Goal: Task Accomplishment & Management: Manage account settings

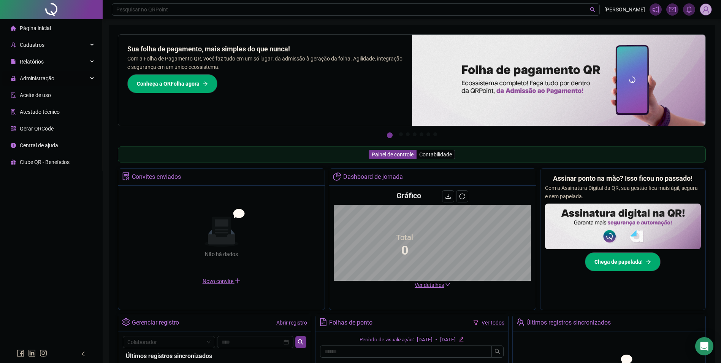
click at [72, 78] on div "Administração" at bounding box center [51, 78] width 99 height 15
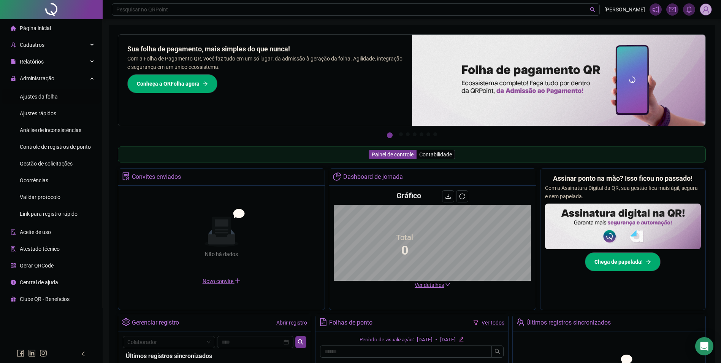
click at [47, 93] on span "Ajustes da folha" at bounding box center [39, 96] width 38 height 6
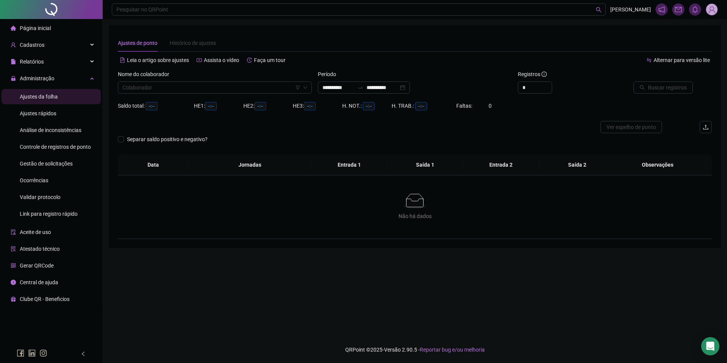
click at [166, 93] on div "Nome do colaborador Colaborador" at bounding box center [215, 85] width 200 height 30
click at [168, 89] on input "search" at bounding box center [211, 87] width 178 height 11
paste input "**********"
click at [123, 88] on input "**********" at bounding box center [211, 87] width 178 height 11
type input "**********"
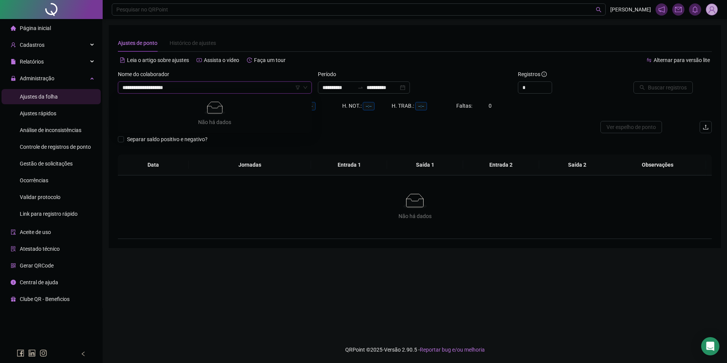
type input "**********"
click at [179, 88] on input "**********" at bounding box center [211, 87] width 178 height 11
type input "**********"
drag, startPoint x: 173, startPoint y: 102, endPoint x: 326, endPoint y: 100, distance: 152.8
click at [177, 100] on div "DAYANE DA SILVA SANTOS" at bounding box center [215, 102] width 182 height 8
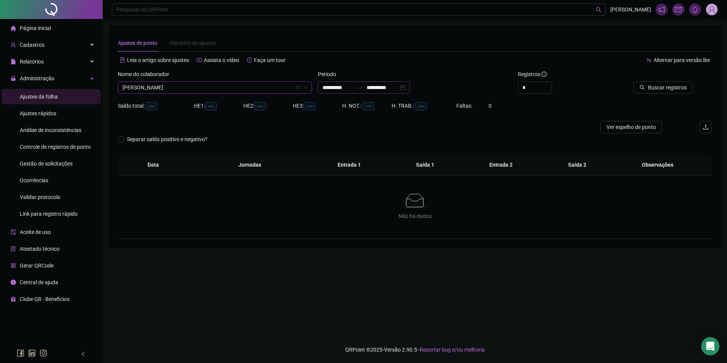
click at [363, 90] on div at bounding box center [360, 87] width 12 height 6
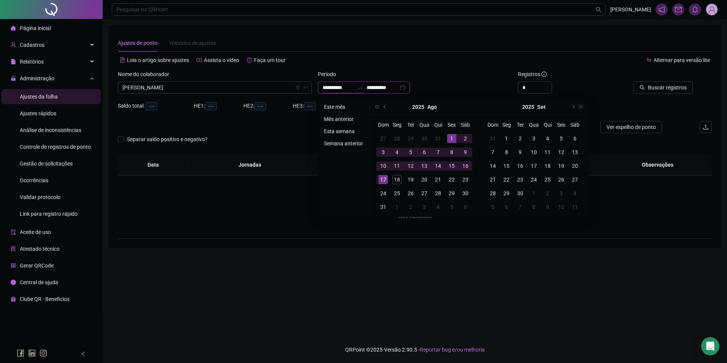
type input "**********"
click at [333, 104] on li "Este mês" at bounding box center [343, 106] width 45 height 9
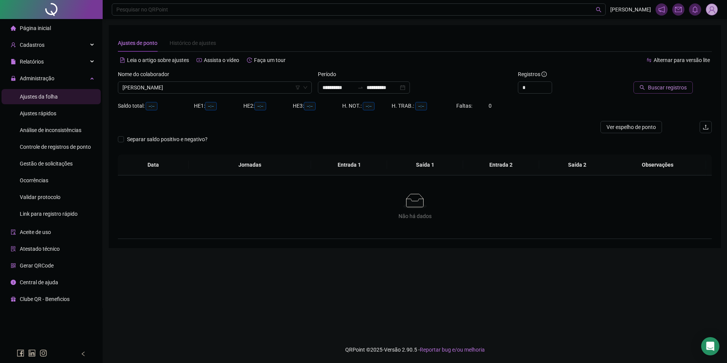
click at [663, 89] on span "Buscar registros" at bounding box center [667, 87] width 39 height 8
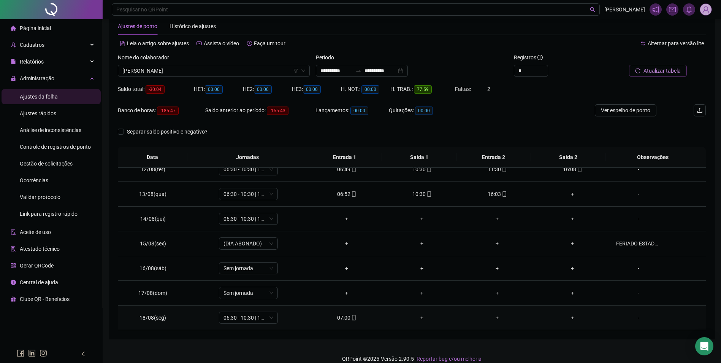
scroll to position [26, 0]
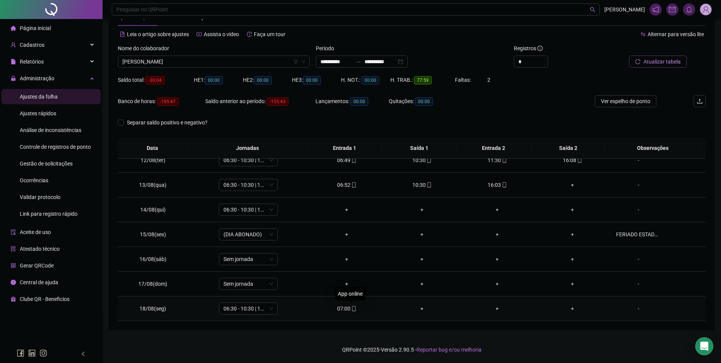
click at [351, 310] on icon "mobile" at bounding box center [353, 308] width 5 height 5
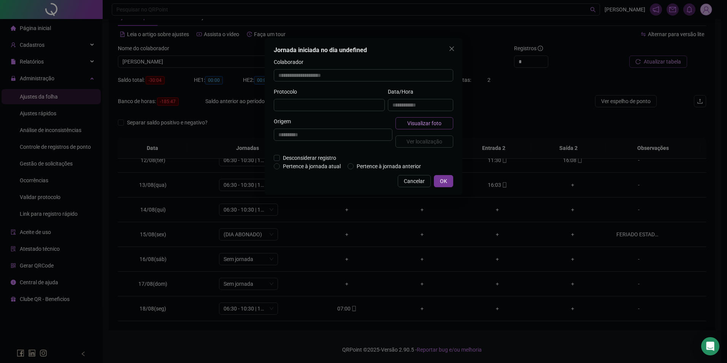
type input "**********"
click at [416, 120] on span "Visualizar foto" at bounding box center [424, 124] width 34 height 8
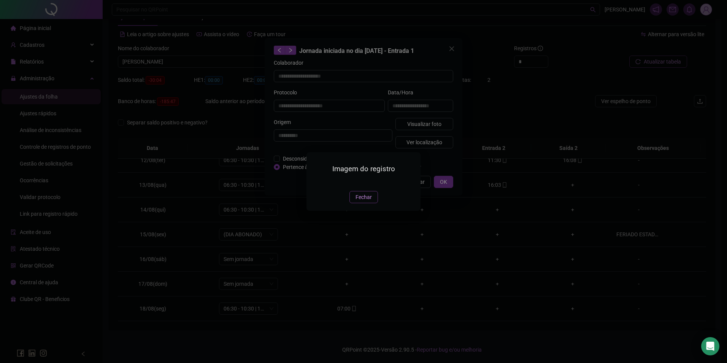
click at [367, 201] on span "Fechar" at bounding box center [363, 197] width 16 height 8
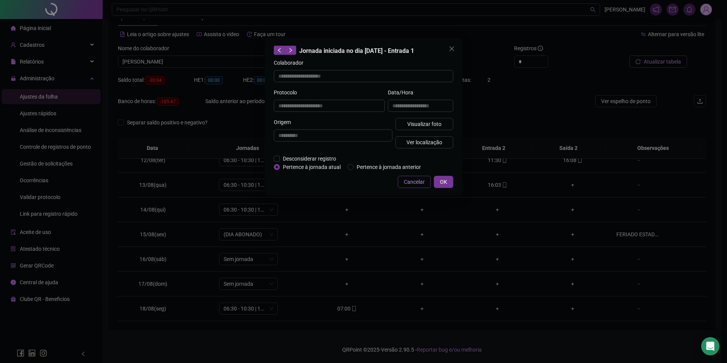
click at [423, 179] on span "Cancelar" at bounding box center [414, 181] width 21 height 8
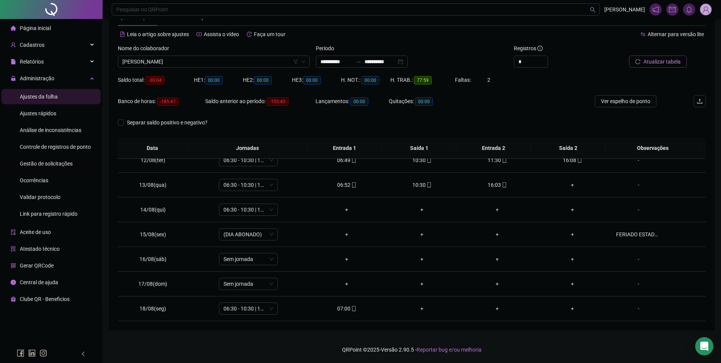
click at [52, 160] on span "Gestão de solicitações" at bounding box center [46, 163] width 53 height 6
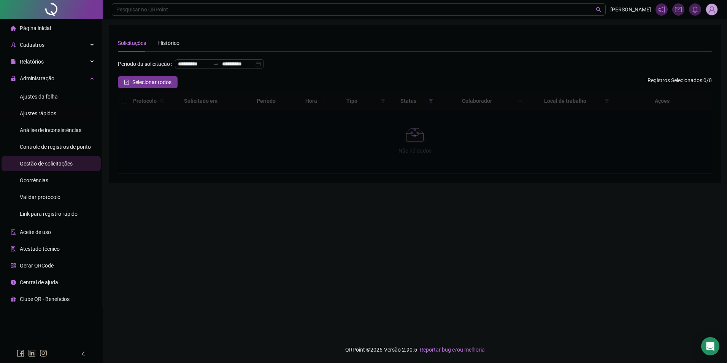
drag, startPoint x: 46, startPoint y: 115, endPoint x: 52, endPoint y: 114, distance: 5.9
click at [46, 115] on span "Ajustes rápidos" at bounding box center [38, 113] width 36 height 6
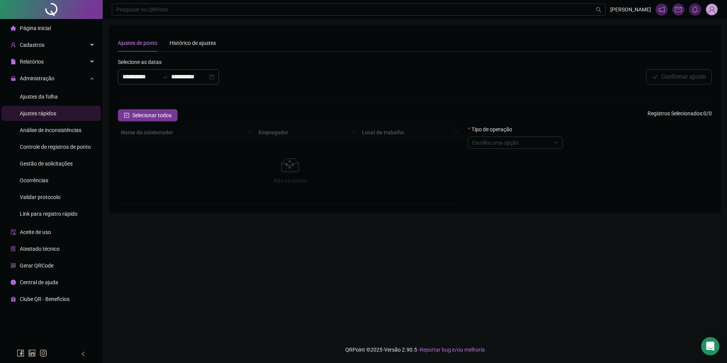
click at [168, 78] on icon "swap-right" at bounding box center [165, 77] width 6 height 6
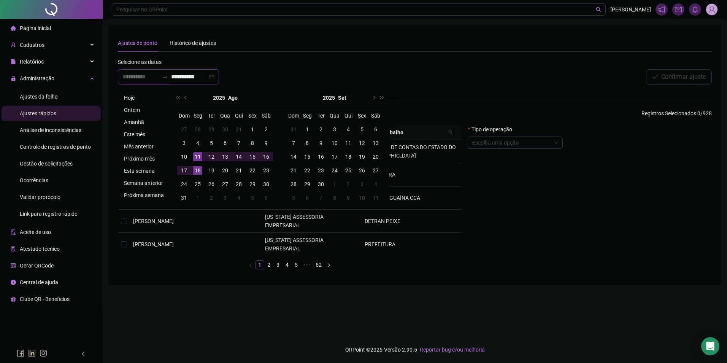
type input "**********"
click at [239, 156] on div "14" at bounding box center [238, 156] width 9 height 9
type input "**********"
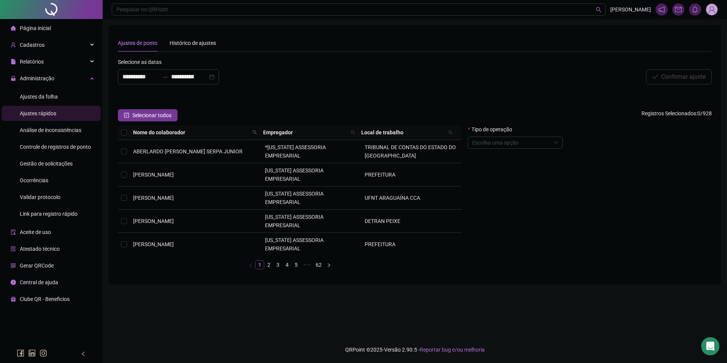
click at [253, 131] on icon "search" at bounding box center [254, 132] width 5 height 5
click at [231, 147] on input "text" at bounding box center [222, 145] width 71 height 12
click at [191, 146] on input "**********" at bounding box center [222, 145] width 71 height 12
click at [250, 146] on input "**********" at bounding box center [222, 145] width 71 height 12
type input "**********"
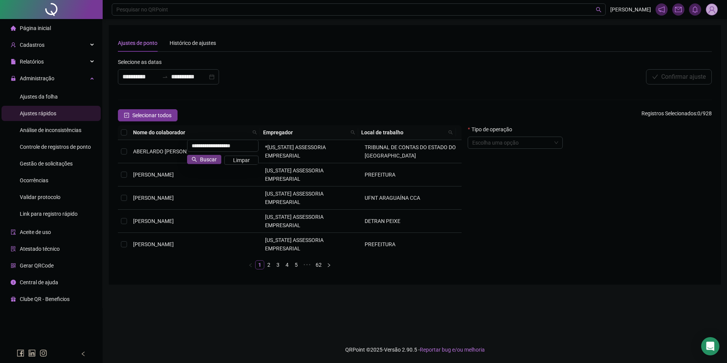
click at [206, 158] on span "Buscar" at bounding box center [208, 159] width 17 height 8
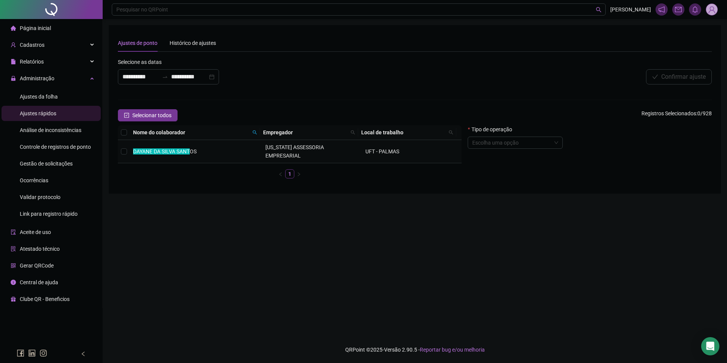
click at [223, 147] on td "DAYANE DA SILVA SANT OS" at bounding box center [196, 151] width 132 height 23
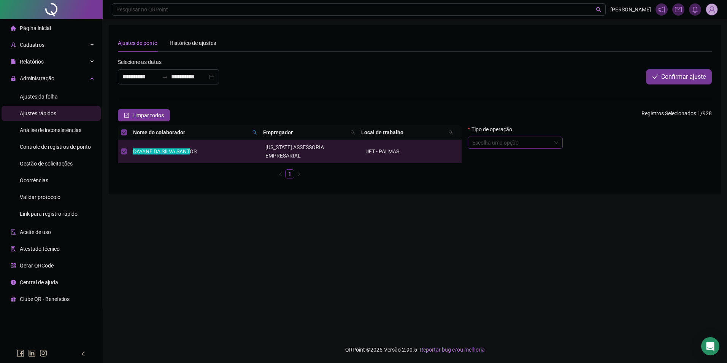
click at [514, 146] on input "search" at bounding box center [511, 142] width 79 height 11
click at [529, 241] on div "Abonar período ou dia" at bounding box center [515, 243] width 83 height 8
click at [621, 204] on textarea at bounding box center [589, 206] width 244 height 21
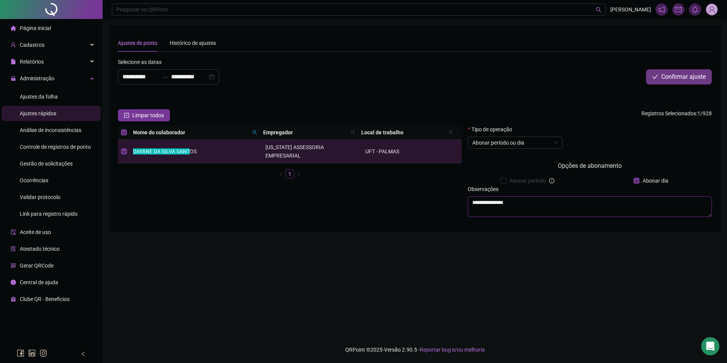
type textarea "**********"
click at [686, 80] on span "Confirmar ajuste" at bounding box center [683, 76] width 44 height 9
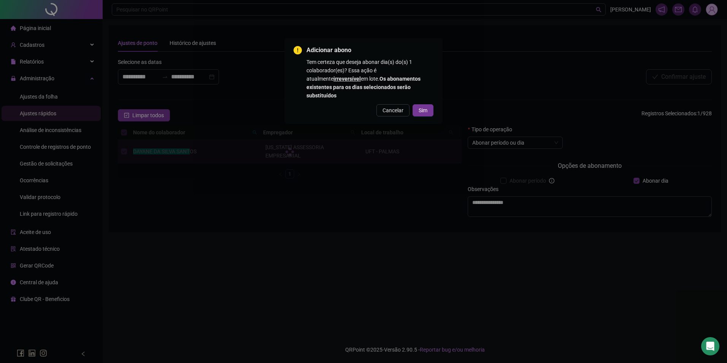
click at [427, 106] on button "Sim" at bounding box center [422, 110] width 21 height 12
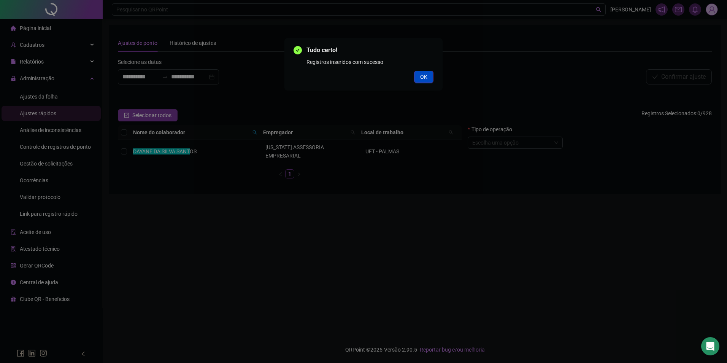
click at [426, 82] on button "OK" at bounding box center [423, 77] width 19 height 12
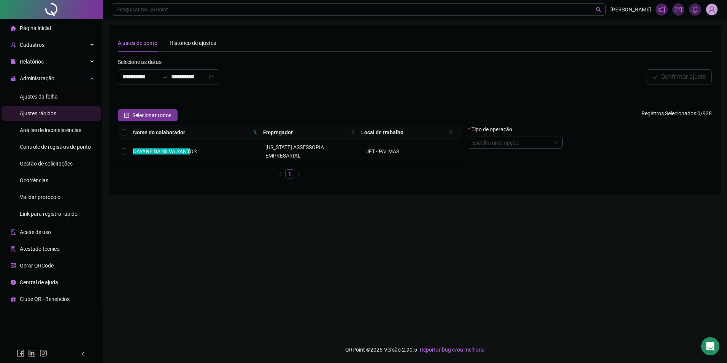
click at [58, 95] on li "Ajustes da folha" at bounding box center [51, 96] width 99 height 15
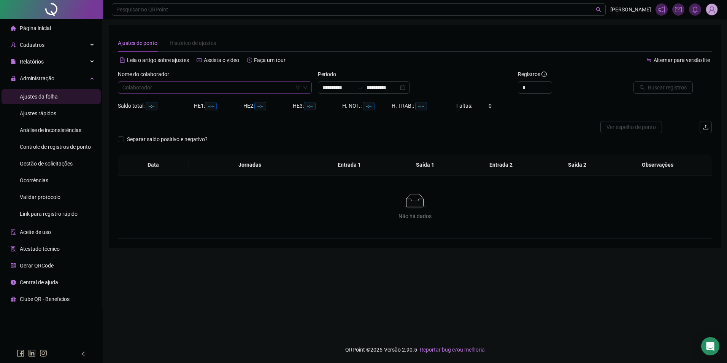
type input "**********"
click at [146, 86] on input "search" at bounding box center [211, 87] width 178 height 11
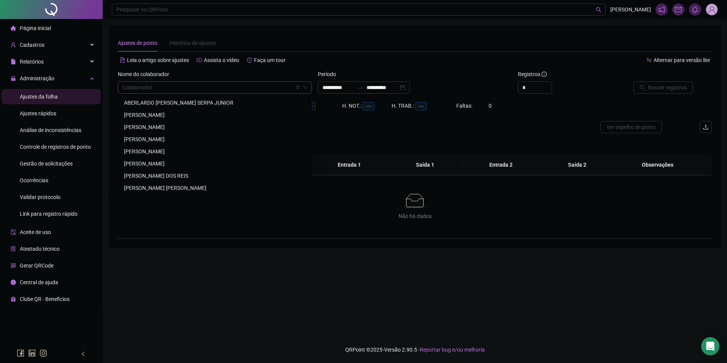
paste input "**********"
type input "**********"
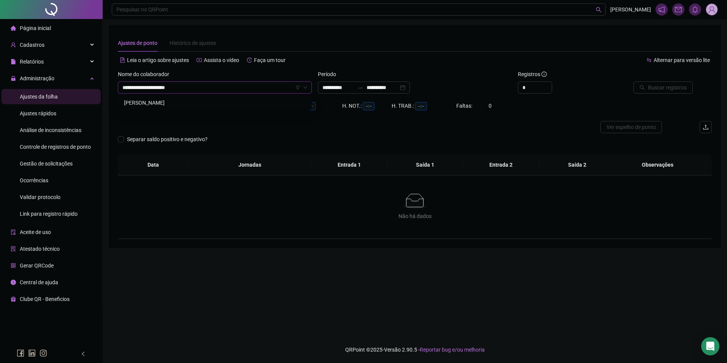
click at [174, 101] on div "[PERSON_NAME]" at bounding box center [215, 102] width 182 height 8
click at [382, 86] on input "**********" at bounding box center [382, 87] width 32 height 8
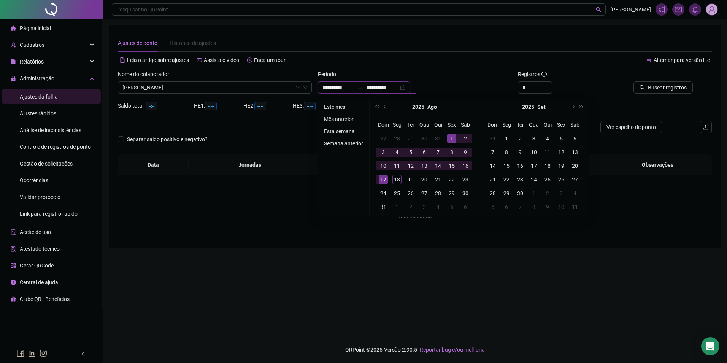
type input "**********"
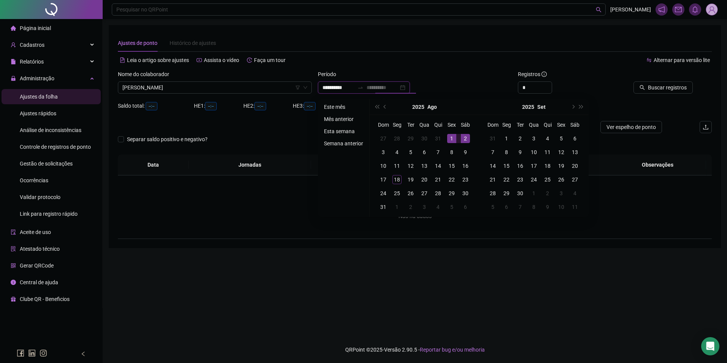
type input "**********"
click at [321, 106] on li "Este mês" at bounding box center [343, 106] width 45 height 9
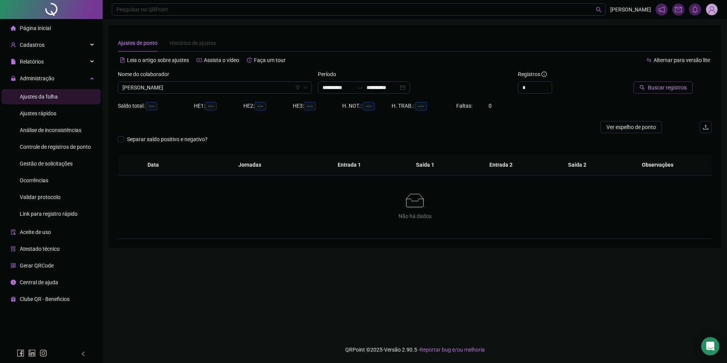
click at [671, 91] on span "Buscar registros" at bounding box center [667, 87] width 39 height 8
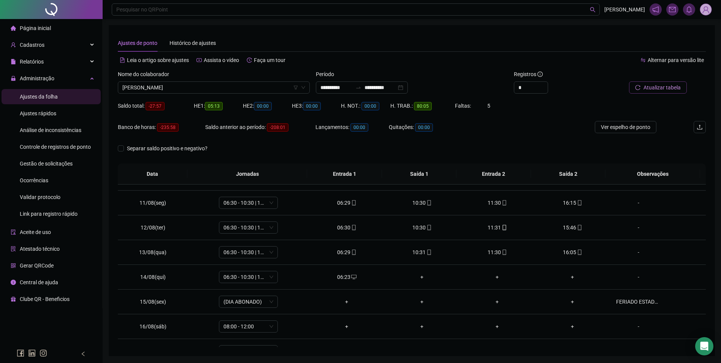
scroll to position [266, 0]
click at [351, 251] on icon "desktop" at bounding box center [353, 251] width 5 height 5
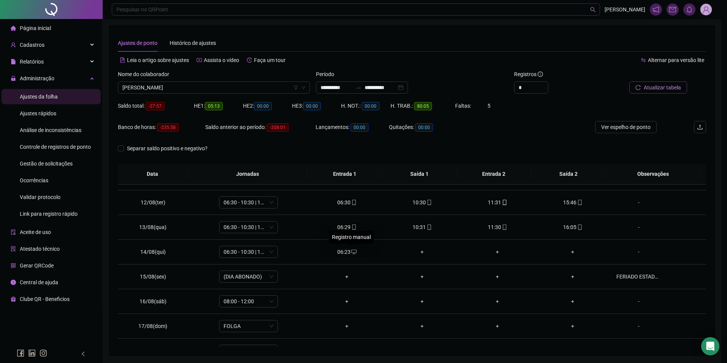
type input "**********"
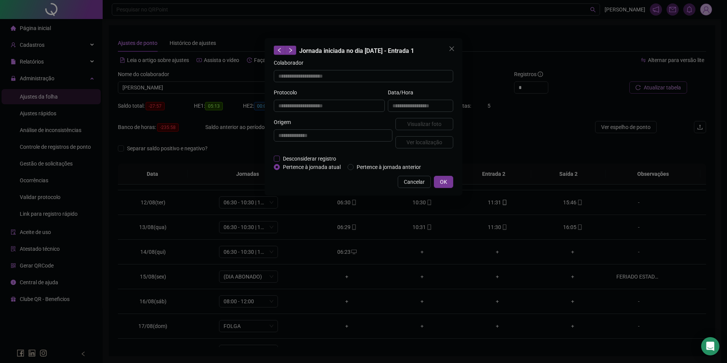
click at [279, 158] on label "Desconsiderar registro" at bounding box center [309, 158] width 71 height 8
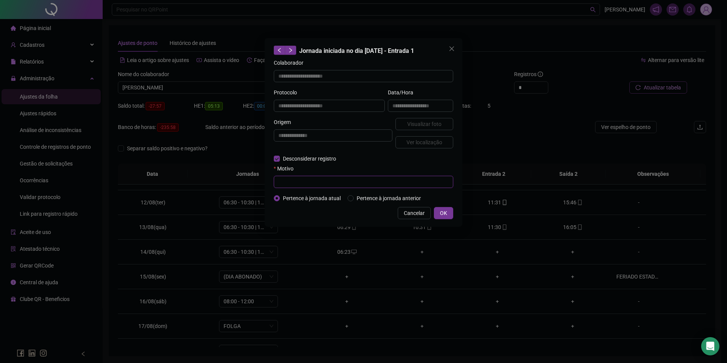
click at [290, 181] on input "text" at bounding box center [363, 182] width 179 height 12
type input "**********"
click at [441, 209] on span "OK" at bounding box center [443, 213] width 7 height 8
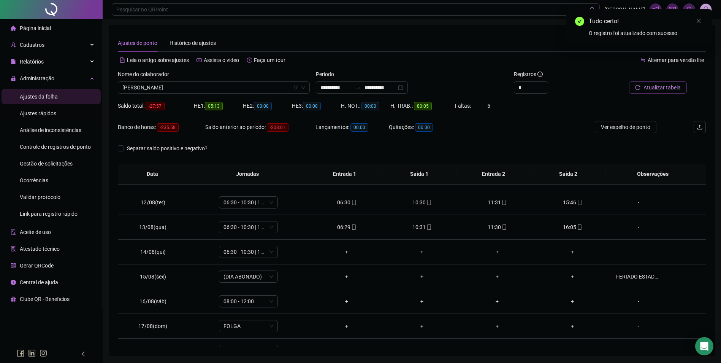
click at [46, 114] on span "Ajustes rápidos" at bounding box center [38, 113] width 36 height 6
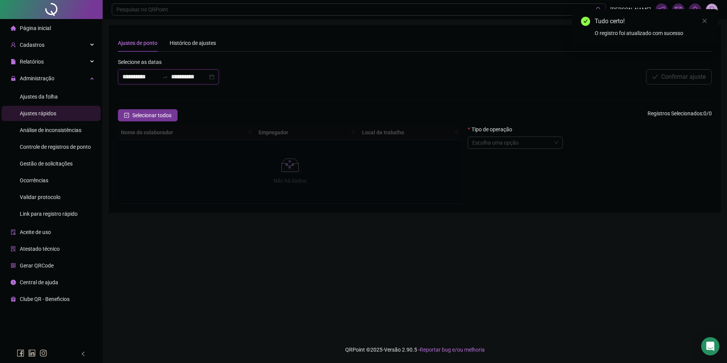
click at [156, 77] on input "**********" at bounding box center [140, 76] width 36 height 9
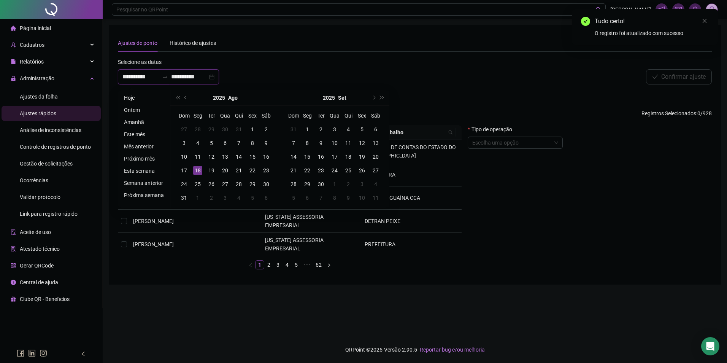
type input "**********"
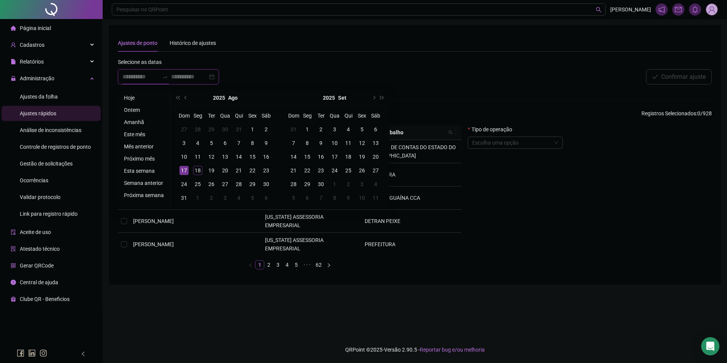
type input "**********"
click at [128, 98] on li "Hoje" at bounding box center [144, 97] width 46 height 9
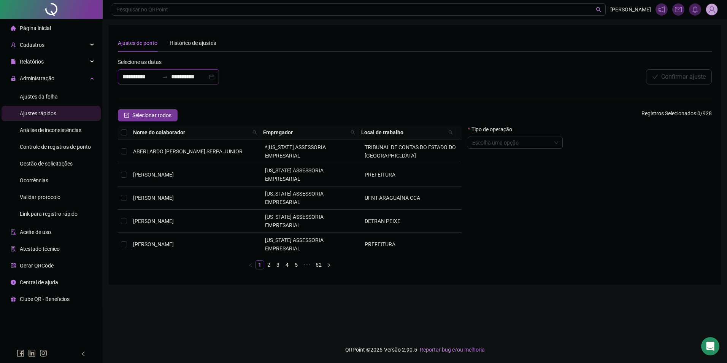
drag, startPoint x: 203, startPoint y: 80, endPoint x: 193, endPoint y: 84, distance: 10.2
click at [201, 83] on div "**********" at bounding box center [168, 76] width 101 height 15
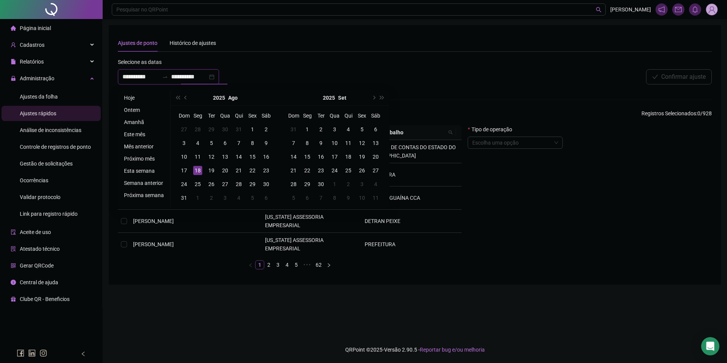
type input "**********"
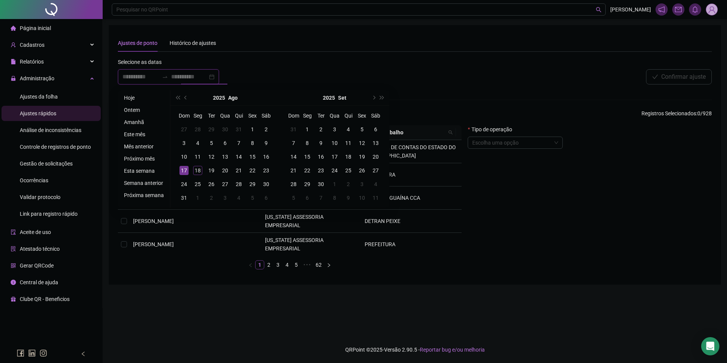
type input "**********"
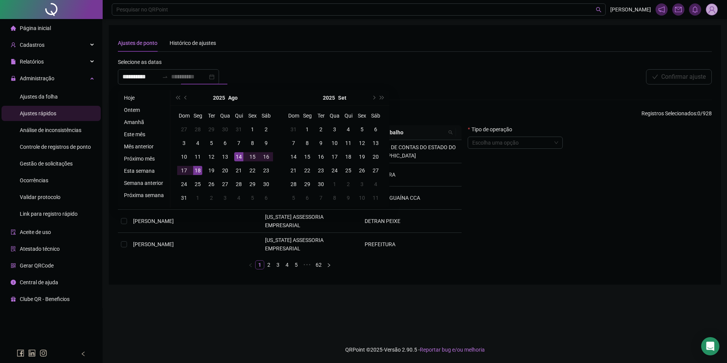
click at [238, 155] on div "14" at bounding box center [238, 156] width 9 height 9
click at [239, 155] on div "14" at bounding box center [238, 156] width 9 height 9
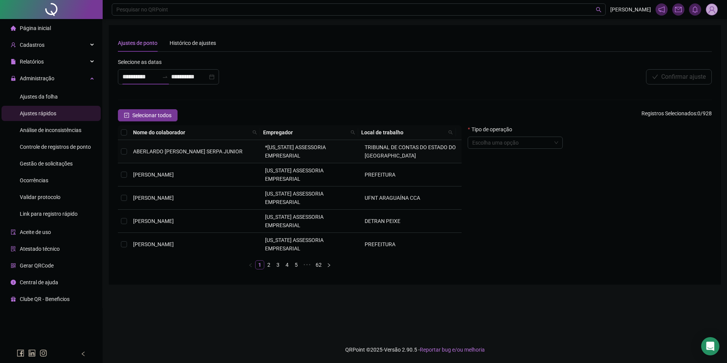
type input "**********"
drag, startPoint x: 239, startPoint y: 155, endPoint x: 287, endPoint y: 115, distance: 62.8
click at [287, 115] on div "Selecionar todos Registros Selecionados : 0 / 928" at bounding box center [415, 115] width 594 height 12
click at [252, 133] on span at bounding box center [255, 132] width 8 height 11
click at [191, 146] on input "**********" at bounding box center [222, 145] width 71 height 12
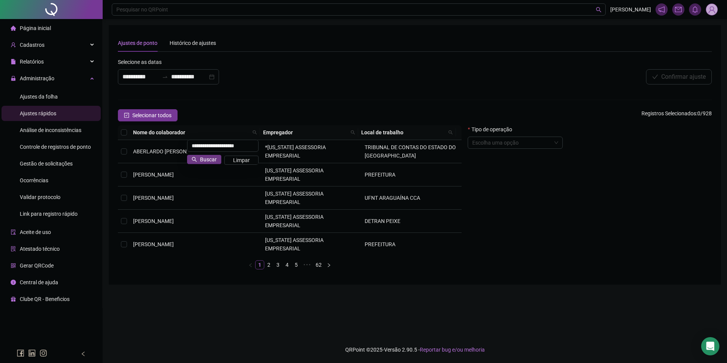
type input "**********"
click at [206, 157] on span "Buscar" at bounding box center [208, 159] width 17 height 8
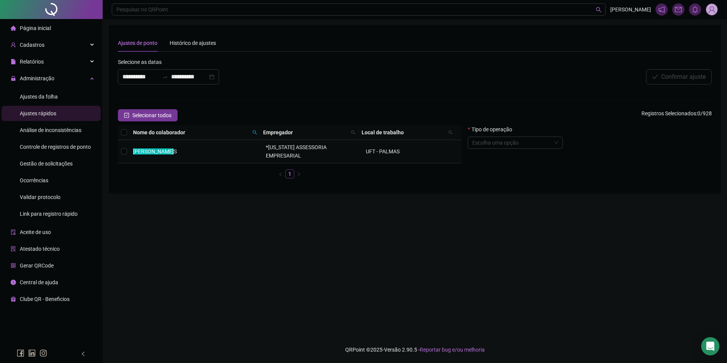
click at [274, 148] on span "*[US_STATE] ASSESSORIA EMPRESARIAL" at bounding box center [296, 151] width 61 height 14
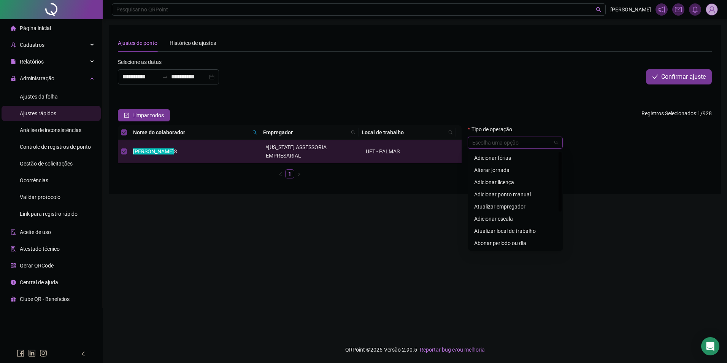
click at [530, 146] on input "search" at bounding box center [511, 142] width 79 height 11
click at [510, 243] on div "Abonar período ou dia" at bounding box center [515, 243] width 83 height 8
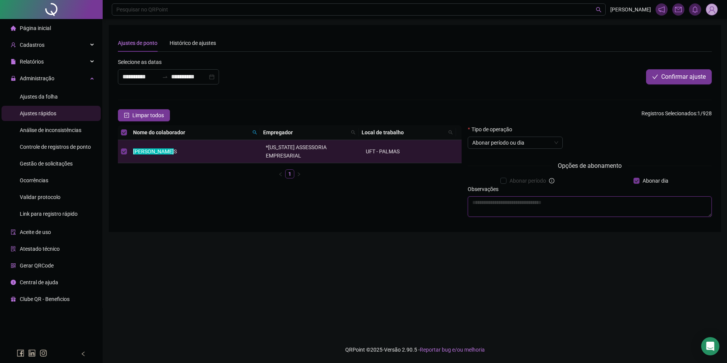
click at [587, 205] on textarea at bounding box center [589, 206] width 244 height 21
type textarea "**********"
click at [676, 81] on span "Confirmar ajuste" at bounding box center [683, 76] width 44 height 9
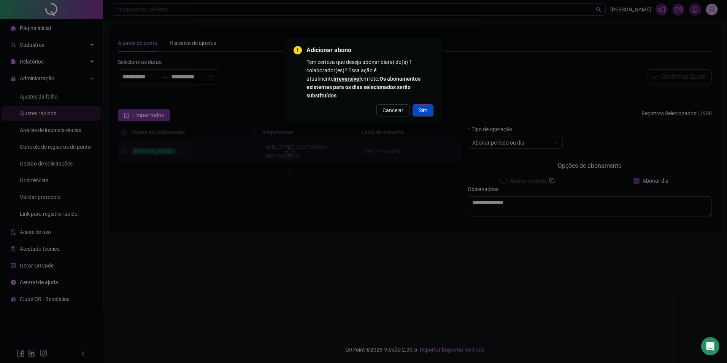
click at [431, 104] on button "Sim" at bounding box center [422, 110] width 21 height 12
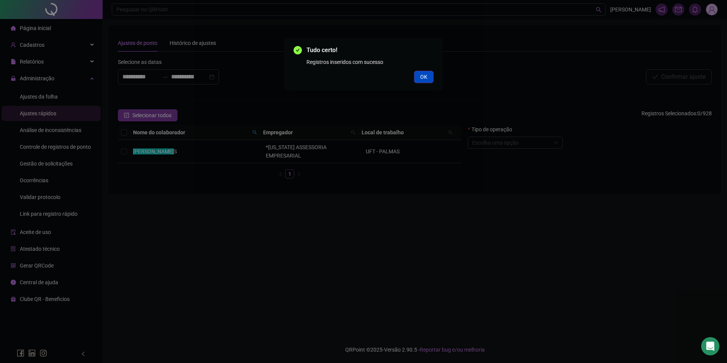
click at [426, 79] on span "OK" at bounding box center [423, 77] width 7 height 8
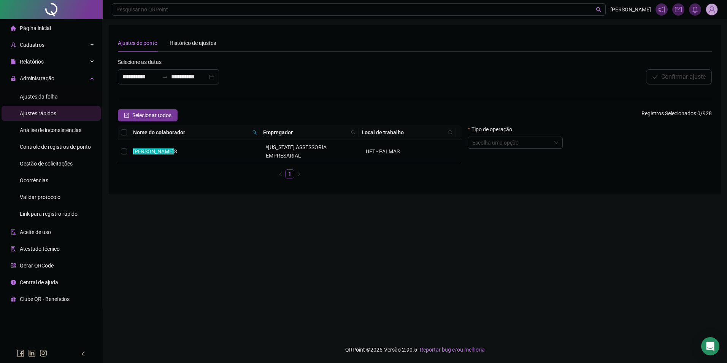
click at [49, 93] on span "Ajustes da folha" at bounding box center [39, 96] width 38 height 6
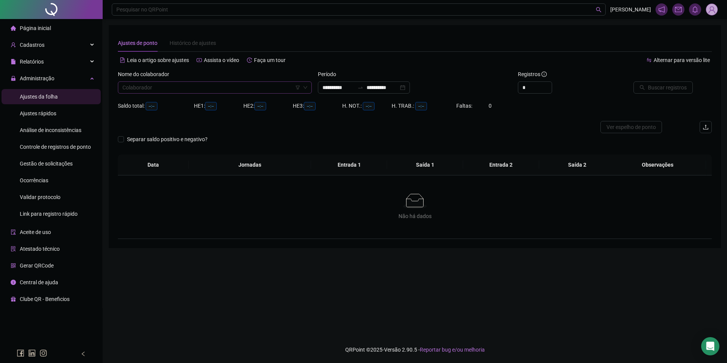
type input "**********"
click at [157, 92] on input "search" at bounding box center [211, 87] width 178 height 11
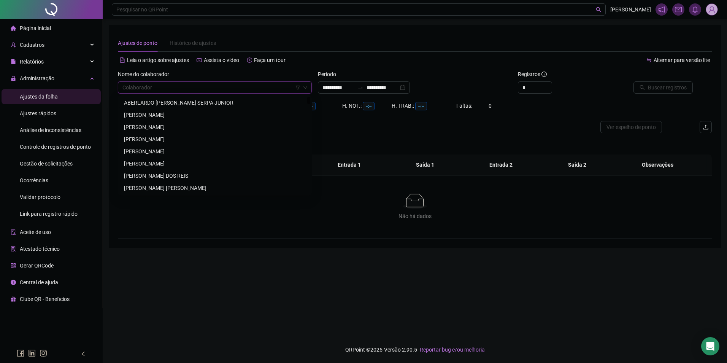
paste input "**********"
type input "**********"
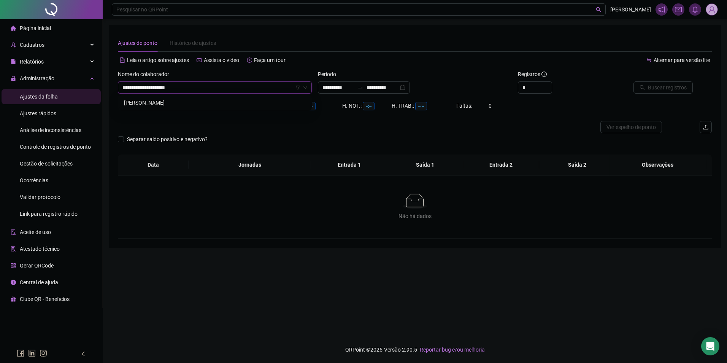
click at [163, 101] on div "[PERSON_NAME]" at bounding box center [215, 102] width 182 height 8
click at [353, 89] on input "**********" at bounding box center [338, 87] width 32 height 8
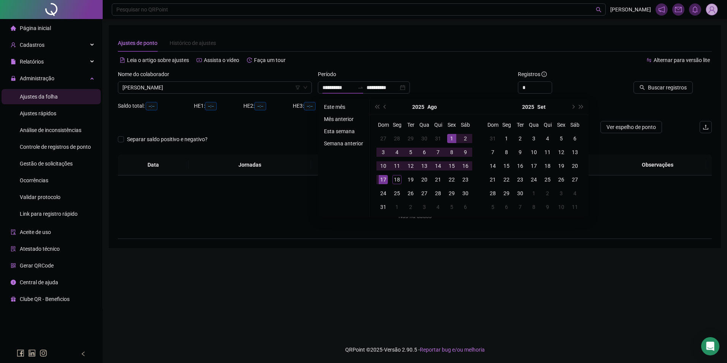
click at [329, 103] on ul "Este mês Mês anterior Esta semana Semana anterior" at bounding box center [344, 157] width 52 height 117
type input "**********"
click at [333, 105] on li "Este mês" at bounding box center [343, 106] width 45 height 9
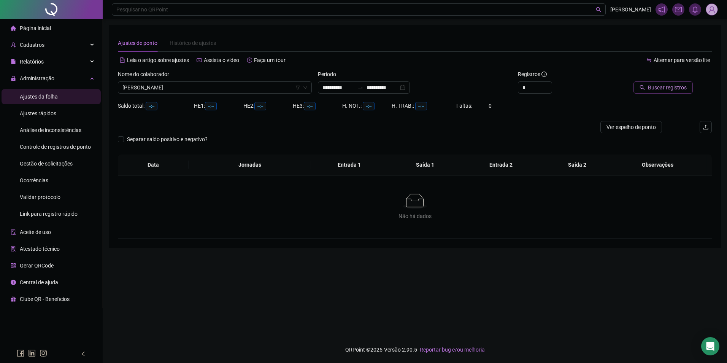
click at [657, 87] on span "Buscar registros" at bounding box center [667, 87] width 39 height 8
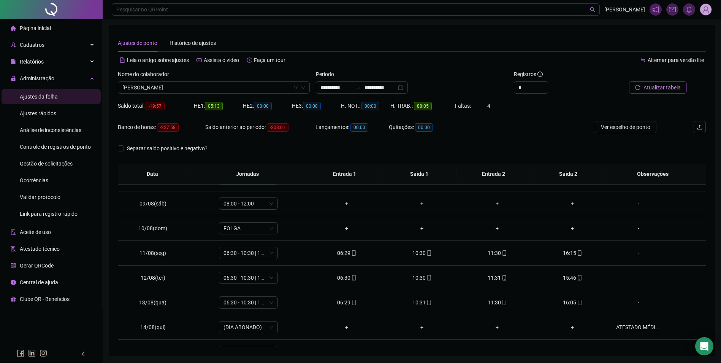
scroll to position [228, 0]
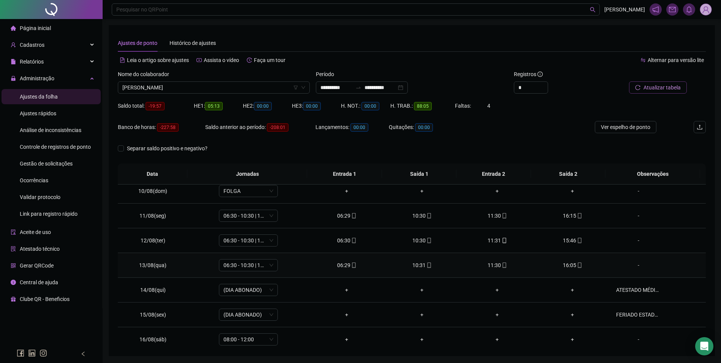
click at [576, 264] on span "mobile" at bounding box center [579, 264] width 6 height 5
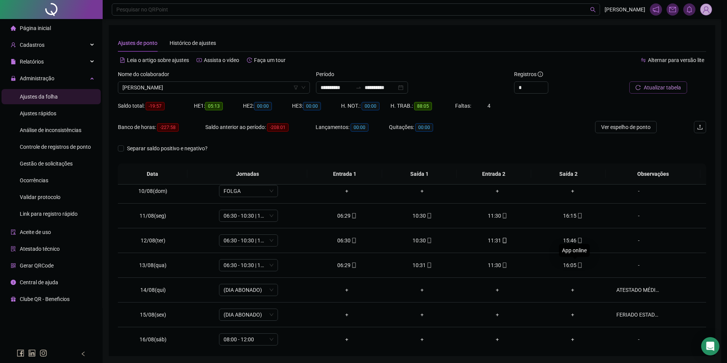
type input "**********"
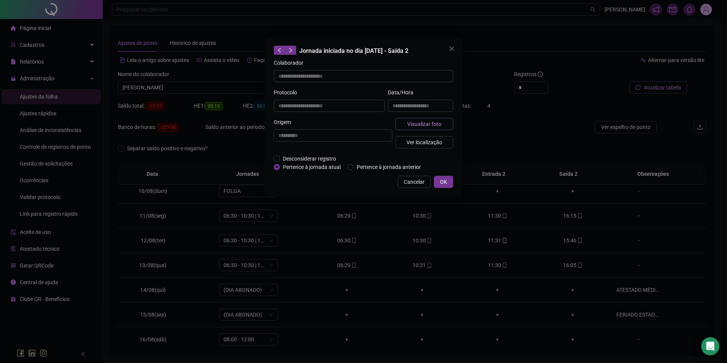
click at [442, 126] on button "Visualizar foto" at bounding box center [424, 124] width 58 height 12
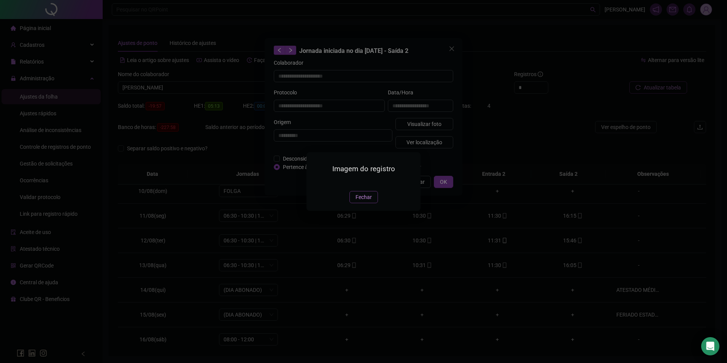
click at [364, 201] on span "Fechar" at bounding box center [363, 197] width 16 height 8
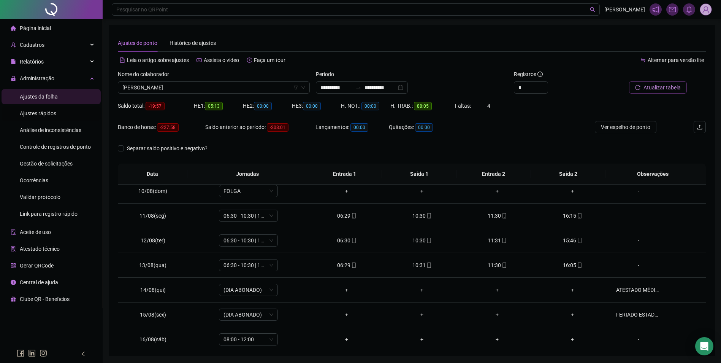
click at [48, 113] on span "Ajustes rápidos" at bounding box center [38, 113] width 36 height 6
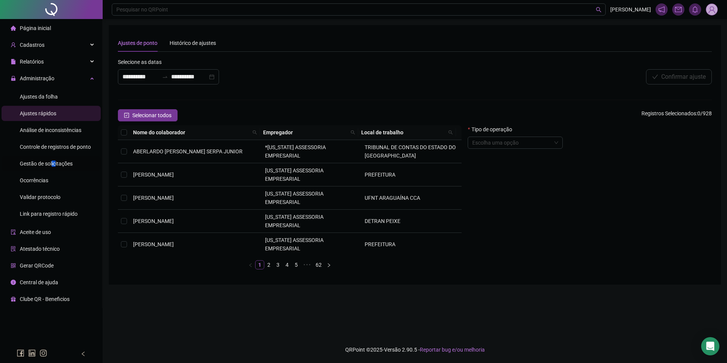
drag, startPoint x: 52, startPoint y: 161, endPoint x: 55, endPoint y: 164, distance: 4.0
click at [55, 164] on span "Gestão de solicitações" at bounding box center [46, 163] width 53 height 6
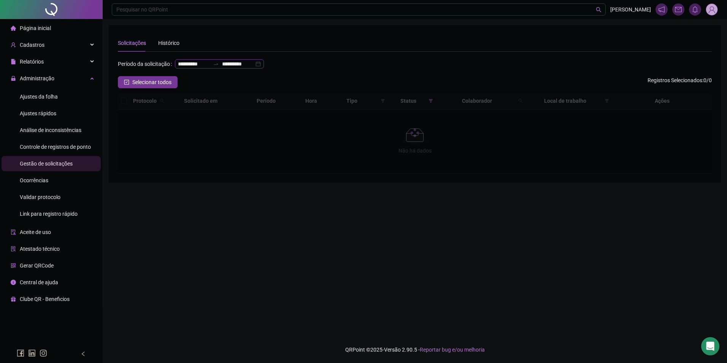
click at [222, 68] on input "**********" at bounding box center [238, 64] width 32 height 8
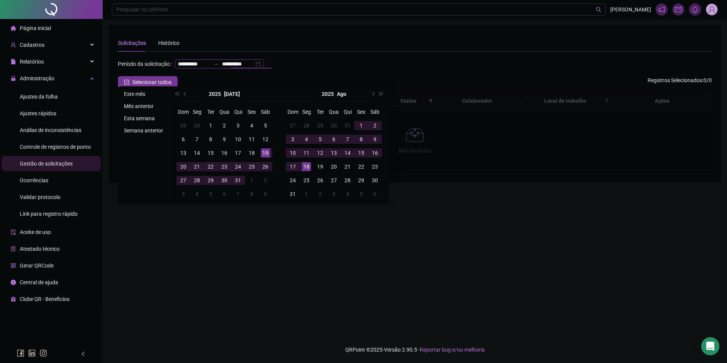
type input "**********"
click at [133, 92] on li "Este mês" at bounding box center [143, 93] width 45 height 9
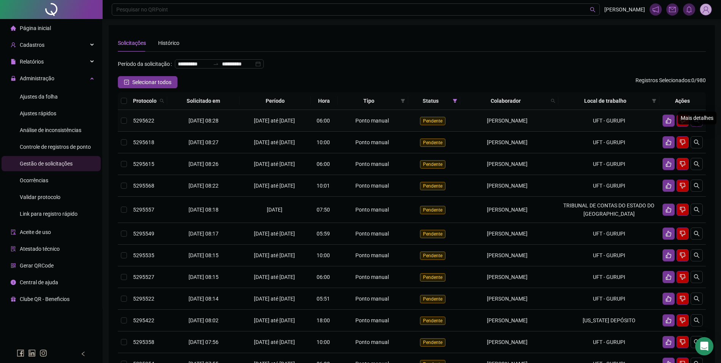
click at [698, 123] on icon "search" at bounding box center [696, 120] width 6 height 6
click at [694, 148] on button "button" at bounding box center [696, 142] width 12 height 12
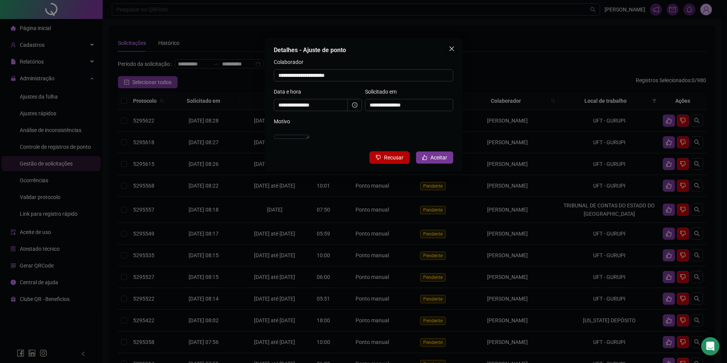
click at [450, 51] on icon "close" at bounding box center [451, 48] width 5 height 5
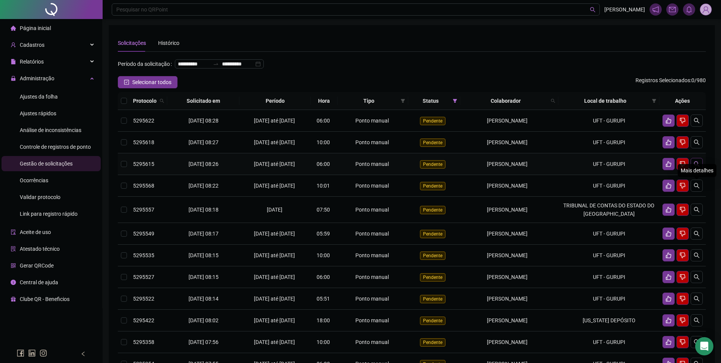
click at [697, 167] on icon "search" at bounding box center [696, 164] width 6 height 6
click at [698, 188] on icon "search" at bounding box center [696, 185] width 6 height 6
click at [625, 196] on td "UFT - GURUPI" at bounding box center [608, 186] width 101 height 22
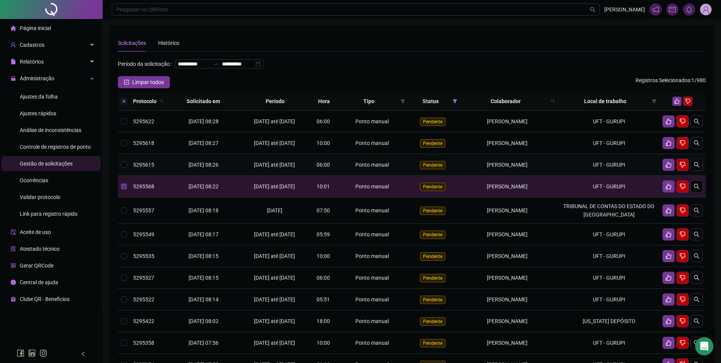
click at [624, 176] on td "UFT - GURUPI" at bounding box center [608, 165] width 101 height 22
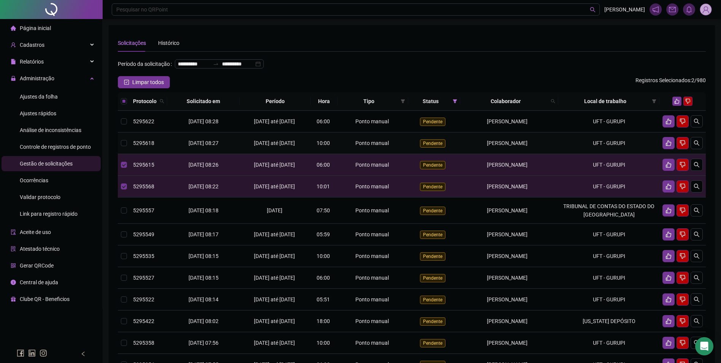
click at [625, 154] on td "UFT - GURUPI" at bounding box center [608, 143] width 101 height 22
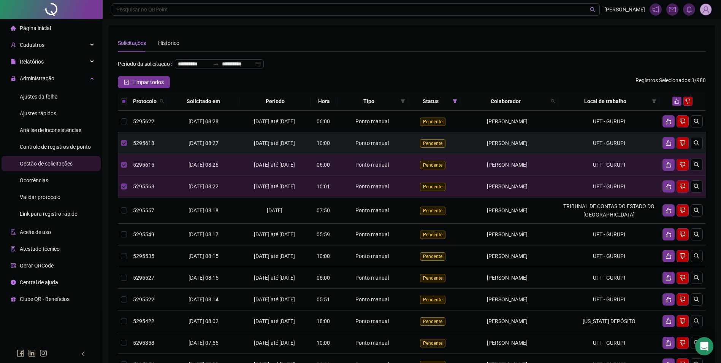
click at [627, 154] on td "UFT - GURUPI" at bounding box center [608, 143] width 101 height 22
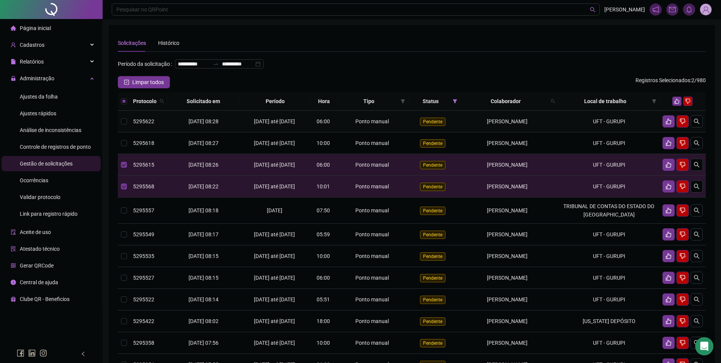
click at [624, 132] on td "UFT - GURUPI" at bounding box center [608, 122] width 101 height 22
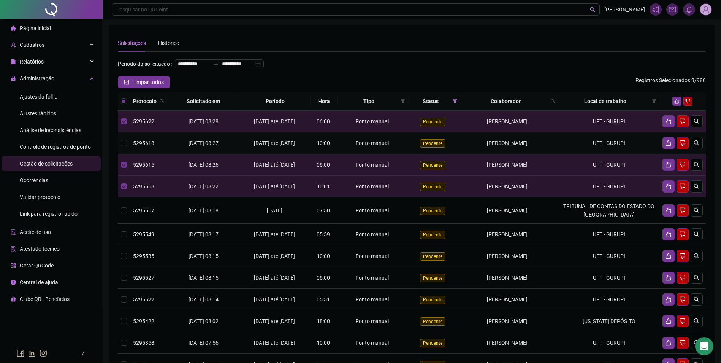
click at [637, 154] on td "UFT - GURUPI" at bounding box center [608, 143] width 101 height 22
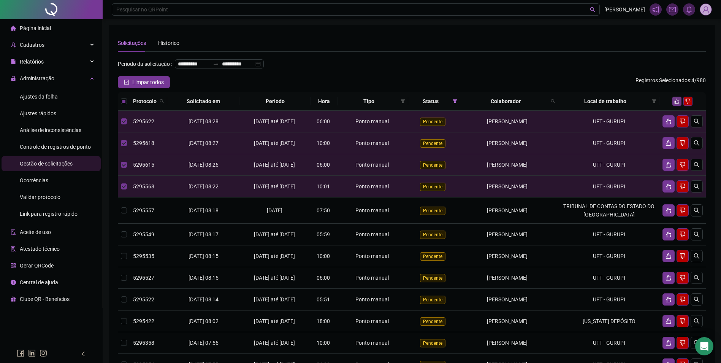
click at [676, 104] on icon "like" at bounding box center [676, 100] width 5 height 5
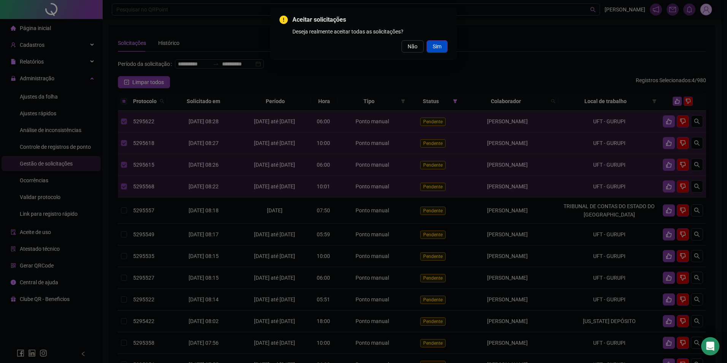
click at [438, 44] on span "Sim" at bounding box center [436, 46] width 9 height 8
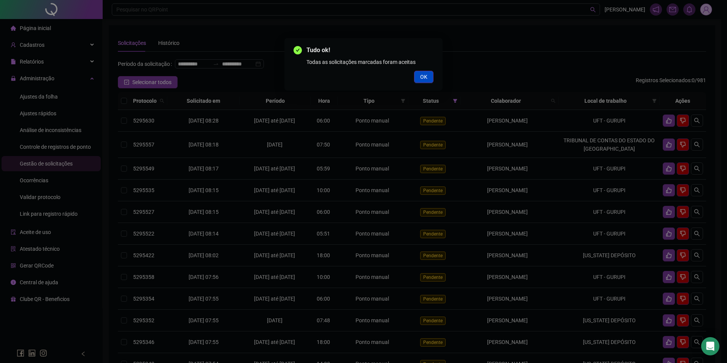
click at [426, 75] on span "OK" at bounding box center [423, 77] width 7 height 8
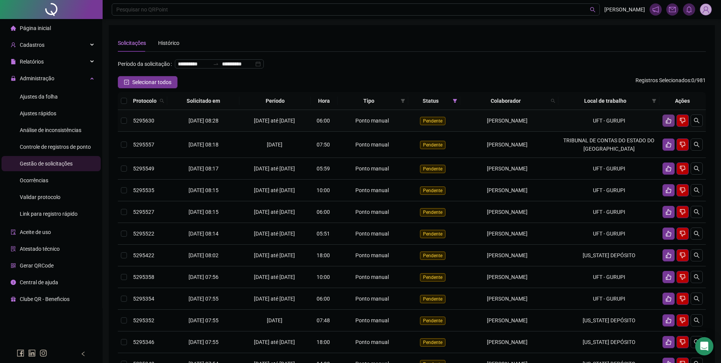
click at [666, 123] on icon "like" at bounding box center [668, 120] width 6 height 6
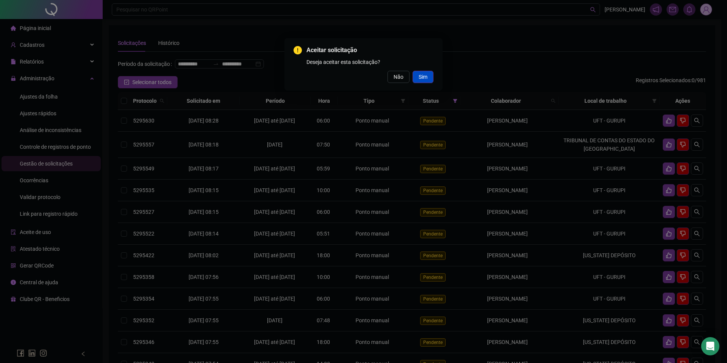
click at [424, 78] on span "Sim" at bounding box center [422, 77] width 9 height 8
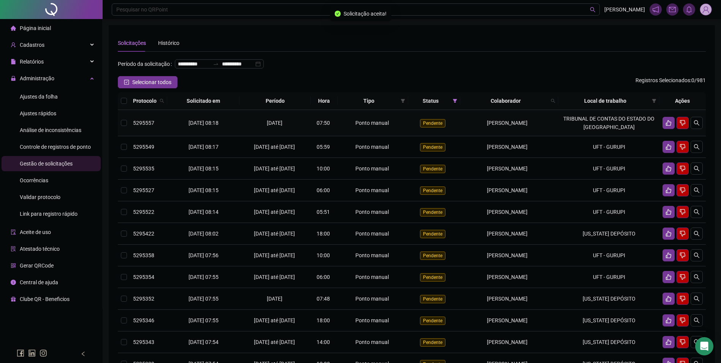
click at [567, 135] on td "TRIBUNAL DE CONTAS DO ESTADO DO [GEOGRAPHIC_DATA]" at bounding box center [608, 123] width 101 height 26
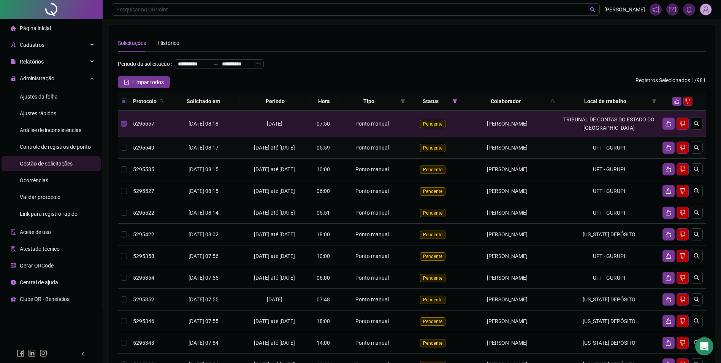
click at [558, 158] on td "[PERSON_NAME]" at bounding box center [509, 148] width 98 height 22
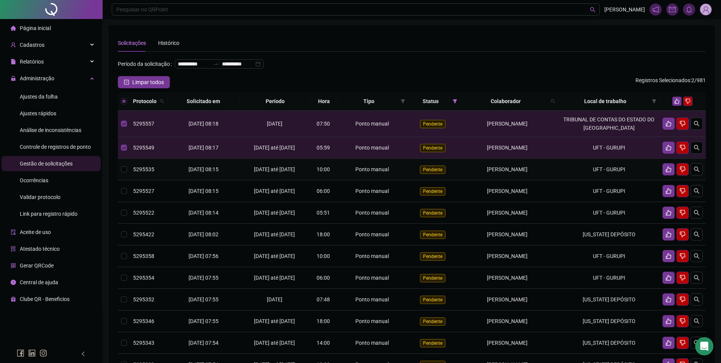
click at [558, 180] on td "[PERSON_NAME]" at bounding box center [509, 169] width 98 height 22
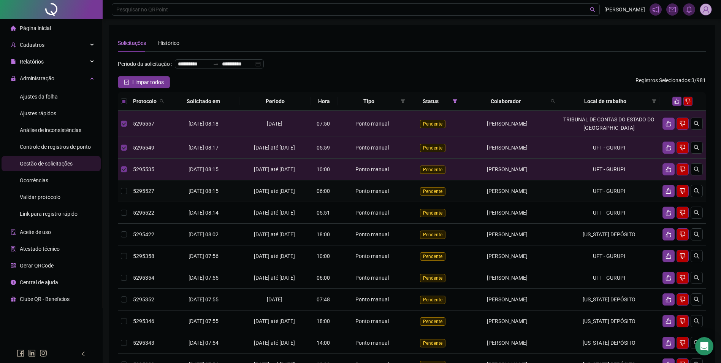
click at [558, 202] on td "[PERSON_NAME]" at bounding box center [509, 191] width 98 height 22
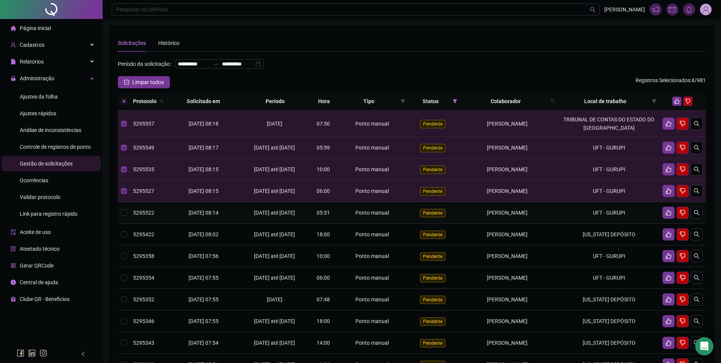
click at [553, 223] on td "[PERSON_NAME]" at bounding box center [509, 213] width 98 height 22
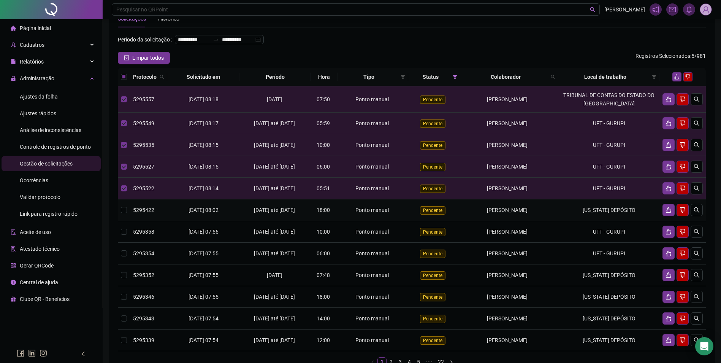
scroll to position [38, 0]
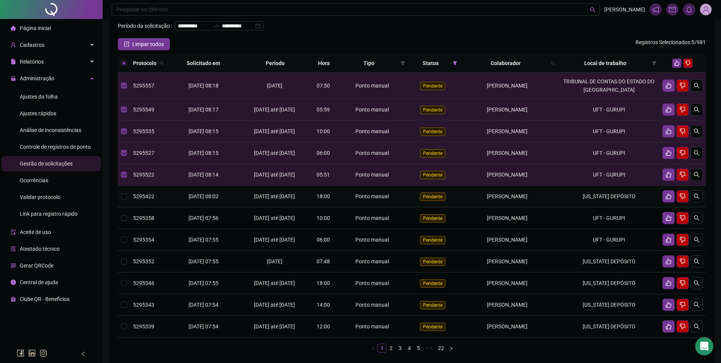
click at [558, 207] on td "[PERSON_NAME]" at bounding box center [509, 196] width 98 height 22
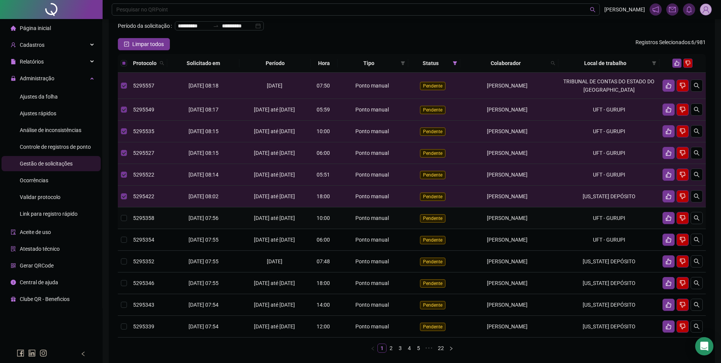
click at [558, 229] on td "[PERSON_NAME]" at bounding box center [509, 218] width 98 height 22
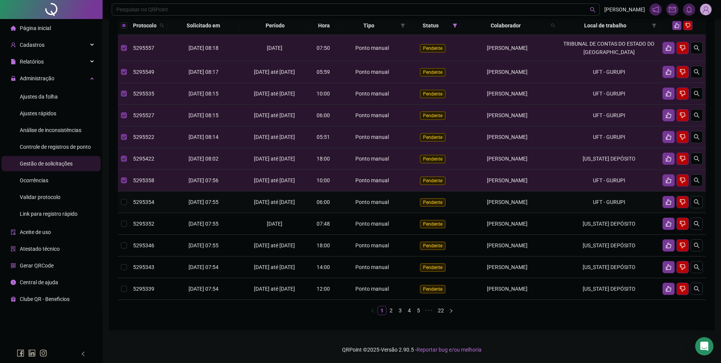
click at [558, 213] on td "[PERSON_NAME]" at bounding box center [509, 202] width 98 height 22
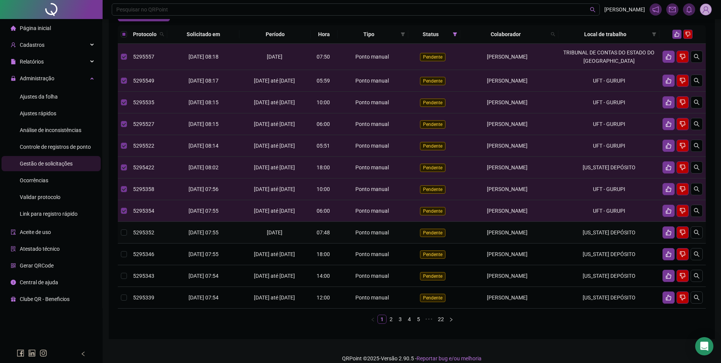
scroll to position [57, 0]
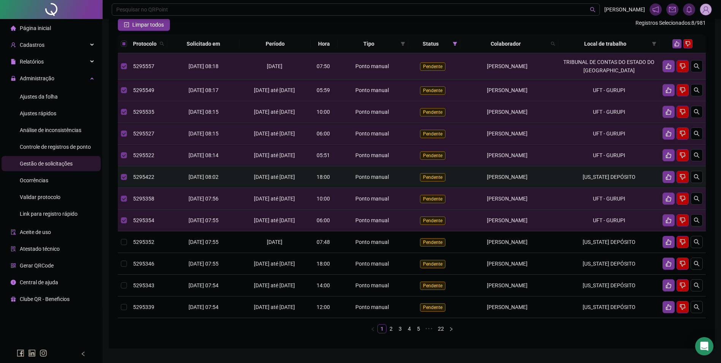
click at [550, 188] on td "[PERSON_NAME]" at bounding box center [509, 177] width 98 height 22
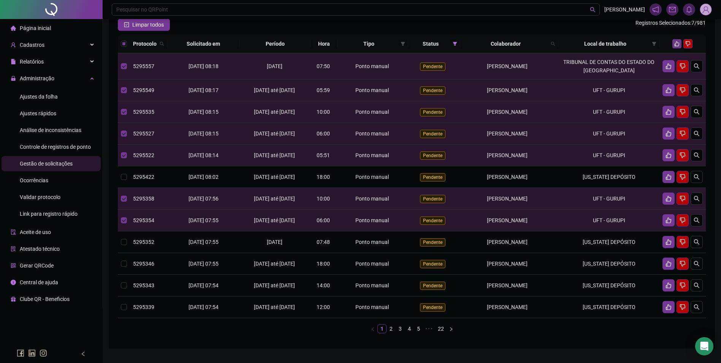
click at [673, 48] on button "button" at bounding box center [676, 43] width 9 height 9
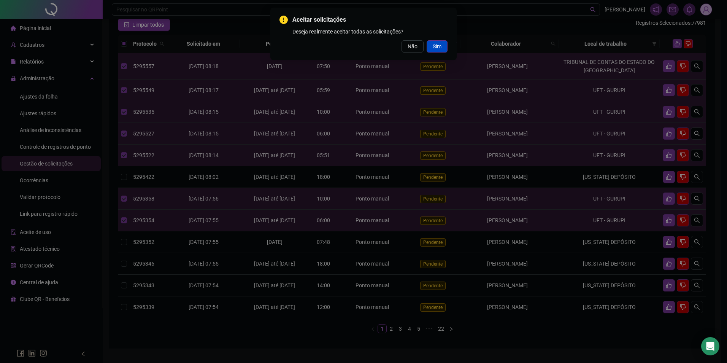
click at [445, 45] on button "Sim" at bounding box center [436, 46] width 21 height 12
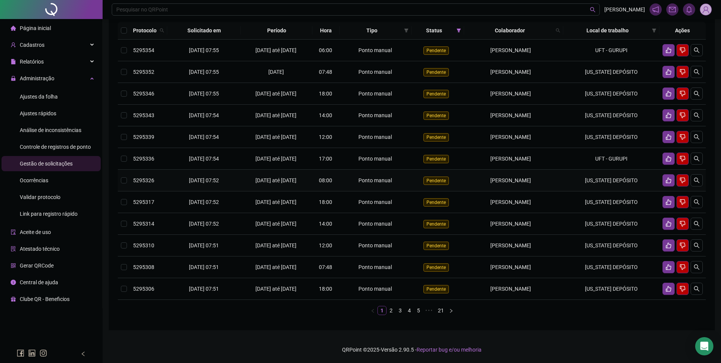
scroll to position [95, 0]
click at [531, 47] on span "[PERSON_NAME]" at bounding box center [510, 50] width 41 height 6
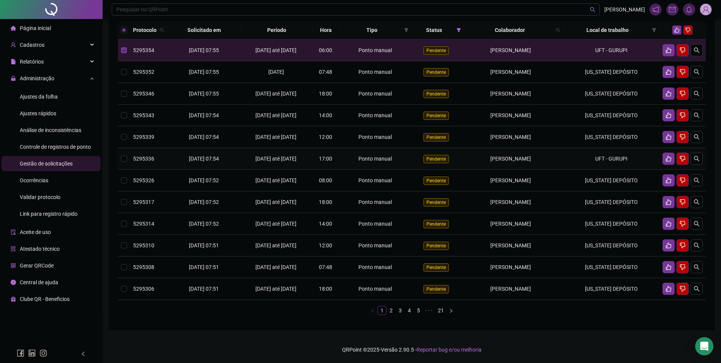
click at [531, 161] on span "[PERSON_NAME]" at bounding box center [510, 158] width 41 height 6
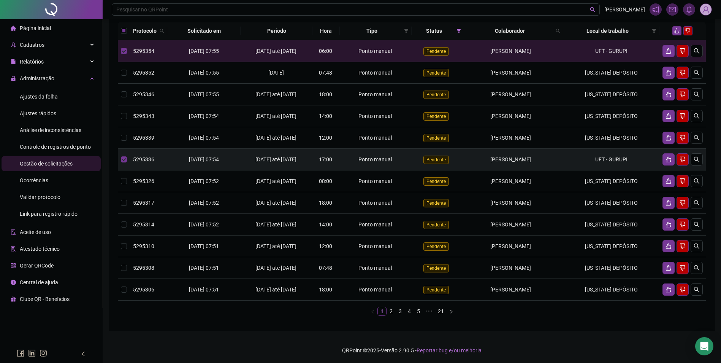
scroll to position [57, 0]
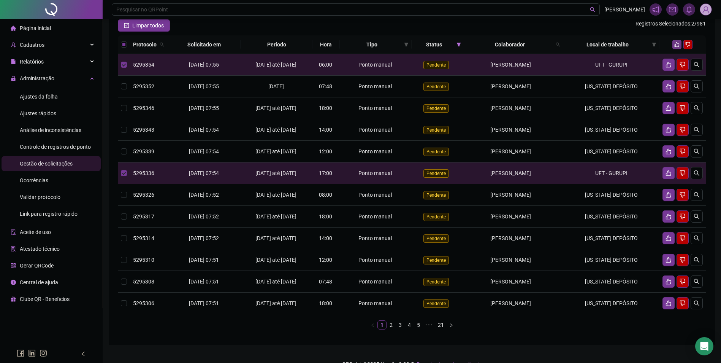
click at [674, 49] on button "button" at bounding box center [676, 44] width 9 height 9
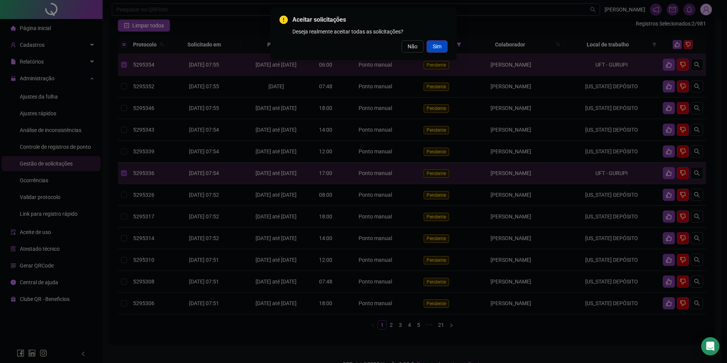
click at [433, 43] on span "Sim" at bounding box center [436, 46] width 9 height 8
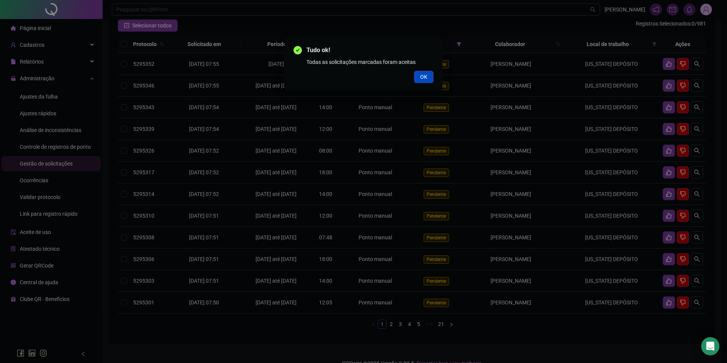
click at [424, 77] on span "OK" at bounding box center [423, 77] width 7 height 8
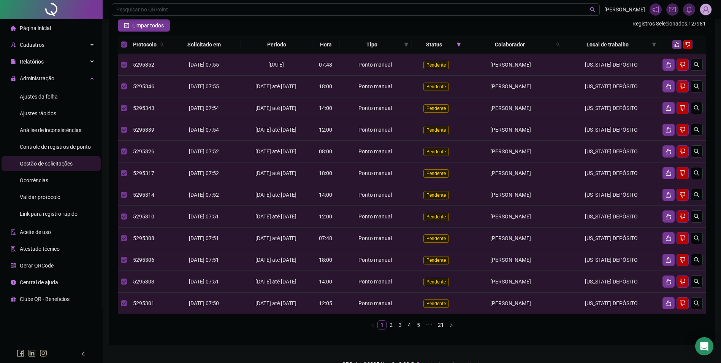
click at [678, 47] on icon "like" at bounding box center [676, 44] width 5 height 5
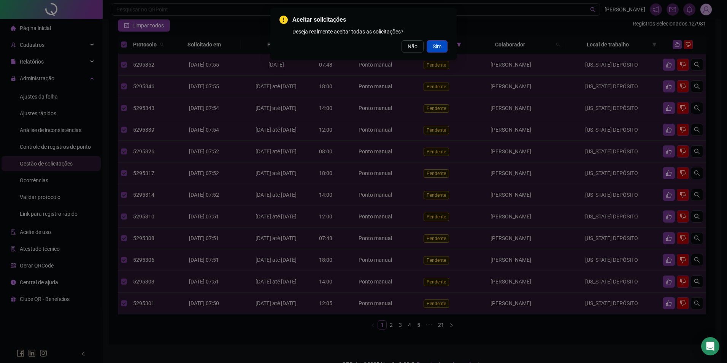
click at [432, 41] on button "Sim" at bounding box center [436, 46] width 21 height 12
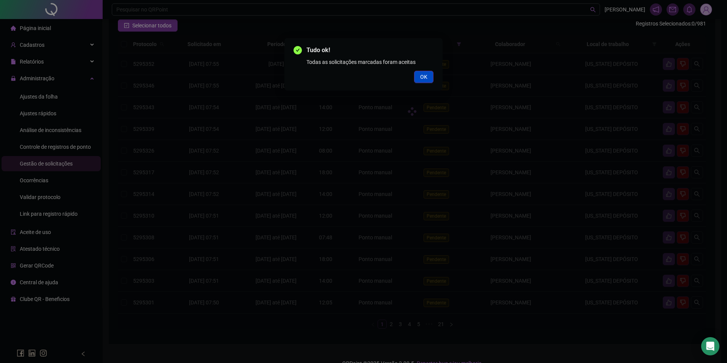
click at [418, 77] on button "OK" at bounding box center [423, 77] width 19 height 12
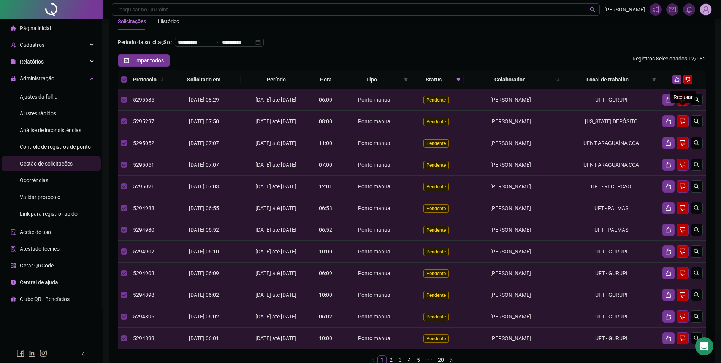
scroll to position [19, 0]
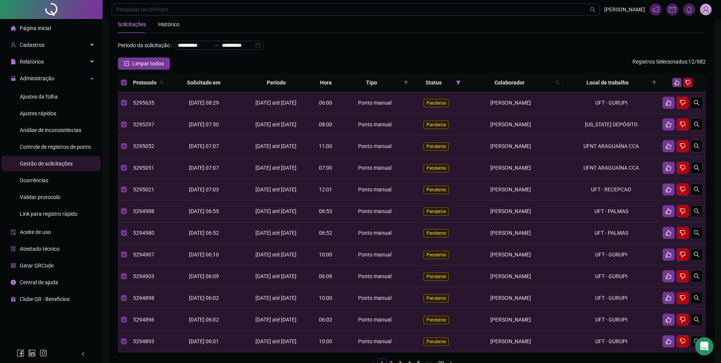
click at [676, 85] on icon "like" at bounding box center [676, 82] width 5 height 5
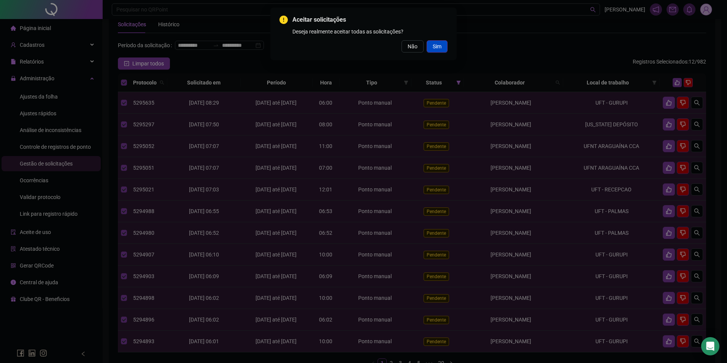
click at [435, 44] on span "Sim" at bounding box center [436, 46] width 9 height 8
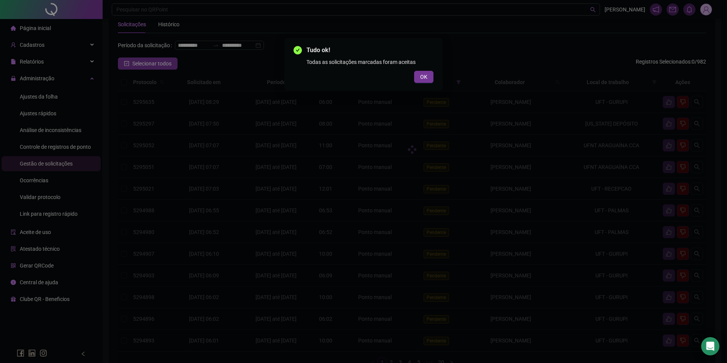
click at [408, 70] on div "Tudo ok! Todas as solicitações marcadas foram aceitas OK" at bounding box center [363, 64] width 140 height 37
click at [415, 74] on button "OK" at bounding box center [423, 77] width 19 height 12
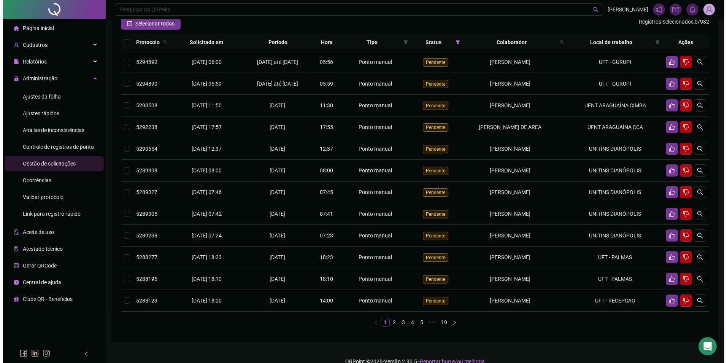
scroll to position [92, 0]
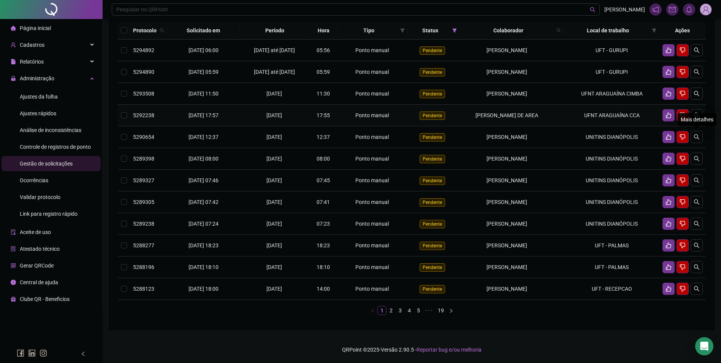
click at [698, 113] on div "Mais detalhes" at bounding box center [697, 119] width 39 height 13
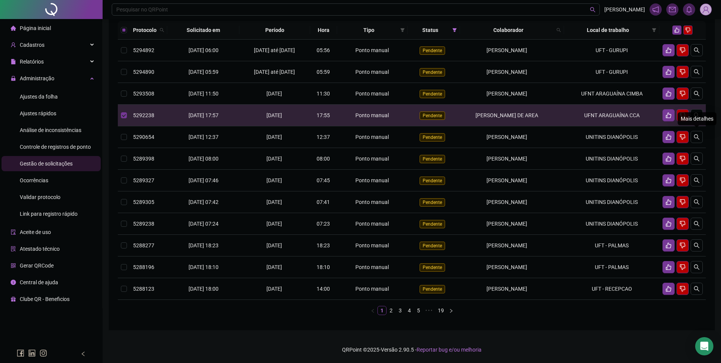
click at [700, 112] on div "Mais detalhes" at bounding box center [697, 118] width 39 height 13
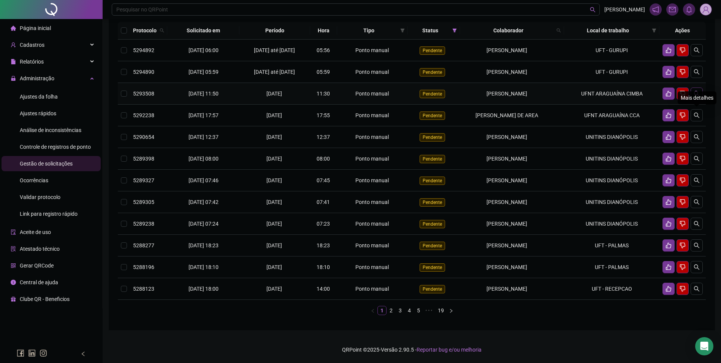
click at [698, 91] on icon "search" at bounding box center [696, 93] width 6 height 6
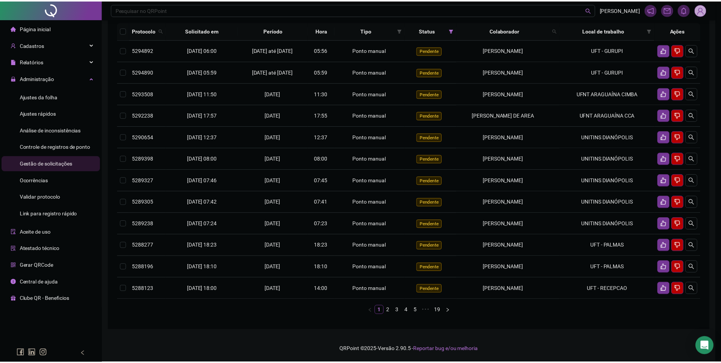
scroll to position [82, 0]
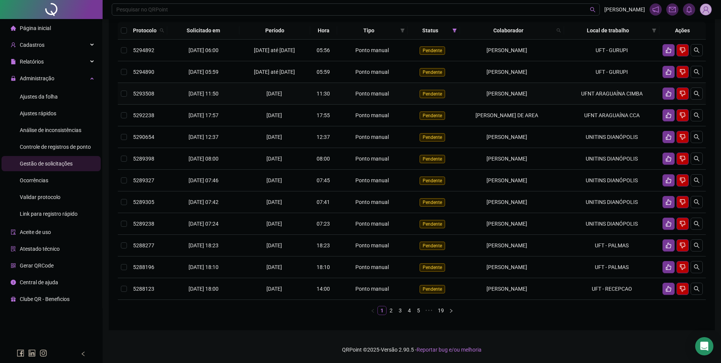
click at [560, 104] on td "[PERSON_NAME]" at bounding box center [512, 94] width 104 height 22
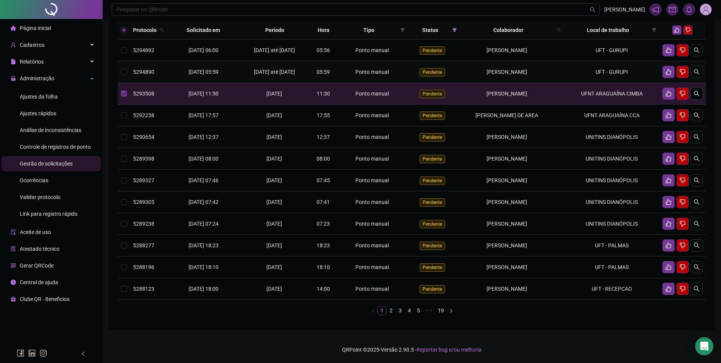
click at [558, 78] on td "[PERSON_NAME]" at bounding box center [512, 72] width 104 height 22
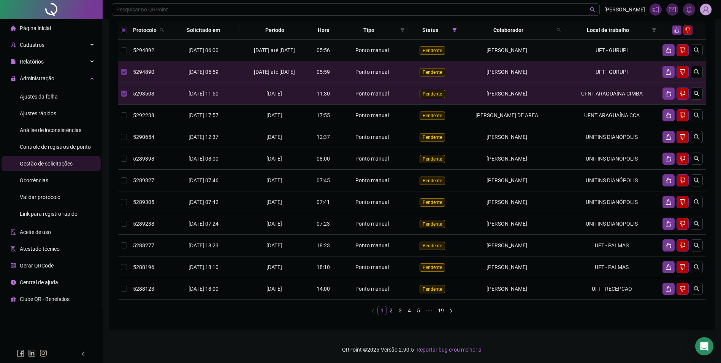
click at [558, 56] on td "[PERSON_NAME]" at bounding box center [512, 51] width 104 height 22
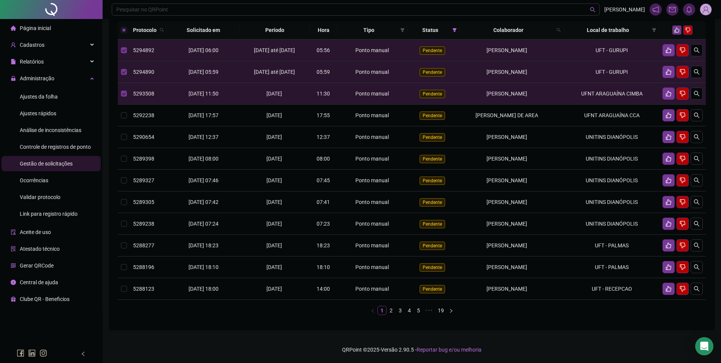
click at [677, 30] on icon "like" at bounding box center [676, 29] width 5 height 5
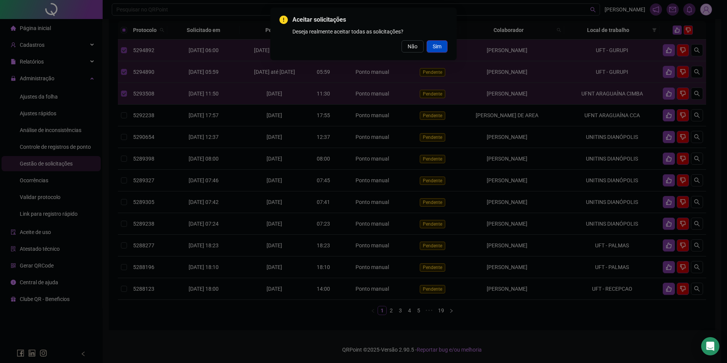
click at [445, 49] on button "Sim" at bounding box center [436, 46] width 21 height 12
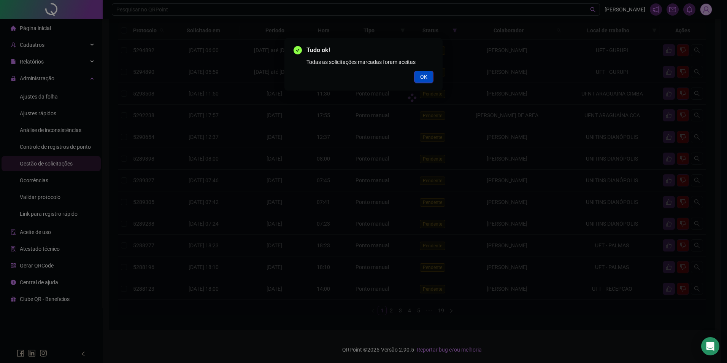
click at [426, 79] on span "OK" at bounding box center [423, 77] width 7 height 8
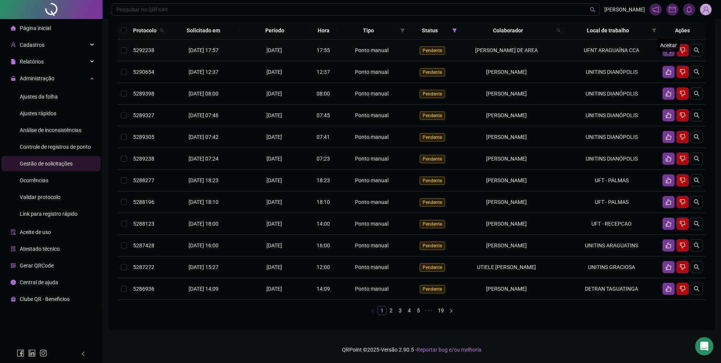
click at [668, 52] on icon "like" at bounding box center [668, 50] width 6 height 6
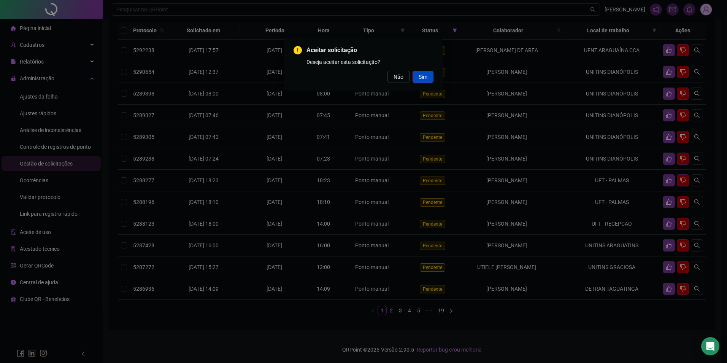
click at [423, 76] on span "Sim" at bounding box center [422, 77] width 9 height 8
click at [425, 78] on span "Sim" at bounding box center [422, 77] width 9 height 8
click at [425, 74] on span "Sim" at bounding box center [422, 77] width 9 height 8
drag, startPoint x: 504, startPoint y: 341, endPoint x: 494, endPoint y: 351, distance: 14.2
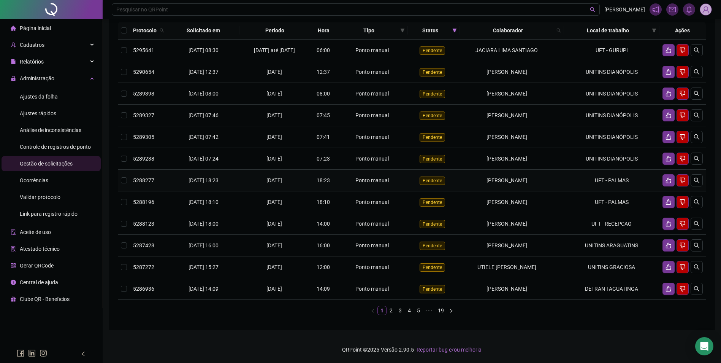
click at [530, 177] on td "MAYARA CRIS MARQUES LIMA" at bounding box center [512, 180] width 104 height 22
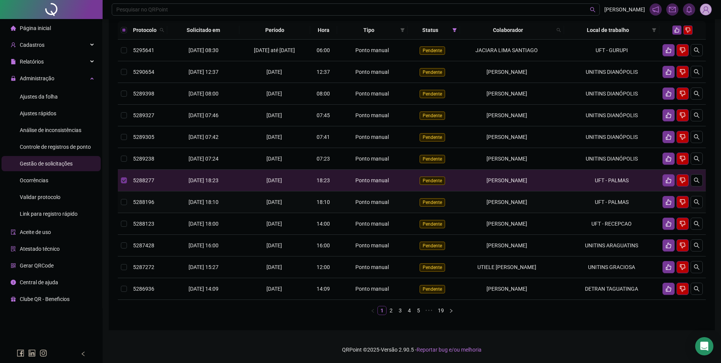
click at [527, 205] on span "[PERSON_NAME]" at bounding box center [506, 202] width 41 height 6
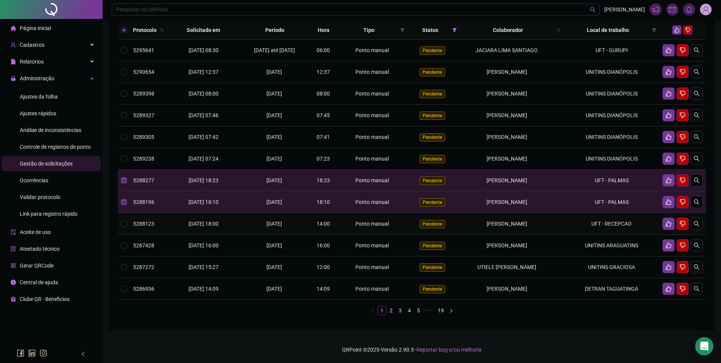
click at [534, 228] on div "[PERSON_NAME]" at bounding box center [506, 223] width 87 height 8
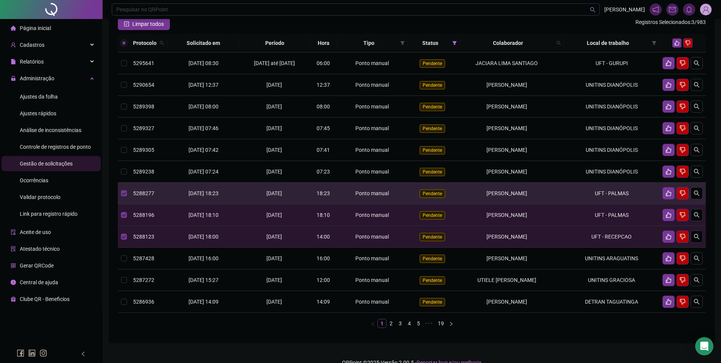
scroll to position [44, 0]
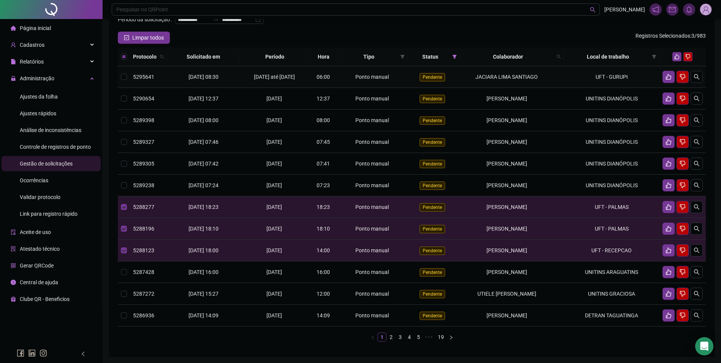
click at [626, 88] on td "UFT - GURUPI" at bounding box center [611, 77] width 95 height 22
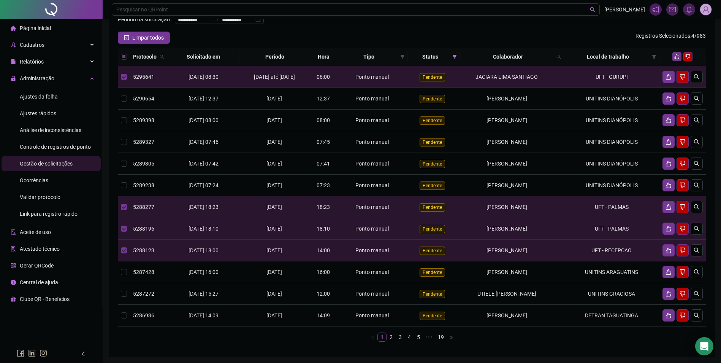
click at [677, 61] on button "button" at bounding box center [676, 56] width 9 height 9
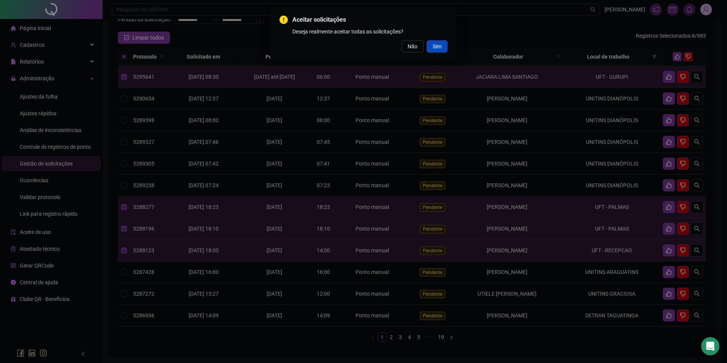
click at [442, 48] on button "Sim" at bounding box center [436, 46] width 21 height 12
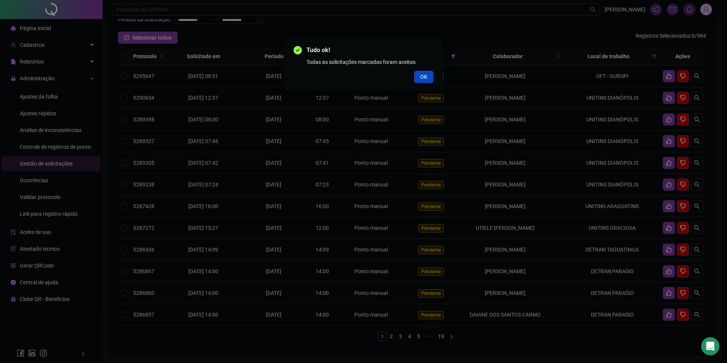
click at [424, 74] on span "OK" at bounding box center [423, 77] width 7 height 8
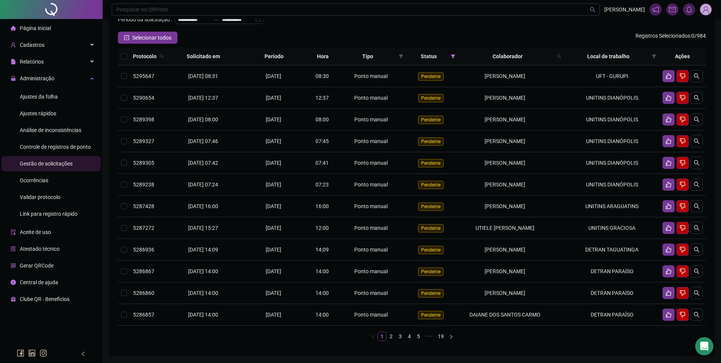
click at [391, 340] on link "2" at bounding box center [391, 336] width 8 height 8
click at [400, 340] on link "3" at bounding box center [400, 336] width 8 height 8
click at [383, 340] on link "1" at bounding box center [382, 336] width 8 height 8
click at [692, 82] on button "button" at bounding box center [696, 76] width 12 height 12
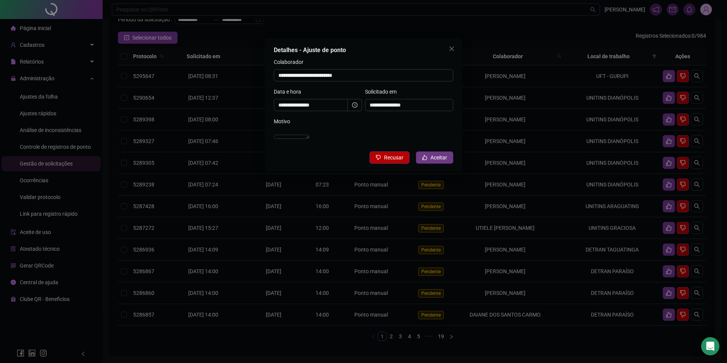
click at [438, 161] on span "Aceitar" at bounding box center [438, 157] width 17 height 8
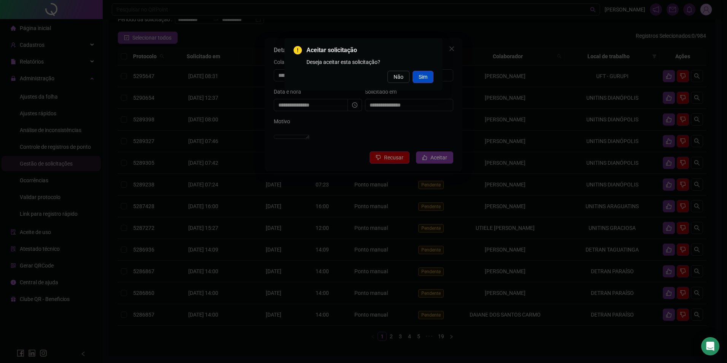
click at [417, 73] on button "Sim" at bounding box center [422, 77] width 21 height 12
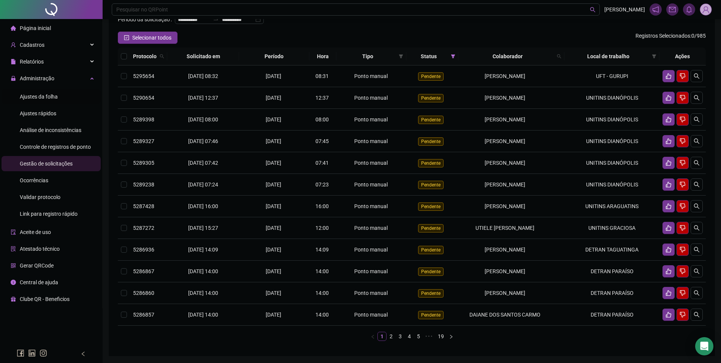
click at [44, 93] on span "Ajustes da folha" at bounding box center [39, 96] width 38 height 6
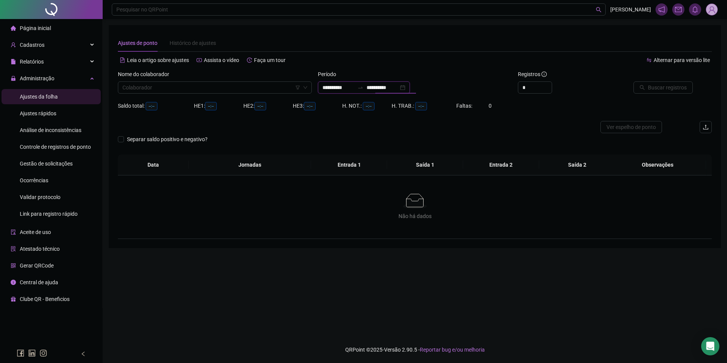
click at [391, 86] on input "**********" at bounding box center [382, 87] width 32 height 8
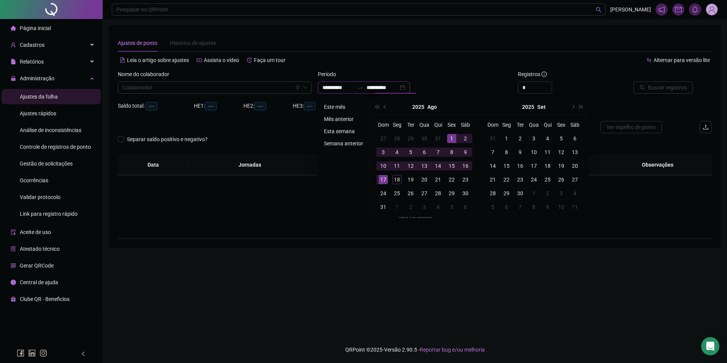
type input "**********"
click at [337, 104] on li "Este mês" at bounding box center [343, 106] width 45 height 9
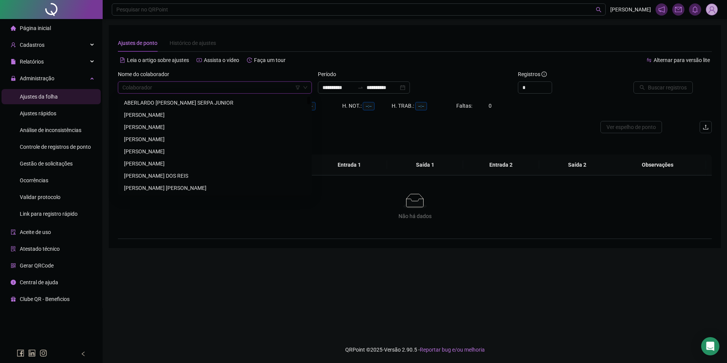
drag, startPoint x: 242, startPoint y: 88, endPoint x: 245, endPoint y: 85, distance: 4.8
click at [242, 88] on input "search" at bounding box center [211, 87] width 178 height 11
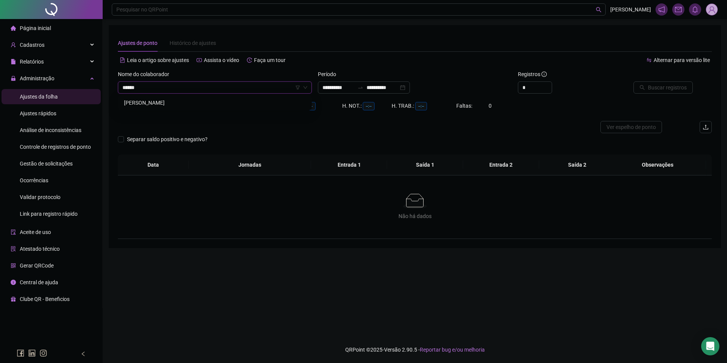
type input "*******"
click at [633, 81] on button "Buscar registros" at bounding box center [662, 87] width 59 height 12
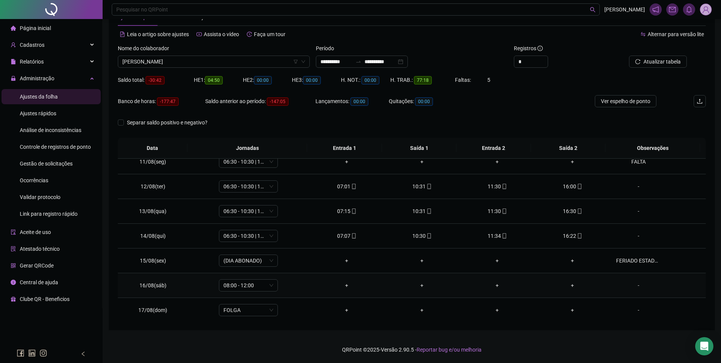
scroll to position [282, 0]
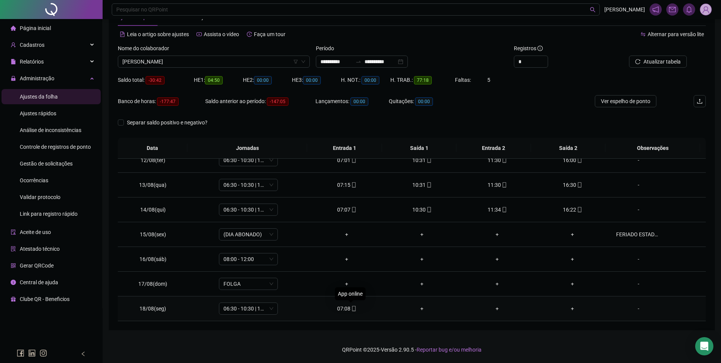
click at [347, 309] on div "07:08" at bounding box center [346, 308] width 63 height 8
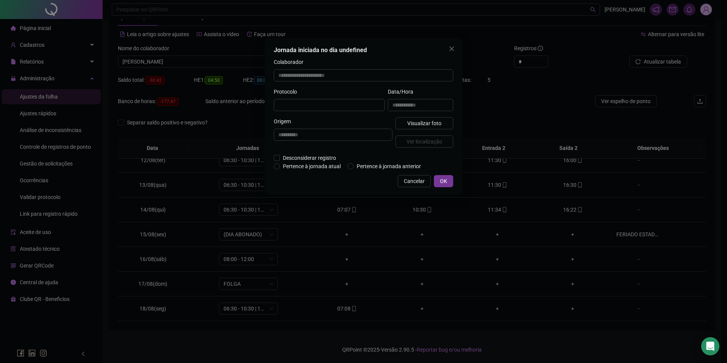
type input "**********"
click at [423, 121] on span "Visualizar foto" at bounding box center [424, 124] width 34 height 8
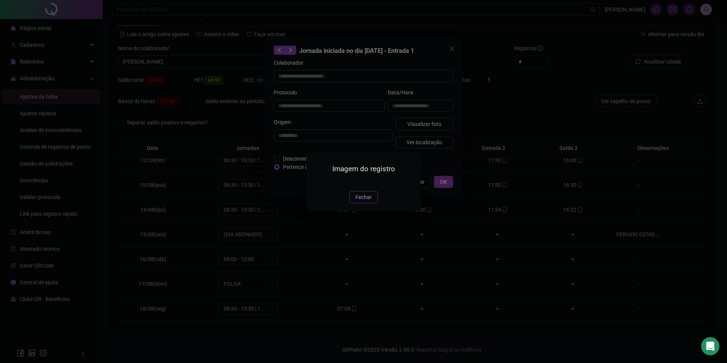
click at [366, 201] on span "Fechar" at bounding box center [363, 197] width 16 height 8
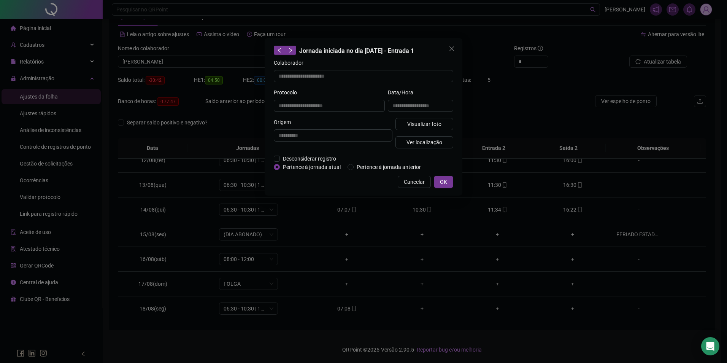
click at [433, 178] on div "Cancelar OK" at bounding box center [363, 182] width 179 height 12
click at [437, 178] on button "OK" at bounding box center [443, 182] width 19 height 12
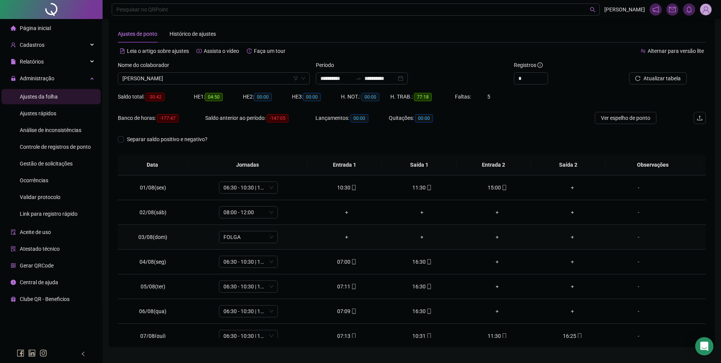
scroll to position [0, 0]
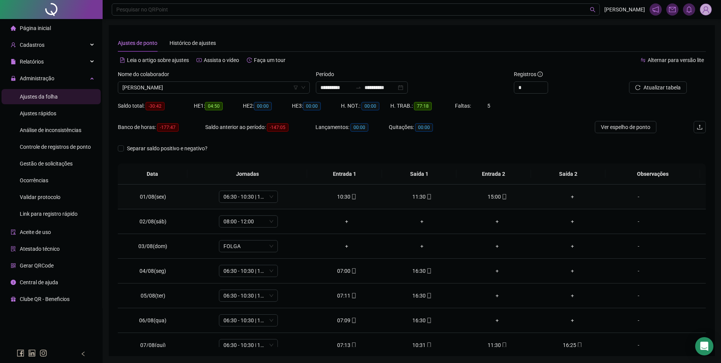
click at [494, 197] on div "15:00" at bounding box center [496, 196] width 63 height 8
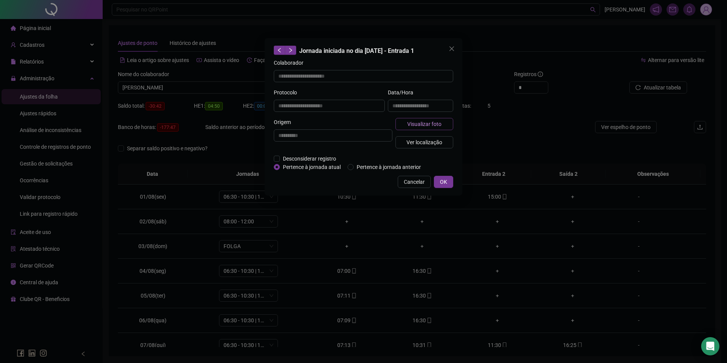
type input "**********"
click at [434, 125] on span "Visualizar foto" at bounding box center [424, 124] width 34 height 8
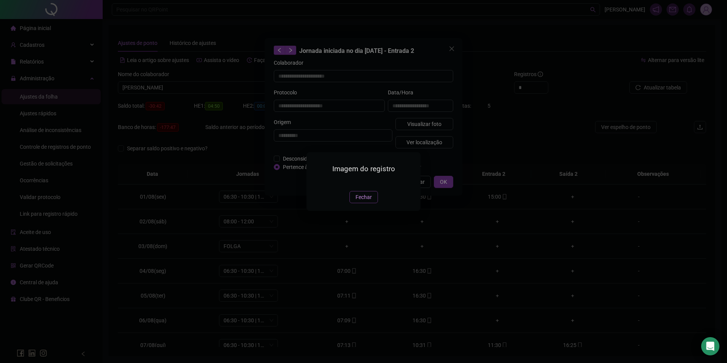
click at [370, 201] on span "Fechar" at bounding box center [363, 197] width 16 height 8
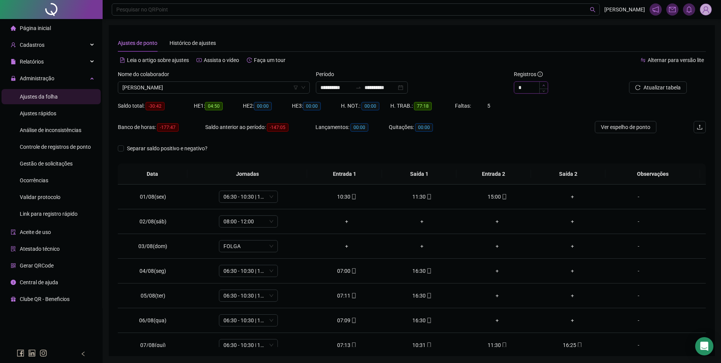
click at [544, 85] on icon "up" at bounding box center [543, 85] width 3 height 3
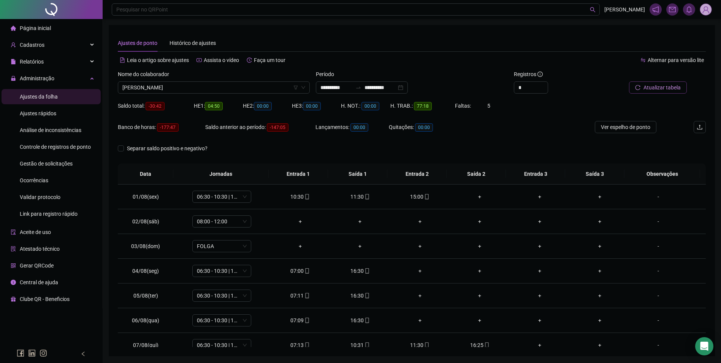
click at [649, 89] on span "Atualizar tabela" at bounding box center [661, 87] width 37 height 8
type input "*"
click at [542, 92] on span "Decrease Value" at bounding box center [543, 90] width 8 height 6
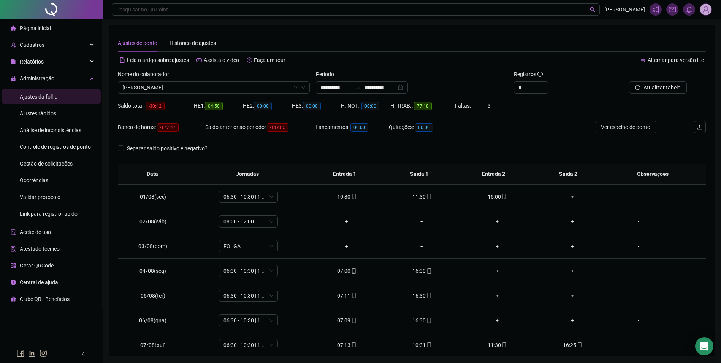
click at [498, 347] on div "**********" at bounding box center [412, 190] width 606 height 331
click at [502, 345] on icon "mobile" at bounding box center [504, 344] width 5 height 5
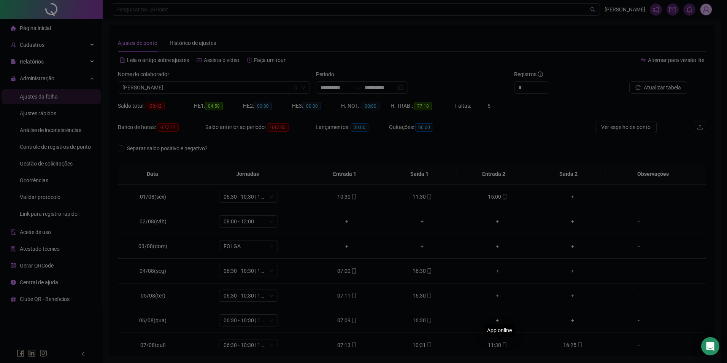
type input "**********"
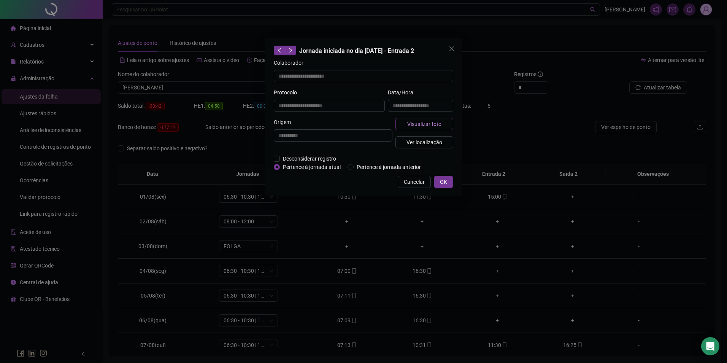
click at [434, 125] on span "Visualizar foto" at bounding box center [424, 124] width 34 height 8
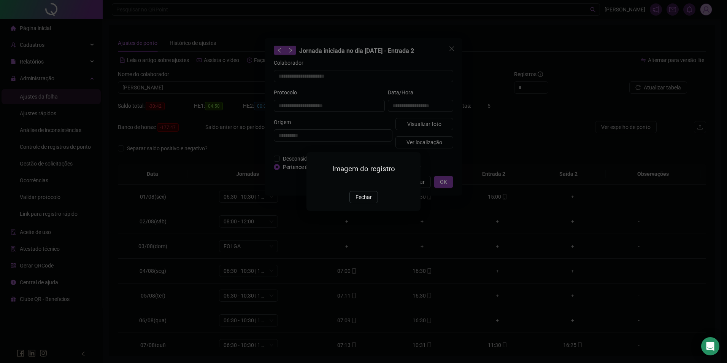
click at [315, 182] on img at bounding box center [315, 182] width 0 height 0
click at [375, 203] on button "Fechar" at bounding box center [363, 197] width 28 height 12
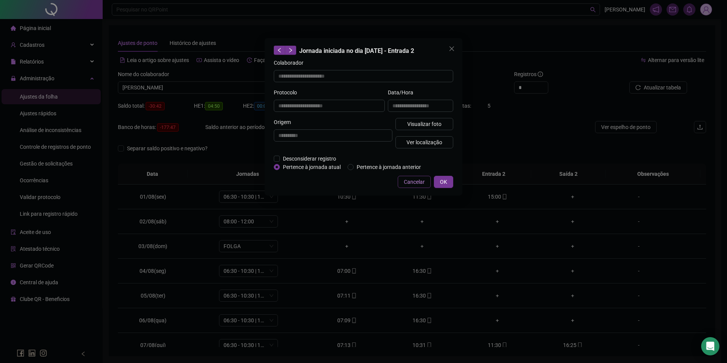
click at [413, 179] on span "Cancelar" at bounding box center [414, 181] width 21 height 8
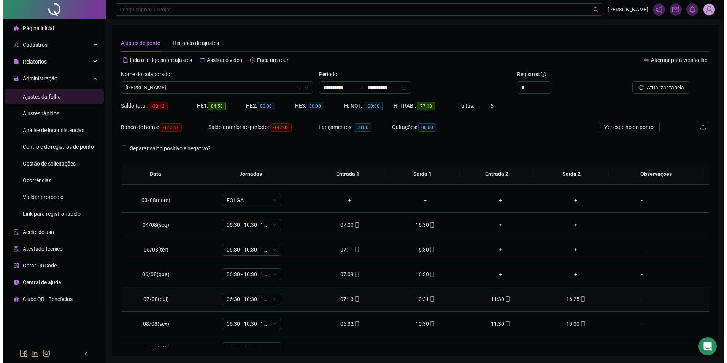
scroll to position [152, 0]
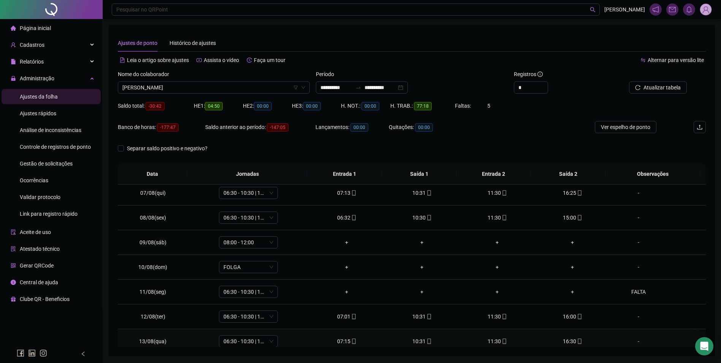
click at [574, 344] on div "16:30" at bounding box center [572, 341] width 63 height 8
type input "**********"
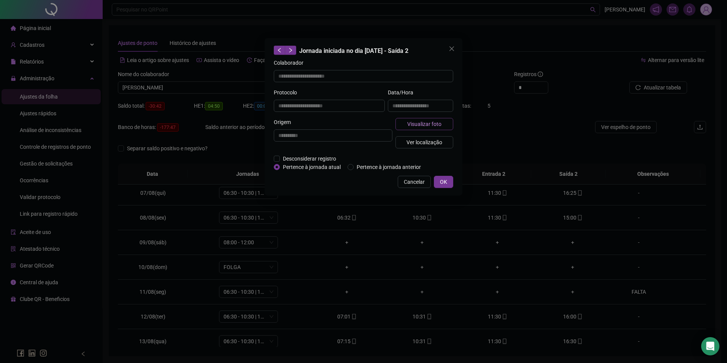
click at [436, 127] on span "Visualizar foto" at bounding box center [424, 124] width 34 height 8
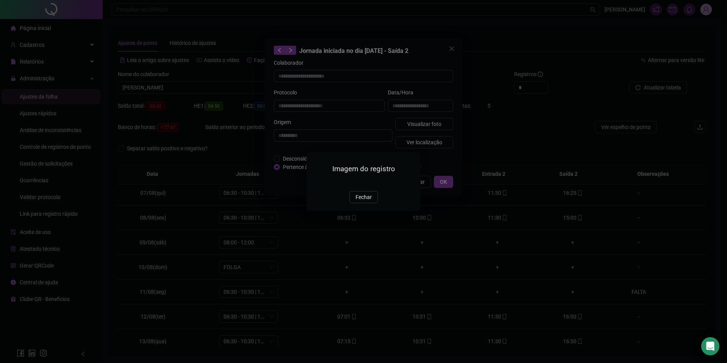
click at [315, 182] on img at bounding box center [315, 182] width 0 height 0
click at [360, 203] on button "Fechar" at bounding box center [363, 197] width 28 height 12
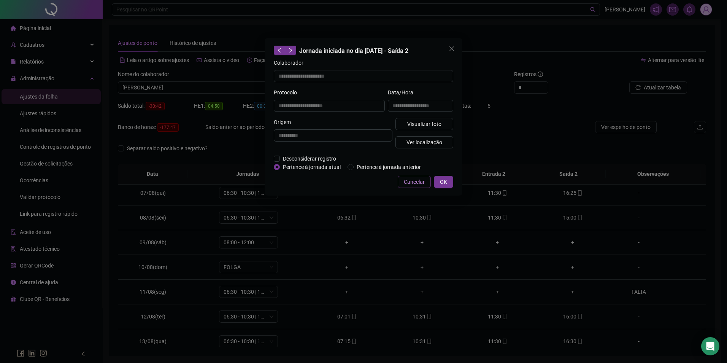
click at [419, 185] on span "Cancelar" at bounding box center [414, 181] width 21 height 8
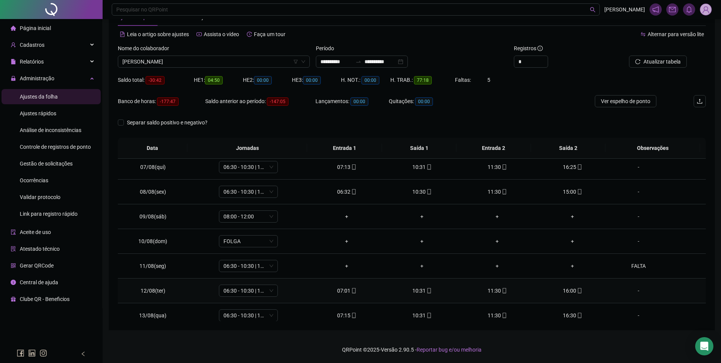
scroll to position [282, 0]
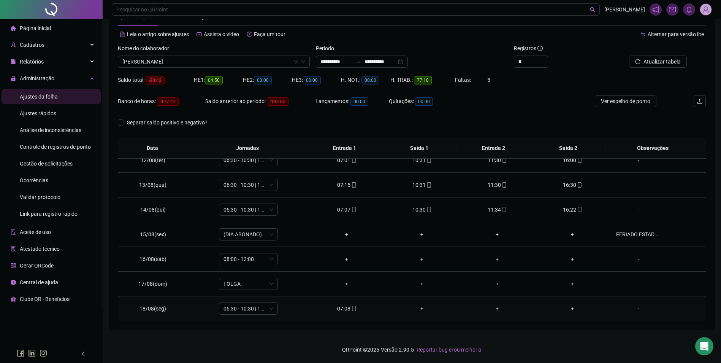
click at [353, 307] on icon "mobile" at bounding box center [353, 308] width 3 height 5
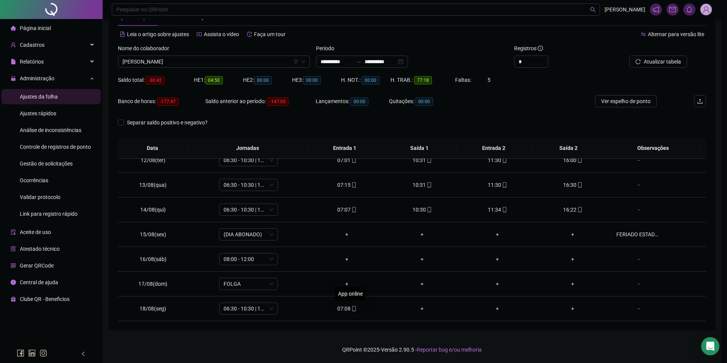
type input "**********"
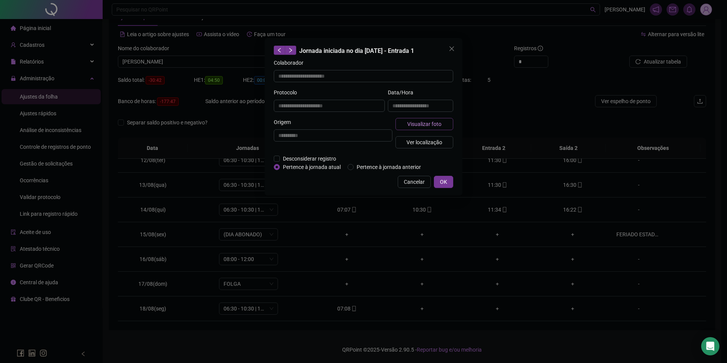
click at [424, 120] on span "Visualizar foto" at bounding box center [424, 124] width 34 height 8
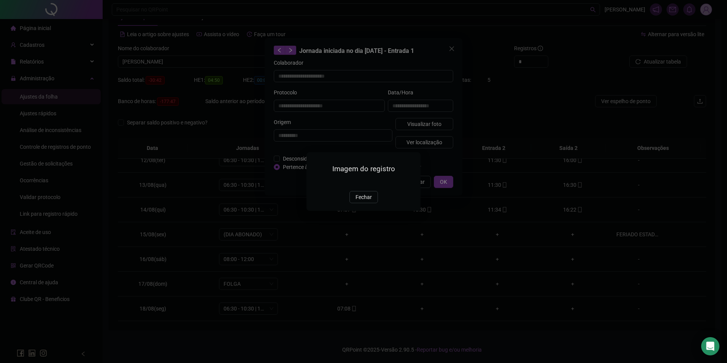
click at [315, 182] on img at bounding box center [315, 182] width 0 height 0
click at [368, 201] on span "Fechar" at bounding box center [363, 197] width 16 height 8
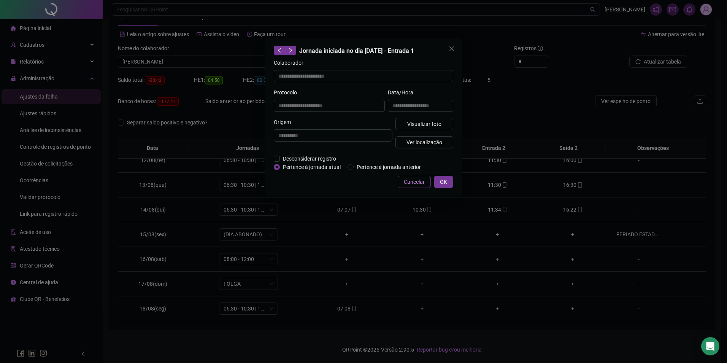
click at [411, 180] on span "Cancelar" at bounding box center [414, 181] width 21 height 8
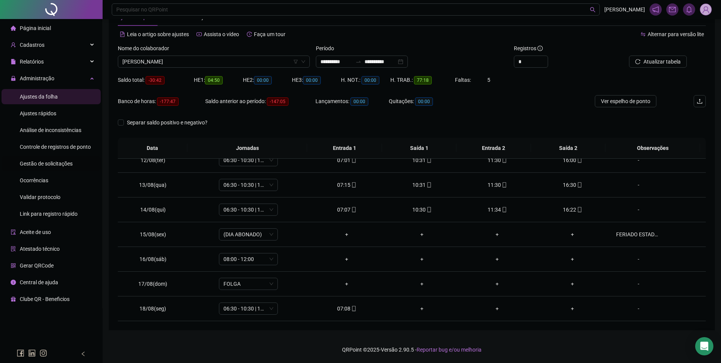
click at [59, 163] on span "Gestão de solicitações" at bounding box center [46, 163] width 53 height 6
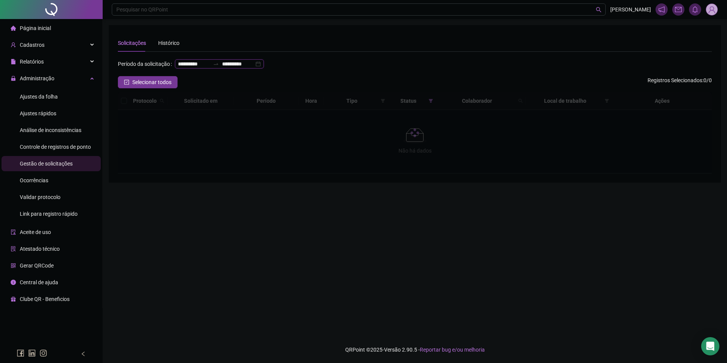
click at [222, 68] on input "**********" at bounding box center [238, 64] width 32 height 8
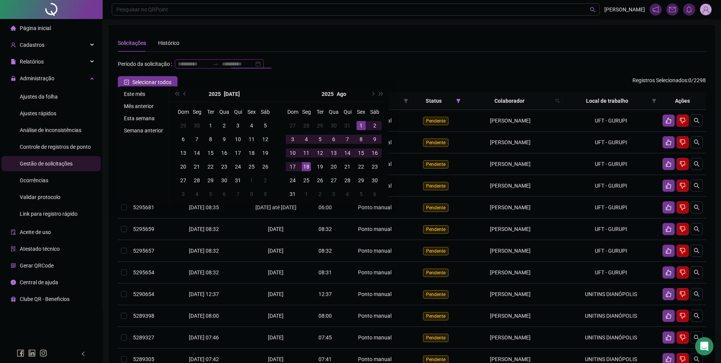
type input "**********"
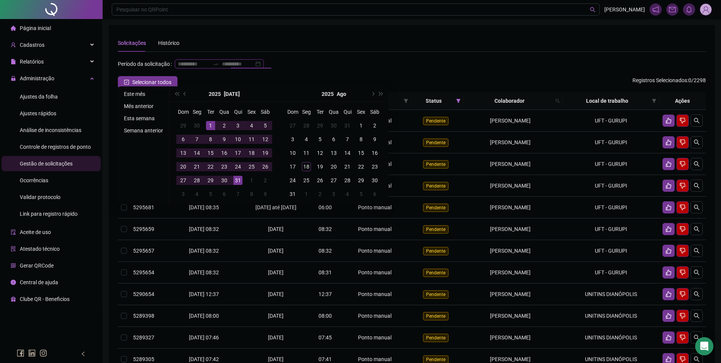
type input "**********"
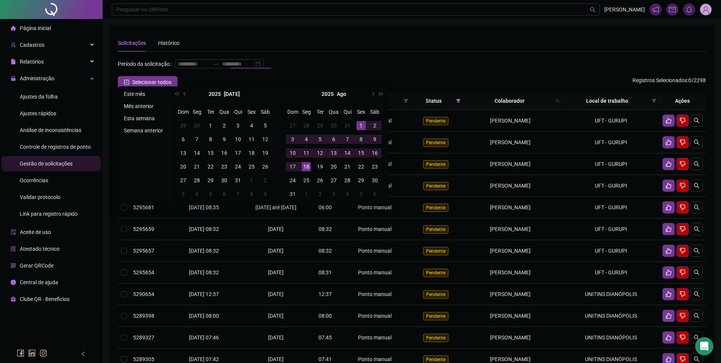
click at [141, 94] on li "Este mês" at bounding box center [143, 93] width 45 height 9
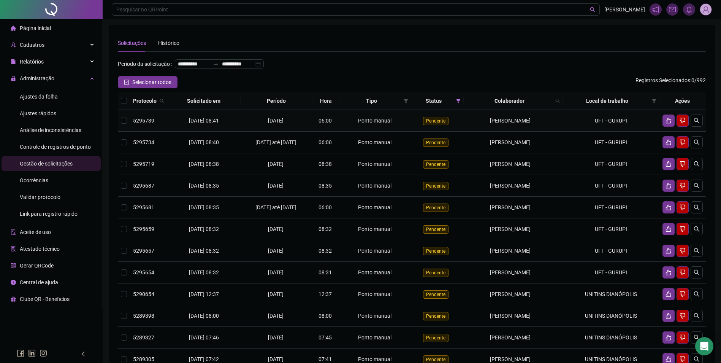
click at [561, 130] on td "MIRIAM ALVES DOS SANTOS REIS" at bounding box center [513, 121] width 99 height 22
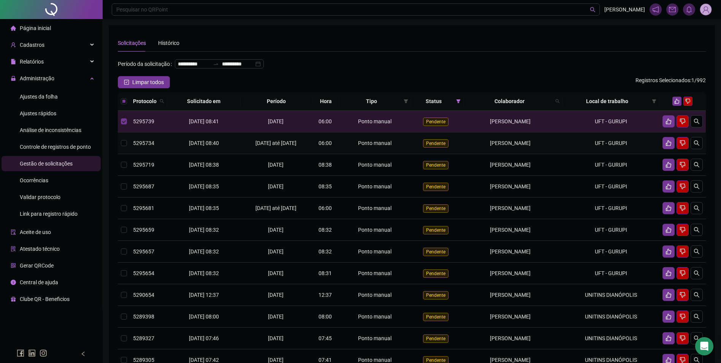
click at [579, 154] on td "UFT - GURUPI" at bounding box center [611, 143] width 97 height 22
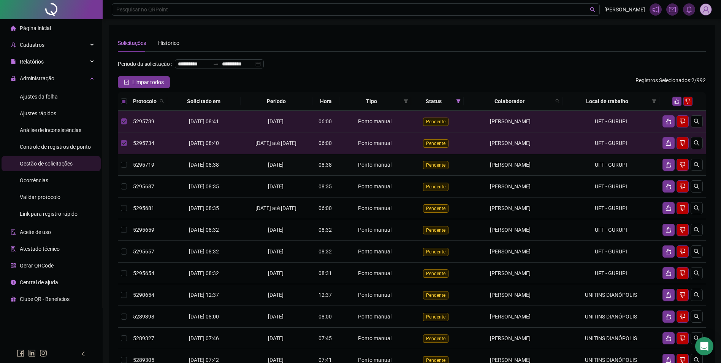
click at [578, 172] on td "UFT - GURUPI" at bounding box center [611, 165] width 97 height 22
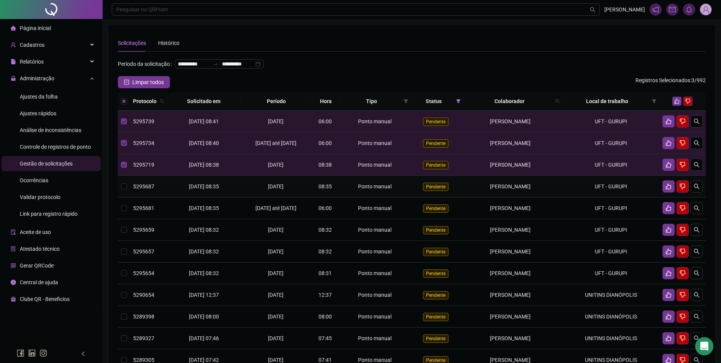
click at [584, 197] on td "UFT - GURUPI" at bounding box center [611, 187] width 97 height 22
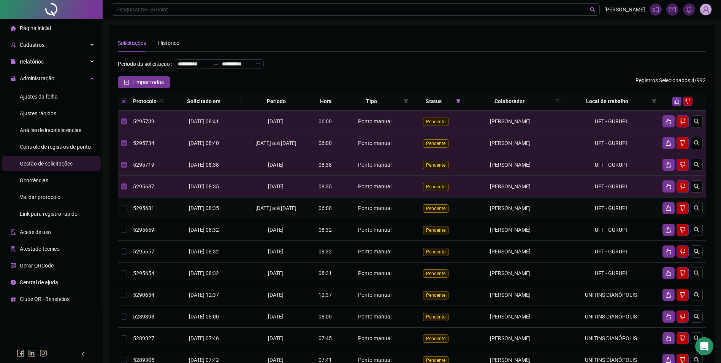
click at [595, 219] on td "UFT - GURUPI" at bounding box center [611, 208] width 97 height 22
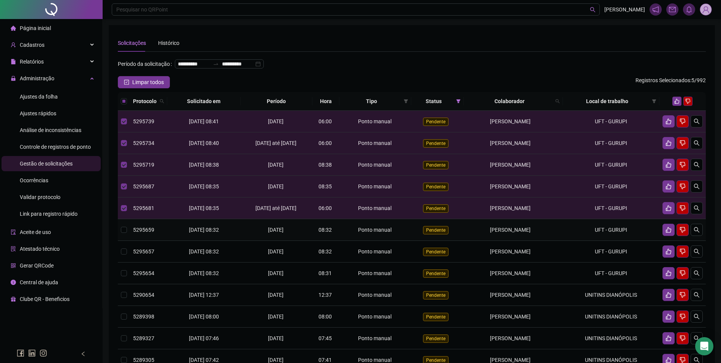
click at [600, 241] on td "UFT - GURUPI" at bounding box center [611, 230] width 97 height 22
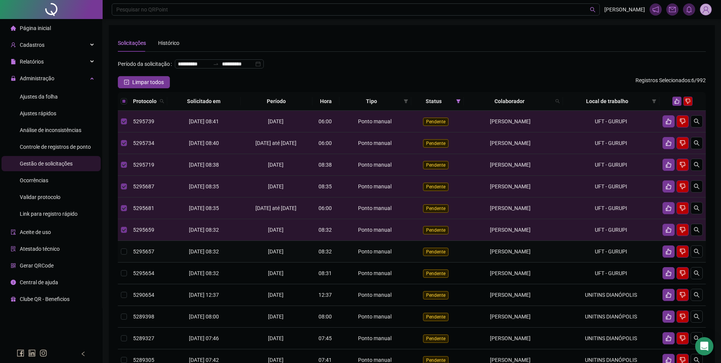
click at [575, 259] on td "UFT - GURUPI" at bounding box center [611, 252] width 97 height 22
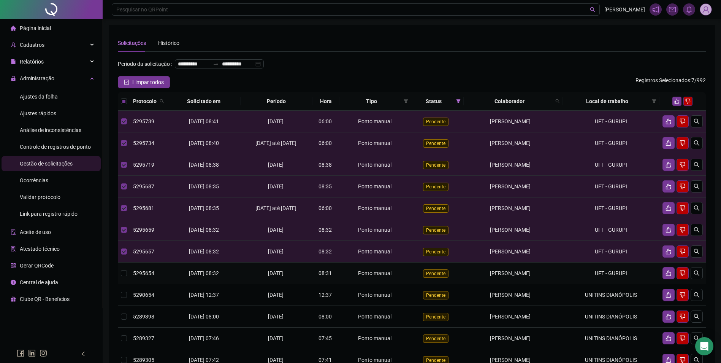
click at [575, 284] on td "UFT - GURUPI" at bounding box center [611, 273] width 97 height 22
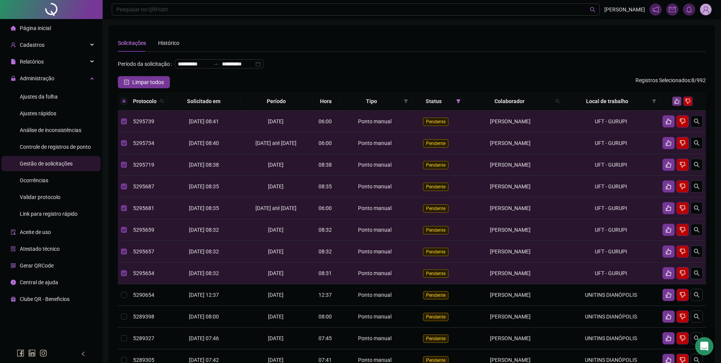
click at [674, 104] on icon "like" at bounding box center [676, 100] width 5 height 5
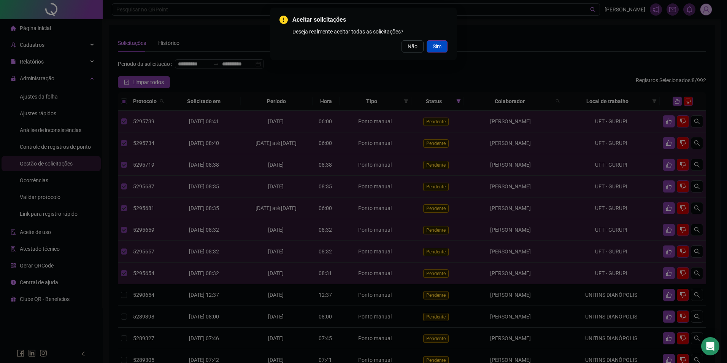
click at [435, 44] on span "Sim" at bounding box center [436, 46] width 9 height 8
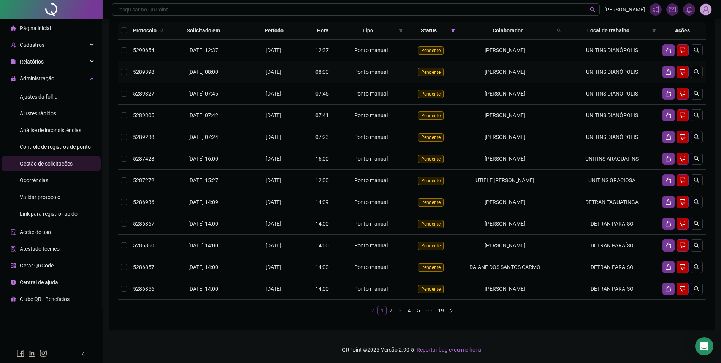
scroll to position [82, 0]
click at [392, 308] on link "2" at bounding box center [391, 310] width 8 height 8
click at [214, 19] on header "Pesquisar no QRPoint MÔNICA OLIVEIRA" at bounding box center [412, 9] width 618 height 19
click at [40, 113] on span "Ajustes rápidos" at bounding box center [38, 113] width 36 height 6
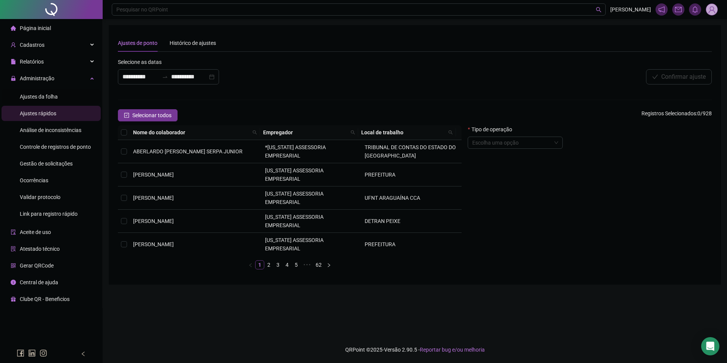
click at [56, 97] on span "Ajustes da folha" at bounding box center [39, 96] width 38 height 6
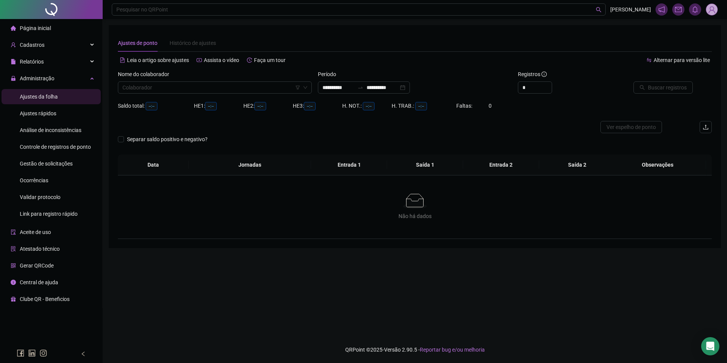
type input "**********"
click at [170, 82] on input "search" at bounding box center [211, 87] width 178 height 11
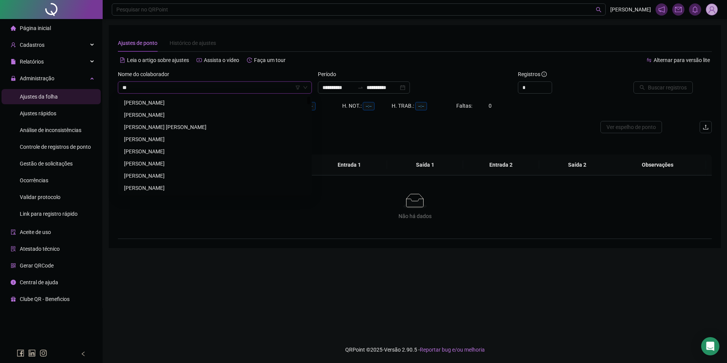
type input "*"
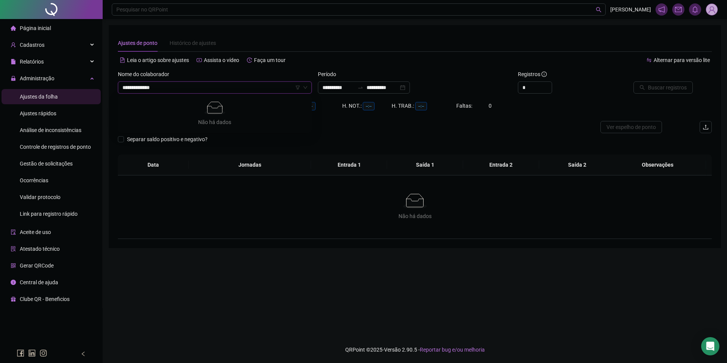
type input "**********"
type input "*"
type input "**********"
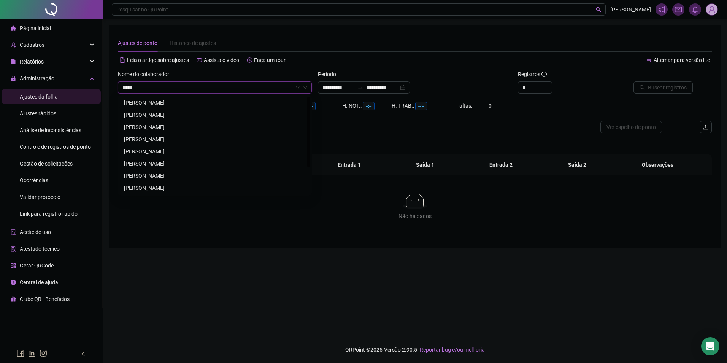
type input "******"
click at [171, 149] on div "[PERSON_NAME]" at bounding box center [215, 151] width 182 height 8
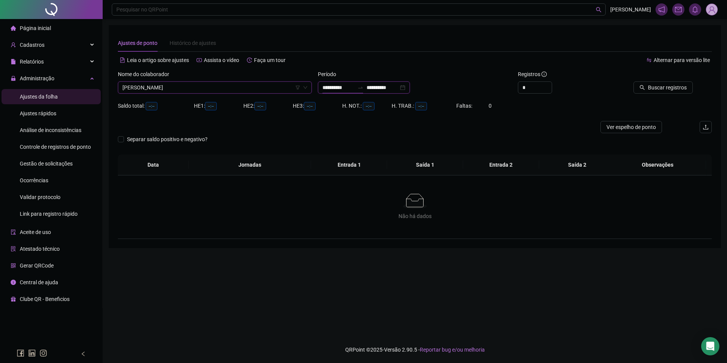
click at [352, 85] on input "**********" at bounding box center [338, 87] width 32 height 8
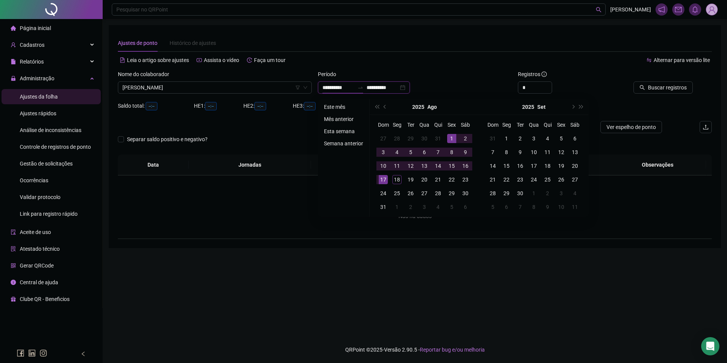
type input "**********"
click at [337, 104] on li "Este mês" at bounding box center [343, 106] width 45 height 9
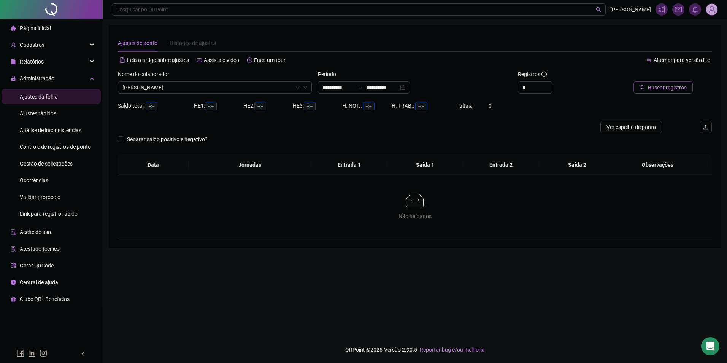
click at [659, 92] on button "Buscar registros" at bounding box center [662, 87] width 59 height 12
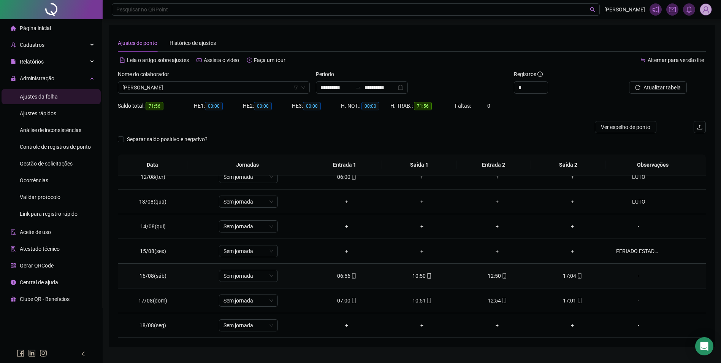
scroll to position [17, 0]
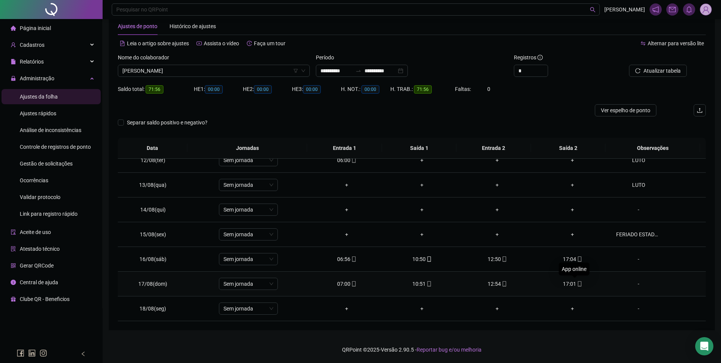
click at [577, 282] on icon "mobile" at bounding box center [579, 283] width 5 height 5
type input "**********"
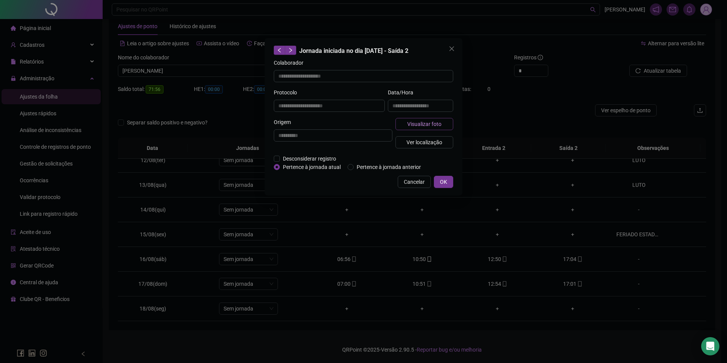
click at [432, 122] on span "Visualizar foto" at bounding box center [424, 124] width 34 height 8
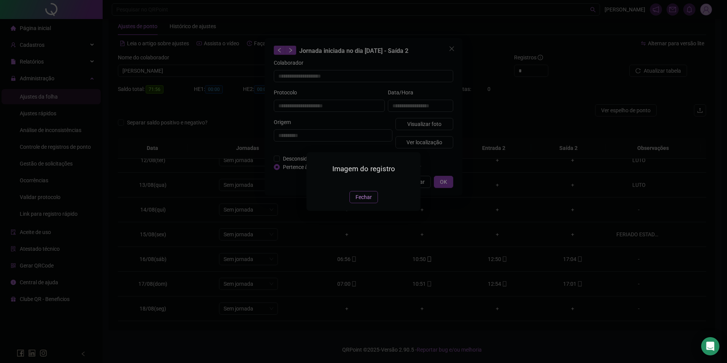
click at [367, 201] on span "Fechar" at bounding box center [363, 197] width 16 height 8
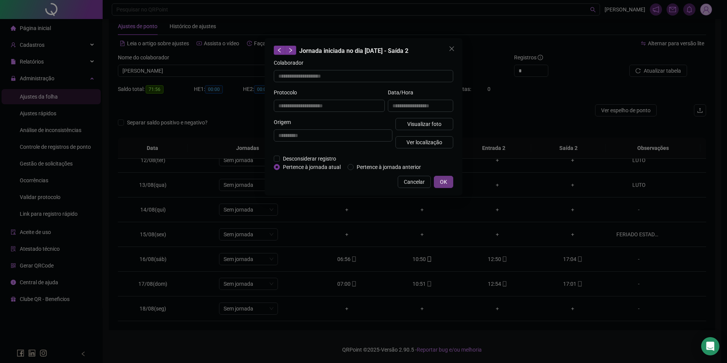
click at [446, 179] on span "OK" at bounding box center [443, 181] width 7 height 8
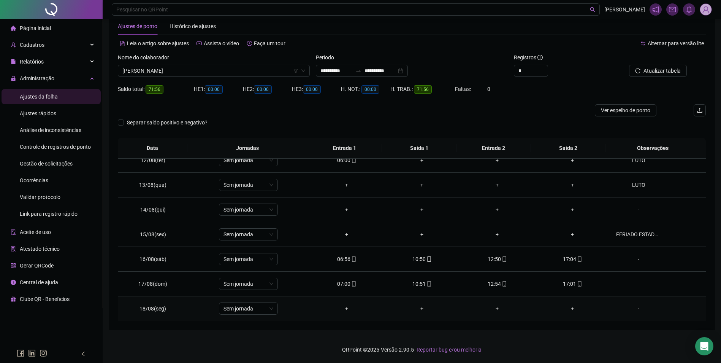
click at [633, 308] on div "-" at bounding box center [638, 308] width 45 height 8
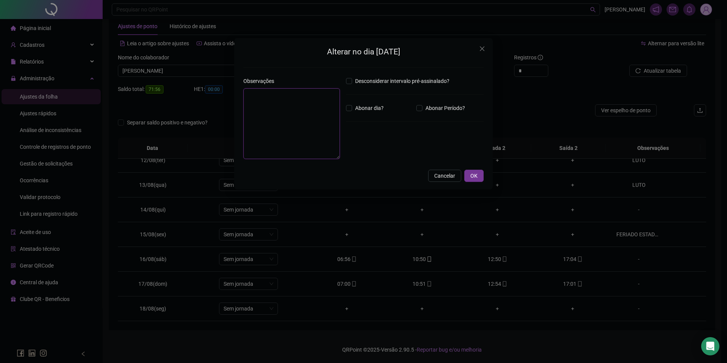
click at [309, 114] on textarea at bounding box center [291, 123] width 97 height 71
type textarea "*****"
click at [472, 177] on span "OK" at bounding box center [473, 175] width 7 height 8
click at [475, 175] on span "OK" at bounding box center [473, 175] width 7 height 8
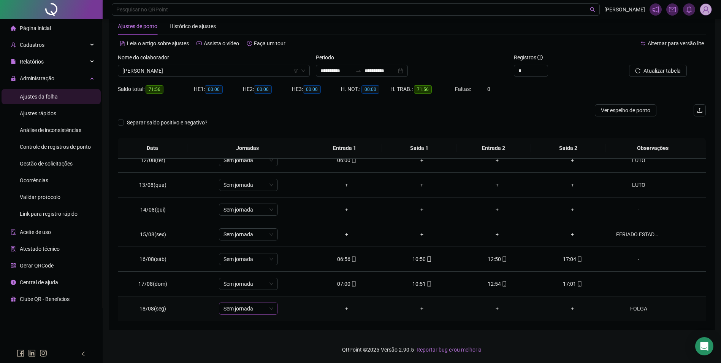
click at [253, 308] on span "Sem jornada" at bounding box center [248, 307] width 50 height 11
type input "*"
click at [235, 267] on div "Folga" at bounding box center [253, 268] width 50 height 8
click at [288, 287] on button "Sim" at bounding box center [283, 288] width 15 height 9
click at [655, 68] on span "Atualizar tabela" at bounding box center [661, 70] width 37 height 8
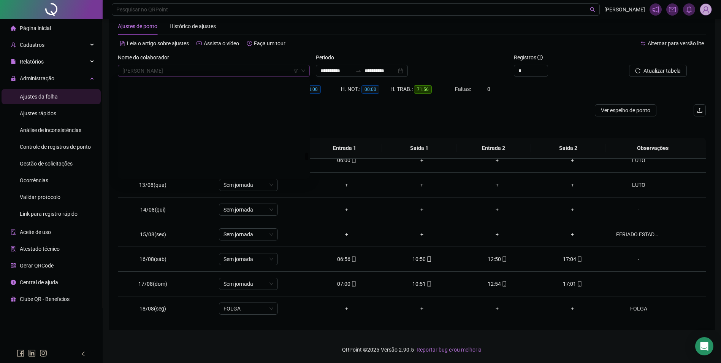
click at [209, 66] on span "[PERSON_NAME]" at bounding box center [213, 70] width 183 height 11
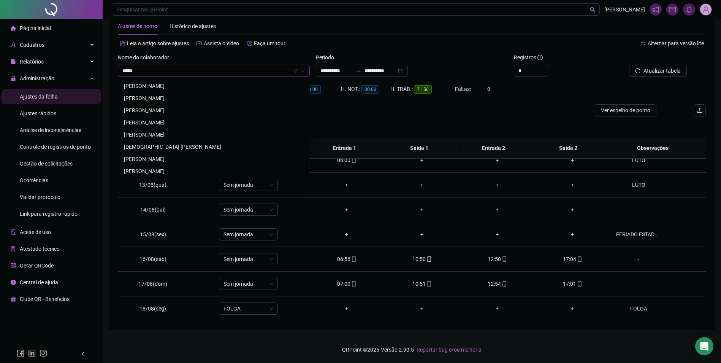
scroll to position [0, 0]
type input "******"
click at [171, 84] on div "[PERSON_NAME]" at bounding box center [214, 86] width 180 height 8
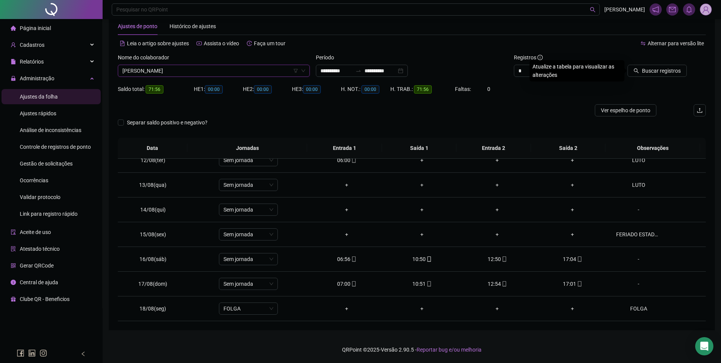
click at [255, 73] on span "[PERSON_NAME]" at bounding box center [213, 70] width 183 height 11
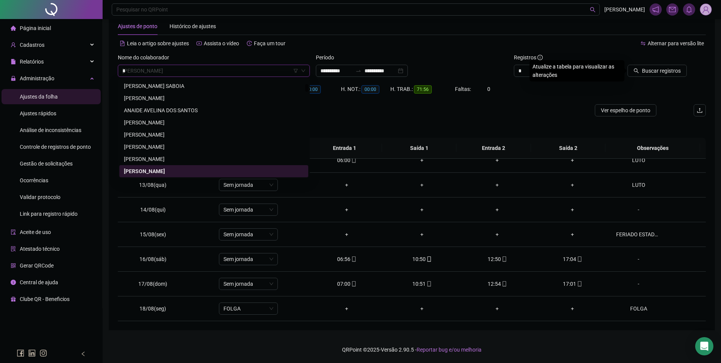
scroll to position [36, 0]
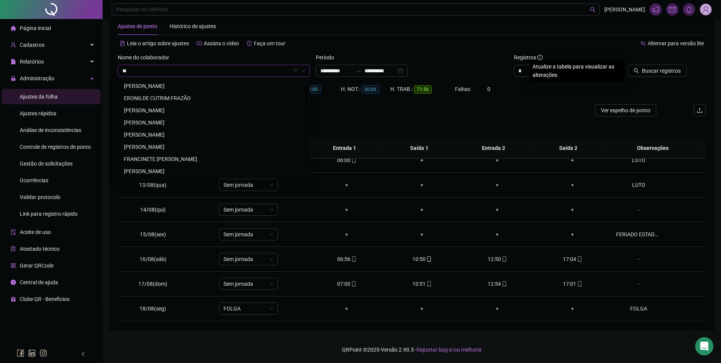
type input "*"
type input "*********"
click at [188, 98] on div "[PERSON_NAME]" at bounding box center [214, 98] width 180 height 8
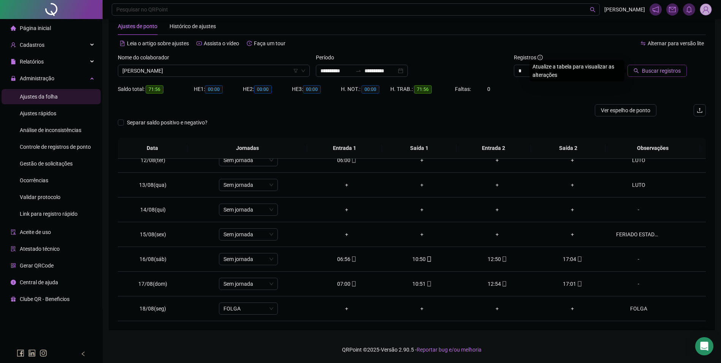
click at [641, 73] on button "Buscar registros" at bounding box center [656, 71] width 59 height 12
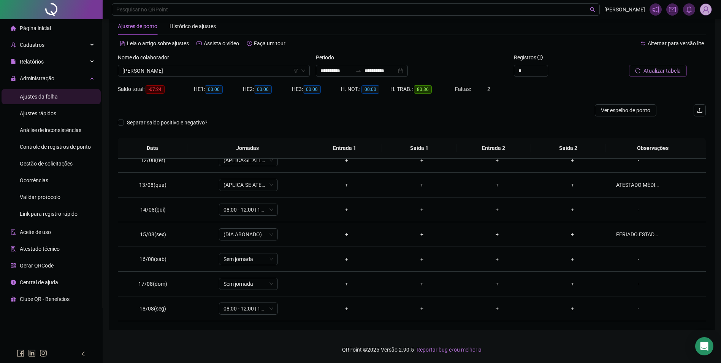
click at [651, 73] on span "Atualizar tabela" at bounding box center [661, 70] width 37 height 8
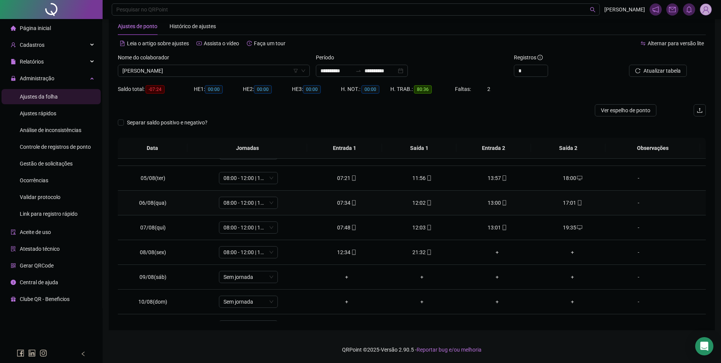
scroll to position [114, 0]
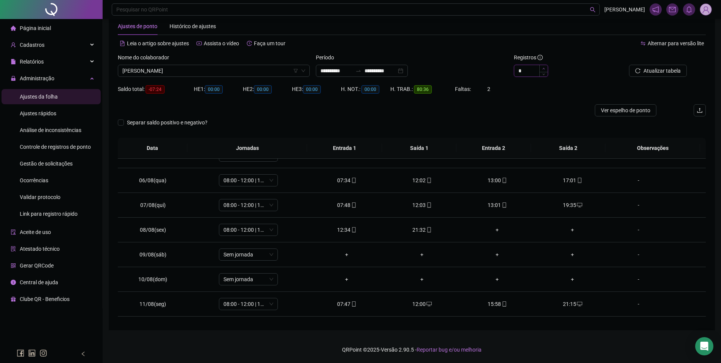
type input "*"
click at [545, 68] on span "Increase Value" at bounding box center [543, 68] width 8 height 7
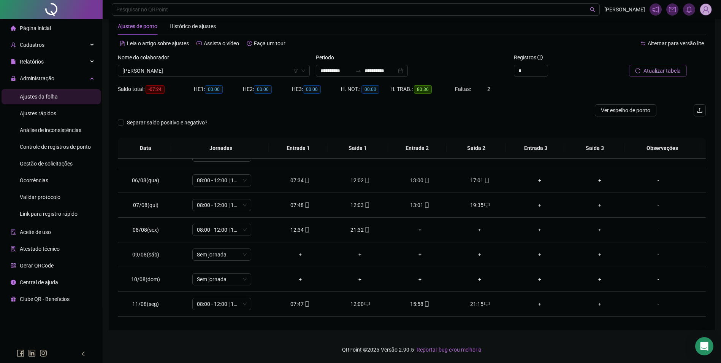
click at [667, 66] on button "Atualizar tabela" at bounding box center [658, 71] width 58 height 12
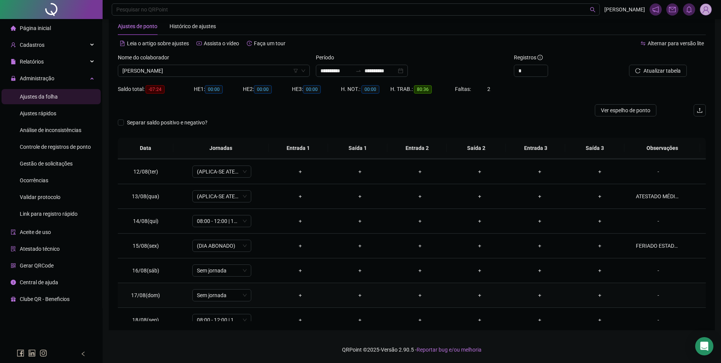
scroll to position [282, 0]
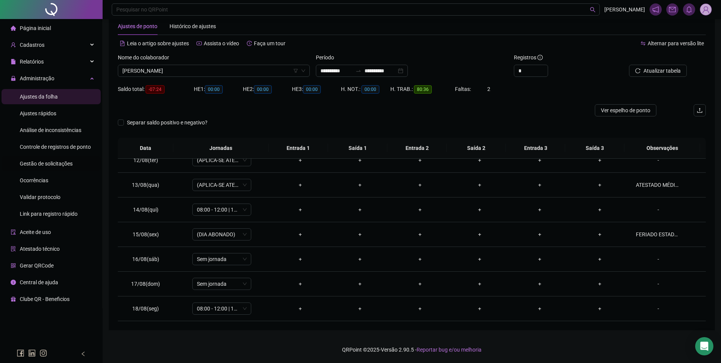
click at [36, 160] on span "Gestão de solicitações" at bounding box center [46, 163] width 53 height 6
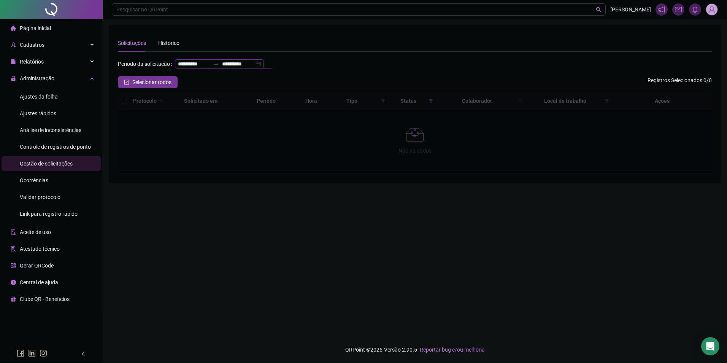
click at [222, 68] on input "**********" at bounding box center [238, 64] width 32 height 8
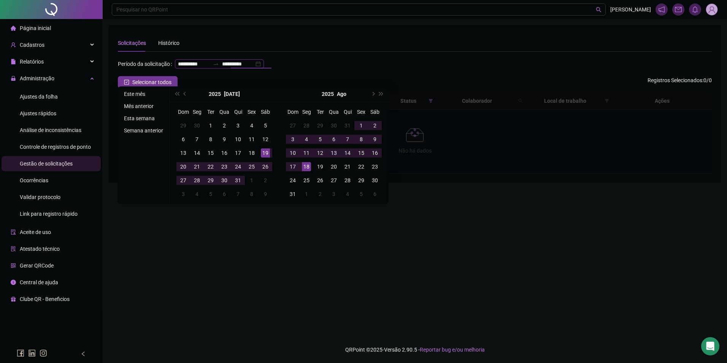
type input "**********"
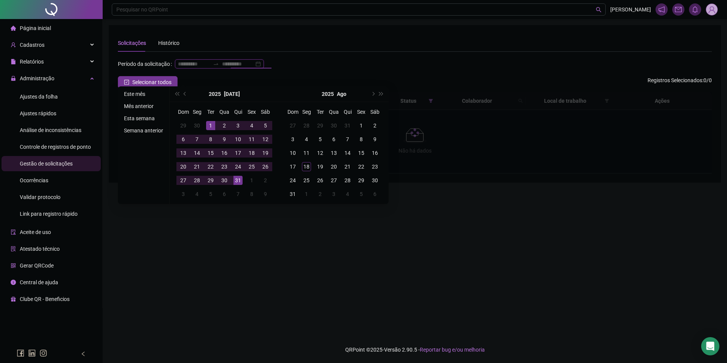
type input "**********"
click at [136, 92] on li "Este mês" at bounding box center [143, 93] width 45 height 9
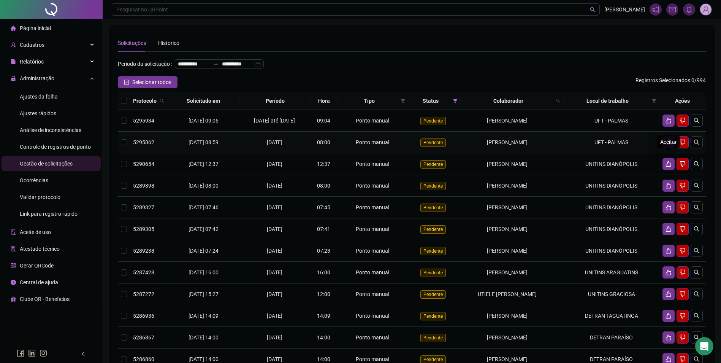
click at [670, 145] on icon "like" at bounding box center [668, 142] width 6 height 6
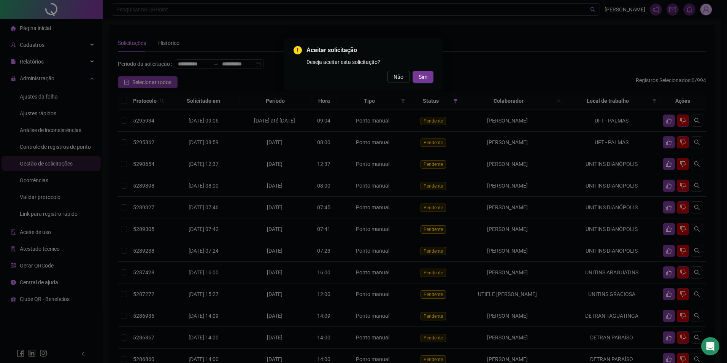
click at [440, 69] on div "Aceitar solicitação Deseja aceitar esta solicitação? Não Sim" at bounding box center [363, 64] width 158 height 52
click at [433, 74] on div "Aceitar solicitação Deseja aceitar esta solicitação? Não Sim" at bounding box center [363, 64] width 158 height 52
click at [431, 75] on button "Sim" at bounding box center [422, 77] width 21 height 12
click at [427, 80] on button "Sim" at bounding box center [422, 77] width 21 height 12
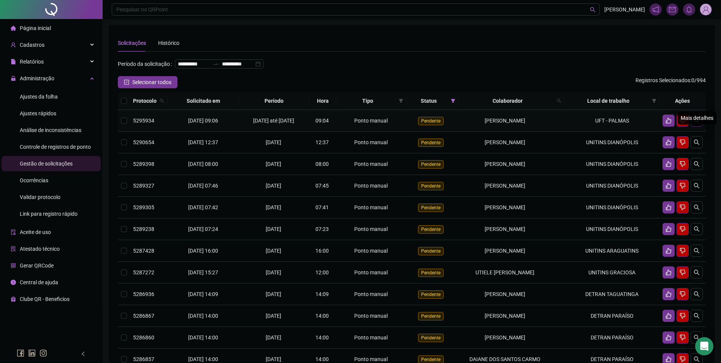
click at [696, 123] on icon "search" at bounding box center [696, 120] width 6 height 6
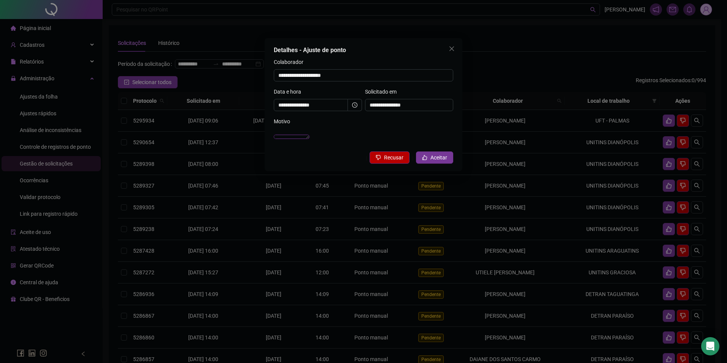
click at [309, 139] on textarea "**********" at bounding box center [292, 137] width 36 height 4
click at [513, 112] on div "**********" at bounding box center [363, 181] width 727 height 363
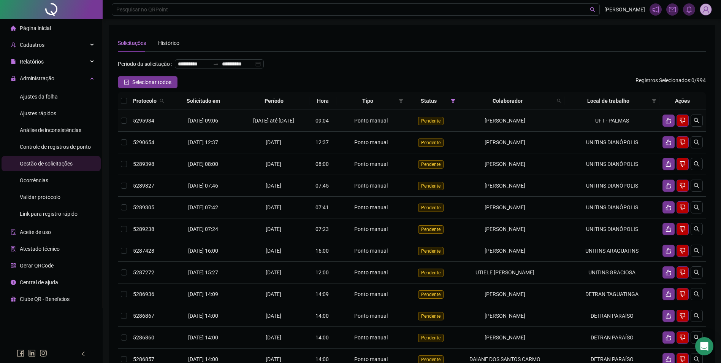
drag, startPoint x: 534, startPoint y: 134, endPoint x: 474, endPoint y: 140, distance: 60.3
click at [474, 131] on td "OZEIA BATISTA DE SOUSA" at bounding box center [511, 121] width 106 height 22
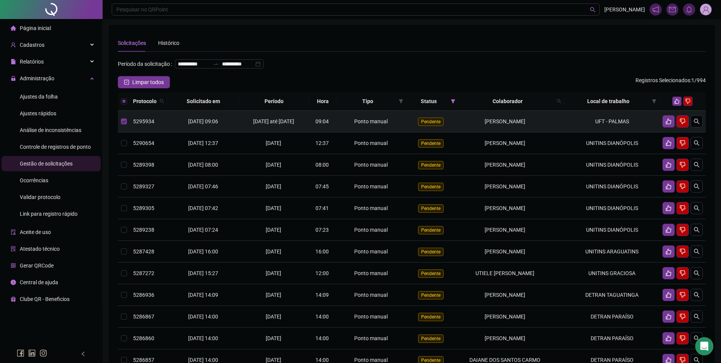
copy span "OZEIA BATISTA DE SOUSA"
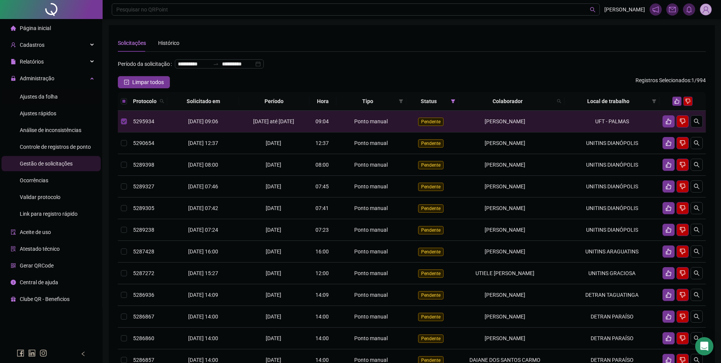
click at [38, 92] on div "Ajustes da folha" at bounding box center [39, 96] width 38 height 15
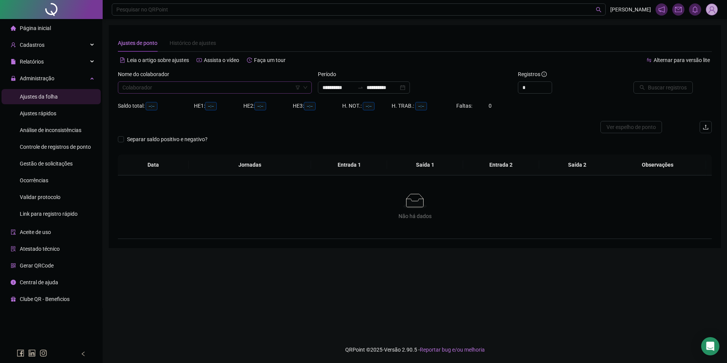
type input "**********"
click at [150, 89] on input "search" at bounding box center [211, 87] width 178 height 11
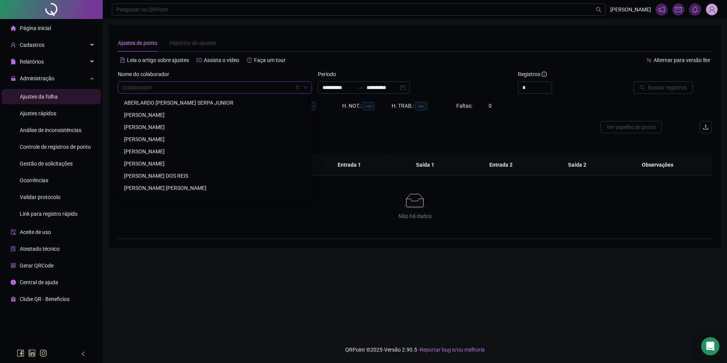
paste input "**********"
type input "**********"
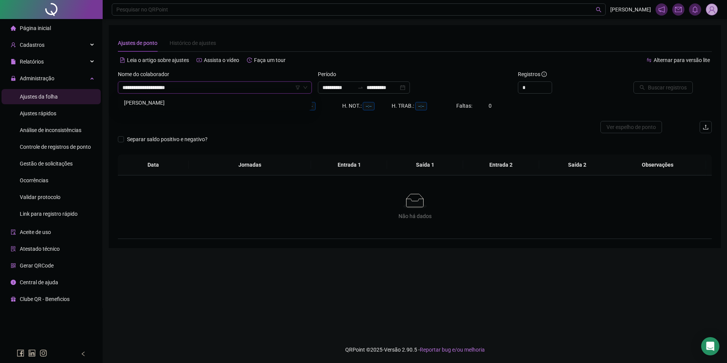
click at [157, 104] on div "OZEIA BATISTA DE SOUSA" at bounding box center [215, 102] width 182 height 8
click at [342, 90] on input "**********" at bounding box center [338, 87] width 32 height 8
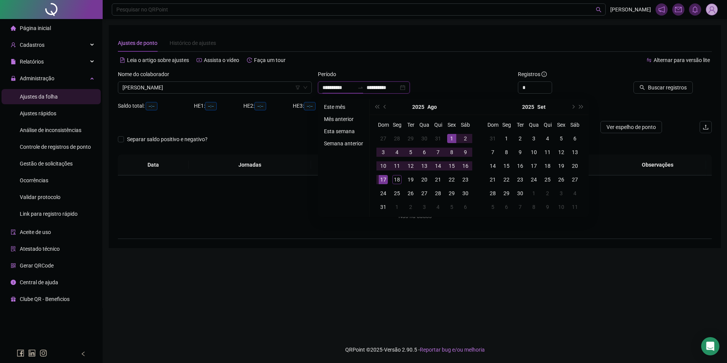
type input "**********"
click at [337, 106] on li "Este mês" at bounding box center [343, 106] width 45 height 9
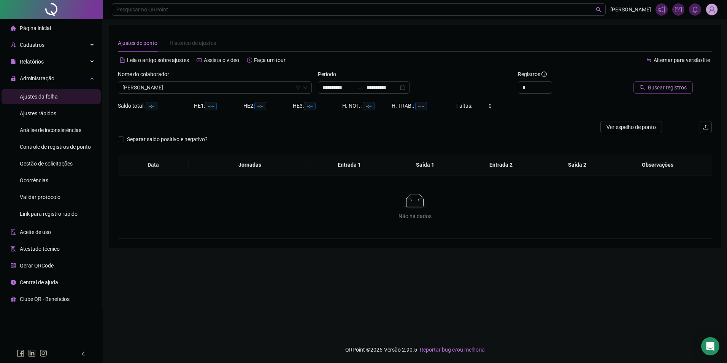
click at [656, 90] on span "Buscar registros" at bounding box center [667, 87] width 39 height 8
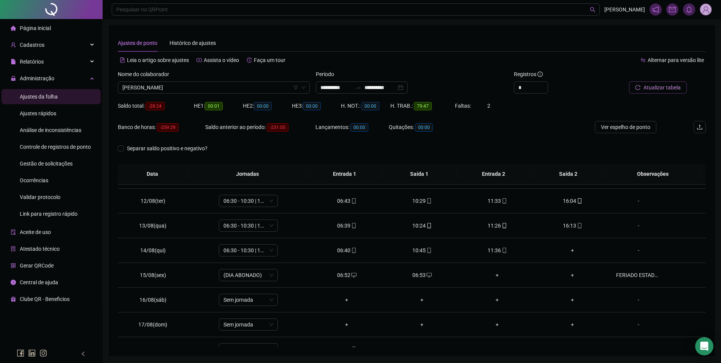
scroll to position [282, 0]
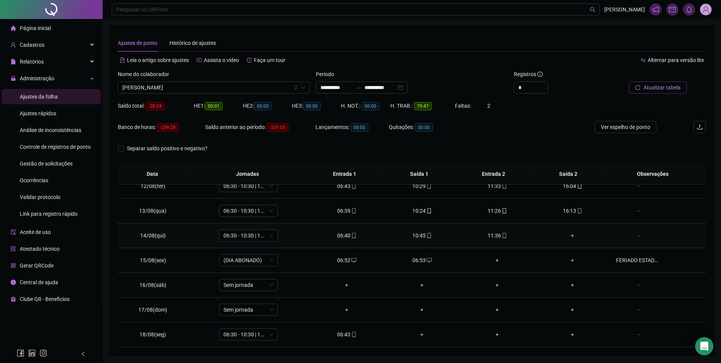
click at [502, 235] on icon "mobile" at bounding box center [504, 235] width 5 height 5
type input "**********"
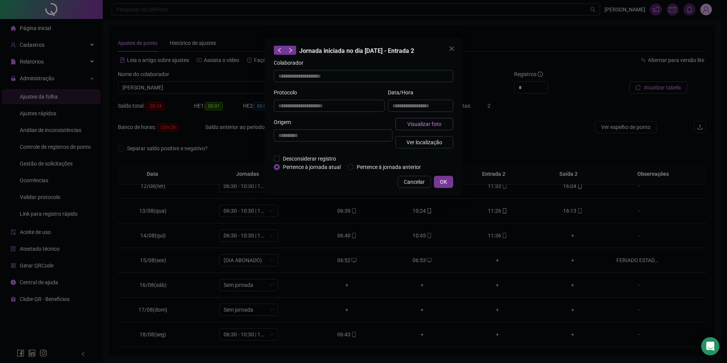
click at [440, 123] on span "Visualizar foto" at bounding box center [424, 124] width 34 height 8
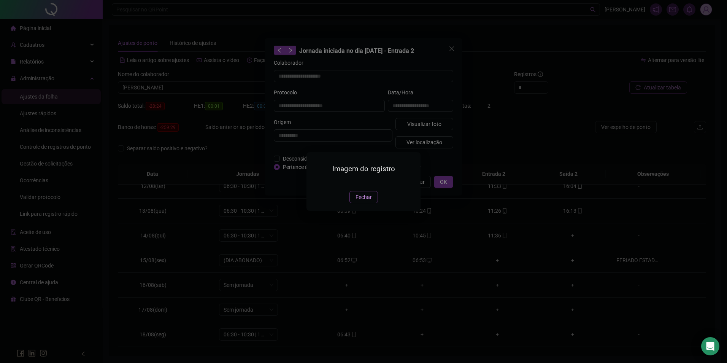
click at [361, 201] on span "Fechar" at bounding box center [363, 197] width 16 height 8
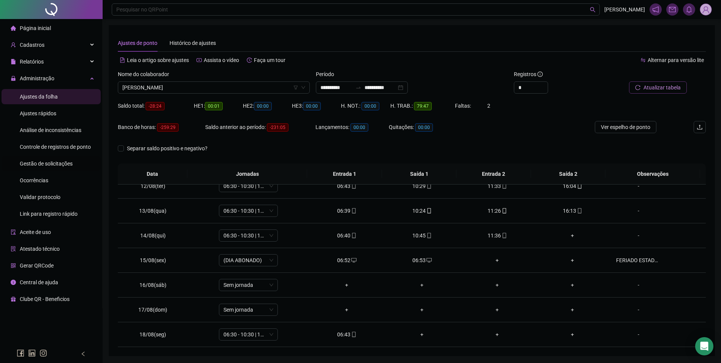
click at [42, 164] on span "Gestão de solicitações" at bounding box center [46, 163] width 53 height 6
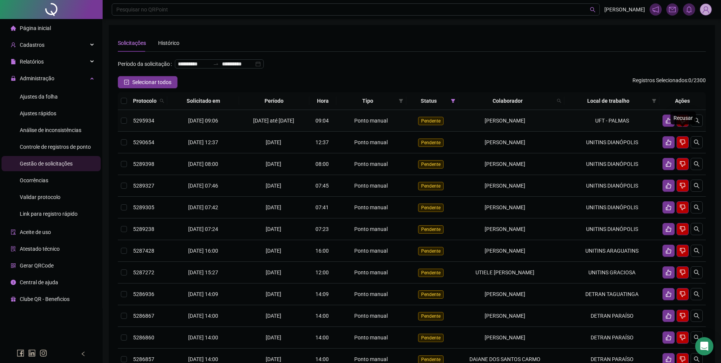
click at [679, 127] on button "button" at bounding box center [682, 120] width 12 height 12
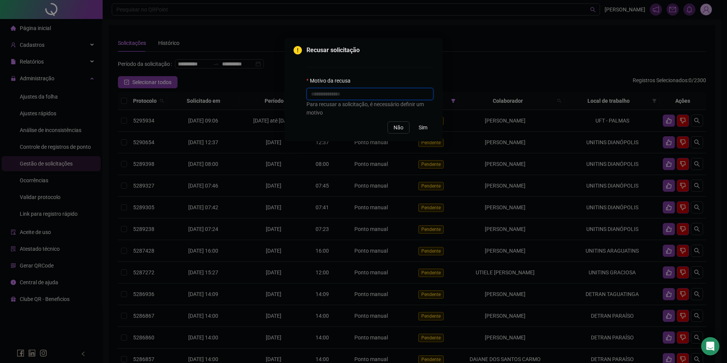
click at [383, 98] on input "text" at bounding box center [369, 94] width 127 height 12
type input "**********"
click at [418, 127] on button "Sim" at bounding box center [422, 127] width 21 height 12
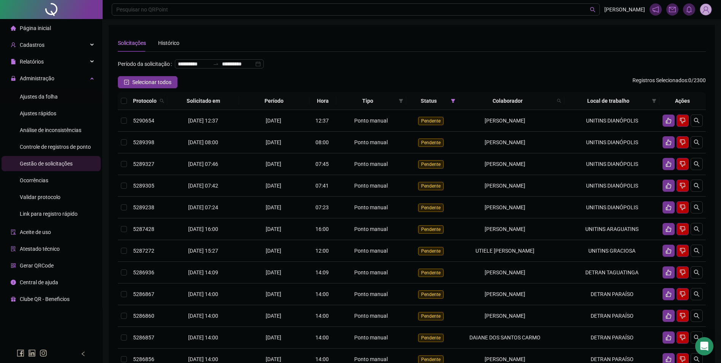
click at [54, 92] on div "Ajustes da folha" at bounding box center [39, 96] width 38 height 15
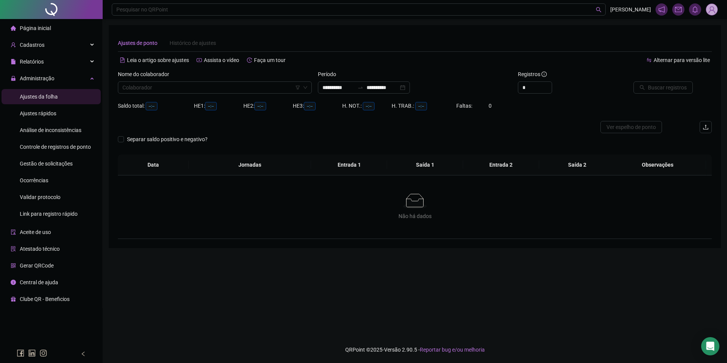
type input "**********"
click at [207, 91] on input "search" at bounding box center [211, 87] width 178 height 11
type input "**********"
click at [397, 92] on div "**********" at bounding box center [364, 87] width 92 height 12
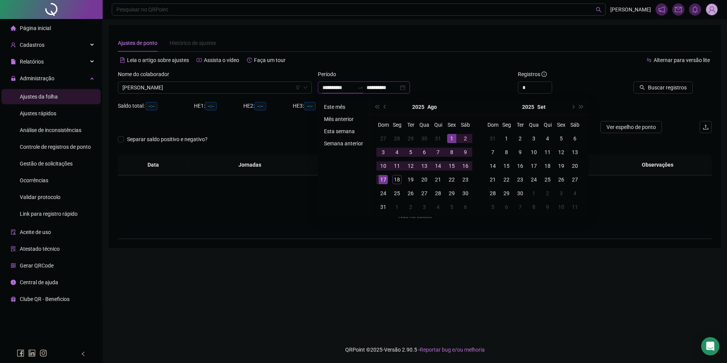
type input "**********"
click at [339, 108] on li "Este mês" at bounding box center [343, 106] width 45 height 9
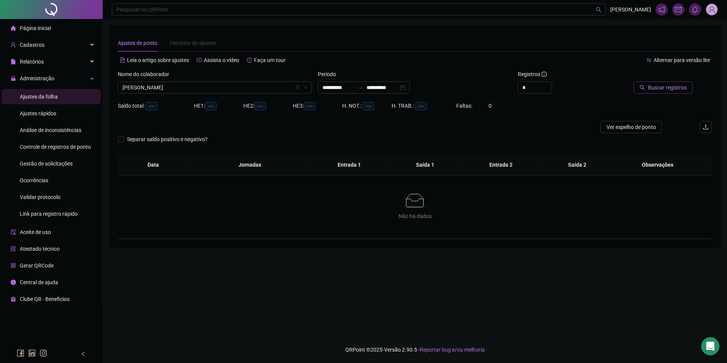
click at [670, 84] on span "Buscar registros" at bounding box center [667, 87] width 39 height 8
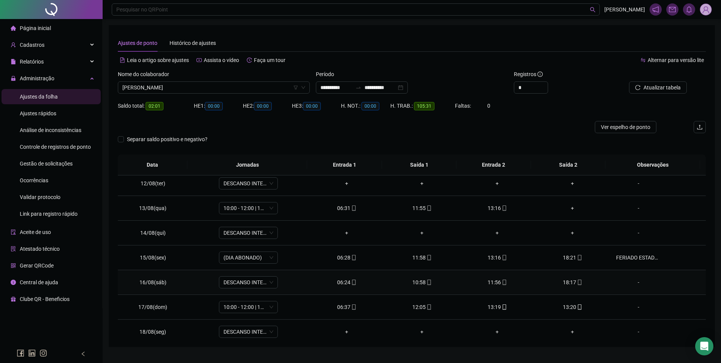
scroll to position [282, 0]
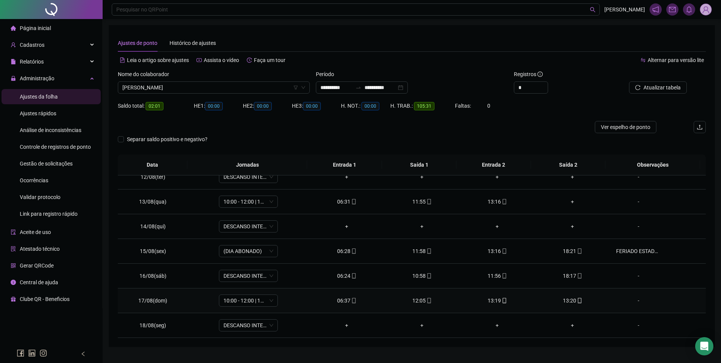
click at [570, 300] on div "13:20" at bounding box center [572, 300] width 63 height 8
type input "**********"
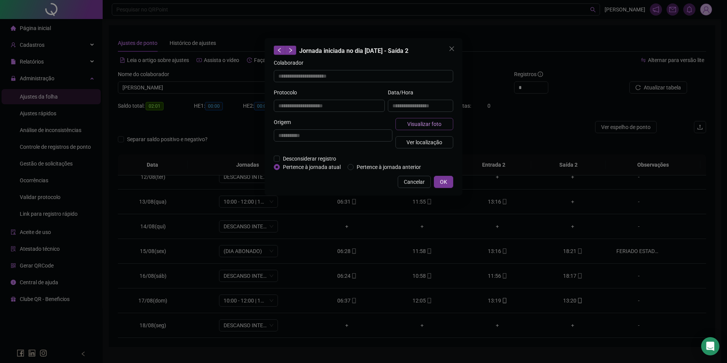
click at [419, 128] on button "Visualizar foto" at bounding box center [424, 124] width 58 height 12
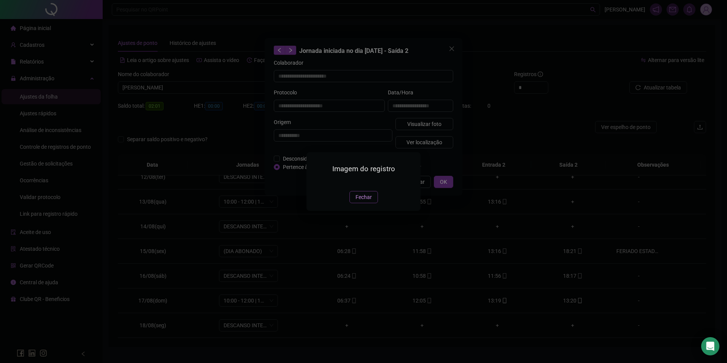
click at [366, 201] on span "Fechar" at bounding box center [363, 197] width 16 height 8
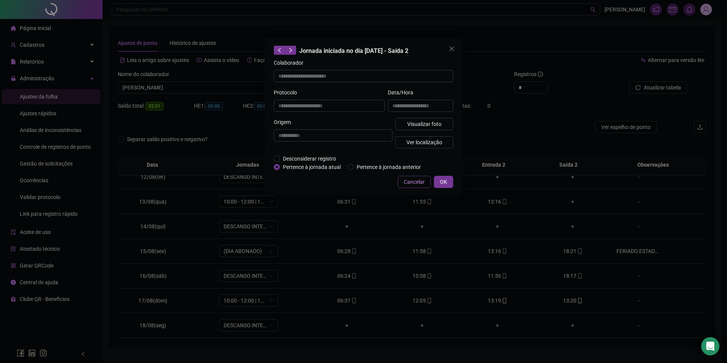
click at [415, 183] on span "Cancelar" at bounding box center [414, 181] width 21 height 8
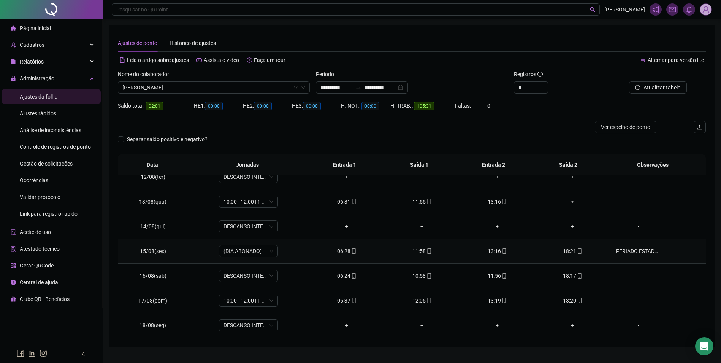
click at [625, 247] on div "FERIADO ESTADUAL." at bounding box center [638, 251] width 45 height 8
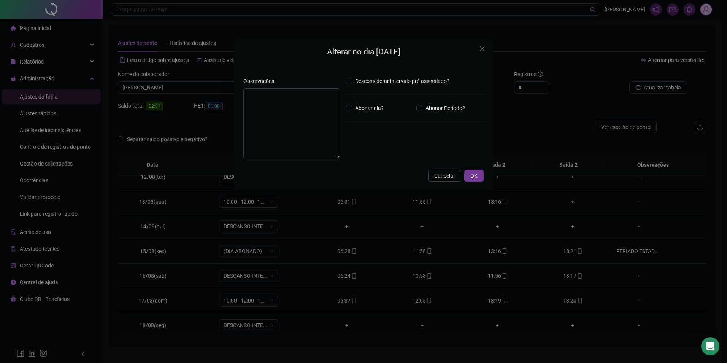
type textarea "**********"
drag, startPoint x: 316, startPoint y: 101, endPoint x: 225, endPoint y: 97, distance: 90.9
click at [225, 97] on div "**********" at bounding box center [363, 181] width 727 height 363
click at [475, 173] on span "OK" at bounding box center [473, 175] width 7 height 8
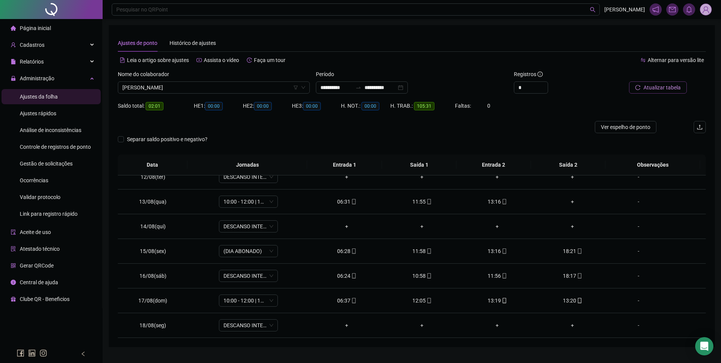
click at [666, 82] on button "Atualizar tabela" at bounding box center [658, 87] width 58 height 12
type input "*"
click at [546, 85] on span "Increase Value" at bounding box center [543, 85] width 8 height 7
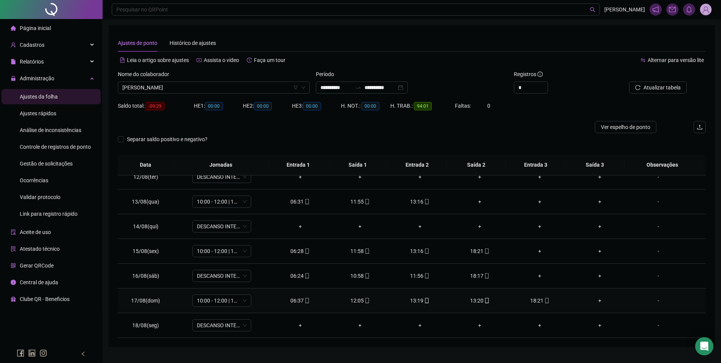
click at [478, 301] on div "13:20" at bounding box center [480, 300] width 48 height 8
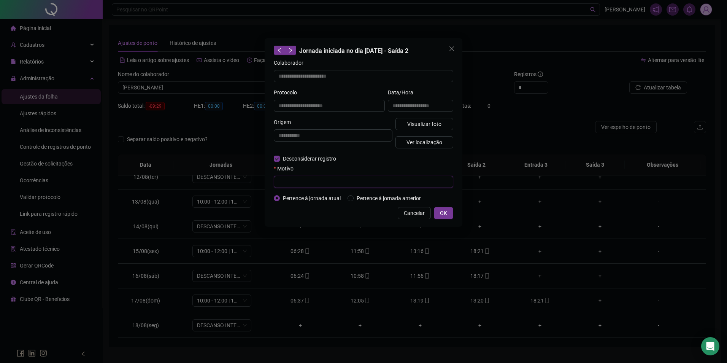
click at [305, 178] on input "text" at bounding box center [363, 182] width 179 height 12
type input "**********"
drag, startPoint x: 309, startPoint y: 180, endPoint x: 266, endPoint y: 179, distance: 43.7
click at [266, 179] on div "**********" at bounding box center [363, 132] width 198 height 188
type input "**********"
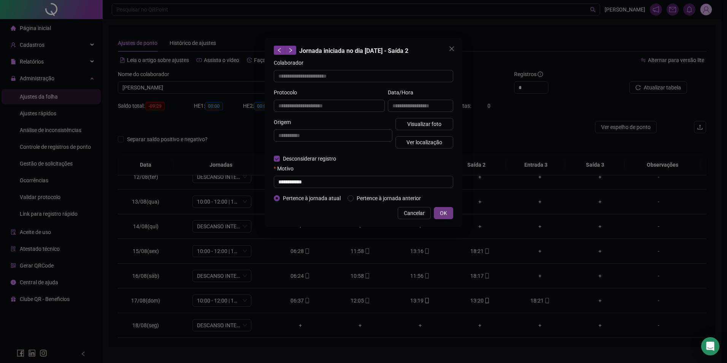
click at [438, 209] on button "OK" at bounding box center [443, 213] width 19 height 12
click at [449, 218] on div "**********" at bounding box center [363, 132] width 198 height 188
click at [442, 215] on span "OK" at bounding box center [443, 213] width 7 height 8
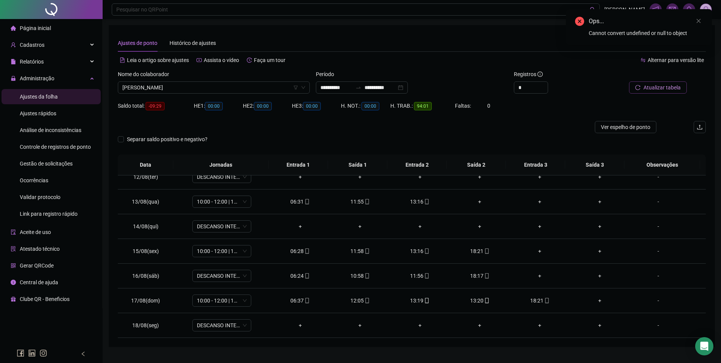
click at [636, 89] on icon "reload" at bounding box center [637, 87] width 5 height 5
click at [660, 89] on span "Atualizar tabela" at bounding box center [661, 87] width 37 height 8
click at [193, 87] on span "[PERSON_NAME]" at bounding box center [213, 87] width 183 height 11
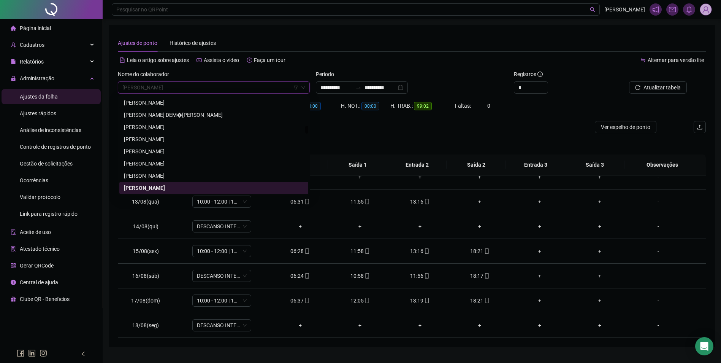
click at [205, 89] on span "[PERSON_NAME]" at bounding box center [213, 87] width 183 height 11
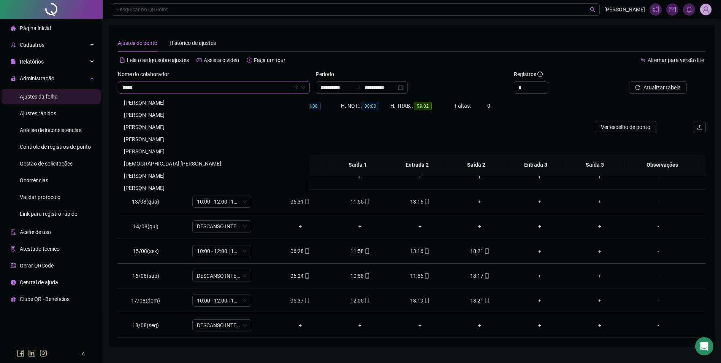
scroll to position [0, 0]
type input "*******"
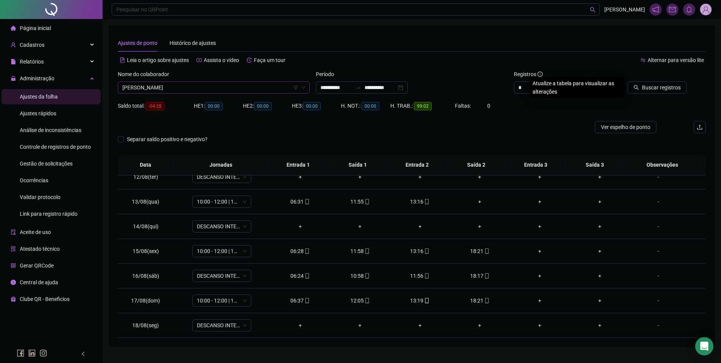
click at [627, 81] on button "Buscar registros" at bounding box center [656, 87] width 59 height 12
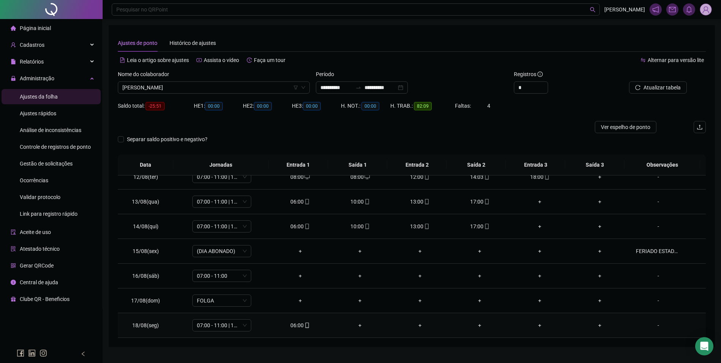
click at [298, 326] on div "06:00" at bounding box center [300, 325] width 48 height 8
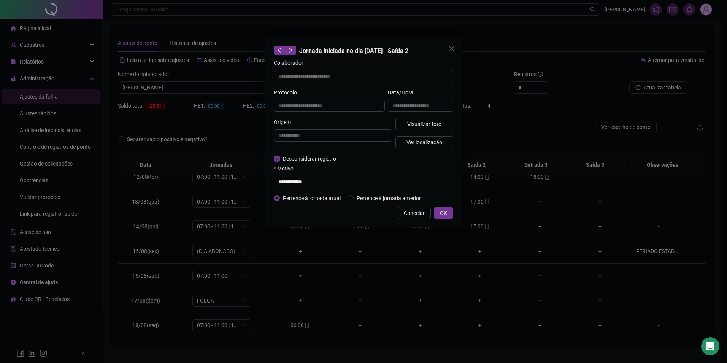
type input "**********"
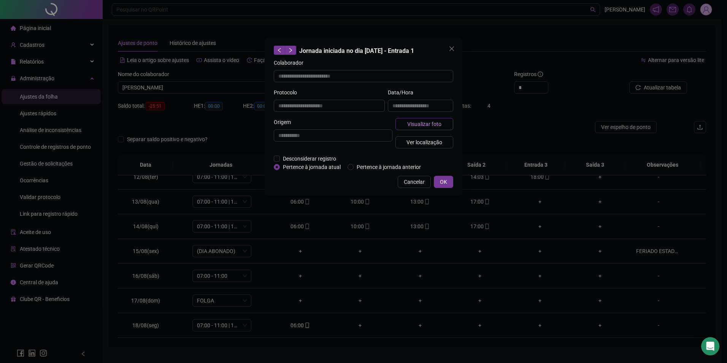
click at [433, 125] on span "Visualizar foto" at bounding box center [424, 124] width 34 height 8
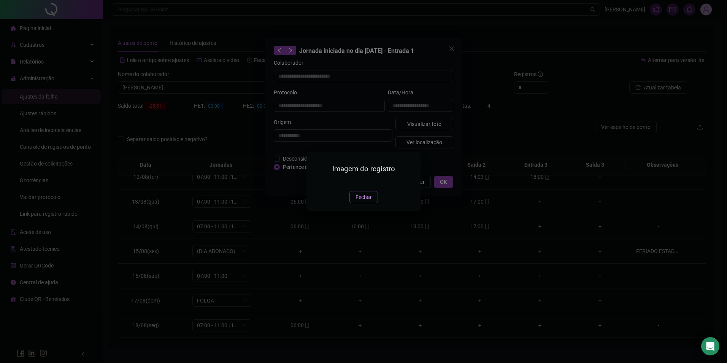
click at [365, 201] on span "Fechar" at bounding box center [363, 197] width 16 height 8
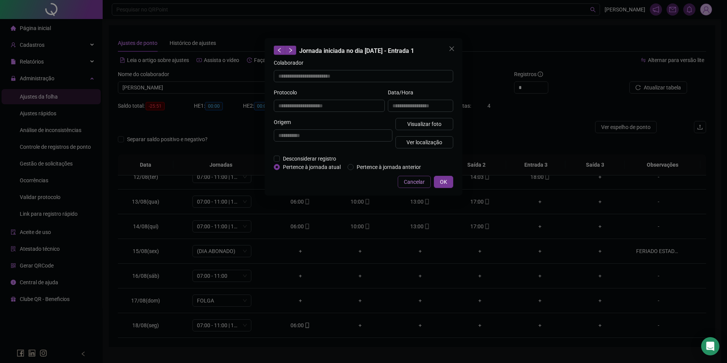
click at [407, 181] on span "Cancelar" at bounding box center [414, 181] width 21 height 8
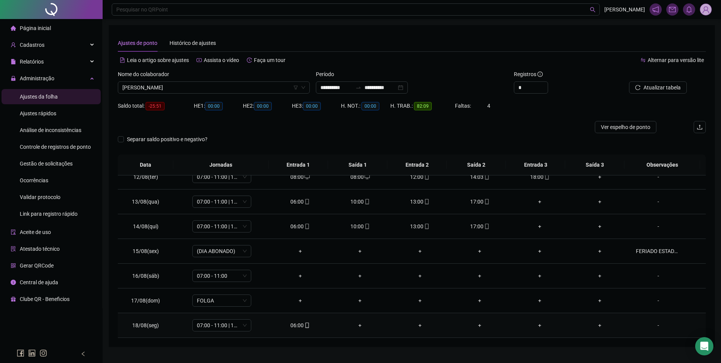
click at [305, 327] on icon "mobile" at bounding box center [306, 324] width 3 height 5
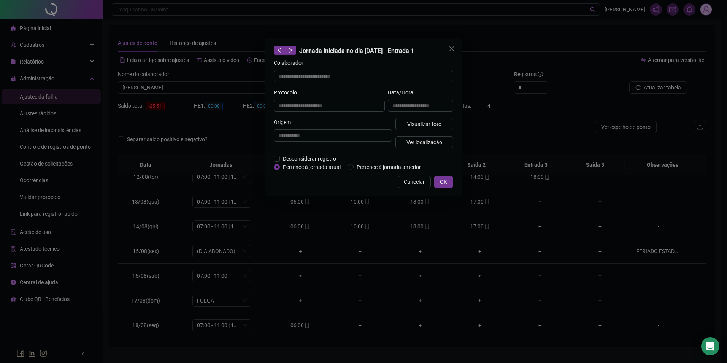
click at [428, 114] on div "**********" at bounding box center [420, 103] width 68 height 30
click at [423, 128] on button "Visualizar foto" at bounding box center [424, 124] width 58 height 12
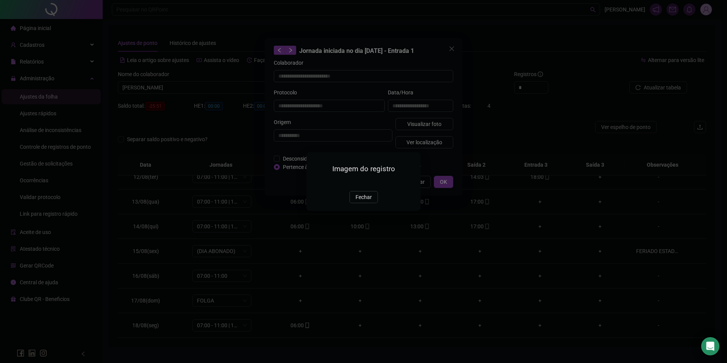
click at [315, 182] on img at bounding box center [315, 182] width 0 height 0
click at [363, 201] on span "Fechar" at bounding box center [363, 197] width 16 height 8
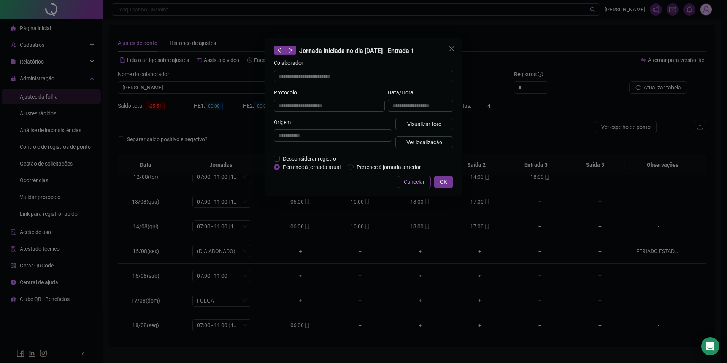
click at [418, 179] on span "Cancelar" at bounding box center [414, 181] width 21 height 8
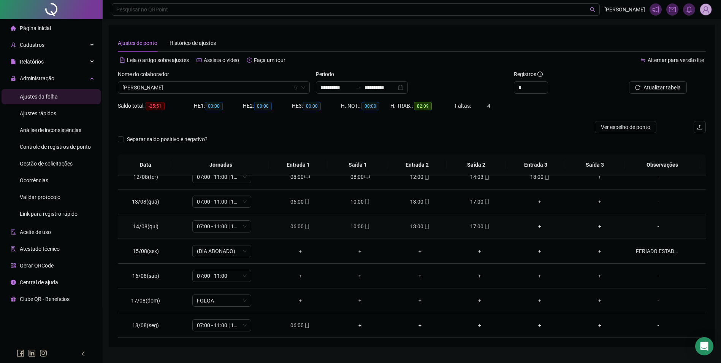
click at [483, 224] on span "mobile" at bounding box center [486, 225] width 6 height 5
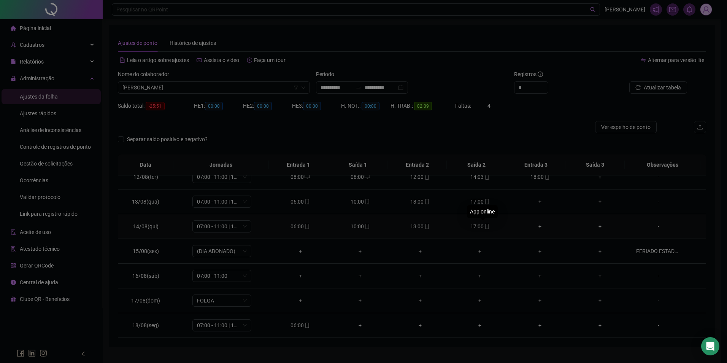
type input "**********"
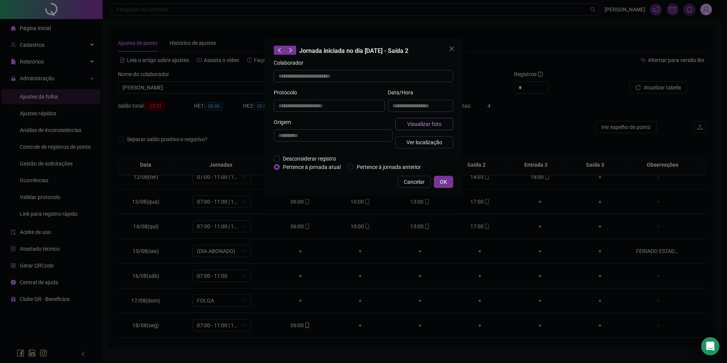
click at [420, 120] on span "Visualizar foto" at bounding box center [424, 124] width 34 height 8
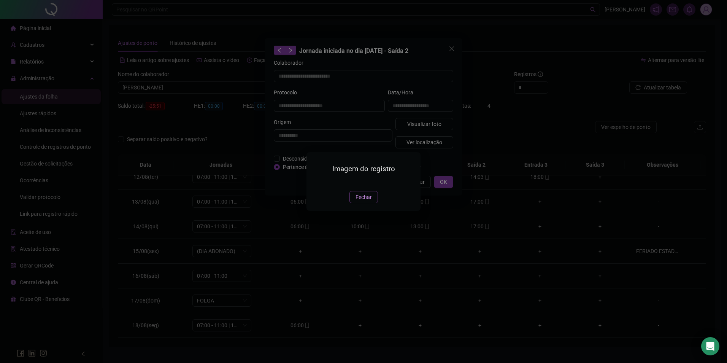
click at [364, 201] on span "Fechar" at bounding box center [363, 197] width 16 height 8
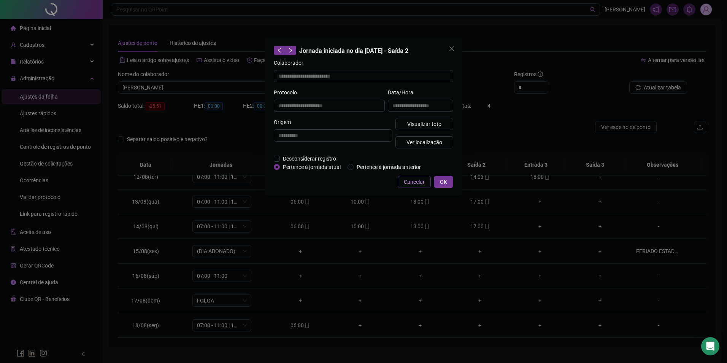
click at [411, 181] on span "Cancelar" at bounding box center [414, 181] width 21 height 8
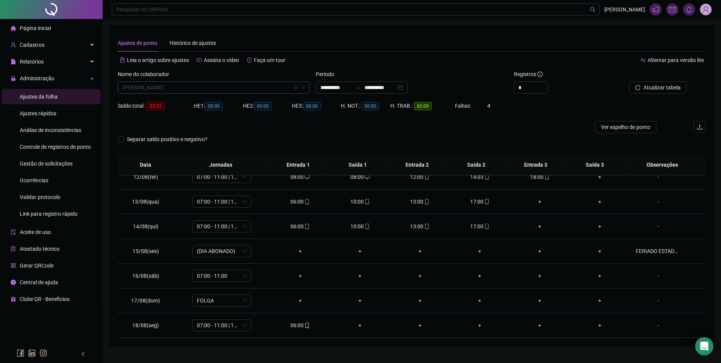
scroll to position [523, 0]
click at [217, 88] on span "[PERSON_NAME]" at bounding box center [213, 87] width 183 height 11
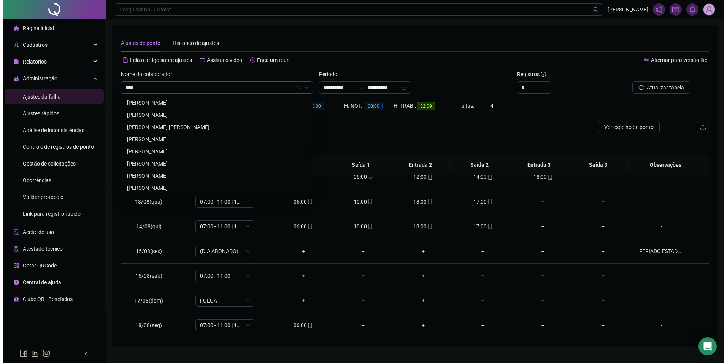
scroll to position [0, 0]
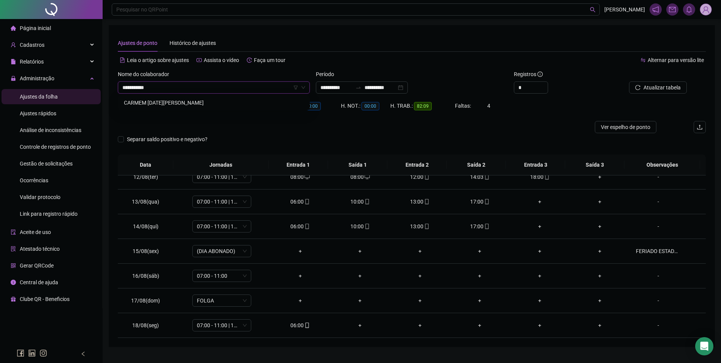
type input "**********"
click at [217, 103] on div "CARMEM [DATE][PERSON_NAME]" at bounding box center [214, 102] width 180 height 8
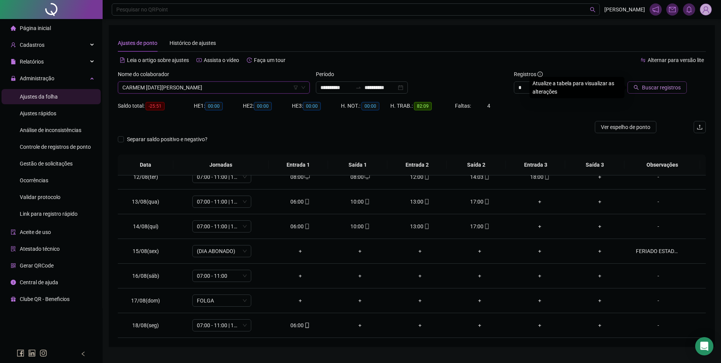
click at [652, 85] on span "Buscar registros" at bounding box center [661, 87] width 39 height 8
click at [307, 326] on icon "mobile" at bounding box center [306, 324] width 5 height 5
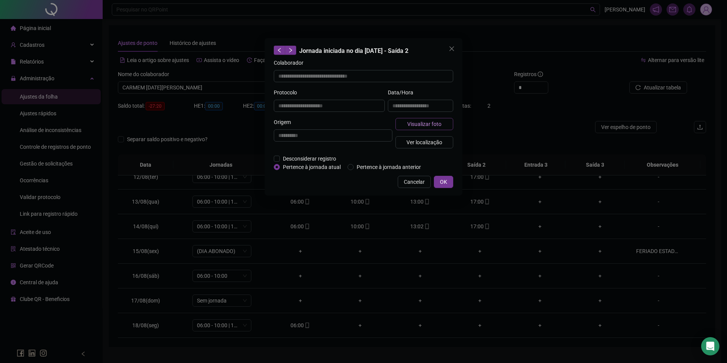
type input "**********"
click at [418, 127] on span "Visualizar foto" at bounding box center [424, 124] width 34 height 8
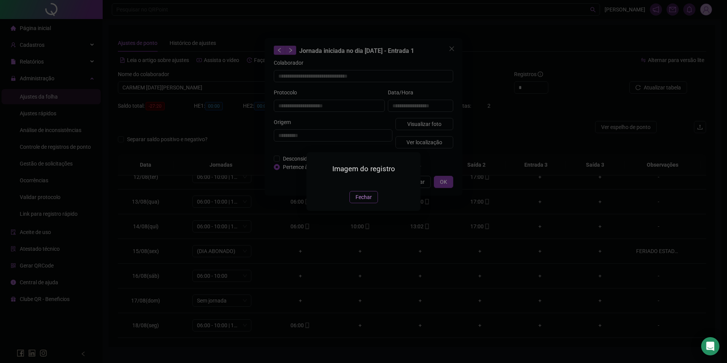
click at [353, 203] on button "Fechar" at bounding box center [363, 197] width 28 height 12
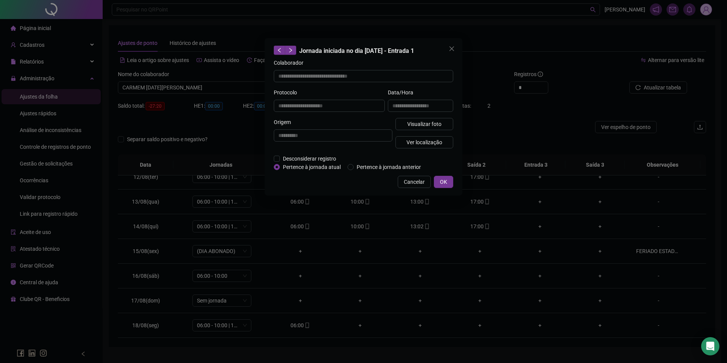
click at [416, 184] on span "Cancelar" at bounding box center [414, 181] width 21 height 8
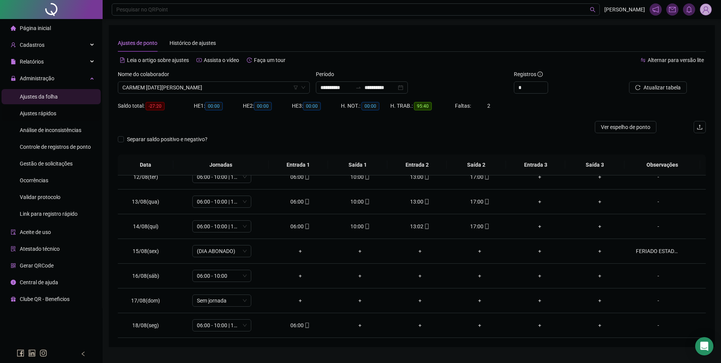
click at [51, 112] on span "Ajustes rápidos" at bounding box center [38, 113] width 36 height 6
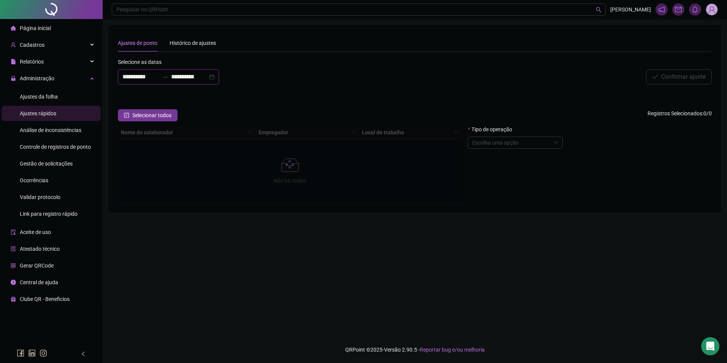
click at [159, 77] on input "**********" at bounding box center [140, 76] width 36 height 9
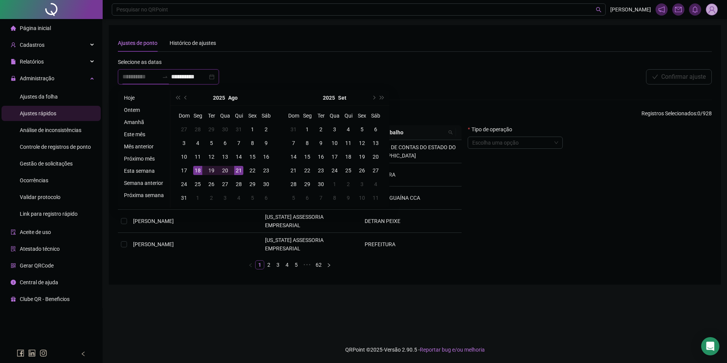
type input "**********"
click at [264, 156] on div "16" at bounding box center [265, 156] width 9 height 9
click at [262, 156] on div "16" at bounding box center [265, 156] width 9 height 9
type input "**********"
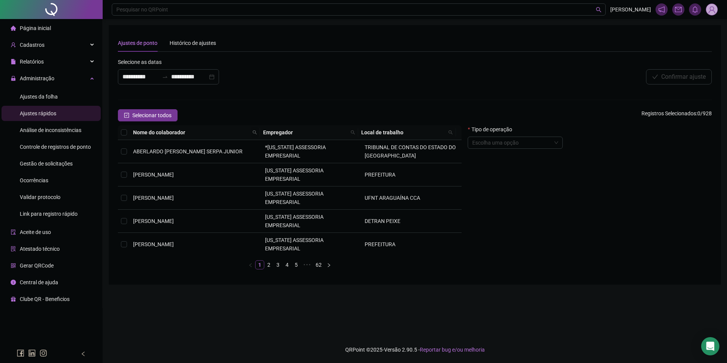
click at [255, 131] on icon "search" at bounding box center [255, 132] width 4 height 4
click at [238, 145] on input "text" at bounding box center [222, 145] width 71 height 12
type input "*********"
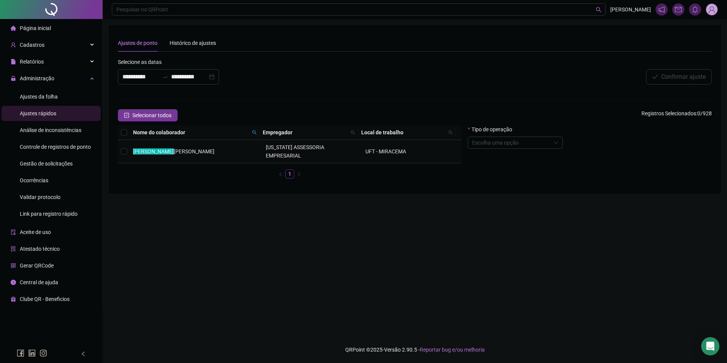
click at [237, 146] on td "ANA RIQUE LLY ALVES FERREIRA" at bounding box center [196, 151] width 133 height 23
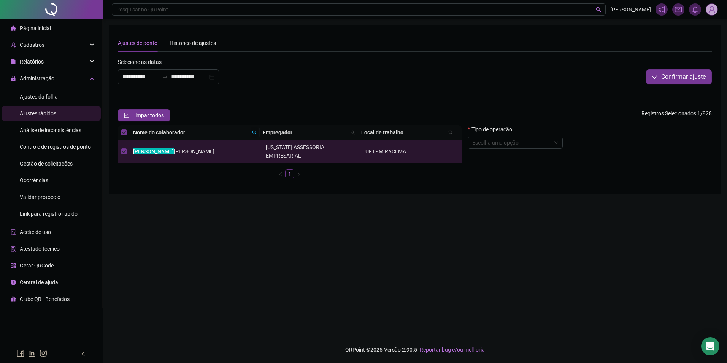
click at [254, 131] on icon "search" at bounding box center [254, 132] width 5 height 5
type input "******"
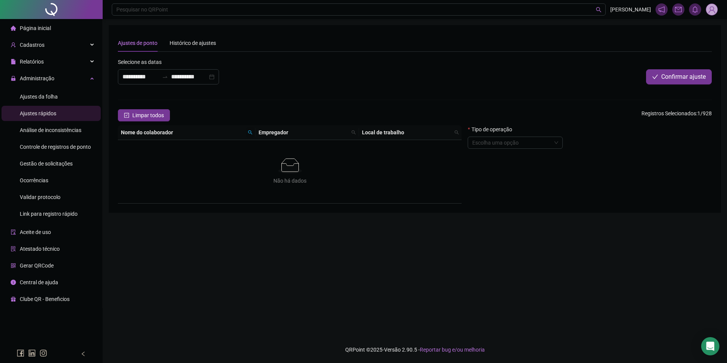
click at [252, 131] on span at bounding box center [250, 132] width 8 height 11
type input "******"
click at [249, 149] on td "CARMEM LUCIA SOARES DA SILVA BEZERRA" at bounding box center [196, 151] width 133 height 23
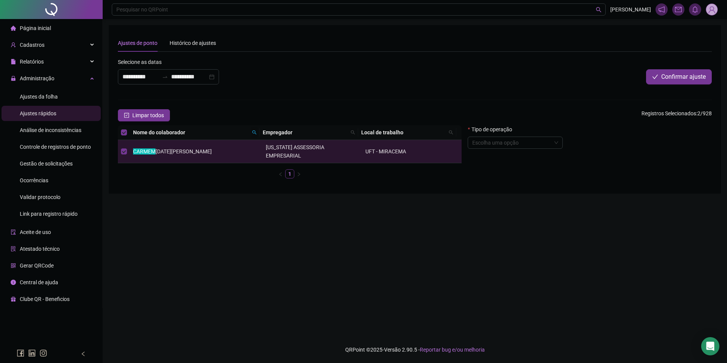
click at [255, 129] on span at bounding box center [254, 132] width 8 height 11
type input "****"
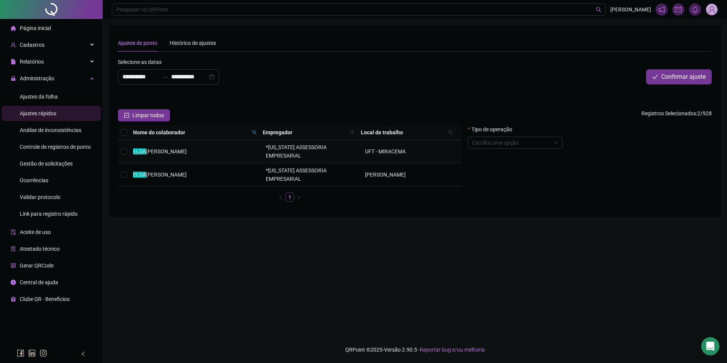
click at [225, 149] on td "ELDA ALVES DE SOUSA" at bounding box center [196, 151] width 133 height 23
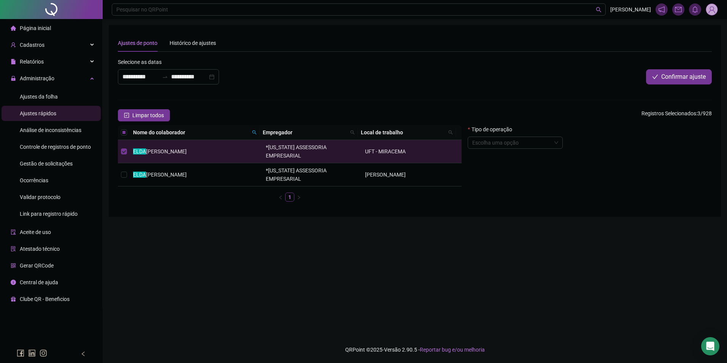
click at [254, 130] on icon "search" at bounding box center [254, 132] width 5 height 5
type input "**********"
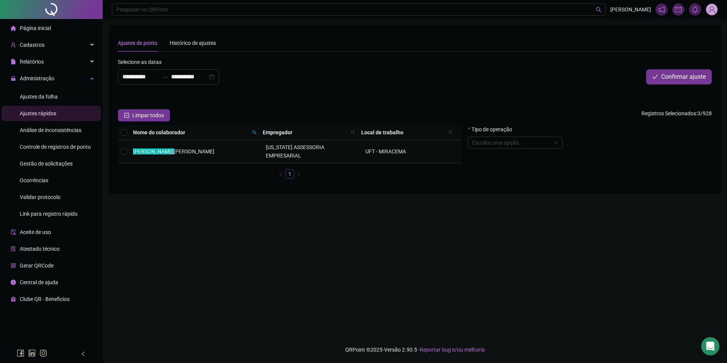
click at [238, 146] on td "GILMAR RIBEIRO BARBOSA" at bounding box center [196, 151] width 133 height 23
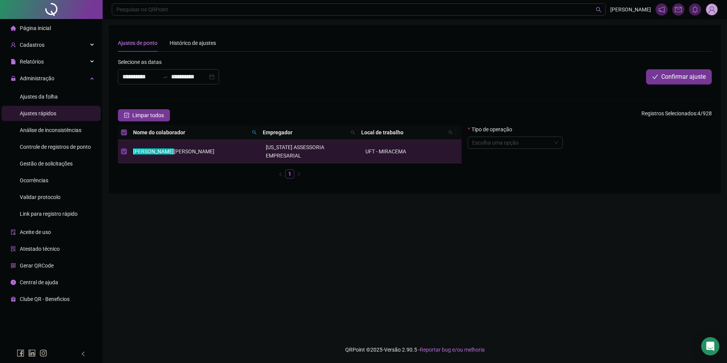
click at [253, 135] on span at bounding box center [254, 132] width 8 height 11
type input "*******"
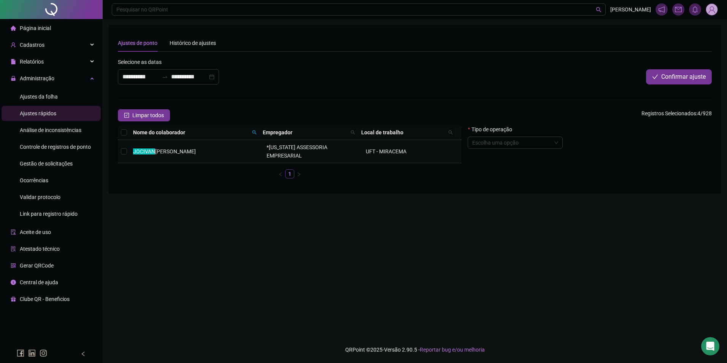
click at [237, 144] on td "JOCIVAN SOARES PINTO" at bounding box center [196, 151] width 133 height 23
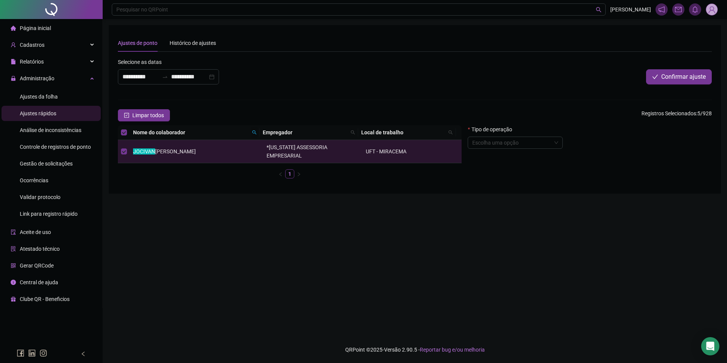
click at [253, 131] on icon "search" at bounding box center [254, 132] width 5 height 5
type input "*****"
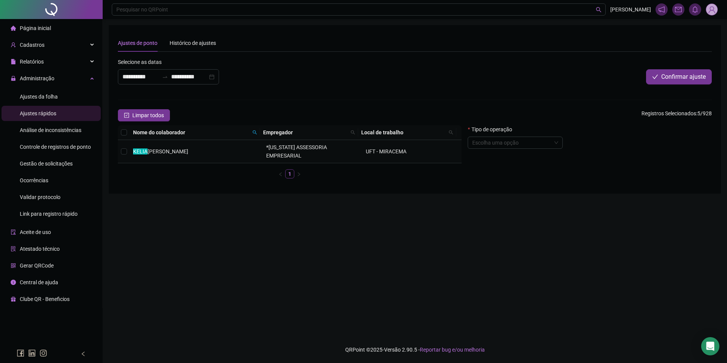
drag, startPoint x: 243, startPoint y: 148, endPoint x: 247, endPoint y: 134, distance: 14.7
click at [243, 147] on td "KELIA MARQUES DA SILVA" at bounding box center [196, 151] width 133 height 23
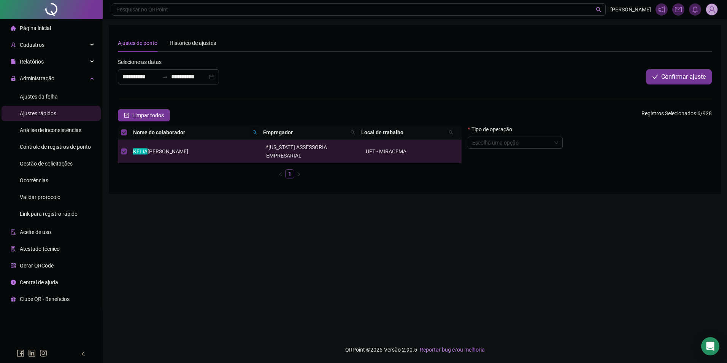
click at [253, 132] on icon "search" at bounding box center [254, 132] width 5 height 5
type input "******"
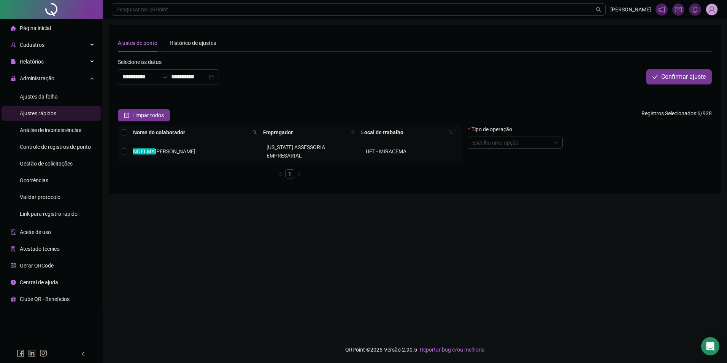
click at [235, 145] on td "NOELMA ALVES CARVALHO" at bounding box center [196, 151] width 133 height 23
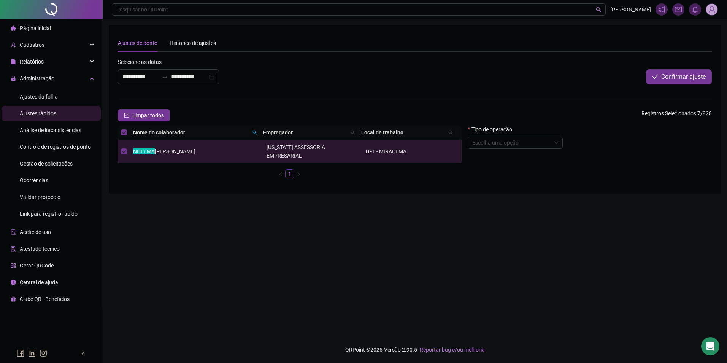
click at [253, 131] on icon "search" at bounding box center [254, 132] width 4 height 4
type input "*****"
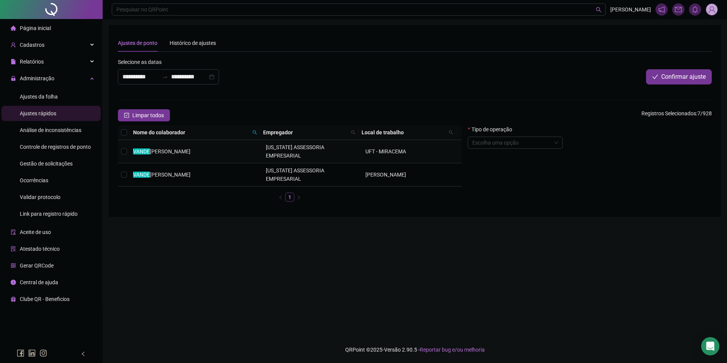
click at [281, 145] on span "[US_STATE] ASSESSORIA EMPRESARIAL" at bounding box center [295, 151] width 59 height 14
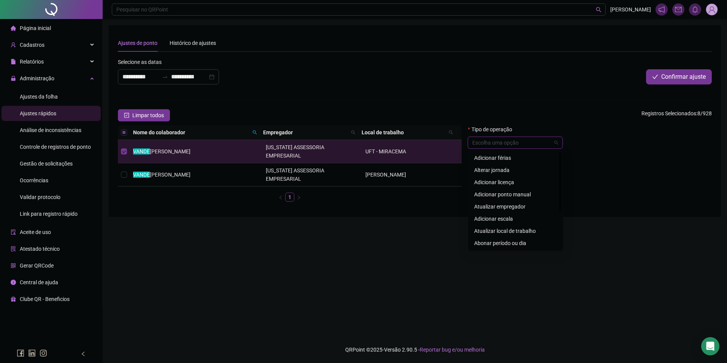
click at [500, 143] on input "search" at bounding box center [511, 142] width 79 height 11
click at [518, 243] on div "Abonar período ou dia" at bounding box center [515, 243] width 83 height 8
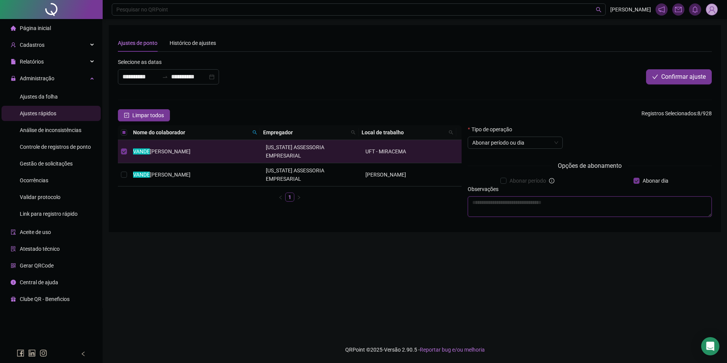
click at [602, 203] on textarea at bounding box center [589, 206] width 244 height 21
click at [541, 142] on span "Abonar período ou dia" at bounding box center [515, 142] width 86 height 11
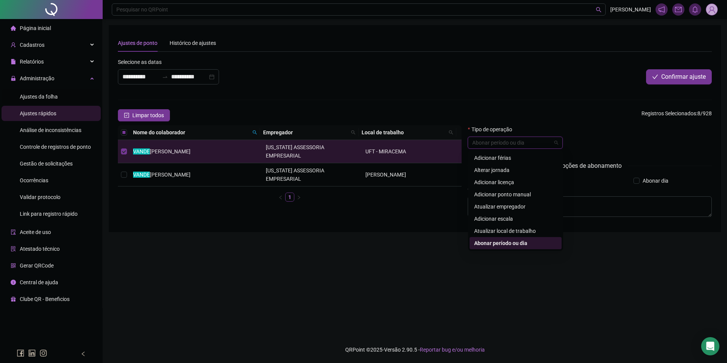
click at [49, 98] on span "Ajustes da folha" at bounding box center [39, 96] width 38 height 6
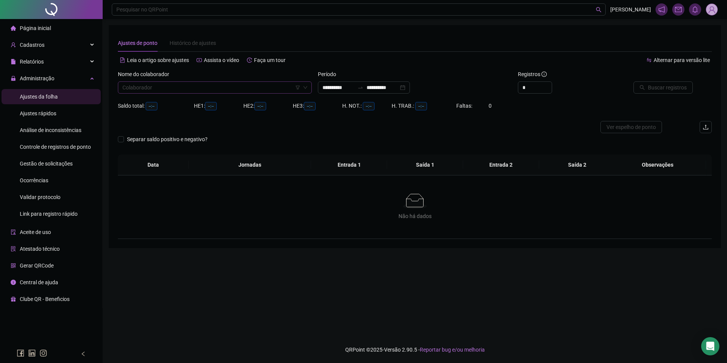
type input "**********"
click at [157, 89] on input "search" at bounding box center [211, 87] width 178 height 11
type input "*****"
click at [382, 89] on input "**********" at bounding box center [382, 87] width 32 height 8
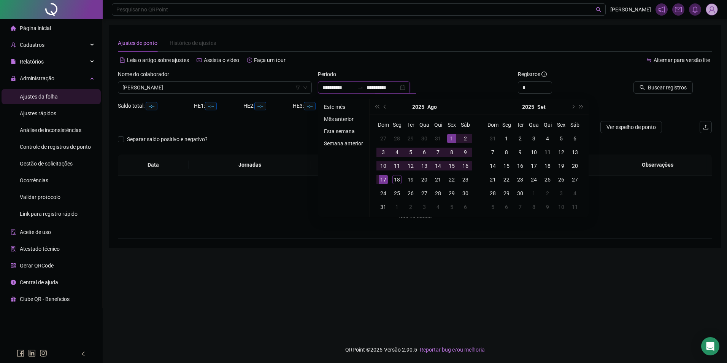
type input "**********"
click at [334, 107] on li "Este mês" at bounding box center [343, 106] width 45 height 9
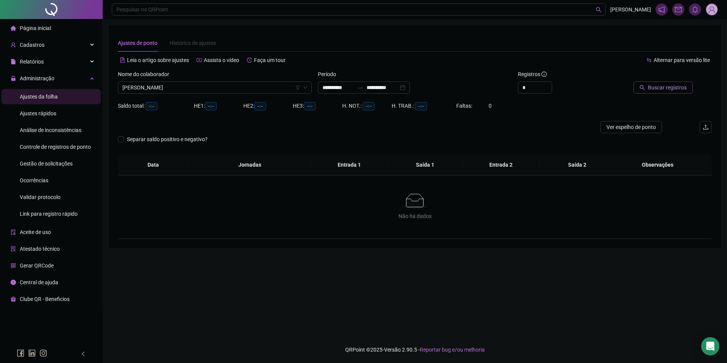
click at [657, 83] on button "Buscar registros" at bounding box center [662, 87] width 59 height 12
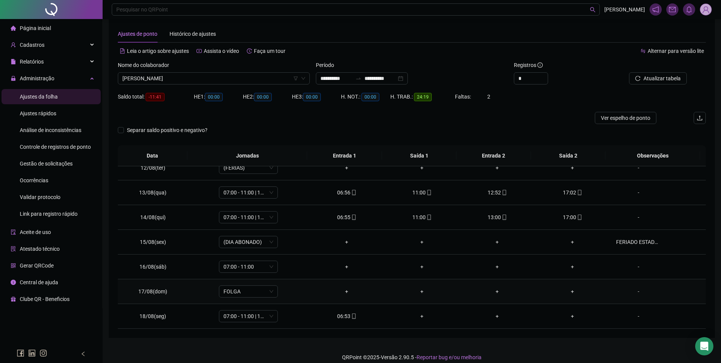
scroll to position [17, 0]
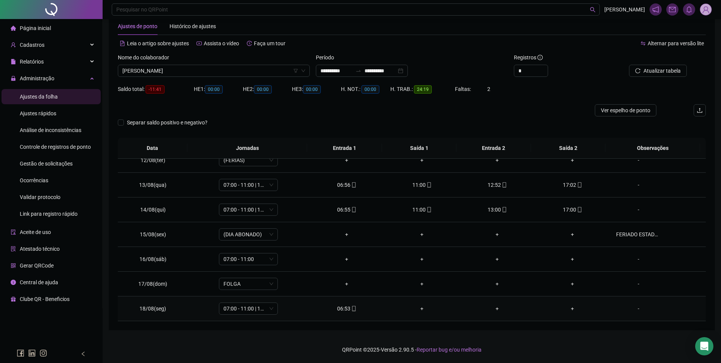
click at [354, 309] on icon "mobile" at bounding box center [353, 308] width 5 height 5
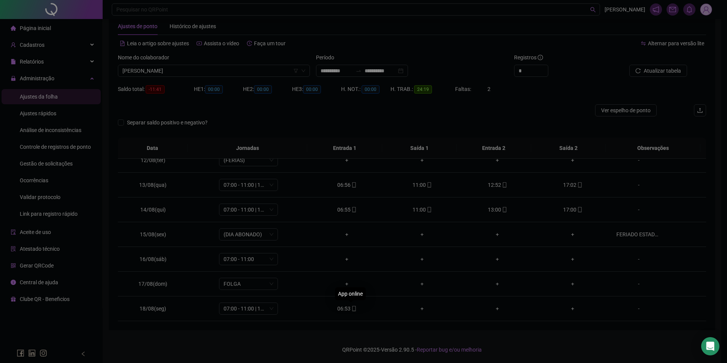
type input "**********"
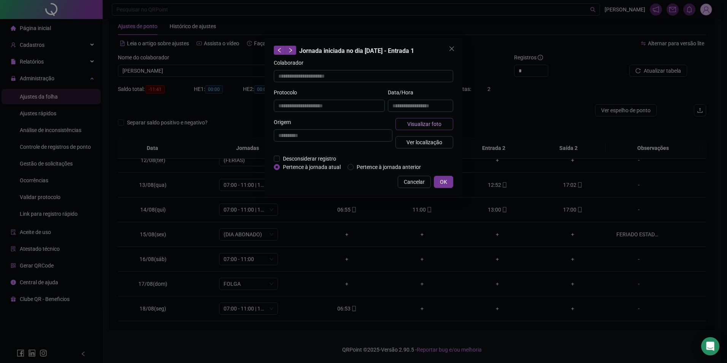
click at [420, 124] on span "Visualizar foto" at bounding box center [424, 124] width 34 height 8
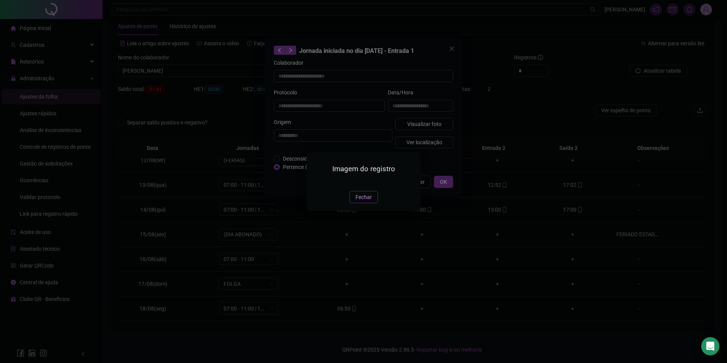
click at [369, 201] on span "Fechar" at bounding box center [363, 197] width 16 height 8
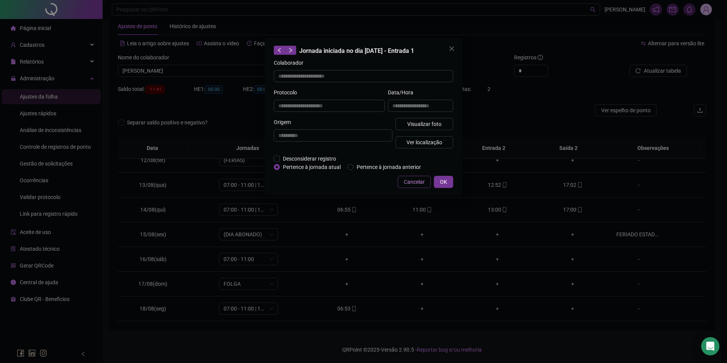
click at [416, 185] on span "Cancelar" at bounding box center [414, 181] width 21 height 8
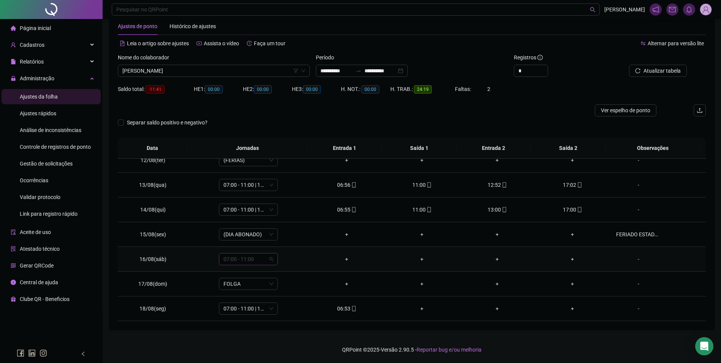
click at [268, 258] on span "07:00 - 11:00" at bounding box center [248, 258] width 50 height 11
type input "*"
click at [255, 215] on div "Folga" at bounding box center [253, 218] width 50 height 8
click at [280, 238] on span "Sim" at bounding box center [283, 239] width 9 height 8
click at [651, 72] on span "Atualizar tabela" at bounding box center [661, 70] width 37 height 8
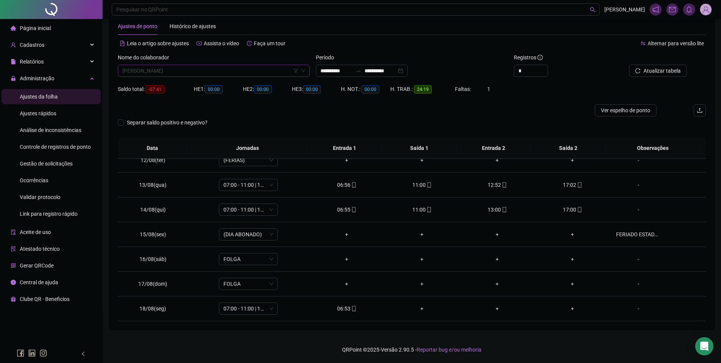
scroll to position [10518, 0]
click at [215, 69] on span "[PERSON_NAME]" at bounding box center [213, 70] width 183 height 11
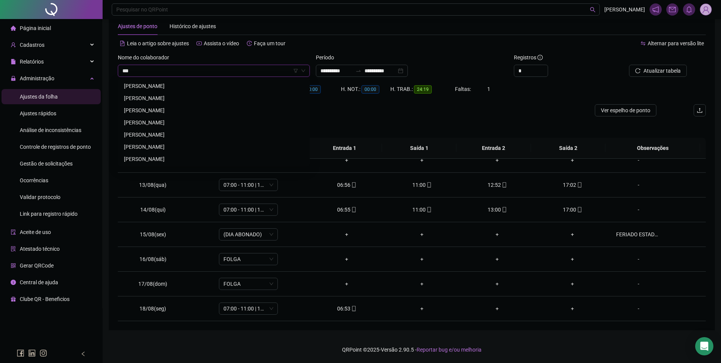
scroll to position [0, 0]
type input "******"
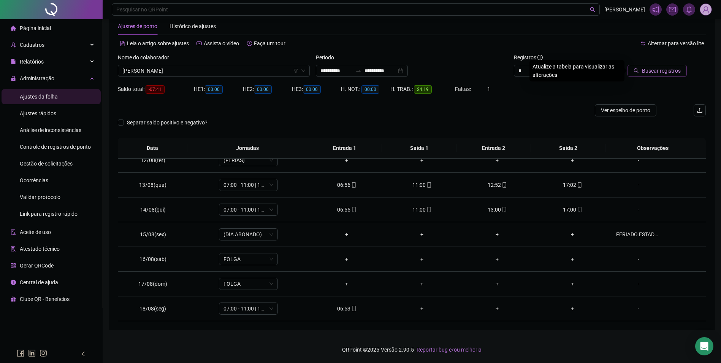
click at [644, 75] on button "Buscar registros" at bounding box center [656, 71] width 59 height 12
click at [271, 261] on span "06:00 - 10:00" at bounding box center [248, 258] width 50 height 11
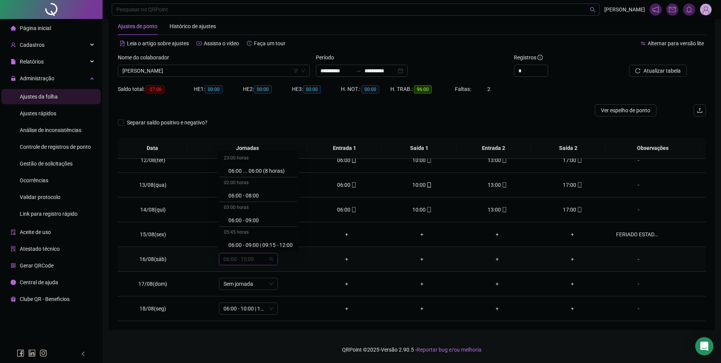
type input "*"
click at [239, 221] on div "Folga" at bounding box center [253, 218] width 50 height 8
click at [282, 233] on div "Confirmar alteração da jornada? Não Sim" at bounding box center [248, 233] width 85 height 21
click at [285, 237] on span "Sim" at bounding box center [283, 239] width 9 height 8
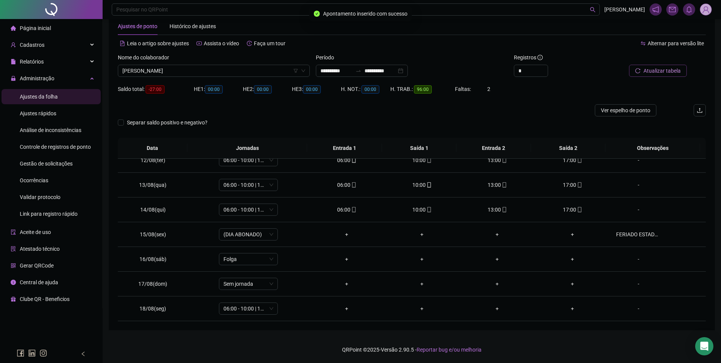
click at [649, 71] on span "Atualizar tabela" at bounding box center [661, 70] width 37 height 8
click at [191, 70] on span "[PERSON_NAME]" at bounding box center [213, 70] width 183 height 11
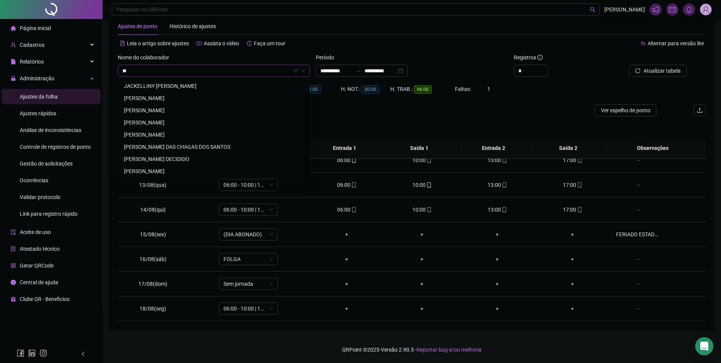
scroll to position [0, 0]
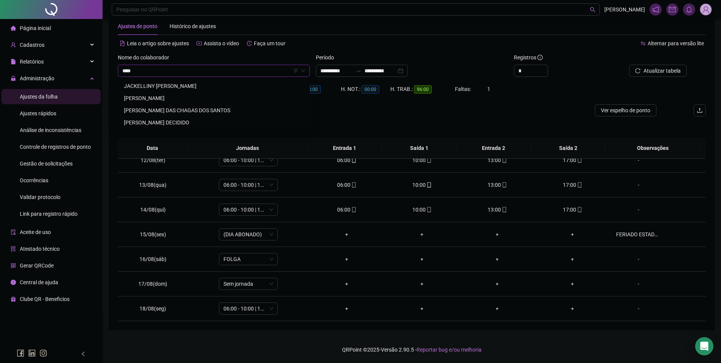
type input "*****"
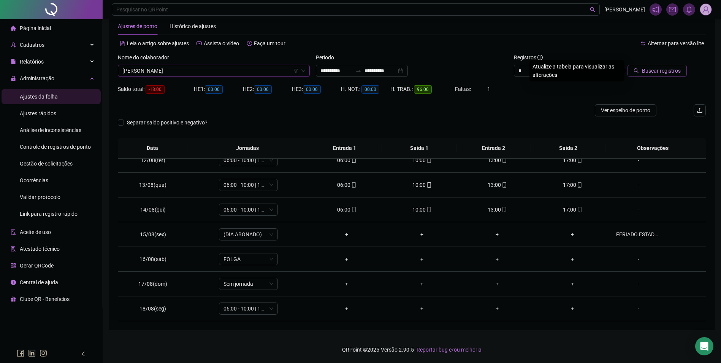
click at [663, 72] on span "Buscar registros" at bounding box center [661, 70] width 39 height 8
click at [271, 262] on span "07:00 - 11:00" at bounding box center [248, 258] width 50 height 11
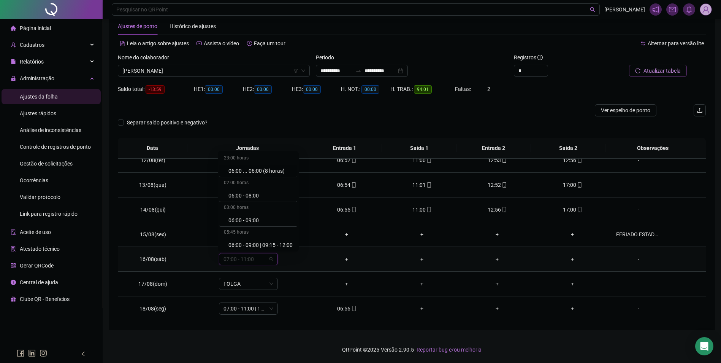
type input "*"
click at [252, 220] on div "Folga" at bounding box center [253, 218] width 50 height 8
click at [284, 237] on span "Sim" at bounding box center [283, 239] width 9 height 8
click at [655, 71] on span "Atualizar tabela" at bounding box center [661, 70] width 37 height 8
click at [209, 72] on span "[PERSON_NAME]" at bounding box center [213, 70] width 183 height 11
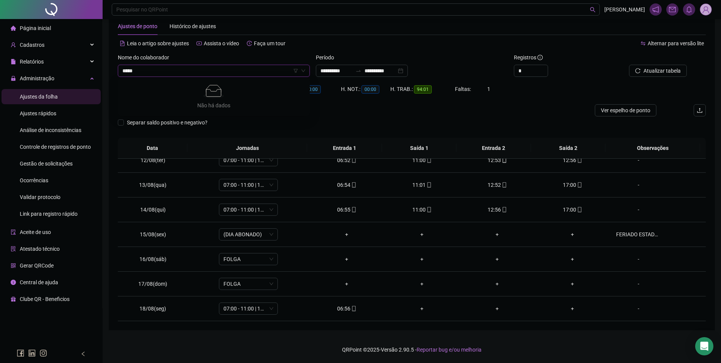
type input "******"
type input "*******"
type input "******"
click at [155, 84] on div "[PERSON_NAME]" at bounding box center [214, 86] width 180 height 8
click at [653, 72] on span "Buscar registros" at bounding box center [661, 70] width 39 height 8
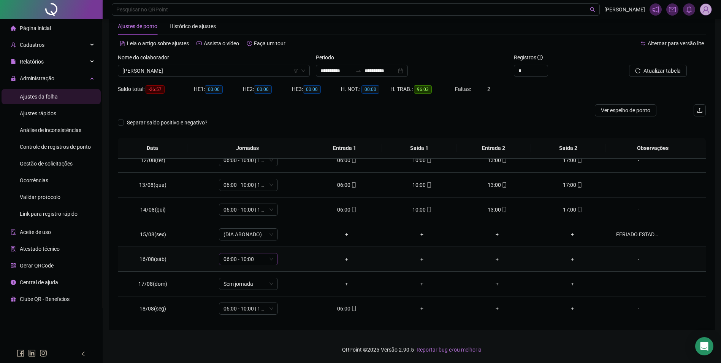
click at [256, 258] on span "06:00 - 10:00" at bounding box center [248, 258] width 50 height 11
type input "*"
click at [250, 217] on div "Folga" at bounding box center [253, 218] width 50 height 8
click at [281, 239] on span "Sim" at bounding box center [283, 239] width 9 height 8
click at [667, 73] on span "Atualizar tabela" at bounding box center [661, 70] width 37 height 8
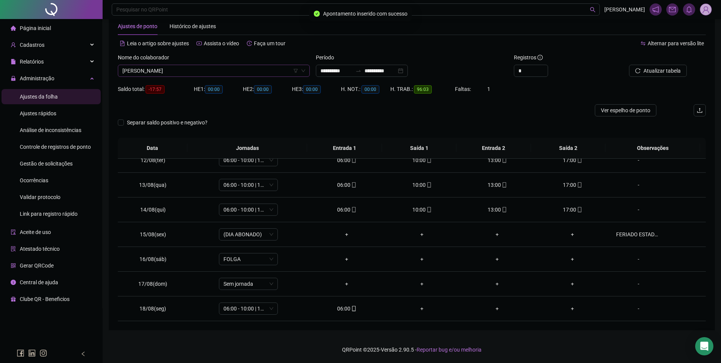
scroll to position [4998, 0]
click at [254, 70] on span "[PERSON_NAME]" at bounding box center [213, 70] width 183 height 11
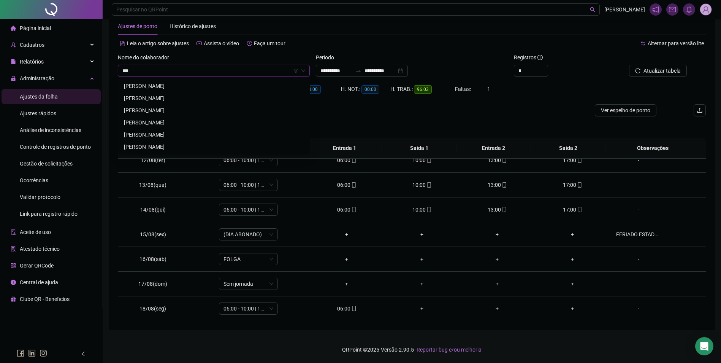
scroll to position [0, 0]
type input "******"
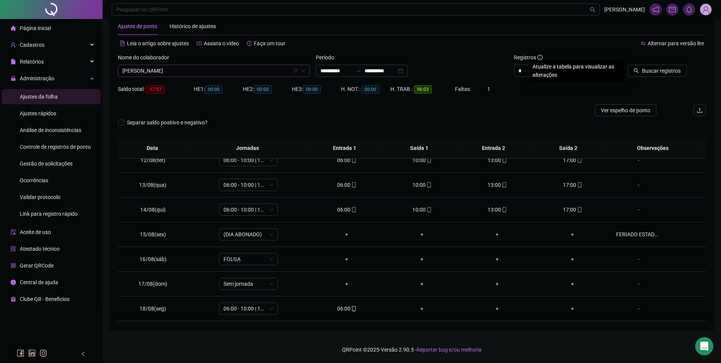
click at [627, 65] on button "Buscar registros" at bounding box center [656, 71] width 59 height 12
click at [261, 260] on span "06:00 - 10:00" at bounding box center [248, 258] width 50 height 11
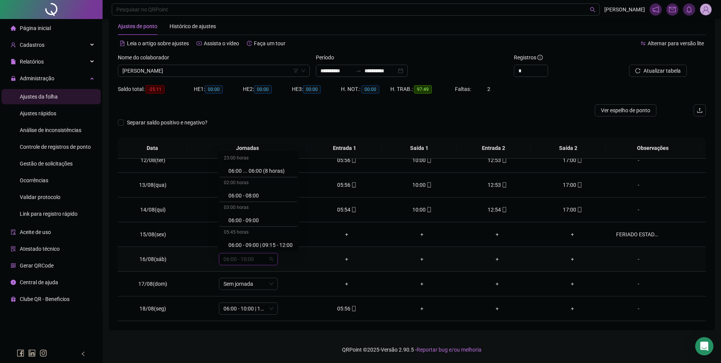
type input "*"
click at [247, 211] on div "Sem carga horária" at bounding box center [251, 206] width 64 height 12
click at [239, 217] on div "Folga" at bounding box center [253, 218] width 50 height 8
click at [282, 241] on span "Sim" at bounding box center [283, 239] width 9 height 8
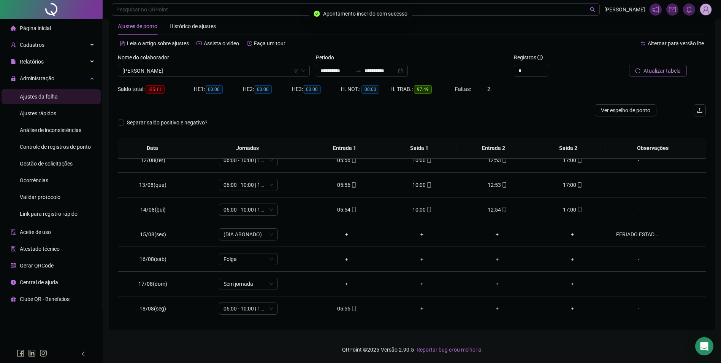
click at [651, 68] on span "Atualizar tabela" at bounding box center [661, 70] width 37 height 8
click at [238, 66] on span "[PERSON_NAME]" at bounding box center [213, 70] width 183 height 11
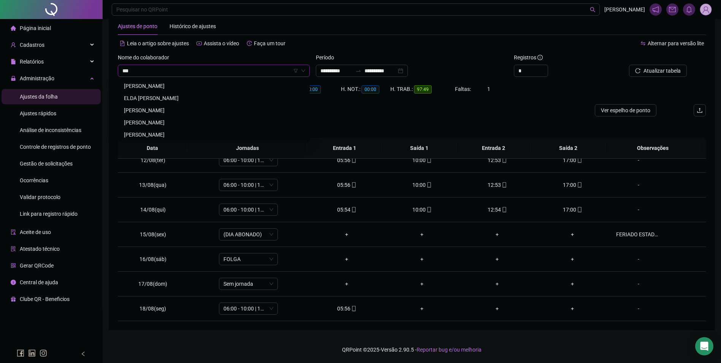
type input "****"
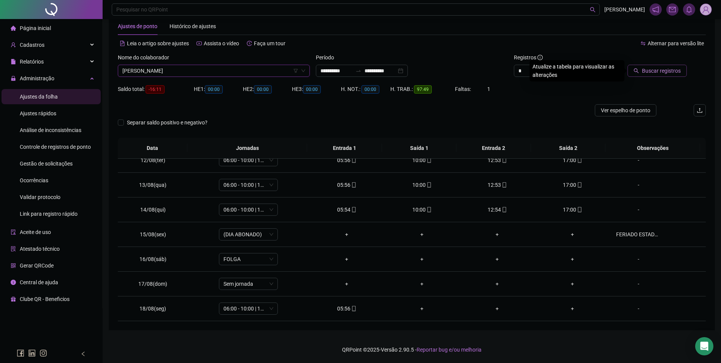
click at [654, 70] on span "Buscar registros" at bounding box center [661, 70] width 39 height 8
click at [263, 261] on span "07:00 - 11:00" at bounding box center [248, 258] width 50 height 11
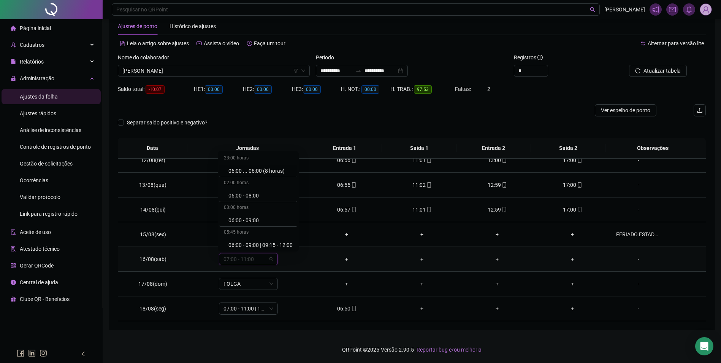
type input "*"
click at [241, 219] on div "Folga" at bounding box center [253, 218] width 50 height 8
click at [280, 239] on span "Sim" at bounding box center [283, 239] width 9 height 8
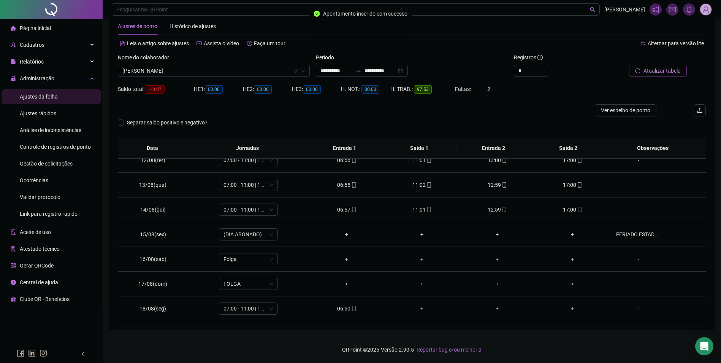
click at [631, 71] on button "Atualizar tabela" at bounding box center [658, 71] width 58 height 12
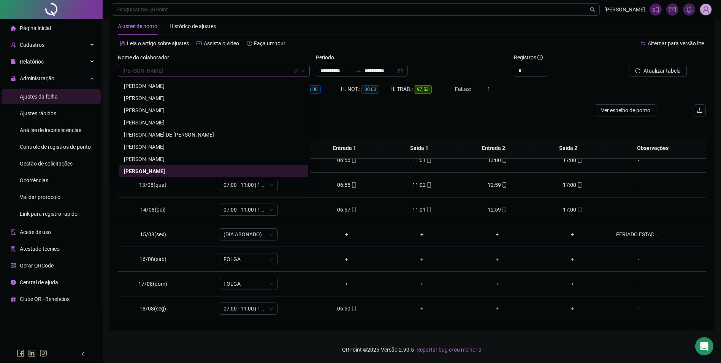
click at [195, 68] on span "[PERSON_NAME]" at bounding box center [213, 70] width 183 height 11
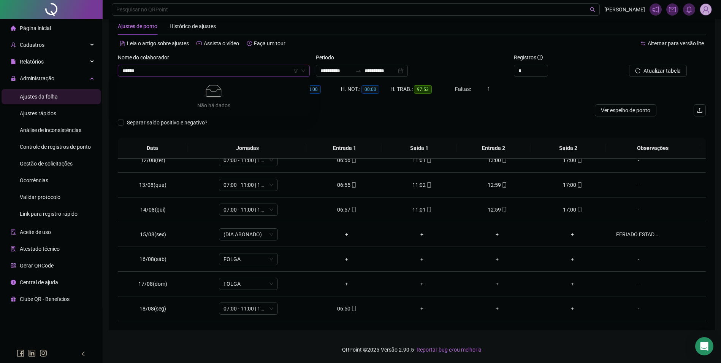
type input "*****"
click at [185, 98] on div "CARMEM [DATE][PERSON_NAME]" at bounding box center [214, 98] width 180 height 8
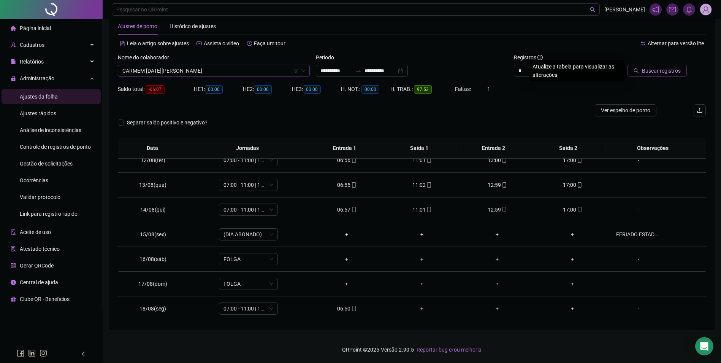
click at [652, 72] on span "Buscar registros" at bounding box center [661, 70] width 39 height 8
click at [272, 261] on div "06:00 - 10:00" at bounding box center [248, 259] width 59 height 12
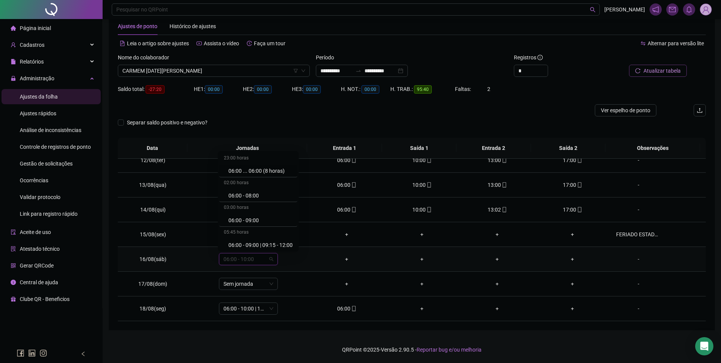
type input "*"
click at [242, 218] on div "Folga" at bounding box center [253, 218] width 50 height 8
click at [285, 234] on button "Sim" at bounding box center [283, 238] width 15 height 9
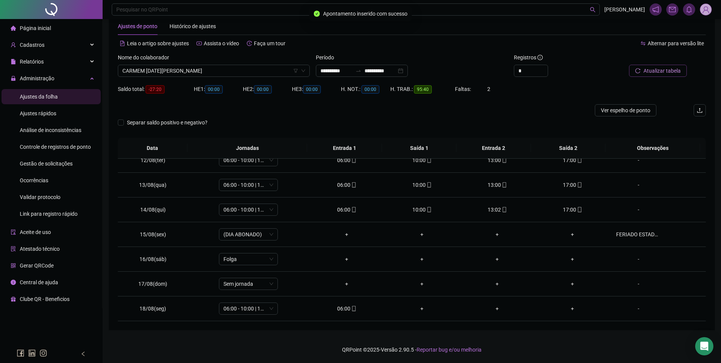
click at [647, 76] on button "Atualizar tabela" at bounding box center [658, 71] width 58 height 12
click at [248, 70] on span "CARMEM [DATE][PERSON_NAME]" at bounding box center [213, 70] width 183 height 11
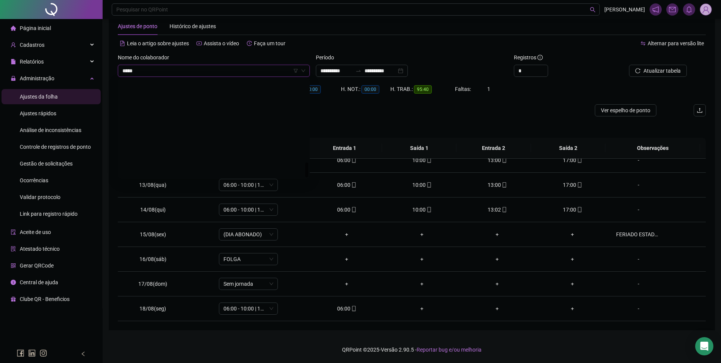
type input "******"
click at [188, 85] on div "[PERSON_NAME]" at bounding box center [214, 86] width 180 height 8
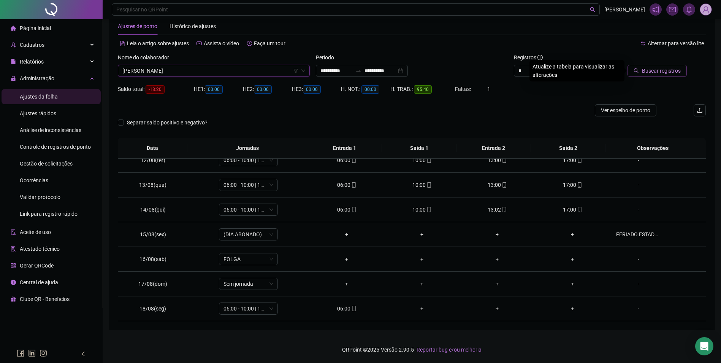
click at [678, 71] on span "Buscar registros" at bounding box center [661, 70] width 39 height 8
click at [268, 260] on span "07:00 - 11:00" at bounding box center [248, 258] width 50 height 11
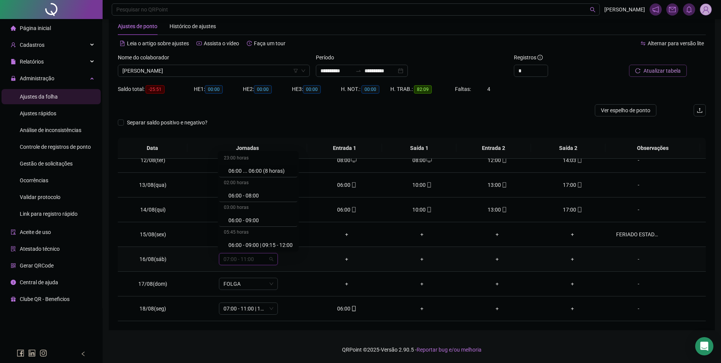
type input "*"
click at [232, 220] on div "Folga" at bounding box center [253, 218] width 50 height 8
click at [279, 235] on span "Sim" at bounding box center [283, 239] width 9 height 8
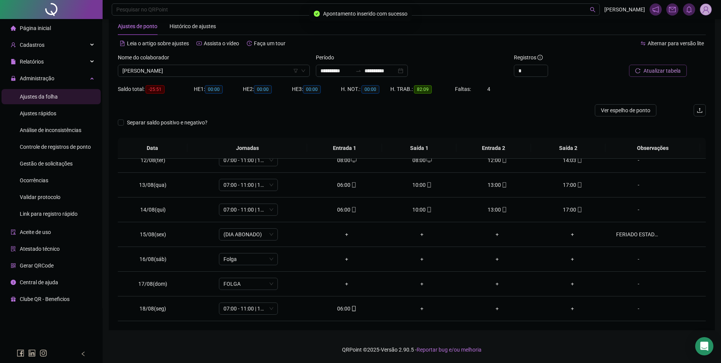
click at [636, 73] on icon "reload" at bounding box center [637, 70] width 5 height 5
click at [226, 74] on span "[PERSON_NAME]" at bounding box center [213, 70] width 183 height 11
click at [546, 67] on icon "up" at bounding box center [547, 67] width 3 height 3
type input "*"
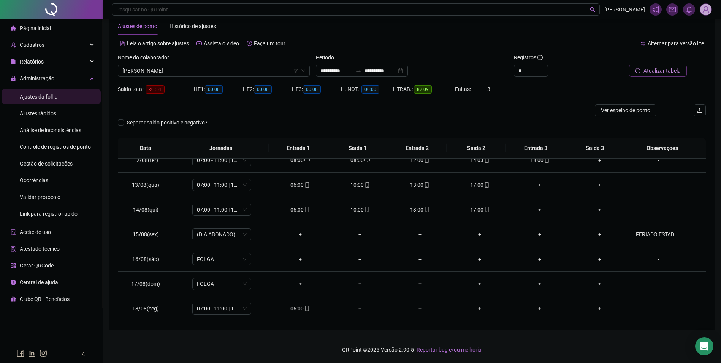
click at [649, 70] on span "Atualizar tabela" at bounding box center [661, 70] width 37 height 8
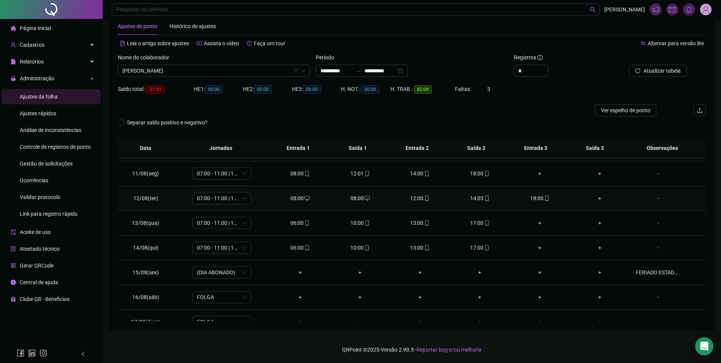
click at [355, 199] on div "08:00" at bounding box center [360, 198] width 48 height 8
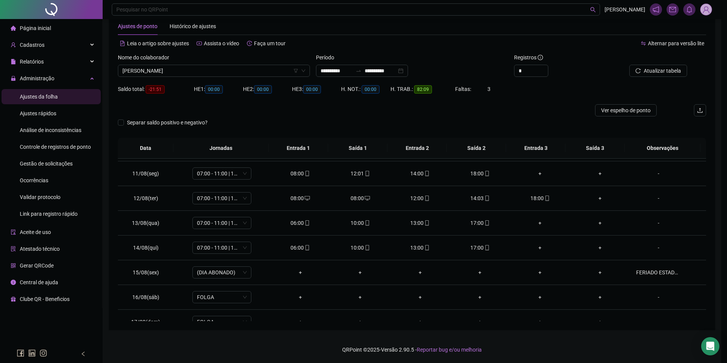
type input "**********"
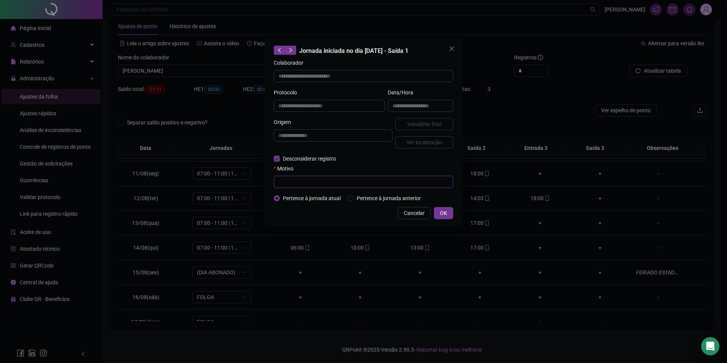
click at [302, 176] on input "text" at bounding box center [363, 182] width 179 height 12
drag, startPoint x: 330, startPoint y: 187, endPoint x: 258, endPoint y: 189, distance: 72.2
click at [261, 189] on div "**********" at bounding box center [363, 181] width 727 height 363
type input "**********"
click at [332, 208] on div "Cancelar OK" at bounding box center [363, 213] width 179 height 12
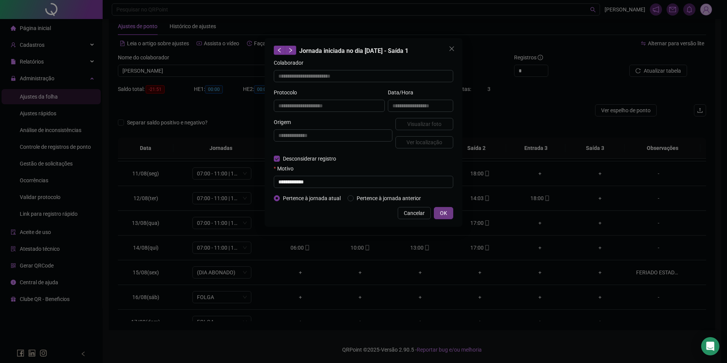
click at [443, 215] on span "OK" at bounding box center [443, 213] width 7 height 8
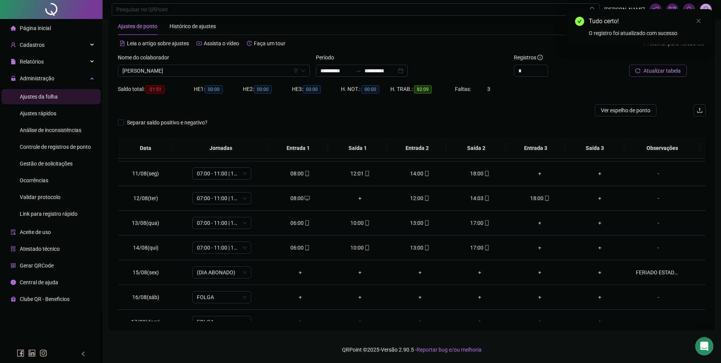
click at [648, 73] on span "Atualizar tabela" at bounding box center [661, 70] width 37 height 8
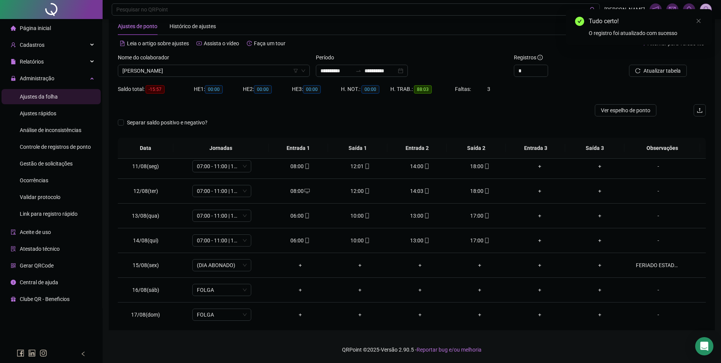
scroll to position [282, 0]
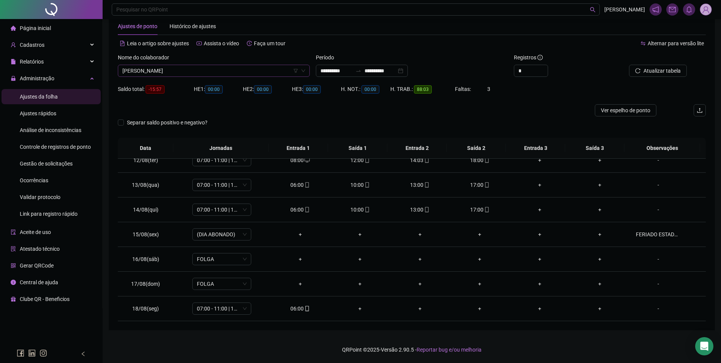
click at [214, 66] on span "[PERSON_NAME]" at bounding box center [213, 70] width 183 height 11
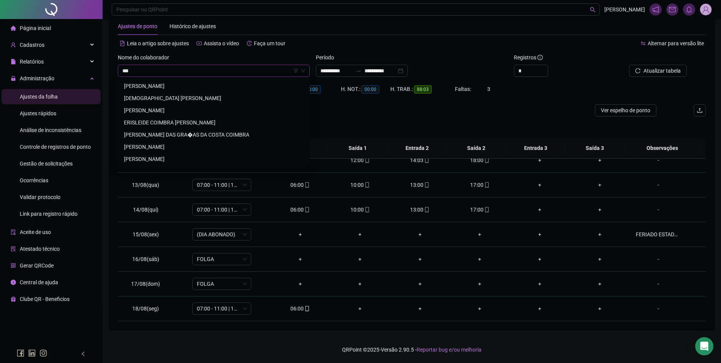
scroll to position [0, 0]
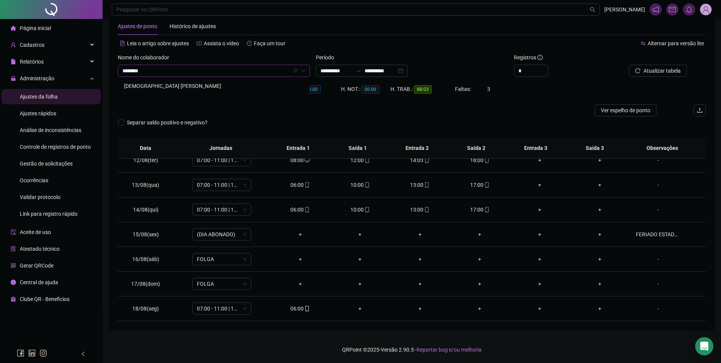
type input "*********"
click at [193, 84] on div "BRASILENE BATISTA CORDEIRO" at bounding box center [214, 86] width 180 height 8
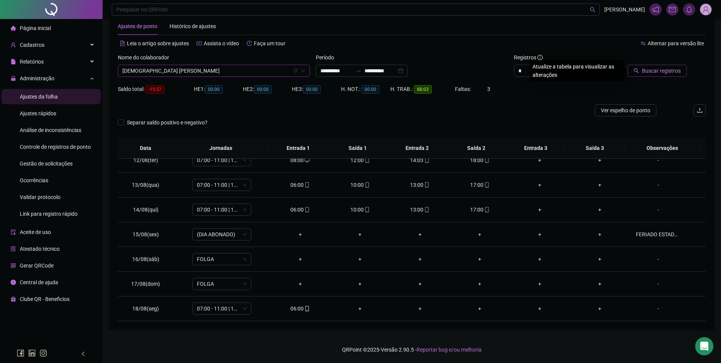
click at [676, 66] on button "Buscar registros" at bounding box center [656, 71] width 59 height 12
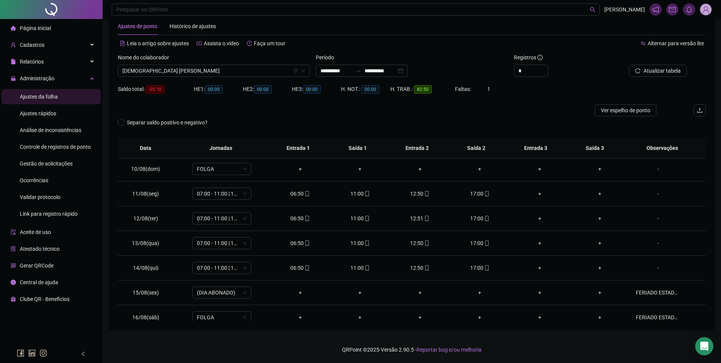
scroll to position [282, 0]
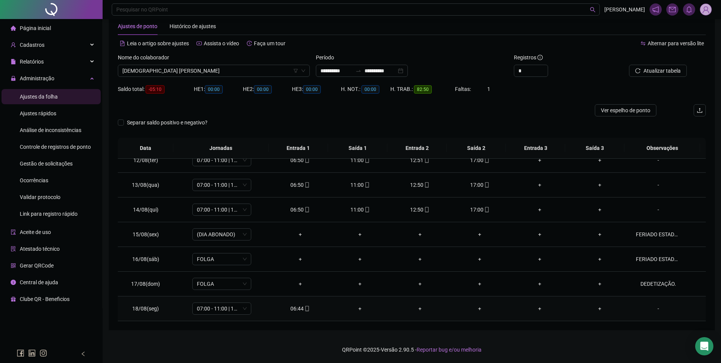
click at [304, 311] on span at bounding box center [307, 308] width 6 height 6
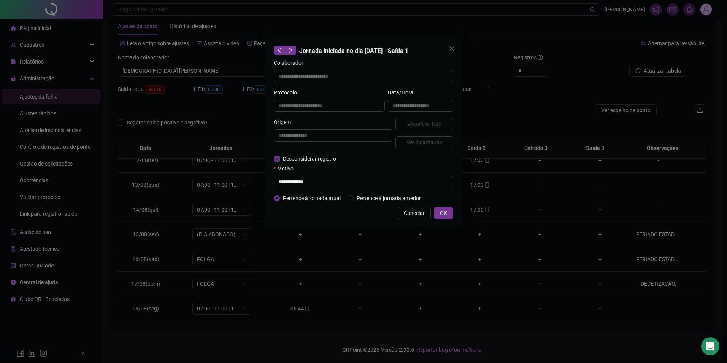
type input "**********"
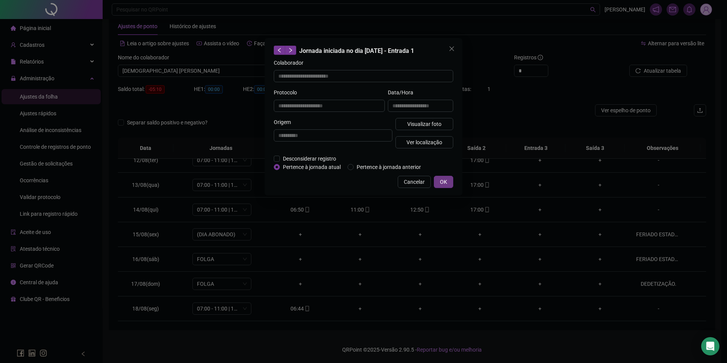
click at [438, 182] on button "OK" at bounding box center [443, 182] width 19 height 12
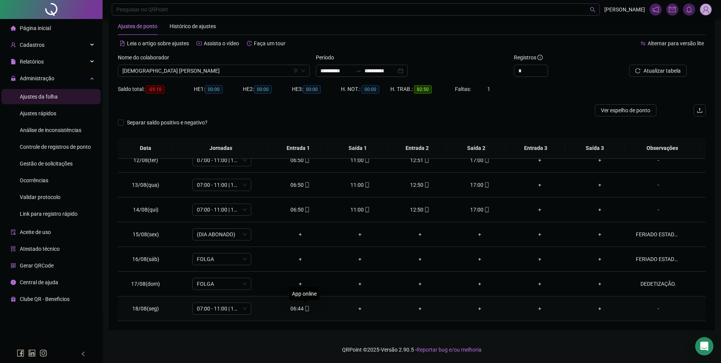
click at [305, 308] on icon "mobile" at bounding box center [306, 308] width 5 height 5
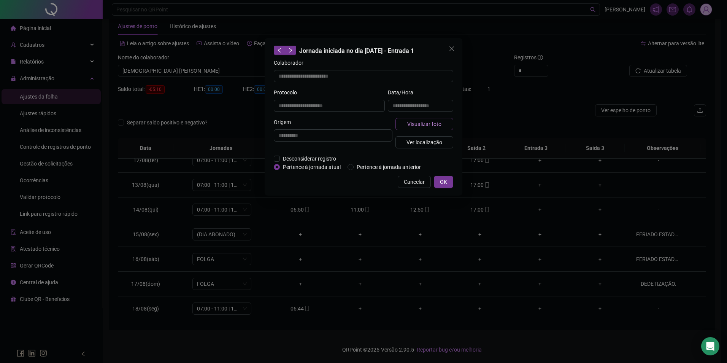
click at [423, 124] on span "Visualizar foto" at bounding box center [424, 124] width 34 height 8
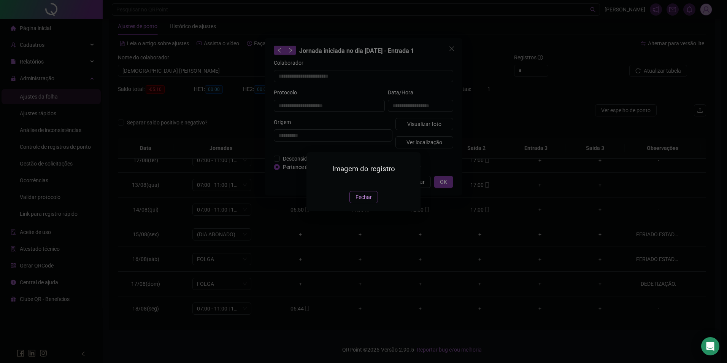
click at [363, 201] on span "Fechar" at bounding box center [363, 197] width 16 height 8
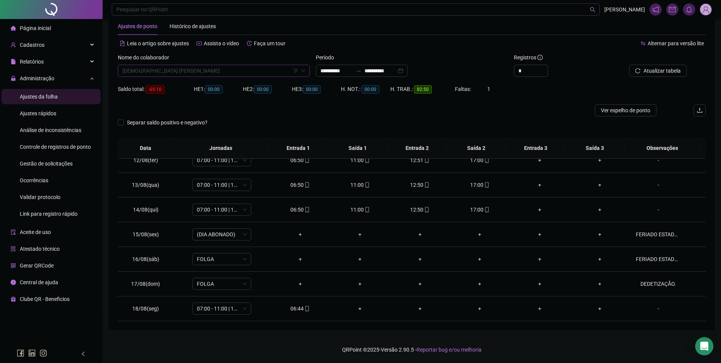
click at [215, 68] on span "BRASILENE BATISTA CORDEIRO" at bounding box center [213, 70] width 183 height 11
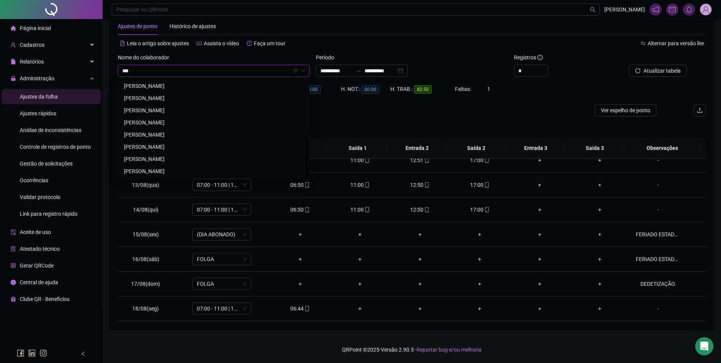
scroll to position [0, 0]
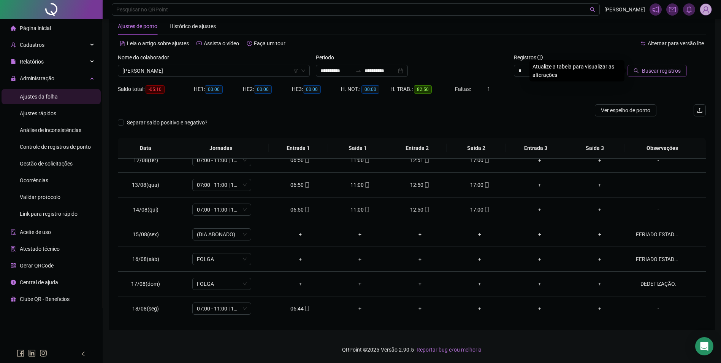
click at [657, 67] on span "Buscar registros" at bounding box center [661, 70] width 39 height 8
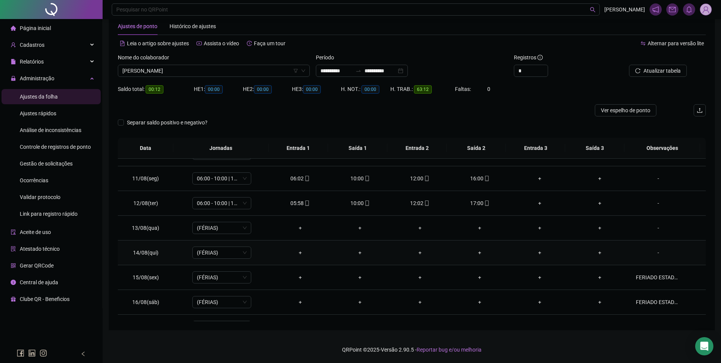
scroll to position [282, 0]
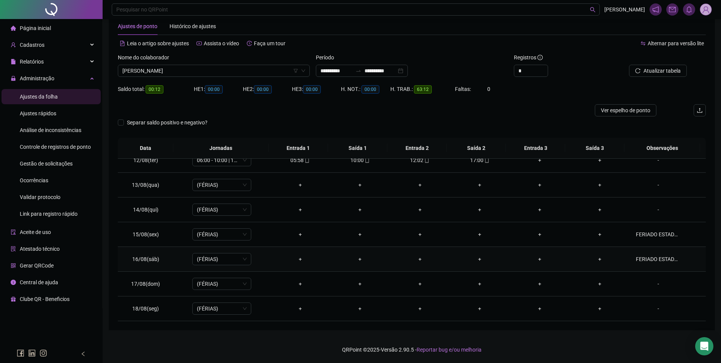
click at [653, 259] on div "FERIADO ESTADUAL, DEDETIZAÇÃO DO CAMPUS." at bounding box center [658, 259] width 45 height 8
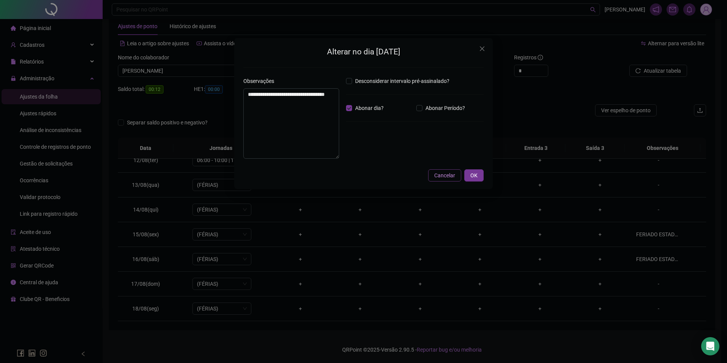
click at [440, 176] on span "Cancelar" at bounding box center [444, 175] width 21 height 8
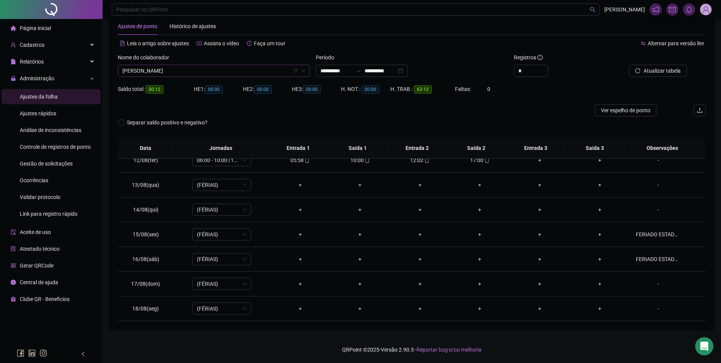
click at [249, 73] on span "DULCINEIA DA SILVA FERREIRA" at bounding box center [213, 70] width 183 height 11
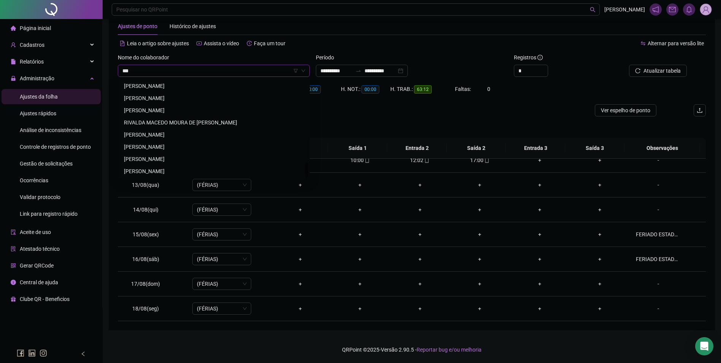
scroll to position [0, 0]
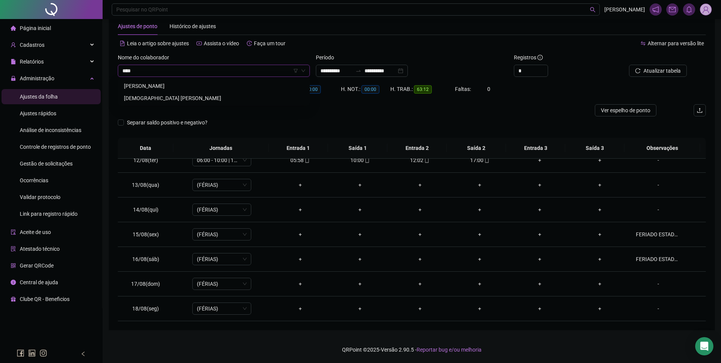
click at [169, 94] on div "BRASILENE BATISTA CORDEIRO" at bounding box center [214, 98] width 180 height 8
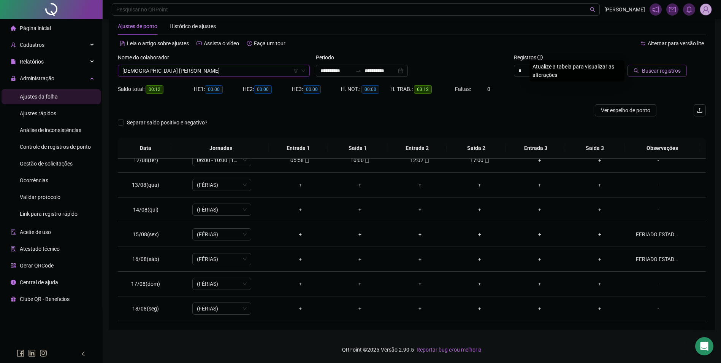
click at [650, 67] on span "Buscar registros" at bounding box center [661, 70] width 39 height 8
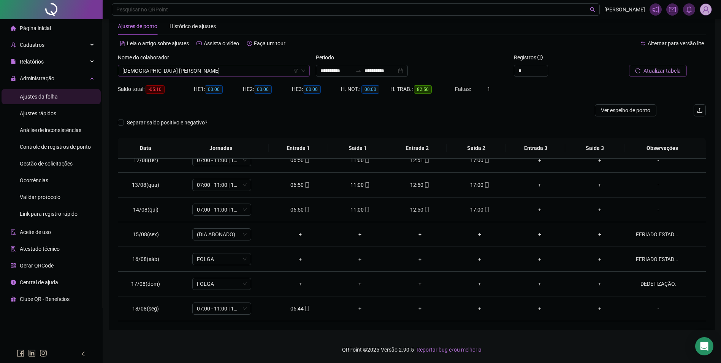
click at [203, 73] on span "BRASILENE BATISTA CORDEIRO" at bounding box center [213, 70] width 183 height 11
click at [627, 65] on button "Buscar registros" at bounding box center [656, 71] width 59 height 12
click at [297, 188] on div "11:40" at bounding box center [300, 184] width 48 height 8
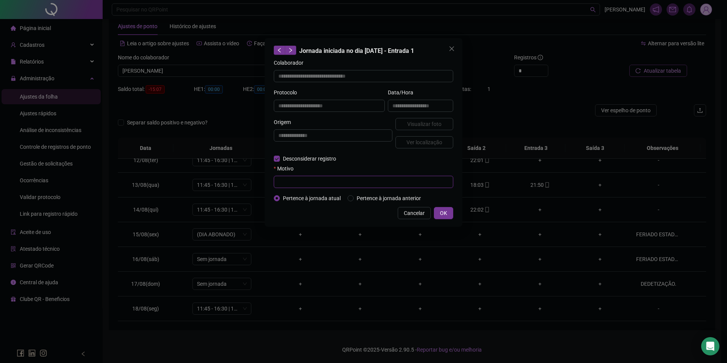
click at [300, 176] on input "text" at bounding box center [363, 182] width 179 height 12
paste input "**********"
click at [444, 214] on span "OK" at bounding box center [443, 213] width 7 height 8
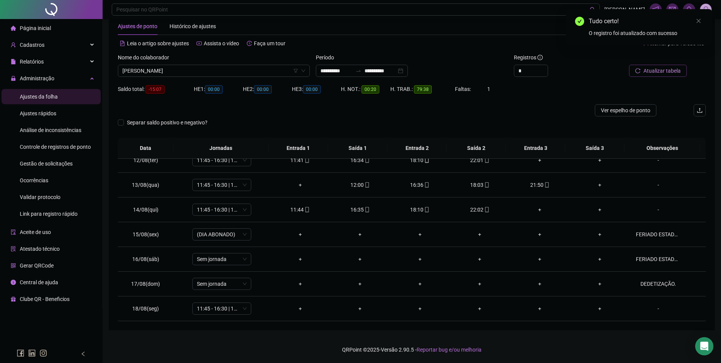
click at [671, 75] on button "Atualizar tabela" at bounding box center [658, 71] width 58 height 12
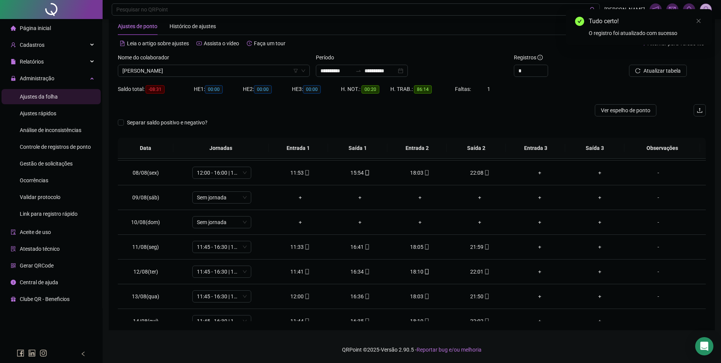
scroll to position [282, 0]
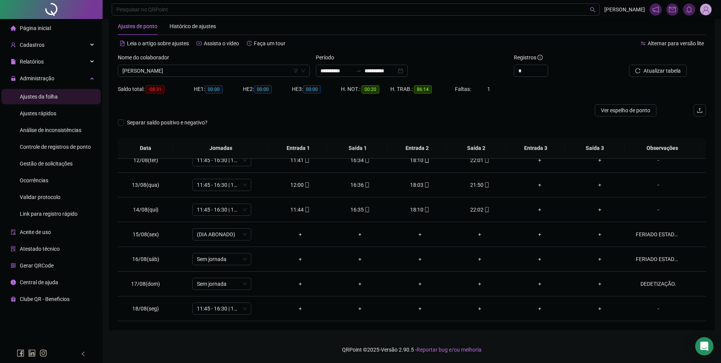
click at [261, 83] on div "HE 2: 00:00" at bounding box center [267, 89] width 49 height 12
drag, startPoint x: 261, startPoint y: 73, endPoint x: 256, endPoint y: 73, distance: 5.3
click at [260, 73] on span "[PERSON_NAME]" at bounding box center [213, 70] width 183 height 11
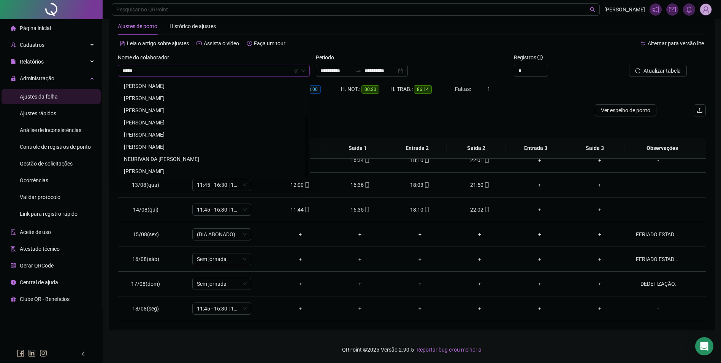
scroll to position [0, 0]
drag, startPoint x: 160, startPoint y: 133, endPoint x: 166, endPoint y: 130, distance: 6.1
click at [161, 133] on div "[PERSON_NAME]" at bounding box center [214, 134] width 180 height 8
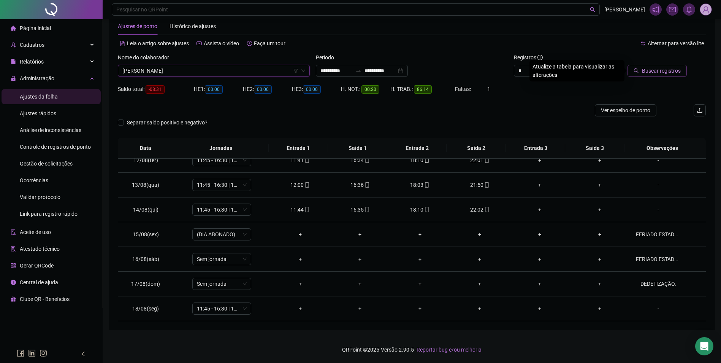
click at [656, 67] on span "Buscar registros" at bounding box center [661, 70] width 39 height 8
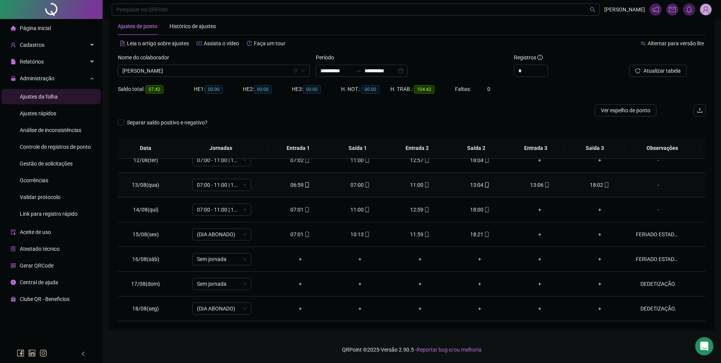
click at [537, 186] on div "13:06" at bounding box center [540, 184] width 48 height 8
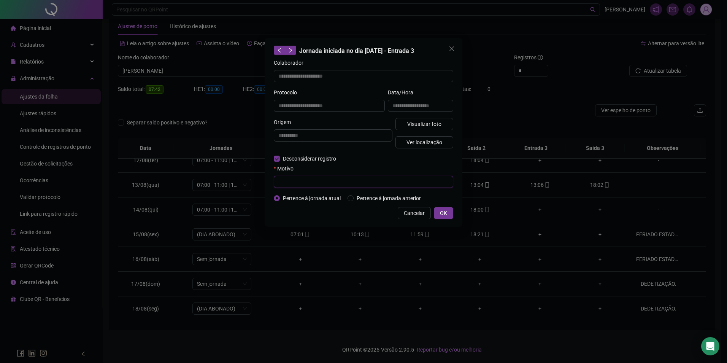
click at [311, 180] on input "text" at bounding box center [363, 182] width 179 height 12
paste input "**********"
click at [443, 215] on span "OK" at bounding box center [443, 213] width 7 height 8
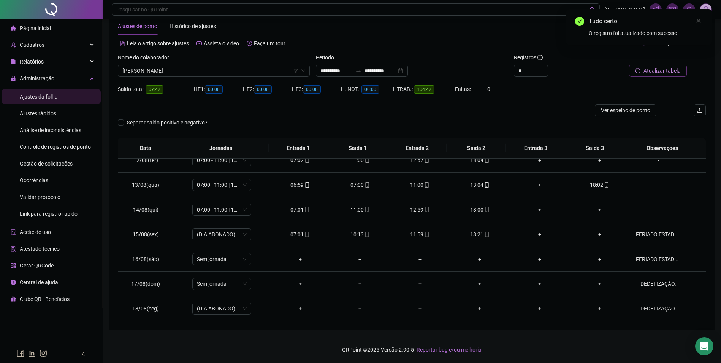
click at [663, 70] on span "Atualizar tabela" at bounding box center [661, 70] width 37 height 8
click at [355, 183] on div "07:00" at bounding box center [360, 184] width 48 height 8
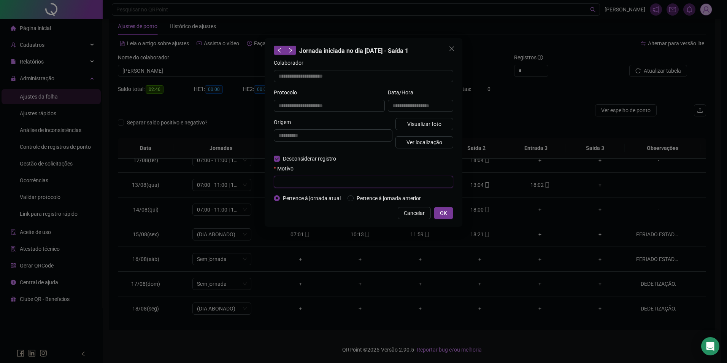
click at [307, 182] on input "text" at bounding box center [363, 182] width 179 height 12
paste input "**********"
click at [442, 208] on button "OK" at bounding box center [443, 213] width 19 height 12
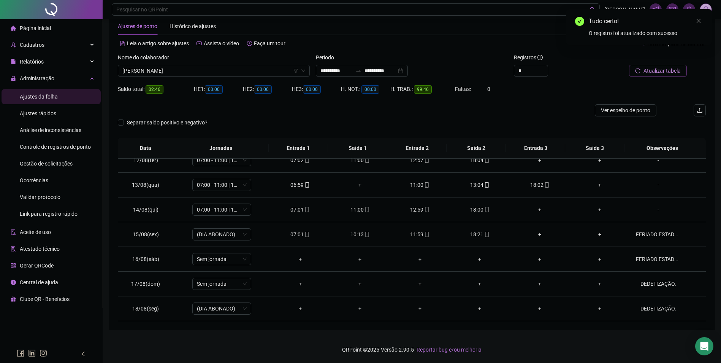
click at [648, 70] on span "Atualizar tabela" at bounding box center [661, 70] width 37 height 8
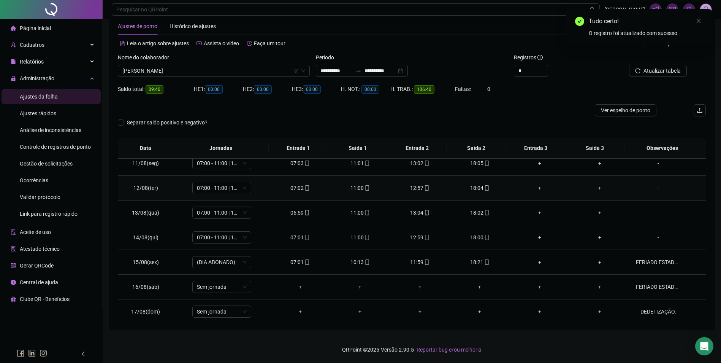
scroll to position [282, 0]
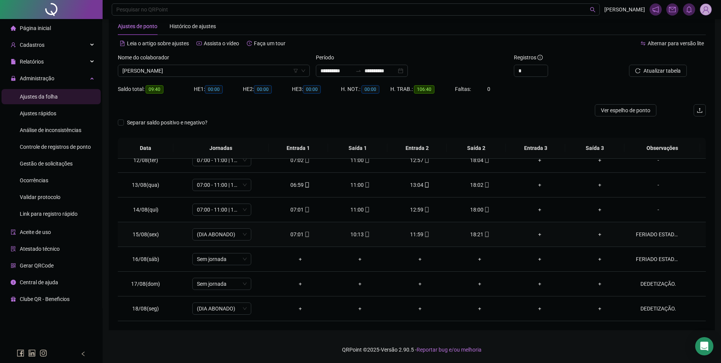
click at [655, 236] on div "FERIADO ESTADUAL, DEDETIZAÇÃO DO CAMPUS." at bounding box center [658, 234] width 45 height 8
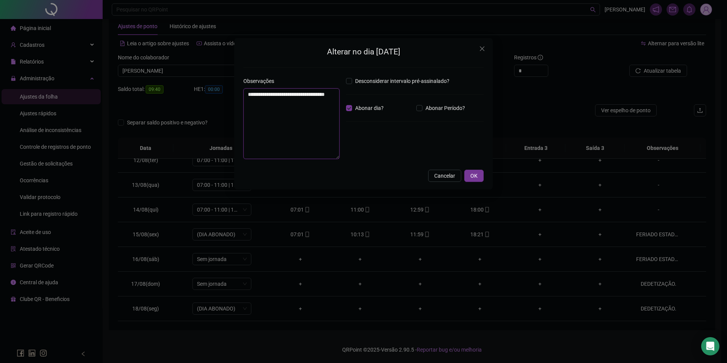
drag, startPoint x: 285, startPoint y: 107, endPoint x: 241, endPoint y: 89, distance: 47.8
click at [241, 89] on div "**********" at bounding box center [291, 121] width 103 height 88
click at [471, 171] on button "OK" at bounding box center [473, 175] width 19 height 12
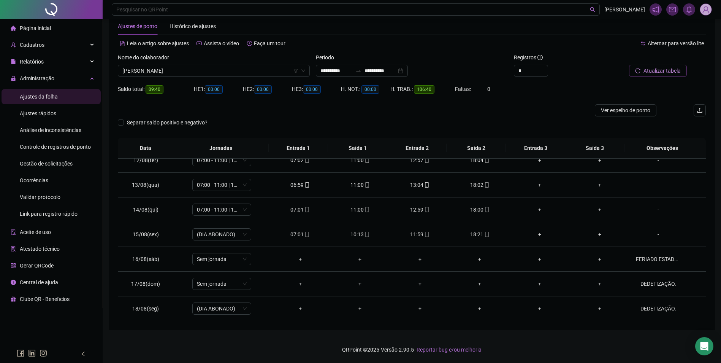
click at [668, 69] on span "Atualizar tabela" at bounding box center [661, 70] width 37 height 8
click at [218, 70] on span "[PERSON_NAME]" at bounding box center [213, 70] width 183 height 11
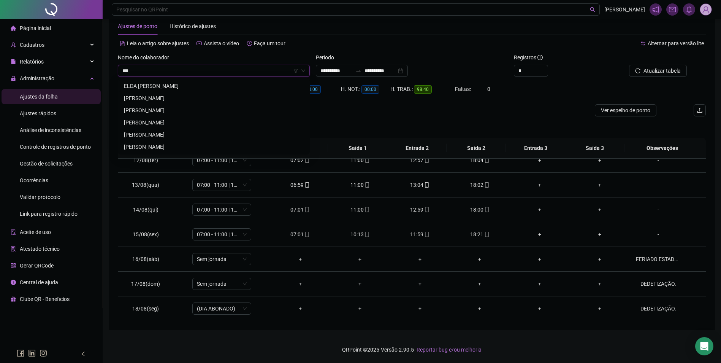
scroll to position [0, 0]
click at [184, 89] on div "[PERSON_NAME]" at bounding box center [214, 86] width 180 height 8
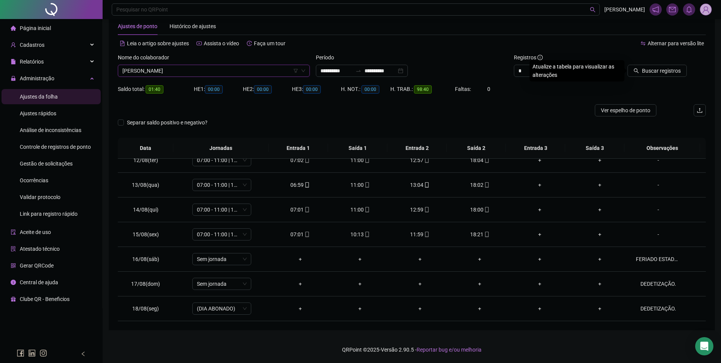
click at [674, 64] on div at bounding box center [650, 58] width 74 height 11
click at [668, 71] on span "Buscar registros" at bounding box center [661, 70] width 39 height 8
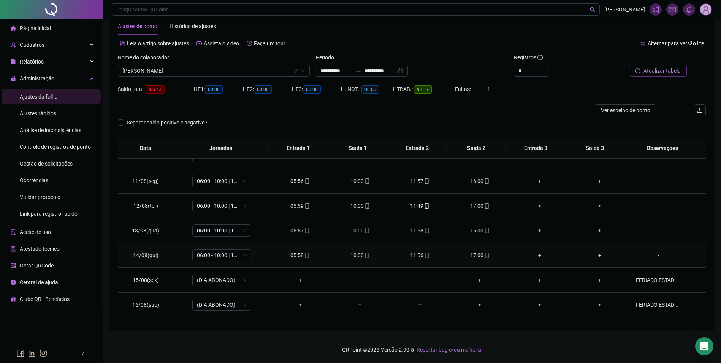
scroll to position [282, 0]
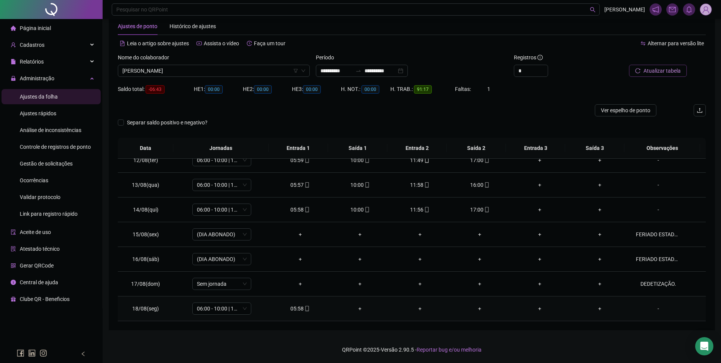
click at [309, 308] on div "05:58" at bounding box center [300, 308] width 48 height 8
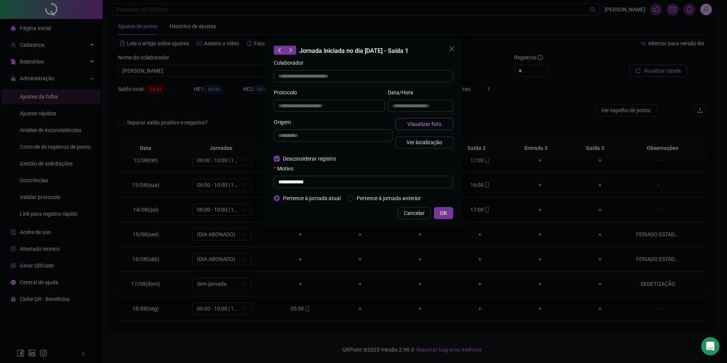
click at [430, 125] on span "Visualizar foto" at bounding box center [424, 124] width 34 height 8
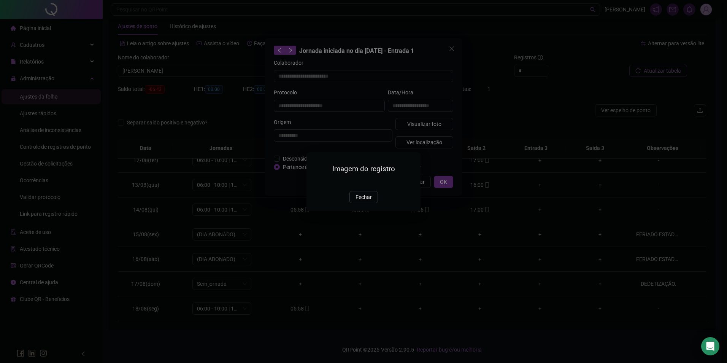
drag, startPoint x: 367, startPoint y: 239, endPoint x: 396, endPoint y: 200, distance: 48.9
click at [367, 201] on span "Fechar" at bounding box center [363, 197] width 16 height 8
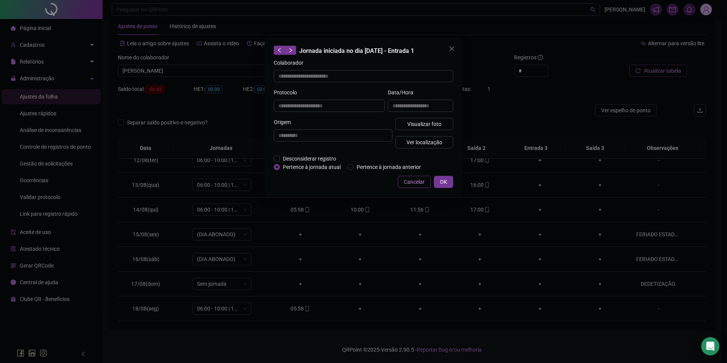
click at [412, 183] on span "Cancelar" at bounding box center [414, 181] width 21 height 8
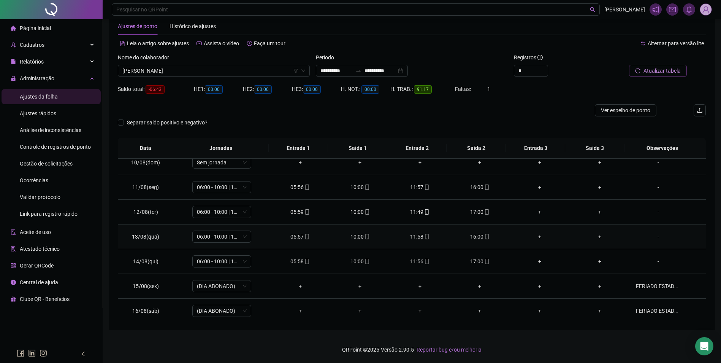
scroll to position [244, 0]
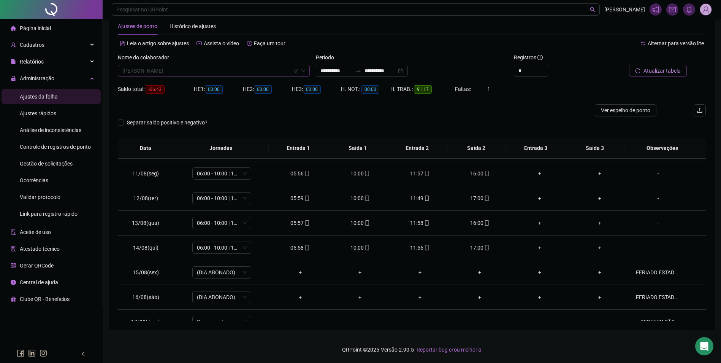
click at [227, 69] on span "[PERSON_NAME]" at bounding box center [213, 70] width 183 height 11
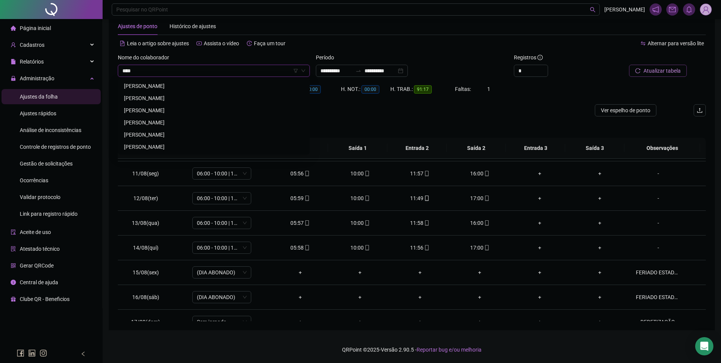
scroll to position [0, 0]
click at [185, 84] on div "JOSIMAR ALMEIDA DA CRUZ" at bounding box center [214, 86] width 180 height 8
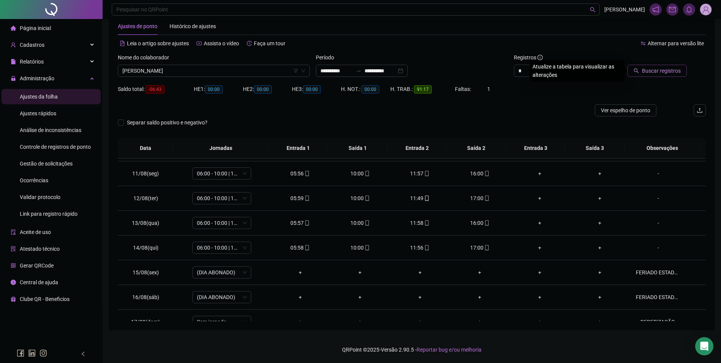
click at [648, 70] on span "Buscar registros" at bounding box center [661, 70] width 39 height 8
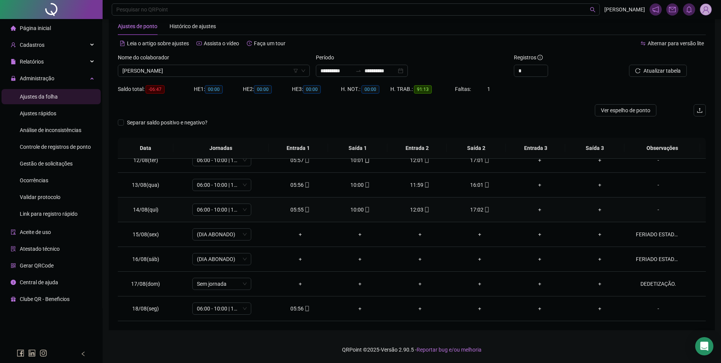
scroll to position [244, 0]
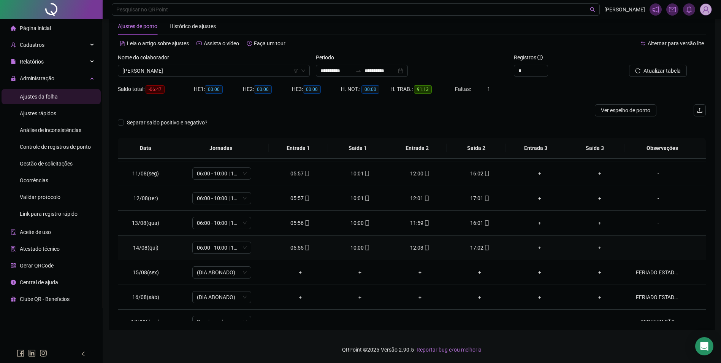
click at [484, 249] on icon "mobile" at bounding box center [486, 247] width 5 height 5
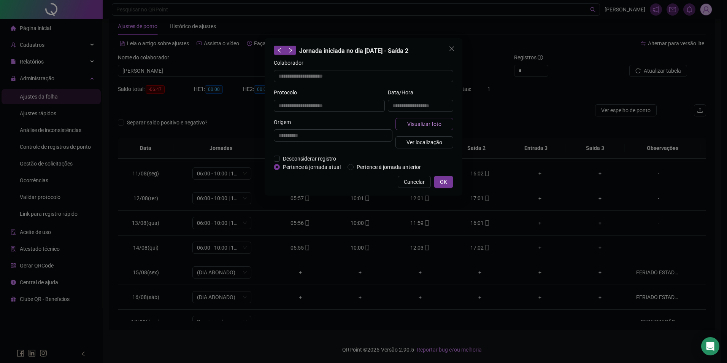
click at [427, 125] on span "Visualizar foto" at bounding box center [424, 124] width 34 height 8
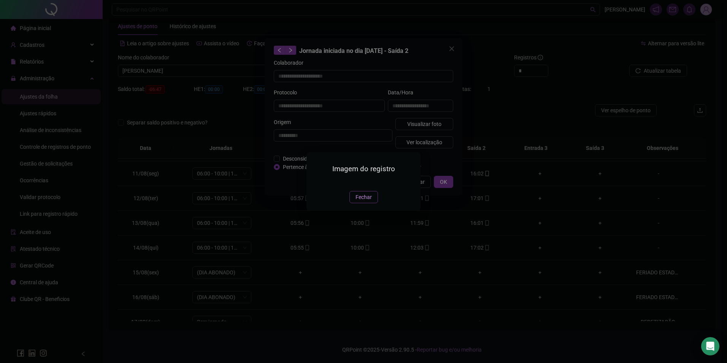
click at [365, 201] on span "Fechar" at bounding box center [363, 197] width 16 height 8
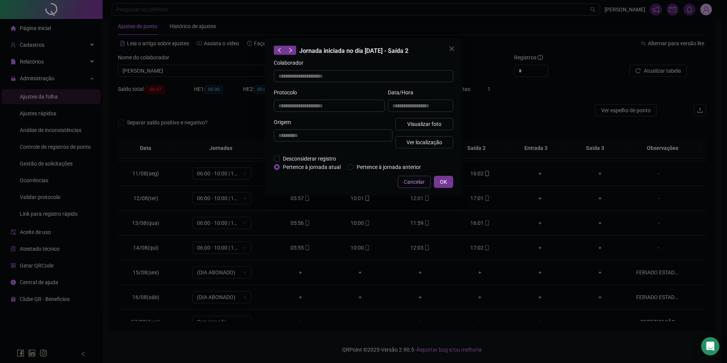
click at [417, 180] on span "Cancelar" at bounding box center [414, 181] width 21 height 8
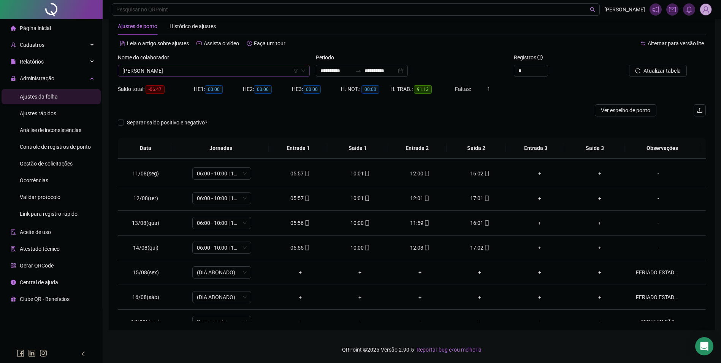
click at [263, 67] on span "JOSIMAR ALMEIDA DA CRUZ" at bounding box center [213, 70] width 183 height 11
click at [215, 76] on input "*******" at bounding box center [210, 70] width 176 height 11
click at [209, 85] on div "[PERSON_NAME]" at bounding box center [214, 86] width 180 height 8
click at [671, 75] on button "Buscar registros" at bounding box center [656, 71] width 59 height 12
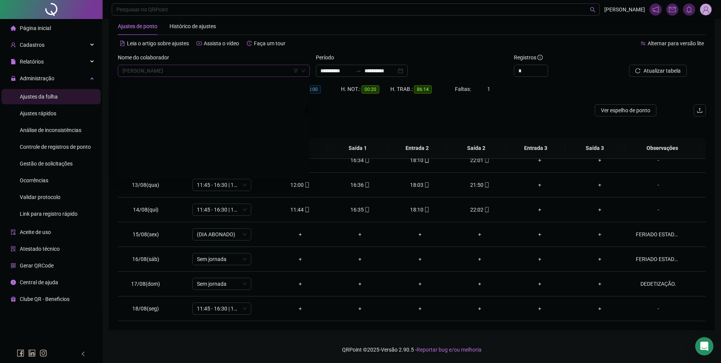
scroll to position [3259, 0]
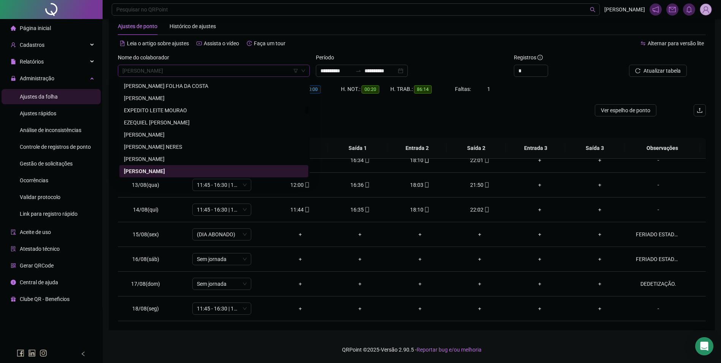
click at [253, 67] on span "[PERSON_NAME]" at bounding box center [213, 70] width 183 height 11
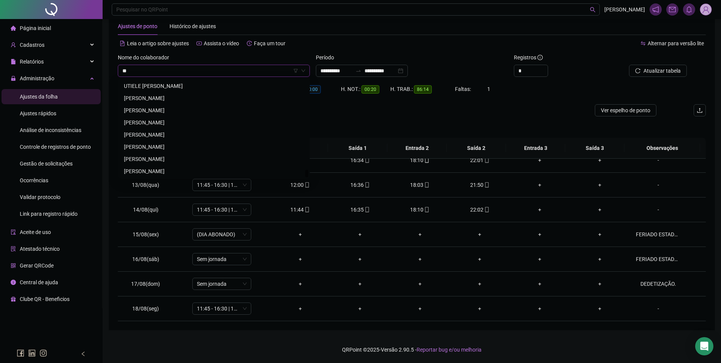
scroll to position [0, 0]
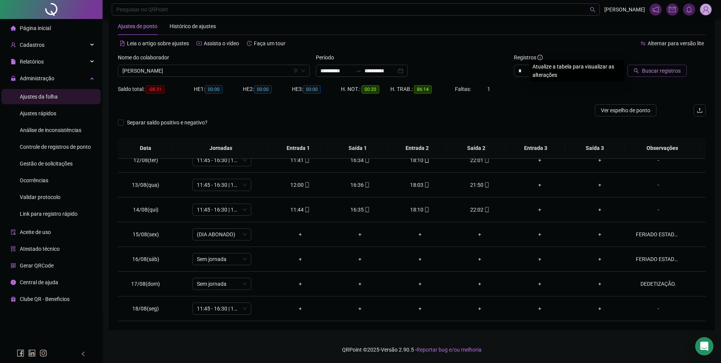
click at [639, 71] on icon "search" at bounding box center [635, 70] width 5 height 5
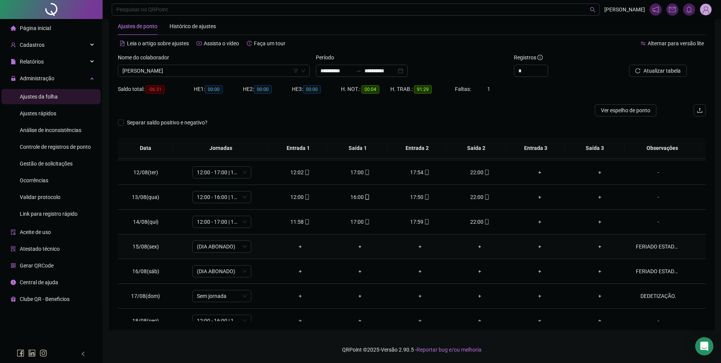
scroll to position [282, 0]
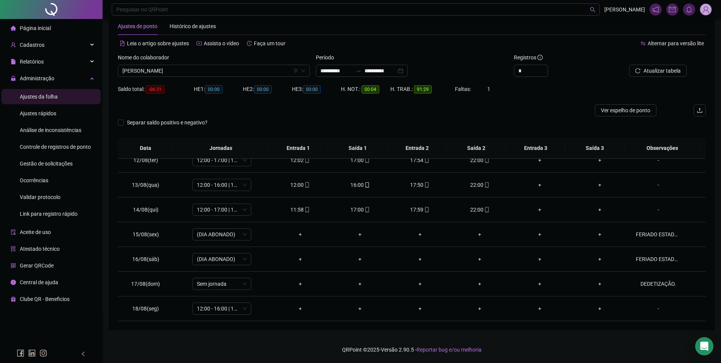
click at [226, 77] on div "Nome do colaborador LEONETH XAVIER PEREIRA" at bounding box center [214, 68] width 198 height 30
click at [227, 71] on span "[PERSON_NAME]" at bounding box center [213, 70] width 183 height 11
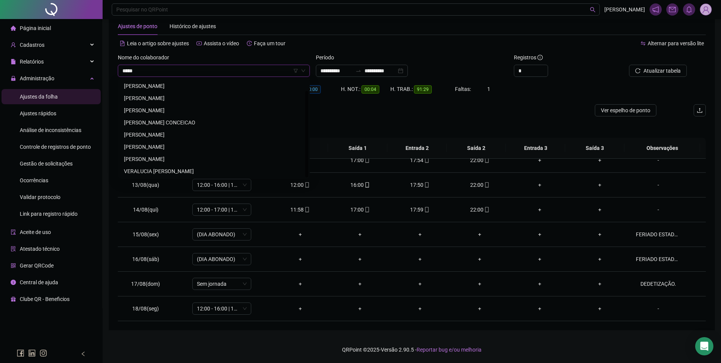
scroll to position [0, 0]
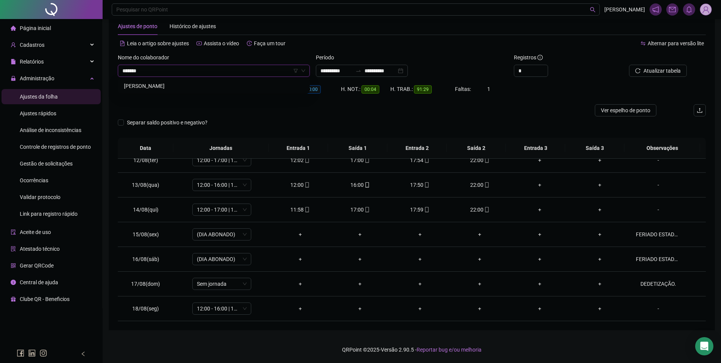
click at [187, 83] on div "[PERSON_NAME]" at bounding box center [214, 86] width 180 height 8
click at [659, 72] on span "Buscar registros" at bounding box center [661, 70] width 39 height 8
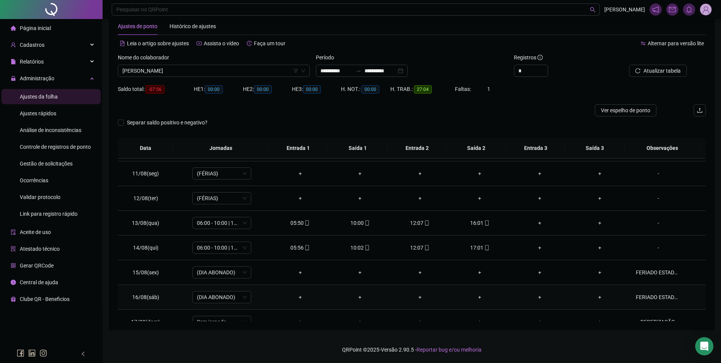
scroll to position [282, 0]
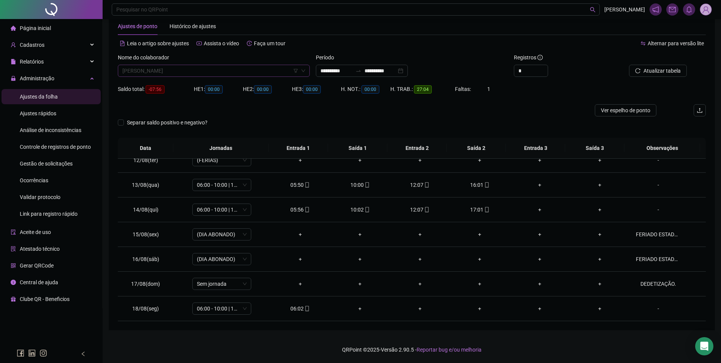
click at [219, 70] on span "[PERSON_NAME]" at bounding box center [213, 70] width 183 height 11
click at [212, 87] on div "[PERSON_NAME]" at bounding box center [214, 86] width 180 height 8
click at [627, 65] on button "Buscar registros" at bounding box center [656, 71] width 59 height 12
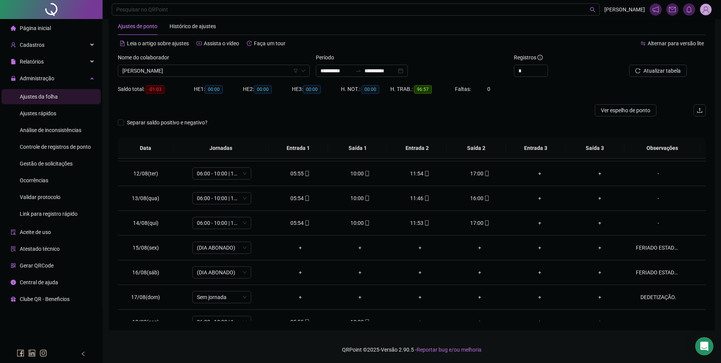
scroll to position [282, 0]
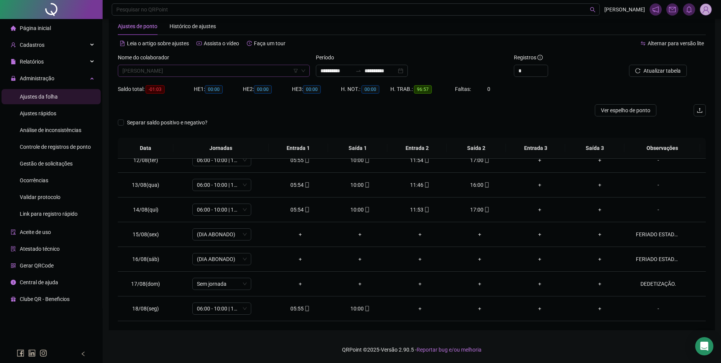
click at [260, 72] on span "[PERSON_NAME]" at bounding box center [213, 70] width 183 height 11
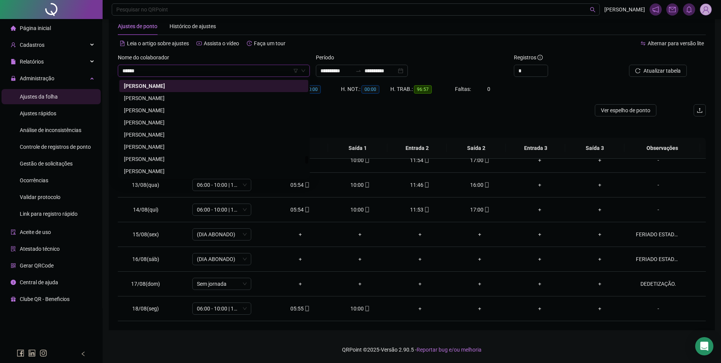
scroll to position [0, 0]
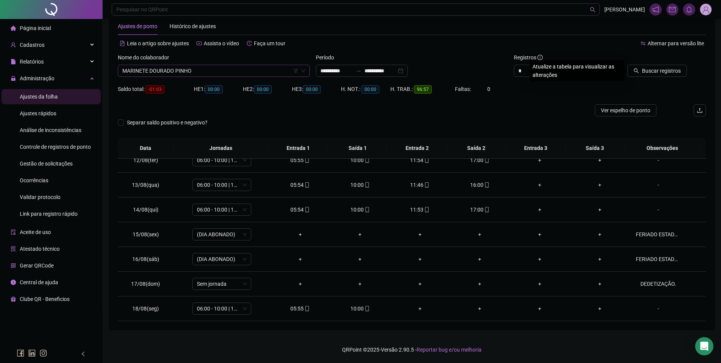
click at [627, 65] on button "Buscar registros" at bounding box center [656, 71] width 59 height 12
click at [304, 307] on span "mobile" at bounding box center [307, 308] width 6 height 5
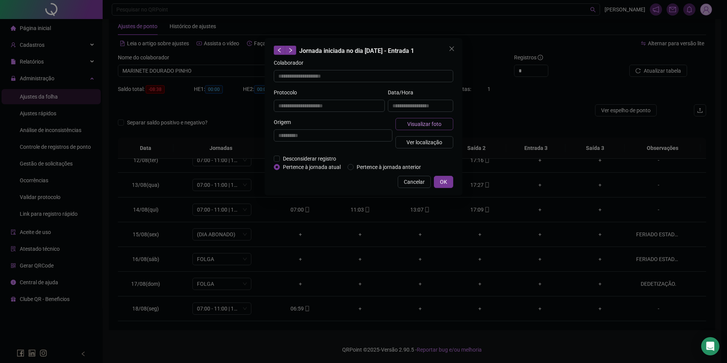
click at [423, 127] on span "Visualizar foto" at bounding box center [424, 124] width 34 height 8
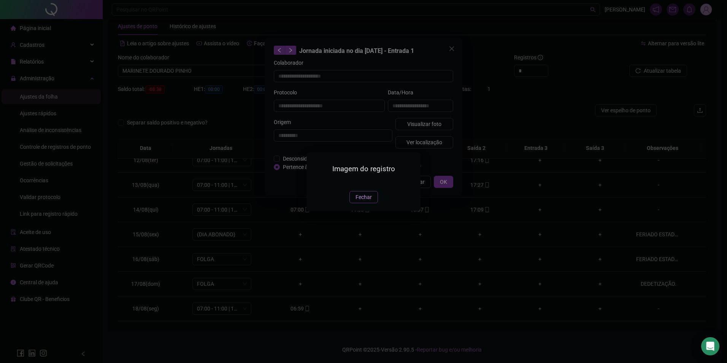
click at [363, 201] on span "Fechar" at bounding box center [363, 197] width 16 height 8
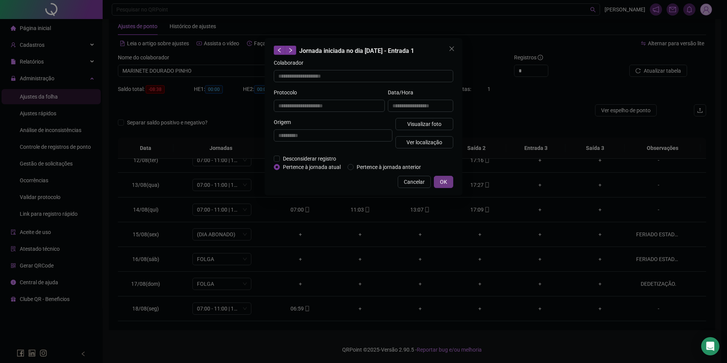
click at [443, 179] on span "OK" at bounding box center [443, 181] width 7 height 8
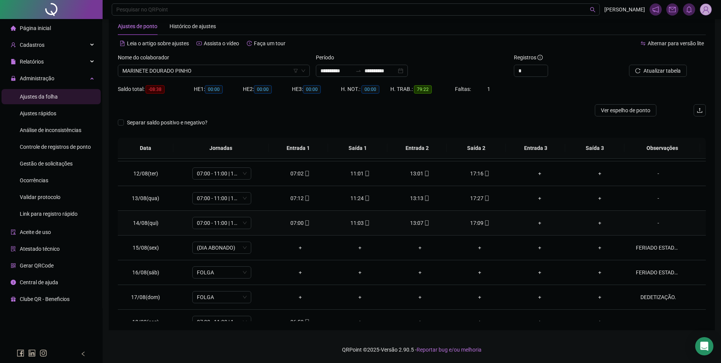
scroll to position [282, 0]
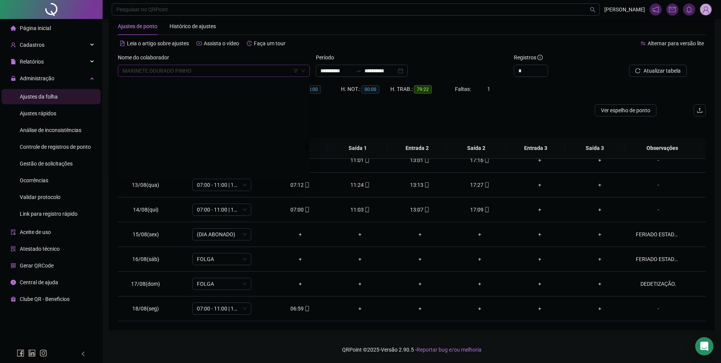
click at [192, 70] on span "MARINETE DOURADO PINHO" at bounding box center [213, 70] width 183 height 11
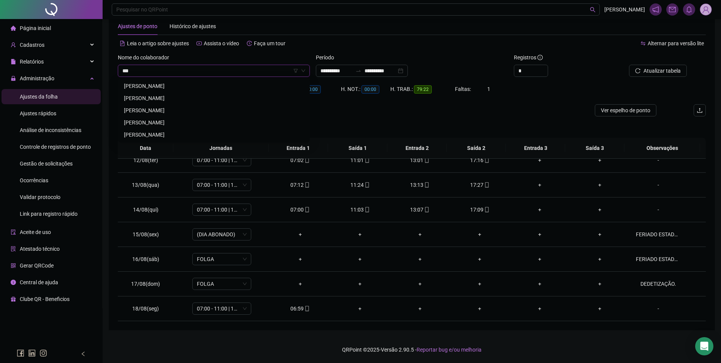
scroll to position [0, 0]
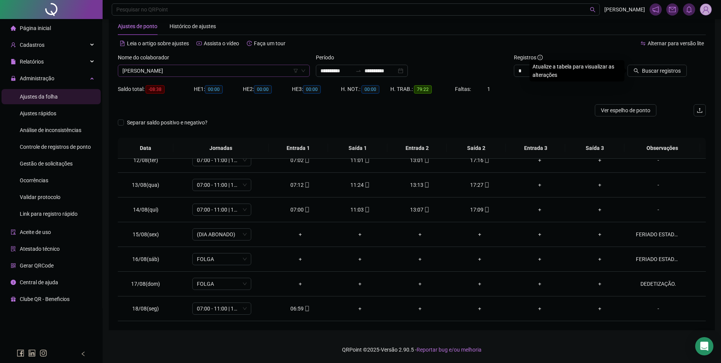
click at [627, 65] on button "Buscar registros" at bounding box center [656, 71] width 59 height 12
click at [202, 76] on span "OZEIAS ALMEIDA DA CRUZ" at bounding box center [213, 70] width 183 height 11
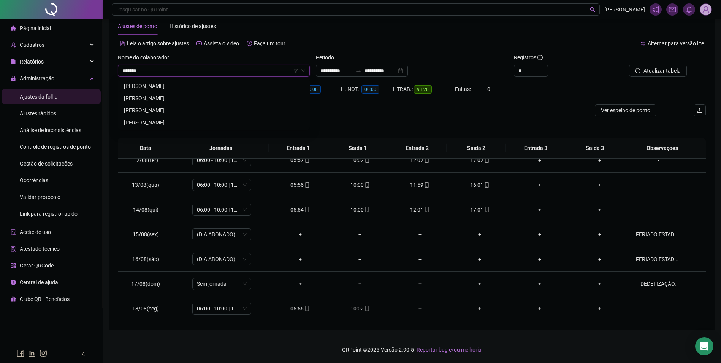
scroll to position [0, 0]
click at [168, 108] on div "PAULO HENRIQUE DE SOUZA NETO" at bounding box center [214, 110] width 180 height 8
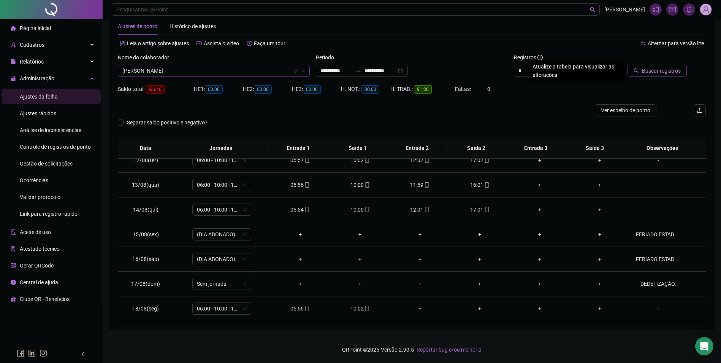
click at [662, 74] on span "Buscar registros" at bounding box center [661, 70] width 39 height 8
click at [479, 209] on div "18:00" at bounding box center [480, 209] width 48 height 8
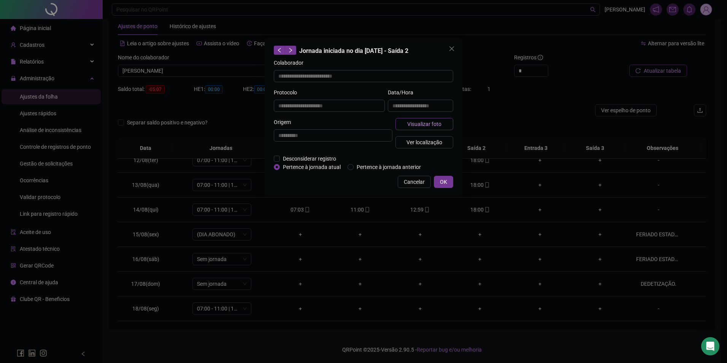
click at [426, 124] on span "Visualizar foto" at bounding box center [424, 124] width 34 height 8
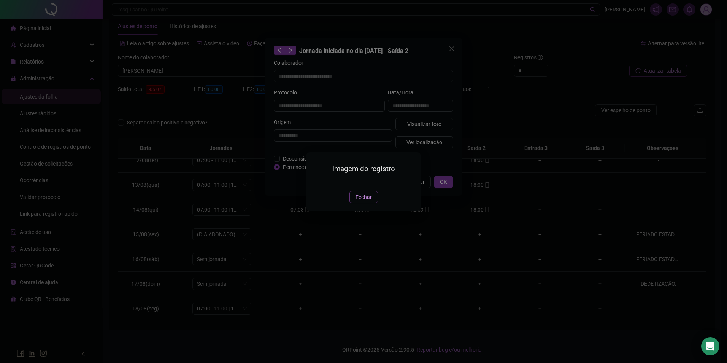
click at [363, 201] on span "Fechar" at bounding box center [363, 197] width 16 height 8
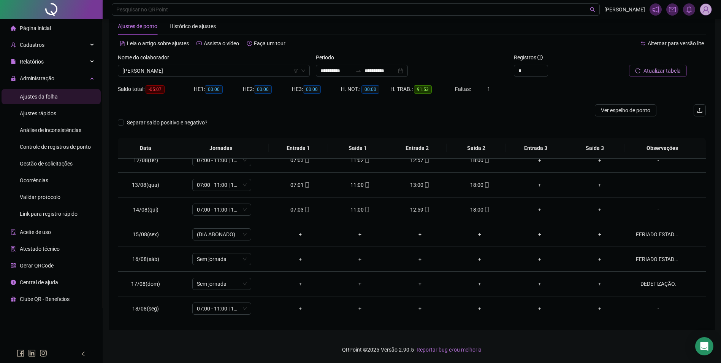
click at [644, 71] on button "Atualizar tabela" at bounding box center [658, 71] width 58 height 12
click at [198, 70] on span "PAULO HENRIQUE DE SOUZA NETO" at bounding box center [213, 70] width 183 height 11
click at [649, 63] on div at bounding box center [650, 58] width 74 height 11
click at [650, 75] on button "Buscar registros" at bounding box center [656, 71] width 59 height 12
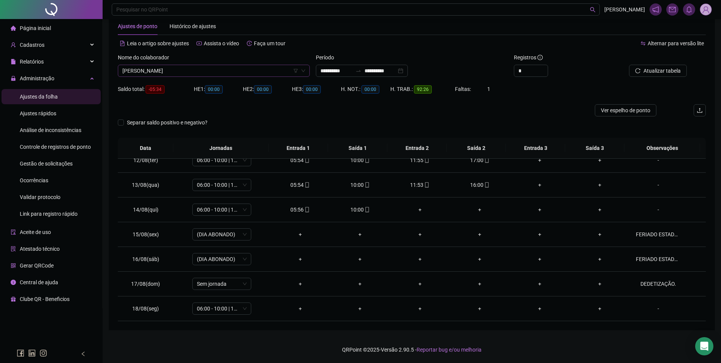
click at [212, 71] on span "[PERSON_NAME]" at bounding box center [213, 70] width 183 height 11
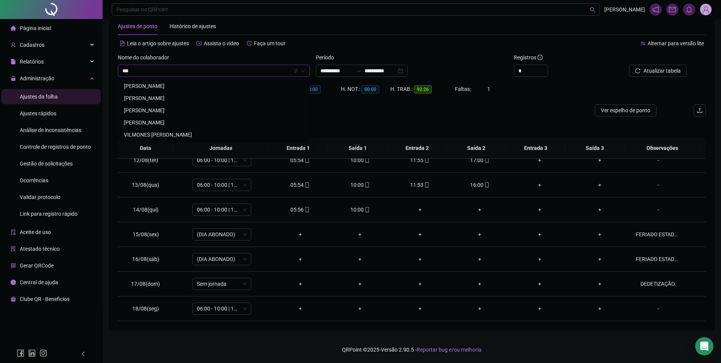
scroll to position [0, 0]
click at [168, 88] on div "[PERSON_NAME]" at bounding box center [214, 86] width 180 height 8
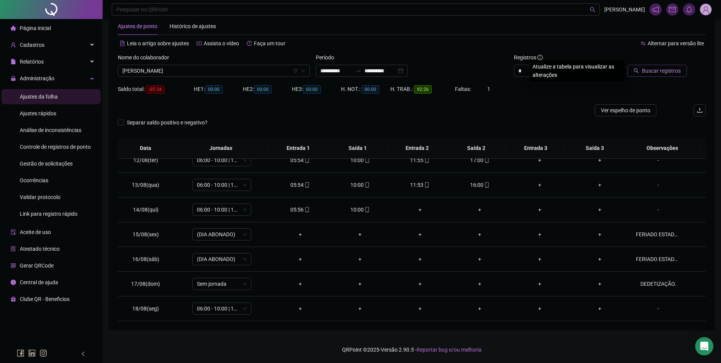
click at [640, 68] on button "Buscar registros" at bounding box center [656, 71] width 59 height 12
click at [277, 67] on span "[PERSON_NAME]" at bounding box center [213, 70] width 183 height 11
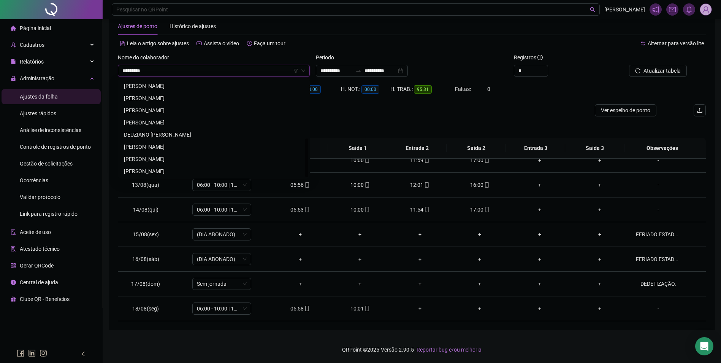
scroll to position [0, 0]
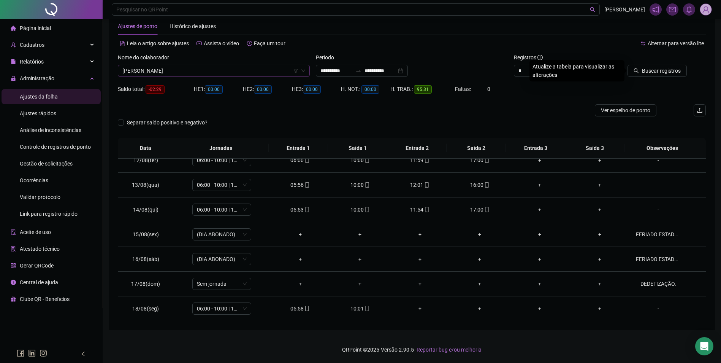
click at [627, 65] on button "Buscar registros" at bounding box center [656, 71] width 59 height 12
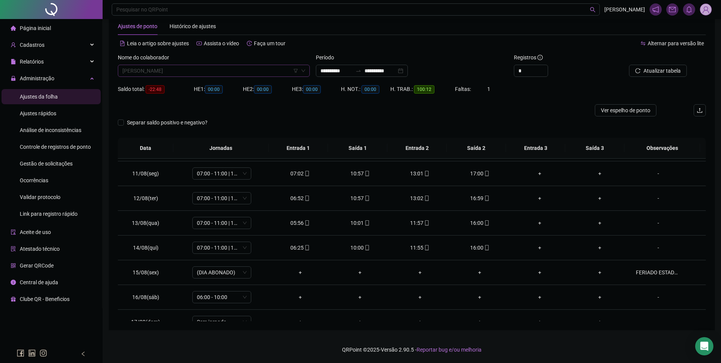
scroll to position [839, 0]
click at [238, 74] on span "[PERSON_NAME]" at bounding box center [213, 70] width 183 height 11
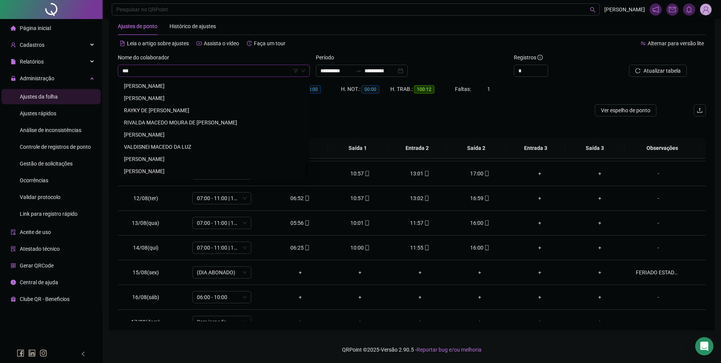
scroll to position [0, 0]
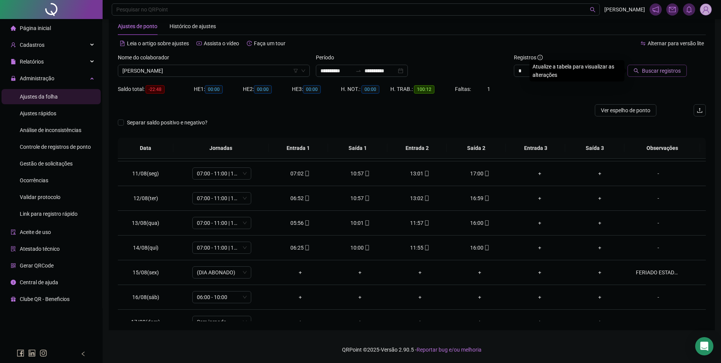
click at [678, 74] on span "Buscar registros" at bounding box center [661, 70] width 39 height 8
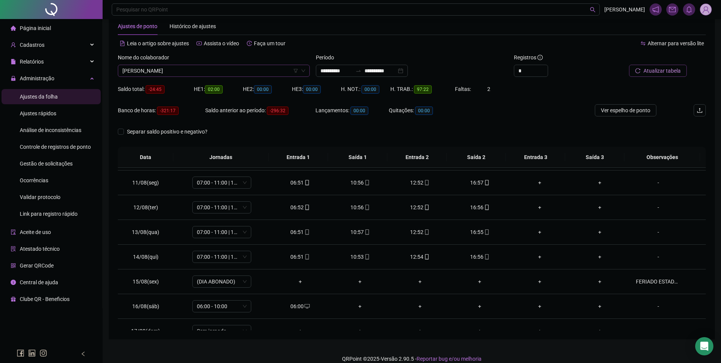
scroll to position [2493, 0]
click at [245, 76] on span "[PERSON_NAME]" at bounding box center [213, 70] width 183 height 11
click at [627, 65] on button "Buscar registros" at bounding box center [656, 71] width 59 height 12
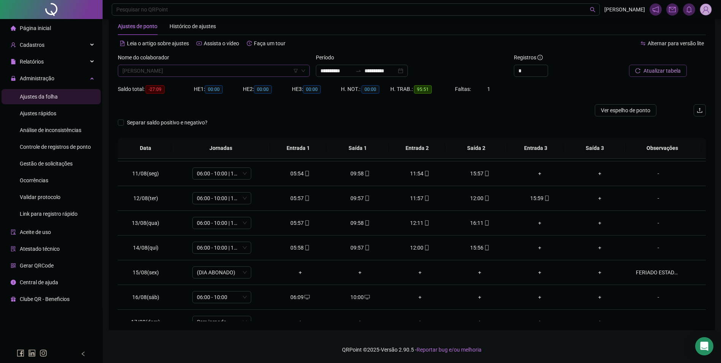
click at [237, 67] on span "[PERSON_NAME]" at bounding box center [213, 70] width 183 height 11
click at [627, 65] on button "Buscar registros" at bounding box center [656, 71] width 59 height 12
click at [629, 65] on button "Atualizar tabela" at bounding box center [658, 71] width 58 height 12
click at [208, 74] on span "[PERSON_NAME]" at bounding box center [213, 70] width 183 height 11
click at [153, 124] on div "[PERSON_NAME]" at bounding box center [214, 122] width 180 height 8
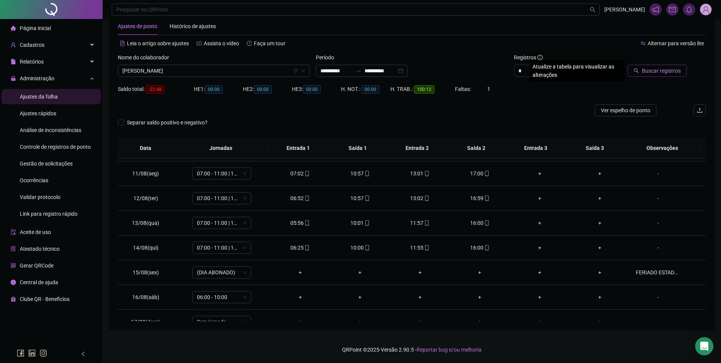
click at [648, 70] on span "Buscar registros" at bounding box center [661, 70] width 39 height 8
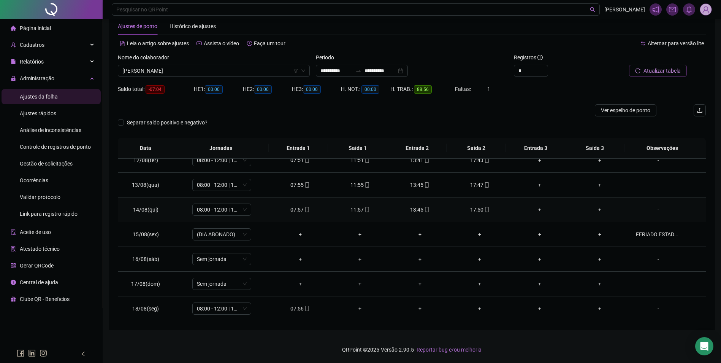
scroll to position [244, 0]
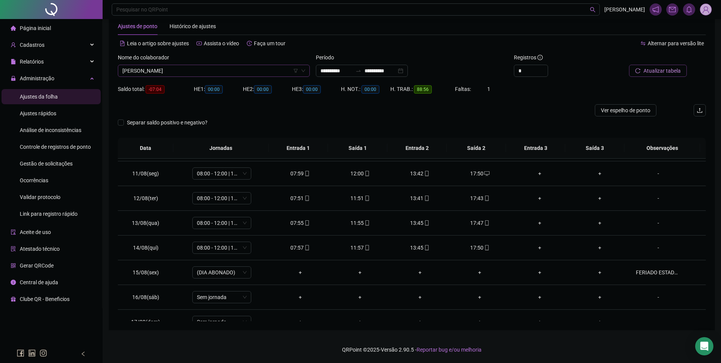
click at [179, 70] on span "[PERSON_NAME]" at bounding box center [213, 70] width 183 height 11
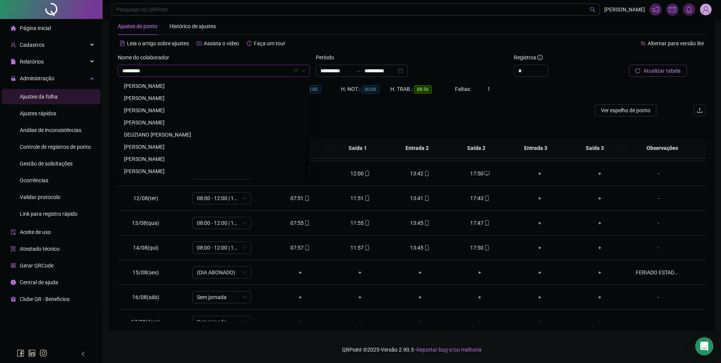
scroll to position [0, 0]
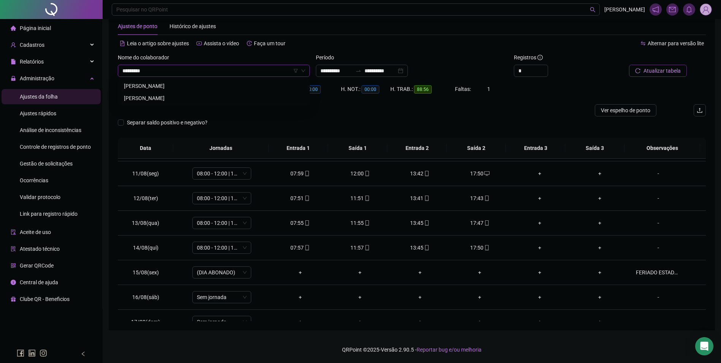
click at [193, 82] on div "[PERSON_NAME]" at bounding box center [214, 86] width 180 height 8
click at [658, 72] on span "Buscar registros" at bounding box center [661, 70] width 39 height 8
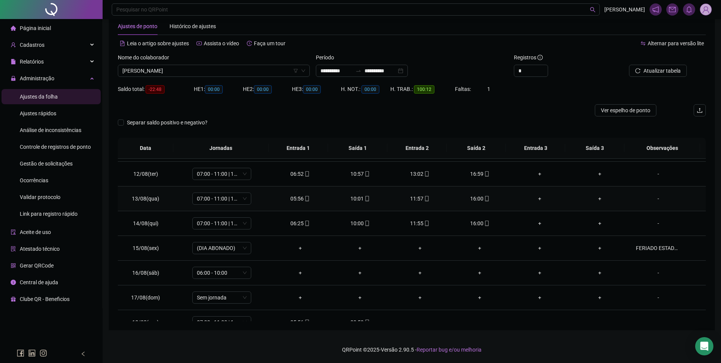
scroll to position [282, 0]
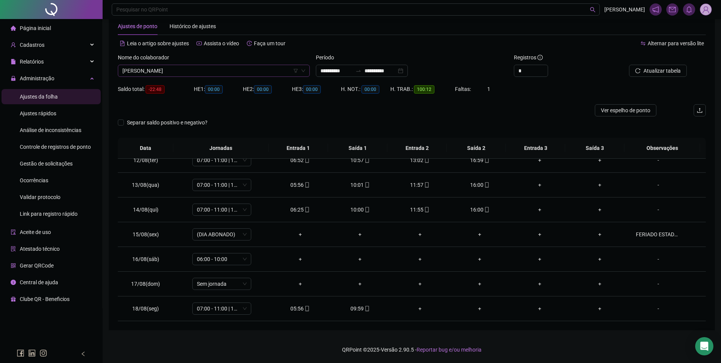
click at [257, 74] on span "[PERSON_NAME]" at bounding box center [213, 70] width 183 height 11
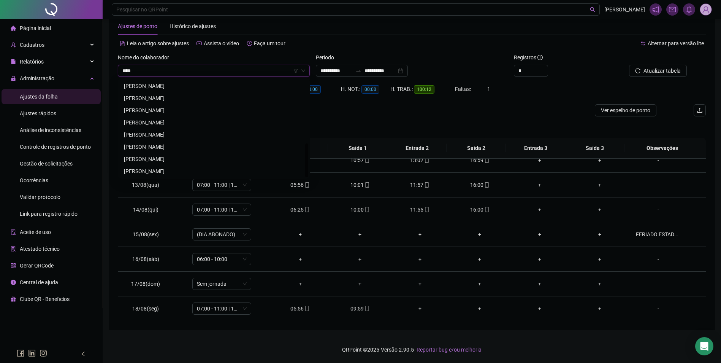
scroll to position [0, 0]
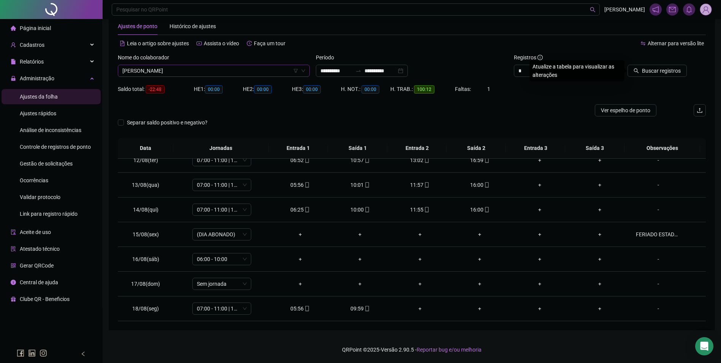
click at [627, 65] on button "Buscar registros" at bounding box center [656, 71] width 59 height 12
click at [304, 234] on icon "desktop" at bounding box center [306, 233] width 5 height 5
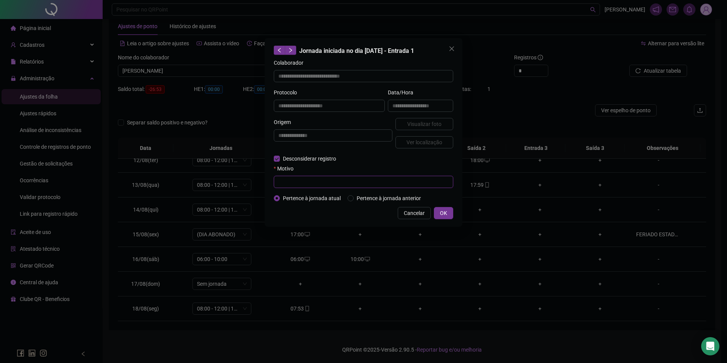
click at [281, 186] on input "text" at bounding box center [363, 182] width 179 height 12
paste input "**********"
click at [444, 212] on span "OK" at bounding box center [443, 213] width 7 height 8
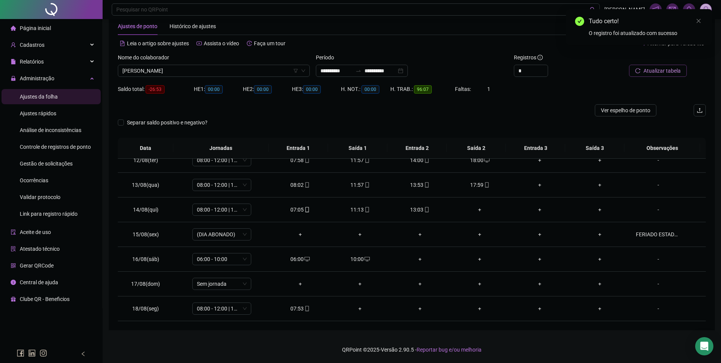
click at [634, 71] on button "Atualizar tabela" at bounding box center [658, 71] width 58 height 12
click at [228, 68] on span "[PERSON_NAME]" at bounding box center [213, 70] width 183 height 11
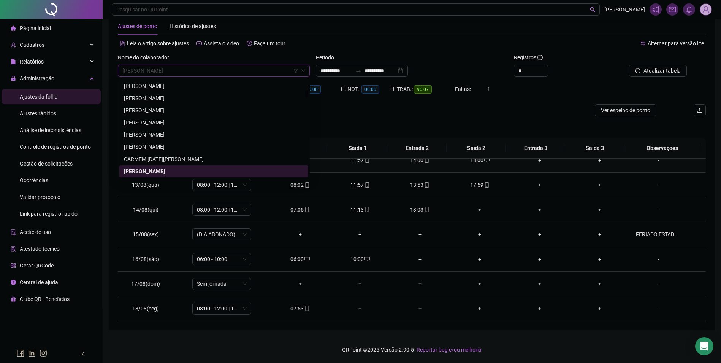
click at [408, 193] on td "13:53" at bounding box center [420, 185] width 60 height 25
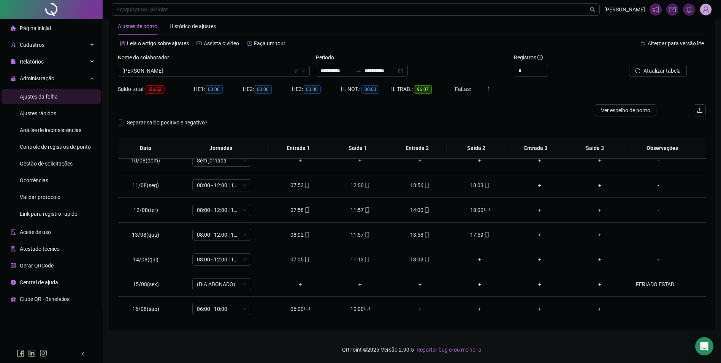
scroll to position [282, 0]
click at [218, 73] on span "[PERSON_NAME]" at bounding box center [213, 70] width 183 height 11
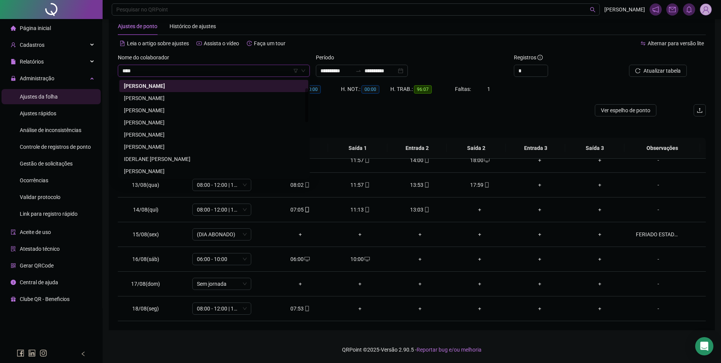
scroll to position [0, 0]
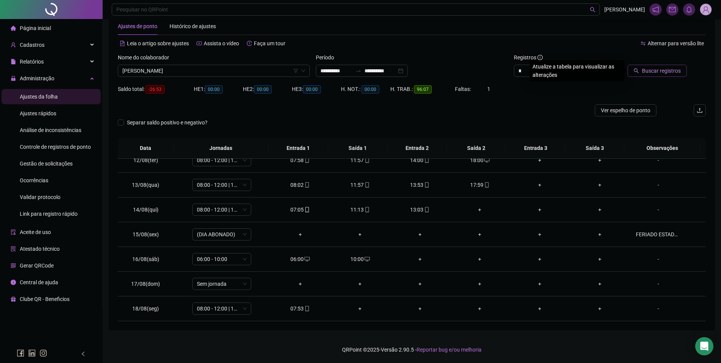
click at [656, 73] on span "Buscar registros" at bounding box center [661, 70] width 39 height 8
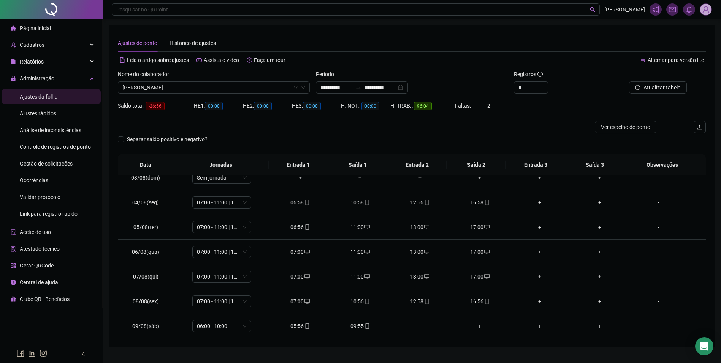
scroll to position [54, 0]
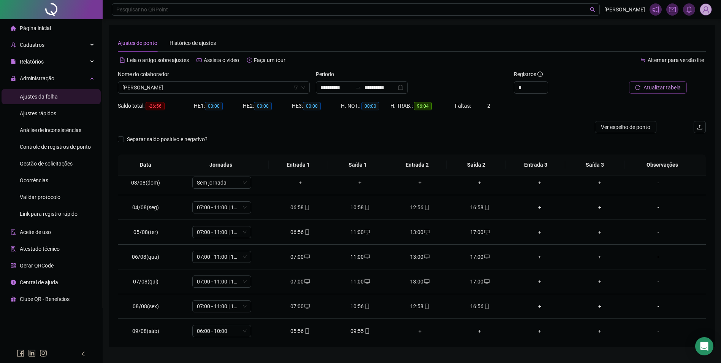
click at [643, 92] on button "Atualizar tabela" at bounding box center [658, 87] width 58 height 12
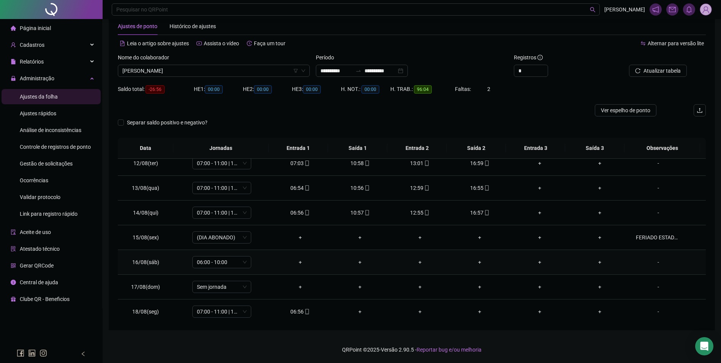
scroll to position [282, 0]
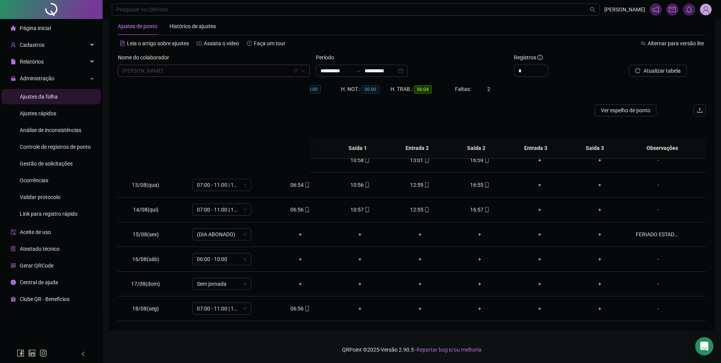
click at [261, 73] on span "[PERSON_NAME]" at bounding box center [213, 70] width 183 height 11
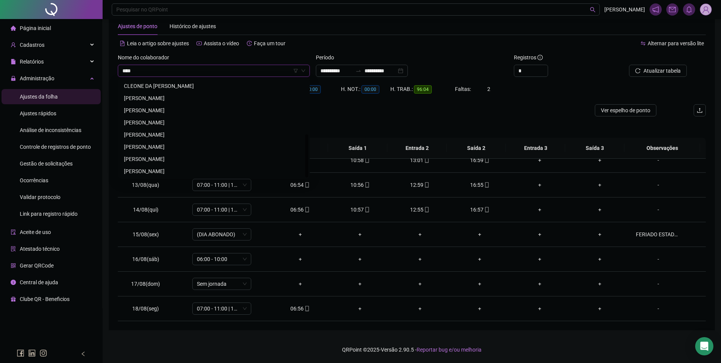
scroll to position [0, 0]
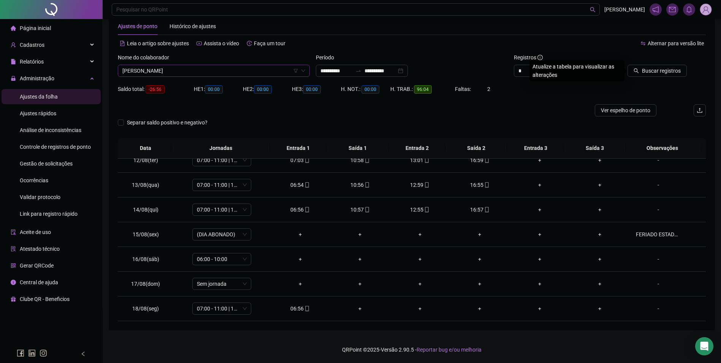
click at [627, 65] on button "Buscar registros" at bounding box center [656, 71] width 59 height 12
click at [350, 259] on div "05:59" at bounding box center [360, 259] width 48 height 8
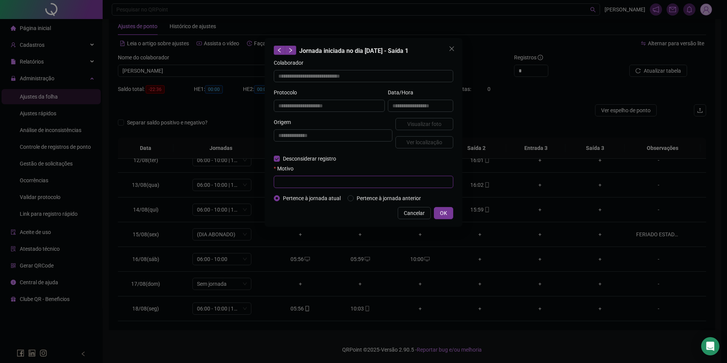
click at [299, 182] on input "text" at bounding box center [363, 182] width 179 height 12
paste input "**********"
click at [446, 213] on span "OK" at bounding box center [443, 213] width 7 height 8
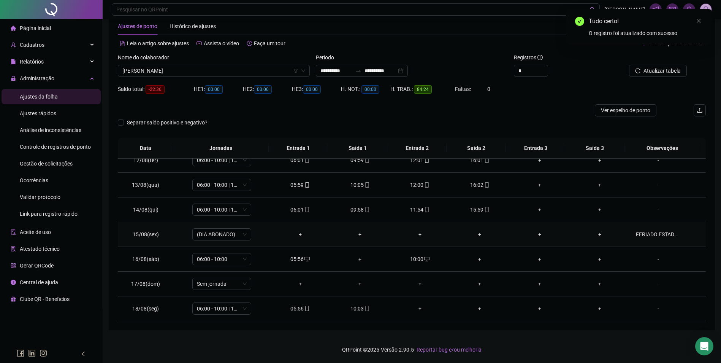
scroll to position [244, 0]
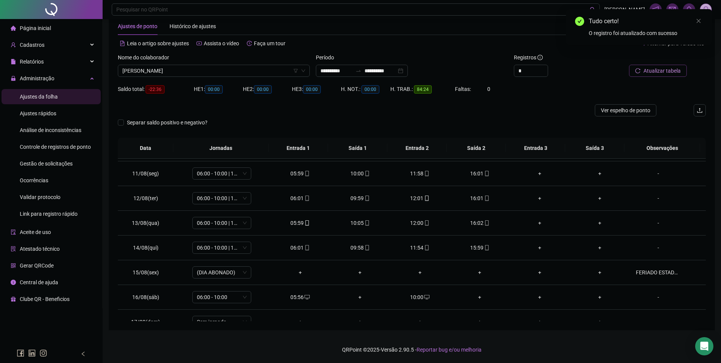
click at [663, 72] on span "Atualizar tabela" at bounding box center [661, 70] width 37 height 8
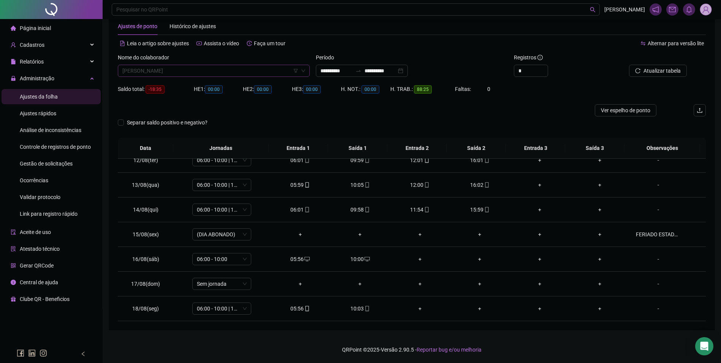
scroll to position [1544, 0]
click at [261, 71] on span "[PERSON_NAME]" at bounding box center [213, 70] width 183 height 11
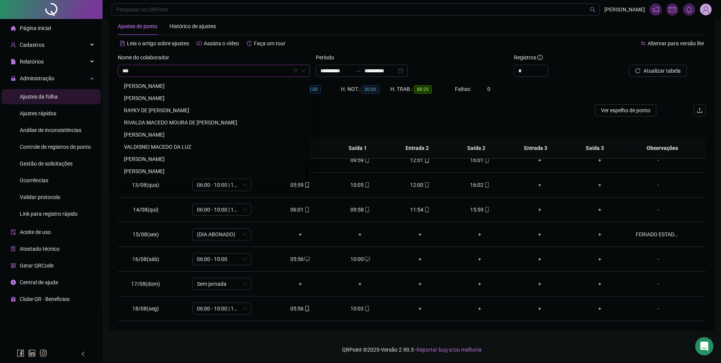
scroll to position [0, 0]
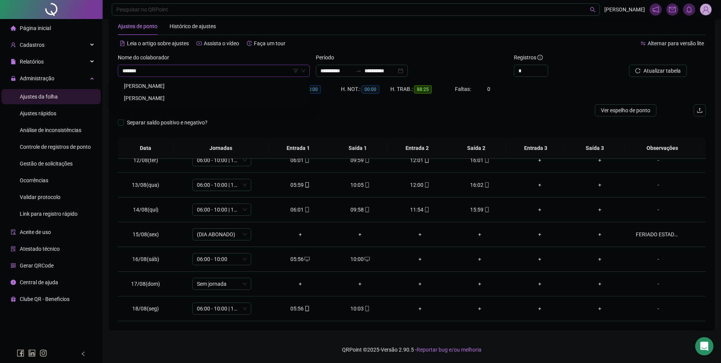
click at [177, 97] on div "[PERSON_NAME]" at bounding box center [214, 98] width 180 height 8
click at [660, 79] on div "Buscar registros" at bounding box center [659, 68] width 99 height 30
click at [662, 76] on button "Buscar registros" at bounding box center [656, 71] width 59 height 12
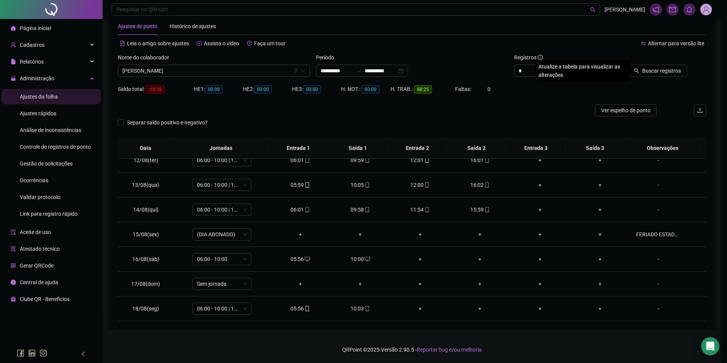
click at [667, 68] on div "Buscando registros Os registros de ponto estão sendo buscados... OK" at bounding box center [363, 181] width 727 height 363
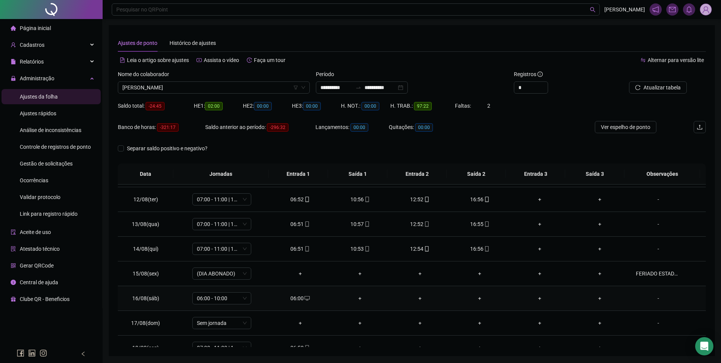
scroll to position [282, 0]
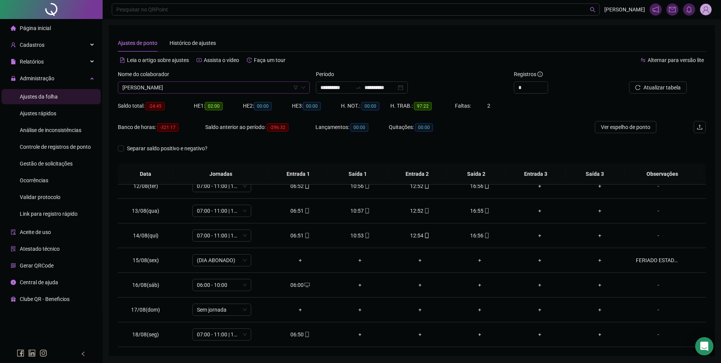
click at [237, 90] on span "[PERSON_NAME]" at bounding box center [213, 87] width 183 height 11
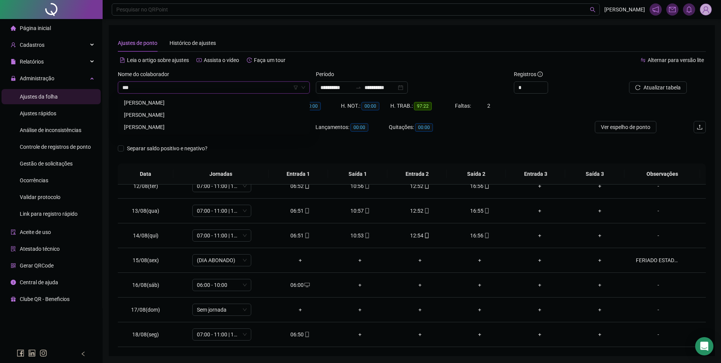
scroll to position [0, 0]
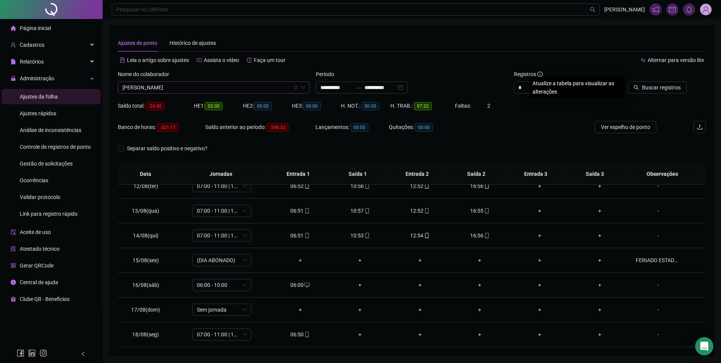
click at [627, 81] on button "Buscar registros" at bounding box center [656, 87] width 59 height 12
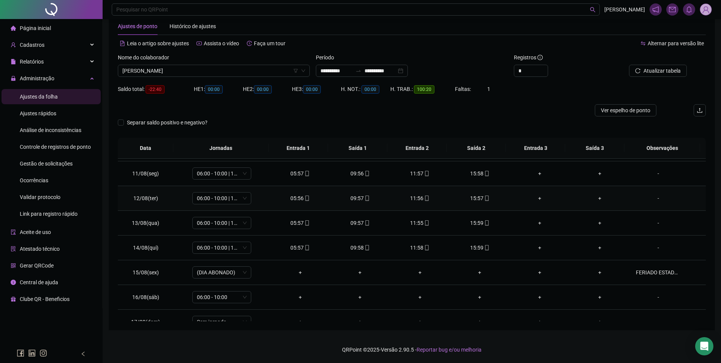
scroll to position [282, 0]
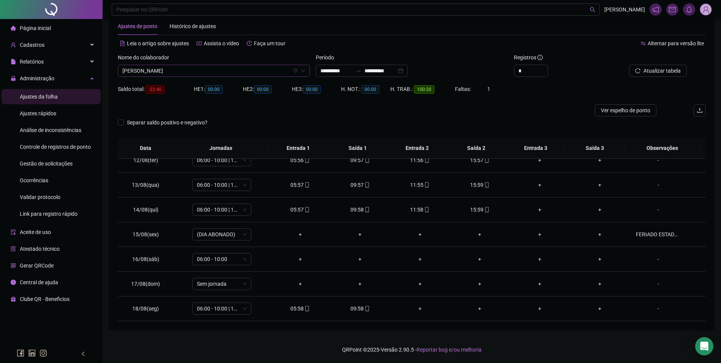
click at [304, 70] on icon "down" at bounding box center [303, 71] width 4 height 3
click at [189, 70] on span "[PERSON_NAME]" at bounding box center [213, 70] width 183 height 11
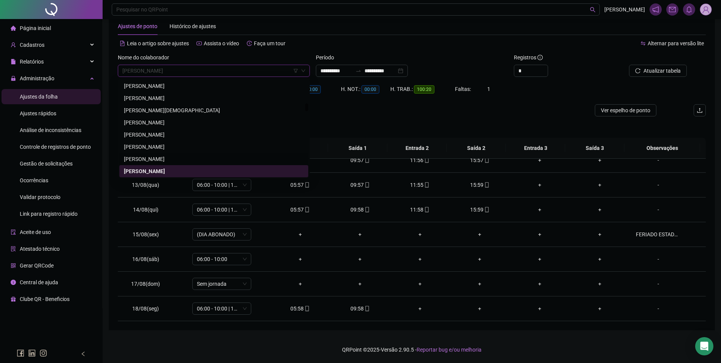
scroll to position [2993, 0]
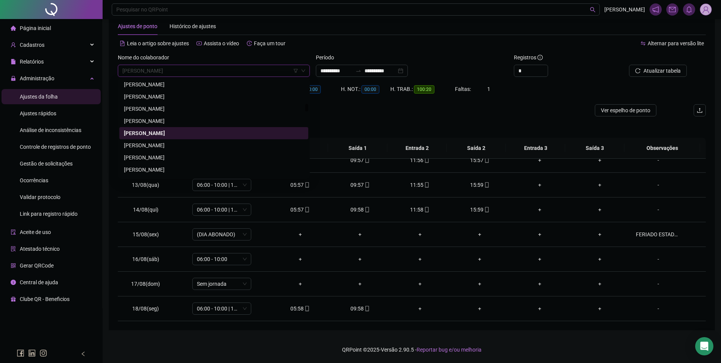
click at [149, 146] on div "[PERSON_NAME]" at bounding box center [214, 145] width 180 height 8
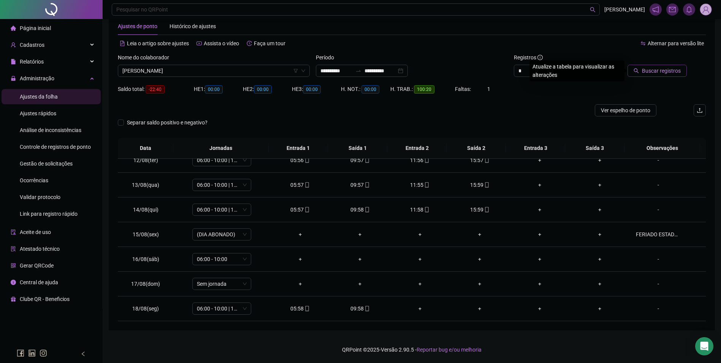
click at [663, 69] on span "Buscar registros" at bounding box center [661, 70] width 39 height 8
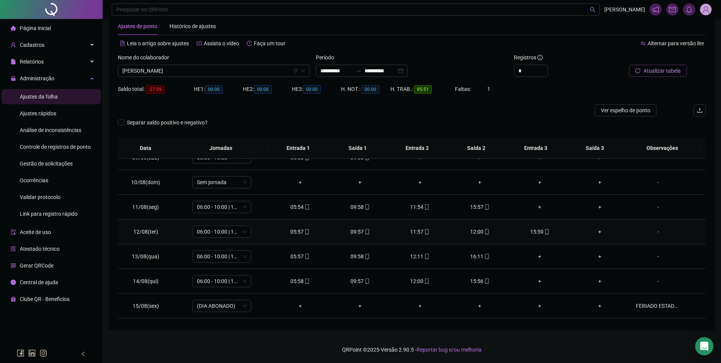
scroll to position [206, 0]
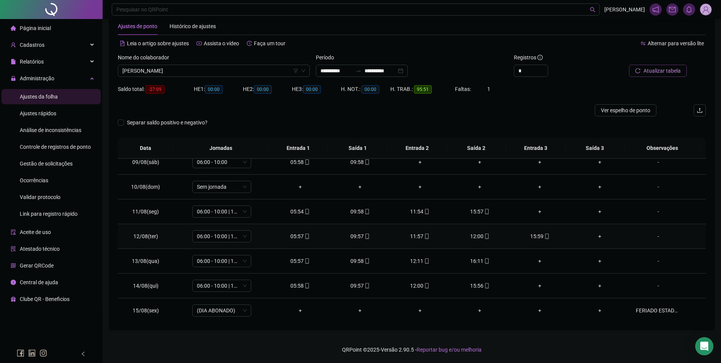
click at [475, 236] on div "12:00" at bounding box center [480, 236] width 48 height 8
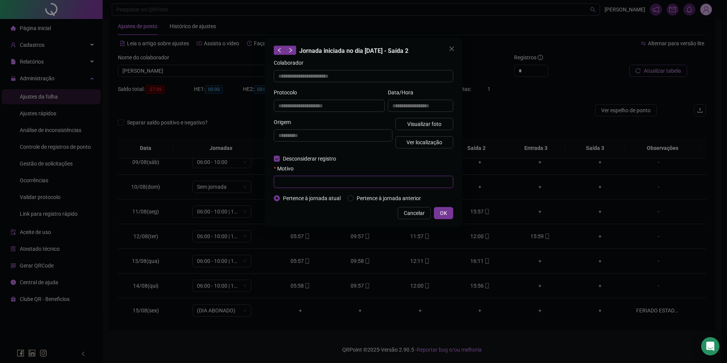
click at [291, 177] on input "text" at bounding box center [363, 182] width 179 height 12
paste input "**********"
click at [442, 210] on span "OK" at bounding box center [443, 213] width 7 height 8
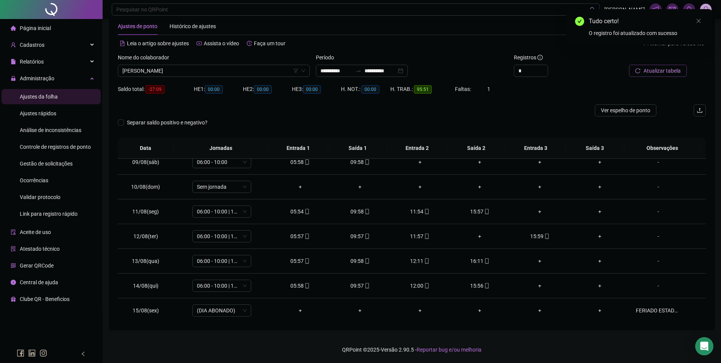
click at [655, 72] on span "Atualizar tabela" at bounding box center [661, 70] width 37 height 8
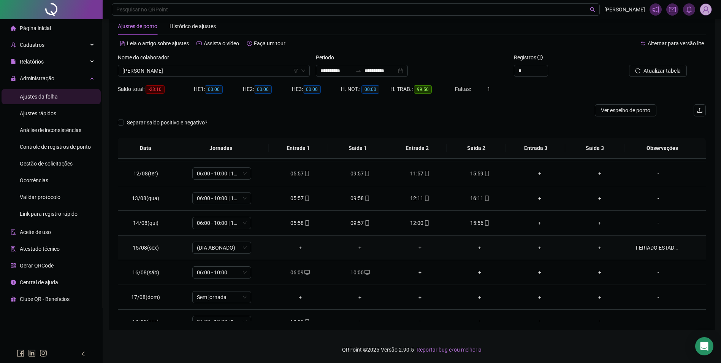
scroll to position [282, 0]
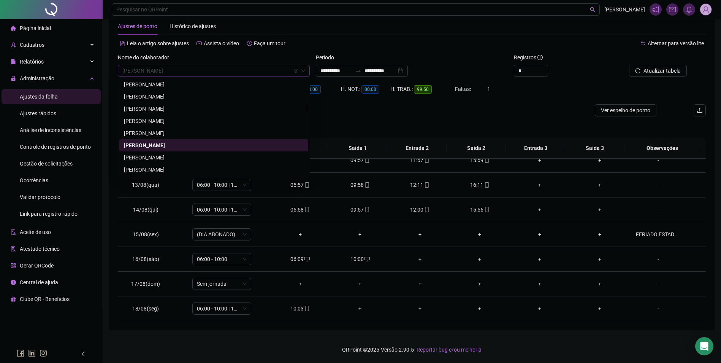
click at [265, 74] on span "[PERSON_NAME]" at bounding box center [213, 70] width 183 height 11
click at [654, 71] on span "Atualizar tabela" at bounding box center [661, 70] width 37 height 8
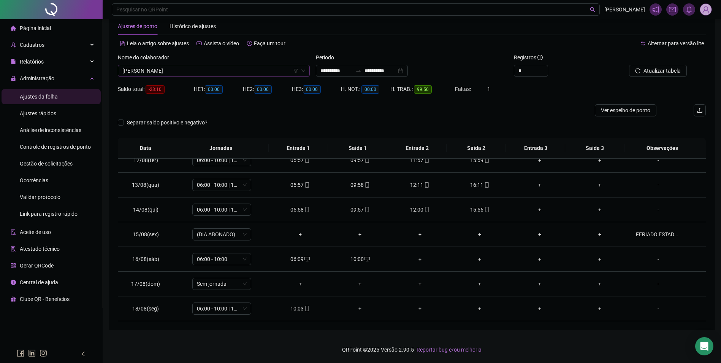
click at [235, 71] on span "[PERSON_NAME]" at bounding box center [213, 70] width 183 height 11
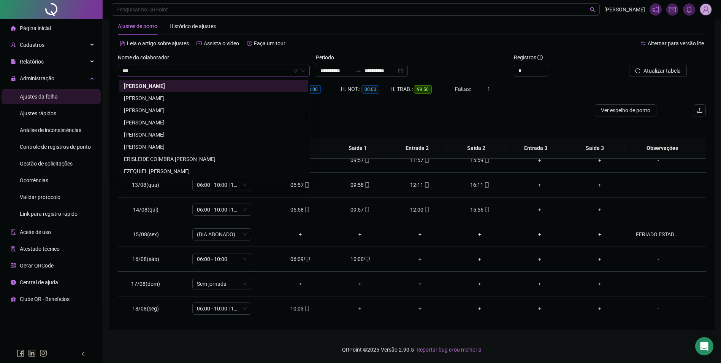
scroll to position [0, 0]
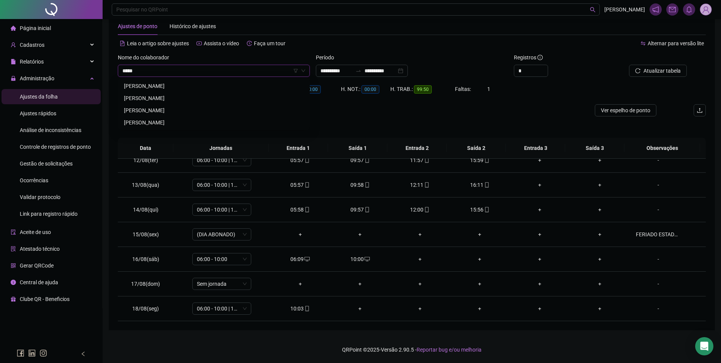
click at [146, 105] on div "[PERSON_NAME]" at bounding box center [213, 110] width 189 height 12
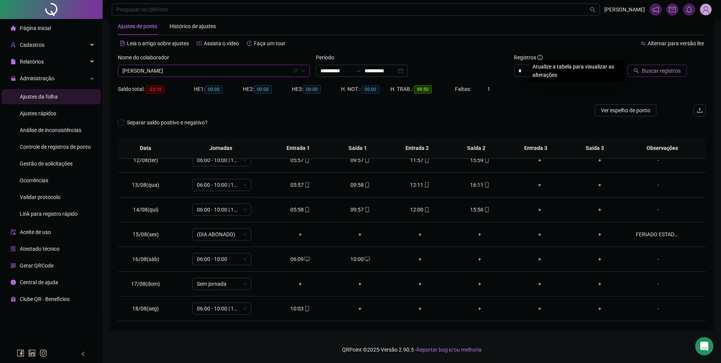
click at [651, 68] on span "Buscar registros" at bounding box center [661, 70] width 39 height 8
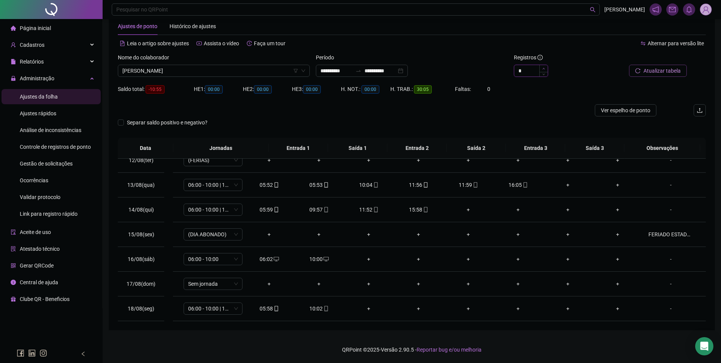
click at [543, 67] on icon "up" at bounding box center [543, 68] width 3 height 3
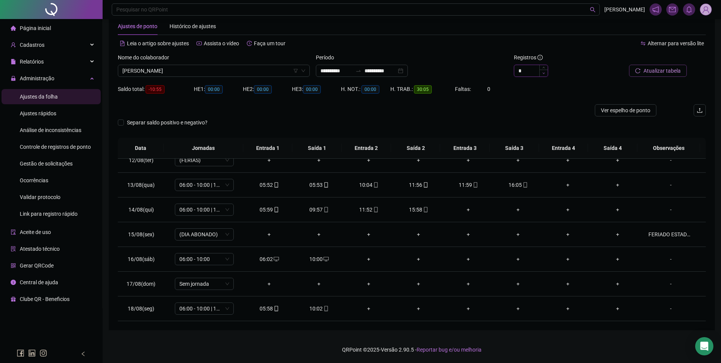
click at [544, 72] on icon "down" at bounding box center [543, 73] width 3 height 3
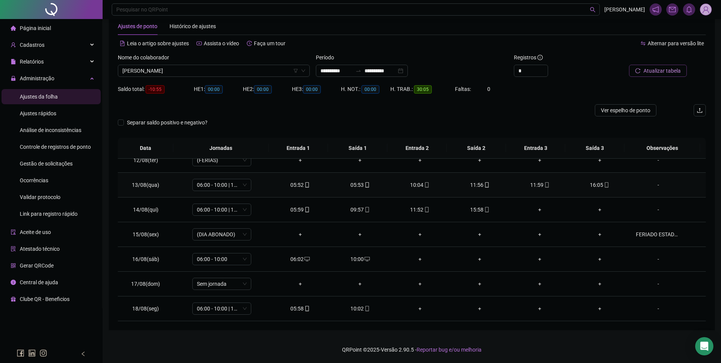
click at [356, 187] on div "05:53" at bounding box center [360, 184] width 48 height 8
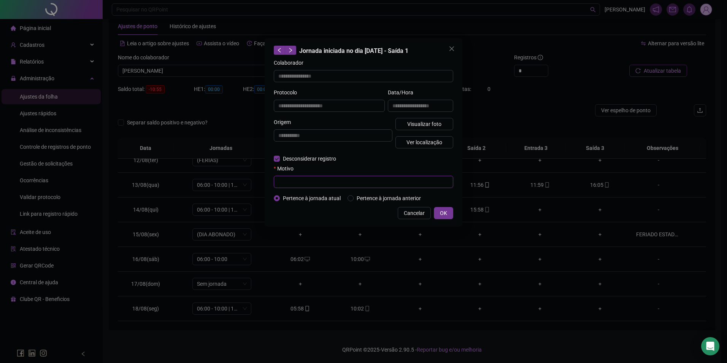
click at [313, 177] on input "text" at bounding box center [363, 182] width 179 height 12
paste input "**********"
click at [445, 214] on span "OK" at bounding box center [443, 213] width 7 height 8
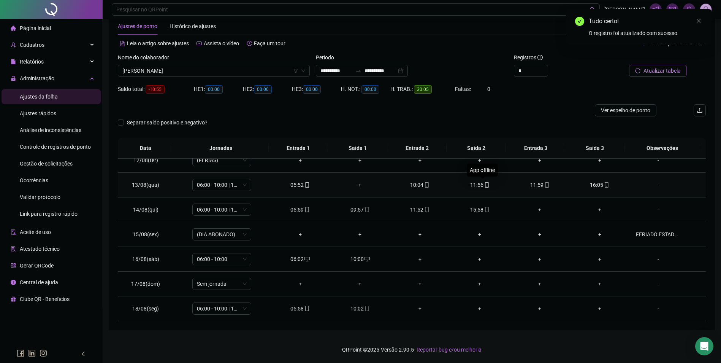
click at [484, 185] on icon "mobile" at bounding box center [486, 184] width 5 height 5
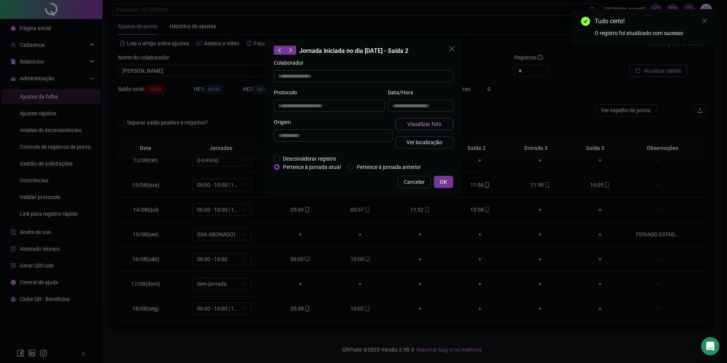
click at [426, 123] on span "Visualizar foto" at bounding box center [424, 124] width 34 height 8
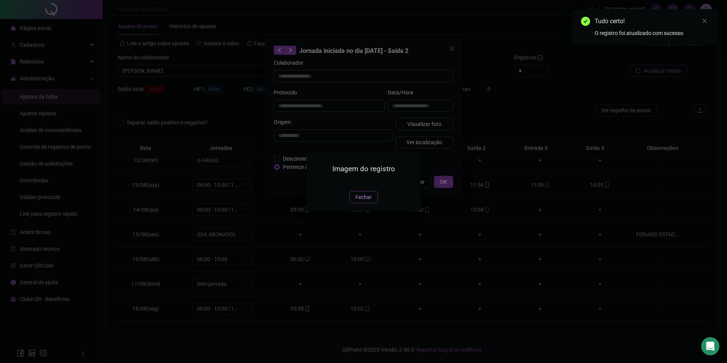
click at [366, 201] on span "Fechar" at bounding box center [363, 197] width 16 height 8
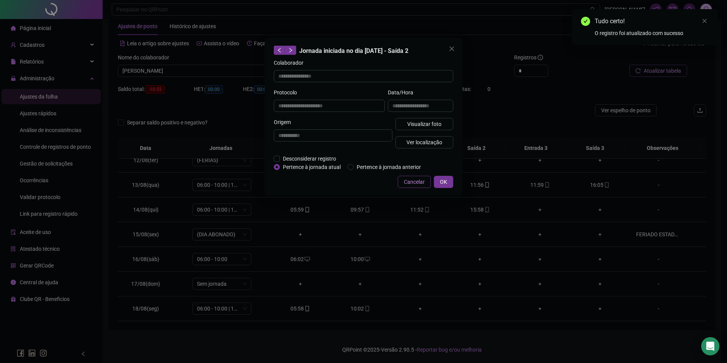
click at [416, 178] on span "Cancelar" at bounding box center [414, 181] width 21 height 8
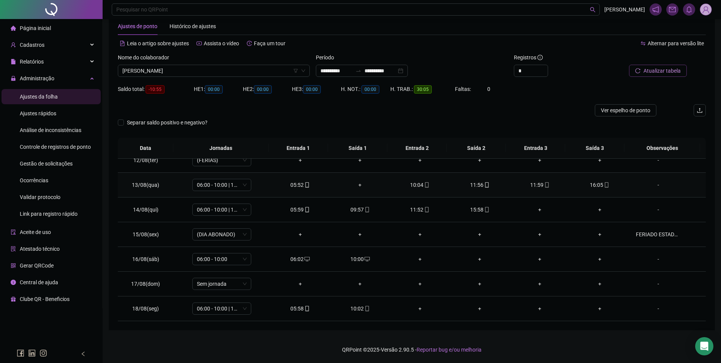
click at [535, 184] on div "11:59" at bounding box center [540, 184] width 48 height 8
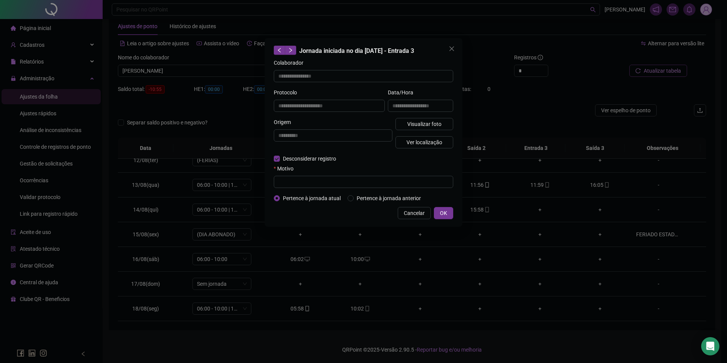
click at [312, 187] on form "**********" at bounding box center [363, 131] width 179 height 144
click at [323, 178] on input "text" at bounding box center [363, 182] width 179 height 12
paste input "**********"
click at [443, 211] on span "OK" at bounding box center [443, 213] width 7 height 8
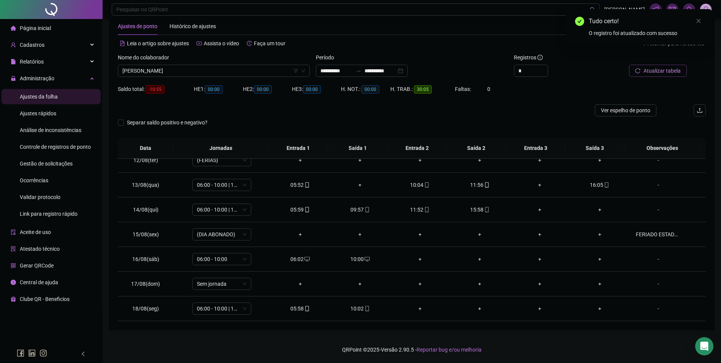
click at [656, 70] on span "Atualizar tabela" at bounding box center [661, 70] width 37 height 8
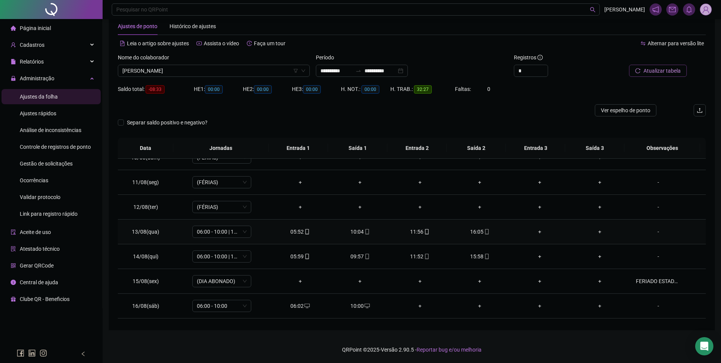
scroll to position [282, 0]
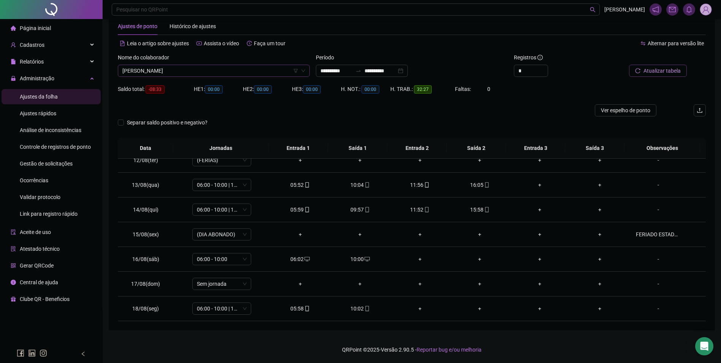
click at [254, 71] on span "[PERSON_NAME]" at bounding box center [213, 70] width 183 height 11
click at [627, 65] on button "Buscar registros" at bounding box center [656, 71] width 59 height 12
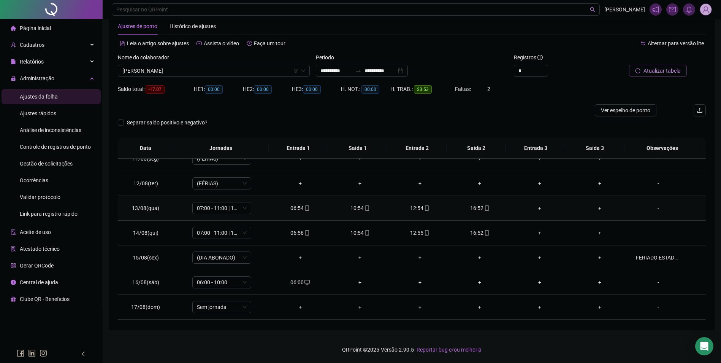
scroll to position [282, 0]
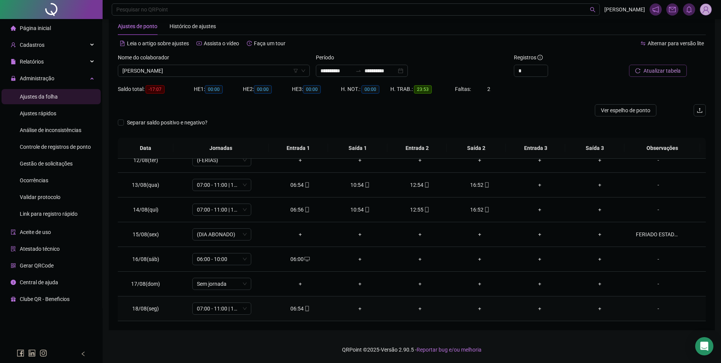
click at [304, 307] on icon "mobile" at bounding box center [306, 308] width 5 height 5
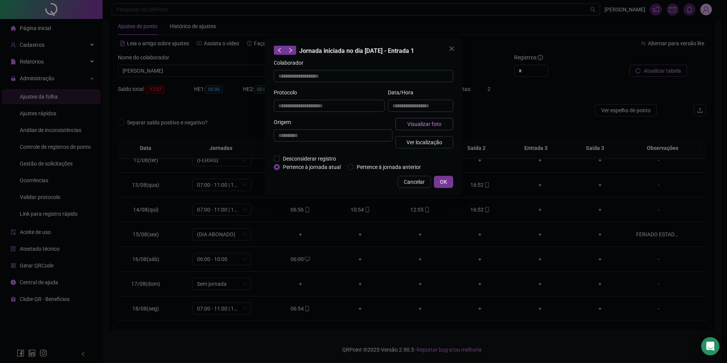
click at [422, 127] on span "Visualizar foto" at bounding box center [424, 124] width 34 height 8
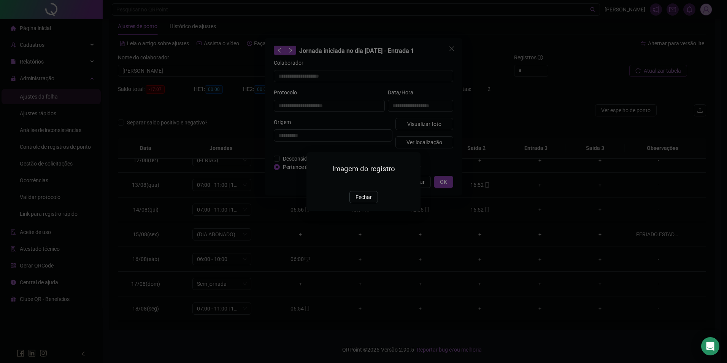
click at [364, 201] on span "Fechar" at bounding box center [363, 197] width 16 height 8
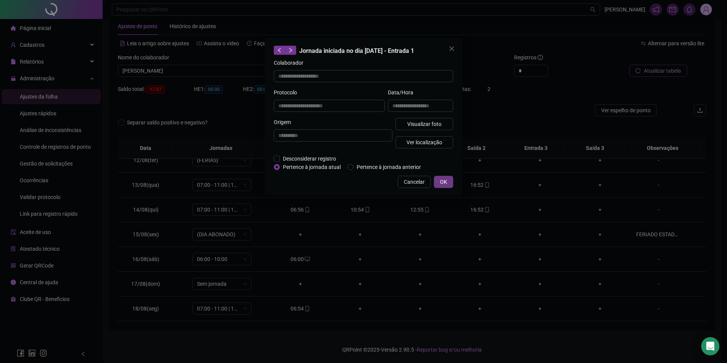
click at [442, 177] on span "OK" at bounding box center [443, 181] width 7 height 8
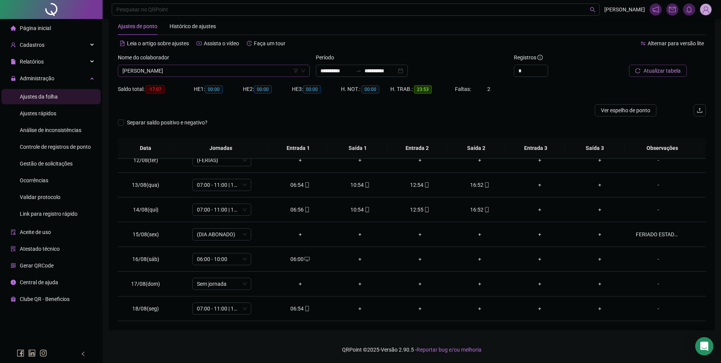
click at [225, 71] on span "[PERSON_NAME]" at bounding box center [213, 70] width 183 height 11
click at [205, 87] on div "[PERSON_NAME]" at bounding box center [214, 86] width 180 height 8
click at [642, 71] on button "Buscar registros" at bounding box center [656, 71] width 59 height 12
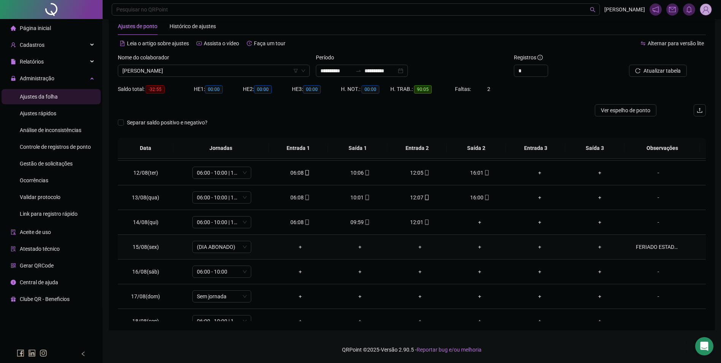
scroll to position [282, 0]
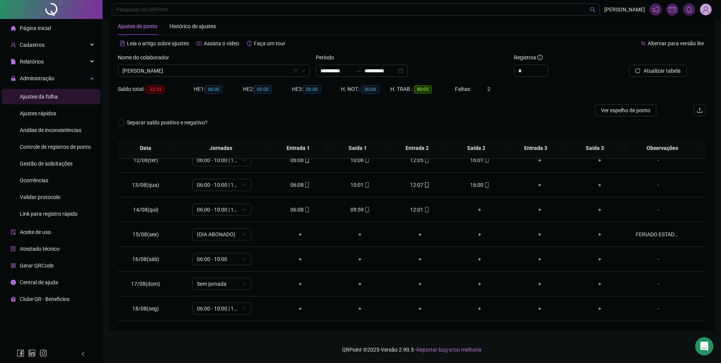
click at [191, 78] on div "Nome do colaborador GABRIELA ALVES BRENNER" at bounding box center [214, 68] width 198 height 30
click at [193, 70] on span "[PERSON_NAME]" at bounding box center [213, 70] width 183 height 11
click at [392, 245] on td "+" at bounding box center [420, 234] width 60 height 25
click at [423, 212] on span at bounding box center [426, 209] width 6 height 6
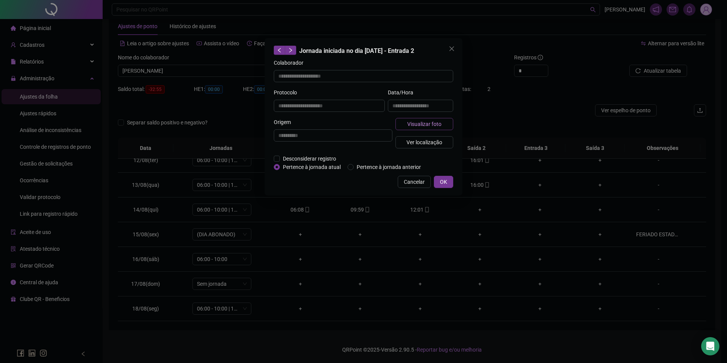
click at [406, 122] on button "Visualizar foto" at bounding box center [424, 124] width 58 height 12
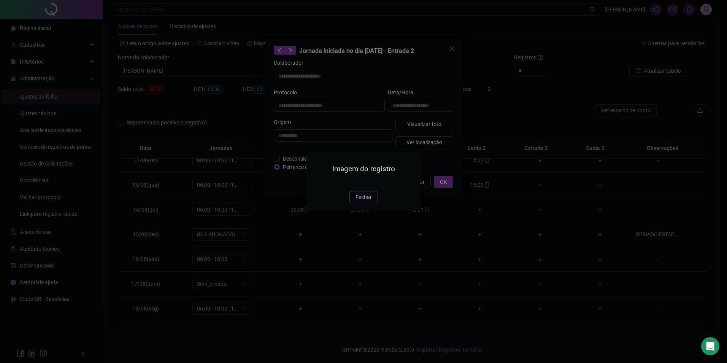
click at [366, 201] on span "Fechar" at bounding box center [363, 197] width 16 height 8
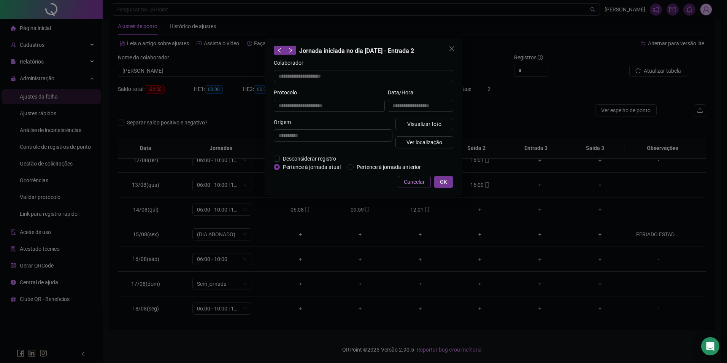
click at [415, 176] on button "Cancelar" at bounding box center [413, 182] width 33 height 12
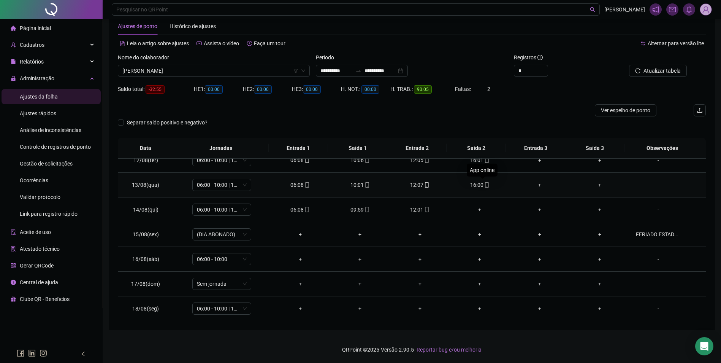
click at [484, 187] on icon "mobile" at bounding box center [486, 184] width 5 height 5
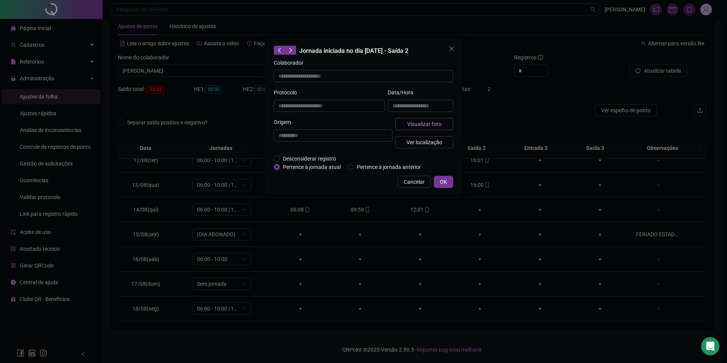
click at [408, 127] on span "Visualizar foto" at bounding box center [424, 124] width 34 height 8
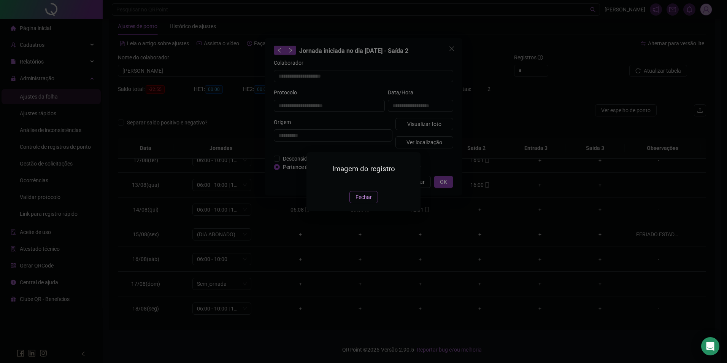
click at [373, 203] on button "Fechar" at bounding box center [363, 197] width 28 height 12
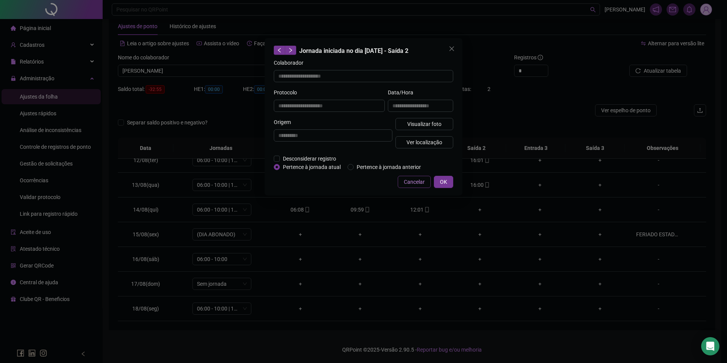
click at [405, 180] on span "Cancelar" at bounding box center [414, 181] width 21 height 8
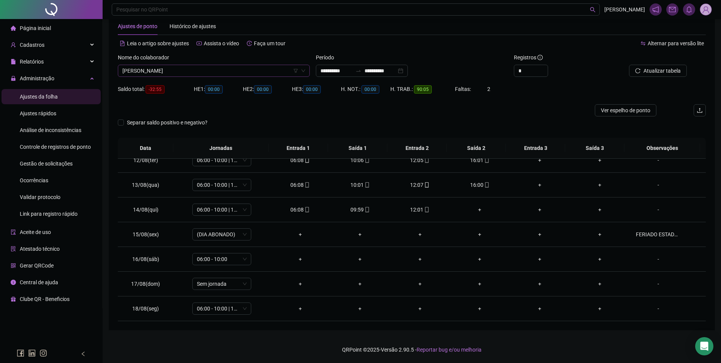
click at [282, 71] on span "[PERSON_NAME]" at bounding box center [213, 70] width 183 height 11
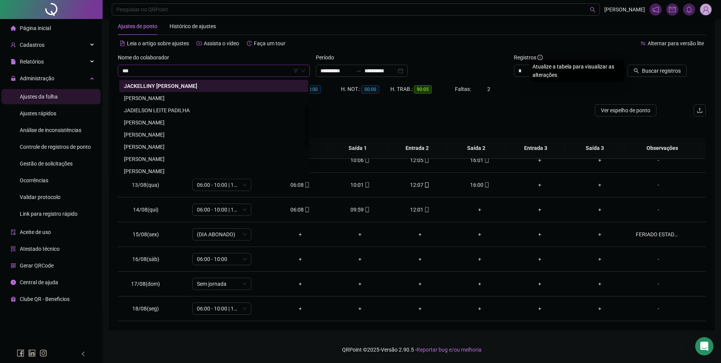
scroll to position [0, 0]
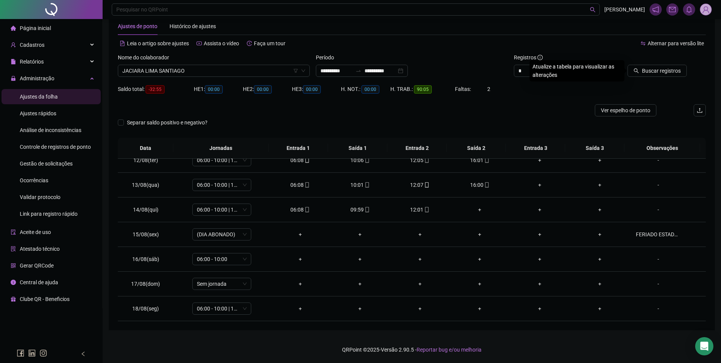
click at [627, 65] on button "Buscar registros" at bounding box center [656, 71] width 59 height 12
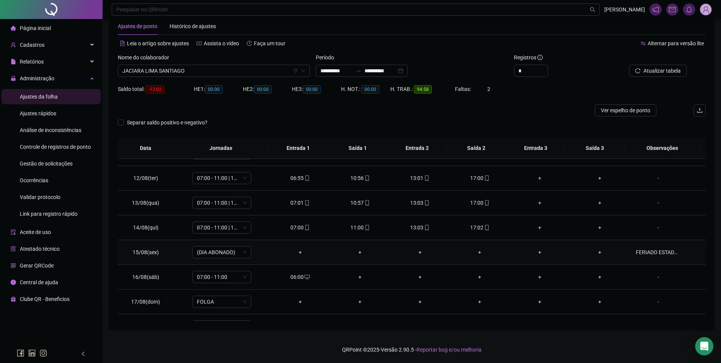
scroll to position [282, 0]
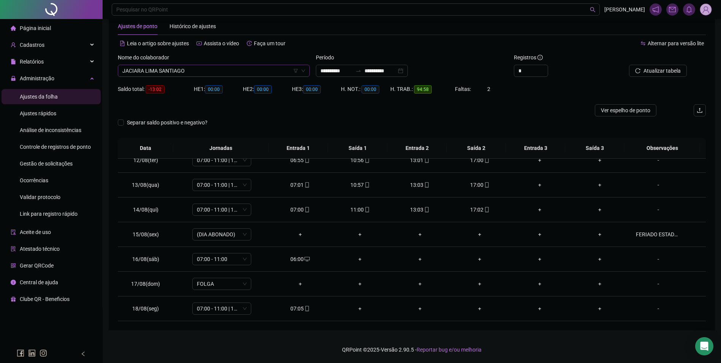
click at [191, 70] on span "JACIARA LIMA SANTIAGO" at bounding box center [213, 70] width 183 height 11
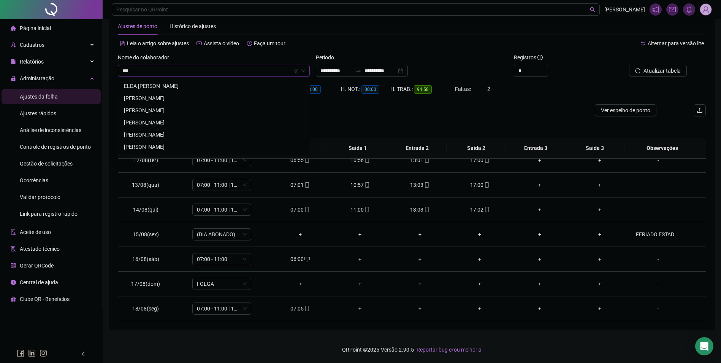
scroll to position [0, 0]
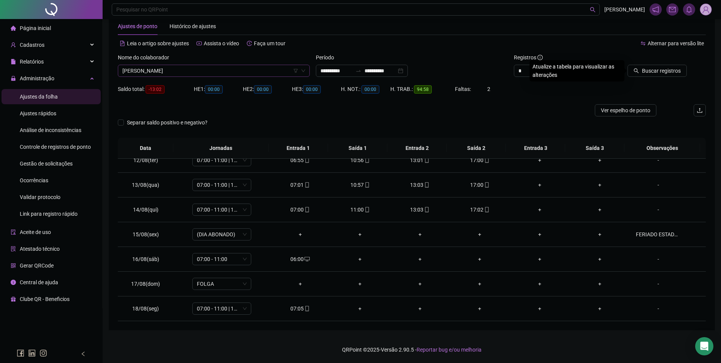
click at [627, 65] on button "Buscar registros" at bounding box center [656, 71] width 59 height 12
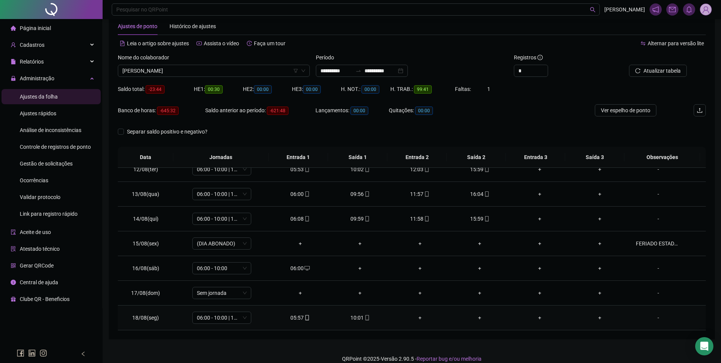
click at [365, 320] on span at bounding box center [367, 317] width 6 height 6
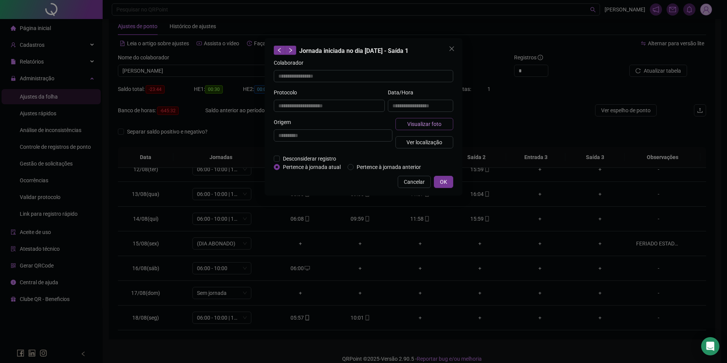
click at [424, 119] on button "Visualizar foto" at bounding box center [424, 124] width 58 height 12
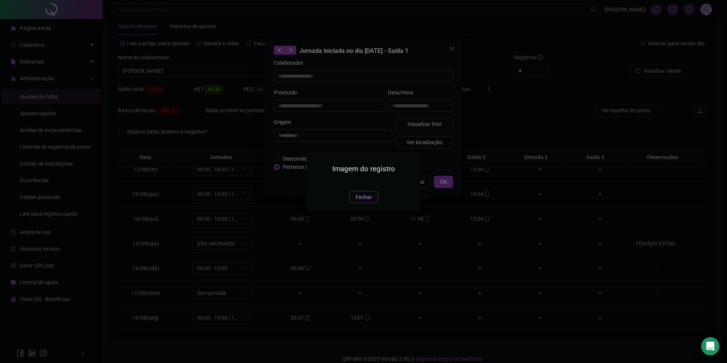
click at [366, 201] on span "Fechar" at bounding box center [363, 197] width 16 height 8
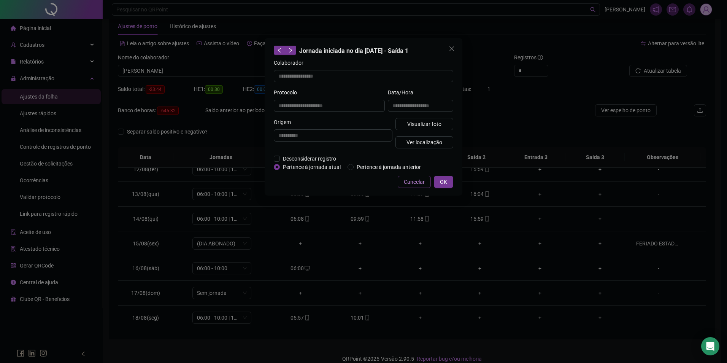
click at [411, 182] on span "Cancelar" at bounding box center [414, 181] width 21 height 8
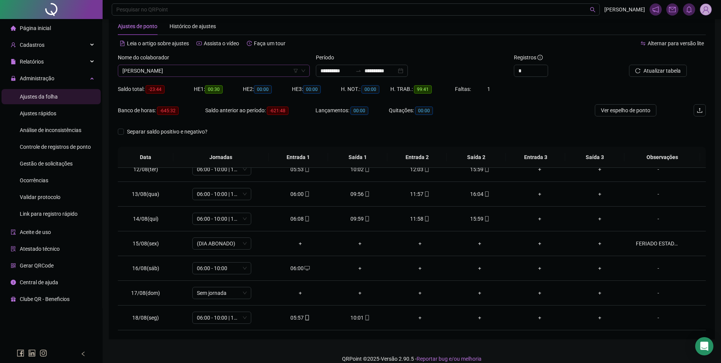
click at [237, 76] on span "[PERSON_NAME]" at bounding box center [213, 70] width 183 height 11
click at [627, 65] on button "Buscar registros" at bounding box center [656, 71] width 59 height 12
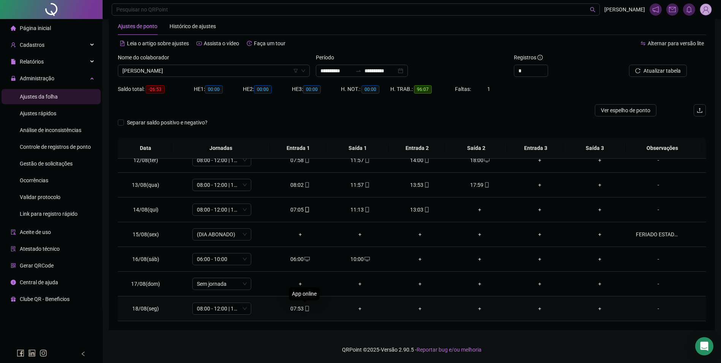
click at [304, 310] on icon "mobile" at bounding box center [306, 308] width 5 height 5
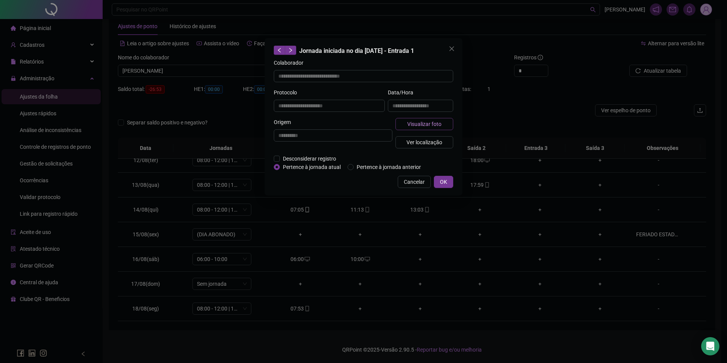
click at [411, 124] on span "Visualizar foto" at bounding box center [424, 124] width 34 height 8
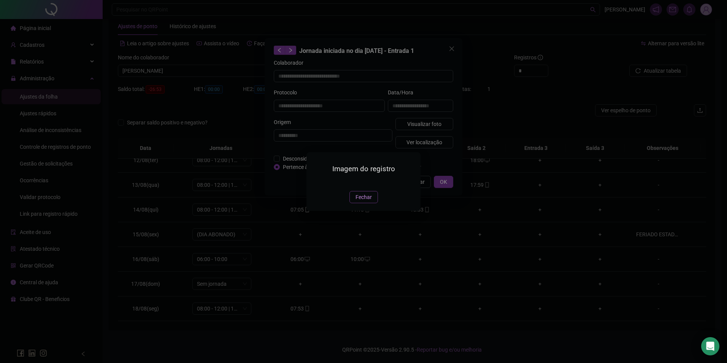
click at [364, 201] on span "Fechar" at bounding box center [363, 197] width 16 height 8
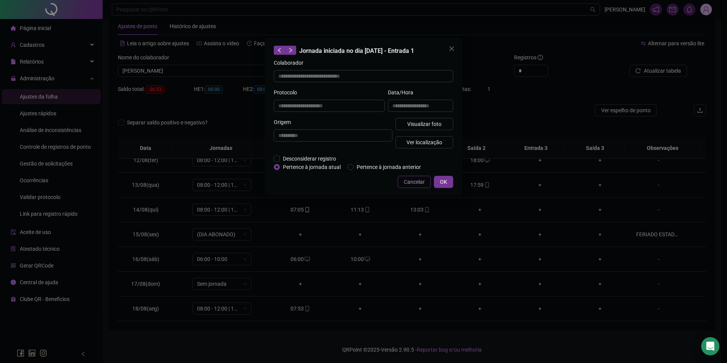
click at [408, 181] on span "Cancelar" at bounding box center [414, 181] width 21 height 8
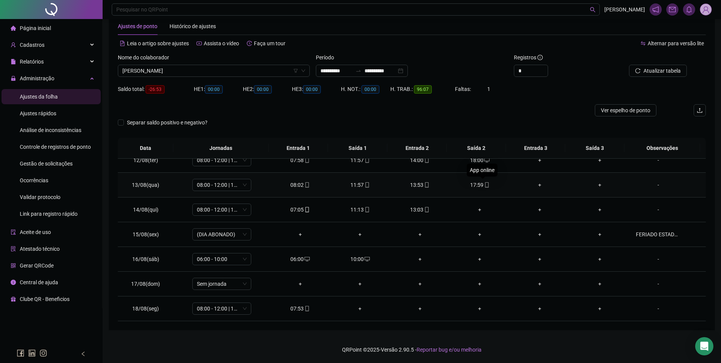
click at [485, 186] on icon "mobile" at bounding box center [486, 184] width 5 height 5
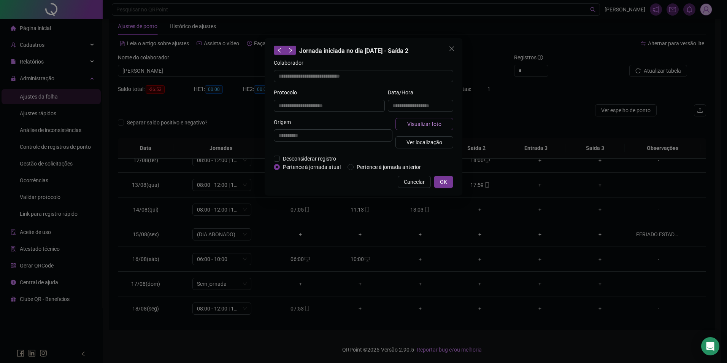
click at [428, 124] on span "Visualizar foto" at bounding box center [424, 124] width 34 height 8
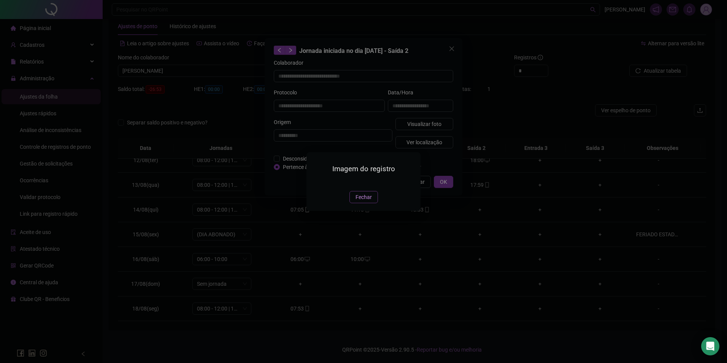
click at [363, 201] on span "Fechar" at bounding box center [363, 197] width 16 height 8
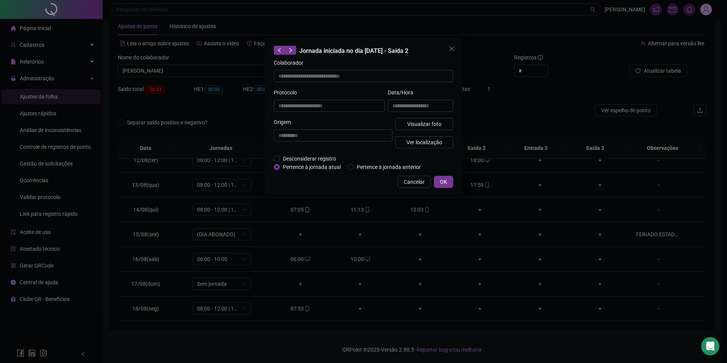
click at [418, 174] on div "**********" at bounding box center [363, 116] width 198 height 157
click at [415, 184] on span "Cancelar" at bounding box center [414, 181] width 21 height 8
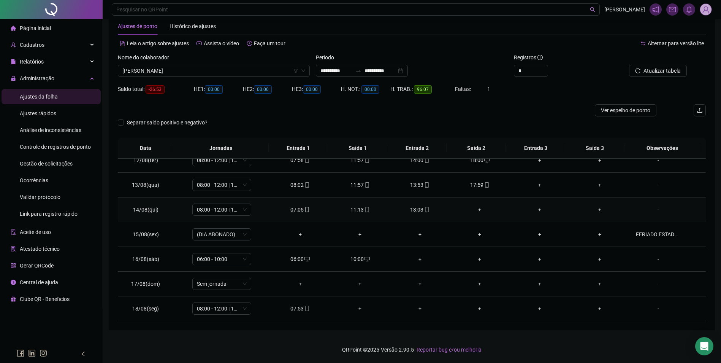
click at [428, 209] on div "13:03" at bounding box center [420, 209] width 48 height 8
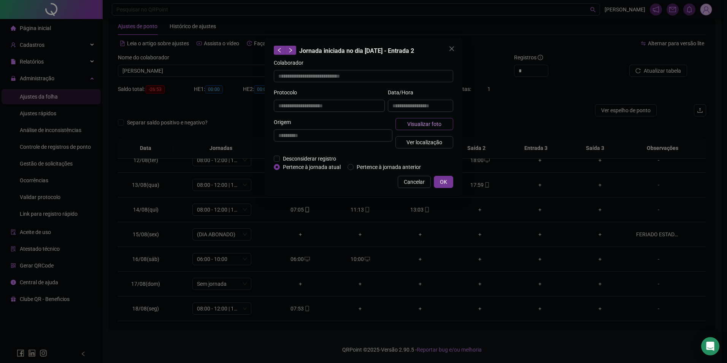
click at [420, 126] on span "Visualizar foto" at bounding box center [424, 124] width 34 height 8
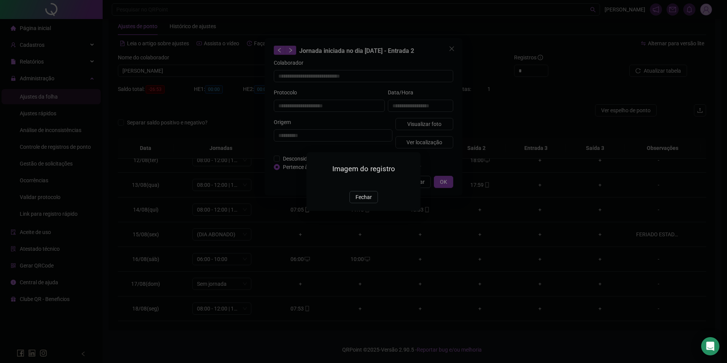
click at [481, 203] on div "Imagem do registro Fechar" at bounding box center [363, 181] width 727 height 363
click at [368, 201] on span "Fechar" at bounding box center [363, 197] width 16 height 8
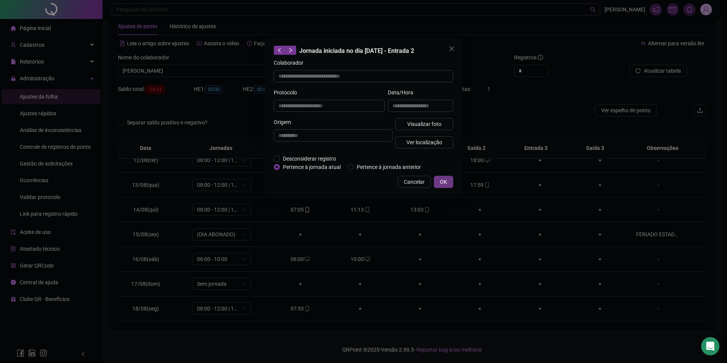
click at [451, 184] on button "OK" at bounding box center [443, 182] width 19 height 12
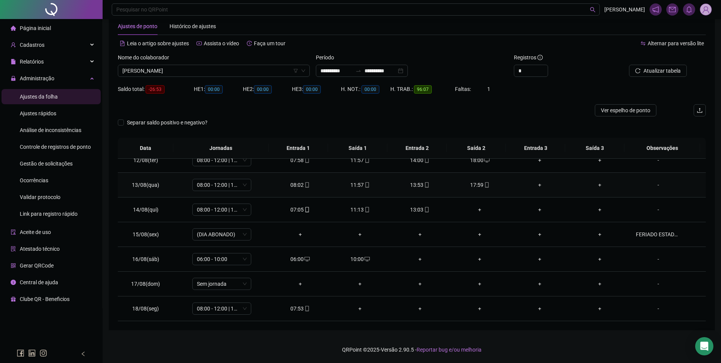
click at [485, 185] on icon "mobile" at bounding box center [486, 184] width 5 height 5
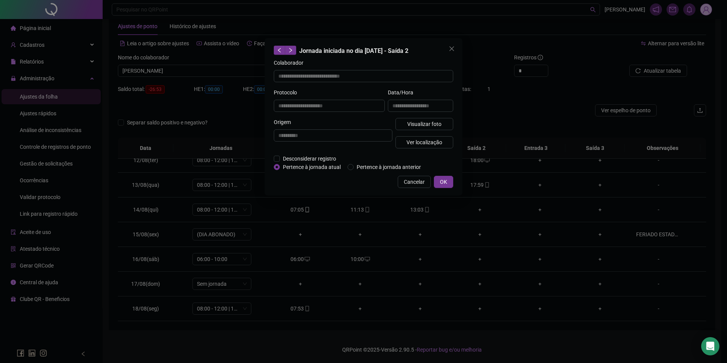
click at [429, 117] on div "**********" at bounding box center [420, 103] width 68 height 30
click at [429, 120] on span "Visualizar foto" at bounding box center [424, 124] width 34 height 8
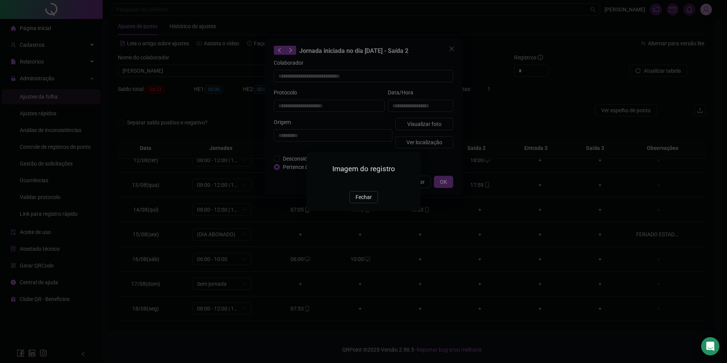
click at [315, 182] on img at bounding box center [315, 182] width 0 height 0
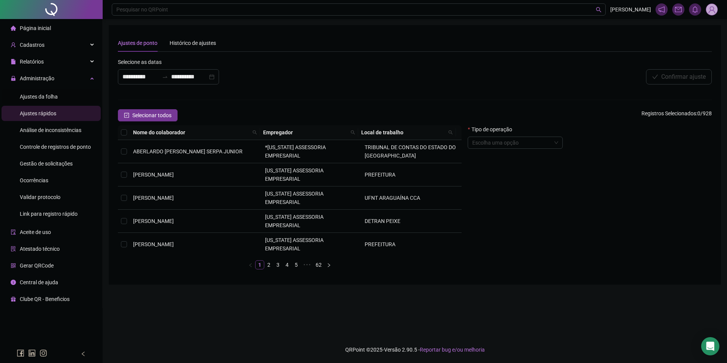
click at [43, 95] on span "Ajustes da folha" at bounding box center [39, 96] width 38 height 6
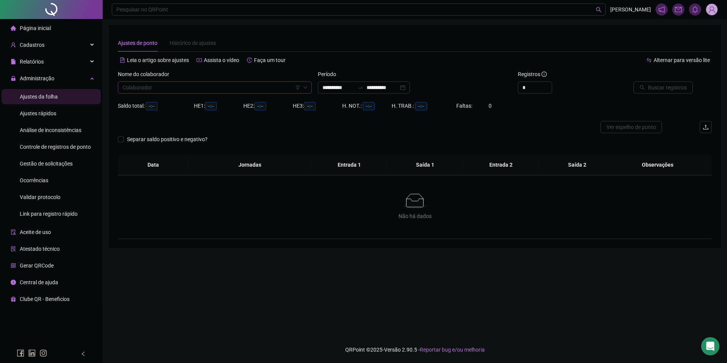
click at [176, 87] on input "search" at bounding box center [211, 87] width 178 height 11
click at [633, 81] on button "Buscar registros" at bounding box center [662, 87] width 59 height 12
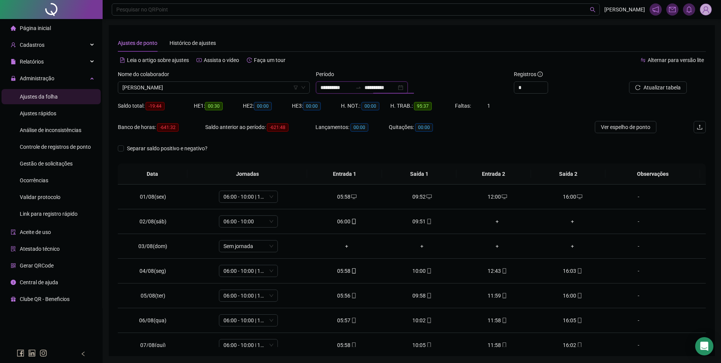
click at [378, 89] on input "**********" at bounding box center [380, 87] width 32 height 8
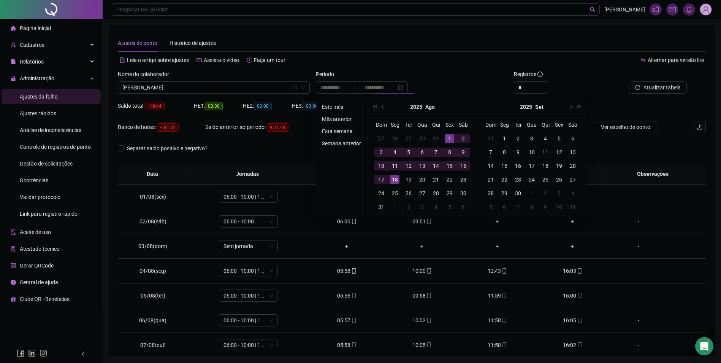
click at [336, 109] on li "Este mês" at bounding box center [341, 106] width 45 height 9
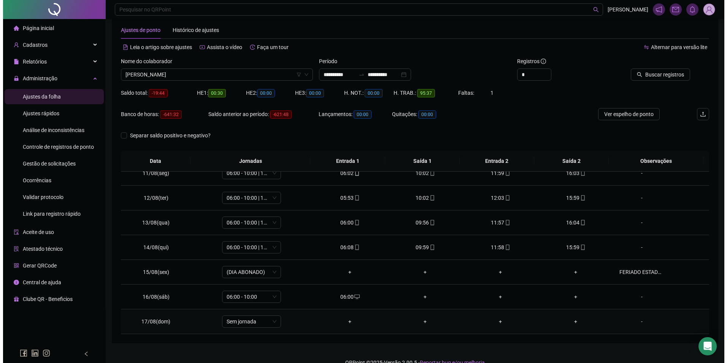
scroll to position [26, 0]
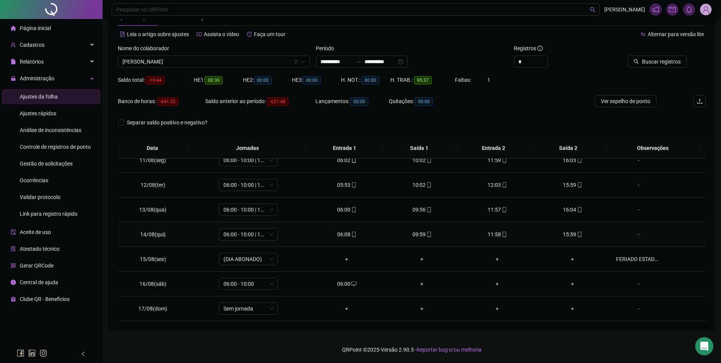
click at [576, 231] on span at bounding box center [579, 234] width 6 height 6
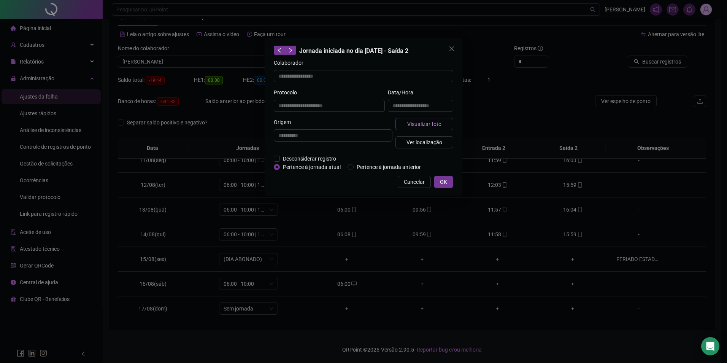
click at [416, 125] on span "Visualizar foto" at bounding box center [424, 124] width 34 height 8
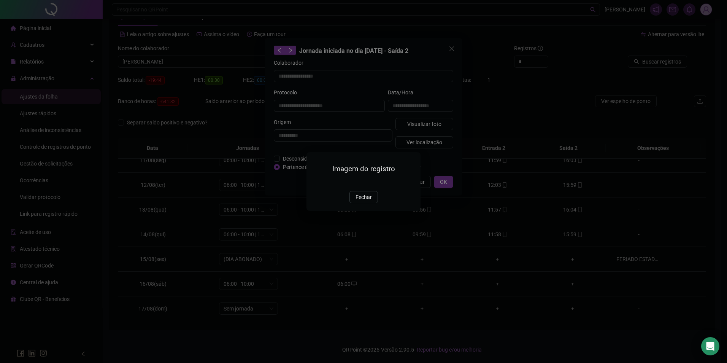
click at [315, 182] on img at bounding box center [315, 182] width 0 height 0
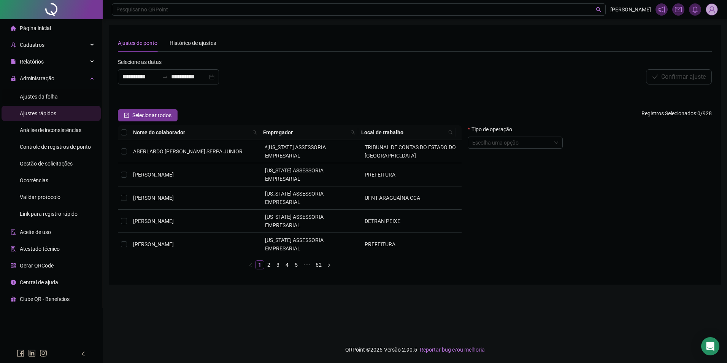
click at [66, 98] on li "Ajustes da folha" at bounding box center [51, 96] width 99 height 15
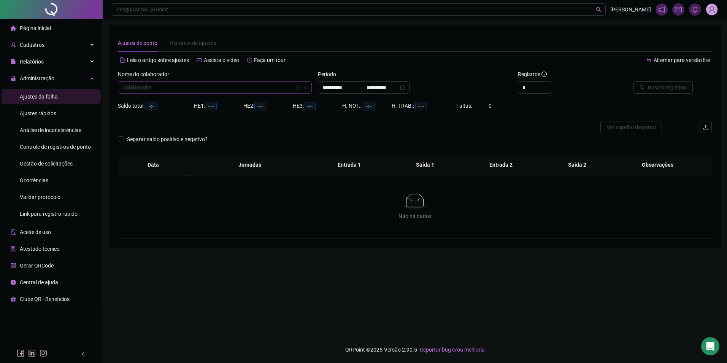
click at [268, 89] on input "search" at bounding box center [211, 87] width 178 height 11
click at [165, 103] on div "[PERSON_NAME]" at bounding box center [215, 102] width 182 height 8
click at [398, 89] on input "**********" at bounding box center [382, 87] width 32 height 8
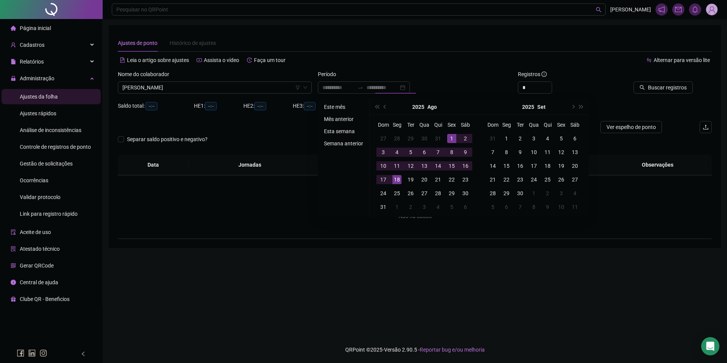
click at [339, 107] on li "Este mês" at bounding box center [343, 106] width 45 height 9
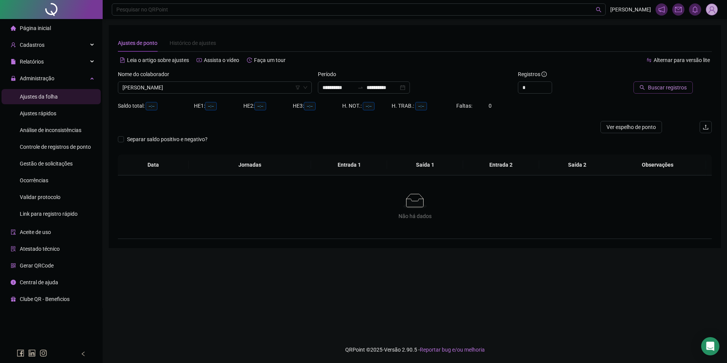
click at [671, 90] on span "Buscar registros" at bounding box center [667, 87] width 39 height 8
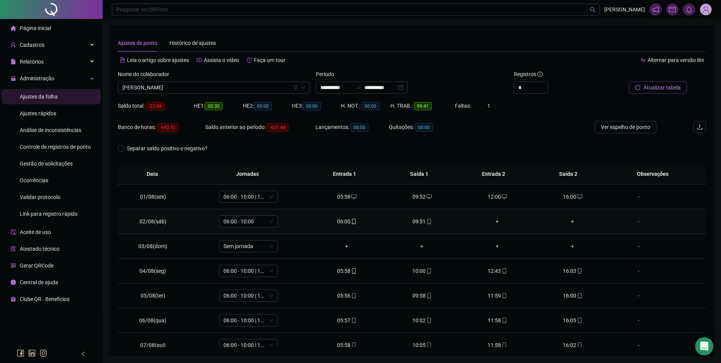
click at [426, 221] on span "mobile" at bounding box center [429, 220] width 6 height 5
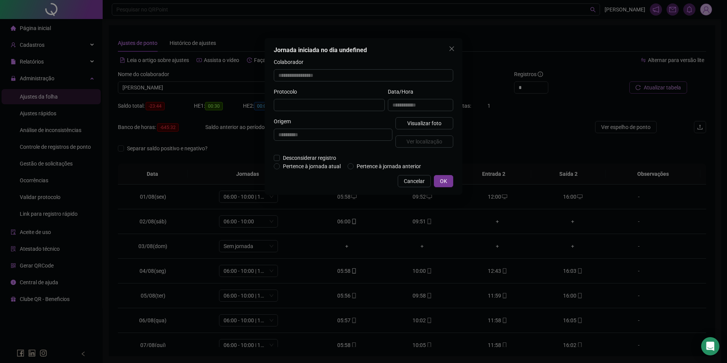
click at [435, 111] on div "**********" at bounding box center [420, 102] width 68 height 30
click at [437, 124] on span "Visualizar foto" at bounding box center [424, 123] width 34 height 8
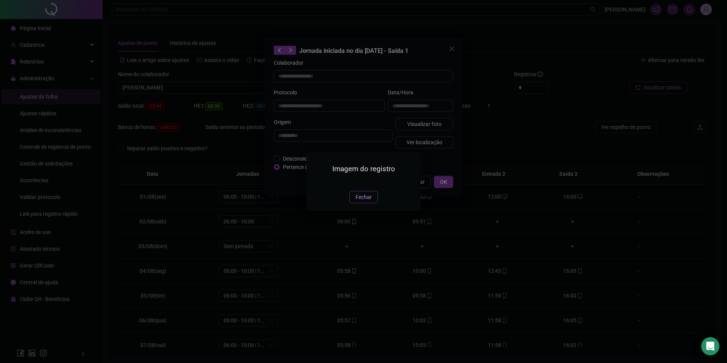
click at [315, 182] on img at bounding box center [315, 182] width 0 height 0
click at [185, 88] on div "Imagem do registro Fechar" at bounding box center [363, 181] width 727 height 363
click at [190, 85] on div "Imagem do registro Fechar" at bounding box center [363, 181] width 727 height 363
click at [459, 47] on div "Imagem do registro Fechar" at bounding box center [363, 181] width 727 height 363
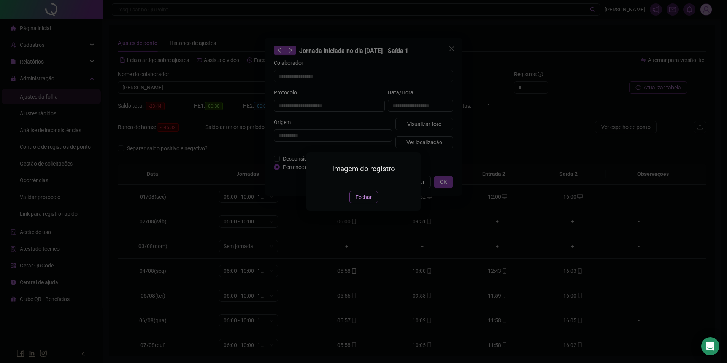
click at [366, 203] on button "Fechar" at bounding box center [363, 197] width 28 height 12
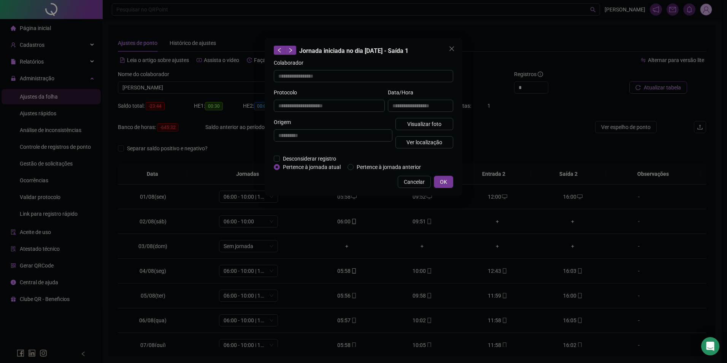
click at [227, 91] on div "**********" at bounding box center [363, 181] width 727 height 363
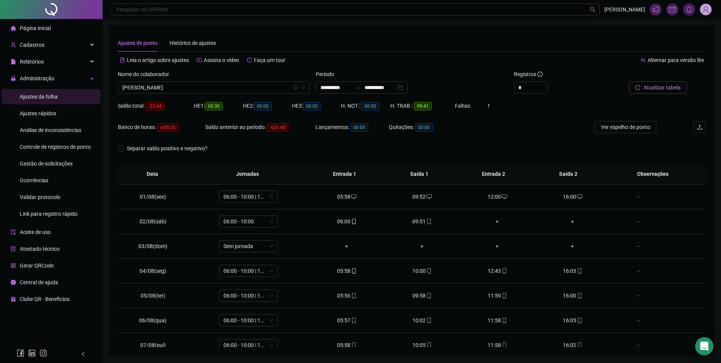
click at [239, 80] on div "Nome do colaborador" at bounding box center [214, 75] width 192 height 11
click at [245, 90] on span "[PERSON_NAME]" at bounding box center [213, 87] width 183 height 11
click at [657, 83] on span "Buscar registros" at bounding box center [661, 87] width 39 height 8
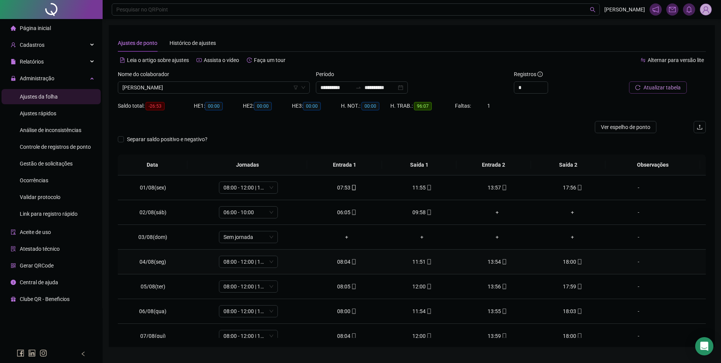
click at [353, 266] on td "08:04" at bounding box center [346, 261] width 75 height 25
click at [351, 260] on icon "mobile" at bounding box center [353, 261] width 5 height 5
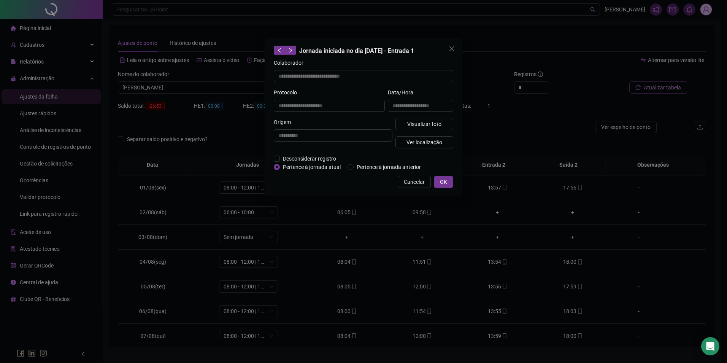
click at [428, 131] on div "Visualizar foto Ver localização" at bounding box center [424, 136] width 61 height 36
click at [429, 124] on span "Visualizar foto" at bounding box center [424, 124] width 34 height 8
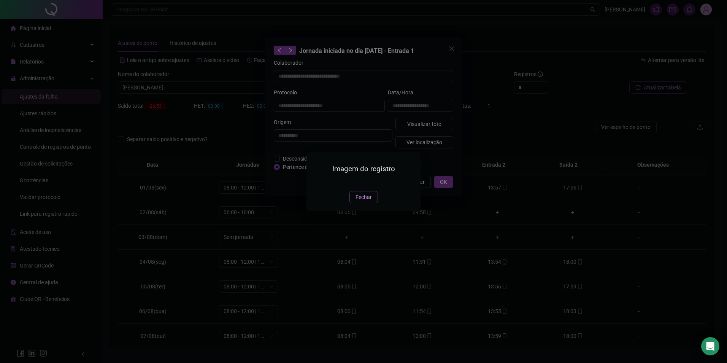
click at [365, 201] on span "Fechar" at bounding box center [363, 197] width 16 height 8
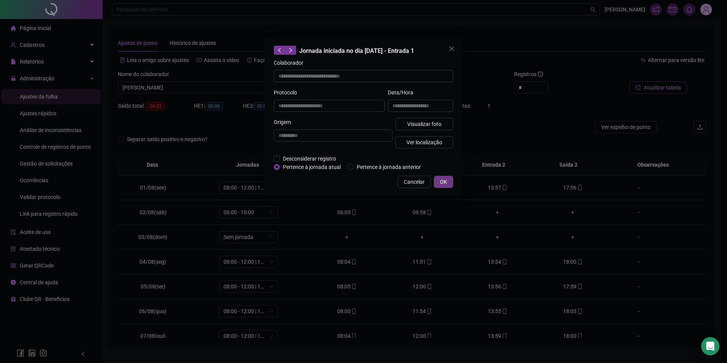
click at [446, 181] on span "OK" at bounding box center [443, 181] width 7 height 8
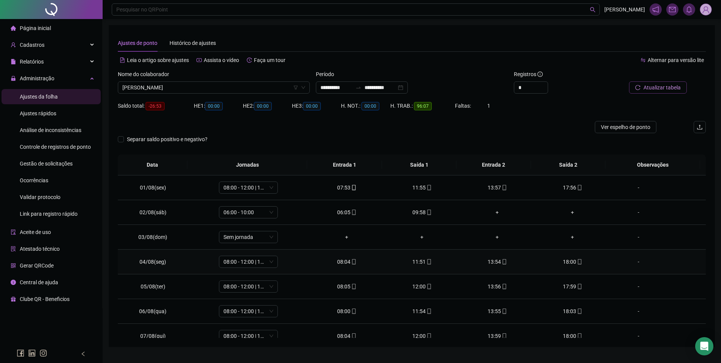
click at [421, 264] on div "11:51" at bounding box center [421, 261] width 63 height 8
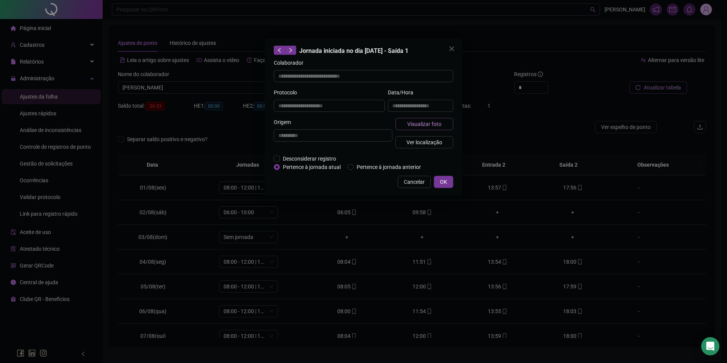
click at [438, 120] on span "Visualizar foto" at bounding box center [424, 124] width 34 height 8
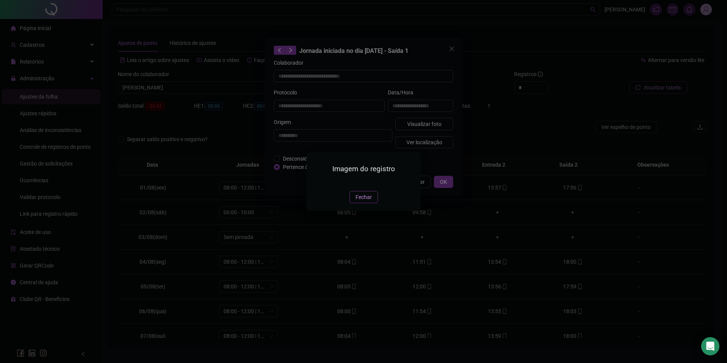
click at [362, 201] on span "Fechar" at bounding box center [363, 197] width 16 height 8
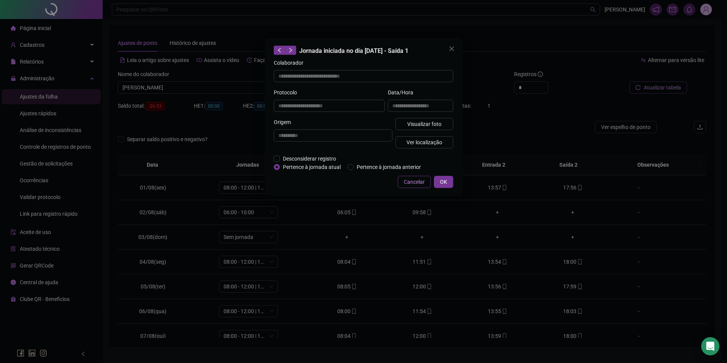
click at [413, 180] on span "Cancelar" at bounding box center [414, 181] width 21 height 8
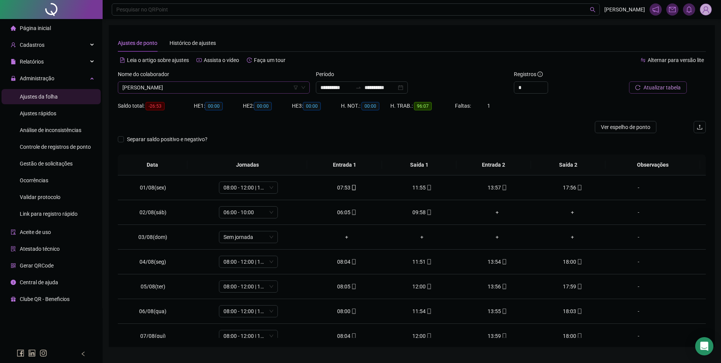
click at [234, 87] on span "[PERSON_NAME]" at bounding box center [213, 87] width 183 height 11
click at [627, 81] on button "Buscar registros" at bounding box center [656, 87] width 59 height 12
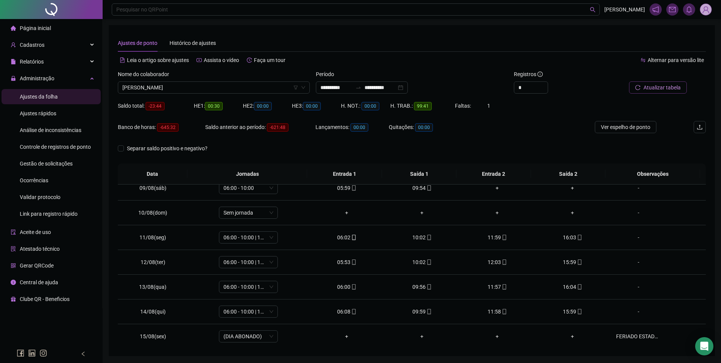
scroll to position [244, 0]
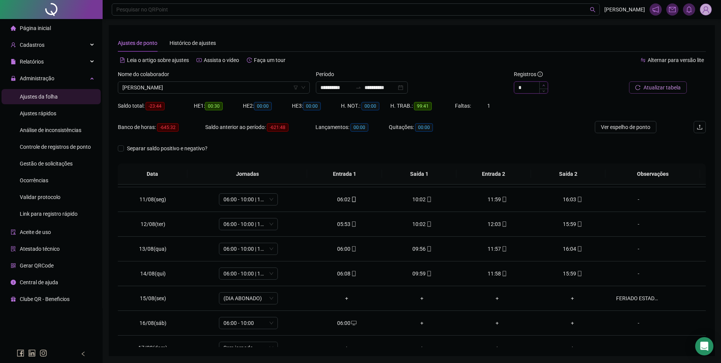
click at [544, 84] on icon "up" at bounding box center [543, 85] width 3 height 3
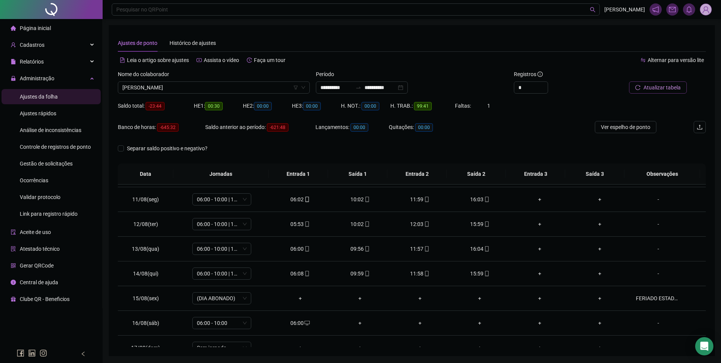
click at [659, 86] on span "Atualizar tabela" at bounding box center [661, 87] width 37 height 8
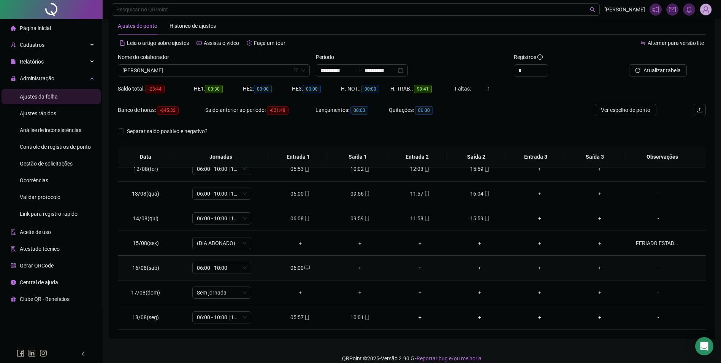
scroll to position [26, 0]
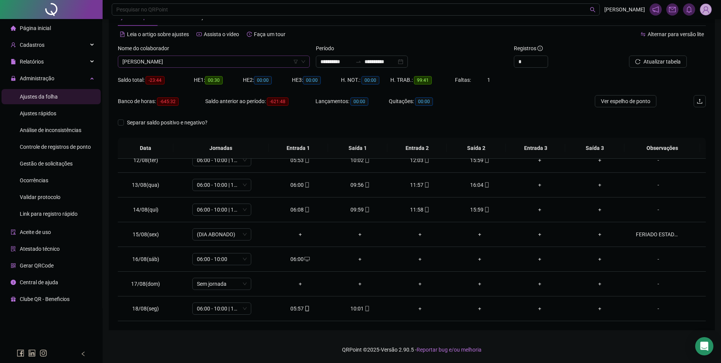
click at [213, 59] on span "[PERSON_NAME]" at bounding box center [213, 61] width 183 height 11
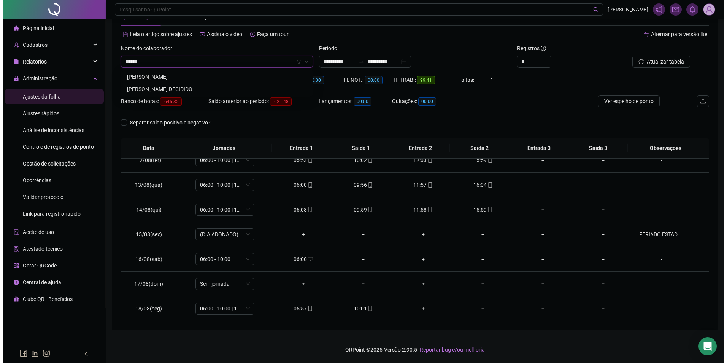
scroll to position [0, 0]
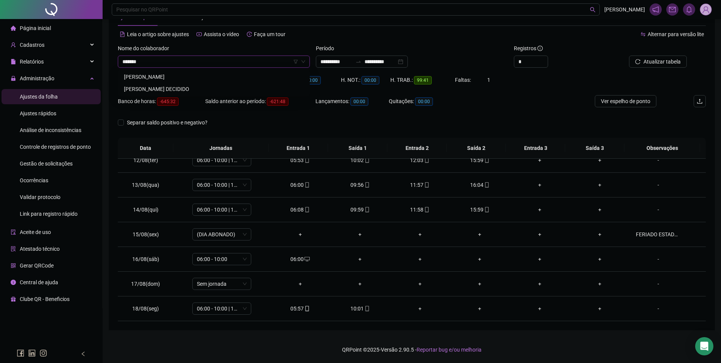
click at [188, 72] on div "[PERSON_NAME]" at bounding box center [213, 77] width 189 height 12
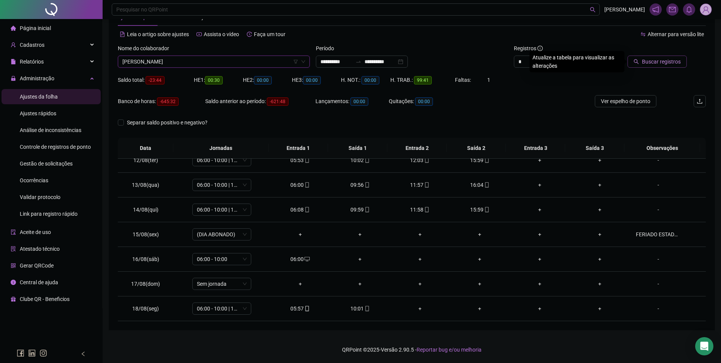
click at [670, 60] on span "Buscar registros" at bounding box center [661, 61] width 39 height 8
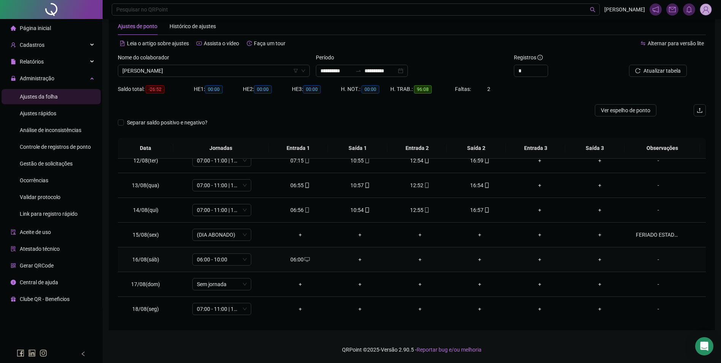
scroll to position [282, 0]
click at [668, 71] on span "Atualizar tabela" at bounding box center [661, 70] width 37 height 8
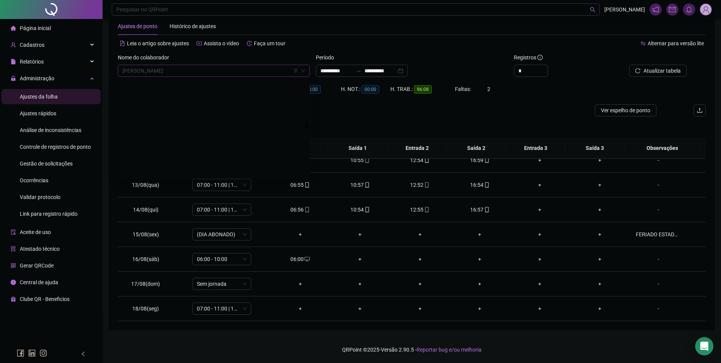
scroll to position [5180, 0]
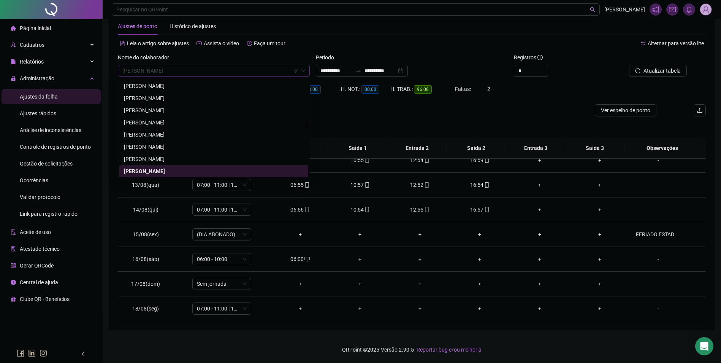
click at [210, 69] on span "[PERSON_NAME]" at bounding box center [213, 70] width 183 height 11
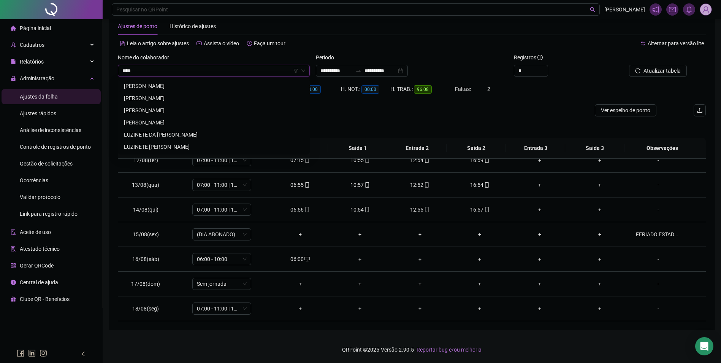
scroll to position [0, 0]
click at [158, 98] on div "[PERSON_NAME]" at bounding box center [214, 98] width 180 height 8
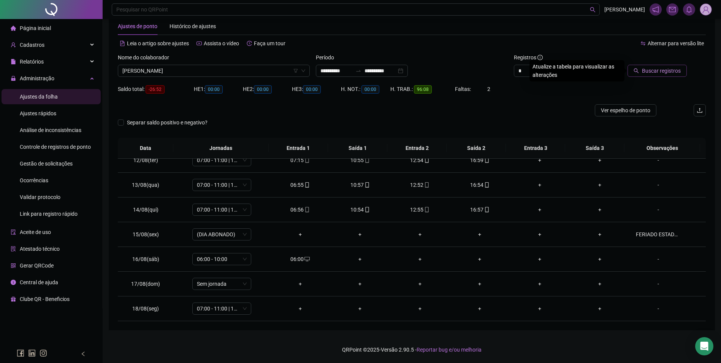
click at [655, 72] on span "Buscar registros" at bounding box center [661, 70] width 39 height 8
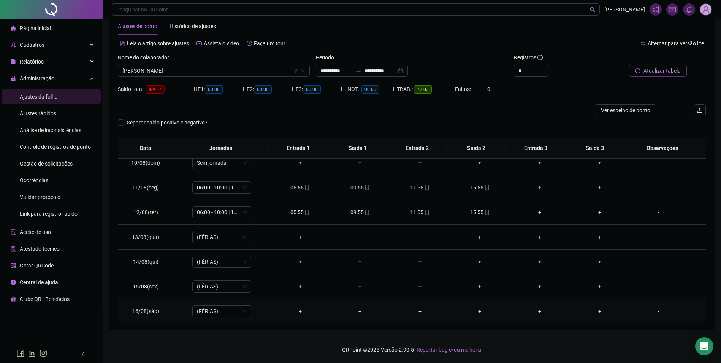
scroll to position [168, 0]
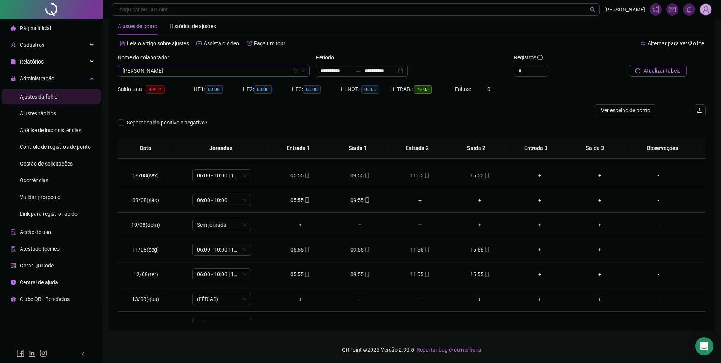
click at [207, 68] on span "[PERSON_NAME]" at bounding box center [213, 70] width 183 height 11
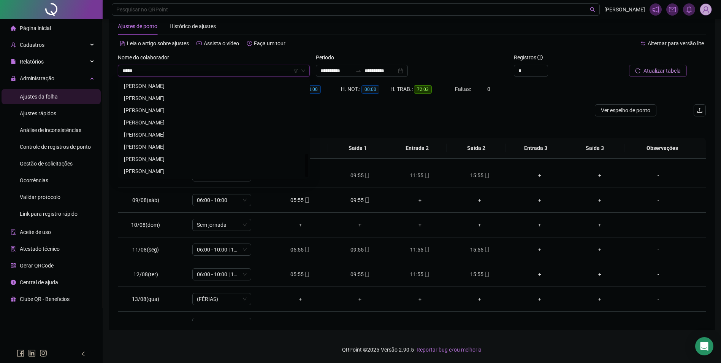
scroll to position [0, 0]
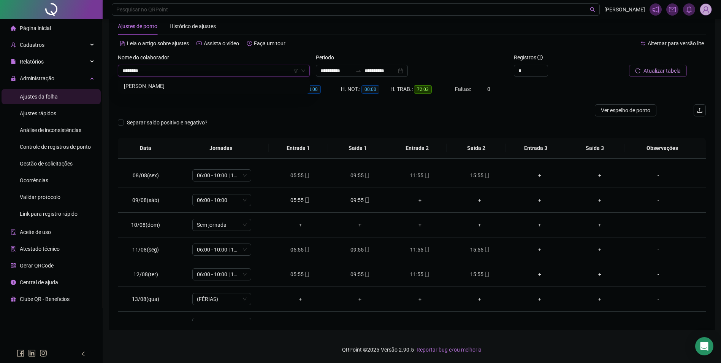
click at [193, 89] on div "[PERSON_NAME]" at bounding box center [214, 86] width 180 height 8
click at [661, 68] on span "Buscar registros" at bounding box center [661, 70] width 39 height 8
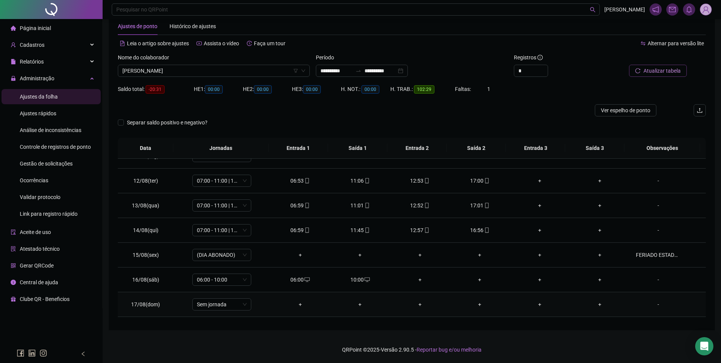
scroll to position [244, 0]
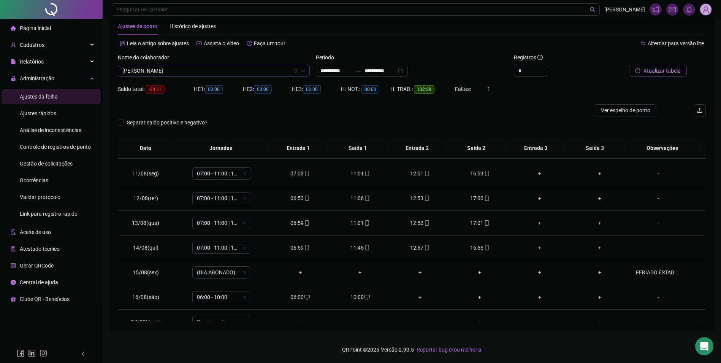
click at [266, 76] on div "[PERSON_NAME]" at bounding box center [214, 71] width 192 height 12
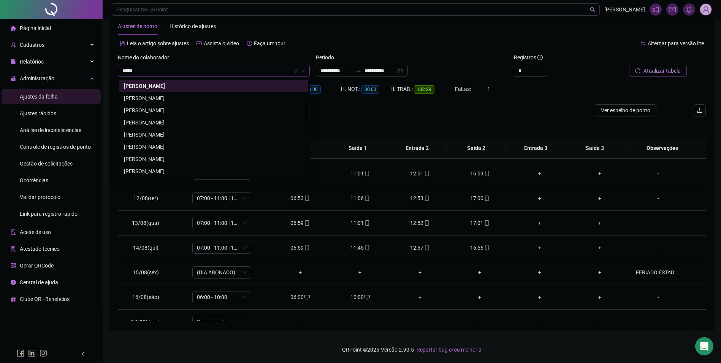
scroll to position [0, 0]
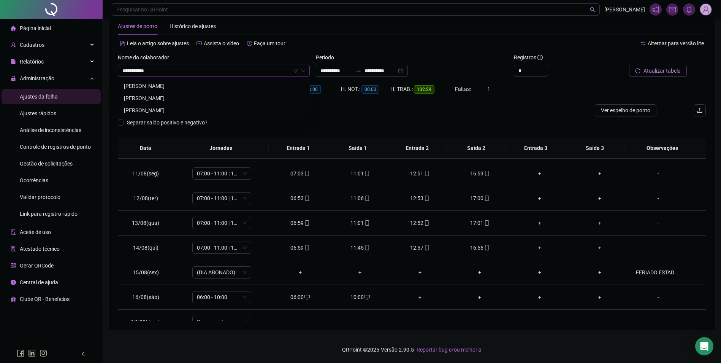
click at [200, 88] on div "[PERSON_NAME]" at bounding box center [214, 86] width 180 height 8
click at [683, 69] on button "Buscar registros" at bounding box center [656, 71] width 59 height 12
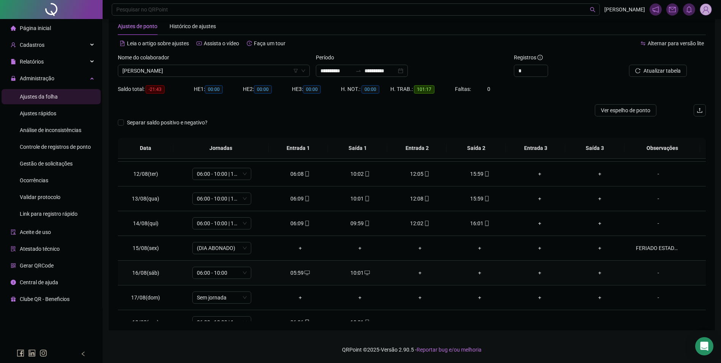
scroll to position [282, 0]
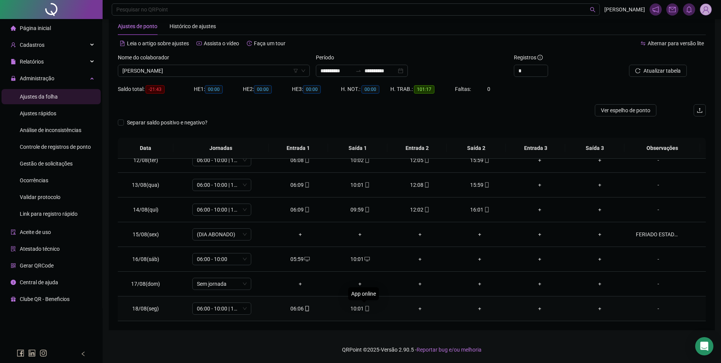
click at [364, 310] on icon "mobile" at bounding box center [366, 308] width 5 height 5
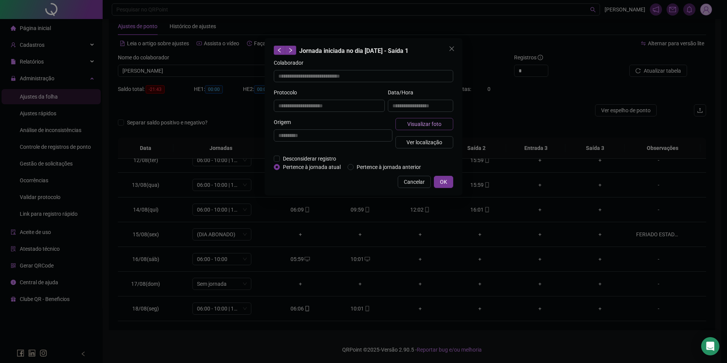
click at [414, 125] on span "Visualizar foto" at bounding box center [424, 124] width 34 height 8
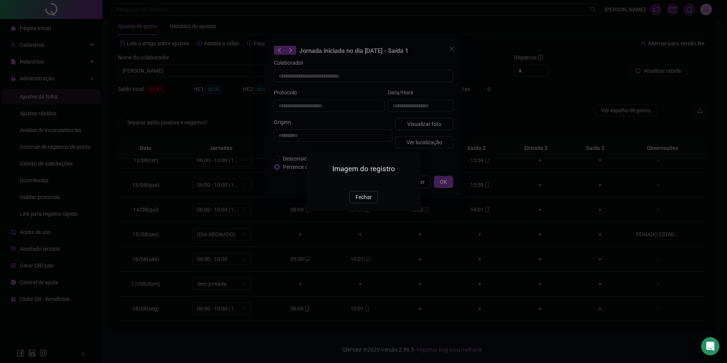
click at [315, 182] on img at bounding box center [315, 182] width 0 height 0
click at [353, 203] on button "Fechar" at bounding box center [363, 197] width 28 height 12
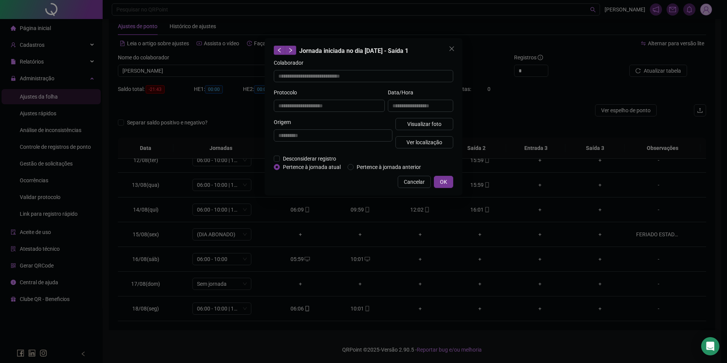
click at [306, 308] on div "**********" at bounding box center [363, 181] width 727 height 363
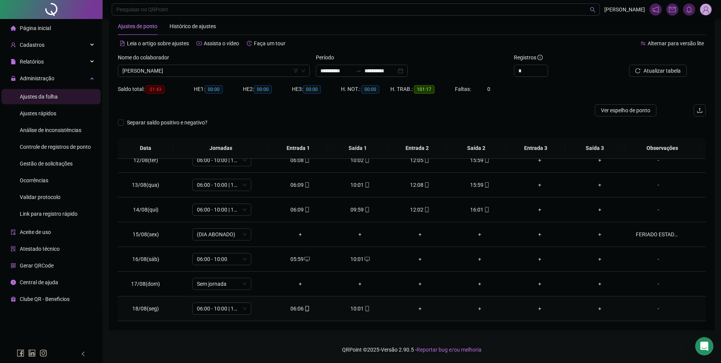
click at [306, 308] on icon "mobile" at bounding box center [306, 308] width 5 height 5
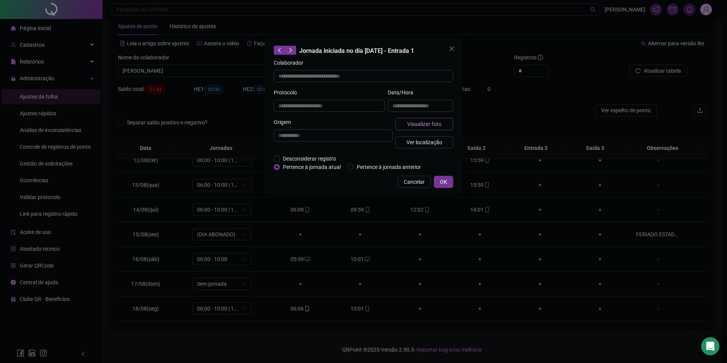
click at [420, 123] on span "Visualizar foto" at bounding box center [424, 124] width 34 height 8
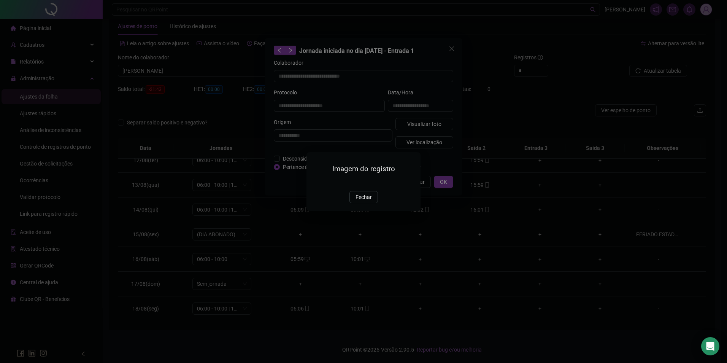
click at [315, 182] on img at bounding box center [315, 182] width 0 height 0
click at [360, 203] on button "Fechar" at bounding box center [363, 197] width 28 height 12
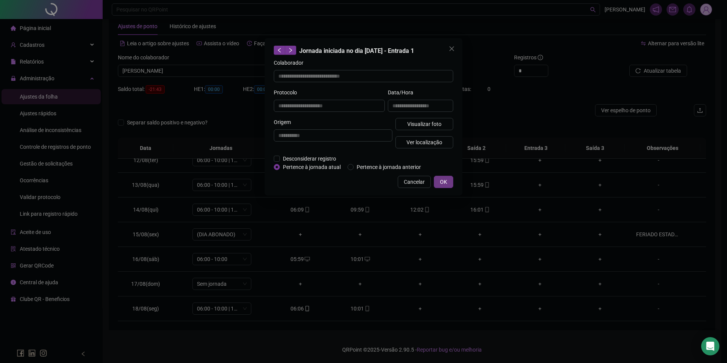
click at [444, 179] on span "OK" at bounding box center [443, 181] width 7 height 8
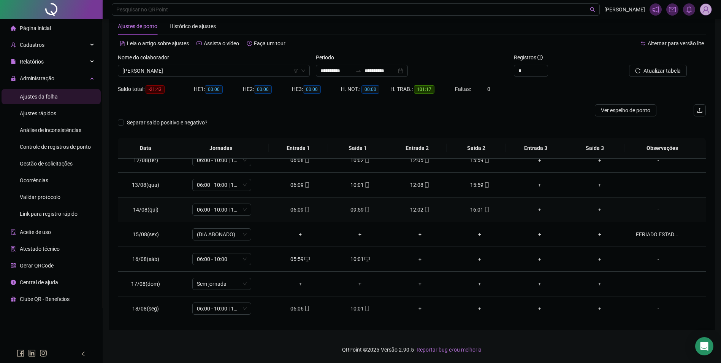
click at [484, 209] on icon "mobile" at bounding box center [486, 209] width 5 height 5
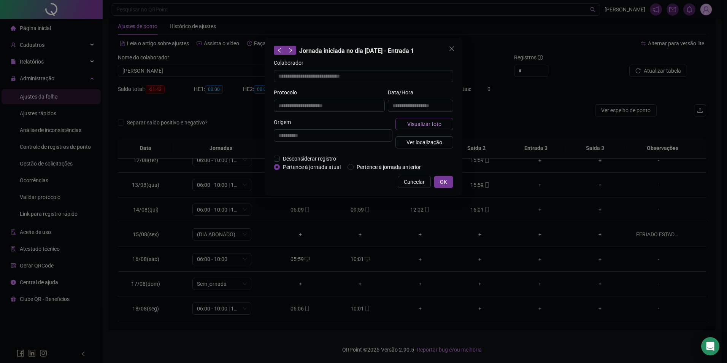
click at [422, 123] on span "Visualizar foto" at bounding box center [424, 124] width 34 height 8
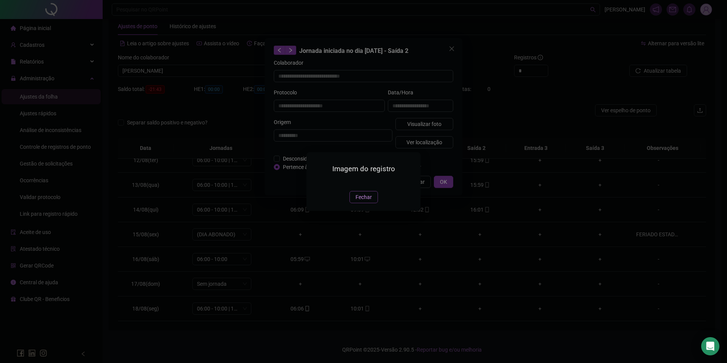
click at [366, 201] on span "Fechar" at bounding box center [363, 197] width 16 height 8
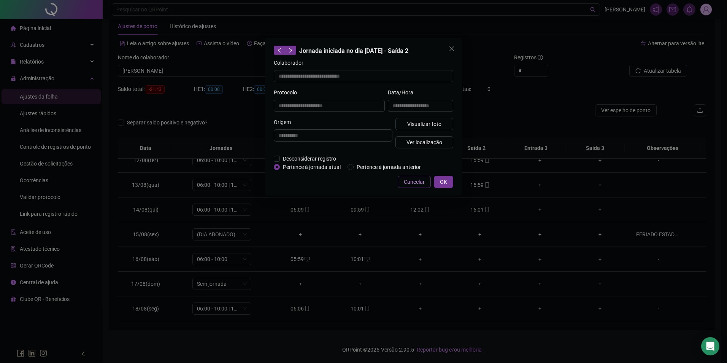
click at [415, 181] on span "Cancelar" at bounding box center [414, 181] width 21 height 8
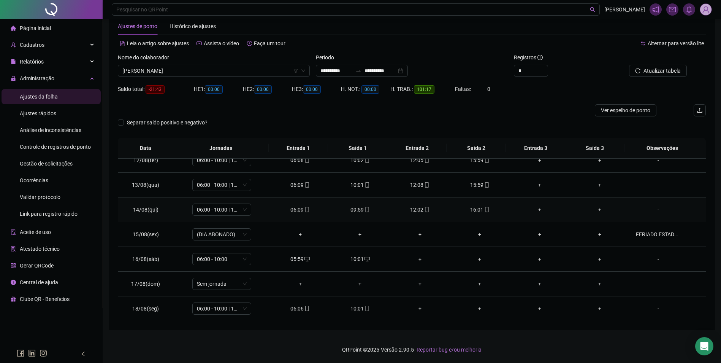
click at [426, 210] on div "12:02" at bounding box center [420, 209] width 48 height 8
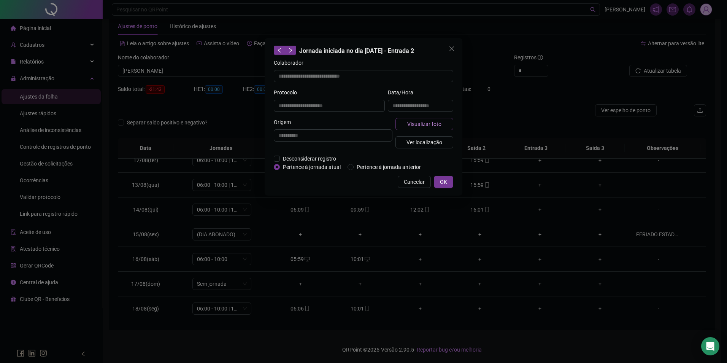
click at [427, 120] on span "Visualizar foto" at bounding box center [424, 124] width 34 height 8
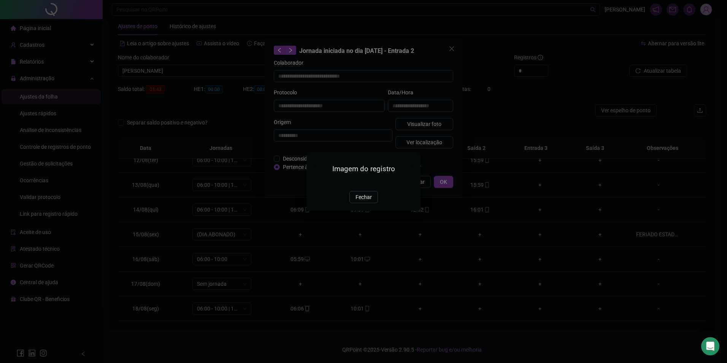
click at [315, 182] on img at bounding box center [315, 182] width 0 height 0
click at [365, 201] on span "Fechar" at bounding box center [363, 197] width 16 height 8
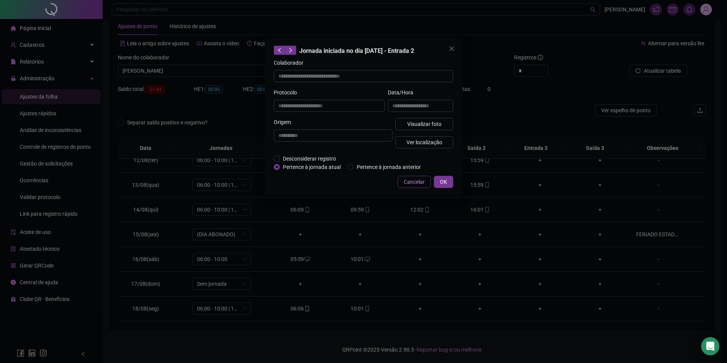
click at [421, 179] on span "Cancelar" at bounding box center [414, 181] width 21 height 8
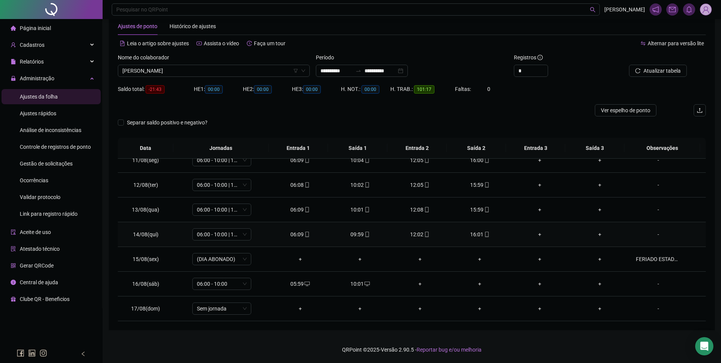
scroll to position [244, 0]
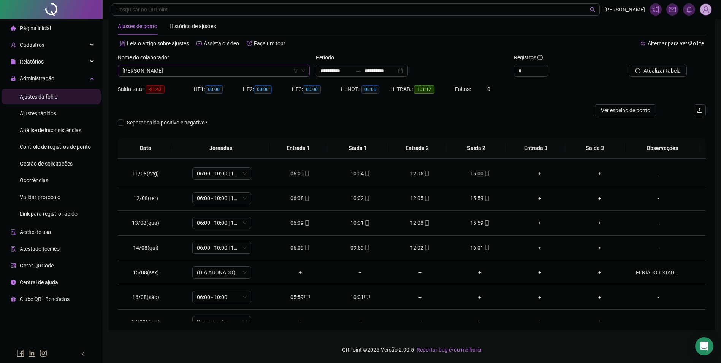
click at [218, 71] on span "[PERSON_NAME]" at bounding box center [213, 70] width 183 height 11
click at [209, 108] on div "[PERSON_NAME]" at bounding box center [214, 110] width 180 height 8
click at [668, 70] on span "Buscar registros" at bounding box center [661, 70] width 39 height 8
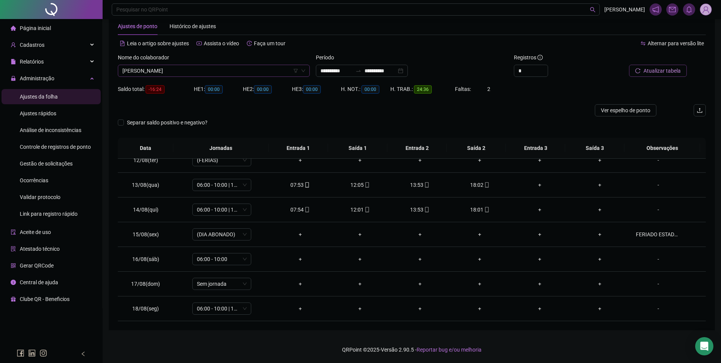
click at [236, 70] on span "[PERSON_NAME]" at bounding box center [213, 70] width 183 height 11
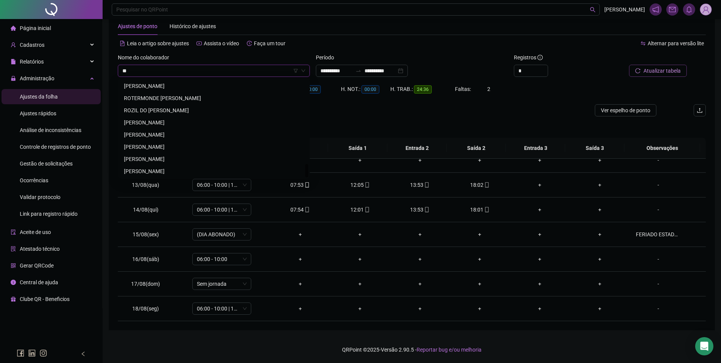
scroll to position [0, 0]
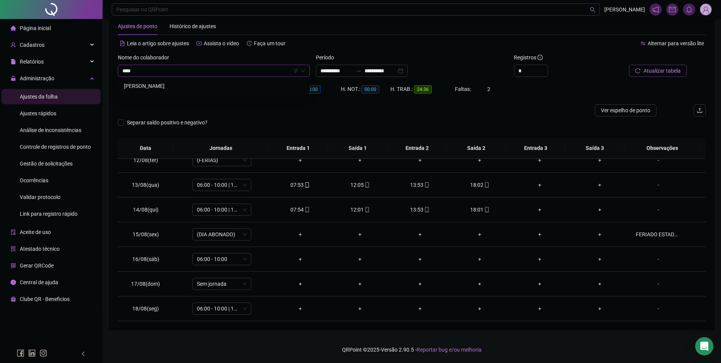
click at [240, 81] on div "[PERSON_NAME]" at bounding box center [213, 86] width 189 height 12
click at [638, 70] on icon "search" at bounding box center [635, 70] width 5 height 5
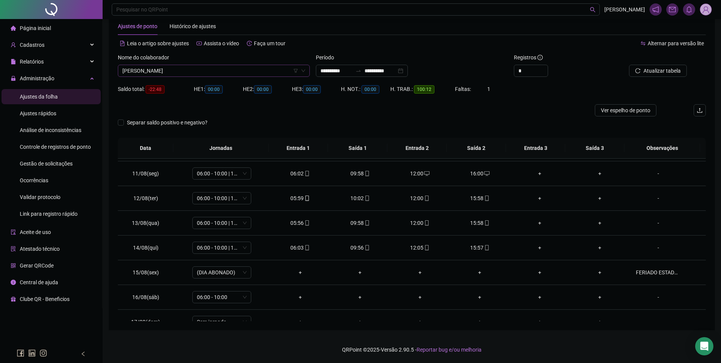
scroll to position [7004, 0]
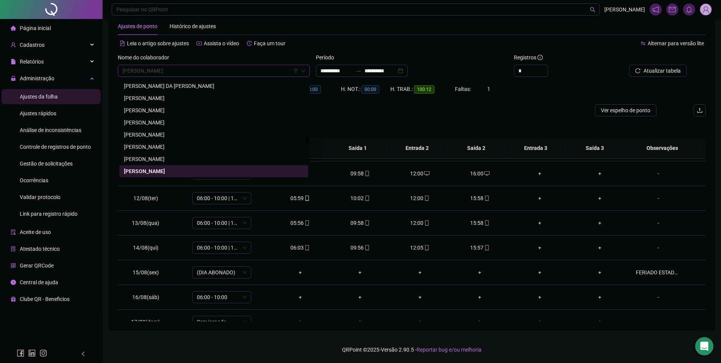
click at [212, 69] on span "[PERSON_NAME]" at bounding box center [213, 70] width 183 height 11
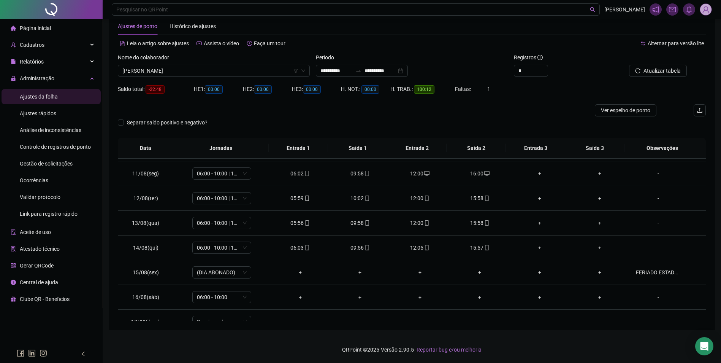
click at [573, 150] on th "Saída 3" at bounding box center [594, 148] width 59 height 21
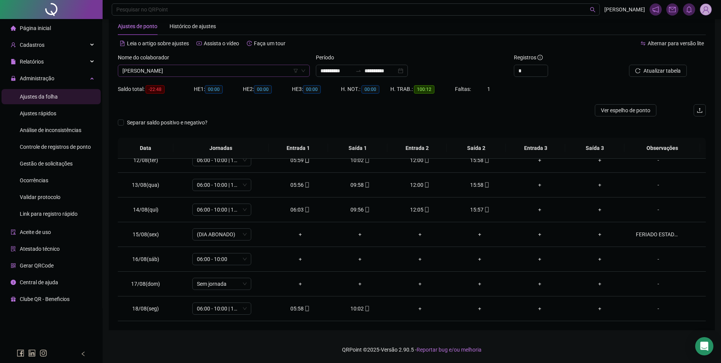
click at [268, 75] on span "[PERSON_NAME]" at bounding box center [213, 70] width 183 height 11
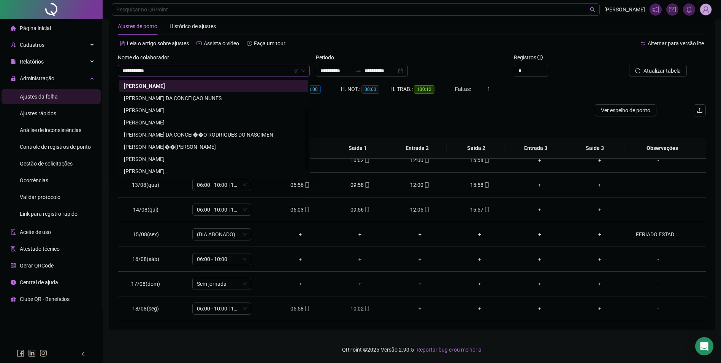
scroll to position [0, 0]
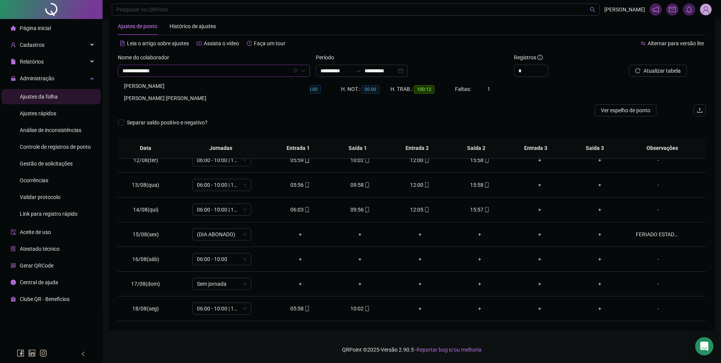
click at [190, 99] on div "[PERSON_NAME] [PERSON_NAME]" at bounding box center [214, 98] width 180 height 8
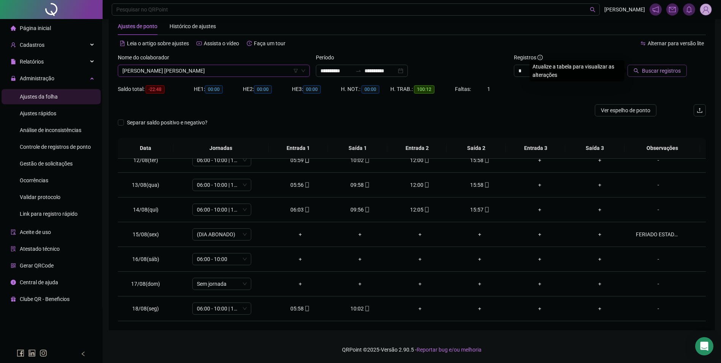
click at [656, 76] on button "Buscar registros" at bounding box center [656, 71] width 59 height 12
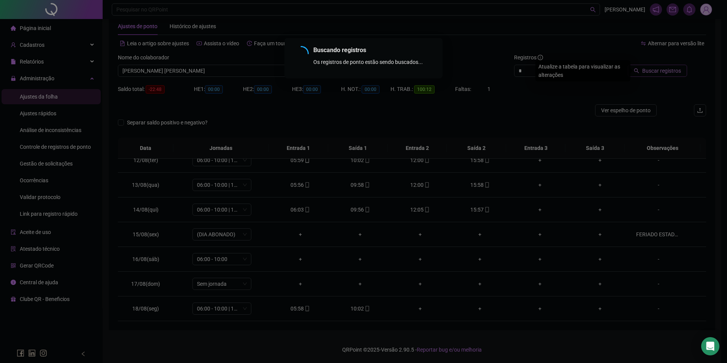
click at [655, 70] on div "Buscando registros Os registros de ponto estão sendo buscados... OK" at bounding box center [363, 181] width 727 height 363
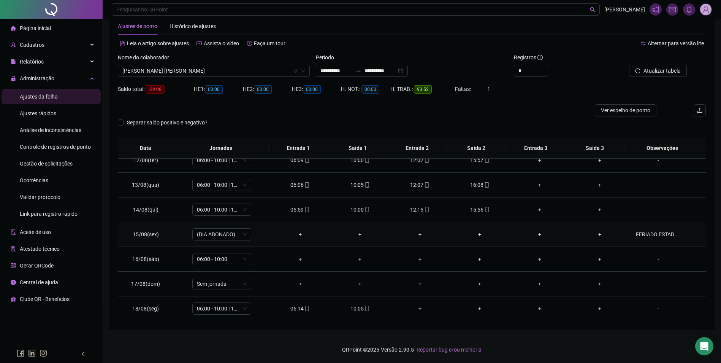
scroll to position [244, 0]
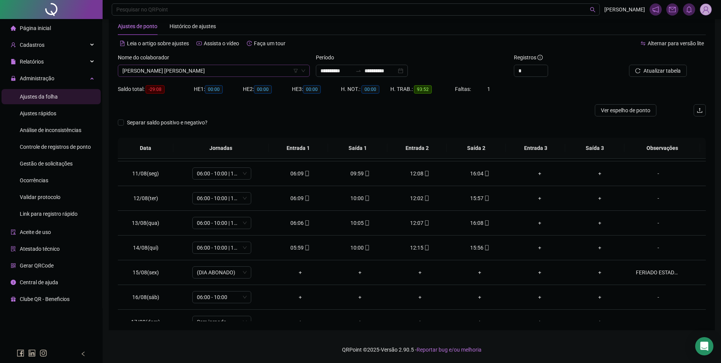
click at [228, 65] on div "[PERSON_NAME] [PERSON_NAME]" at bounding box center [214, 71] width 192 height 12
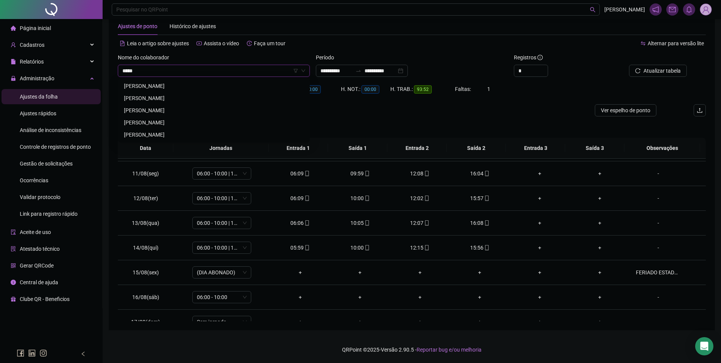
scroll to position [0, 0]
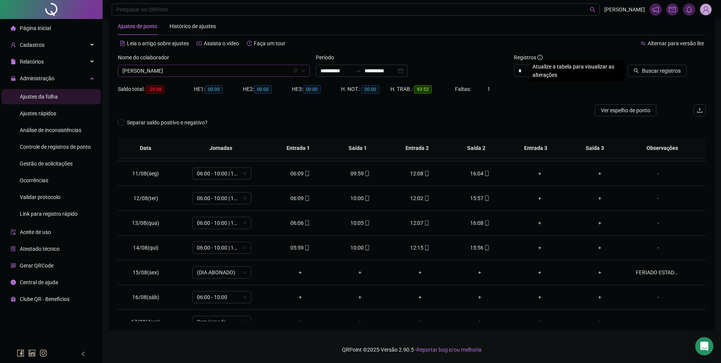
click at [627, 65] on button "Buscar registros" at bounding box center [656, 71] width 59 height 12
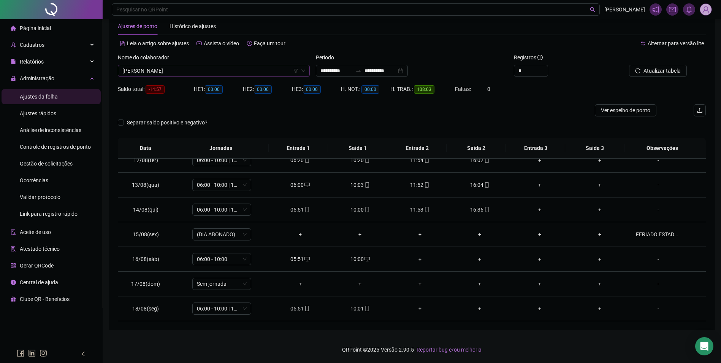
click at [227, 70] on span "[PERSON_NAME]" at bounding box center [213, 70] width 183 height 11
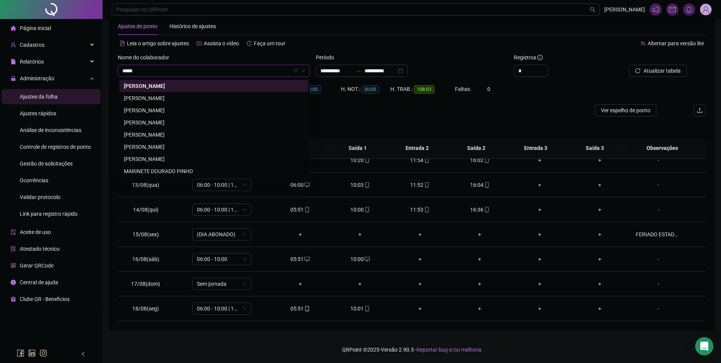
scroll to position [0, 0]
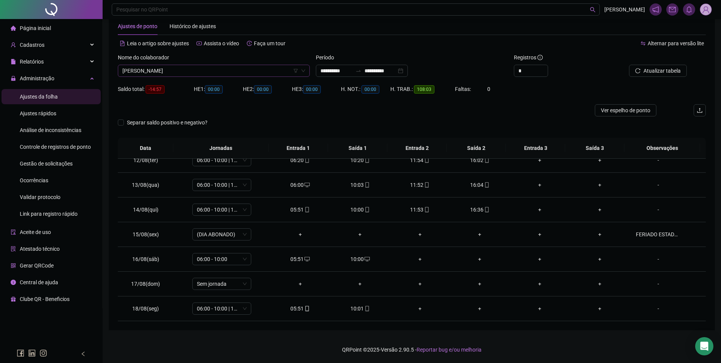
click at [629, 65] on button "Atualizar tabela" at bounding box center [658, 71] width 58 height 12
click at [220, 71] on span "[PERSON_NAME]" at bounding box center [213, 70] width 183 height 11
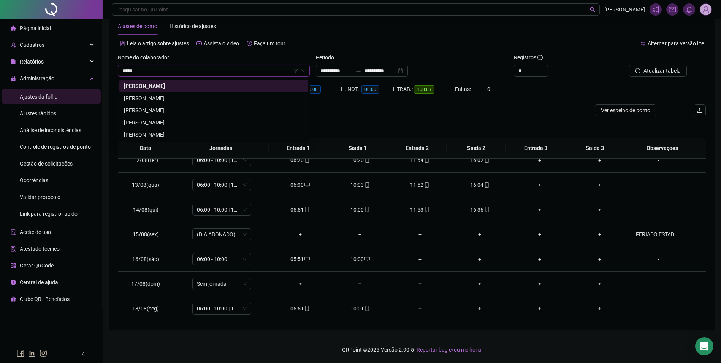
scroll to position [0, 0]
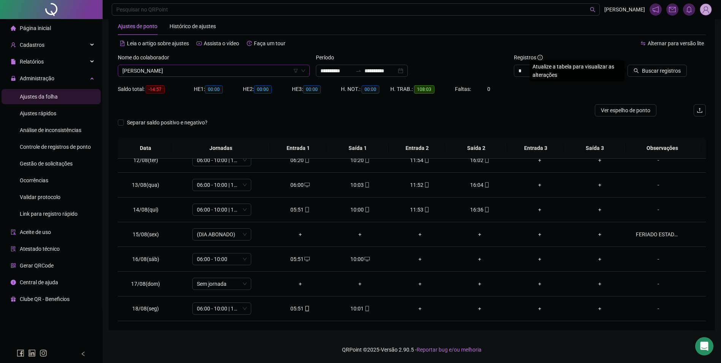
click at [627, 65] on button "Buscar registros" at bounding box center [656, 71] width 59 height 12
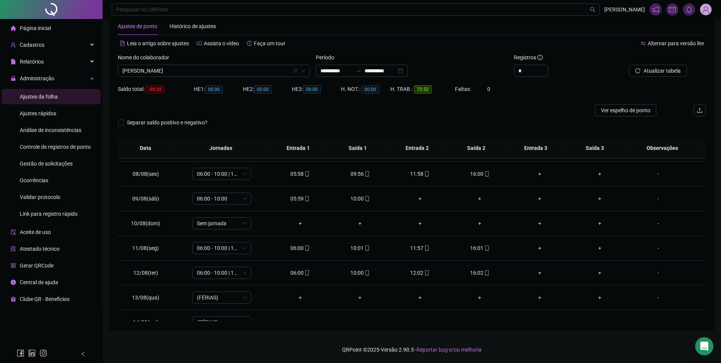
scroll to position [168, 0]
click at [215, 70] on span "[PERSON_NAME]" at bounding box center [213, 70] width 183 height 11
click at [162, 83] on div "MIRIAM ALVES DOS SANTOS REIS" at bounding box center [214, 86] width 180 height 8
click at [654, 71] on span "Buscar registros" at bounding box center [661, 70] width 39 height 8
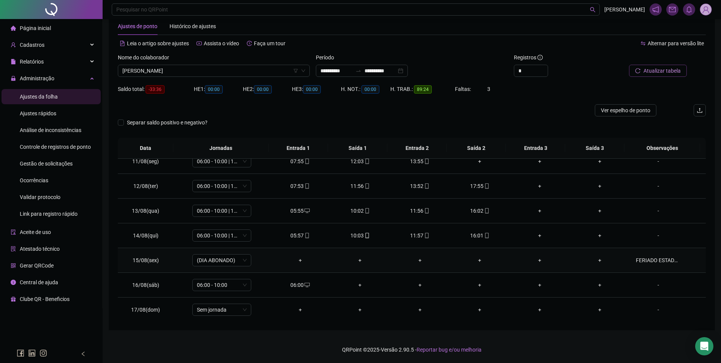
scroll to position [282, 0]
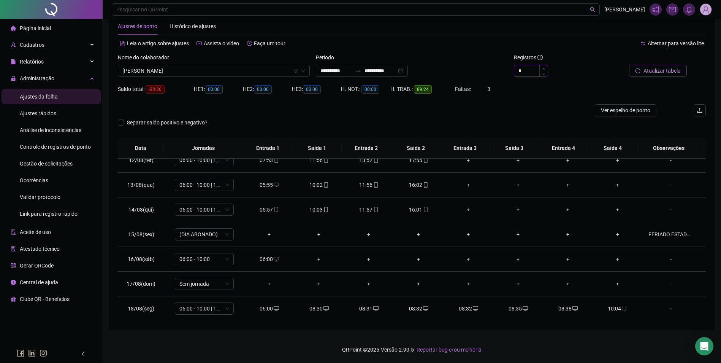
click at [545, 67] on icon "up" at bounding box center [543, 68] width 3 height 3
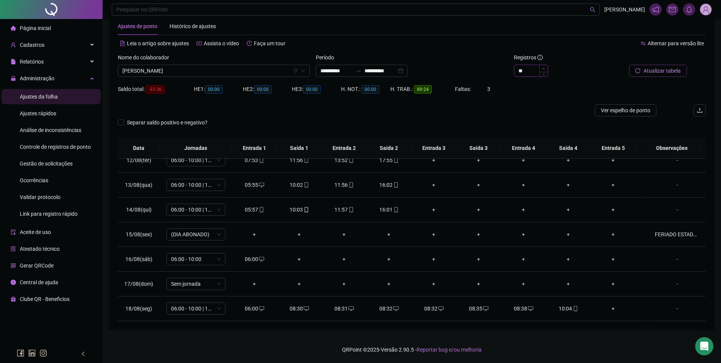
click at [545, 67] on icon "up" at bounding box center [543, 68] width 3 height 3
click at [304, 310] on icon "desktop" at bounding box center [306, 308] width 5 height 5
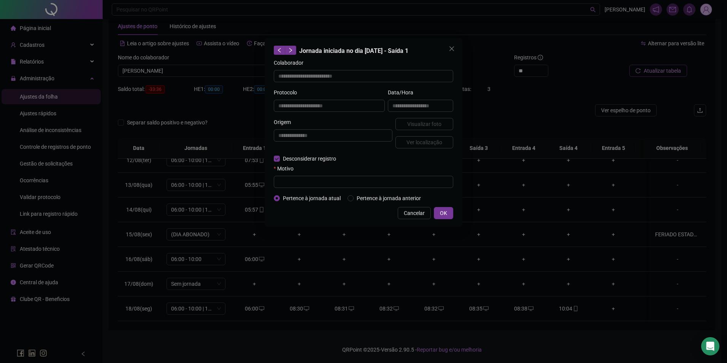
click at [296, 188] on form "**********" at bounding box center [363, 131] width 179 height 144
click at [298, 185] on input "text" at bounding box center [363, 182] width 179 height 12
paste input "**********"
click at [448, 212] on button "OK" at bounding box center [443, 213] width 19 height 12
click at [439, 213] on div "**********" at bounding box center [363, 181] width 727 height 363
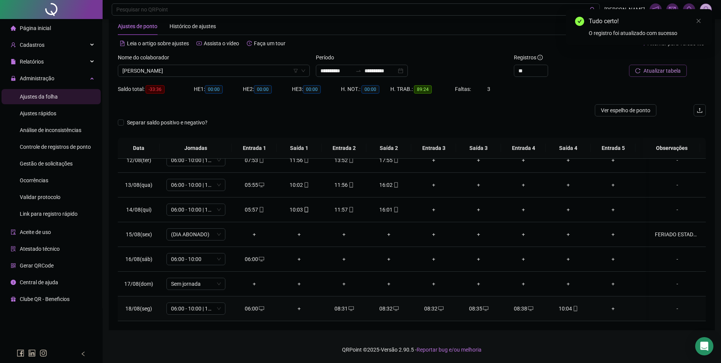
click at [524, 304] on td "08:38" at bounding box center [523, 308] width 45 height 25
click at [524, 306] on div "08:38" at bounding box center [523, 308] width 33 height 8
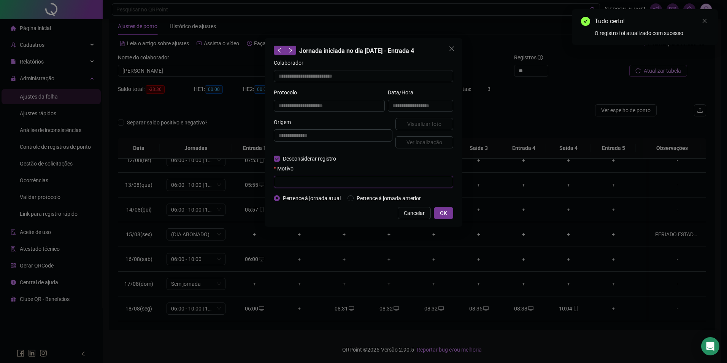
click at [293, 182] on input "text" at bounding box center [363, 182] width 179 height 12
paste input "**********"
click at [440, 213] on span "OK" at bounding box center [443, 213] width 7 height 8
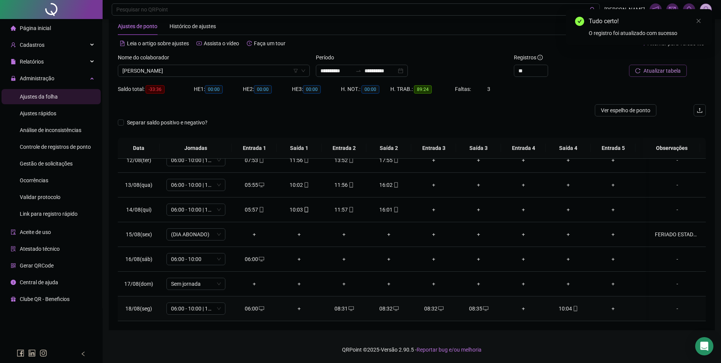
click at [353, 309] on icon "desktop" at bounding box center [350, 308] width 5 height 5
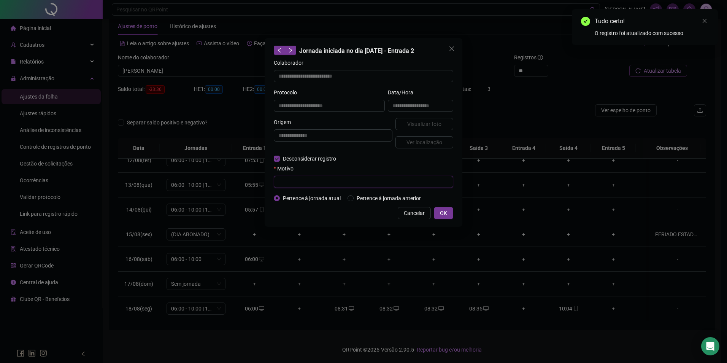
click at [315, 183] on input "text" at bounding box center [363, 182] width 179 height 12
paste input "**********"
click at [451, 211] on button "OK" at bounding box center [443, 213] width 19 height 12
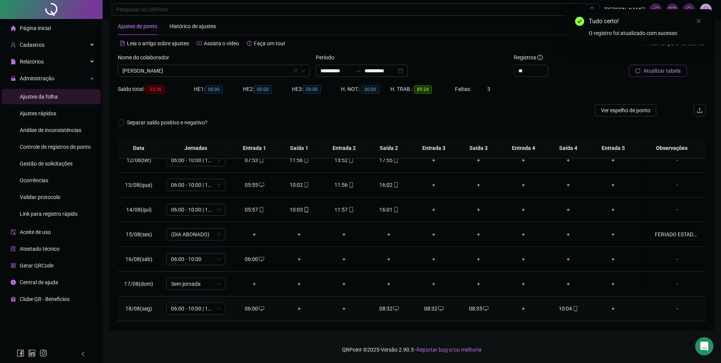
click at [483, 306] on icon "desktop" at bounding box center [485, 308] width 5 height 5
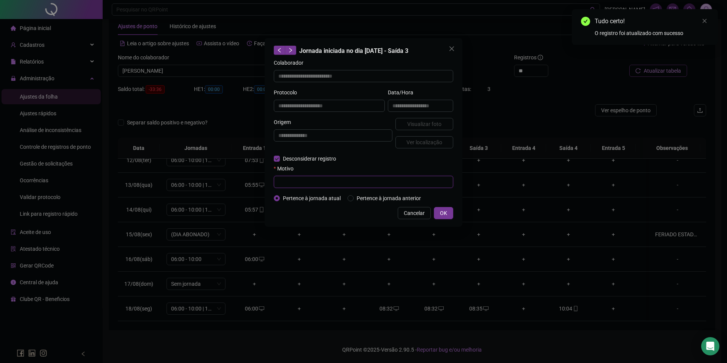
click at [313, 187] on input "text" at bounding box center [363, 182] width 179 height 12
paste input "**********"
click at [441, 212] on span "OK" at bounding box center [443, 213] width 7 height 8
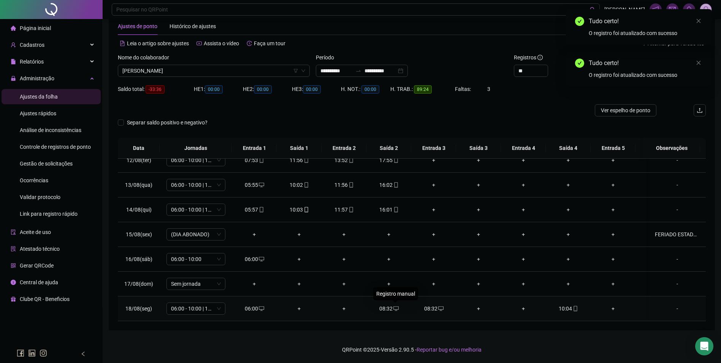
click at [393, 308] on span "desktop" at bounding box center [396, 308] width 6 height 5
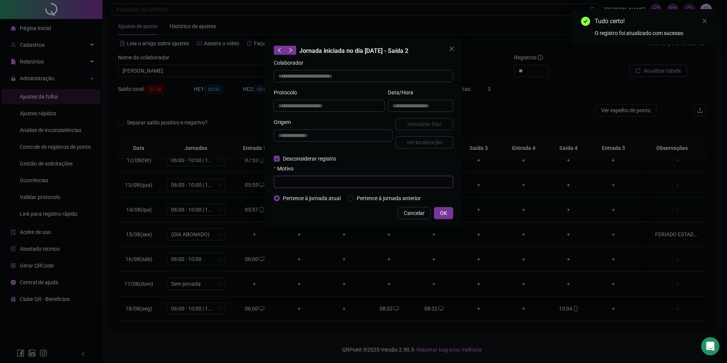
click at [304, 176] on input "text" at bounding box center [363, 182] width 179 height 12
paste input "**********"
click at [442, 214] on span "OK" at bounding box center [443, 213] width 7 height 8
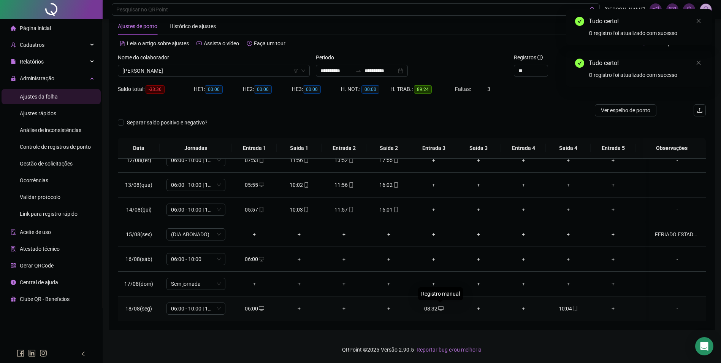
click at [438, 310] on icon "desktop" at bounding box center [440, 308] width 5 height 5
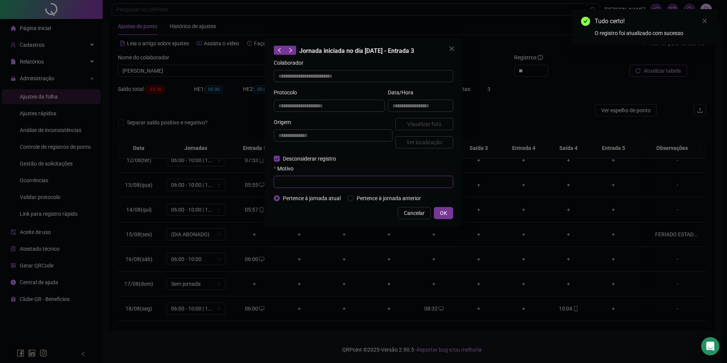
click at [318, 177] on input "text" at bounding box center [363, 182] width 179 height 12
paste input "**********"
click at [446, 212] on span "OK" at bounding box center [443, 213] width 7 height 8
click at [646, 71] on div "**********" at bounding box center [363, 181] width 727 height 363
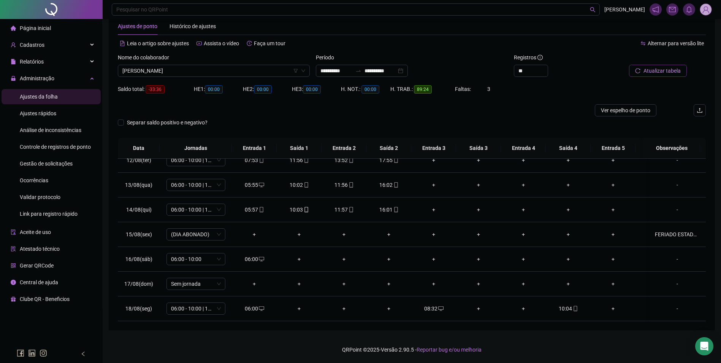
click at [644, 70] on span "Atualizar tabela" at bounding box center [661, 70] width 37 height 8
click at [215, 73] on span "MIRIAM ALVES DOS SANTOS REIS" at bounding box center [213, 70] width 183 height 11
click at [256, 255] on div "06:00" at bounding box center [254, 259] width 33 height 8
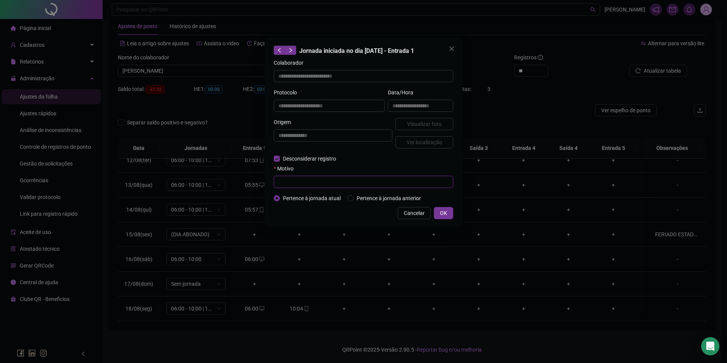
click at [296, 185] on input "text" at bounding box center [363, 182] width 179 height 12
paste input "**********"
click at [450, 217] on button "OK" at bounding box center [443, 213] width 19 height 12
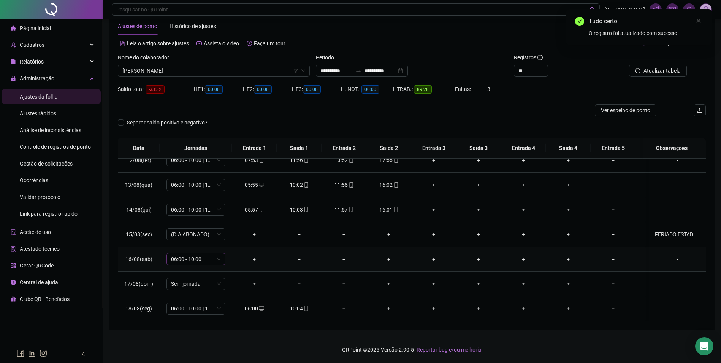
click at [195, 253] on span "06:00 - 10:00" at bounding box center [196, 258] width 50 height 11
click at [201, 333] on div "Folga compensatória" at bounding box center [202, 330] width 50 height 8
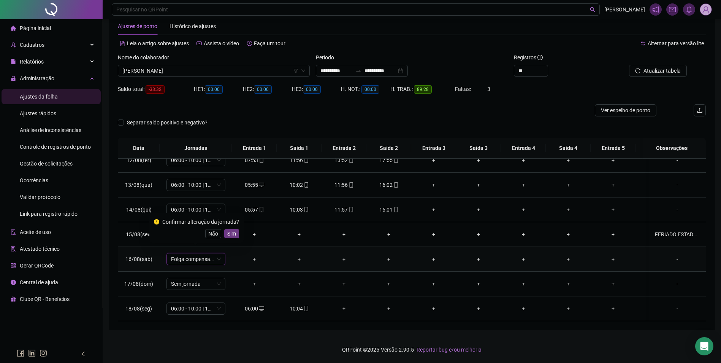
click at [235, 234] on button "Sim" at bounding box center [231, 233] width 15 height 9
click at [651, 71] on span "Atualizar tabela" at bounding box center [661, 70] width 37 height 8
click at [643, 74] on button "Atualizar tabela" at bounding box center [658, 71] width 58 height 12
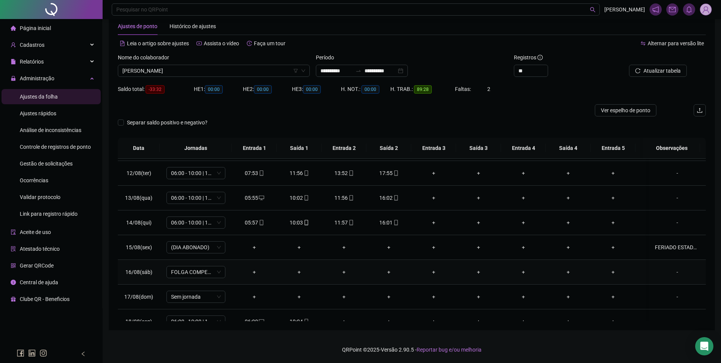
scroll to position [288, 0]
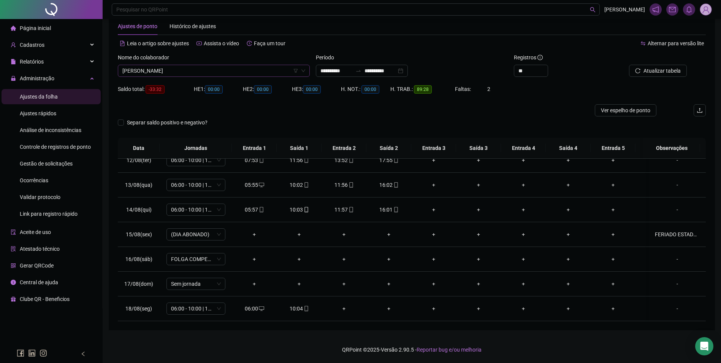
click at [228, 68] on span "MIRIAM ALVES DOS SANTOS REIS" at bounding box center [213, 70] width 183 height 11
click at [183, 95] on div "[PERSON_NAME]" at bounding box center [214, 98] width 180 height 8
click at [650, 73] on span "Buscar registros" at bounding box center [661, 70] width 39 height 8
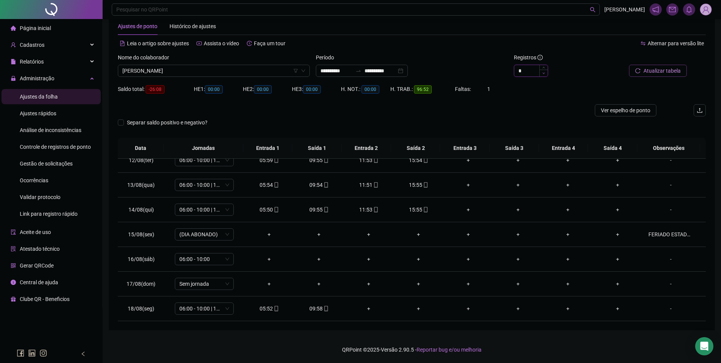
click at [543, 73] on icon "down" at bounding box center [543, 73] width 3 height 3
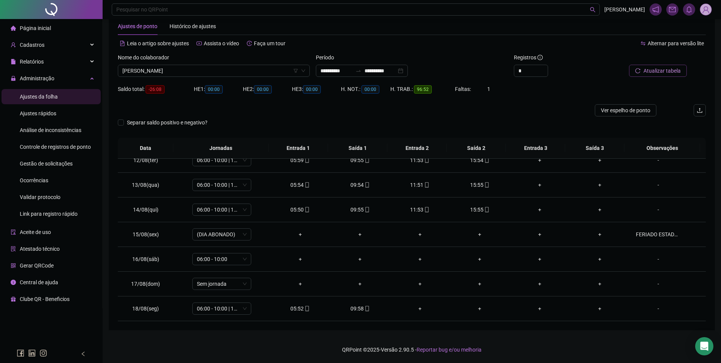
click at [671, 68] on span "Atualizar tabela" at bounding box center [661, 70] width 37 height 8
click at [212, 260] on span "06:00 - 10:00" at bounding box center [222, 258] width 50 height 11
click at [213, 212] on div "Sem carga horária" at bounding box center [225, 206] width 64 height 12
click at [213, 216] on div "Folga" at bounding box center [227, 218] width 50 height 8
click at [255, 240] on span "Sim" at bounding box center [256, 239] width 9 height 8
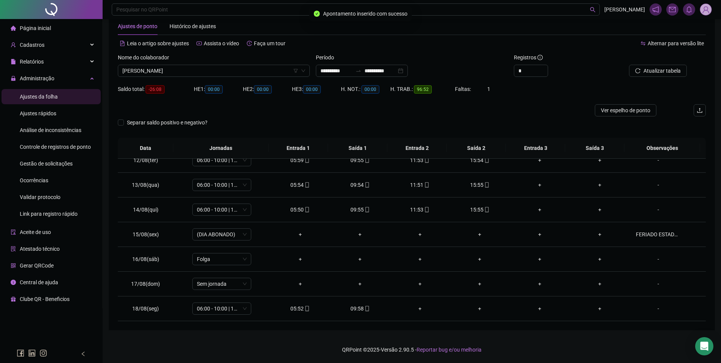
click at [650, 62] on div at bounding box center [650, 58] width 74 height 11
click at [651, 68] on span "Atualizar tabela" at bounding box center [661, 70] width 37 height 8
click at [228, 68] on span "[PERSON_NAME]" at bounding box center [213, 70] width 183 height 11
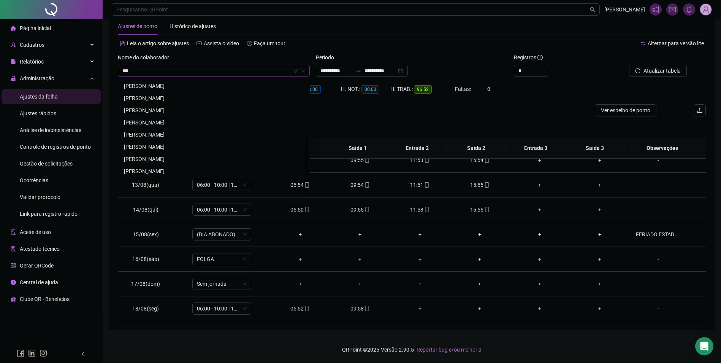
scroll to position [0, 0]
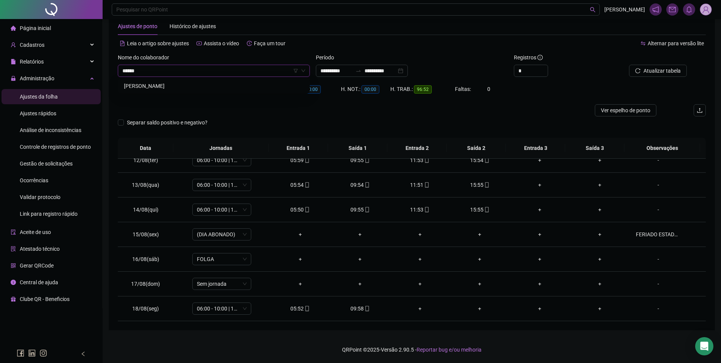
click at [197, 82] on div "MIRIAM ALVES DOS SANTOS REIS" at bounding box center [214, 86] width 180 height 8
click at [654, 70] on span "Buscar registros" at bounding box center [661, 70] width 39 height 8
click at [222, 258] on span "FOLGA COMPENSATÓRIA" at bounding box center [222, 258] width 50 height 11
click at [218, 215] on div "Folga" at bounding box center [227, 218] width 50 height 8
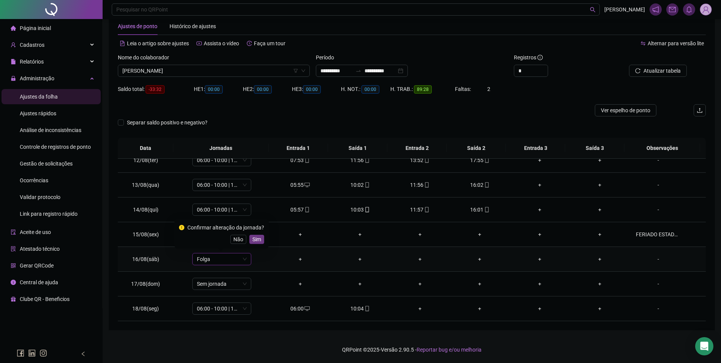
click at [256, 237] on span "Sim" at bounding box center [256, 239] width 9 height 8
click at [667, 71] on span "Atualizar tabela" at bounding box center [661, 70] width 37 height 8
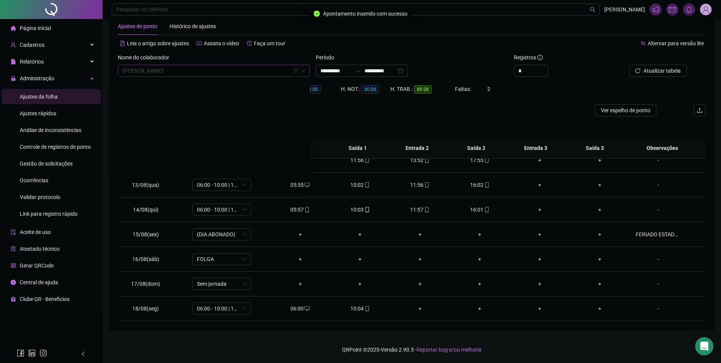
scroll to position [8196, 0]
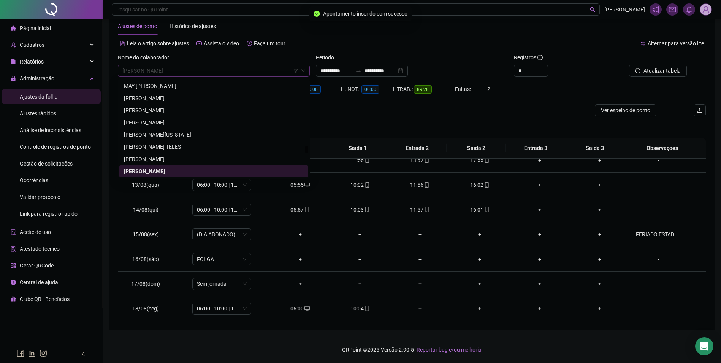
click at [249, 71] on span "MIRIAM ALVES DOS SANTOS REIS" at bounding box center [213, 70] width 183 height 11
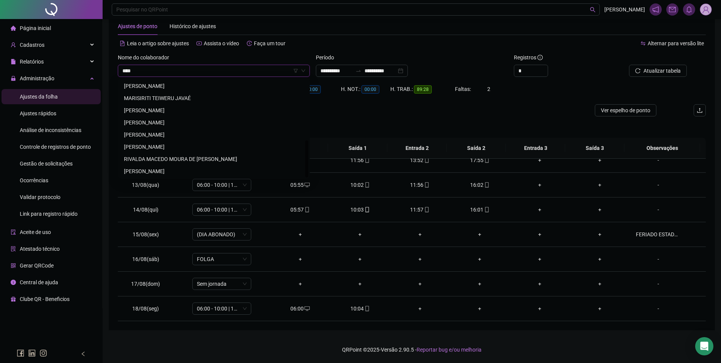
scroll to position [0, 0]
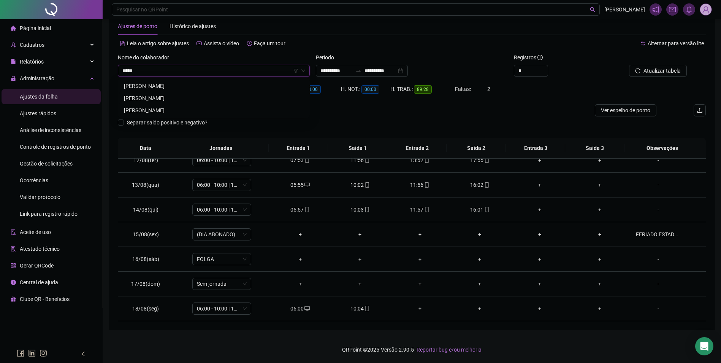
click at [188, 97] on div "[PERSON_NAME]" at bounding box center [214, 98] width 180 height 8
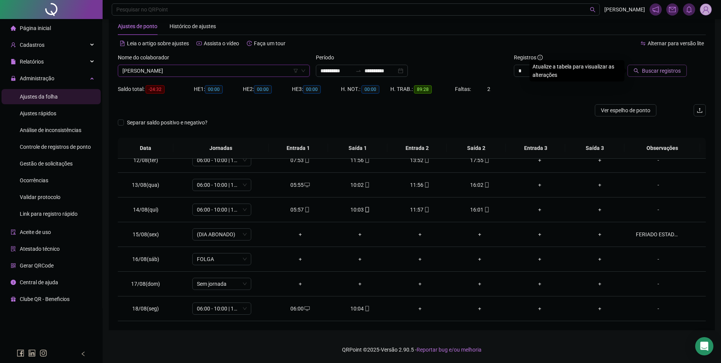
click at [671, 70] on span "Buscar registros" at bounding box center [661, 70] width 39 height 8
click at [655, 66] on button "Atualizar tabela" at bounding box center [658, 71] width 58 height 12
click at [256, 74] on span "[PERSON_NAME]" at bounding box center [213, 70] width 183 height 11
click at [253, 85] on div "[PERSON_NAME]" at bounding box center [214, 86] width 180 height 8
click at [654, 73] on span "Buscar registros" at bounding box center [661, 70] width 39 height 8
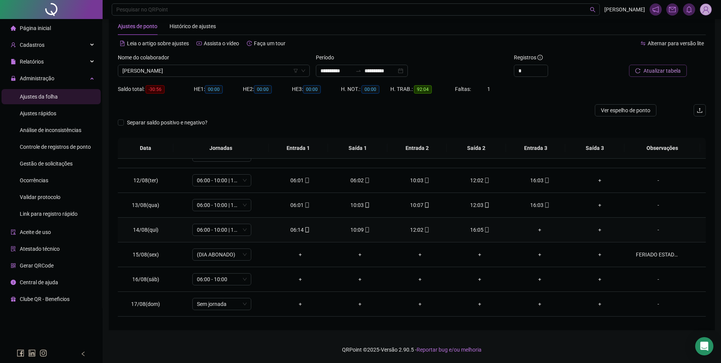
scroll to position [244, 0]
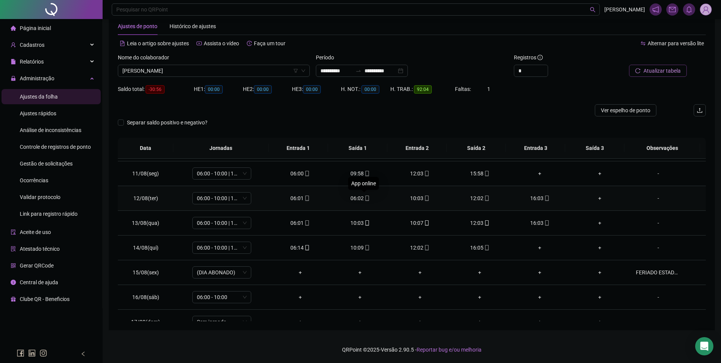
click at [367, 199] on icon "mobile" at bounding box center [366, 197] width 5 height 5
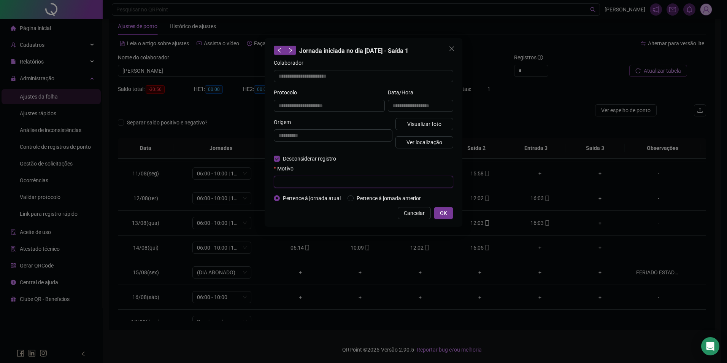
click at [308, 179] on input "text" at bounding box center [363, 182] width 179 height 12
click at [310, 184] on input "text" at bounding box center [363, 182] width 179 height 12
paste input "**********"
click at [453, 210] on div "**********" at bounding box center [363, 132] width 198 height 188
click at [444, 211] on span "OK" at bounding box center [443, 213] width 7 height 8
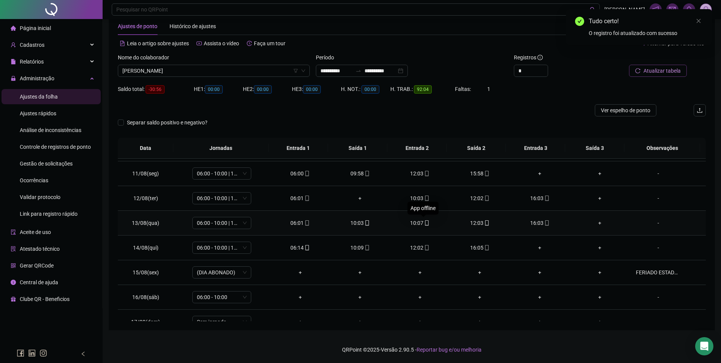
click at [424, 225] on icon "mobile" at bounding box center [426, 222] width 5 height 5
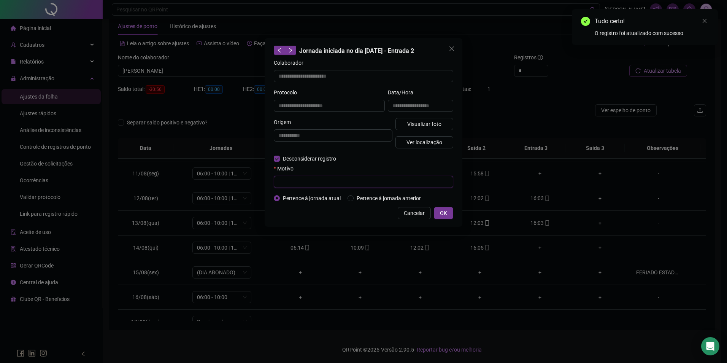
click at [305, 182] on input "text" at bounding box center [363, 182] width 179 height 12
paste input "**********"
click at [443, 214] on span "OK" at bounding box center [443, 213] width 7 height 8
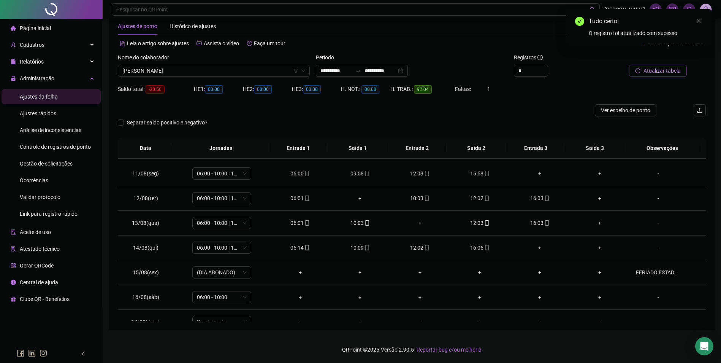
click at [655, 71] on span "Atualizar tabela" at bounding box center [661, 70] width 37 height 8
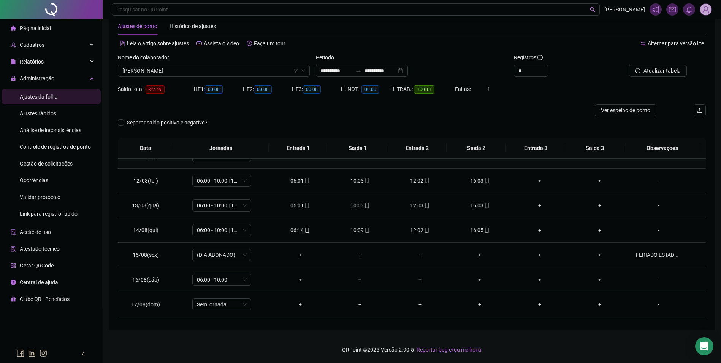
scroll to position [266, 0]
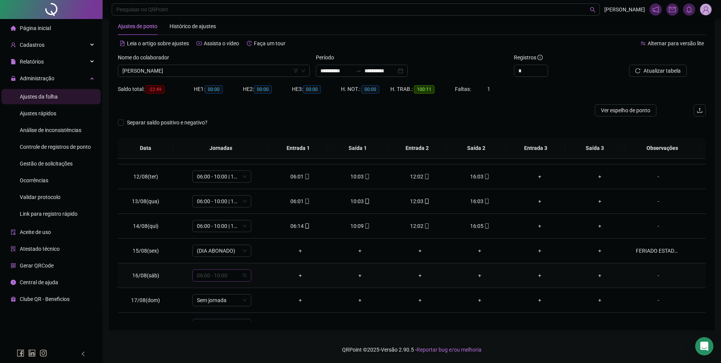
click at [222, 279] on span "06:00 - 10:00" at bounding box center [222, 274] width 50 height 11
click at [207, 233] on div "Folga" at bounding box center [227, 235] width 50 height 8
click at [251, 251] on button "Sim" at bounding box center [256, 255] width 15 height 9
click at [659, 68] on span "Atualizar tabela" at bounding box center [661, 70] width 37 height 8
click at [215, 69] on span "[PERSON_NAME]" at bounding box center [213, 70] width 183 height 11
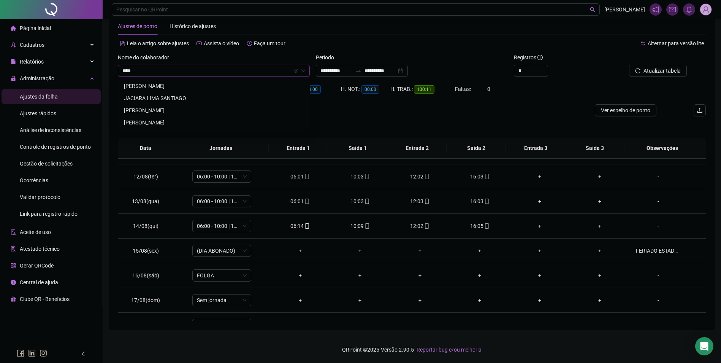
scroll to position [0, 0]
click at [171, 95] on div "[PERSON_NAME]" at bounding box center [214, 98] width 180 height 8
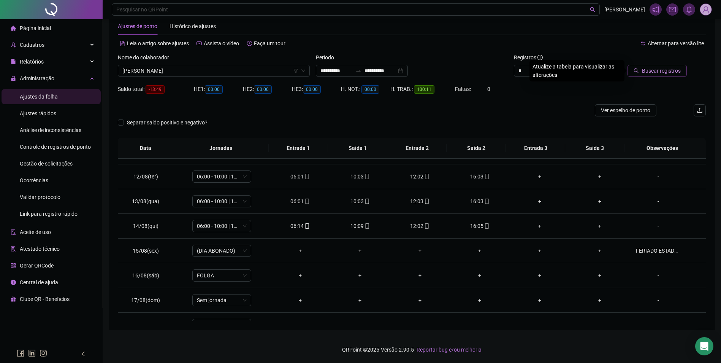
click at [671, 71] on span "Buscar registros" at bounding box center [661, 70] width 39 height 8
click at [297, 275] on div "06:00" at bounding box center [300, 275] width 48 height 8
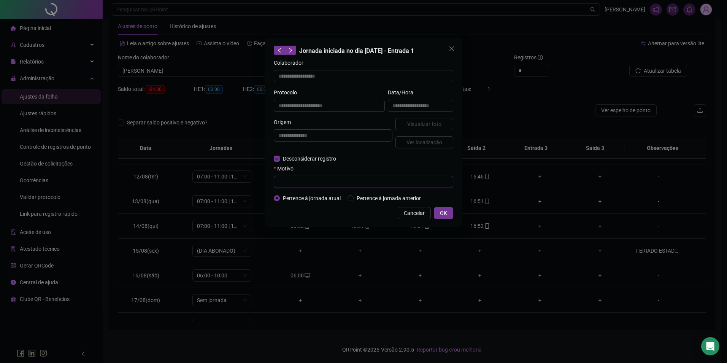
click at [291, 187] on input "text" at bounding box center [363, 182] width 179 height 12
paste input "**********"
click at [449, 214] on button "OK" at bounding box center [443, 213] width 19 height 12
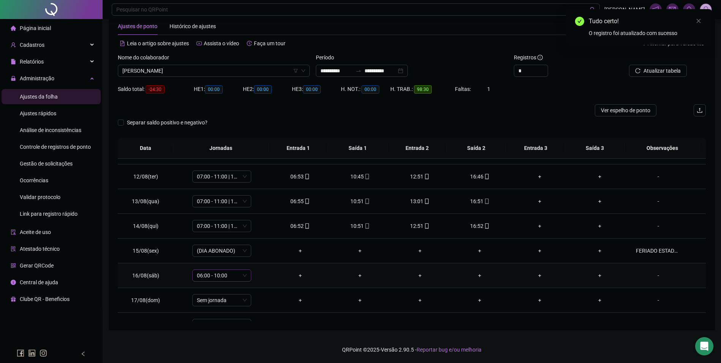
click at [218, 277] on span "06:00 - 10:00" at bounding box center [222, 274] width 50 height 11
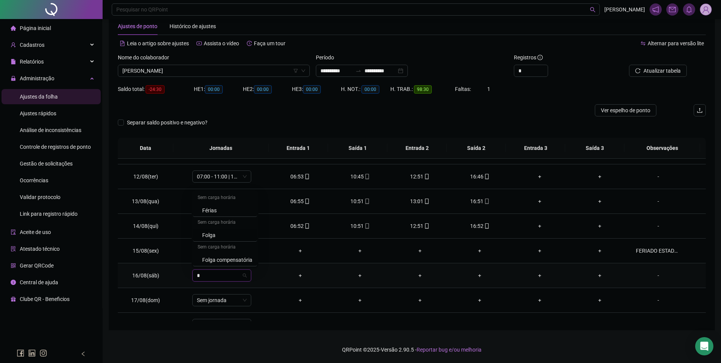
click at [215, 234] on div "Folga" at bounding box center [227, 235] width 50 height 8
click at [254, 255] on span "Sim" at bounding box center [256, 255] width 9 height 8
click at [643, 71] on button "Atualizar tabela" at bounding box center [658, 71] width 58 height 12
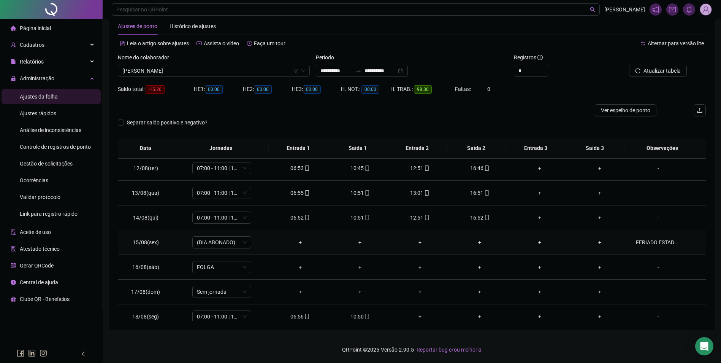
scroll to position [282, 0]
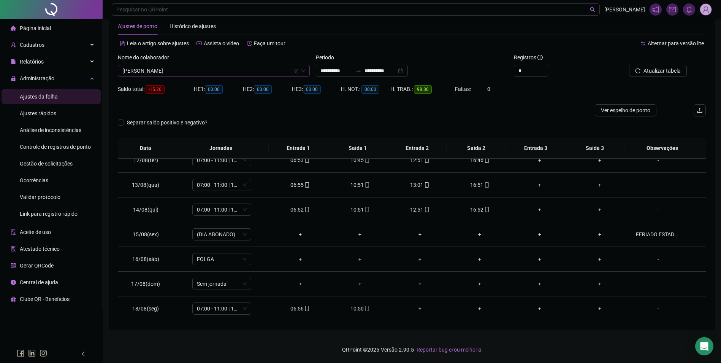
click at [194, 70] on span "[PERSON_NAME]" at bounding box center [213, 70] width 183 height 11
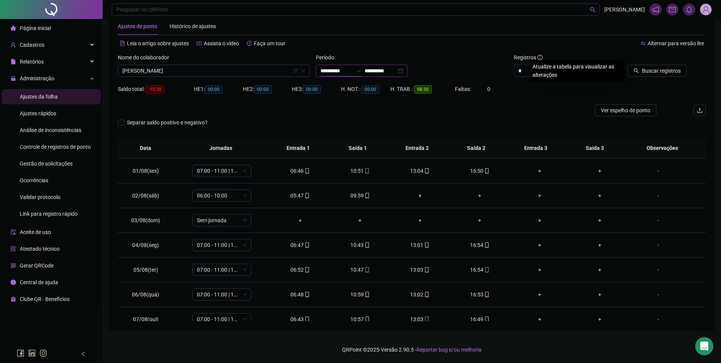
scroll to position [282, 0]
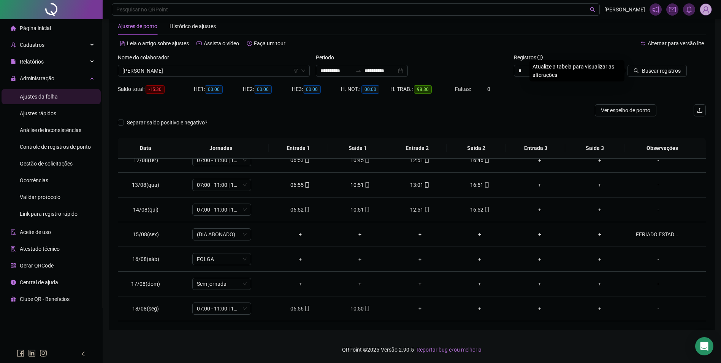
click at [627, 65] on button "Buscar registros" at bounding box center [656, 71] width 59 height 12
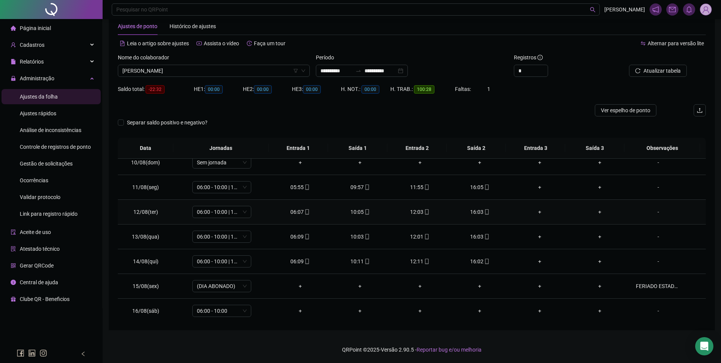
scroll to position [244, 0]
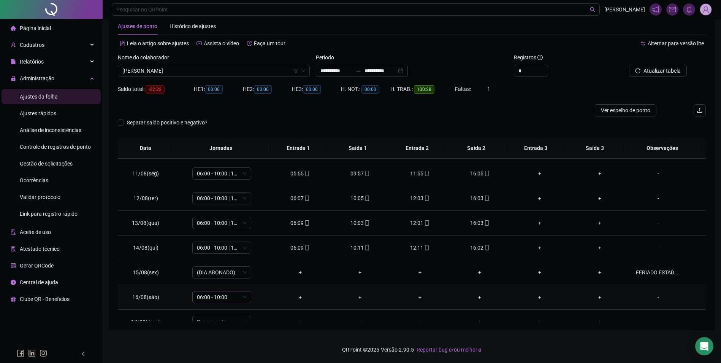
click at [239, 296] on span "06:00 - 10:00" at bounding box center [222, 296] width 50 height 11
type input "**"
click at [217, 253] on div "Folga" at bounding box center [227, 256] width 50 height 8
click at [255, 275] on span "Sim" at bounding box center [256, 277] width 9 height 8
click at [663, 69] on span "Atualizar tabela" at bounding box center [661, 70] width 37 height 8
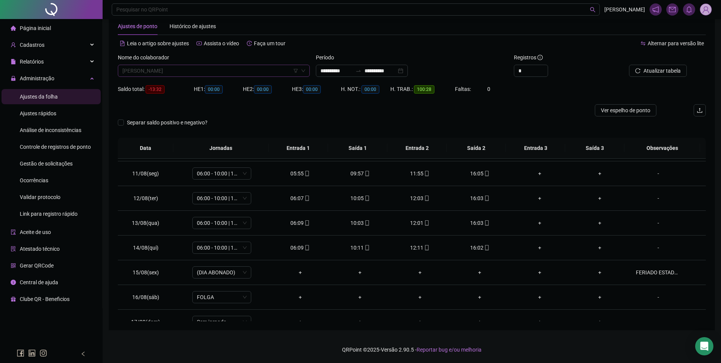
click at [212, 73] on span "[PERSON_NAME]" at bounding box center [213, 70] width 183 height 11
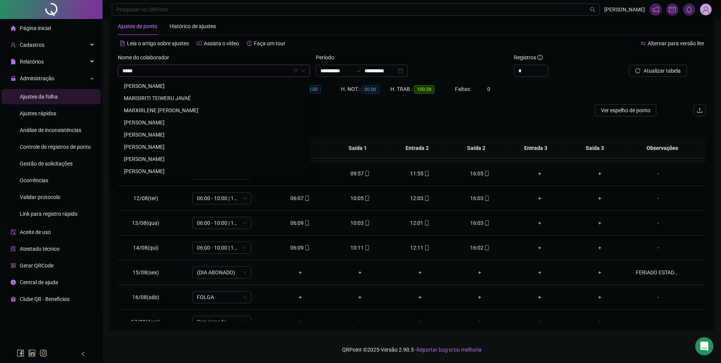
scroll to position [0, 0]
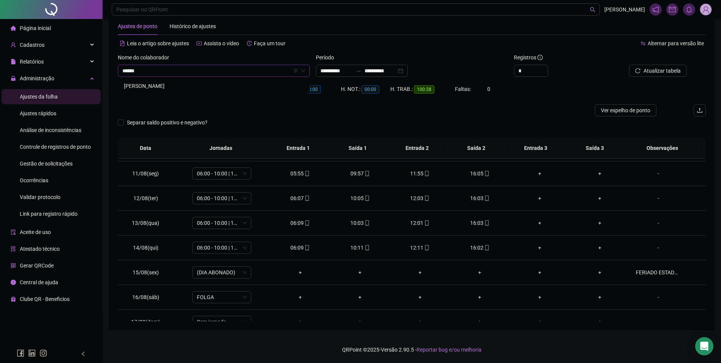
type input "*******"
click at [197, 82] on div "[PERSON_NAME]" at bounding box center [214, 86] width 180 height 8
click at [669, 66] on button "Buscar registros" at bounding box center [656, 71] width 59 height 12
click at [290, 296] on div "05:51" at bounding box center [300, 297] width 48 height 8
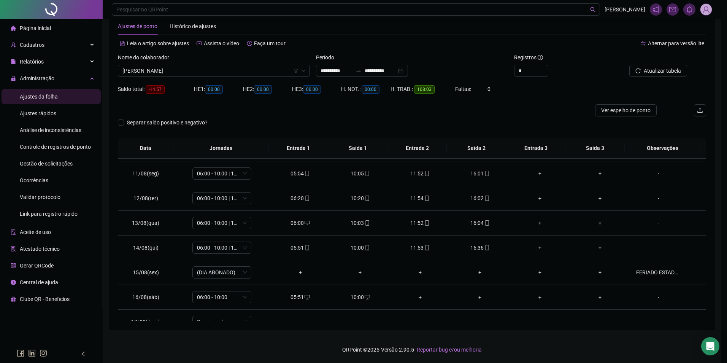
type input "**********"
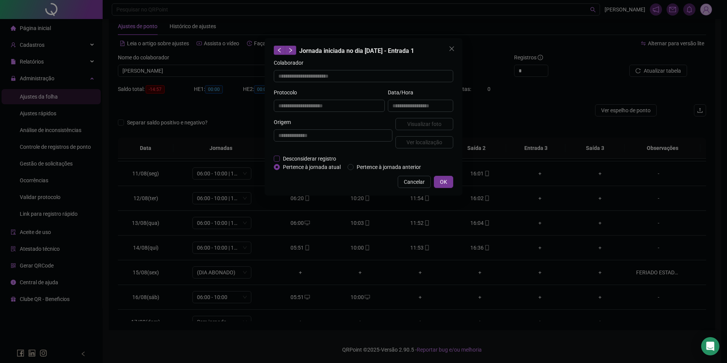
click at [280, 156] on span "Desconsiderar registro" at bounding box center [309, 158] width 59 height 8
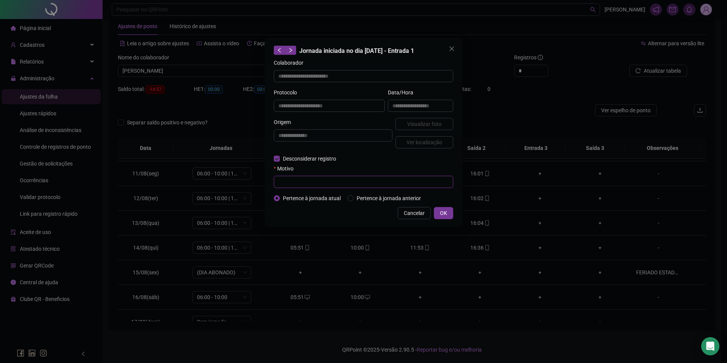
click at [293, 183] on input "text" at bounding box center [363, 182] width 179 height 12
paste input "**********"
type input "**********"
click at [439, 209] on button "OK" at bounding box center [443, 213] width 19 height 12
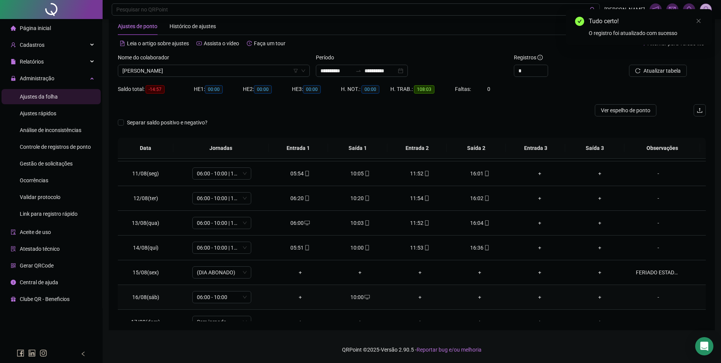
click at [364, 295] on span "desktop" at bounding box center [367, 296] width 6 height 5
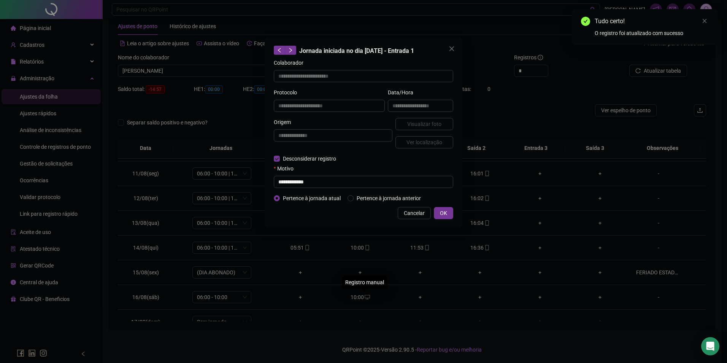
type input "**********"
click at [308, 187] on input "text" at bounding box center [363, 182] width 179 height 12
paste input "**********"
type input "**********"
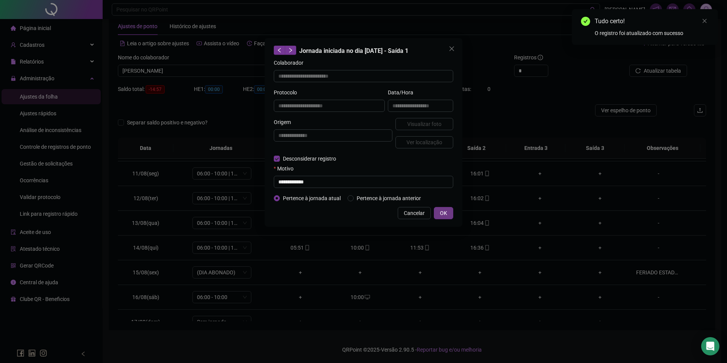
click at [448, 213] on button "OK" at bounding box center [443, 213] width 19 height 12
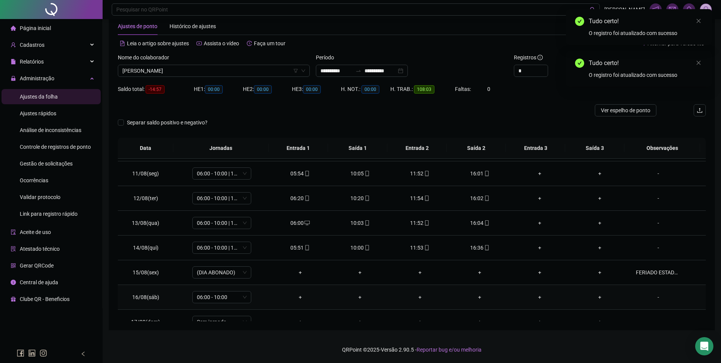
click at [226, 296] on span "06:00 - 10:00" at bounding box center [222, 296] width 50 height 11
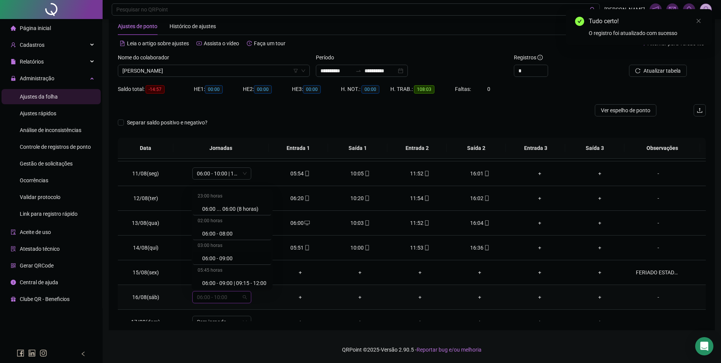
type input "*"
click at [217, 256] on div "Folga" at bounding box center [227, 256] width 50 height 8
click at [257, 274] on span "Sim" at bounding box center [256, 277] width 9 height 8
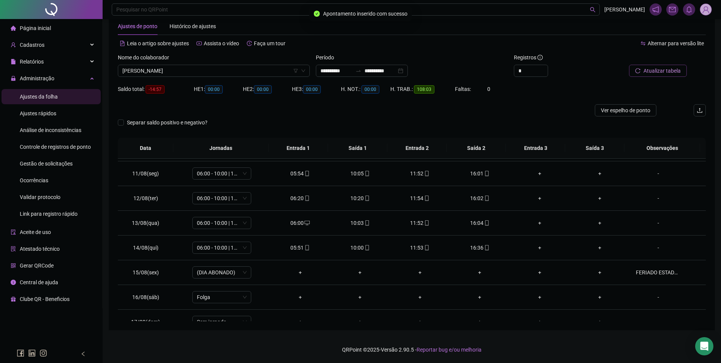
click at [646, 74] on span "Atualizar tabela" at bounding box center [661, 70] width 37 height 8
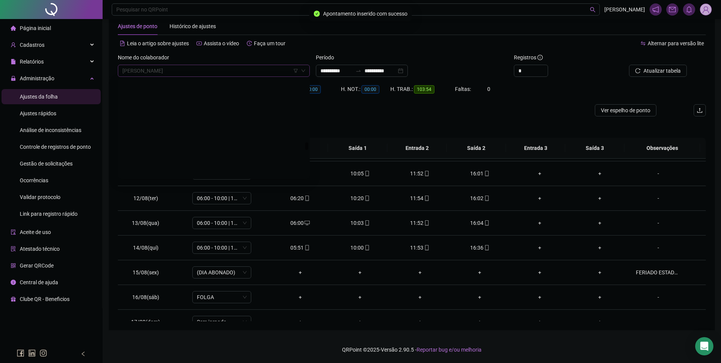
scroll to position [7782, 0]
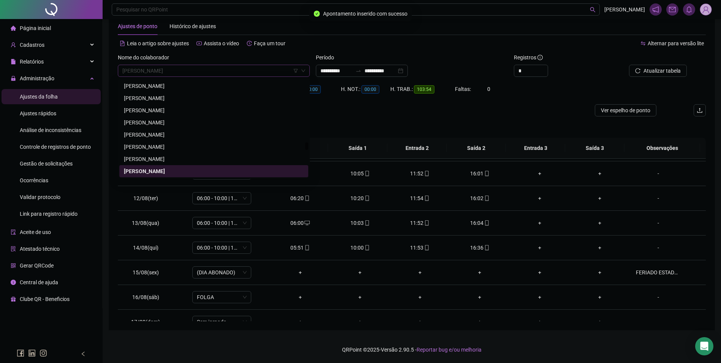
click at [228, 73] on span "[PERSON_NAME]" at bounding box center [213, 70] width 183 height 11
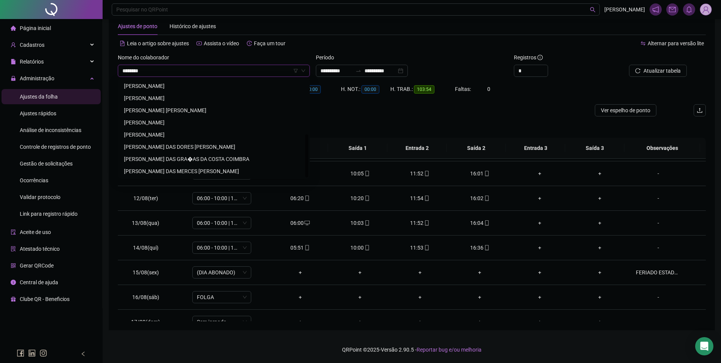
type input "********"
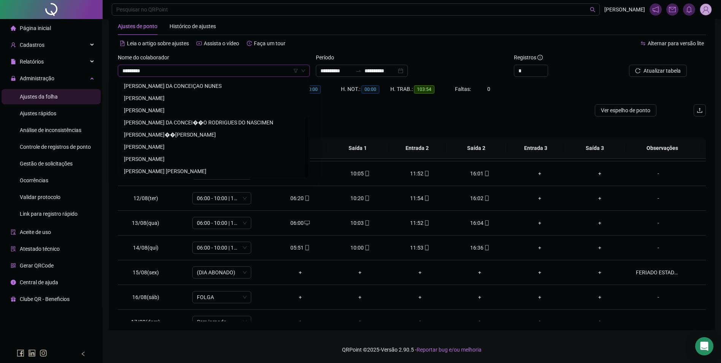
click at [182, 172] on div "[PERSON_NAME] [PERSON_NAME]" at bounding box center [214, 171] width 180 height 8
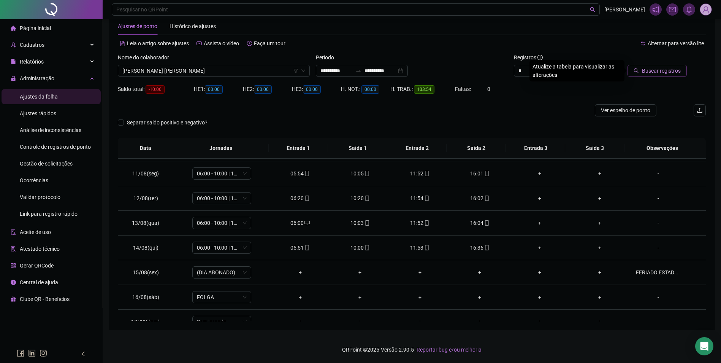
click at [656, 73] on span "Buscar registros" at bounding box center [661, 70] width 39 height 8
click at [234, 295] on span "06:00 - 10:00" at bounding box center [222, 296] width 50 height 11
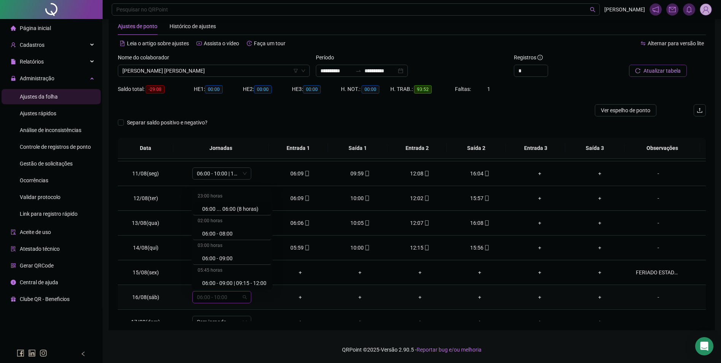
type input "*"
click at [212, 257] on div "Folga" at bounding box center [227, 256] width 50 height 8
click at [254, 277] on span "Sim" at bounding box center [256, 277] width 9 height 8
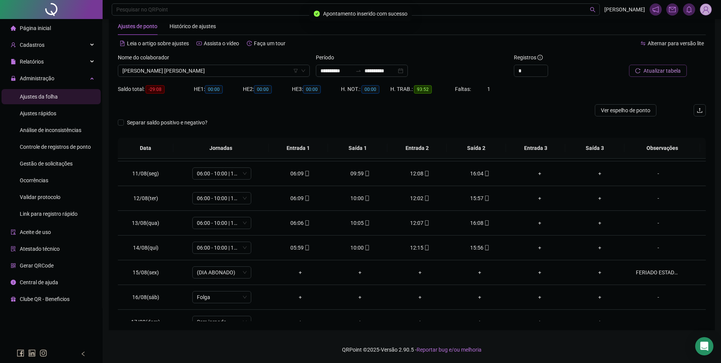
click at [663, 71] on span "Atualizar tabela" at bounding box center [661, 70] width 37 height 8
click at [270, 76] on span "[PERSON_NAME] [PERSON_NAME]" at bounding box center [213, 70] width 183 height 11
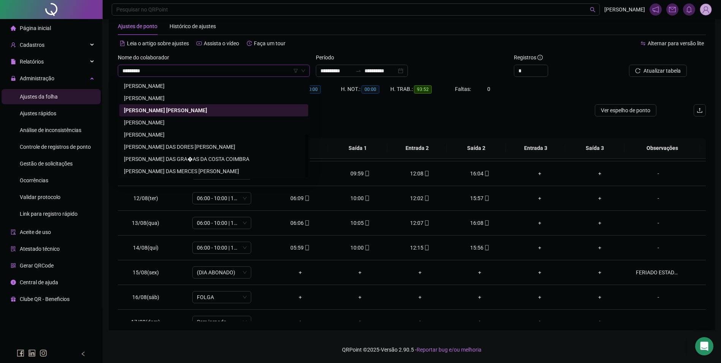
scroll to position [61, 0]
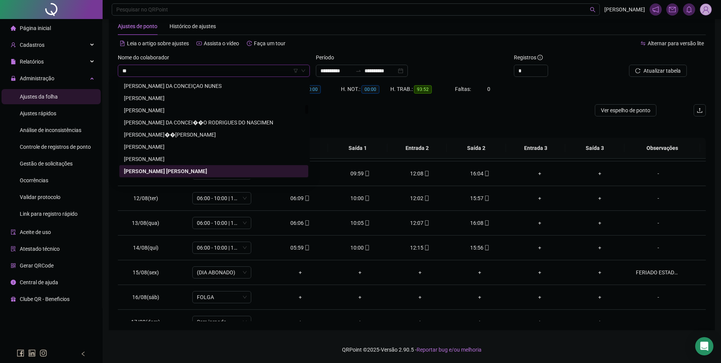
type input "*"
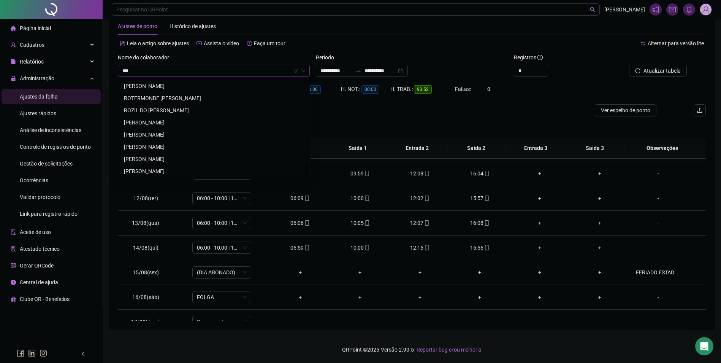
scroll to position [0, 0]
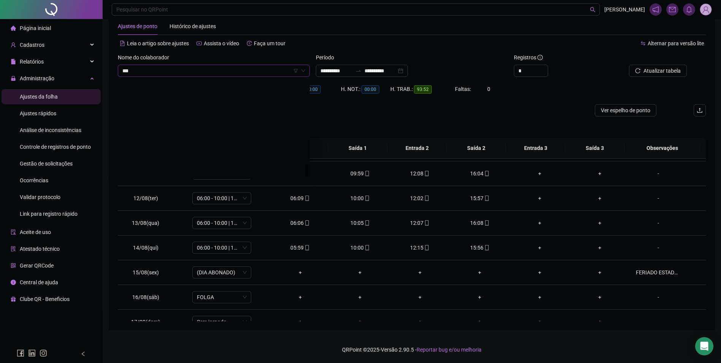
type input "****"
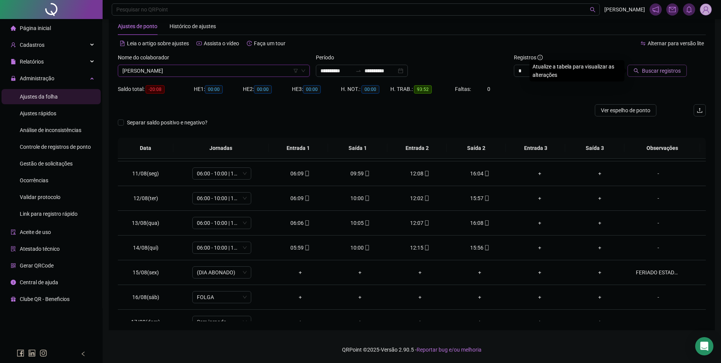
click at [655, 70] on span "Buscar registros" at bounding box center [661, 70] width 39 height 8
click at [224, 297] on span "06:00 - 10:00" at bounding box center [222, 296] width 50 height 11
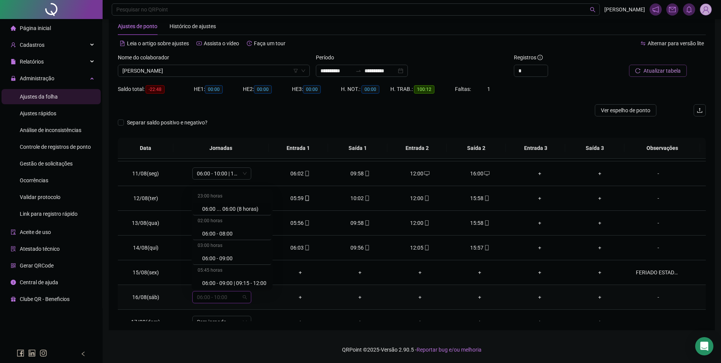
type input "*"
click at [213, 259] on div "Folga" at bounding box center [227, 256] width 50 height 8
click at [255, 275] on span "Sim" at bounding box center [256, 277] width 9 height 8
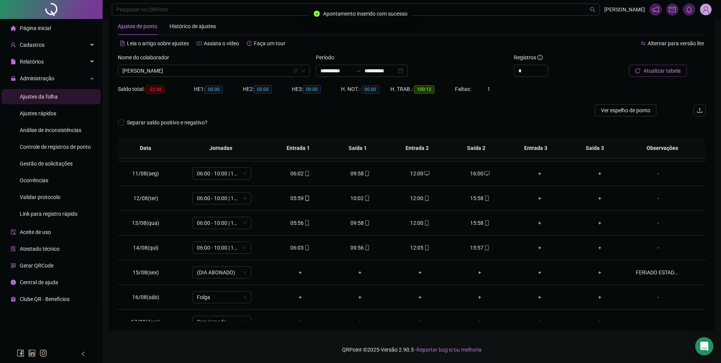
click at [671, 67] on span "Atualizar tabela" at bounding box center [661, 70] width 37 height 8
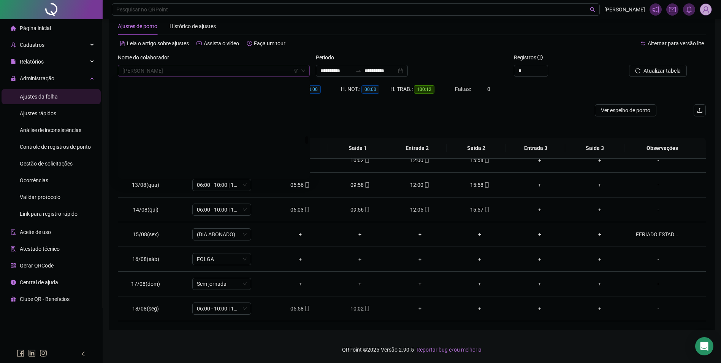
scroll to position [7004, 0]
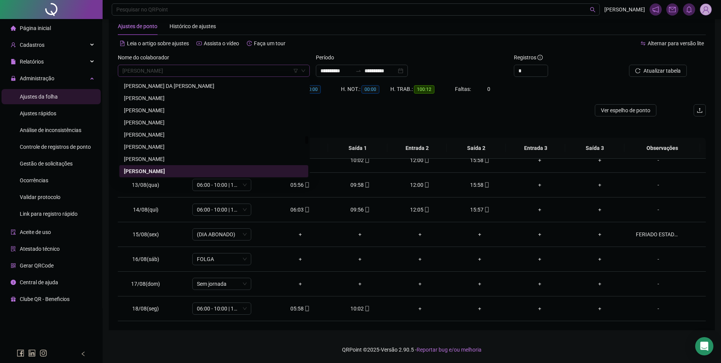
click at [240, 71] on span "[PERSON_NAME]" at bounding box center [213, 70] width 183 height 11
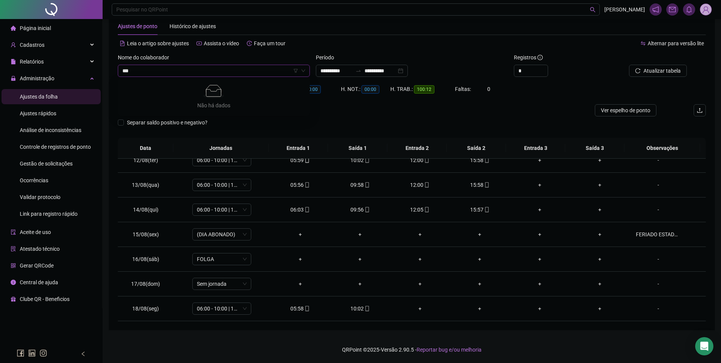
type input "****"
click at [226, 93] on div "[PERSON_NAME]" at bounding box center [213, 98] width 189 height 12
click at [659, 71] on span "Buscar registros" at bounding box center [661, 70] width 39 height 8
click at [225, 260] on span "06:00 - 10:00" at bounding box center [222, 258] width 50 height 11
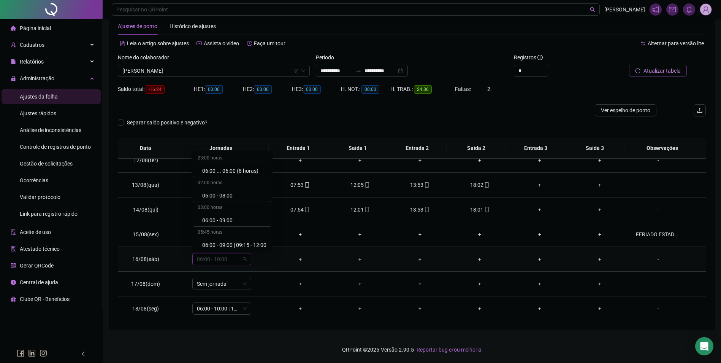
type input "*"
click at [210, 218] on div "Folga" at bounding box center [227, 218] width 50 height 8
click at [252, 241] on span "Sim" at bounding box center [256, 239] width 9 height 8
click at [241, 65] on div "[PERSON_NAME]" at bounding box center [214, 71] width 192 height 12
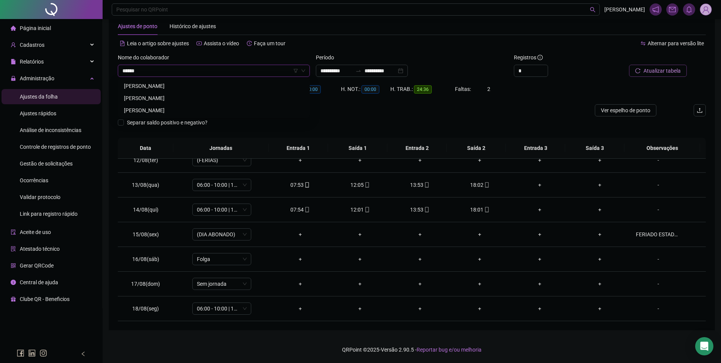
type input "******"
drag, startPoint x: 186, startPoint y: 84, endPoint x: 518, endPoint y: 30, distance: 336.4
click at [188, 84] on div "[PERSON_NAME]" at bounding box center [214, 86] width 180 height 8
click at [646, 74] on span "Buscar registros" at bounding box center [661, 70] width 39 height 8
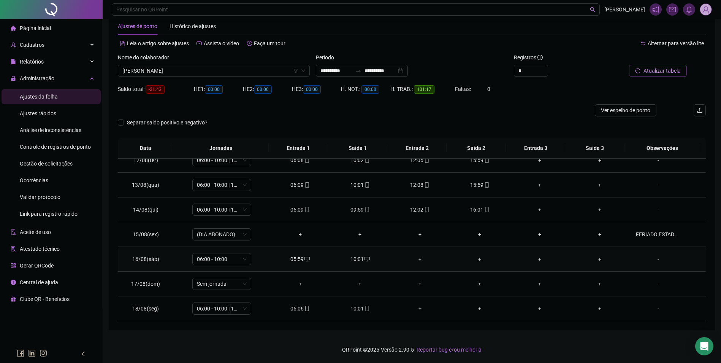
click at [359, 260] on div "10:01" at bounding box center [360, 259] width 48 height 8
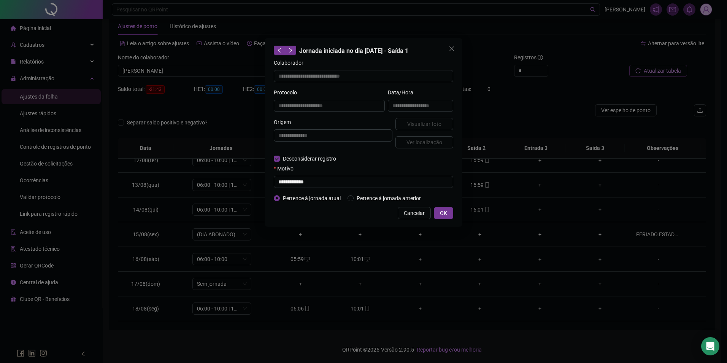
type input "**********"
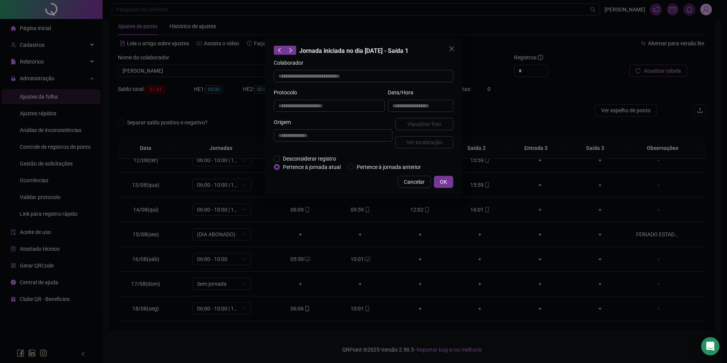
click at [272, 160] on div "**********" at bounding box center [363, 116] width 198 height 157
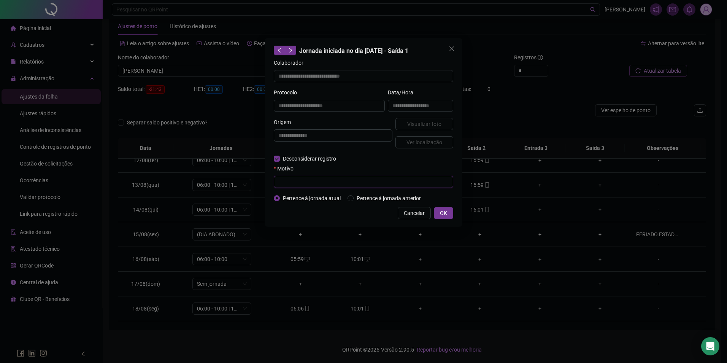
click at [286, 184] on input "text" at bounding box center [363, 182] width 179 height 12
paste input "**********"
type input "**********"
click at [446, 209] on span "OK" at bounding box center [443, 213] width 7 height 8
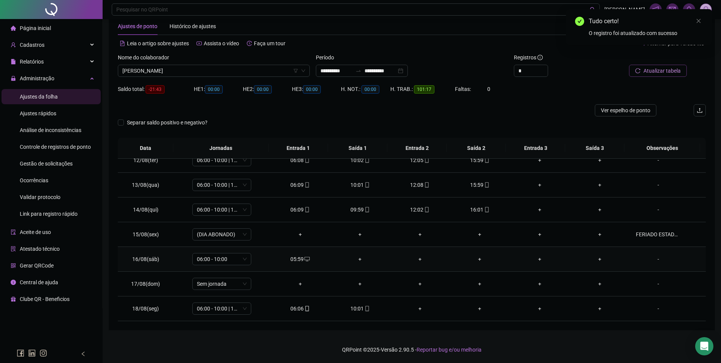
click at [301, 258] on div "05:59" at bounding box center [300, 259] width 48 height 8
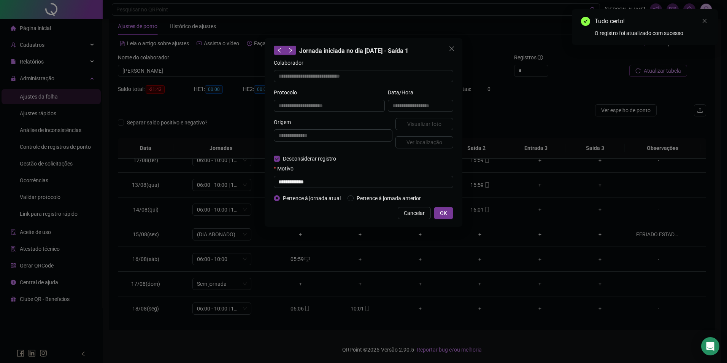
type input "**********"
click at [295, 182] on input "text" at bounding box center [363, 182] width 179 height 12
paste input "**********"
type input "**********"
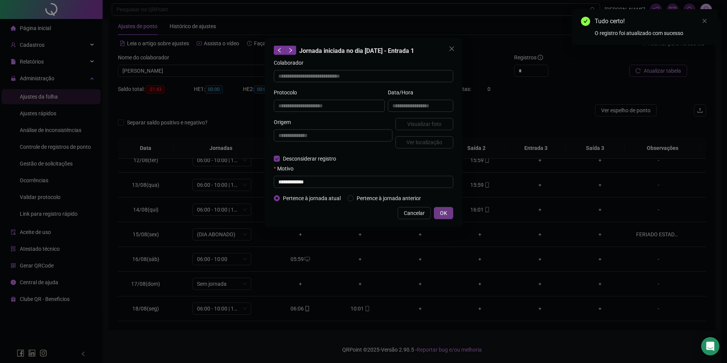
click at [442, 211] on span "OK" at bounding box center [443, 213] width 7 height 8
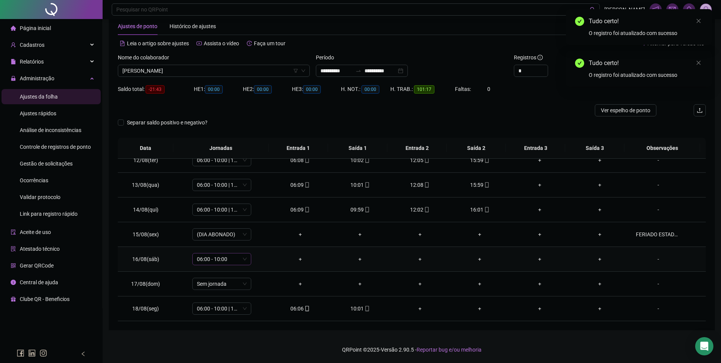
click at [226, 257] on span "06:00 - 10:00" at bounding box center [222, 258] width 50 height 11
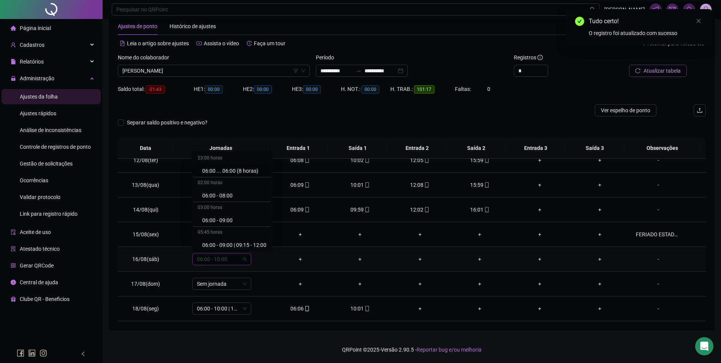
type input "*"
click at [214, 218] on div "Folga" at bounding box center [227, 218] width 50 height 8
click at [259, 236] on span "Sim" at bounding box center [256, 239] width 9 height 8
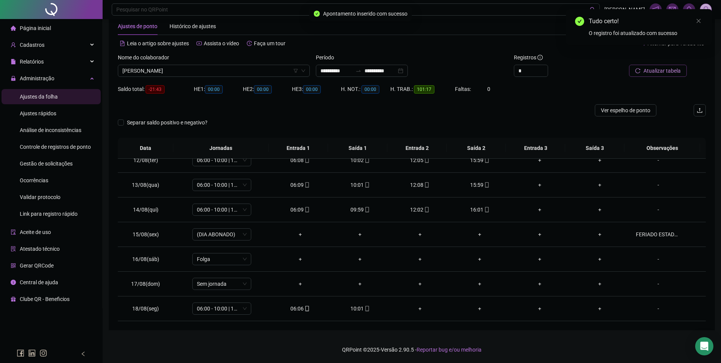
click at [651, 74] on span "Atualizar tabela" at bounding box center [661, 70] width 37 height 8
click at [264, 73] on span "[PERSON_NAME]" at bounding box center [213, 70] width 183 height 11
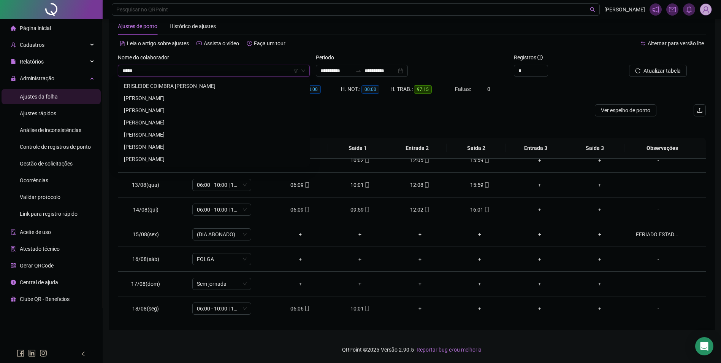
scroll to position [0, 0]
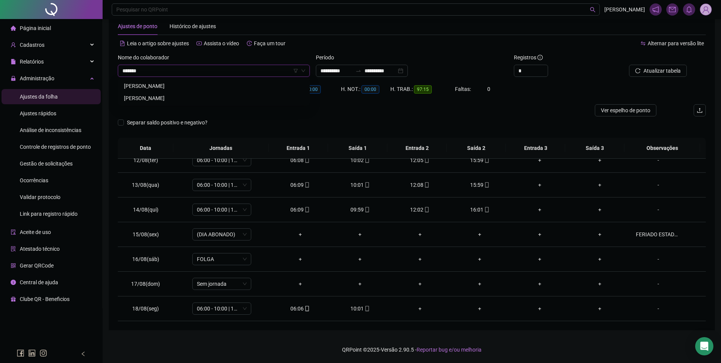
type input "********"
click at [627, 65] on button "Buscar registros" at bounding box center [656, 71] width 59 height 12
click at [361, 255] on div "10:00" at bounding box center [360, 259] width 48 height 8
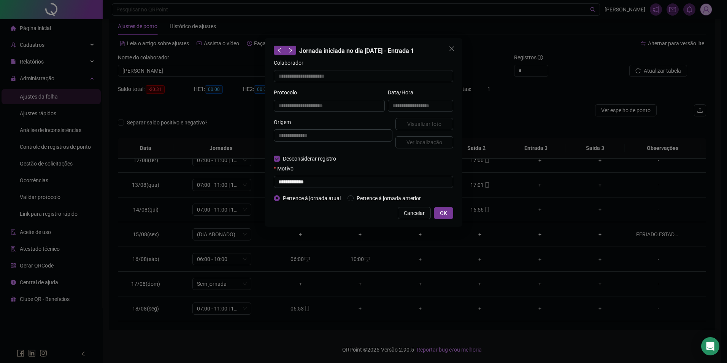
type input "**********"
click at [287, 185] on input "text" at bounding box center [363, 182] width 179 height 12
paste input "**********"
type input "**********"
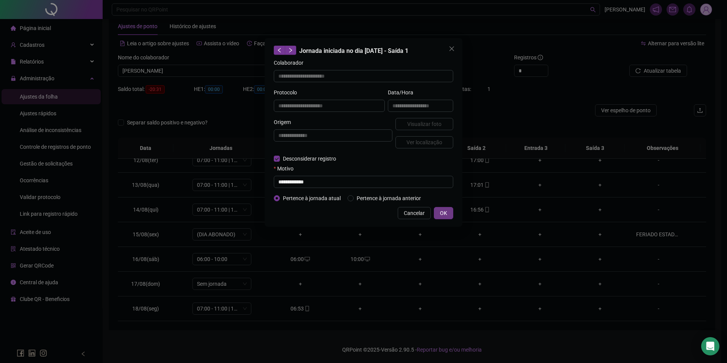
click at [451, 211] on button "OK" at bounding box center [443, 213] width 19 height 12
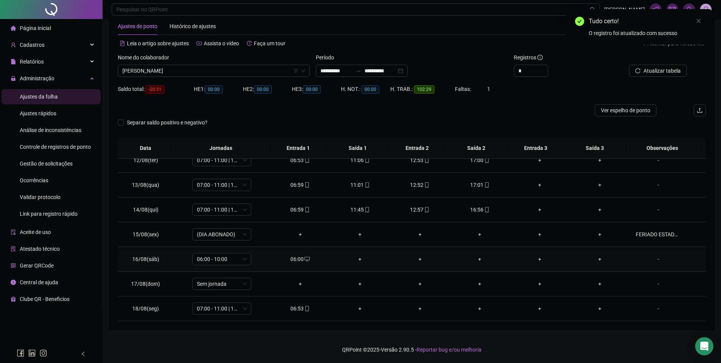
click at [304, 258] on icon "desktop" at bounding box center [306, 258] width 5 height 5
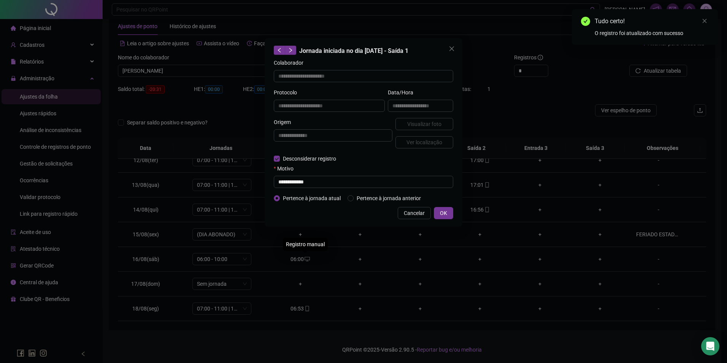
type input "**********"
click at [287, 189] on form "**********" at bounding box center [363, 131] width 179 height 144
click at [289, 184] on input "text" at bounding box center [363, 182] width 179 height 12
paste input "**********"
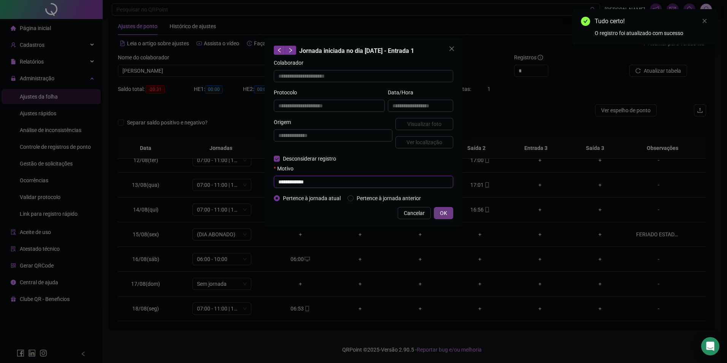
type input "**********"
click at [442, 212] on span "OK" at bounding box center [443, 213] width 7 height 8
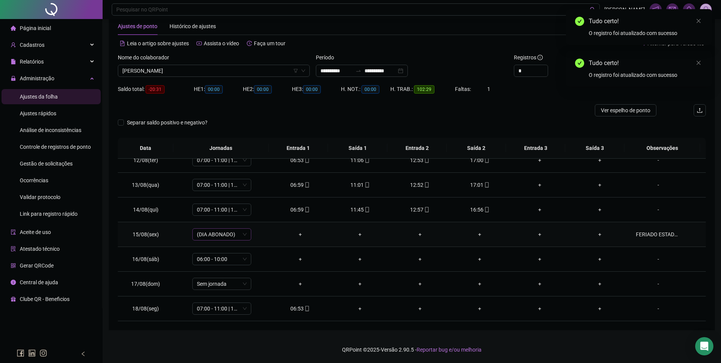
click at [242, 236] on span "(DIA ABONADO)" at bounding box center [222, 233] width 50 height 11
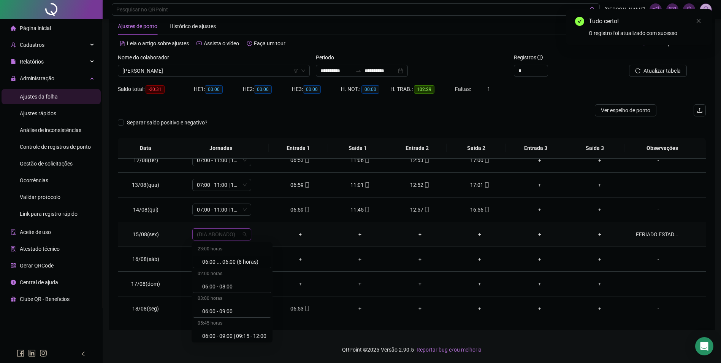
drag, startPoint x: 326, startPoint y: 241, endPoint x: 320, endPoint y: 242, distance: 5.8
click at [325, 241] on td "+" at bounding box center [300, 234] width 60 height 25
click at [241, 259] on span "06:00 - 10:00" at bounding box center [222, 258] width 50 height 11
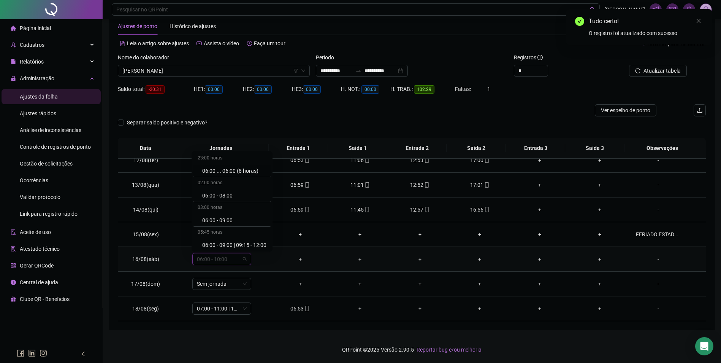
type input "*"
click at [214, 219] on div "Folga" at bounding box center [227, 218] width 50 height 8
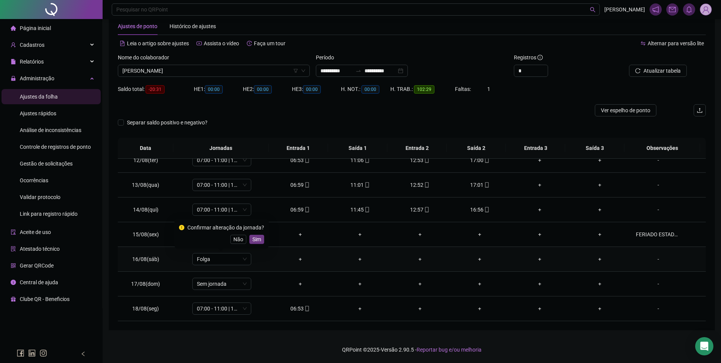
click at [257, 238] on span "Sim" at bounding box center [256, 239] width 9 height 8
click at [657, 71] on span "Atualizar tabela" at bounding box center [661, 70] width 37 height 8
click at [218, 74] on span "[PERSON_NAME]" at bounding box center [213, 70] width 183 height 11
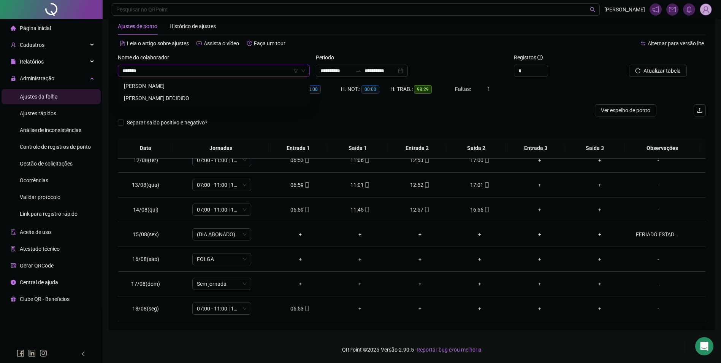
type input "********"
click at [190, 84] on div "[PERSON_NAME]" at bounding box center [214, 86] width 180 height 8
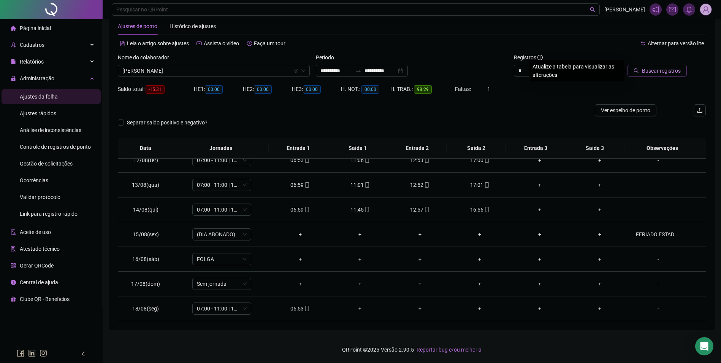
click at [647, 66] on span "Buscar registros" at bounding box center [661, 70] width 39 height 8
click at [304, 261] on icon "desktop" at bounding box center [306, 258] width 5 height 5
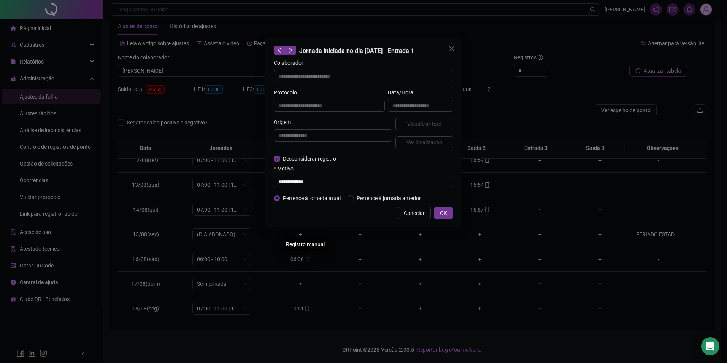
type input "**********"
click at [299, 188] on form "**********" at bounding box center [363, 131] width 179 height 144
click at [301, 182] on input "text" at bounding box center [363, 182] width 179 height 12
paste input "**********"
type input "**********"
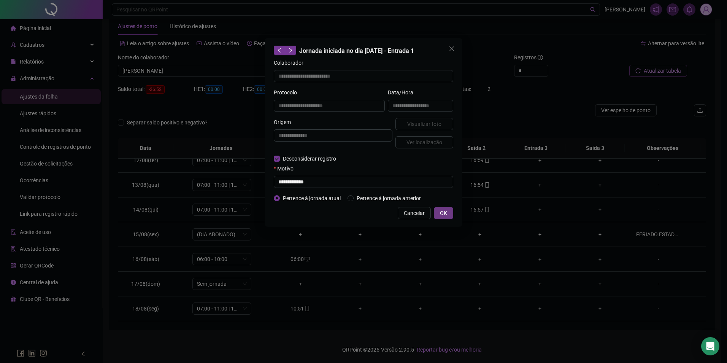
click at [444, 210] on span "OK" at bounding box center [443, 213] width 7 height 8
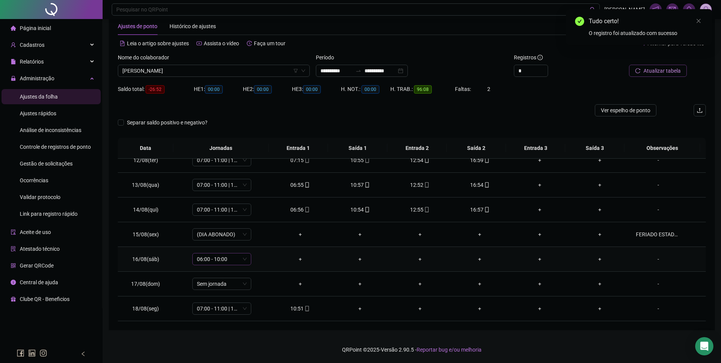
click at [221, 259] on span "06:00 - 10:00" at bounding box center [222, 258] width 50 height 11
type input "*"
click at [209, 217] on div "Folga" at bounding box center [227, 218] width 50 height 8
click at [256, 240] on span "Sim" at bounding box center [256, 239] width 9 height 8
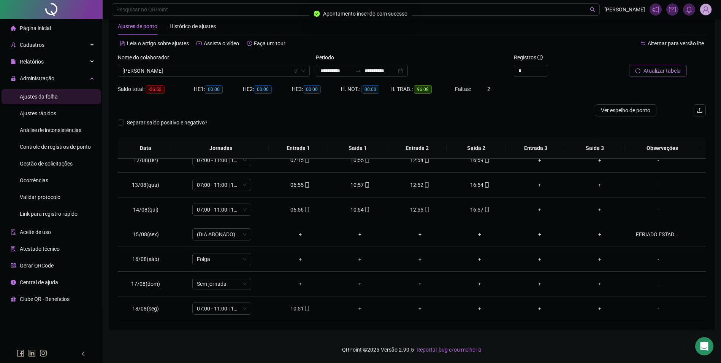
click at [642, 65] on div "Atualizar tabela" at bounding box center [650, 65] width 74 height 24
click at [643, 68] on button "Atualizar tabela" at bounding box center [658, 71] width 58 height 12
click at [251, 73] on span "[PERSON_NAME]" at bounding box center [213, 70] width 183 height 11
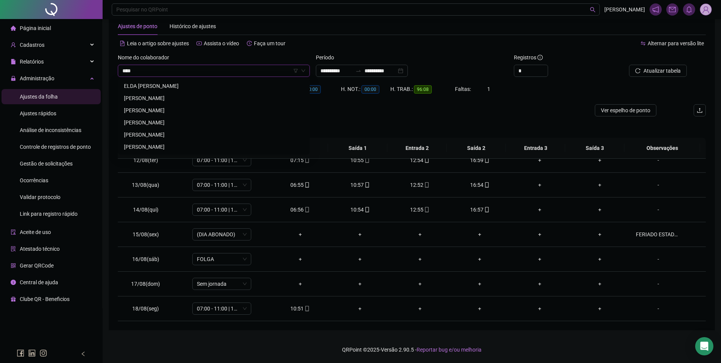
scroll to position [0, 0]
type input "******"
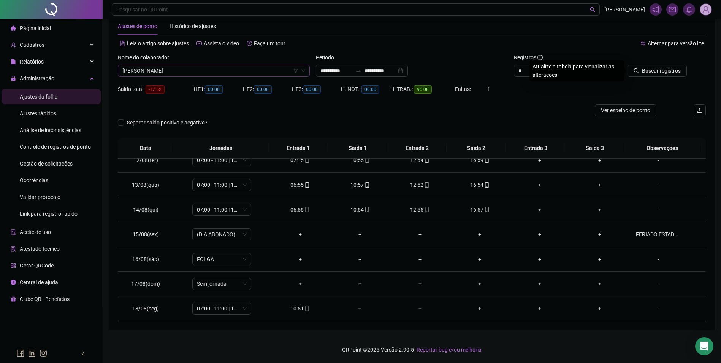
click at [627, 65] on button "Buscar registros" at bounding box center [656, 71] width 59 height 12
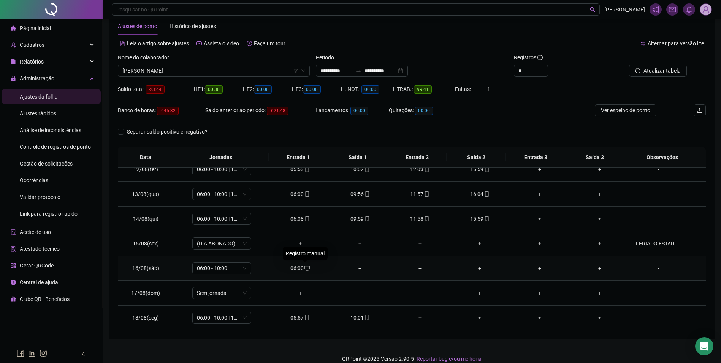
click at [304, 269] on icon "desktop" at bounding box center [306, 268] width 5 height 5
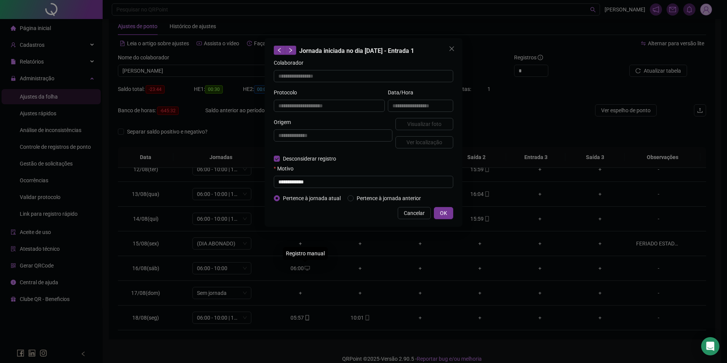
type input "**********"
click at [287, 187] on form "**********" at bounding box center [363, 131] width 179 height 144
click at [289, 185] on input "text" at bounding box center [363, 182] width 179 height 12
paste input "**********"
type input "**********"
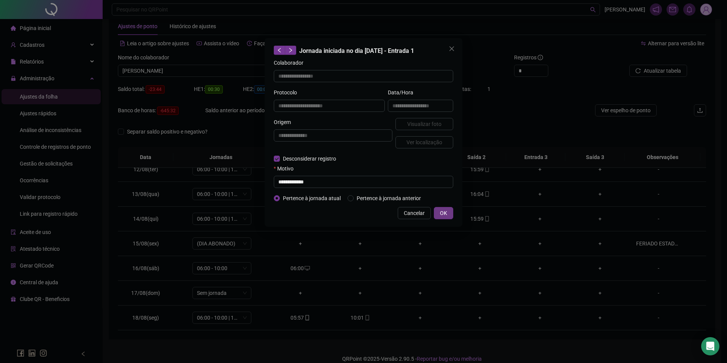
click at [442, 213] on span "OK" at bounding box center [443, 213] width 7 height 8
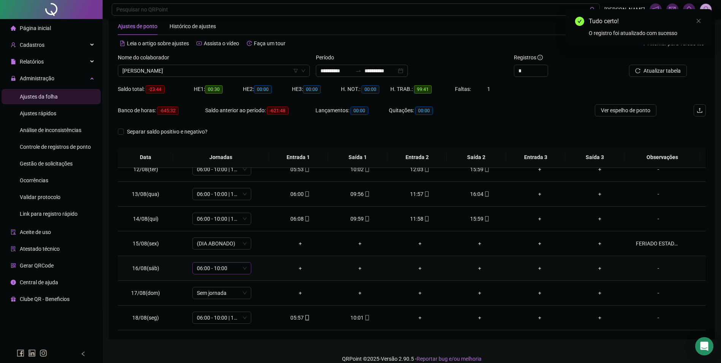
click at [229, 266] on span "06:00 - 10:00" at bounding box center [222, 267] width 50 height 11
type input "*"
click at [210, 227] on div "Folga" at bounding box center [227, 227] width 50 height 8
click at [258, 249] on span "Sim" at bounding box center [256, 248] width 9 height 8
click at [665, 72] on span "Atualizar tabela" at bounding box center [661, 70] width 37 height 8
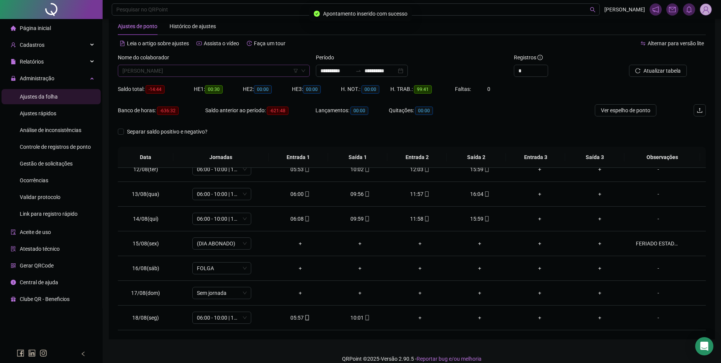
scroll to position [4609, 0]
click at [234, 69] on span "[PERSON_NAME]" at bounding box center [213, 70] width 183 height 11
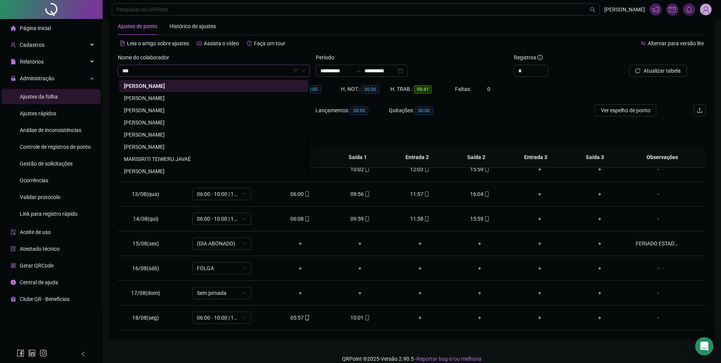
scroll to position [0, 0]
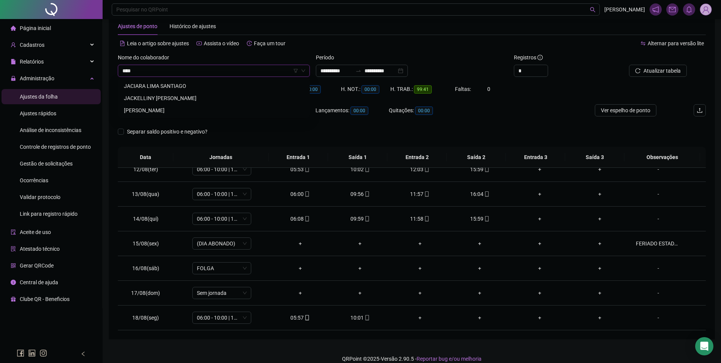
type input "*****"
click at [167, 84] on div "JACIARA LIMA SANTIAGO" at bounding box center [214, 86] width 180 height 8
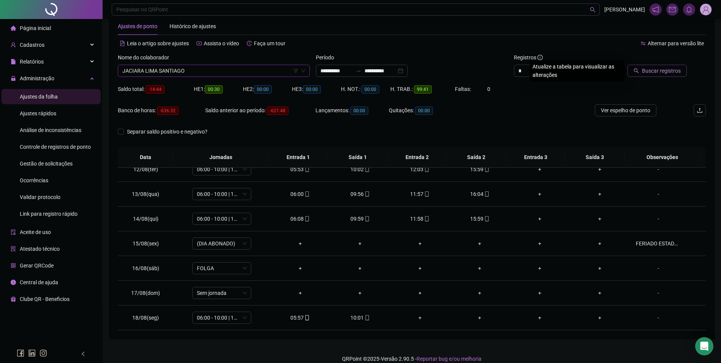
click at [662, 71] on span "Buscar registros" at bounding box center [661, 70] width 39 height 8
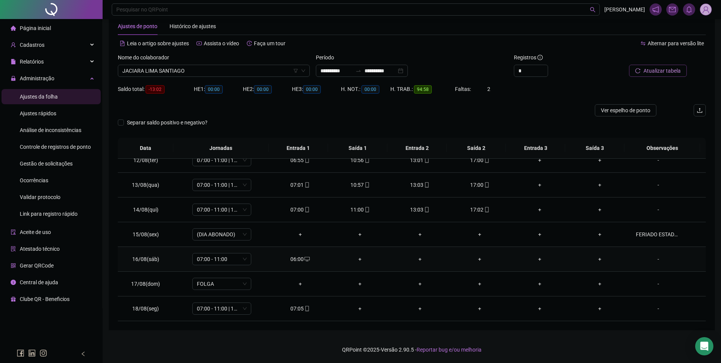
click at [304, 261] on icon "desktop" at bounding box center [306, 258] width 5 height 5
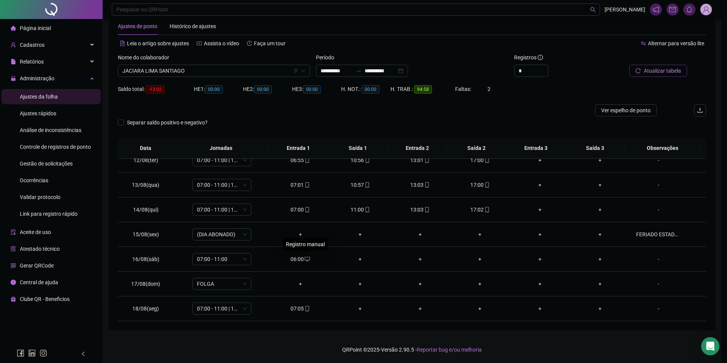
type input "**********"
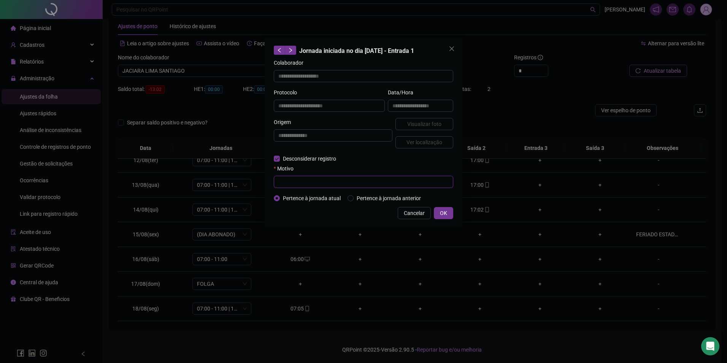
click at [293, 183] on input "text" at bounding box center [363, 182] width 179 height 12
paste input "**********"
type input "**********"
click at [443, 214] on span "OK" at bounding box center [443, 213] width 7 height 8
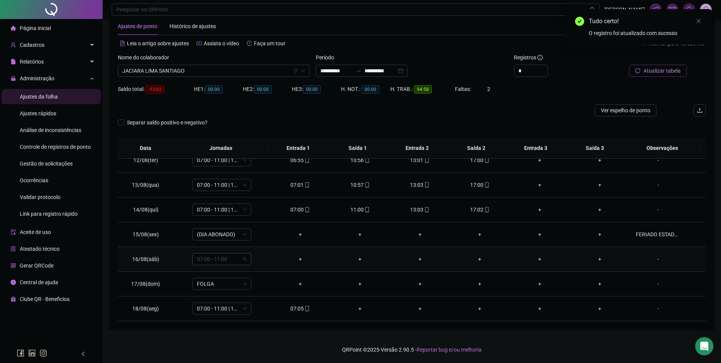
click at [233, 259] on span "07:00 - 11:00" at bounding box center [222, 258] width 50 height 11
type input "*"
click at [208, 215] on div "Folga" at bounding box center [227, 218] width 50 height 8
click at [258, 239] on span "Sim" at bounding box center [256, 239] width 9 height 8
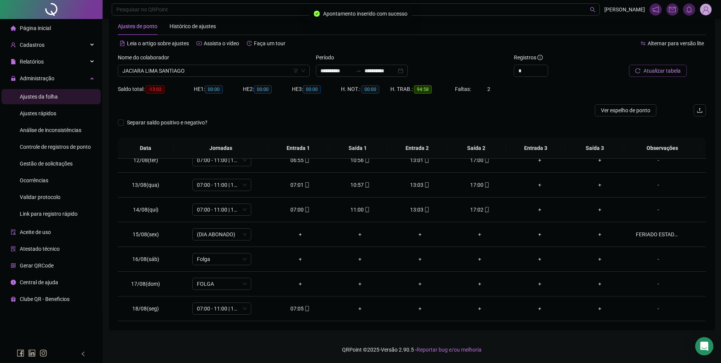
click at [643, 71] on button "Atualizar tabela" at bounding box center [658, 71] width 58 height 12
click at [213, 73] on span "JACIARA LIMA SANTIAGO" at bounding box center [213, 70] width 183 height 11
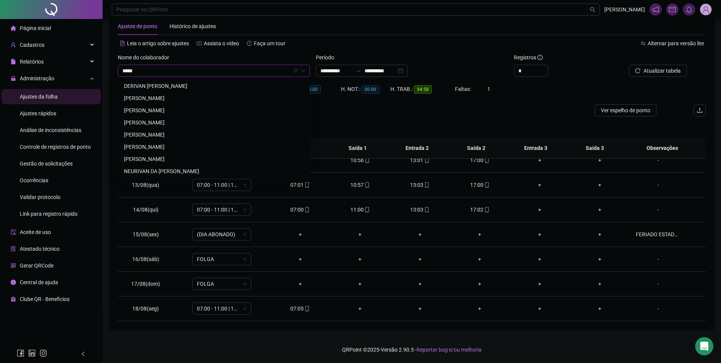
scroll to position [0, 0]
type input "******"
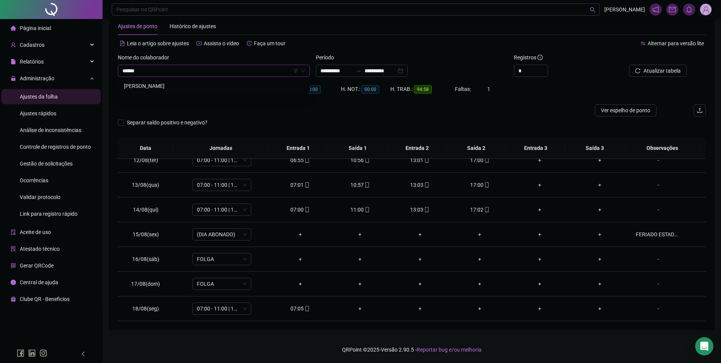
click at [148, 85] on div "[PERSON_NAME]" at bounding box center [214, 86] width 180 height 8
click at [669, 72] on span "Buscar registros" at bounding box center [661, 70] width 39 height 8
click at [229, 258] on span "06:00 - 10:00" at bounding box center [222, 258] width 50 height 11
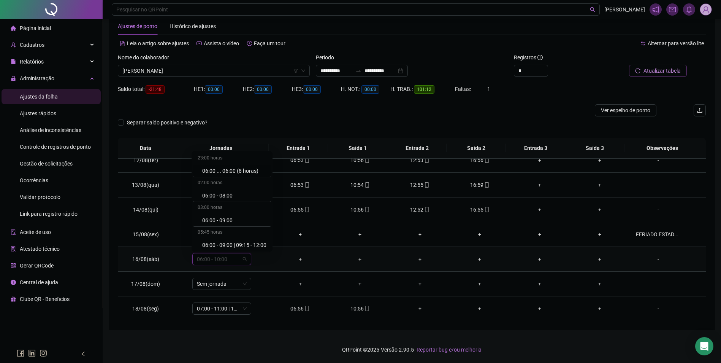
type input "*"
click at [207, 218] on div "Folga" at bounding box center [227, 218] width 50 height 8
drag, startPoint x: 254, startPoint y: 239, endPoint x: 260, endPoint y: 232, distance: 9.7
click at [254, 239] on span "Sim" at bounding box center [256, 239] width 9 height 8
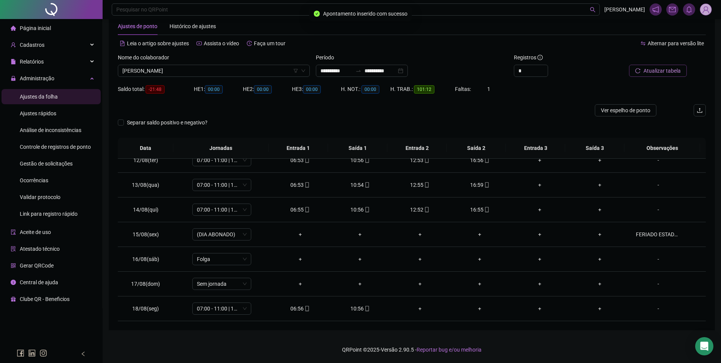
click at [675, 72] on span "Atualizar tabela" at bounding box center [661, 70] width 37 height 8
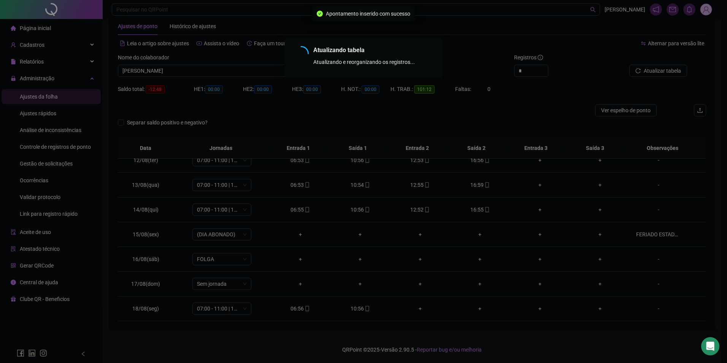
click at [222, 73] on div "Atualizando tabela Atualizando e reorganizando os registros... OK" at bounding box center [363, 181] width 727 height 363
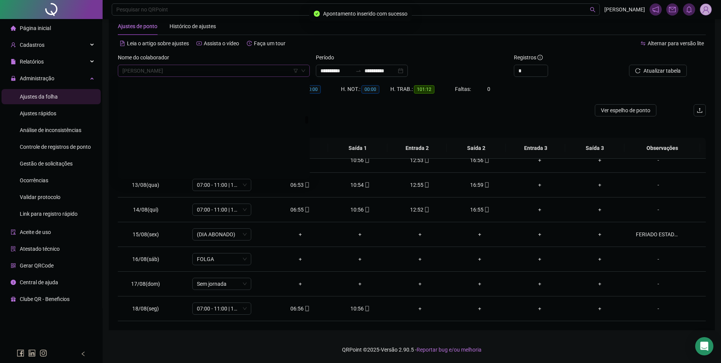
scroll to position [4487, 0]
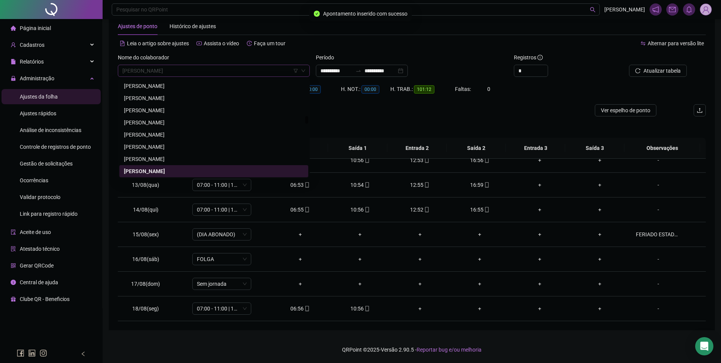
click at [222, 71] on span "[PERSON_NAME]" at bounding box center [213, 70] width 183 height 11
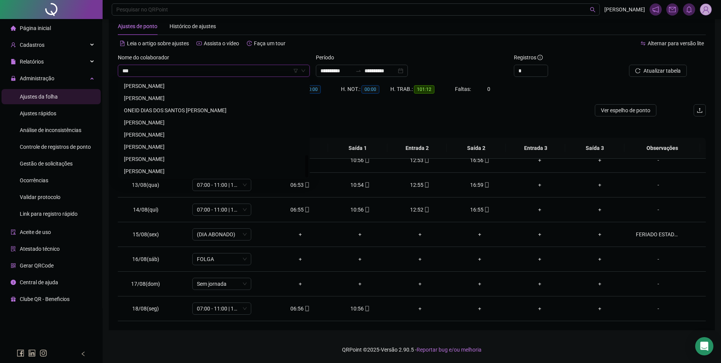
scroll to position [61, 0]
type input "********"
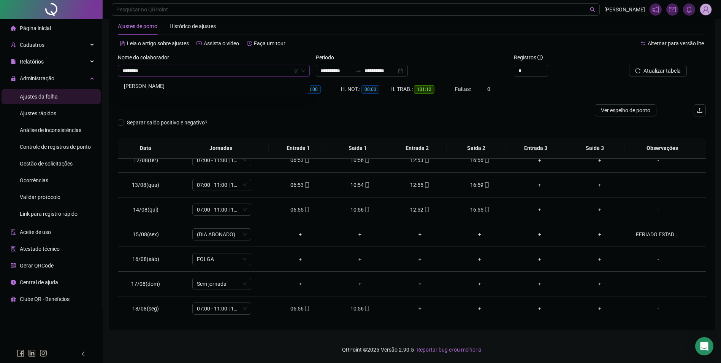
scroll to position [0, 0]
click at [627, 65] on button "Buscar registros" at bounding box center [656, 71] width 59 height 12
click at [238, 256] on span "06:00 - 10:00" at bounding box center [222, 258] width 50 height 11
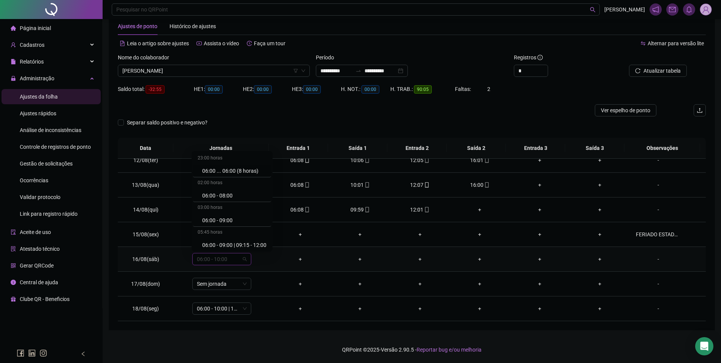
type input "*"
click at [208, 219] on div "Folga" at bounding box center [227, 218] width 50 height 8
click at [259, 239] on span "Sim" at bounding box center [256, 239] width 9 height 8
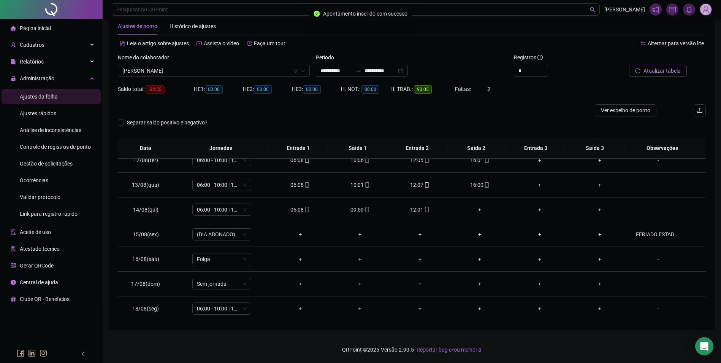
click at [664, 73] on span "Atualizar tabela" at bounding box center [661, 70] width 37 height 8
click at [234, 70] on span "[PERSON_NAME]" at bounding box center [213, 70] width 183 height 11
type input "******"
click at [171, 84] on div "[PERSON_NAME]" at bounding box center [214, 86] width 180 height 8
click at [651, 70] on span "Buscar registros" at bounding box center [661, 70] width 39 height 8
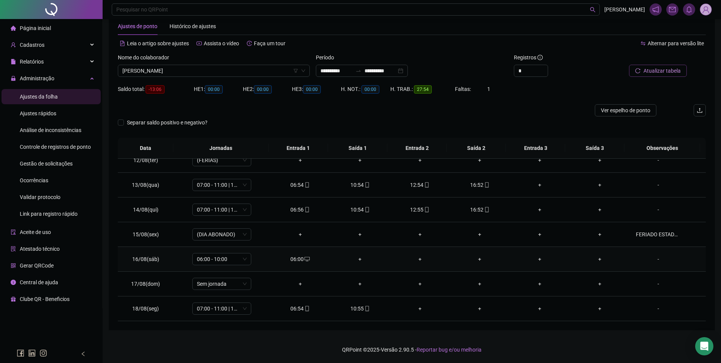
click at [304, 256] on icon "desktop" at bounding box center [306, 258] width 5 height 5
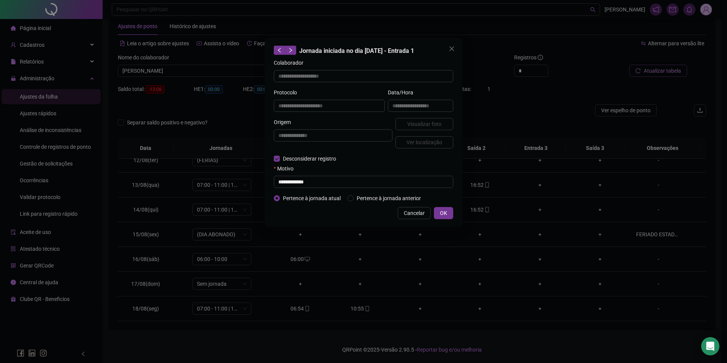
type input "**********"
click at [298, 182] on input "text" at bounding box center [363, 182] width 179 height 12
paste input "**********"
type input "**********"
click at [442, 213] on span "OK" at bounding box center [443, 213] width 7 height 8
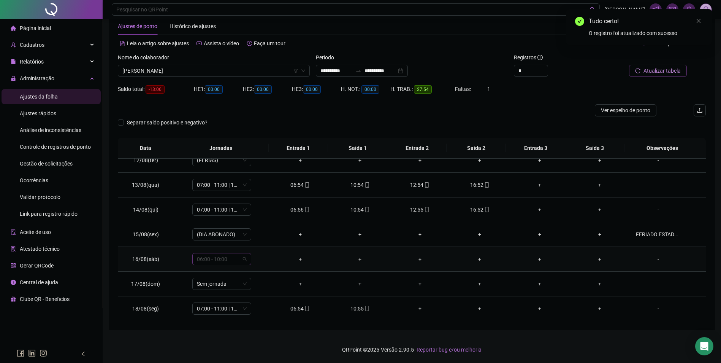
click at [236, 258] on span "06:00 - 10:00" at bounding box center [222, 258] width 50 height 11
type input "*"
click at [209, 219] on div "Folga" at bounding box center [227, 218] width 50 height 8
drag, startPoint x: 253, startPoint y: 239, endPoint x: 258, endPoint y: 239, distance: 5.7
click at [254, 239] on span "Sim" at bounding box center [256, 239] width 9 height 8
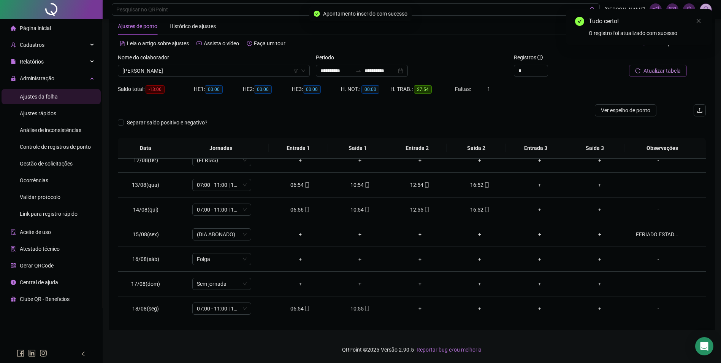
click at [669, 69] on span "Atualizar tabela" at bounding box center [661, 70] width 37 height 8
click at [230, 73] on span "[PERSON_NAME]" at bounding box center [213, 70] width 183 height 11
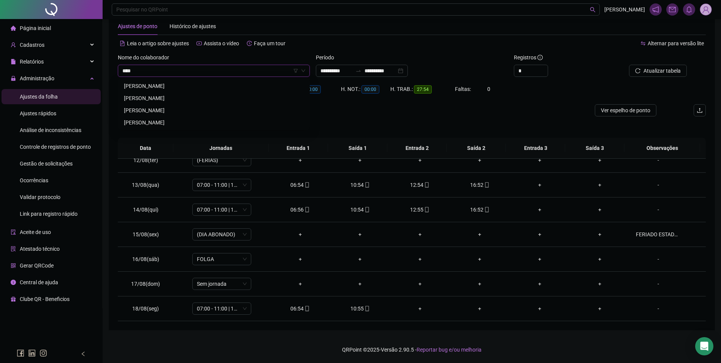
type input "****"
click at [160, 106] on div "[PERSON_NAME]" at bounding box center [213, 110] width 189 height 12
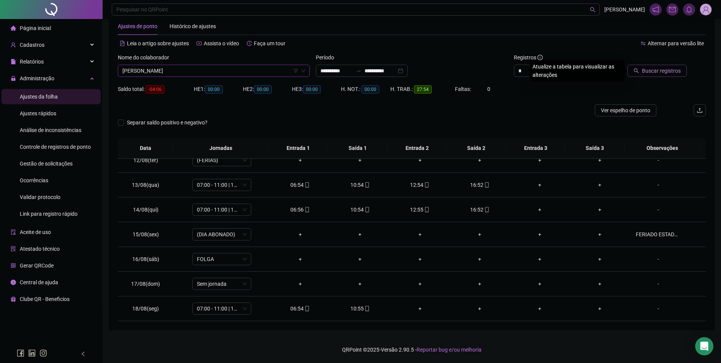
click at [667, 72] on span "Buscar registros" at bounding box center [661, 70] width 39 height 8
click at [366, 259] on icon "desktop" at bounding box center [366, 258] width 5 height 5
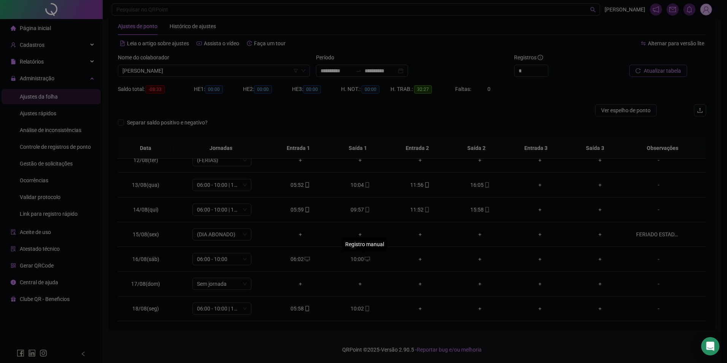
type input "**********"
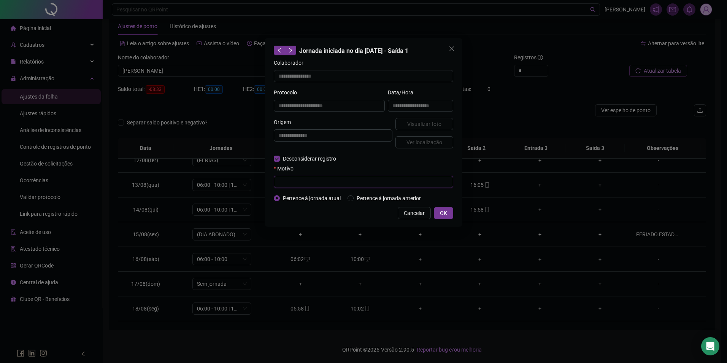
click at [304, 180] on input "text" at bounding box center [363, 182] width 179 height 12
paste input "**********"
type input "**********"
click at [443, 212] on span "OK" at bounding box center [443, 213] width 7 height 8
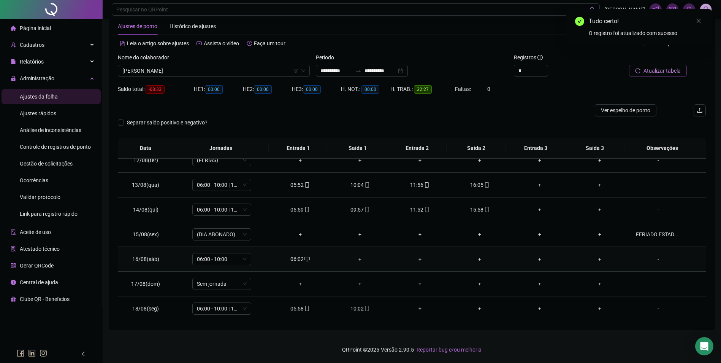
click at [304, 259] on icon "desktop" at bounding box center [306, 258] width 5 height 5
type input "**********"
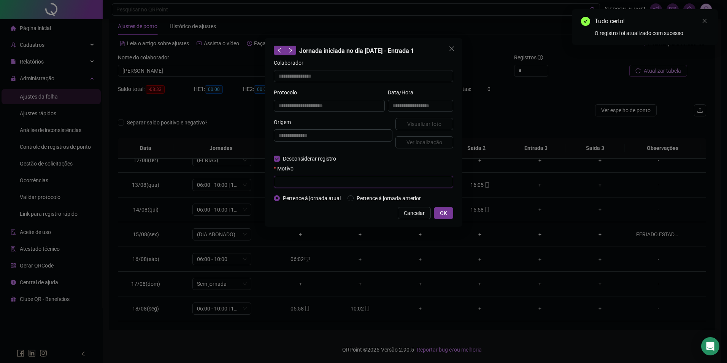
click at [305, 181] on input "text" at bounding box center [363, 182] width 179 height 12
paste input "**********"
type input "**********"
click at [446, 213] on span "OK" at bounding box center [443, 213] width 7 height 8
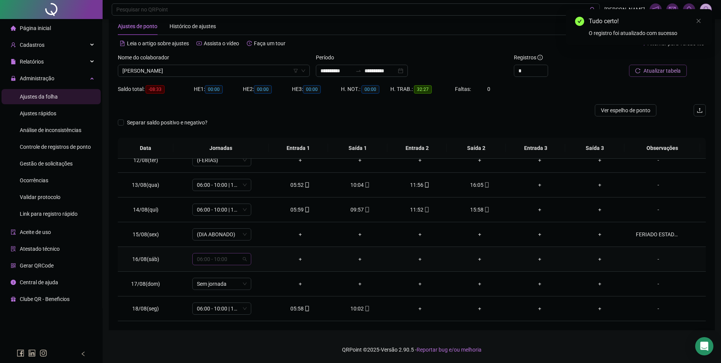
click at [221, 258] on span "06:00 - 10:00" at bounding box center [222, 258] width 50 height 11
type input "*"
click at [211, 218] on div "Folga" at bounding box center [227, 218] width 50 height 8
click at [259, 238] on span "Sim" at bounding box center [256, 239] width 9 height 8
click at [640, 73] on icon "reload" at bounding box center [637, 70] width 5 height 5
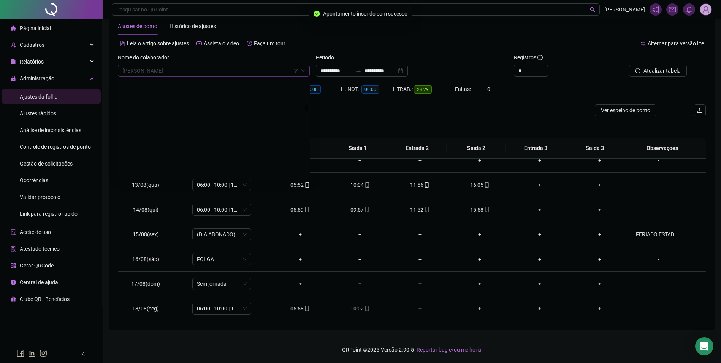
scroll to position [3003, 0]
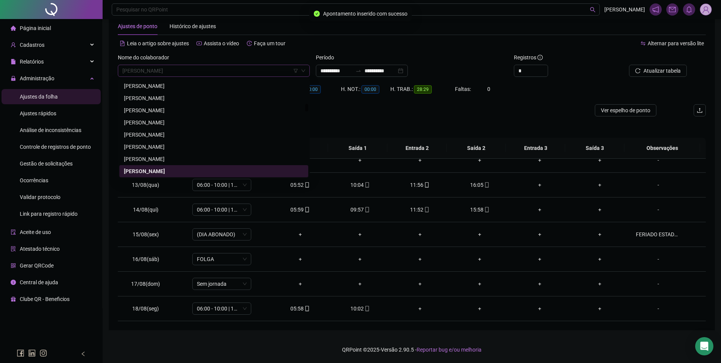
click at [199, 71] on span "[PERSON_NAME]" at bounding box center [213, 70] width 183 height 11
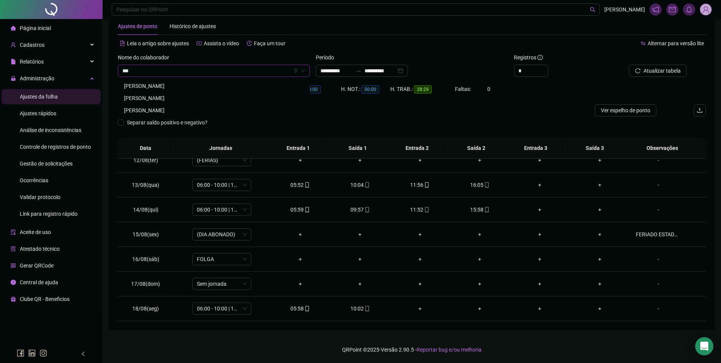
scroll to position [0, 0]
type input "*****"
click at [178, 99] on div "[PERSON_NAME]" at bounding box center [214, 98] width 180 height 8
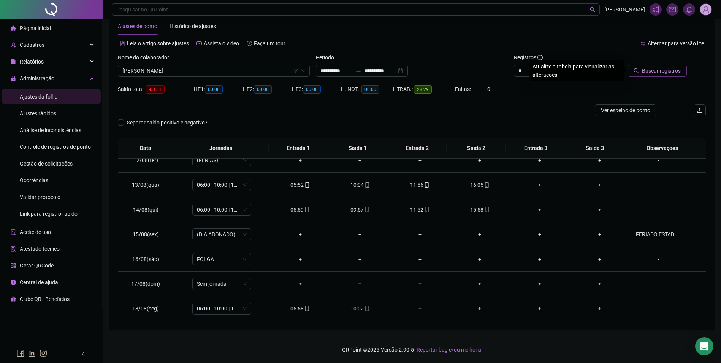
click at [664, 70] on span "Buscar registros" at bounding box center [661, 70] width 39 height 8
click at [366, 250] on td "10:00" at bounding box center [360, 259] width 60 height 25
click at [355, 259] on div "10:00" at bounding box center [360, 259] width 48 height 8
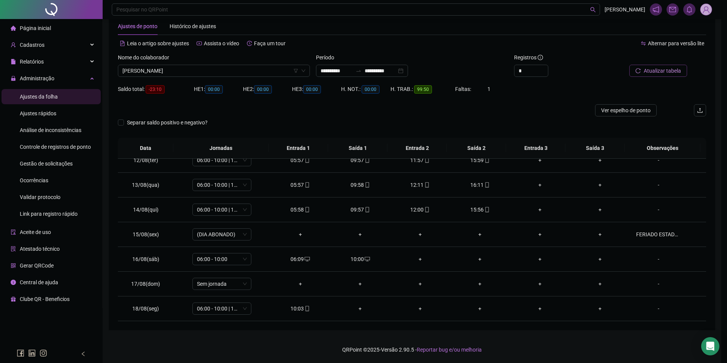
type input "**********"
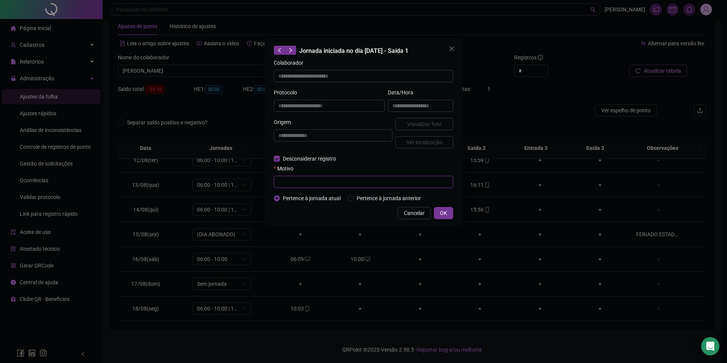
click at [287, 184] on input "text" at bounding box center [363, 182] width 179 height 12
paste input "**********"
type input "**********"
click at [443, 209] on span "OK" at bounding box center [443, 213] width 7 height 8
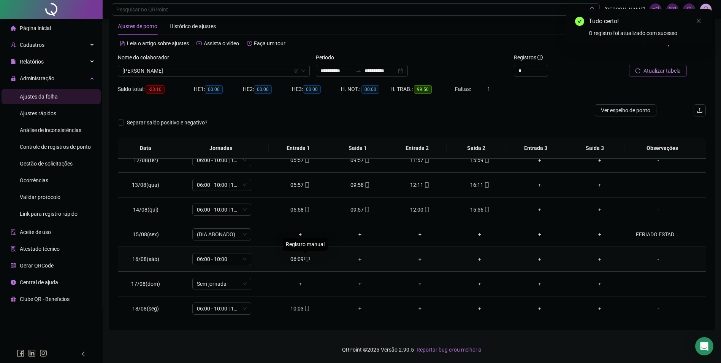
click at [304, 259] on icon "desktop" at bounding box center [306, 258] width 5 height 5
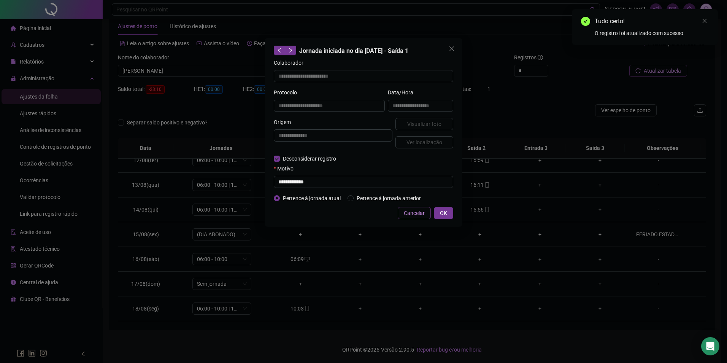
click at [421, 214] on span "Cancelar" at bounding box center [414, 213] width 21 height 8
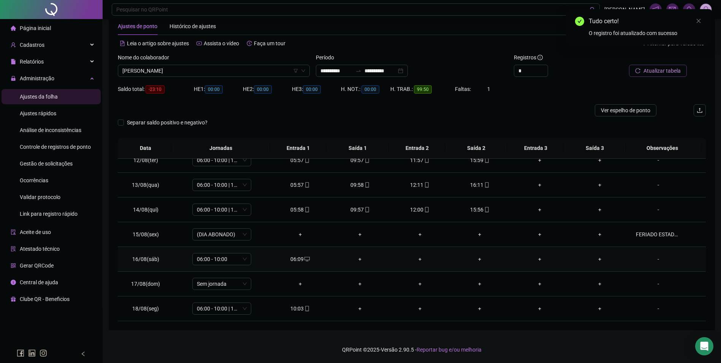
click at [304, 259] on icon "desktop" at bounding box center [306, 258] width 5 height 5
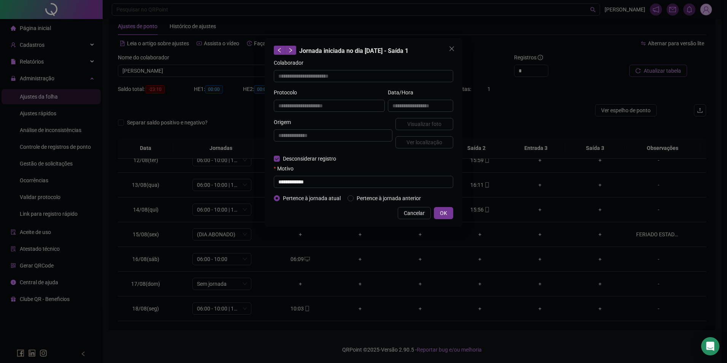
type input "**********"
click at [300, 179] on input "text" at bounding box center [363, 182] width 179 height 12
paste input "**********"
type input "**********"
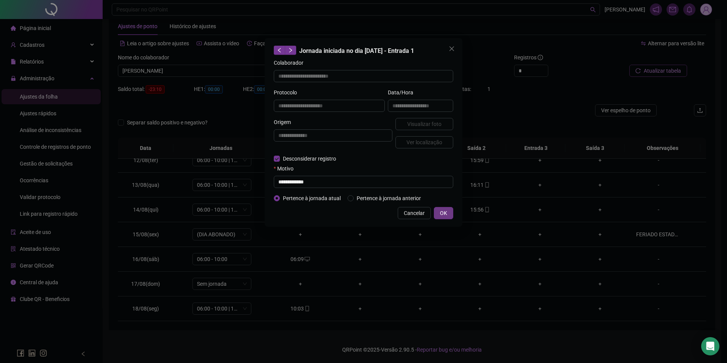
click at [441, 209] on span "OK" at bounding box center [443, 213] width 7 height 8
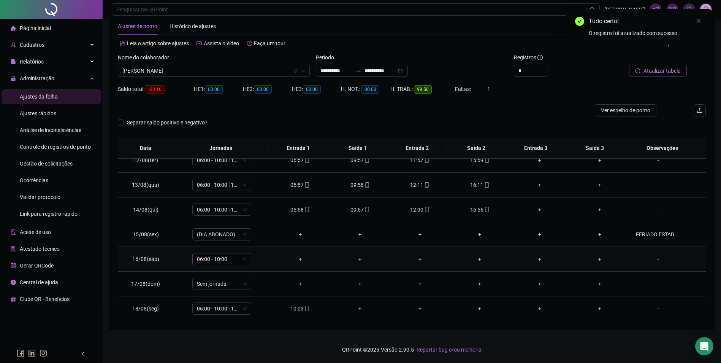
click at [209, 258] on span "06:00 - 10:00" at bounding box center [222, 258] width 50 height 11
type input "*"
click at [211, 216] on div "Folga" at bounding box center [227, 218] width 50 height 8
click at [259, 237] on span "Sim" at bounding box center [256, 239] width 9 height 8
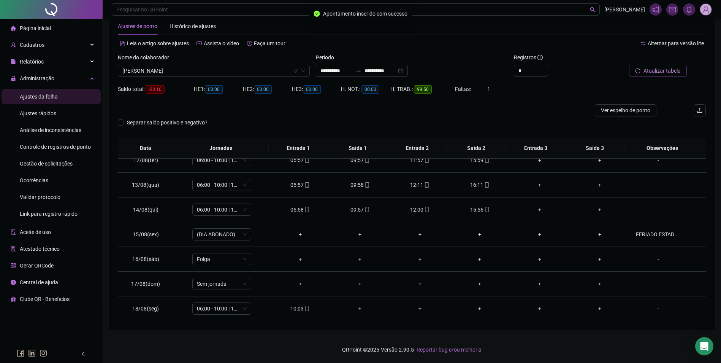
click at [655, 71] on span "Atualizar tabela" at bounding box center [661, 70] width 37 height 8
click at [230, 72] on span "[PERSON_NAME]" at bounding box center [213, 70] width 183 height 11
type input "******"
click at [166, 84] on div "[PERSON_NAME]" at bounding box center [214, 86] width 180 height 8
click at [670, 71] on span "Buscar registros" at bounding box center [661, 70] width 39 height 8
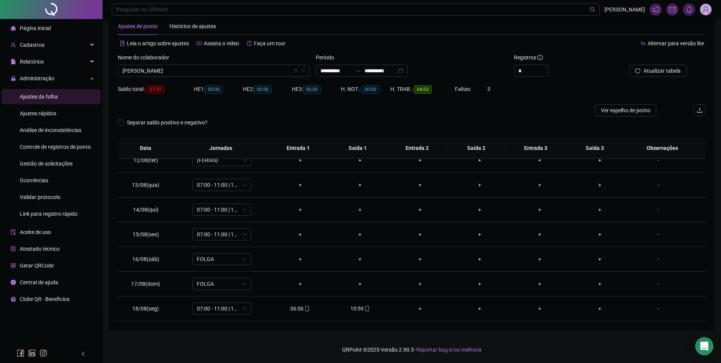
click at [41, 46] on span "Cadastros" at bounding box center [32, 45] width 25 height 6
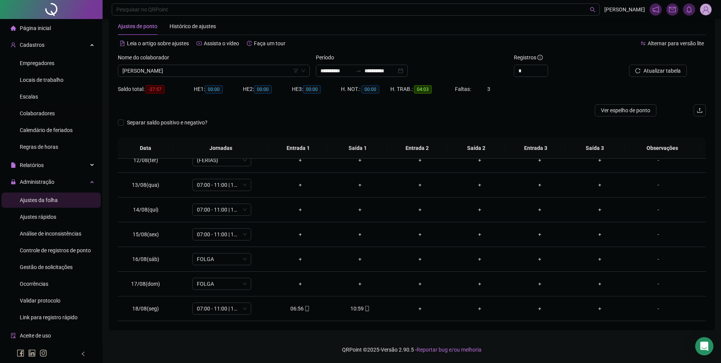
click at [43, 113] on span "Colaboradores" at bounding box center [37, 113] width 35 height 6
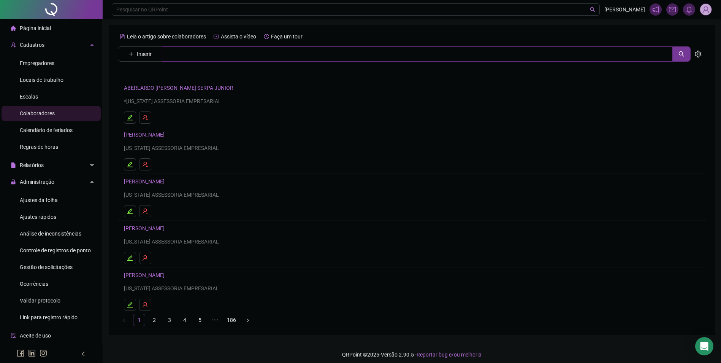
click at [203, 58] on input "text" at bounding box center [417, 53] width 511 height 15
type input "**********"
click at [170, 73] on link "[PERSON_NAME]" at bounding box center [152, 76] width 41 height 6
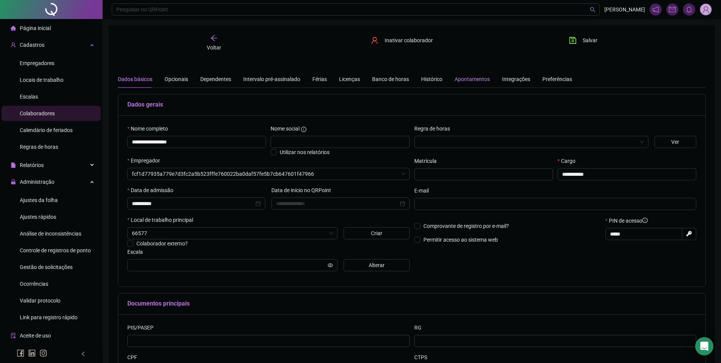
type input "**********"
click at [548, 78] on div "Preferências" at bounding box center [557, 79] width 30 height 8
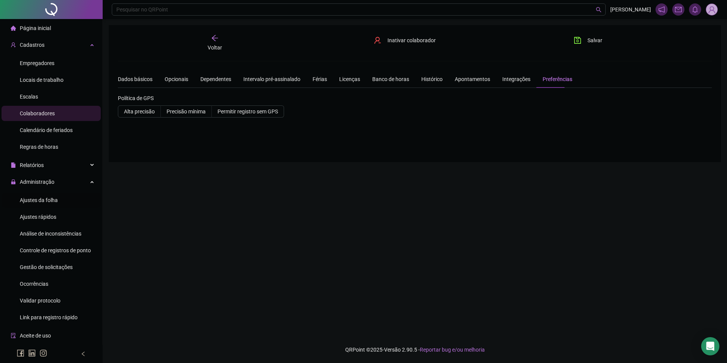
click at [48, 197] on span "Ajustes da folha" at bounding box center [39, 200] width 38 height 6
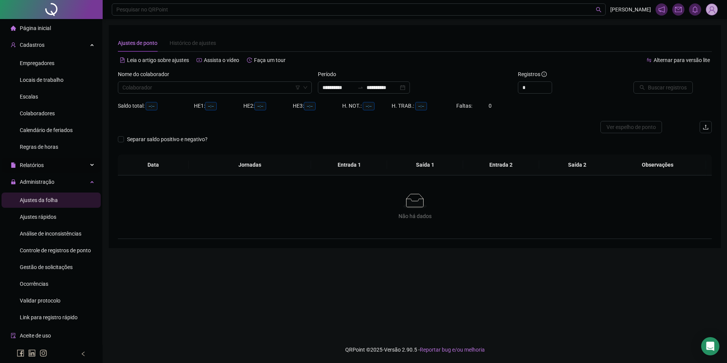
type input "**********"
click at [163, 91] on input "search" at bounding box center [211, 87] width 178 height 11
type input "******"
click at [367, 84] on div "**********" at bounding box center [364, 87] width 92 height 12
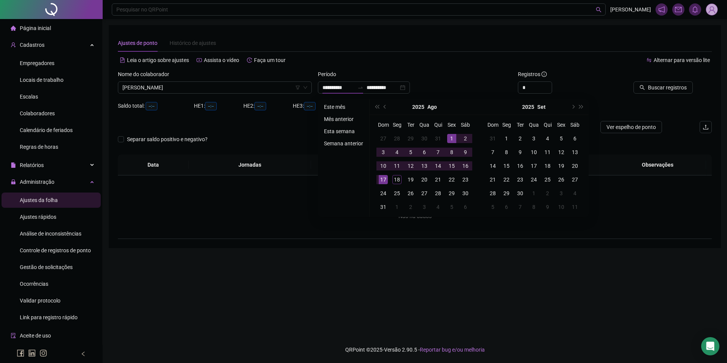
click at [333, 101] on ul "Este mês Mês anterior Esta semana Semana anterior" at bounding box center [344, 157] width 52 height 117
type input "**********"
click at [333, 104] on li "Este mês" at bounding box center [343, 106] width 45 height 9
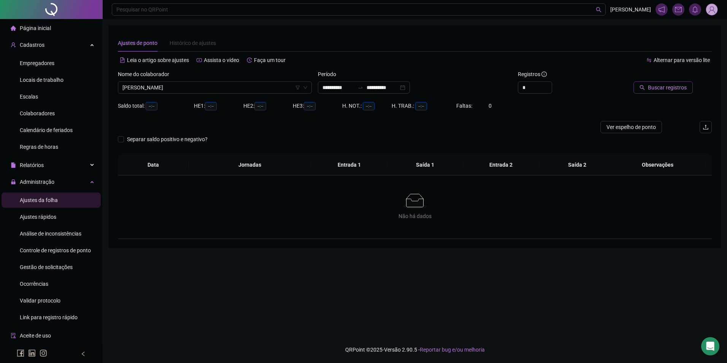
click at [671, 88] on span "Buscar registros" at bounding box center [667, 87] width 39 height 8
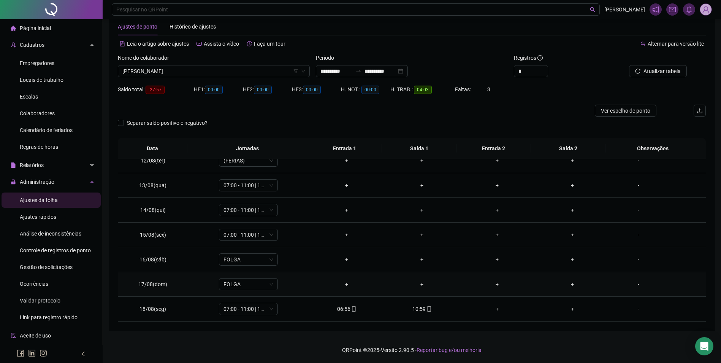
scroll to position [17, 0]
click at [421, 309] on div "10:59" at bounding box center [421, 308] width 63 height 8
type input "**********"
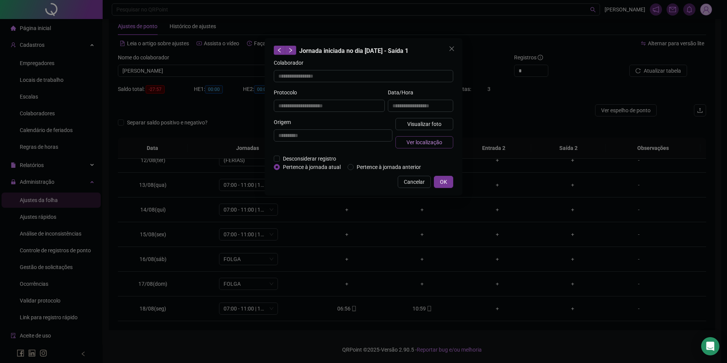
click at [423, 140] on span "Ver localização" at bounding box center [424, 142] width 36 height 8
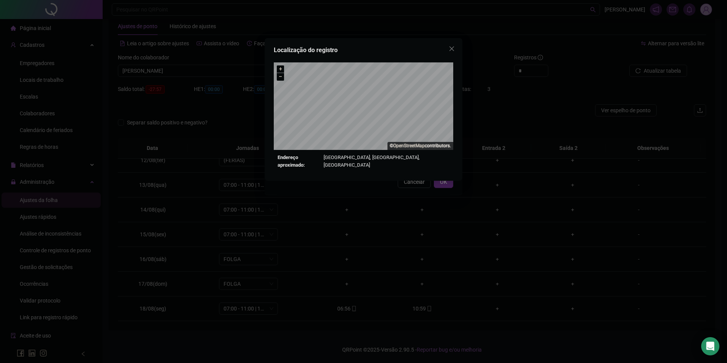
click at [362, 314] on div "Localização do registro + – ⇧ › © OpenStreetMap contributors. Endereço aproxima…" at bounding box center [363, 181] width 727 height 363
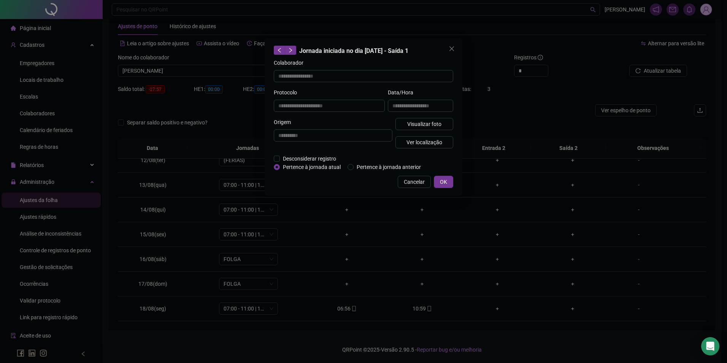
click at [347, 306] on div "**********" at bounding box center [363, 181] width 727 height 363
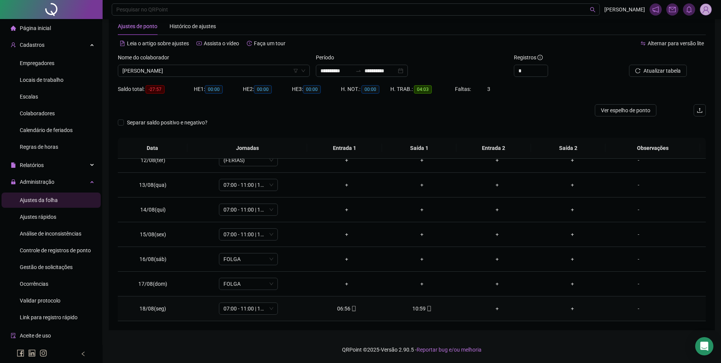
click at [347, 306] on div "06:56" at bounding box center [346, 308] width 63 height 8
type input "**********"
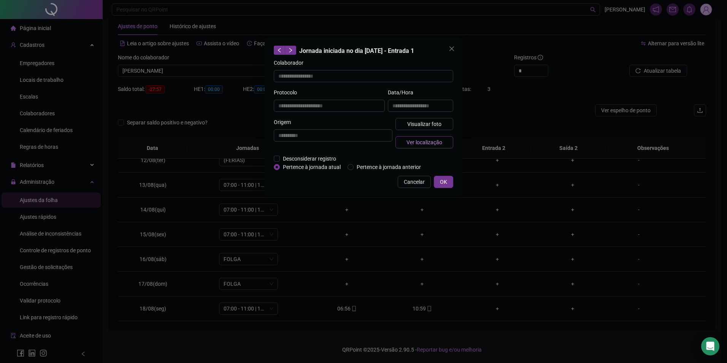
click at [408, 137] on button "Ver localização" at bounding box center [424, 142] width 58 height 12
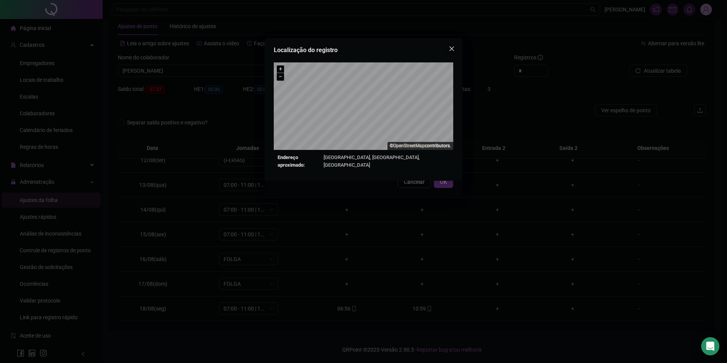
click at [454, 49] on span "Close" at bounding box center [451, 49] width 12 height 6
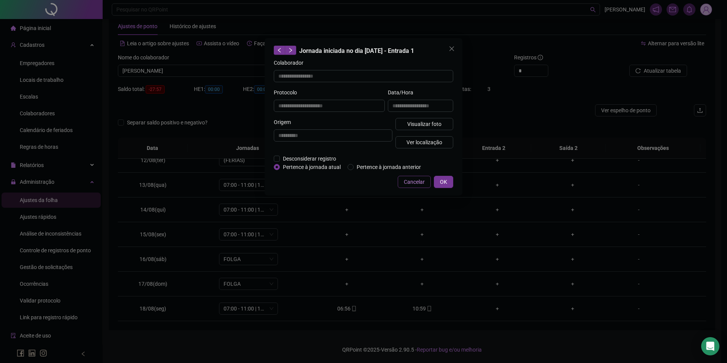
click at [419, 180] on span "Cancelar" at bounding box center [414, 181] width 21 height 8
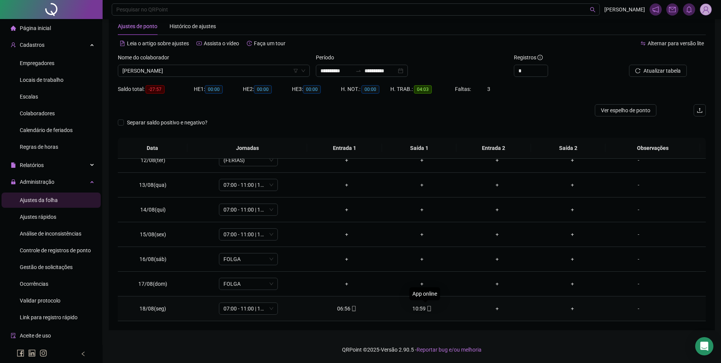
click at [427, 310] on icon "mobile" at bounding box center [428, 308] width 3 height 5
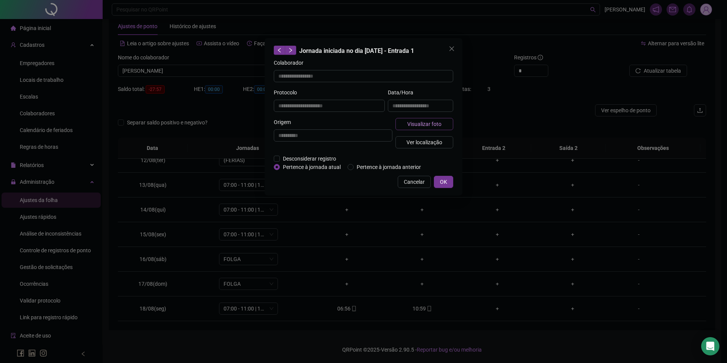
type input "**********"
click at [434, 126] on span "Visualizar foto" at bounding box center [424, 124] width 34 height 8
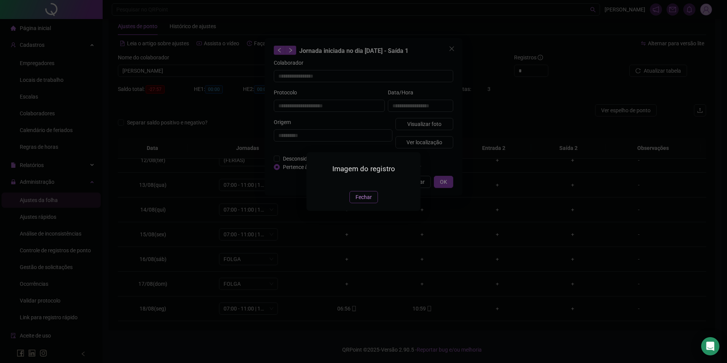
click at [358, 201] on span "Fechar" at bounding box center [363, 197] width 16 height 8
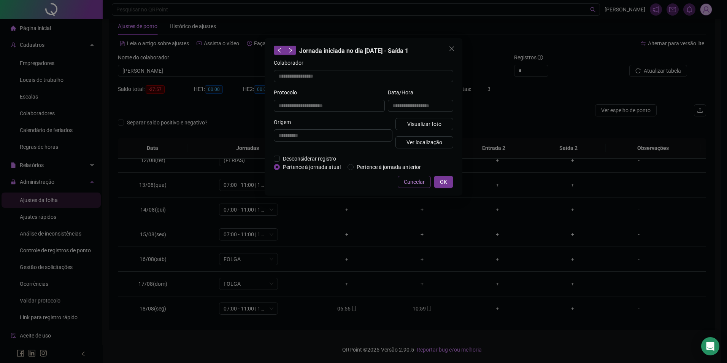
click at [405, 181] on span "Cancelar" at bounding box center [414, 181] width 21 height 8
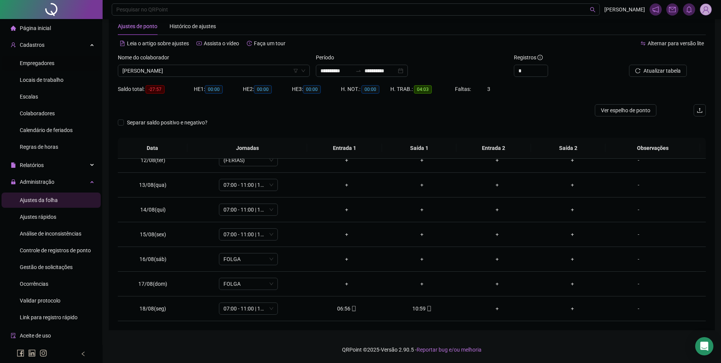
click at [38, 65] on span "Empregadores" at bounding box center [37, 63] width 35 height 6
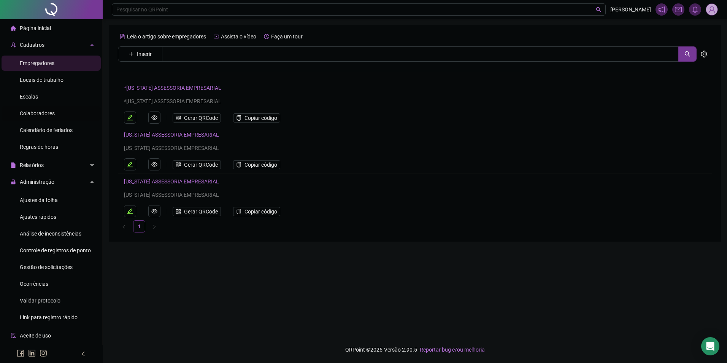
drag, startPoint x: 38, startPoint y: 116, endPoint x: 74, endPoint y: 101, distance: 39.0
click at [38, 116] on span "Colaboradores" at bounding box center [37, 113] width 35 height 6
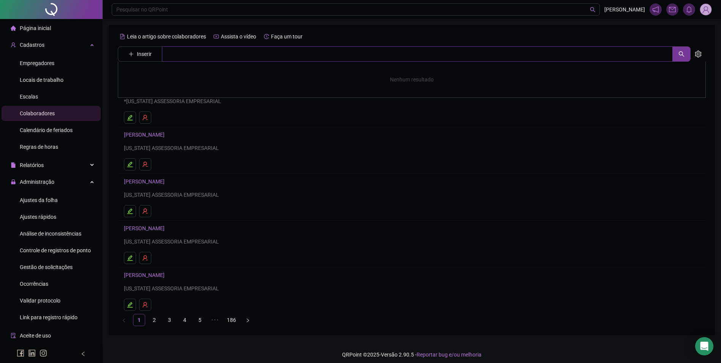
click at [205, 56] on input "text" at bounding box center [417, 53] width 511 height 15
type input "**********"
click at [173, 75] on link "[PERSON_NAME]" at bounding box center [152, 76] width 41 height 6
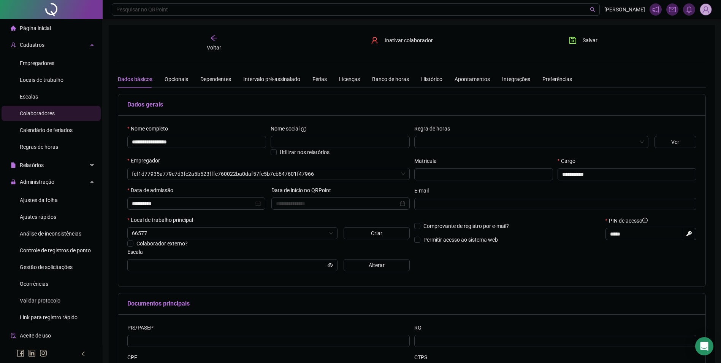
type input "**********"
click at [551, 76] on div "Preferências" at bounding box center [557, 79] width 30 height 8
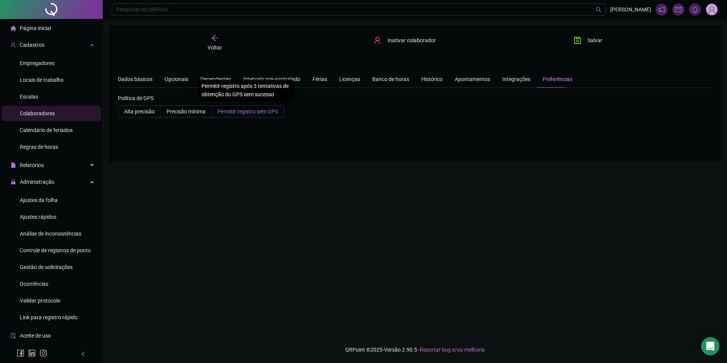
click at [242, 111] on span "Permitir registro sem GPS" at bounding box center [247, 111] width 60 height 6
click at [255, 111] on span "Permitir registro sem GPS" at bounding box center [247, 111] width 60 height 6
click at [581, 39] on button "Salvar" at bounding box center [588, 40] width 40 height 12
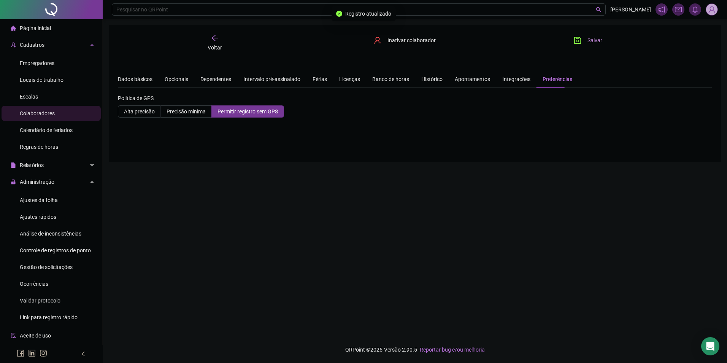
click at [581, 39] on button "Salvar" at bounding box center [588, 40] width 40 height 12
click at [595, 43] on span "Salvar" at bounding box center [594, 40] width 15 height 8
click at [46, 200] on span "Ajustes da folha" at bounding box center [39, 200] width 38 height 6
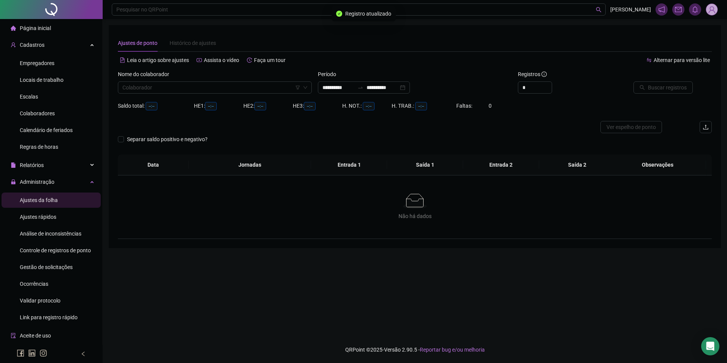
type input "**********"
click at [163, 89] on input "search" at bounding box center [211, 87] width 178 height 11
type input "*******"
click at [380, 84] on input "**********" at bounding box center [382, 87] width 32 height 8
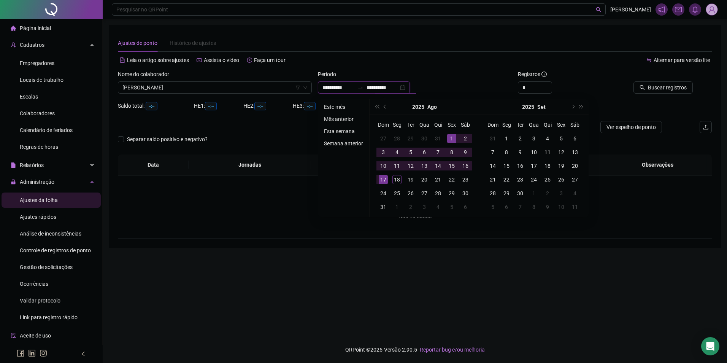
type input "**********"
click at [328, 105] on li "Este mês" at bounding box center [343, 106] width 45 height 9
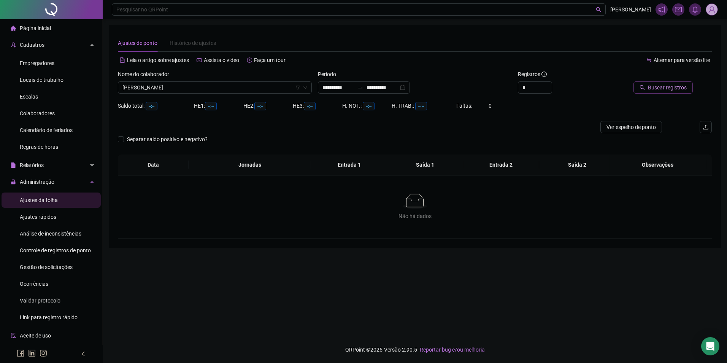
click at [654, 87] on span "Buscar registros" at bounding box center [667, 87] width 39 height 8
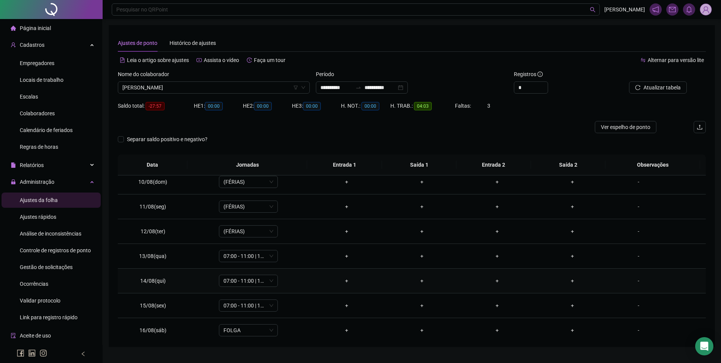
scroll to position [266, 0]
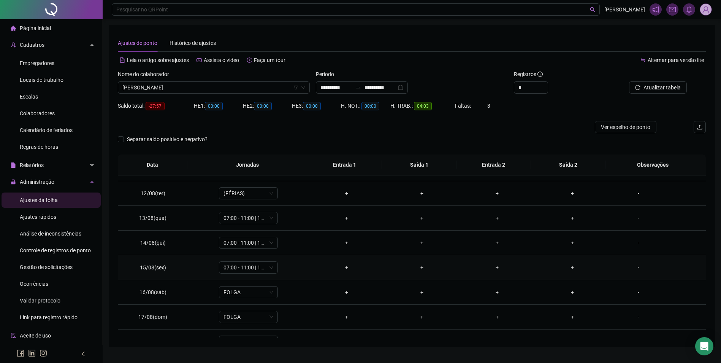
click at [636, 268] on div "-" at bounding box center [638, 267] width 45 height 8
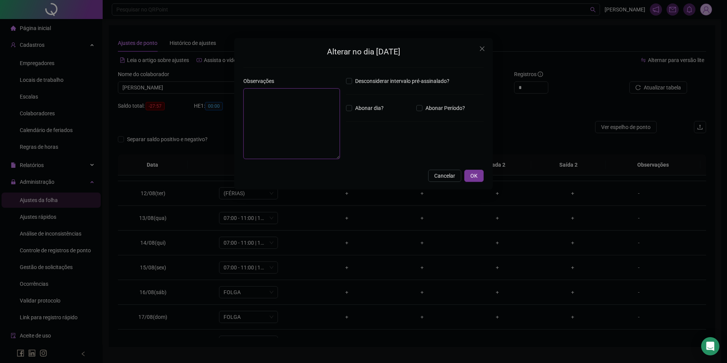
click at [274, 107] on textarea at bounding box center [291, 123] width 97 height 71
type textarea "*"
type textarea "**********"
click at [325, 98] on textarea "**********" at bounding box center [291, 123] width 97 height 71
click at [480, 176] on button "OK" at bounding box center [473, 175] width 19 height 12
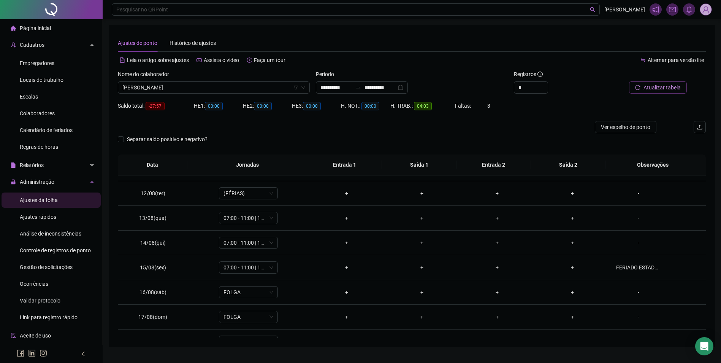
click at [637, 89] on icon "reload" at bounding box center [637, 87] width 5 height 5
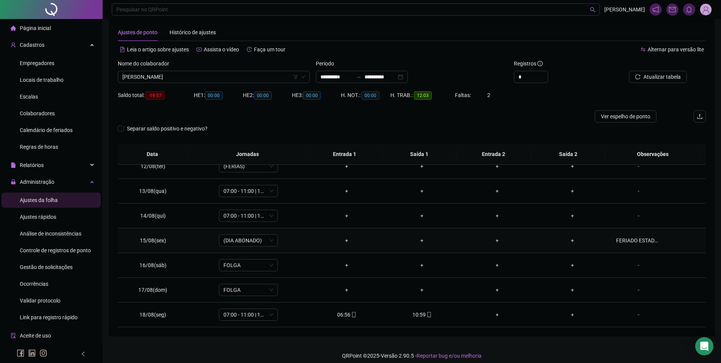
scroll to position [17, 0]
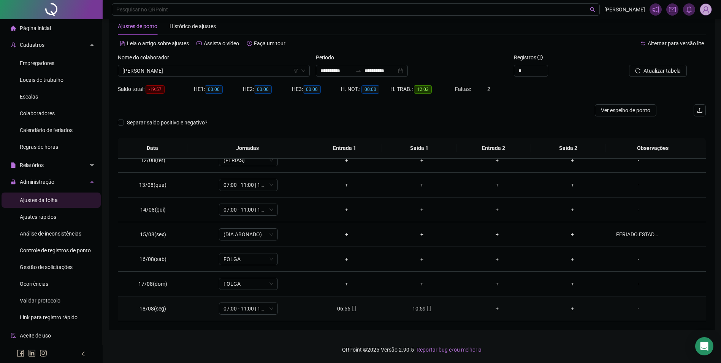
click at [418, 313] on td "10:59" at bounding box center [421, 308] width 75 height 25
click at [351, 309] on icon "mobile" at bounding box center [353, 308] width 5 height 5
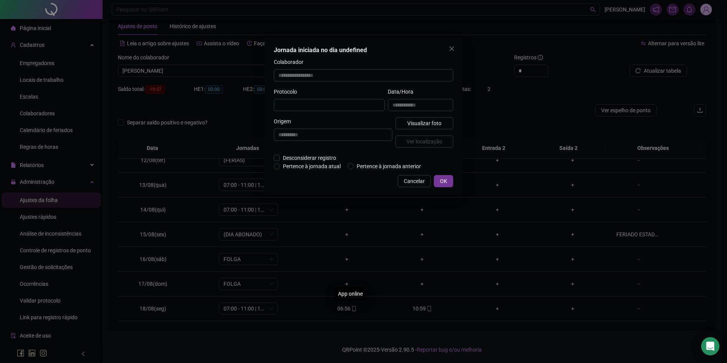
type input "**********"
click at [421, 117] on div "**********" at bounding box center [420, 103] width 68 height 30
click at [420, 125] on span "Visualizar foto" at bounding box center [424, 124] width 34 height 8
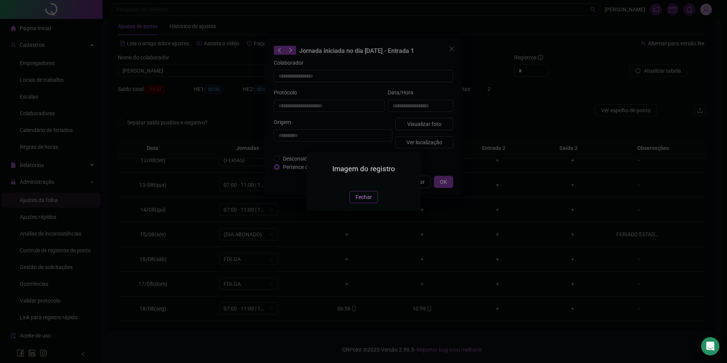
click at [360, 201] on span "Fechar" at bounding box center [363, 197] width 16 height 8
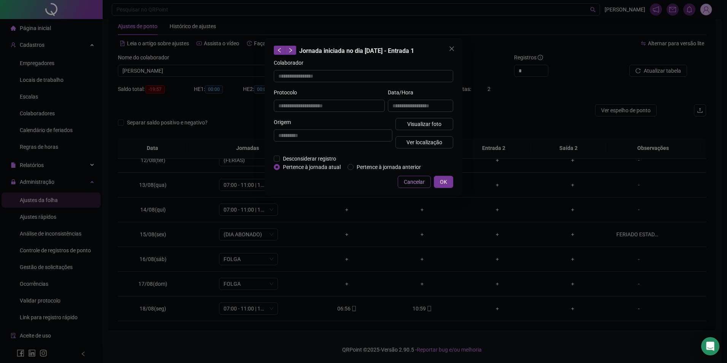
click at [416, 180] on span "Cancelar" at bounding box center [414, 181] width 21 height 8
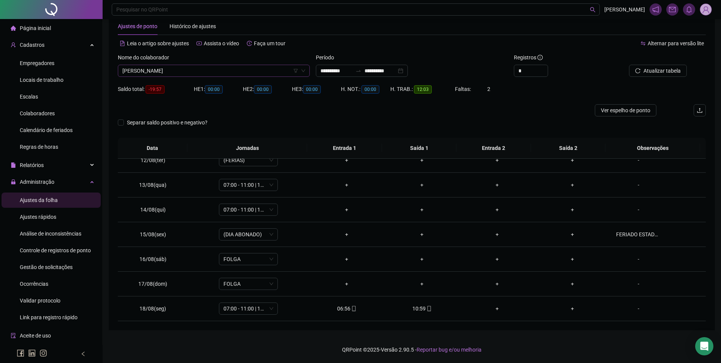
click at [202, 70] on span "[PERSON_NAME]" at bounding box center [213, 70] width 183 height 11
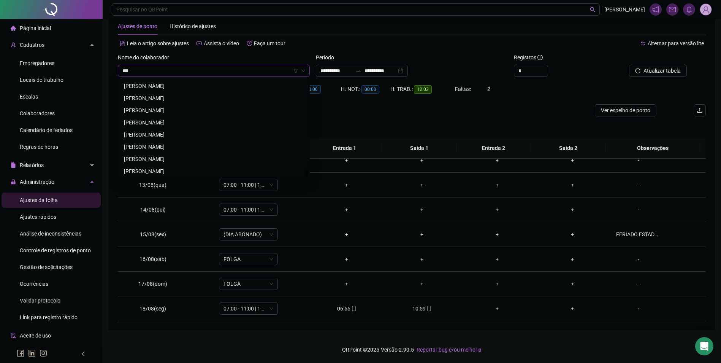
scroll to position [0, 0]
type input "******"
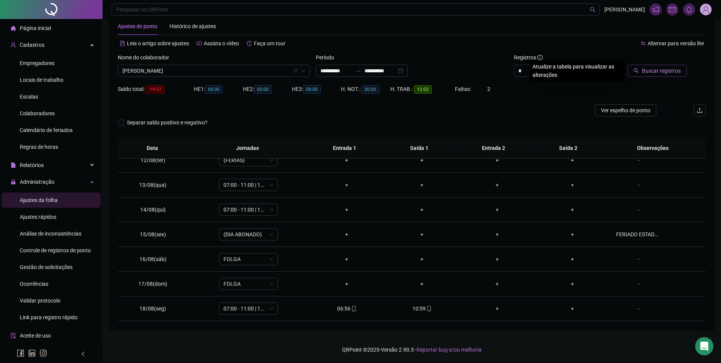
click at [659, 75] on button "Buscar registros" at bounding box center [656, 71] width 59 height 12
click at [239, 258] on span "06:00 - 10:00" at bounding box center [248, 258] width 50 height 11
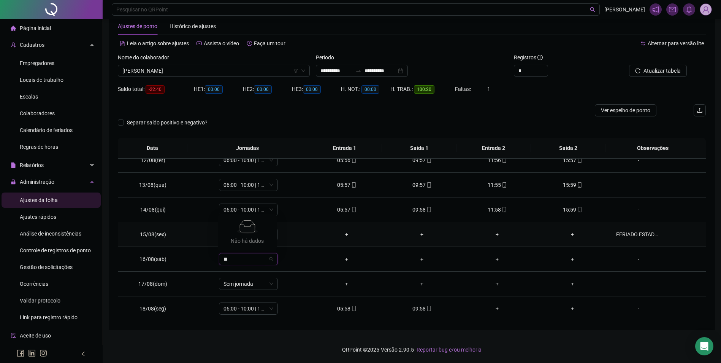
type input "*"
click at [236, 219] on div "Folga" at bounding box center [253, 218] width 50 height 8
click at [280, 239] on span "Sim" at bounding box center [283, 239] width 9 height 8
click at [657, 68] on span "Atualizar tabela" at bounding box center [661, 70] width 37 height 8
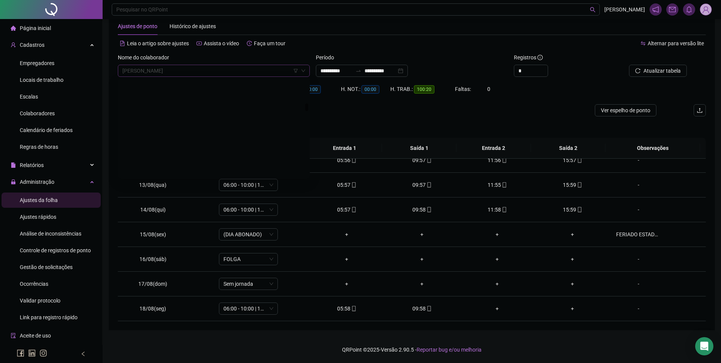
scroll to position [2955, 0]
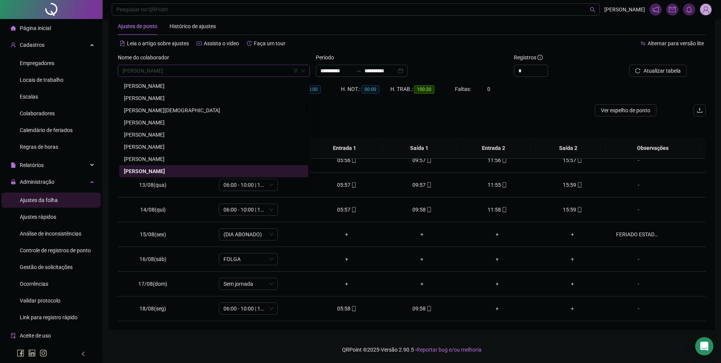
click at [247, 69] on span "[PERSON_NAME]" at bounding box center [213, 70] width 183 height 11
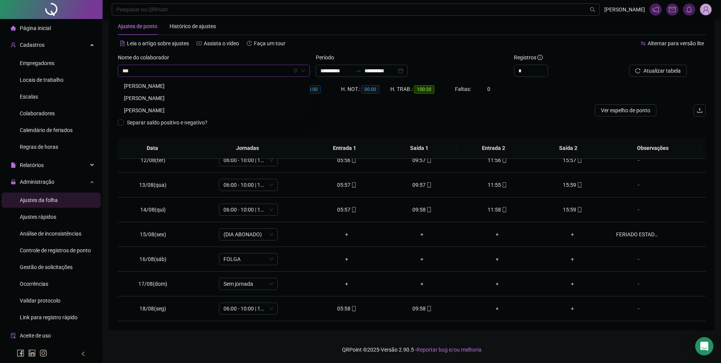
scroll to position [0, 0]
type input "*******"
click at [187, 95] on div "[PERSON_NAME]" at bounding box center [214, 98] width 180 height 8
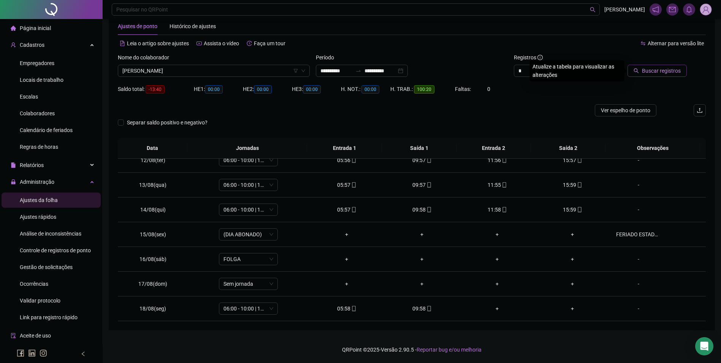
click at [643, 70] on button "Buscar registros" at bounding box center [656, 71] width 59 height 12
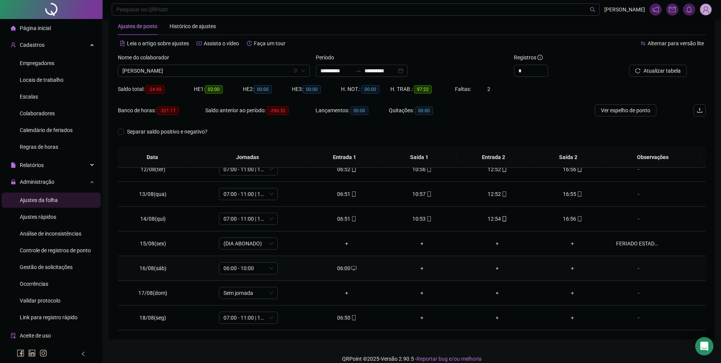
click at [347, 266] on div "06:00" at bounding box center [346, 268] width 63 height 8
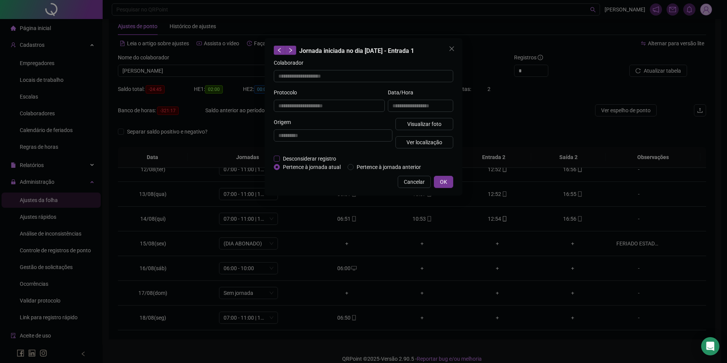
type input "**********"
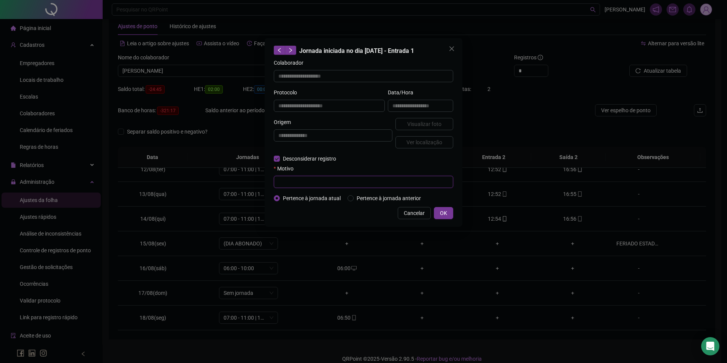
click at [289, 179] on input "text" at bounding box center [363, 182] width 179 height 12
paste input "**********"
type input "**********"
click at [450, 211] on button "OK" at bounding box center [443, 213] width 19 height 12
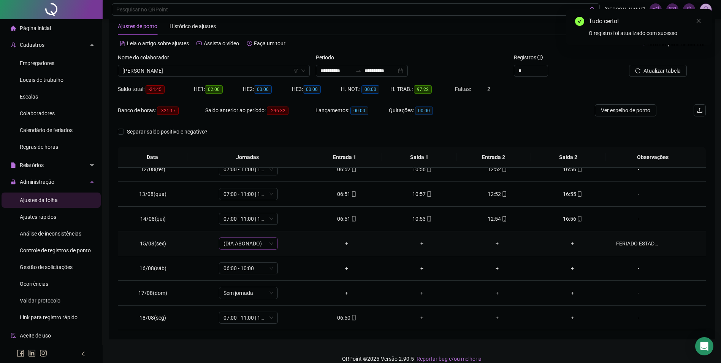
click at [253, 241] on span "(DIA ABONADO)" at bounding box center [248, 242] width 50 height 11
click at [385, 229] on td "10:53" at bounding box center [421, 218] width 75 height 25
click at [260, 270] on span "06:00 - 10:00" at bounding box center [248, 267] width 50 height 11
type input "*"
click at [240, 229] on div "Folga" at bounding box center [253, 227] width 50 height 8
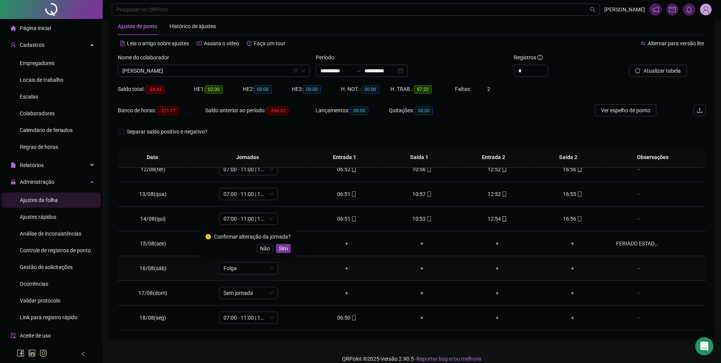
drag, startPoint x: 277, startPoint y: 251, endPoint x: 292, endPoint y: 244, distance: 16.5
click at [279, 251] on span "Sim" at bounding box center [283, 248] width 9 height 8
click at [641, 74] on button "Atualizar tabela" at bounding box center [658, 71] width 58 height 12
click at [226, 68] on span "[PERSON_NAME]" at bounding box center [213, 70] width 183 height 11
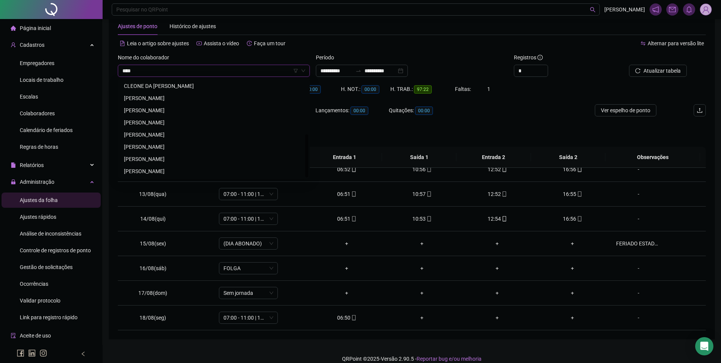
scroll to position [0, 0]
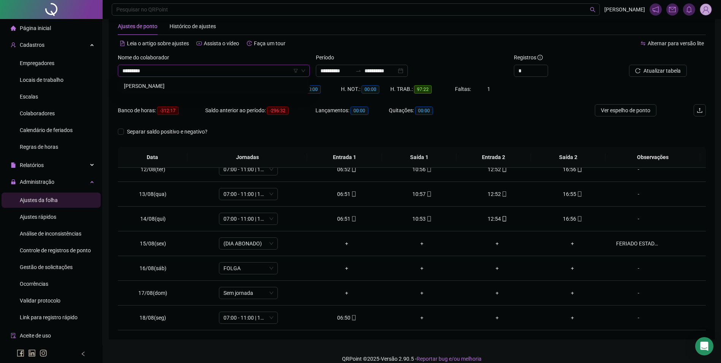
type input "**********"
click at [219, 86] on div "[PERSON_NAME]" at bounding box center [214, 86] width 180 height 8
click at [651, 68] on span "Buscar registros" at bounding box center [661, 70] width 39 height 8
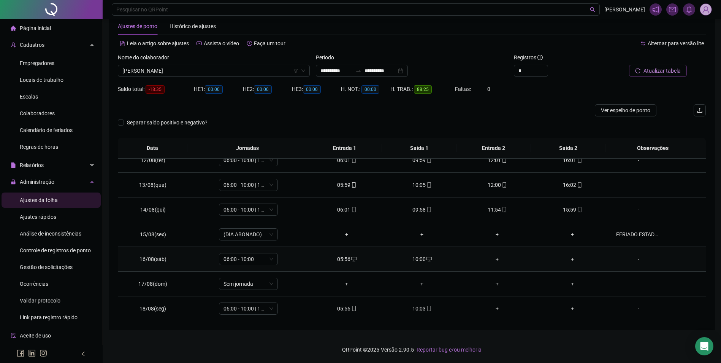
click at [340, 257] on div "05:56" at bounding box center [346, 259] width 63 height 8
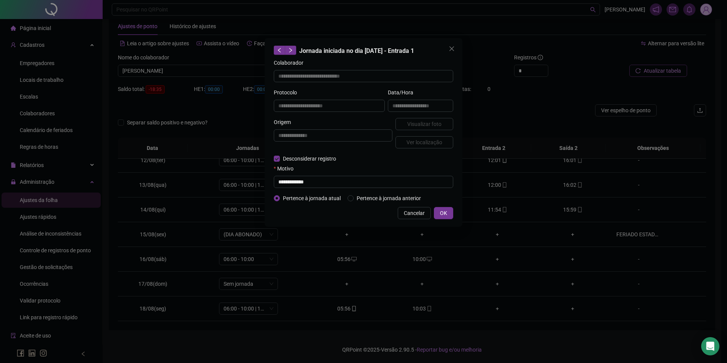
type input "**********"
click at [305, 180] on input "text" at bounding box center [363, 182] width 179 height 12
paste input "**********"
type input "**********"
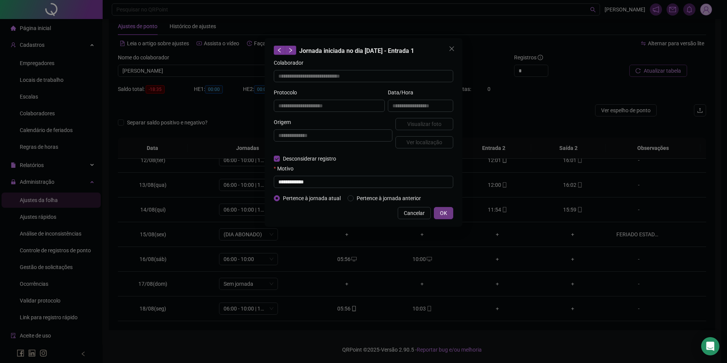
click at [442, 211] on span "OK" at bounding box center [443, 213] width 7 height 8
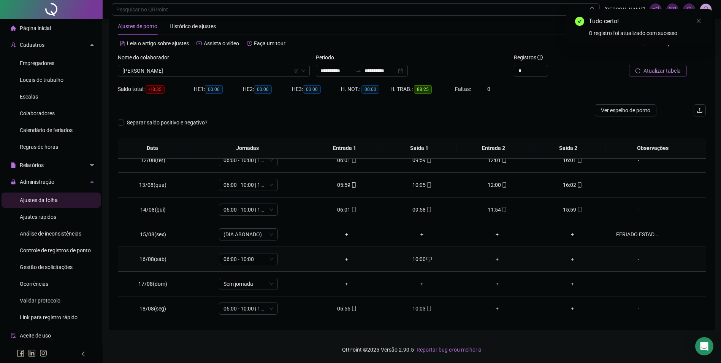
click at [418, 255] on div "10:00" at bounding box center [421, 259] width 63 height 8
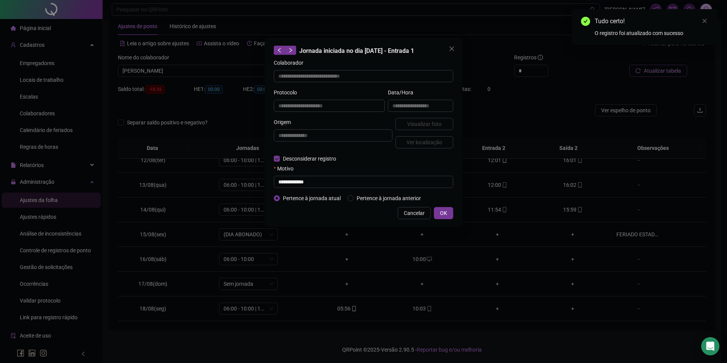
type input "**********"
click at [314, 184] on input "text" at bounding box center [363, 182] width 179 height 12
paste input "**********"
type input "**********"
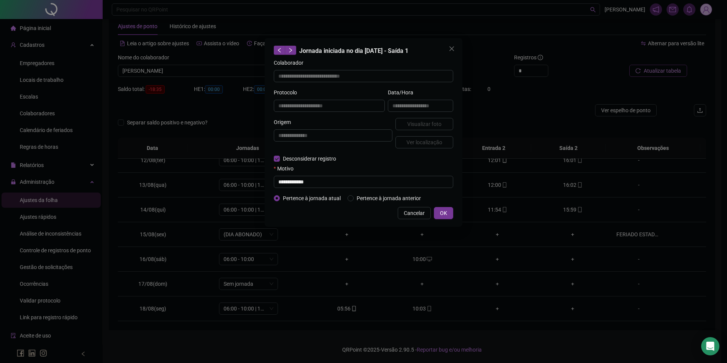
drag, startPoint x: 454, startPoint y: 209, endPoint x: 441, endPoint y: 209, distance: 13.3
click at [454, 210] on div "**********" at bounding box center [363, 132] width 198 height 188
click at [441, 209] on span "OK" at bounding box center [443, 213] width 7 height 8
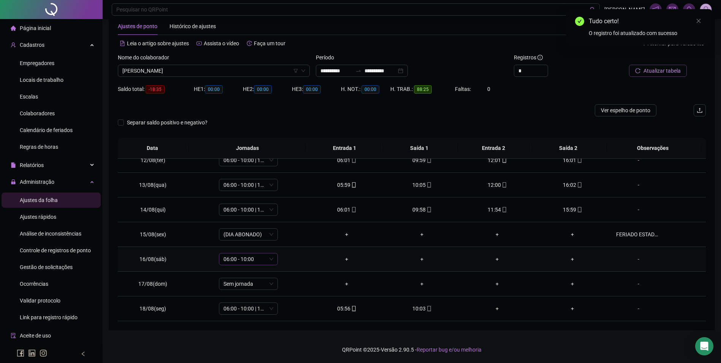
click at [263, 259] on span "06:00 - 10:00" at bounding box center [248, 258] width 50 height 11
type input "*"
click at [239, 220] on div "Folga" at bounding box center [253, 218] width 50 height 8
click at [284, 239] on span "Sim" at bounding box center [283, 239] width 9 height 8
click at [650, 74] on span "Atualizar tabela" at bounding box center [661, 70] width 37 height 8
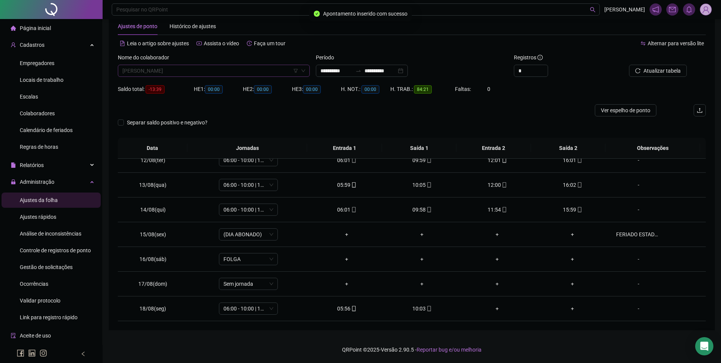
click at [211, 69] on span "[PERSON_NAME]" at bounding box center [213, 70] width 183 height 11
type input "********"
click at [209, 83] on div "[PERSON_NAME]" at bounding box center [214, 86] width 180 height 8
click at [646, 71] on span "Buscar registros" at bounding box center [661, 70] width 39 height 8
click at [253, 259] on span "06:00 - 10:00" at bounding box center [248, 258] width 50 height 11
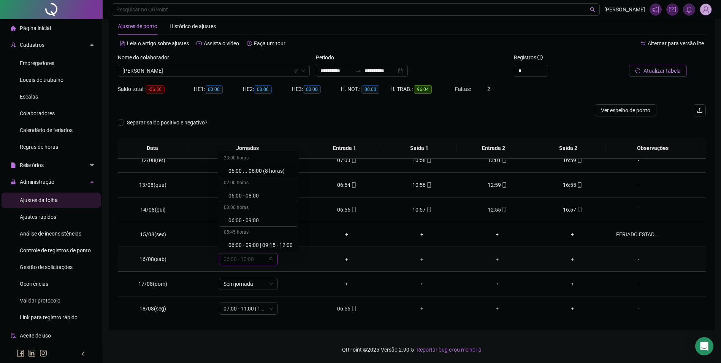
type input "*"
click at [237, 220] on div "Folga" at bounding box center [253, 218] width 50 height 8
click at [284, 238] on span "Sim" at bounding box center [283, 239] width 9 height 8
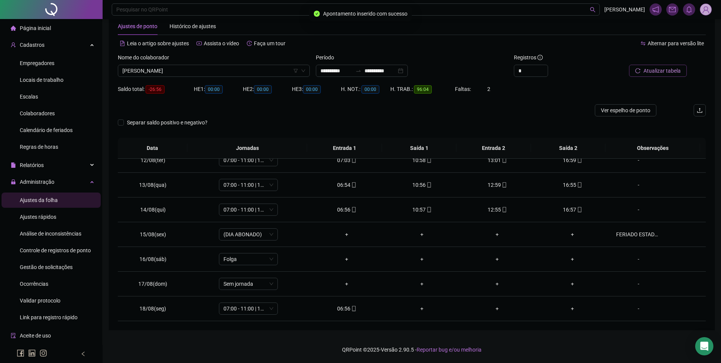
click at [655, 74] on span "Atualizar tabela" at bounding box center [661, 70] width 37 height 8
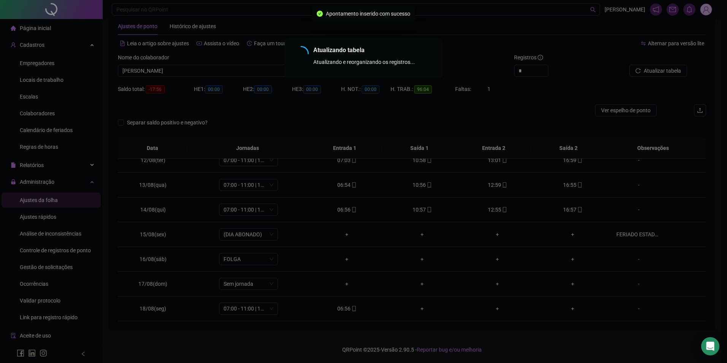
click at [203, 69] on div "Atualizando tabela Atualizando e reorganizando os registros... OK" at bounding box center [363, 181] width 727 height 363
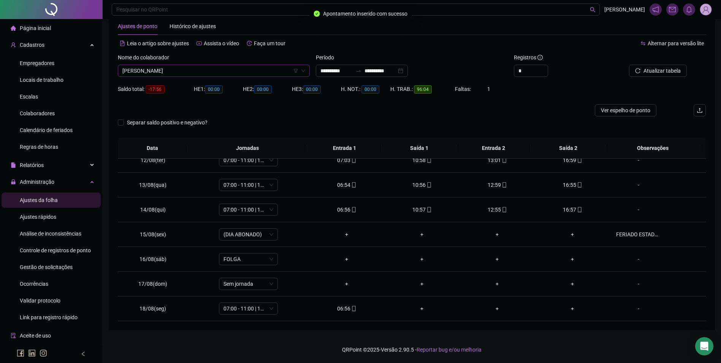
click at [203, 69] on span "[PERSON_NAME]" at bounding box center [213, 70] width 183 height 11
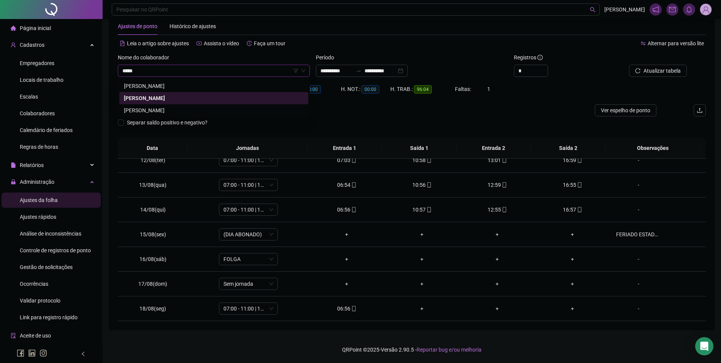
type input "******"
click at [202, 84] on div "[PERSON_NAME]" at bounding box center [214, 86] width 180 height 8
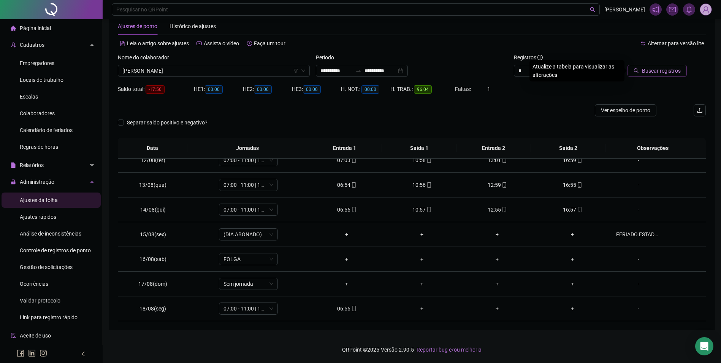
click at [658, 68] on span "Buscar registros" at bounding box center [661, 70] width 39 height 8
click at [343, 258] on div "06:00" at bounding box center [346, 259] width 63 height 8
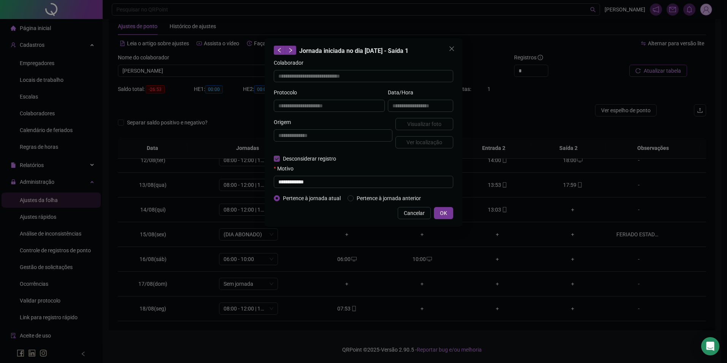
type input "**********"
click at [308, 184] on input "text" at bounding box center [363, 182] width 179 height 12
paste input "**********"
type input "**********"
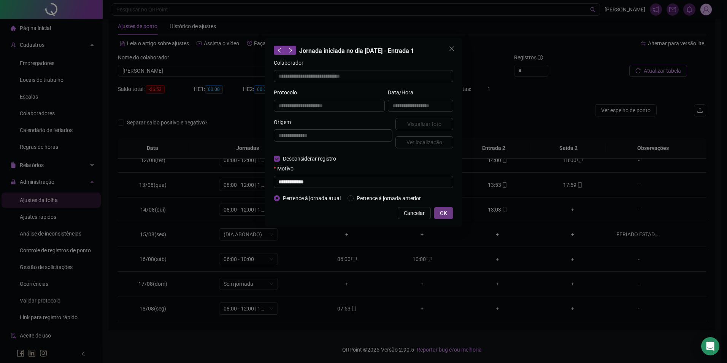
click at [439, 212] on button "OK" at bounding box center [443, 213] width 19 height 12
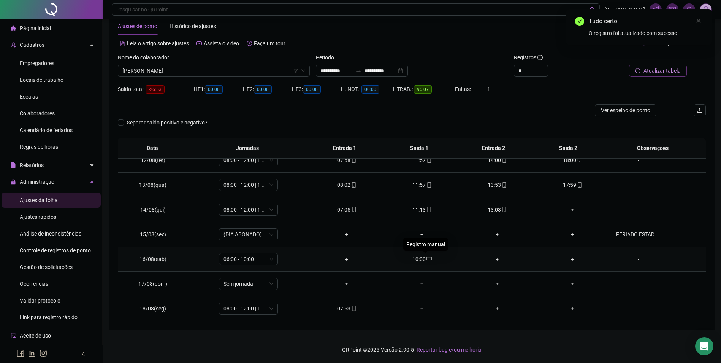
click at [426, 260] on icon "desktop" at bounding box center [428, 258] width 5 height 5
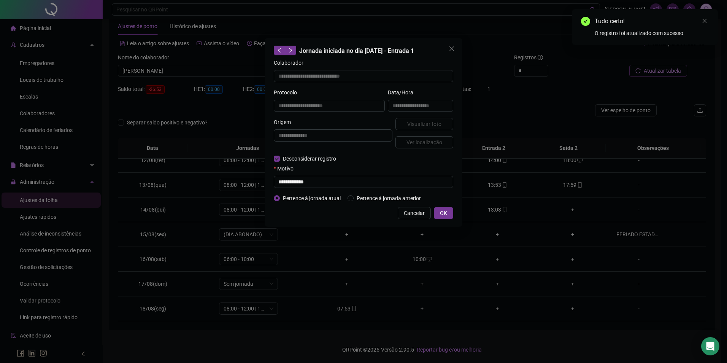
type input "**********"
click at [292, 180] on input "text" at bounding box center [363, 182] width 179 height 12
paste input "**********"
type input "**********"
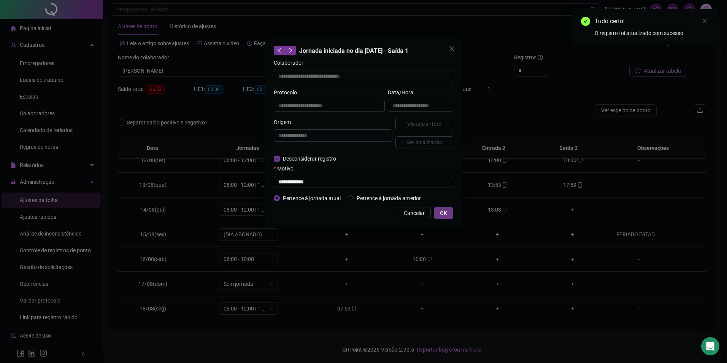
click at [440, 215] on span "OK" at bounding box center [443, 213] width 7 height 8
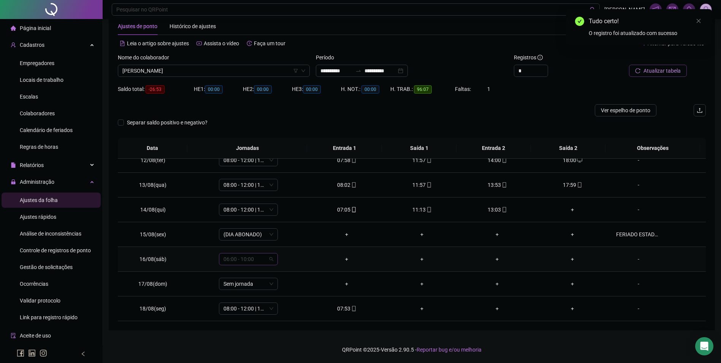
click at [256, 257] on span "06:00 - 10:00" at bounding box center [248, 258] width 50 height 11
type input "*"
click at [237, 217] on div "Folga" at bounding box center [253, 218] width 50 height 8
click at [285, 236] on span "Sim" at bounding box center [283, 239] width 9 height 8
click at [640, 68] on icon "reload" at bounding box center [637, 70] width 5 height 5
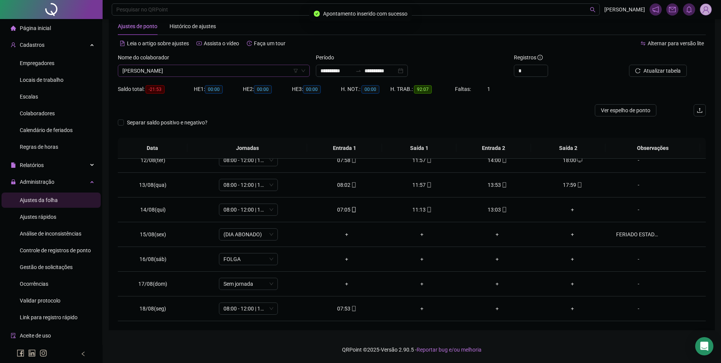
scroll to position [1289, 0]
click at [240, 75] on span "[PERSON_NAME]" at bounding box center [213, 70] width 183 height 11
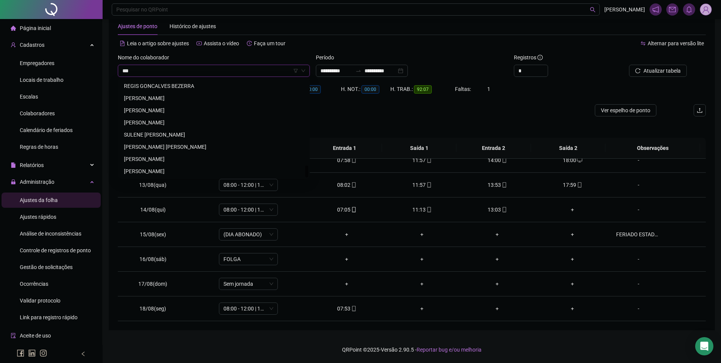
scroll to position [0, 0]
type input "*******"
click at [161, 124] on div "[PERSON_NAME]" at bounding box center [214, 122] width 180 height 8
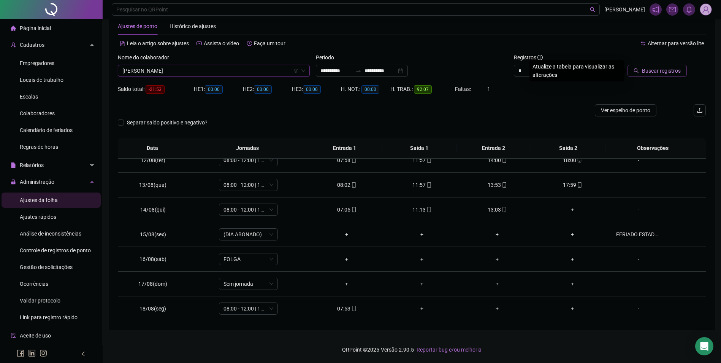
click at [667, 72] on span "Buscar registros" at bounding box center [661, 70] width 39 height 8
click at [264, 260] on span "Sem jornada" at bounding box center [248, 258] width 50 height 11
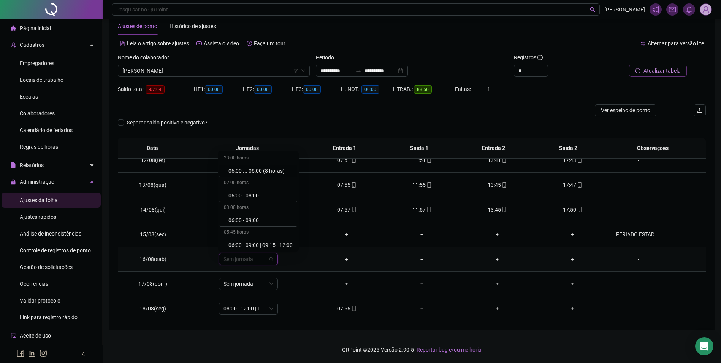
type input "*"
click at [236, 221] on div "Folga" at bounding box center [253, 218] width 50 height 8
click at [280, 240] on span "Sim" at bounding box center [283, 239] width 9 height 8
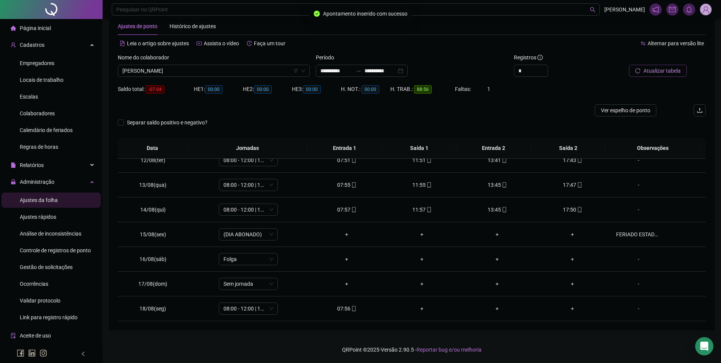
click at [659, 71] on span "Atualizar tabela" at bounding box center [661, 70] width 37 height 8
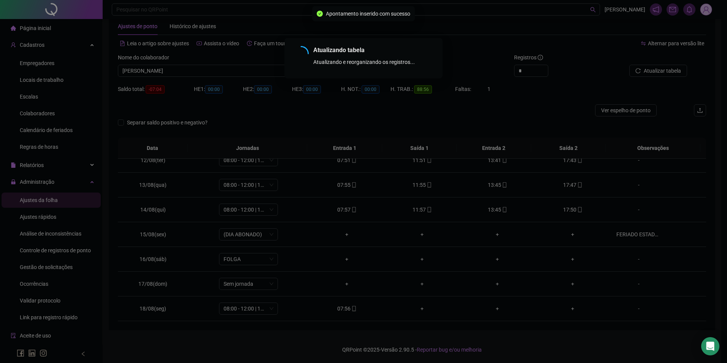
click at [241, 68] on div "Atualizando tabela Atualizando e reorganizando os registros... OK" at bounding box center [363, 181] width 727 height 363
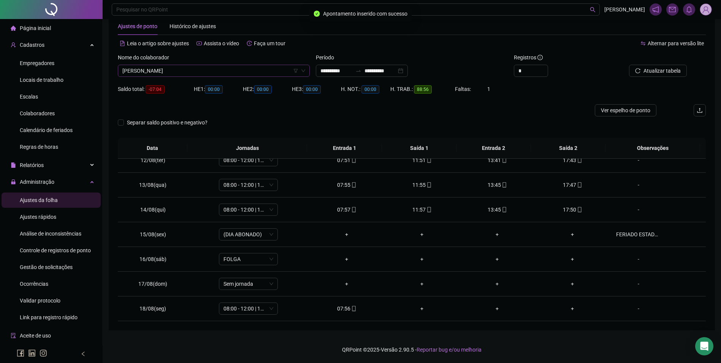
click at [241, 70] on span "[PERSON_NAME]" at bounding box center [213, 70] width 183 height 11
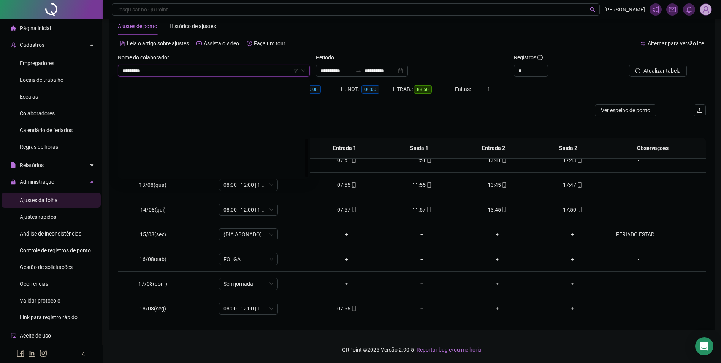
type input "**********"
drag, startPoint x: 218, startPoint y: 83, endPoint x: 231, endPoint y: 83, distance: 12.2
click at [217, 84] on div "[PERSON_NAME]" at bounding box center [214, 86] width 180 height 8
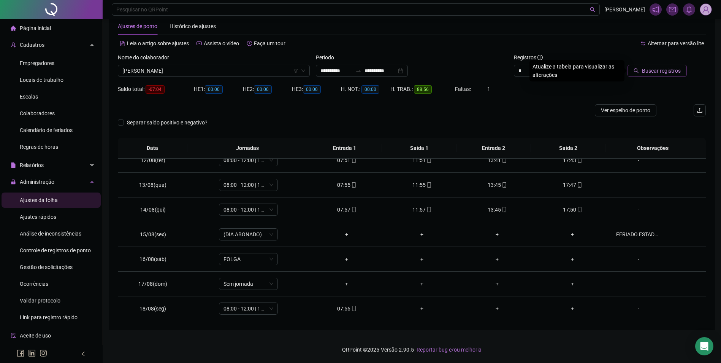
click at [641, 68] on button "Buscar registros" at bounding box center [656, 71] width 59 height 12
click at [250, 264] on span "06:00 - 10:00" at bounding box center [248, 258] width 50 height 11
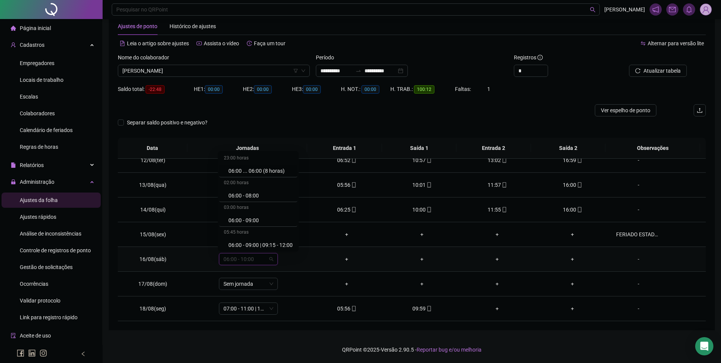
type input "*"
click at [236, 216] on div "Folga" at bounding box center [253, 218] width 50 height 8
click at [282, 241] on span "Sim" at bounding box center [283, 239] width 9 height 8
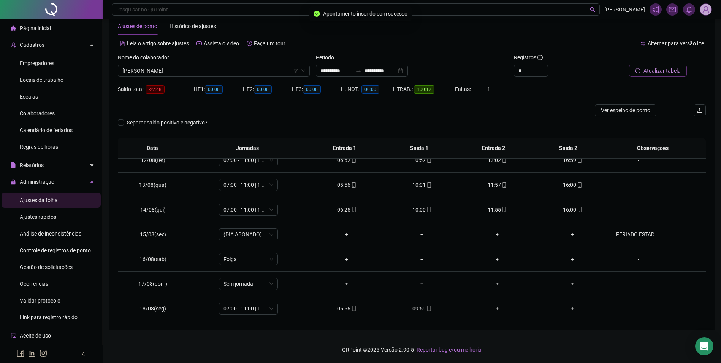
click at [671, 73] on span "Atualizar tabela" at bounding box center [661, 70] width 37 height 8
click at [216, 67] on span "[PERSON_NAME]" at bounding box center [213, 70] width 183 height 11
type input "*********"
click at [627, 65] on button "Buscar registros" at bounding box center [656, 71] width 59 height 12
click at [426, 307] on icon "mobile" at bounding box center [428, 308] width 5 height 5
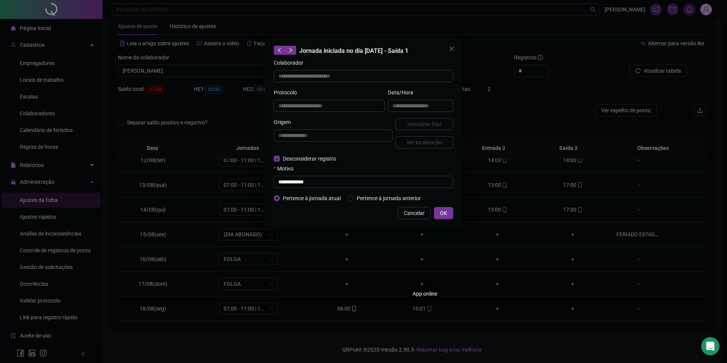
type input "**********"
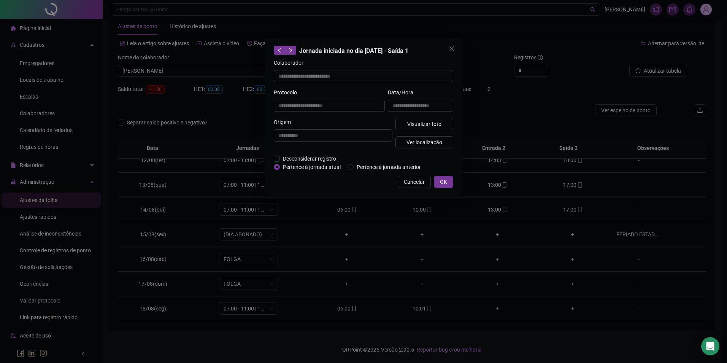
click at [432, 130] on div "Visualizar foto Ver localização" at bounding box center [424, 136] width 61 height 36
click at [436, 118] on button "Visualizar foto" at bounding box center [424, 124] width 58 height 12
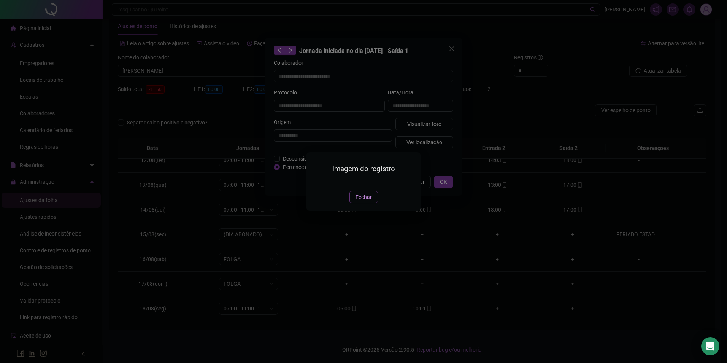
click at [361, 201] on span "Fechar" at bounding box center [363, 197] width 16 height 8
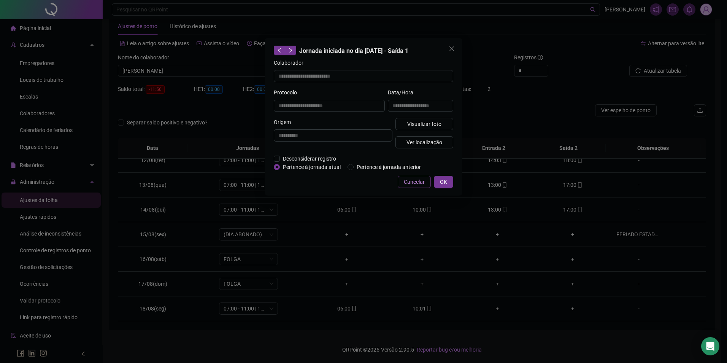
click at [411, 177] on span "Cancelar" at bounding box center [414, 181] width 21 height 8
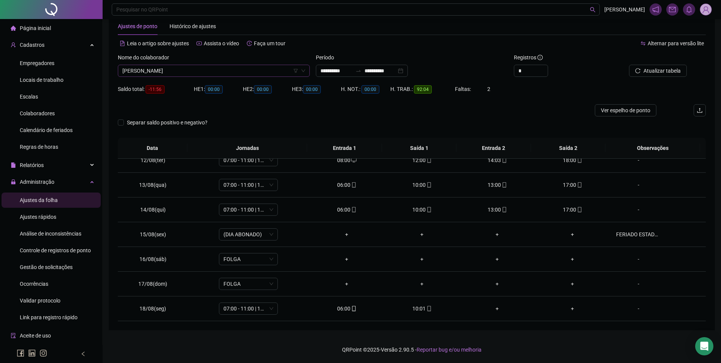
click at [202, 70] on span "[PERSON_NAME]" at bounding box center [213, 70] width 183 height 11
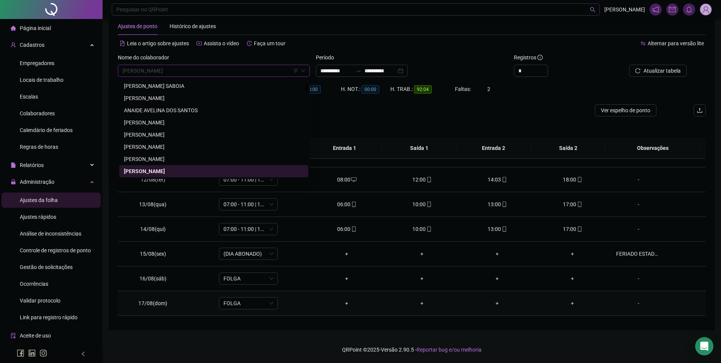
scroll to position [244, 0]
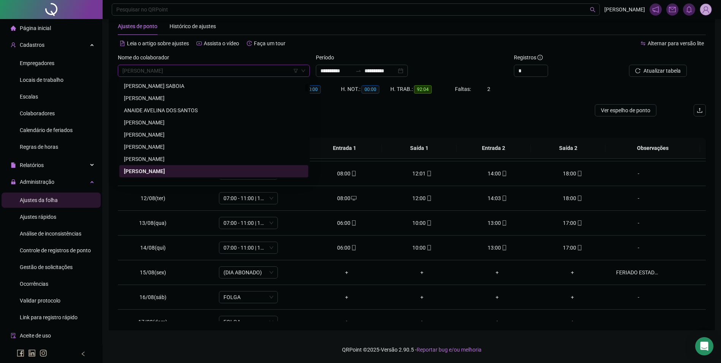
click at [255, 74] on span "[PERSON_NAME]" at bounding box center [213, 70] width 183 height 11
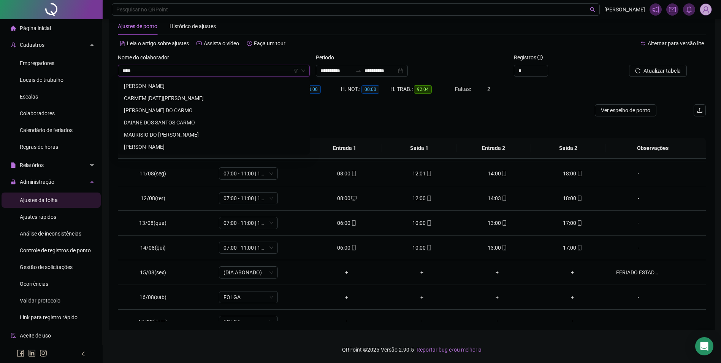
scroll to position [0, 0]
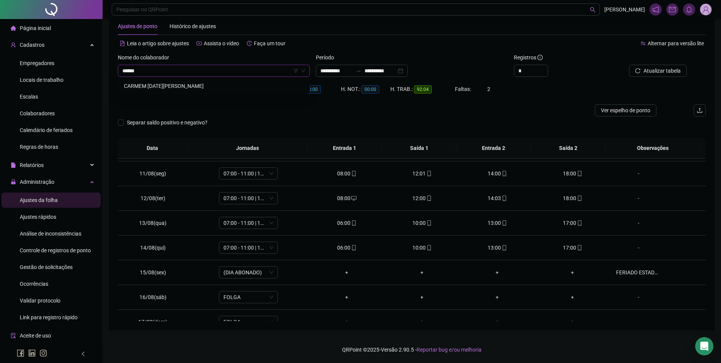
type input "******"
click at [226, 87] on div "CARMEM [DATE][PERSON_NAME]" at bounding box center [214, 86] width 180 height 8
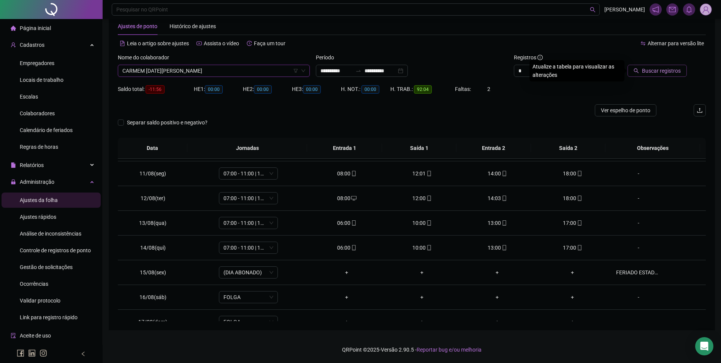
click at [641, 69] on button "Buscar registros" at bounding box center [656, 71] width 59 height 12
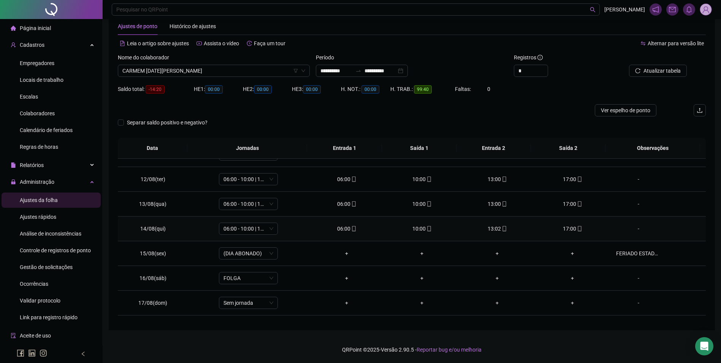
scroll to position [244, 0]
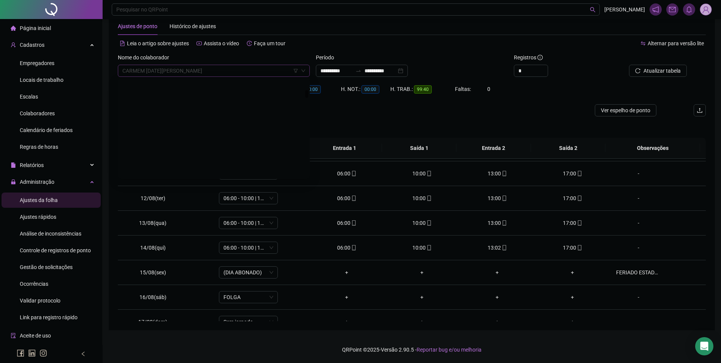
click at [244, 72] on span "CARMEM [DATE][PERSON_NAME]" at bounding box center [213, 70] width 183 height 11
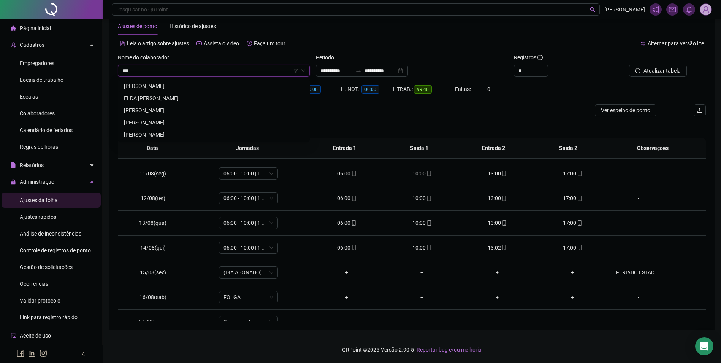
scroll to position [0, 0]
type input "****"
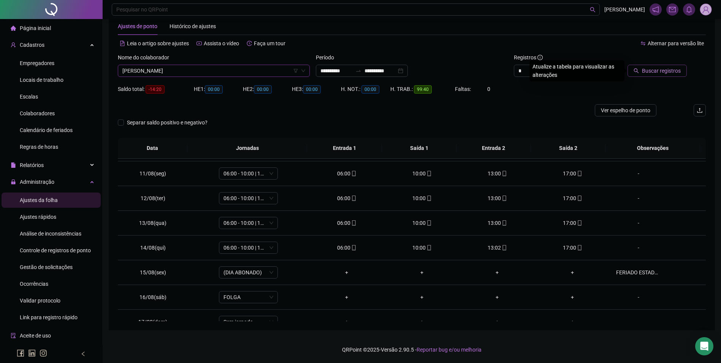
click at [679, 70] on span "Buscar registros" at bounding box center [661, 70] width 39 height 8
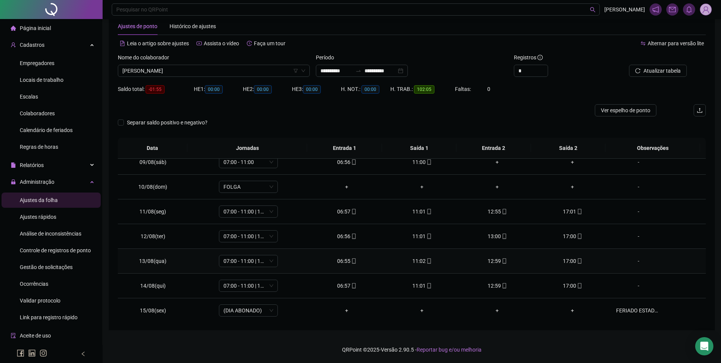
scroll to position [244, 0]
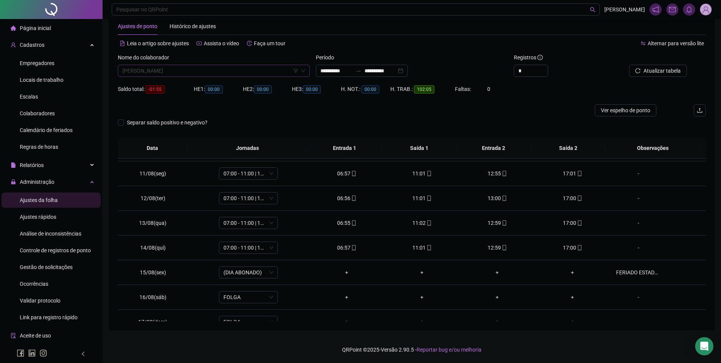
click at [246, 72] on span "[PERSON_NAME]" at bounding box center [213, 70] width 183 height 11
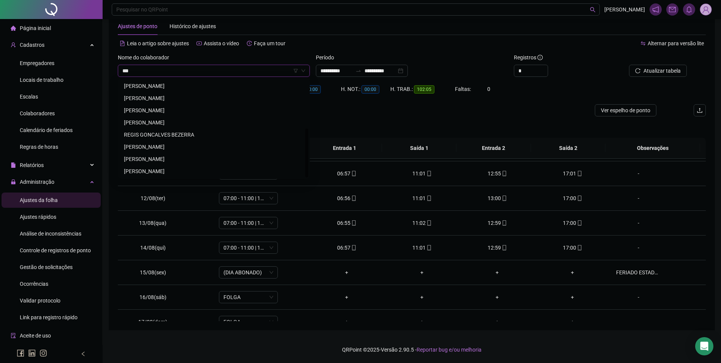
scroll to position [0, 0]
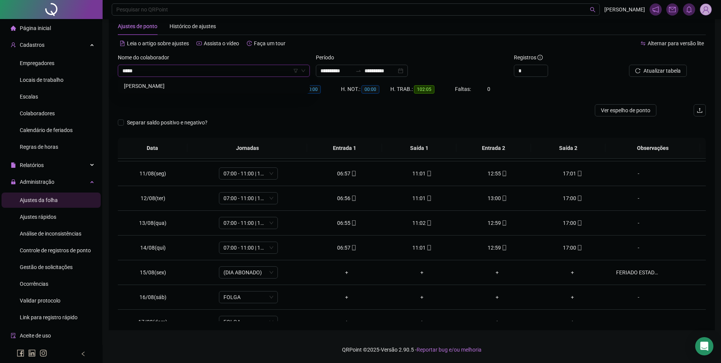
type input "******"
click at [627, 65] on button "Buscar registros" at bounding box center [656, 71] width 59 height 12
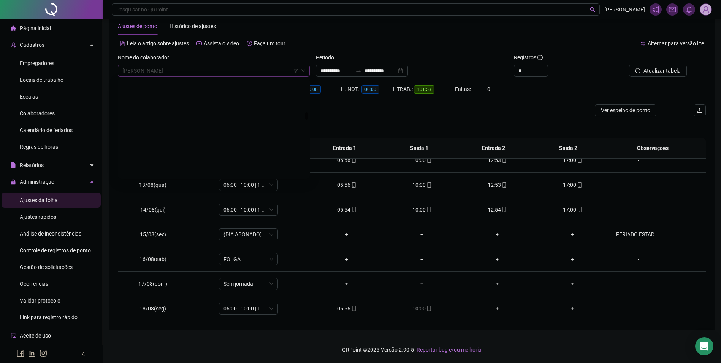
scroll to position [4013, 0]
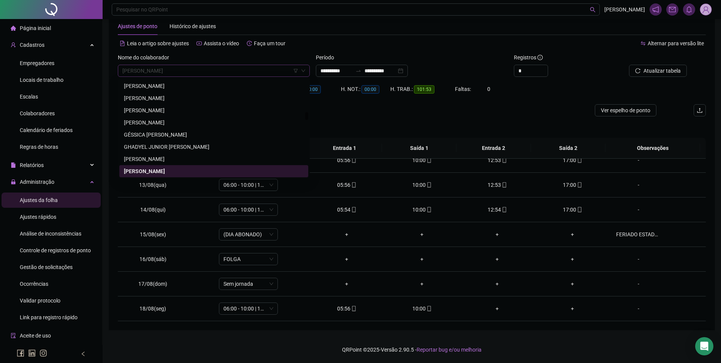
click at [258, 68] on span "[PERSON_NAME]" at bounding box center [213, 70] width 183 height 11
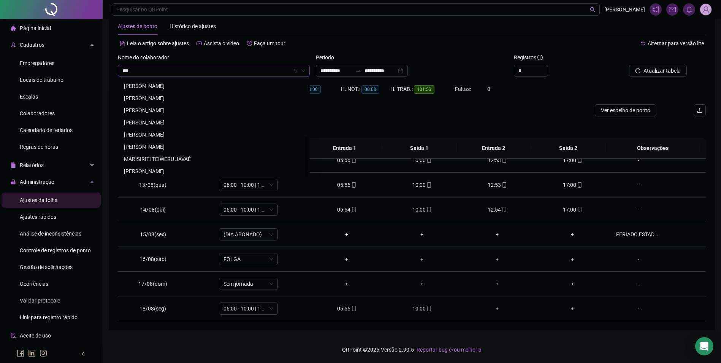
scroll to position [0, 0]
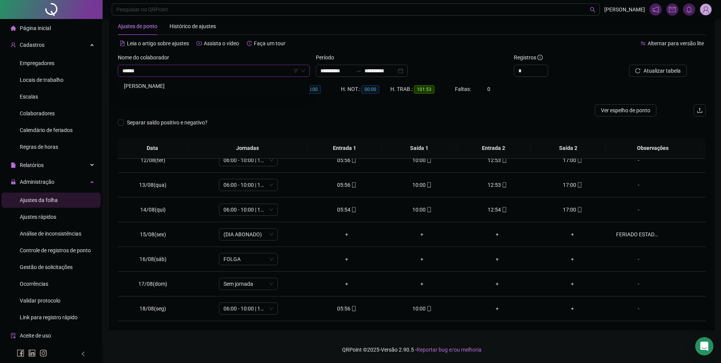
type input "*******"
type input "******"
click at [627, 65] on button "Buscar registros" at bounding box center [656, 71] width 59 height 12
click at [268, 73] on span "[PERSON_NAME]" at bounding box center [213, 70] width 183 height 11
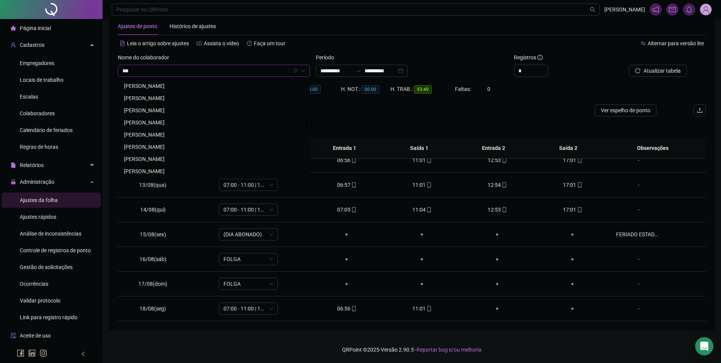
scroll to position [0, 0]
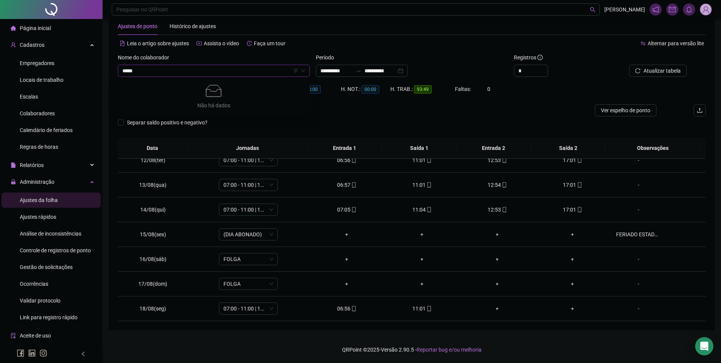
type input "****"
click at [150, 118] on div "[PERSON_NAME]" at bounding box center [214, 122] width 180 height 8
click at [654, 71] on span "Buscar registros" at bounding box center [661, 70] width 39 height 8
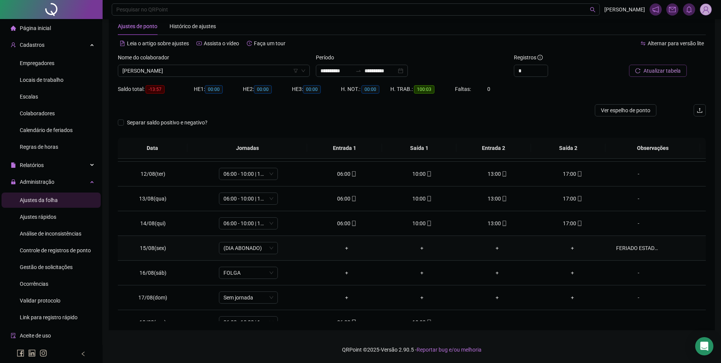
scroll to position [282, 0]
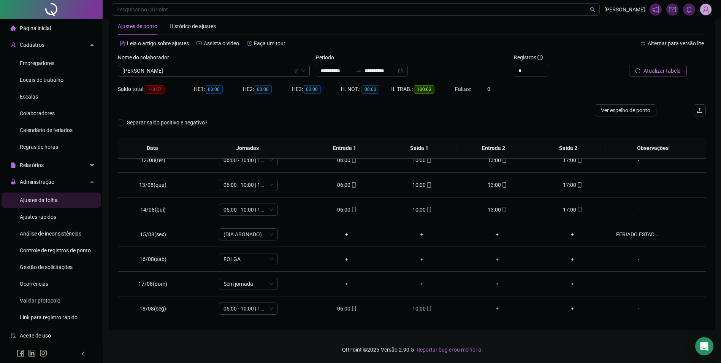
click at [279, 71] on span "[PERSON_NAME]" at bounding box center [213, 70] width 183 height 11
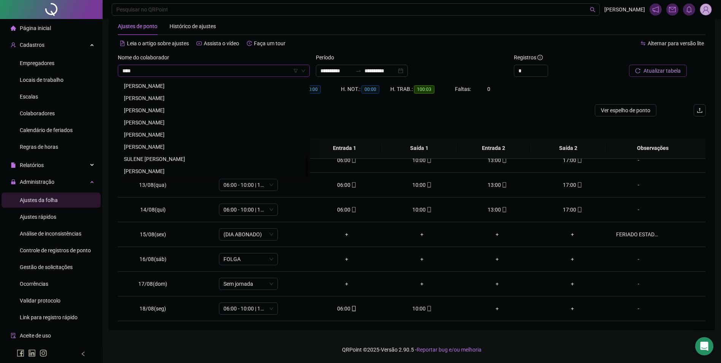
scroll to position [0, 0]
type input "*"
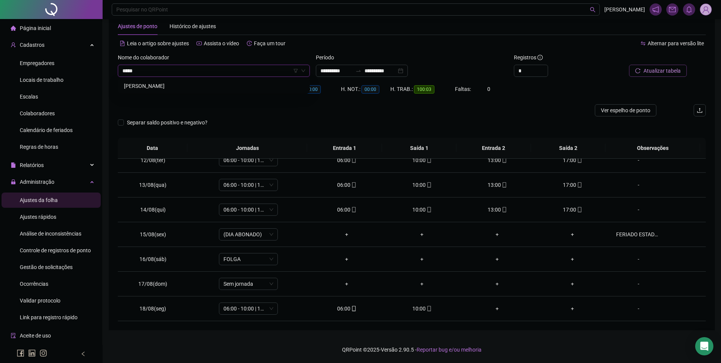
type input "*****"
click at [627, 65] on button "Buscar registros" at bounding box center [656, 71] width 59 height 12
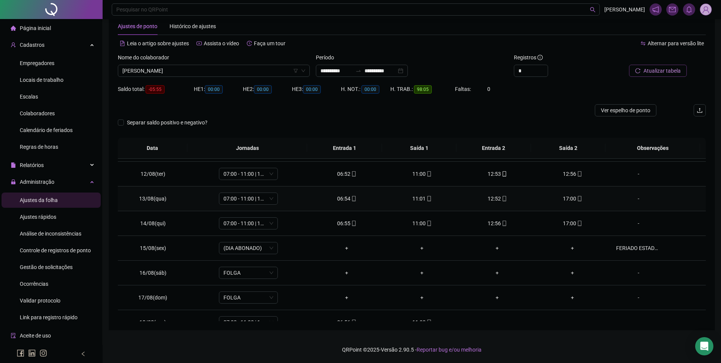
scroll to position [282, 0]
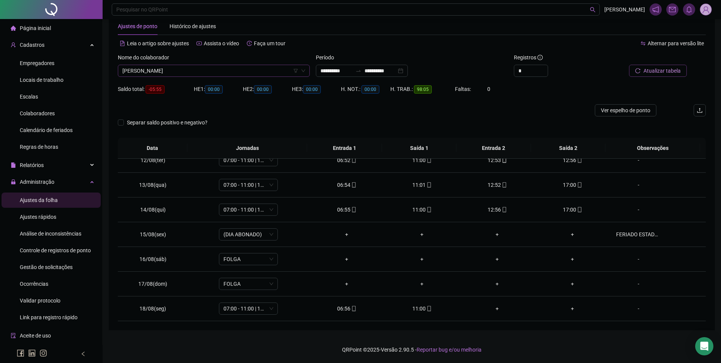
click at [260, 71] on span "[PERSON_NAME]" at bounding box center [213, 70] width 183 height 11
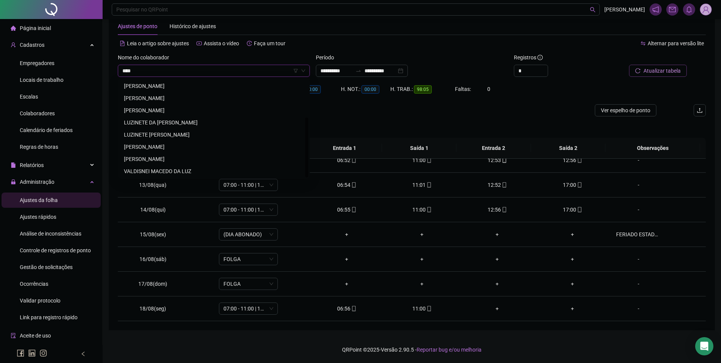
scroll to position [0, 0]
type input "******"
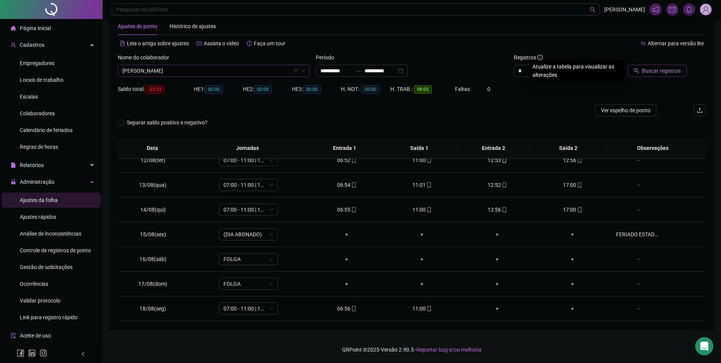
click at [627, 65] on button "Buscar registros" at bounding box center [656, 71] width 59 height 12
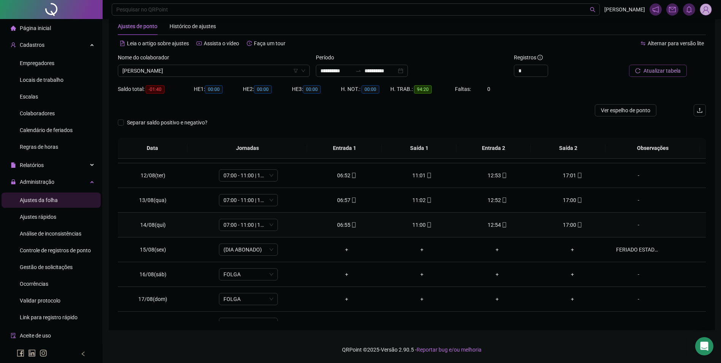
scroll to position [282, 0]
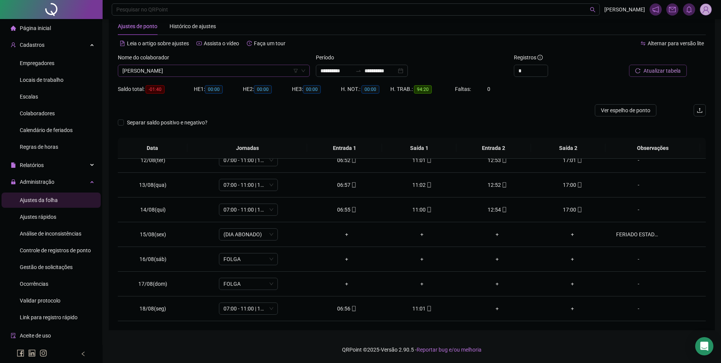
click at [262, 70] on span "[PERSON_NAME]" at bounding box center [213, 70] width 183 height 11
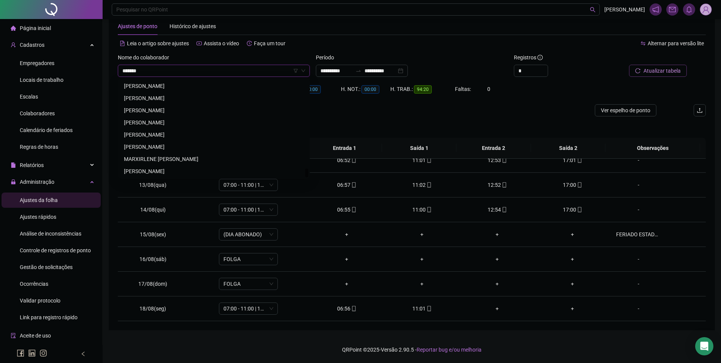
scroll to position [0, 0]
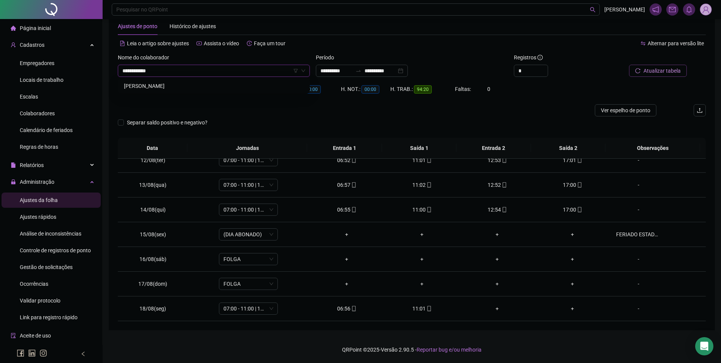
type input "**********"
click at [627, 65] on button "Buscar registros" at bounding box center [656, 71] width 59 height 12
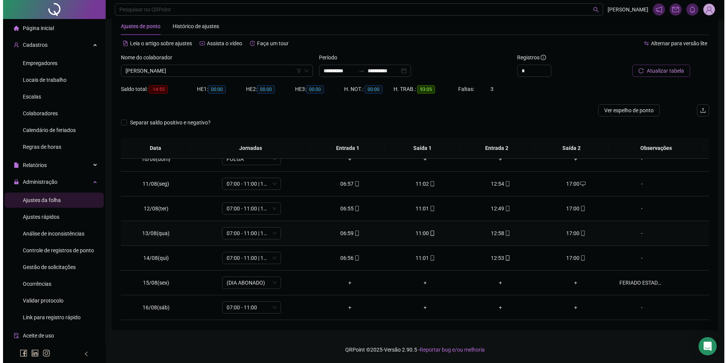
scroll to position [282, 0]
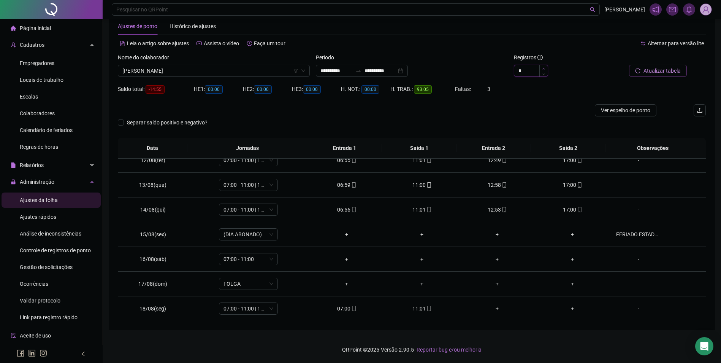
click at [543, 68] on icon "up" at bounding box center [543, 68] width 3 height 3
type input "*"
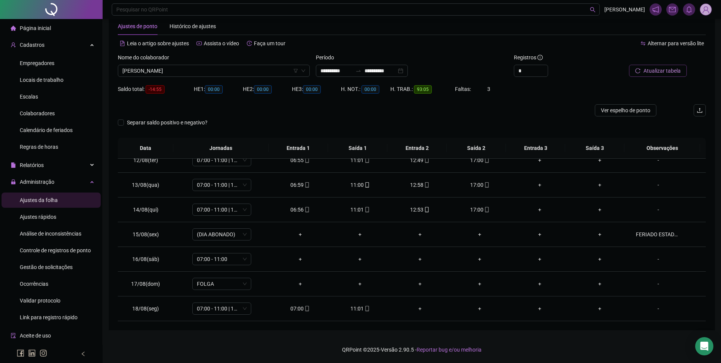
click at [658, 73] on span "Atualizar tabela" at bounding box center [661, 70] width 37 height 8
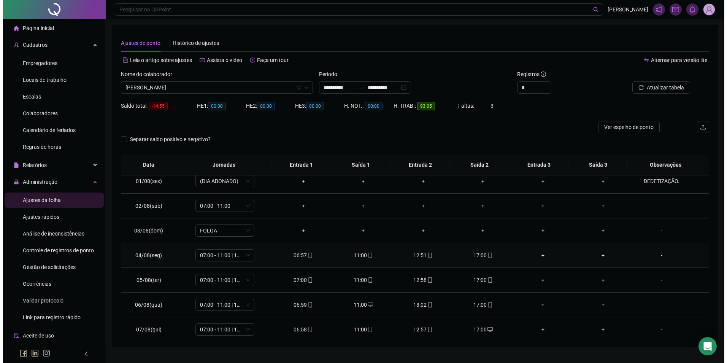
scroll to position [0, 0]
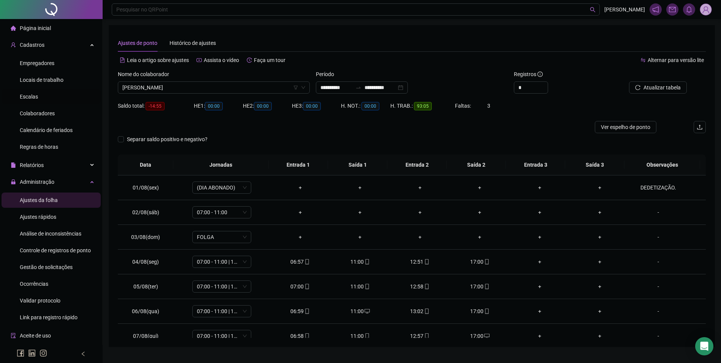
click at [33, 97] on span "Escalas" at bounding box center [29, 96] width 18 height 6
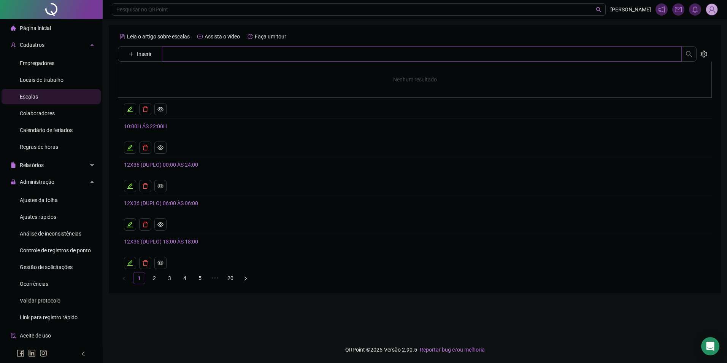
click at [176, 55] on input "text" at bounding box center [421, 53] width 519 height 15
type input "**"
click at [187, 278] on link "4" at bounding box center [184, 277] width 11 height 11
click at [204, 281] on link "5" at bounding box center [199, 277] width 11 height 11
click at [217, 280] on link "6" at bounding box center [214, 277] width 11 height 11
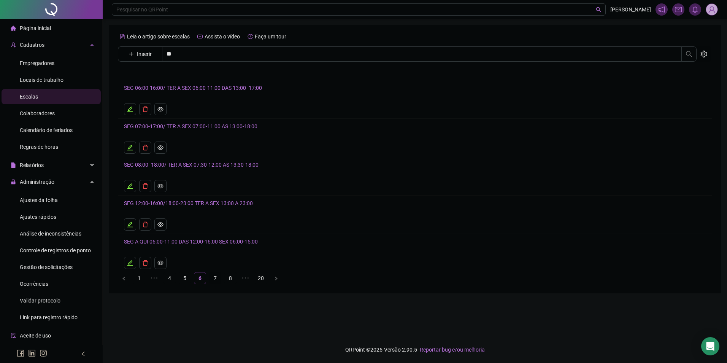
click at [215, 276] on link "7" at bounding box center [214, 277] width 11 height 11
click at [216, 276] on link "8" at bounding box center [214, 277] width 11 height 11
click at [232, 279] on link "10" at bounding box center [230, 277] width 11 height 11
click at [215, 275] on link "11" at bounding box center [214, 277] width 11 height 11
click at [216, 278] on link "12" at bounding box center [214, 277] width 11 height 11
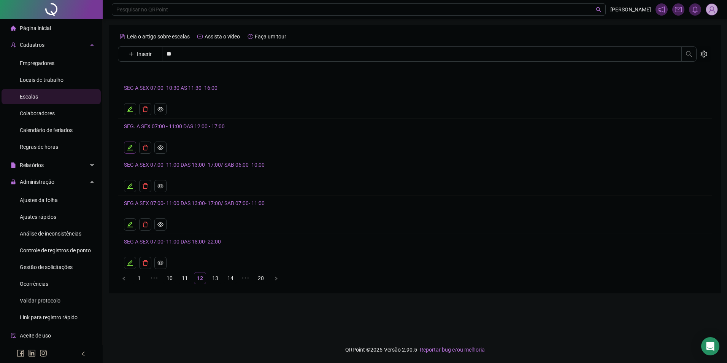
click at [129, 147] on icon "edit" at bounding box center [129, 147] width 5 height 5
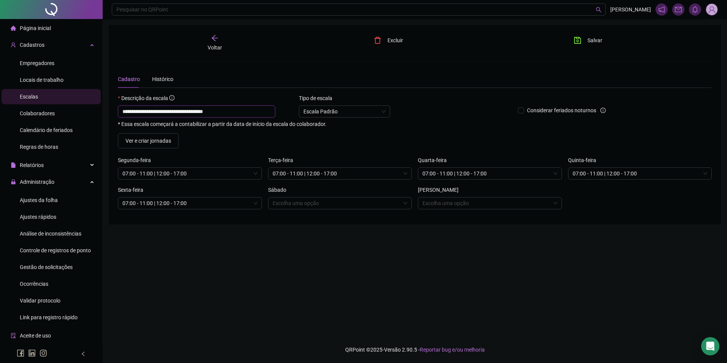
drag, startPoint x: 228, startPoint y: 112, endPoint x: 107, endPoint y: 120, distance: 121.2
click at [107, 120] on div "**********" at bounding box center [415, 181] width 624 height 363
click at [218, 39] on icon "arrow-left" at bounding box center [215, 38] width 8 height 8
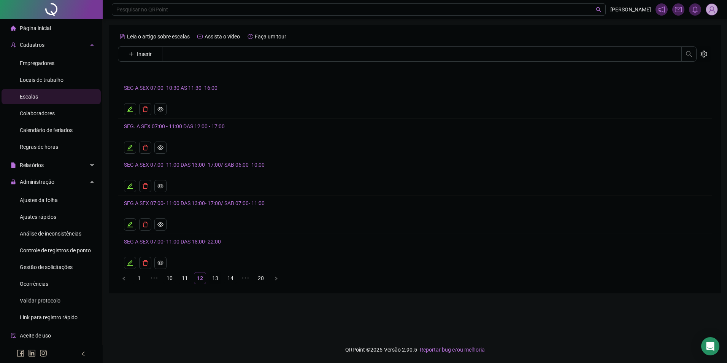
click at [215, 275] on link "13" at bounding box center [214, 277] width 11 height 11
click at [188, 277] on link "12" at bounding box center [184, 277] width 11 height 11
click at [133, 223] on button "button" at bounding box center [130, 224] width 12 height 12
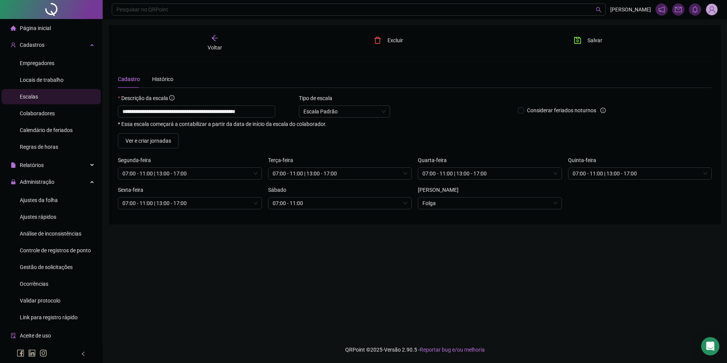
click at [214, 38] on icon "arrow-left" at bounding box center [215, 38] width 6 height 6
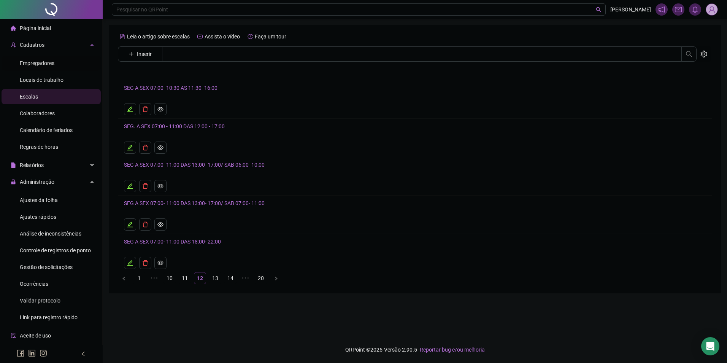
click at [56, 65] on li "Empregadores" at bounding box center [51, 62] width 99 height 15
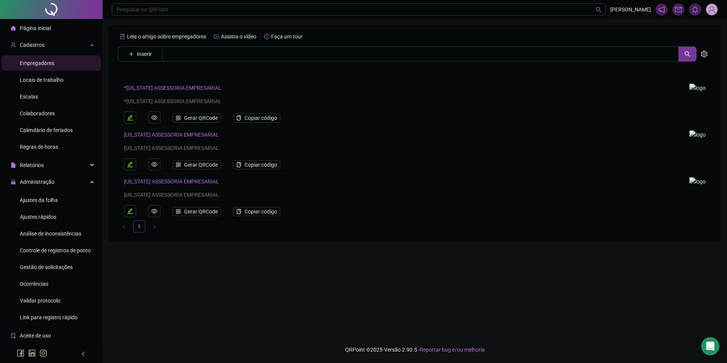
click at [47, 115] on span "Colaboradores" at bounding box center [37, 113] width 35 height 6
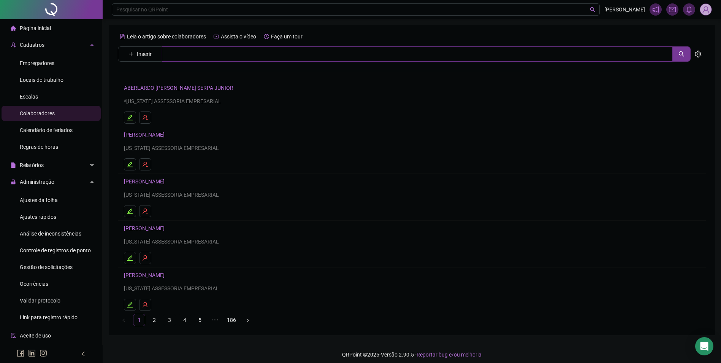
click at [212, 54] on input "text" at bounding box center [417, 53] width 511 height 15
type input "**********"
click at [173, 73] on link "[PERSON_NAME]" at bounding box center [152, 76] width 41 height 6
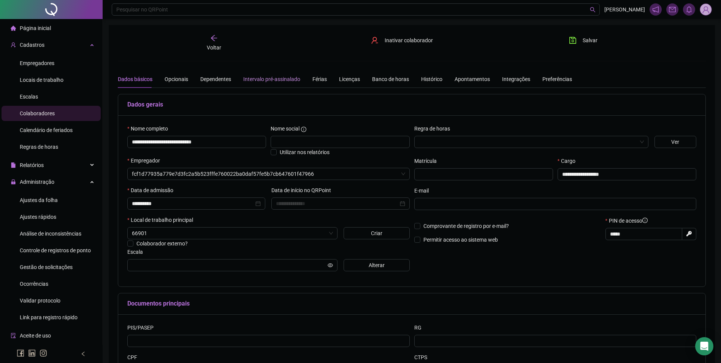
type input "**********"
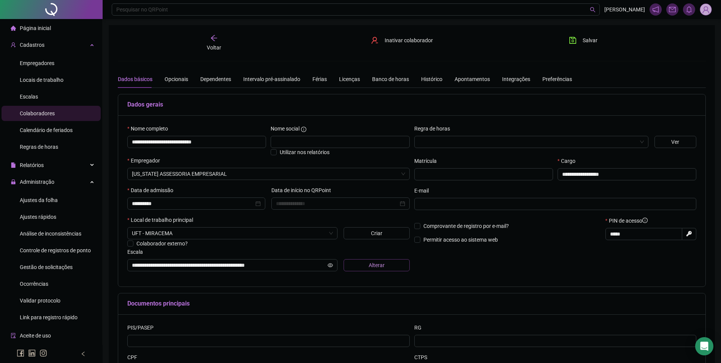
click at [356, 263] on button "Alterar" at bounding box center [377, 265] width 66 height 12
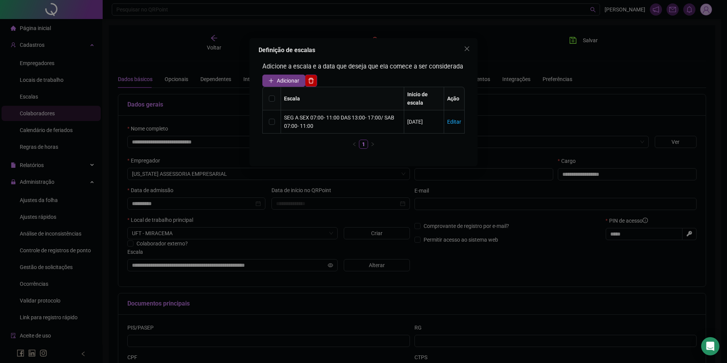
click at [291, 79] on span "Adicionar" at bounding box center [288, 80] width 22 height 8
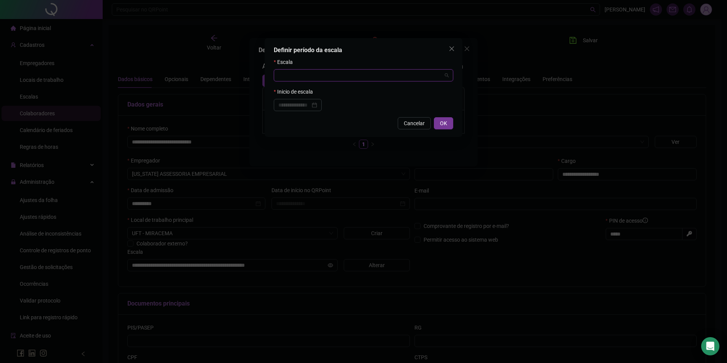
click at [296, 78] on input "search" at bounding box center [359, 75] width 163 height 11
click at [451, 47] on icon "close" at bounding box center [451, 49] width 6 height 6
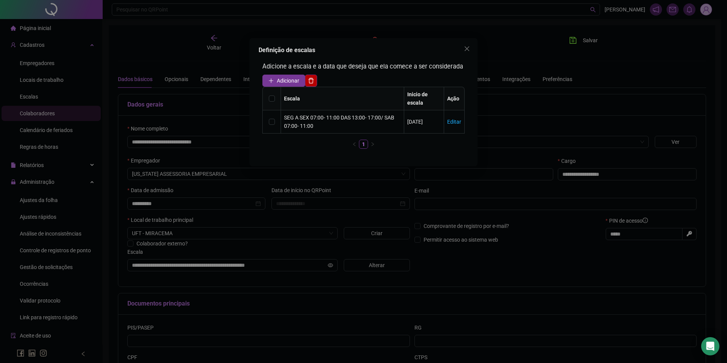
click at [275, 97] on th at bounding box center [272, 98] width 18 height 23
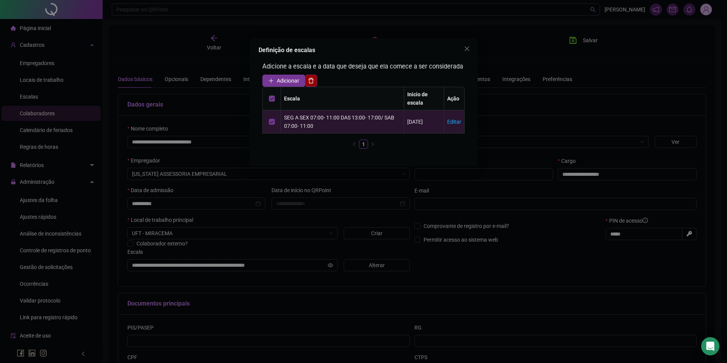
click at [313, 84] on button "button" at bounding box center [311, 80] width 12 height 12
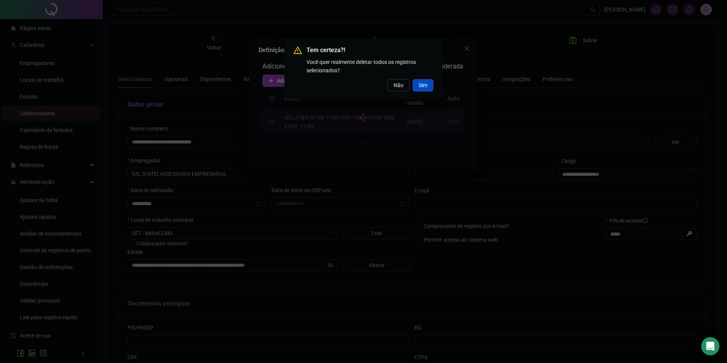
click at [421, 82] on span "Sim" at bounding box center [422, 85] width 9 height 8
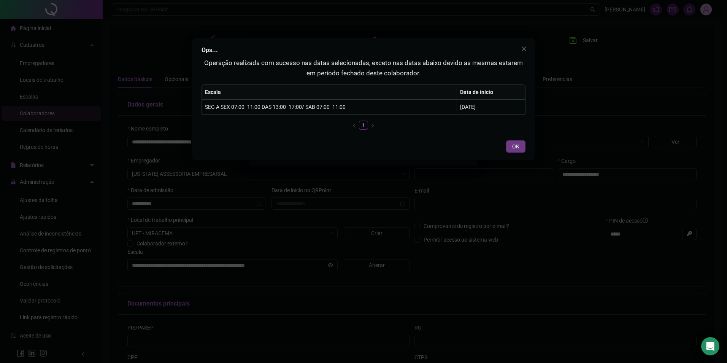
click at [510, 144] on button "OK" at bounding box center [515, 146] width 19 height 12
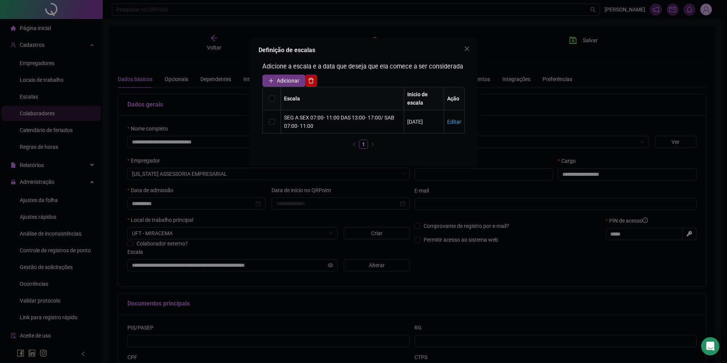
click at [275, 82] on button "Adicionar" at bounding box center [283, 80] width 43 height 12
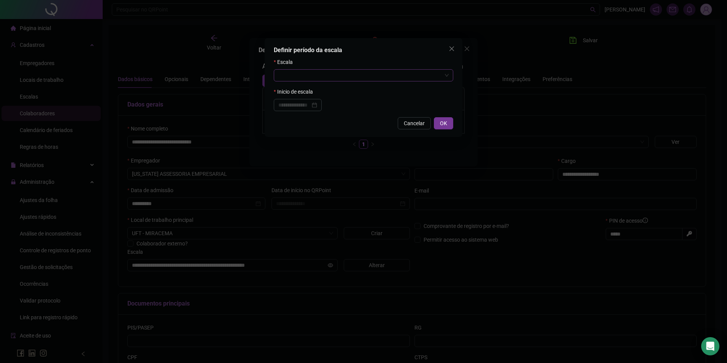
click at [305, 80] on input "search" at bounding box center [359, 75] width 163 height 11
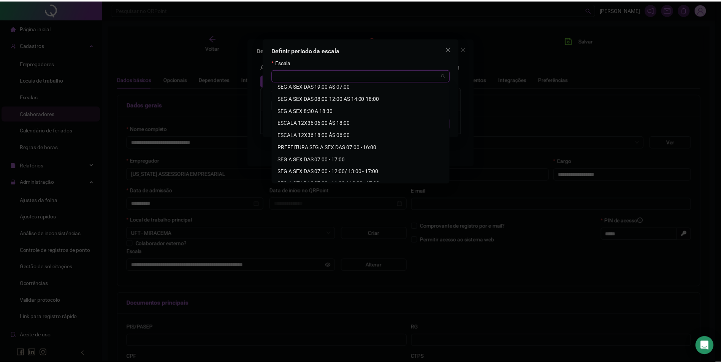
scroll to position [152, 0]
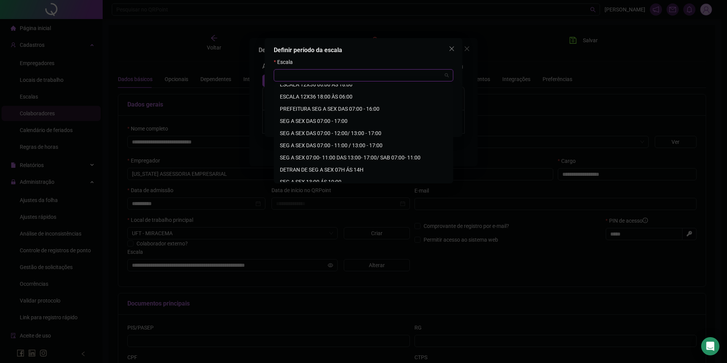
click at [370, 145] on div "SEG A SEX DAS 07:00 - 11:00 / 13:00 - 17:00" at bounding box center [363, 145] width 167 height 8
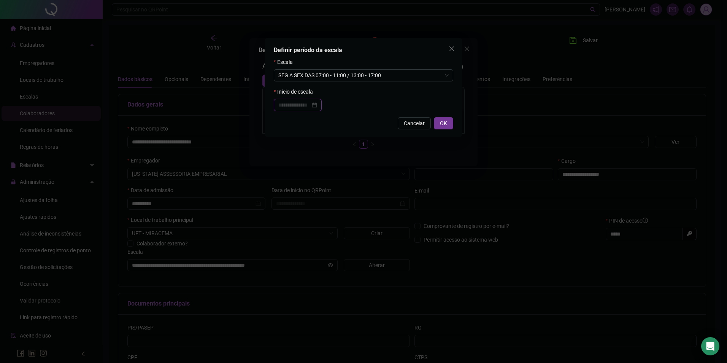
click at [307, 105] on input at bounding box center [294, 105] width 32 height 8
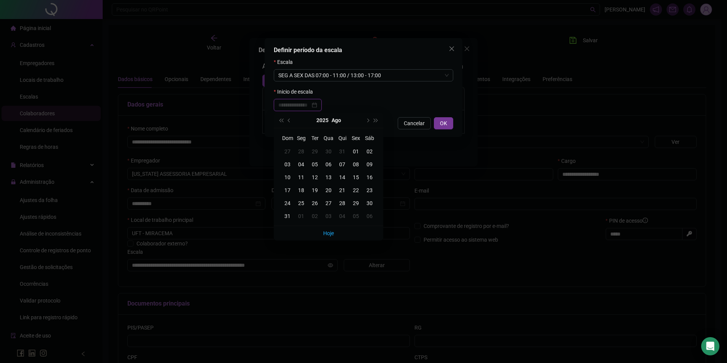
type input "**********"
click at [358, 148] on div "01" at bounding box center [356, 151] width 14 height 8
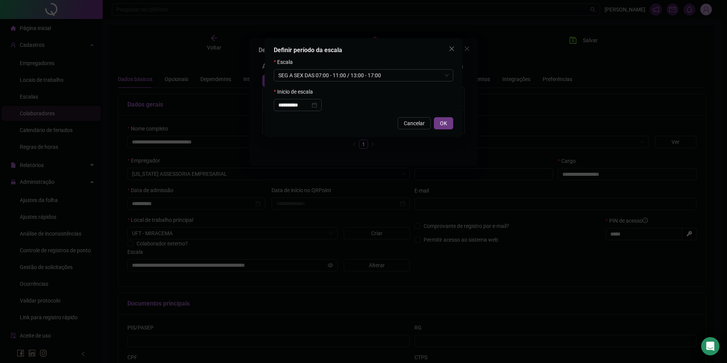
click at [442, 122] on span "OK" at bounding box center [443, 123] width 7 height 8
type input "**********"
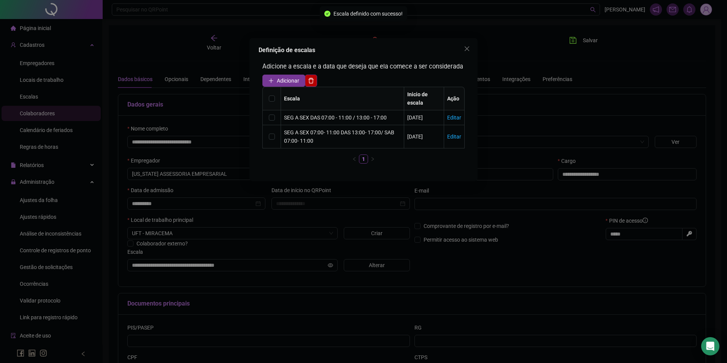
drag, startPoint x: 466, startPoint y: 47, endPoint x: 462, endPoint y: 51, distance: 5.4
click at [467, 47] on icon "close" at bounding box center [467, 49] width 6 height 6
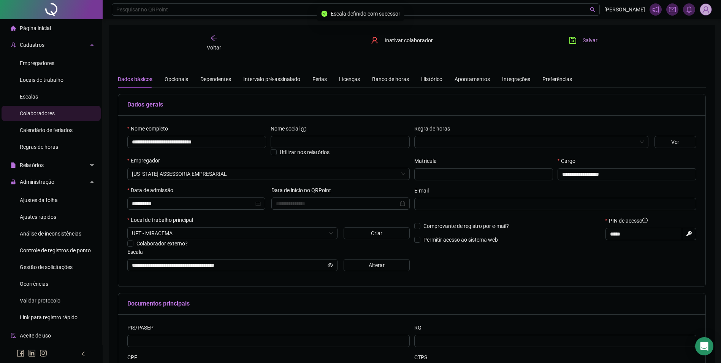
click at [582, 38] on button "Salvar" at bounding box center [583, 40] width 40 height 12
click at [575, 40] on icon "save" at bounding box center [573, 40] width 8 height 8
drag, startPoint x: 240, startPoint y: 264, endPoint x: 91, endPoint y: 262, distance: 149.0
click at [91, 262] on div "**********" at bounding box center [360, 217] width 721 height 434
click at [33, 90] on div "Escalas" at bounding box center [29, 96] width 18 height 15
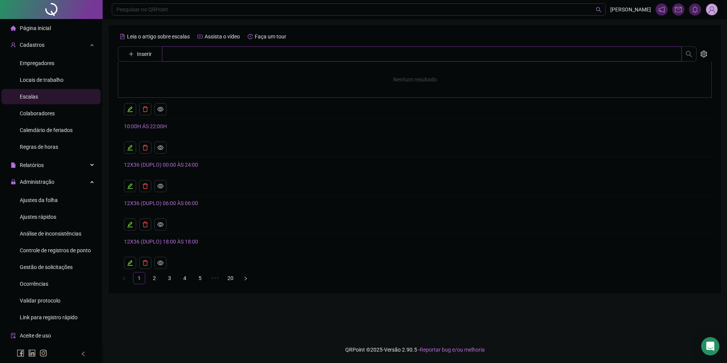
click at [190, 55] on input "text" at bounding box center [421, 53] width 519 height 15
paste input "**********"
type input "**********"
click at [143, 76] on link "SEG A SEX DAS 07:00 - 11:00 / 13:00 - 17:00" at bounding box center [183, 76] width 103 height 6
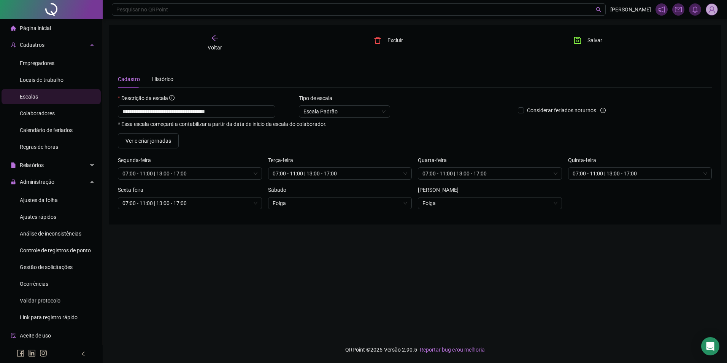
click at [216, 39] on icon "arrow-left" at bounding box center [215, 38] width 8 height 8
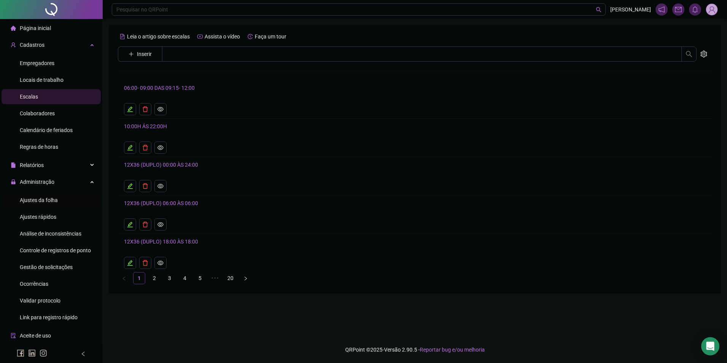
click at [47, 201] on span "Ajustes da folha" at bounding box center [39, 200] width 38 height 6
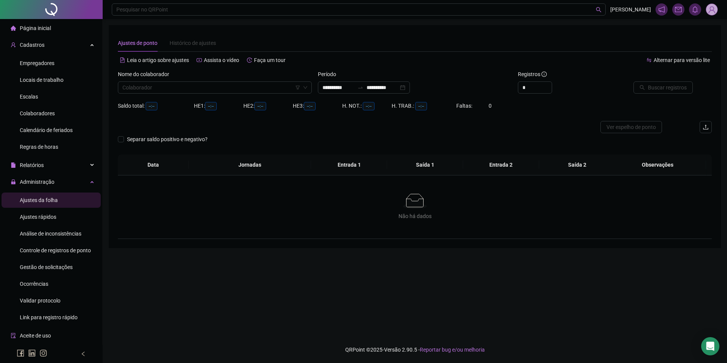
type input "**********"
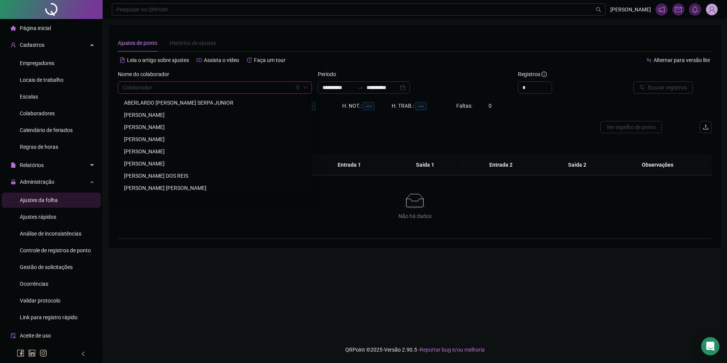
click at [153, 90] on input "search" at bounding box center [211, 87] width 178 height 11
type input "******"
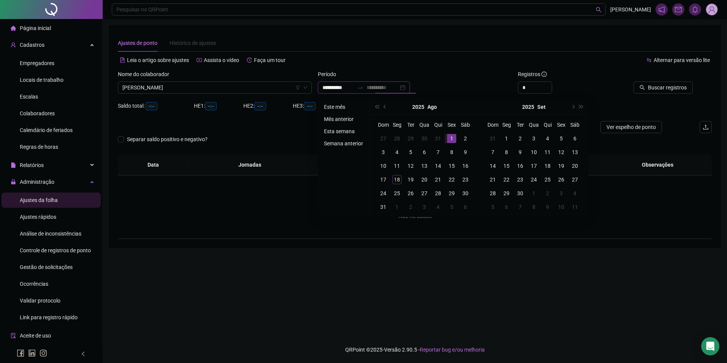
type input "**********"
click at [338, 105] on li "Este mês" at bounding box center [343, 106] width 45 height 9
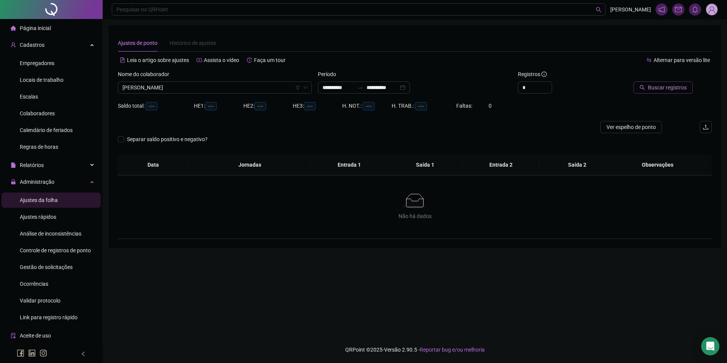
click at [674, 91] on span "Buscar registros" at bounding box center [667, 87] width 39 height 8
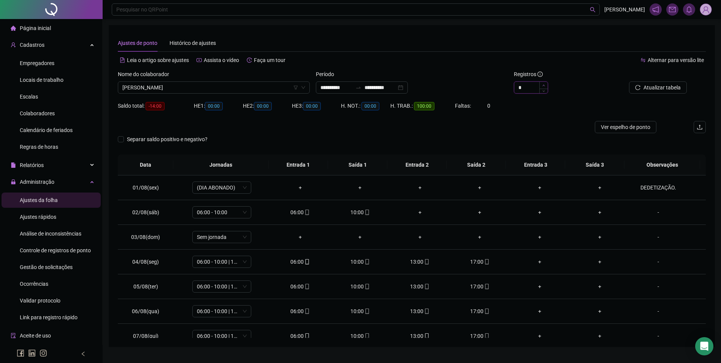
click at [547, 85] on span "Increase Value" at bounding box center [543, 85] width 8 height 7
click at [648, 84] on span "Atualizar tabela" at bounding box center [661, 87] width 37 height 8
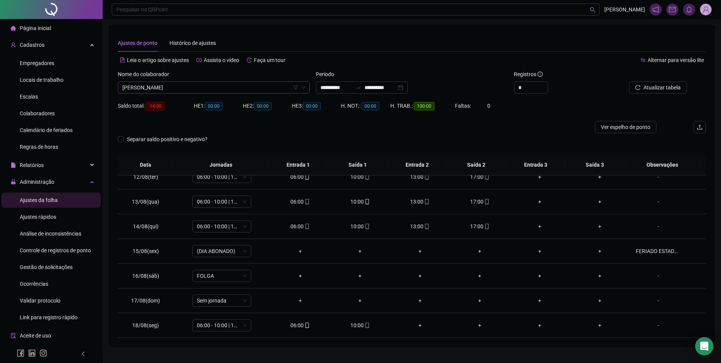
scroll to position [8475, 0]
click at [200, 85] on span "[PERSON_NAME]" at bounding box center [213, 87] width 183 height 11
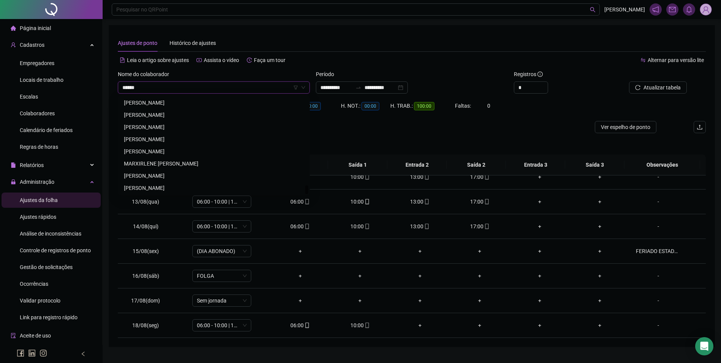
scroll to position [0, 0]
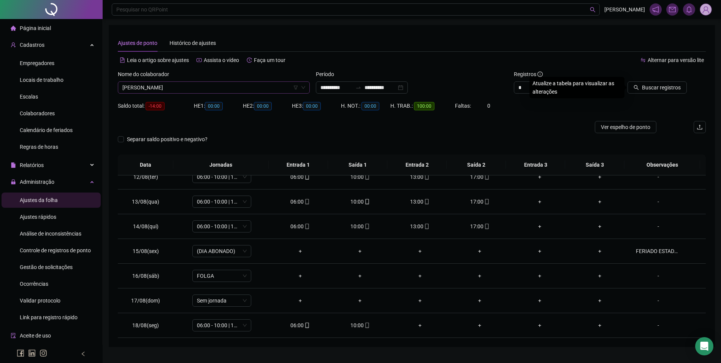
click at [627, 81] on button "Buscar registros" at bounding box center [656, 87] width 59 height 12
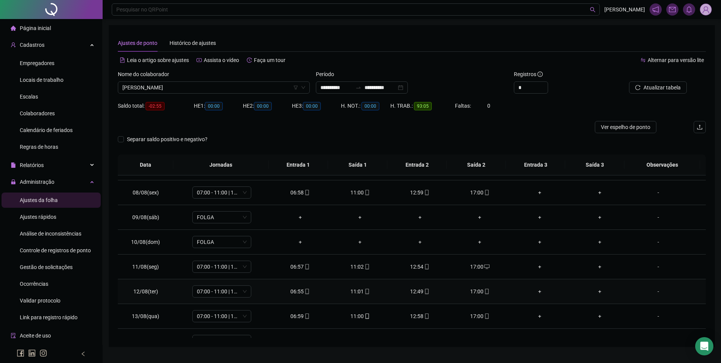
scroll to position [130, 0]
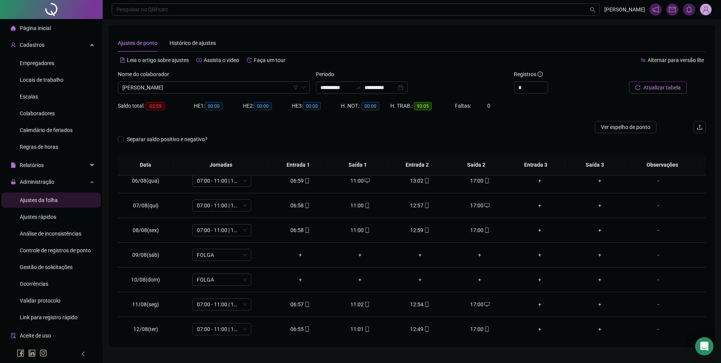
click at [678, 87] on span "Atualizar tabela" at bounding box center [661, 87] width 37 height 8
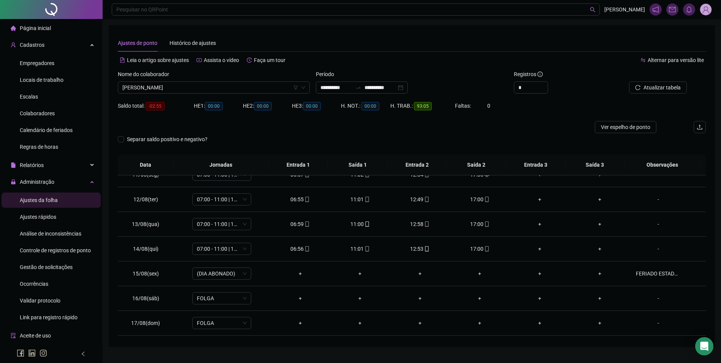
scroll to position [282, 0]
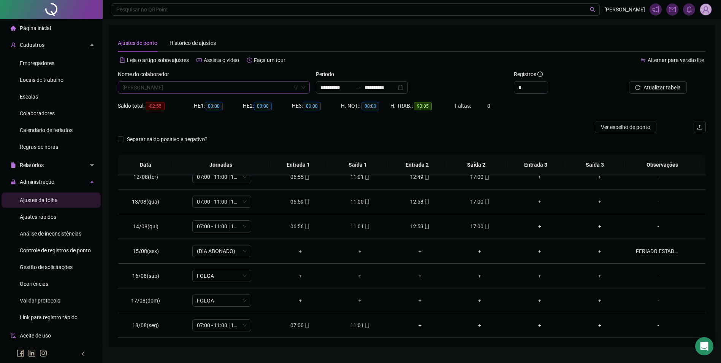
click at [231, 87] on span "[PERSON_NAME]" at bounding box center [213, 87] width 183 height 11
click at [224, 87] on input "*" at bounding box center [210, 87] width 176 height 11
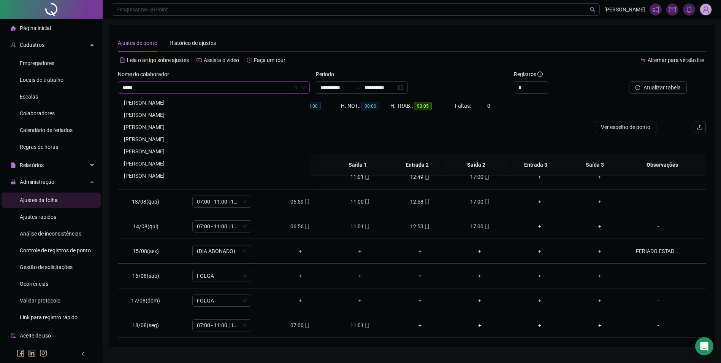
scroll to position [0, 0]
click at [164, 115] on div "[PERSON_NAME]" at bounding box center [214, 115] width 180 height 8
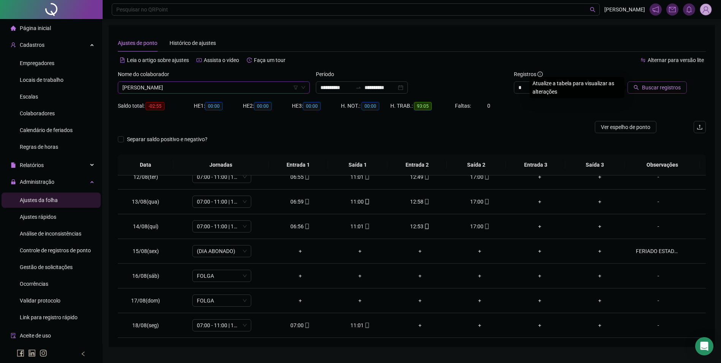
click at [644, 84] on span "Buscar registros" at bounding box center [661, 87] width 39 height 8
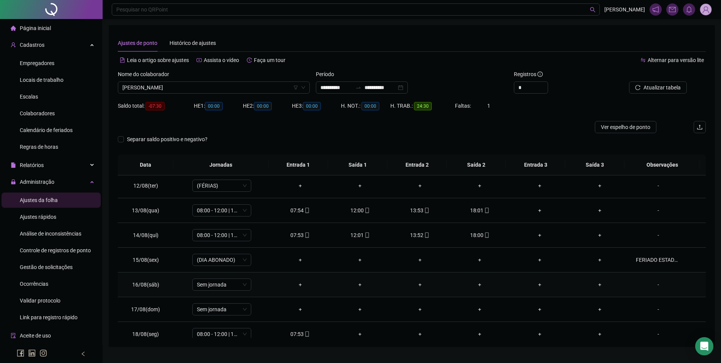
scroll to position [282, 0]
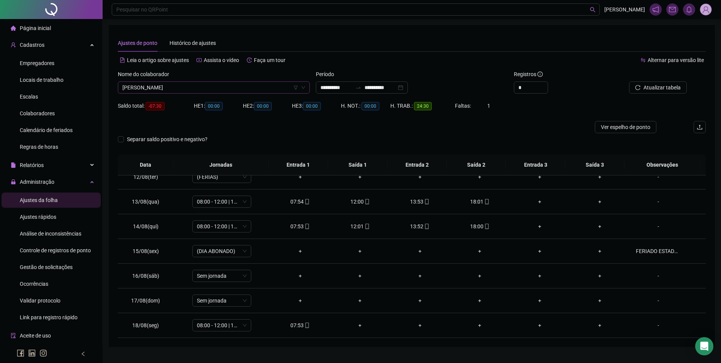
click at [207, 85] on span "[PERSON_NAME]" at bounding box center [213, 87] width 183 height 11
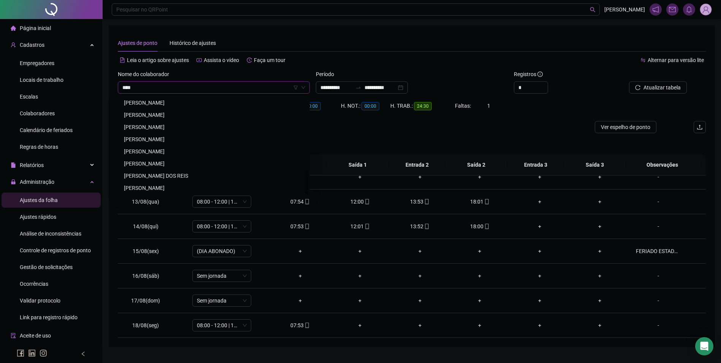
scroll to position [0, 0]
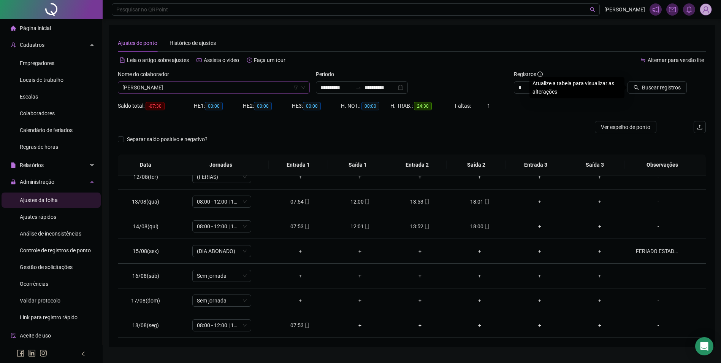
click at [627, 81] on button "Buscar registros" at bounding box center [656, 87] width 59 height 12
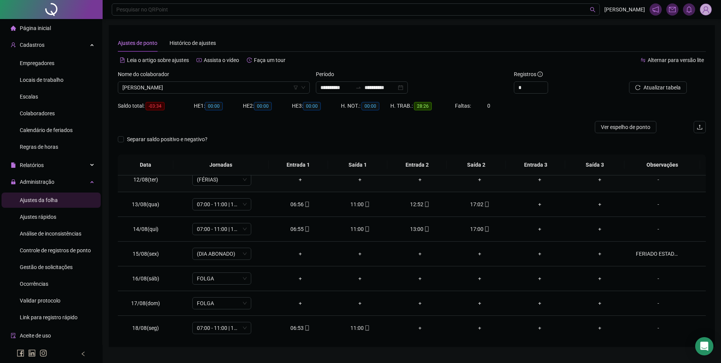
scroll to position [282, 0]
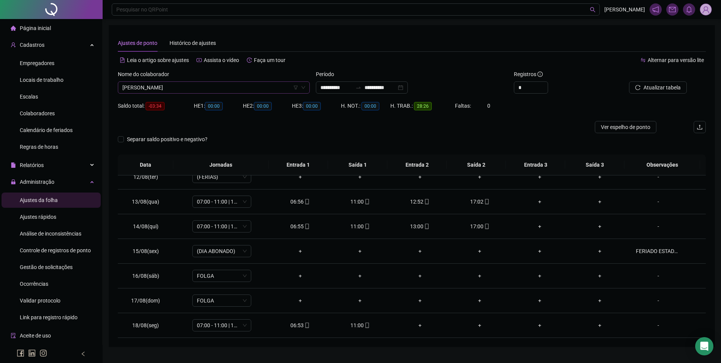
click at [212, 87] on span "[PERSON_NAME]" at bounding box center [213, 87] width 183 height 11
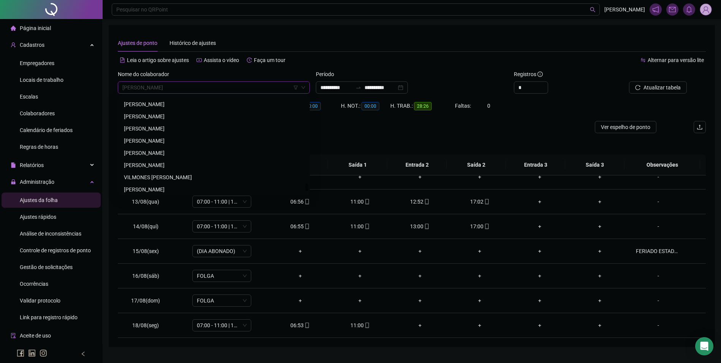
scroll to position [10822, 0]
click at [153, 139] on div "VILMONES [PERSON_NAME]" at bounding box center [214, 139] width 180 height 8
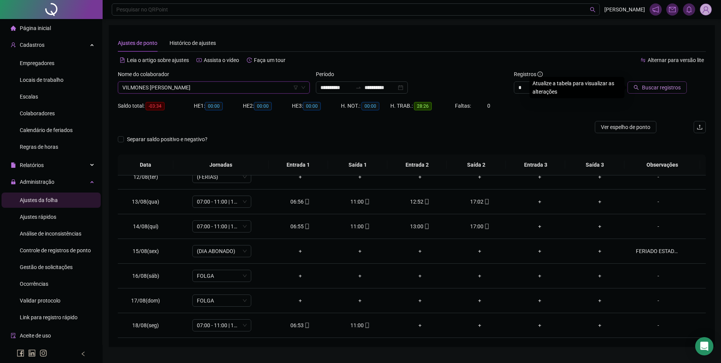
click at [648, 85] on span "Buscar registros" at bounding box center [661, 87] width 39 height 8
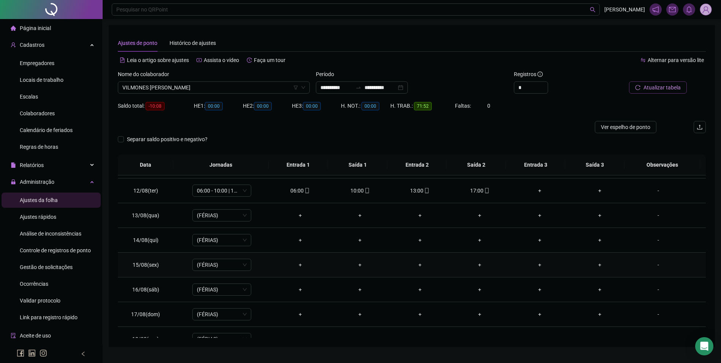
scroll to position [244, 0]
click at [479, 214] on div "17:00" at bounding box center [480, 215] width 48 height 8
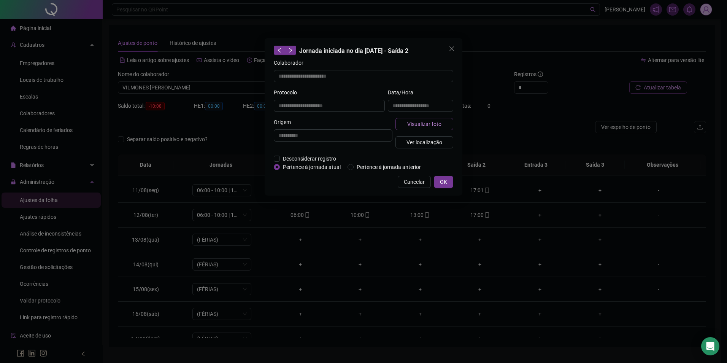
click at [410, 125] on span "Visualizar foto" at bounding box center [424, 124] width 34 height 8
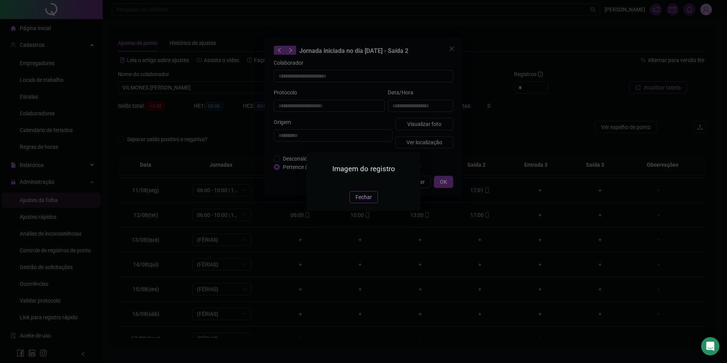
click at [363, 201] on span "Fechar" at bounding box center [363, 197] width 16 height 8
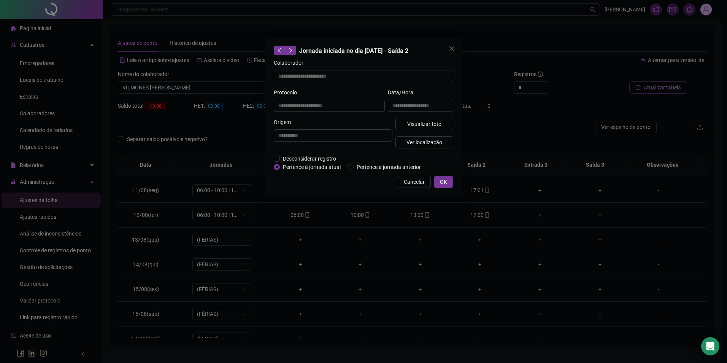
drag, startPoint x: 444, startPoint y: 179, endPoint x: 347, endPoint y: 186, distance: 97.9
click at [444, 179] on span "OK" at bounding box center [443, 181] width 7 height 8
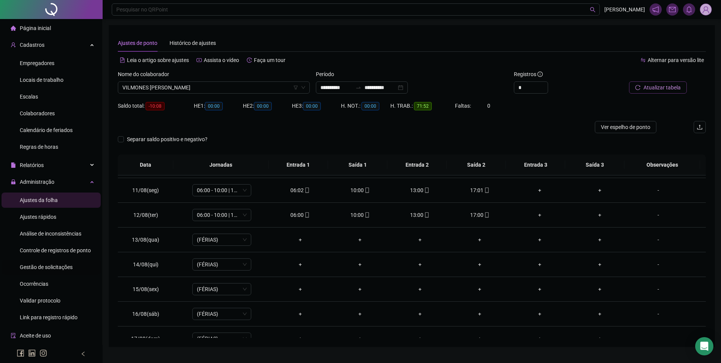
click at [43, 266] on span "Gestão de solicitações" at bounding box center [46, 267] width 53 height 6
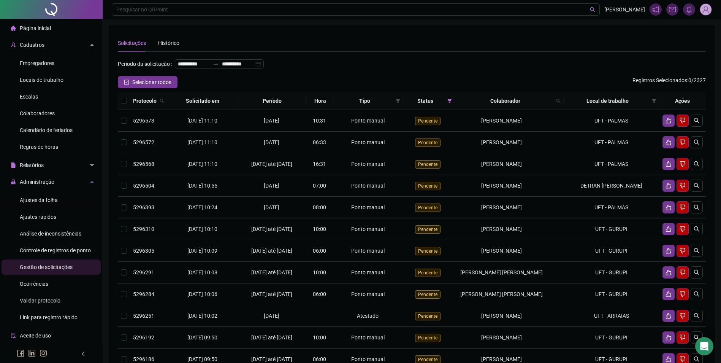
click at [53, 199] on span "Ajustes da folha" at bounding box center [39, 200] width 38 height 6
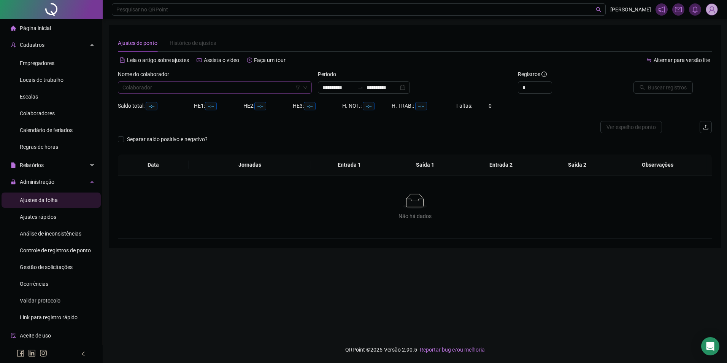
click at [205, 91] on input "search" at bounding box center [211, 87] width 178 height 11
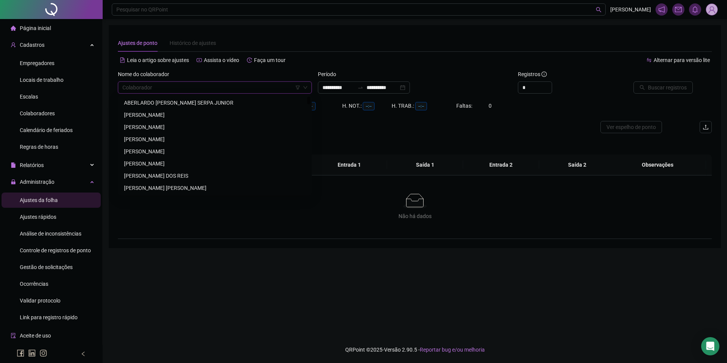
paste input "**********"
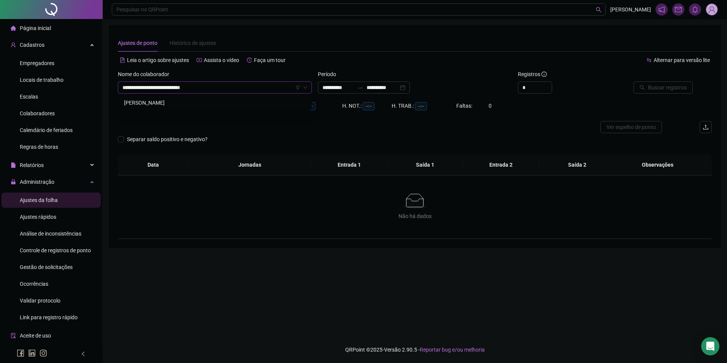
click at [206, 99] on div "[PERSON_NAME]" at bounding box center [215, 102] width 182 height 8
click at [389, 90] on input "**********" at bounding box center [382, 87] width 32 height 8
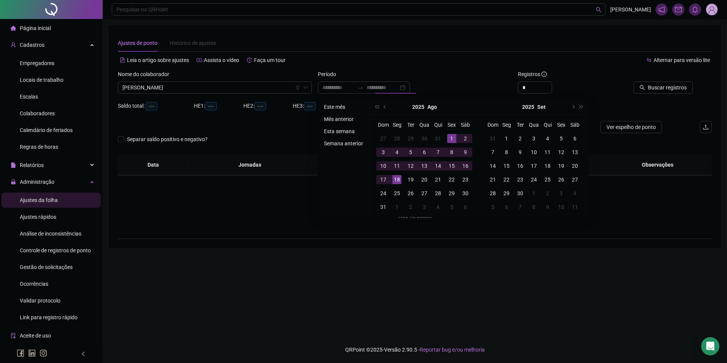
click at [340, 104] on li "Este mês" at bounding box center [343, 106] width 45 height 9
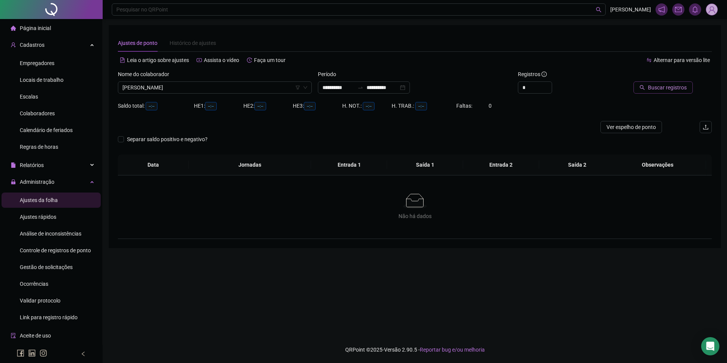
click at [677, 89] on span "Buscar registros" at bounding box center [667, 87] width 39 height 8
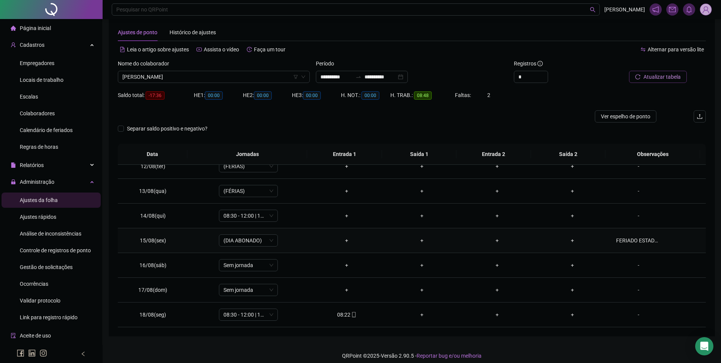
scroll to position [17, 0]
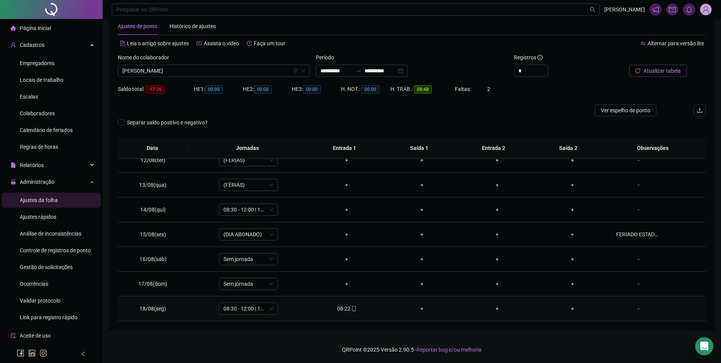
click at [353, 313] on td "08:22" at bounding box center [346, 308] width 75 height 25
click at [351, 309] on icon "mobile" at bounding box center [353, 308] width 5 height 5
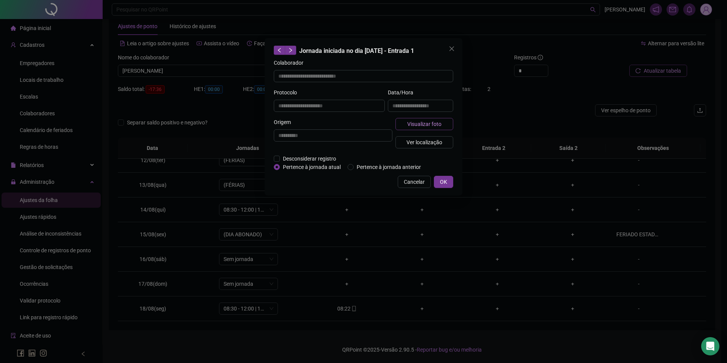
click at [433, 125] on span "Visualizar foto" at bounding box center [424, 124] width 34 height 8
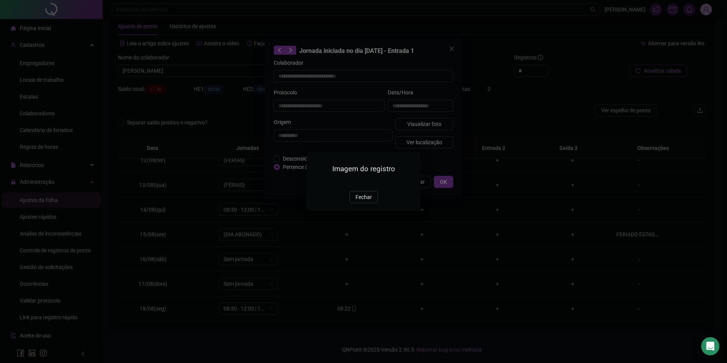
click at [315, 182] on img at bounding box center [315, 182] width 0 height 0
click at [358, 201] on span "Fechar" at bounding box center [363, 197] width 16 height 8
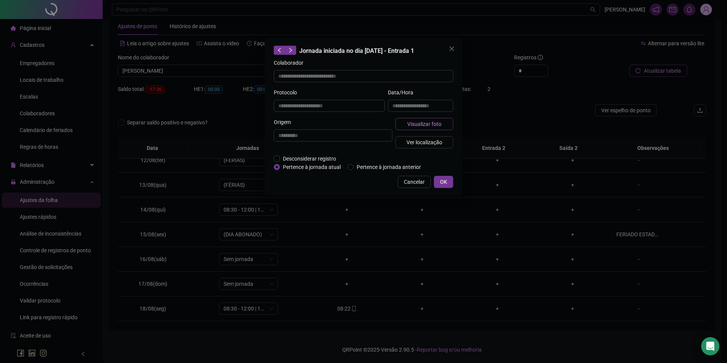
click at [441, 124] on button "Visualizar foto" at bounding box center [424, 124] width 58 height 12
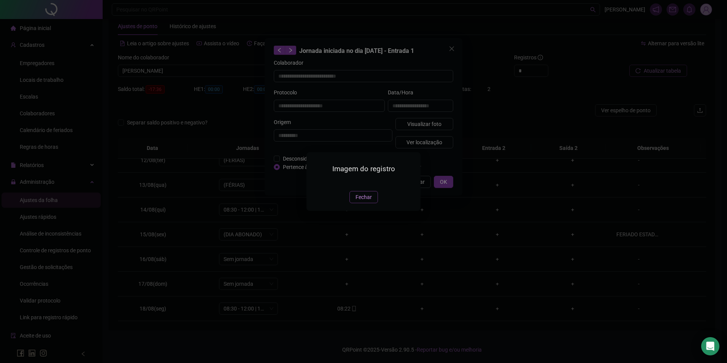
click at [366, 201] on span "Fechar" at bounding box center [363, 197] width 16 height 8
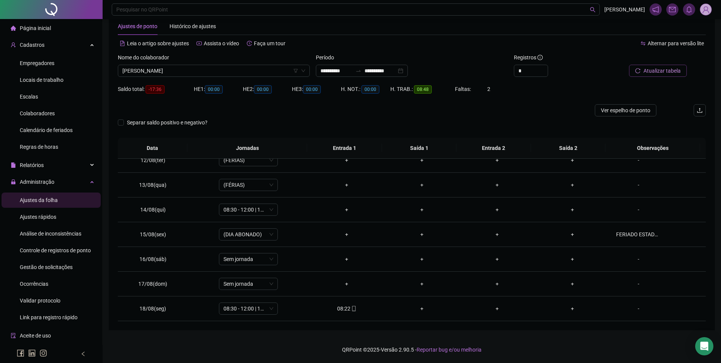
click at [660, 66] on span "Atualizar tabela" at bounding box center [661, 70] width 37 height 8
click at [261, 70] on span "[PERSON_NAME]" at bounding box center [213, 70] width 183 height 11
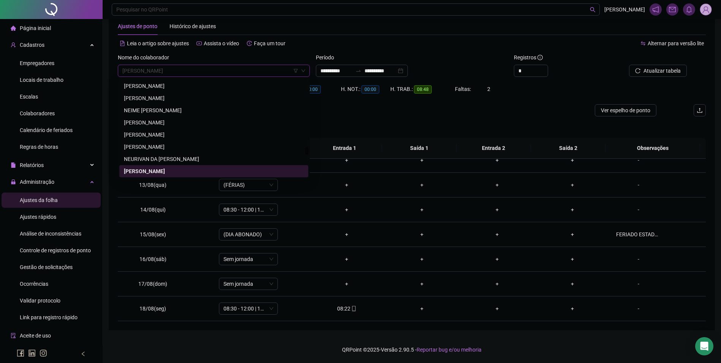
scroll to position [8440, 0]
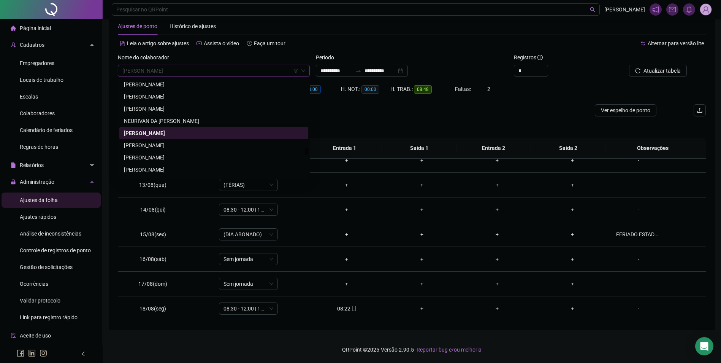
click at [211, 143] on div "[PERSON_NAME]" at bounding box center [214, 145] width 180 height 8
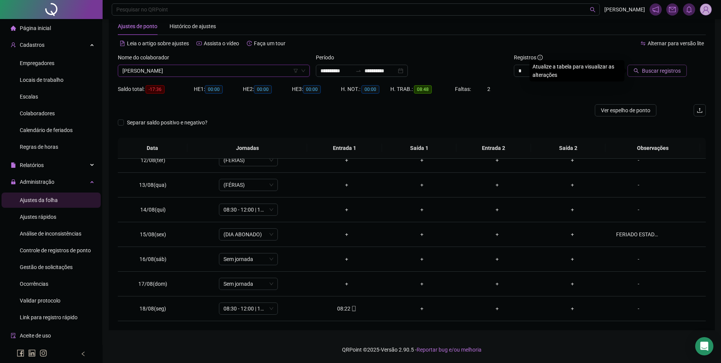
click at [654, 67] on span "Buscar registros" at bounding box center [661, 70] width 39 height 8
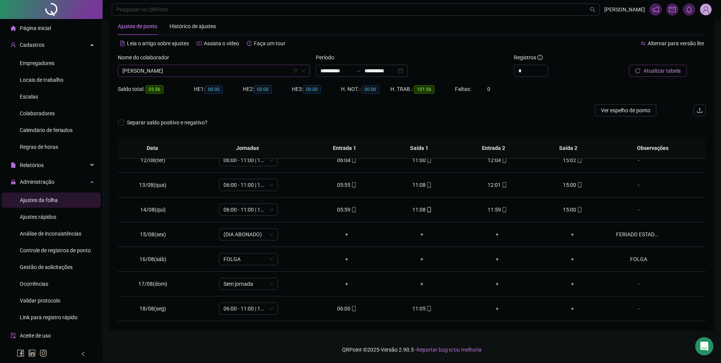
click at [271, 73] on span "[PERSON_NAME]" at bounding box center [213, 70] width 183 height 11
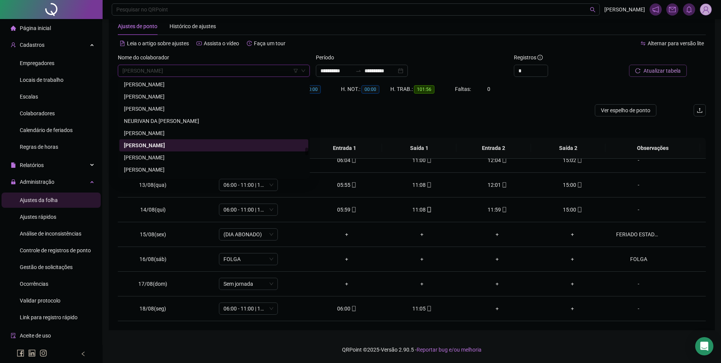
click at [222, 128] on div "[PERSON_NAME]" at bounding box center [213, 133] width 189 height 12
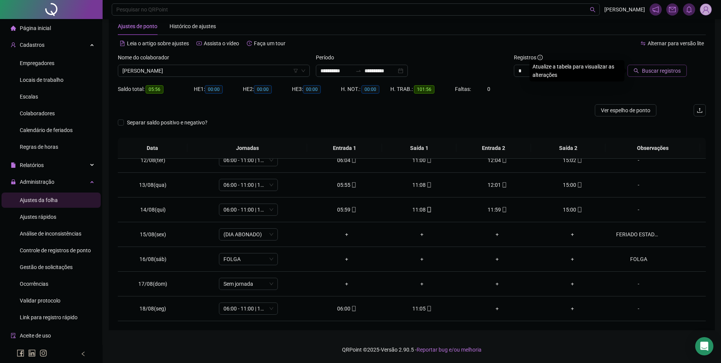
click at [663, 68] on span "Buscar registros" at bounding box center [661, 70] width 39 height 8
click at [266, 188] on span "(FÉRIAS)" at bounding box center [248, 184] width 50 height 11
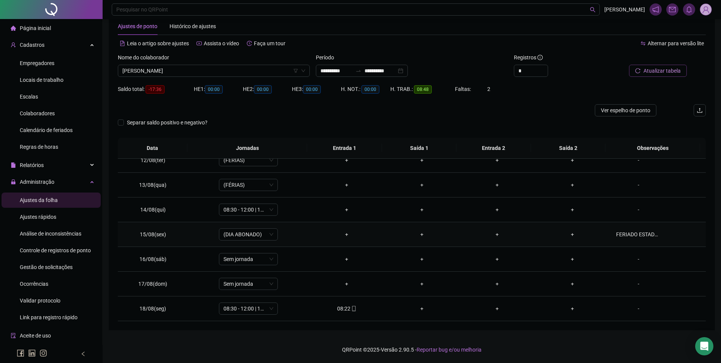
click at [337, 226] on td "+" at bounding box center [346, 234] width 75 height 25
click at [243, 183] on span "(FÉRIAS)" at bounding box center [248, 184] width 50 height 11
click at [279, 235] on div "08:00 - 12:00 | 13:12 - 18:00" at bounding box center [260, 233] width 64 height 8
click at [283, 160] on div "Confirmar alteração da jornada? Não Sim" at bounding box center [248, 159] width 85 height 21
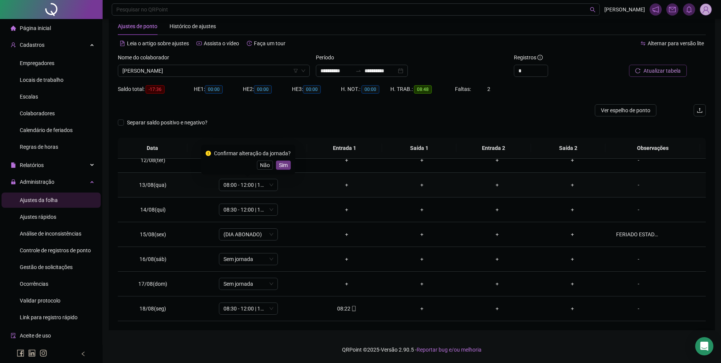
click at [283, 166] on span "Sim" at bounding box center [283, 165] width 9 height 8
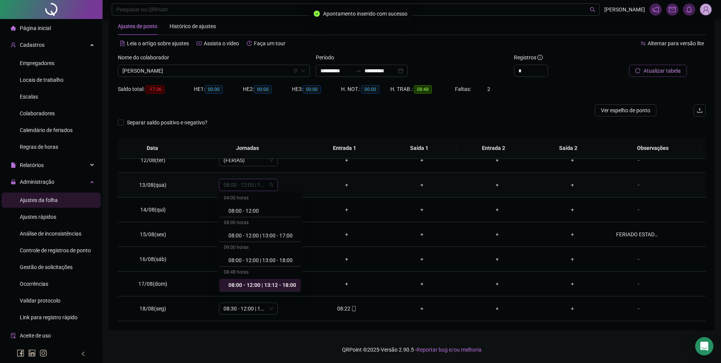
click at [264, 186] on span "08:00 - 12:00 | 13:12 - 18:00" at bounding box center [248, 184] width 50 height 11
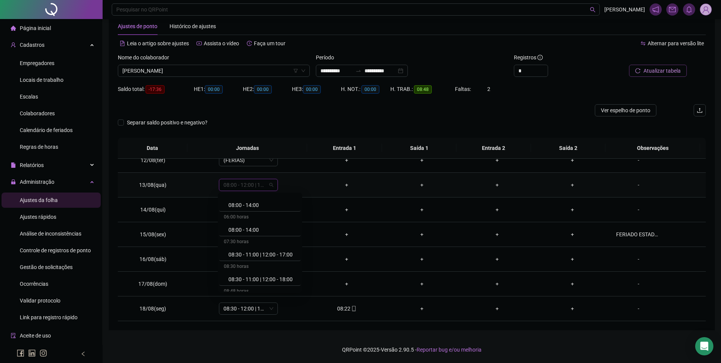
scroll to position [1379, 0]
click at [272, 264] on div "08:30 - 11:00 | 12:12 - 18:30" at bounding box center [262, 265] width 68 height 8
click at [279, 163] on span "Sim" at bounding box center [283, 165] width 9 height 8
click at [651, 68] on span "Atualizar tabela" at bounding box center [661, 70] width 37 height 8
click at [632, 185] on div "-" at bounding box center [638, 184] width 45 height 8
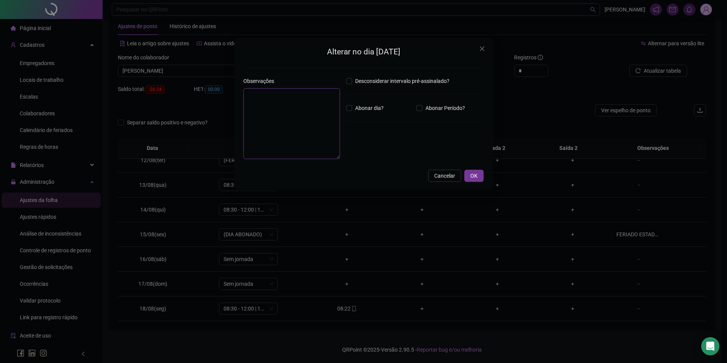
click at [319, 126] on textarea at bounding box center [291, 123] width 97 height 71
click at [470, 178] on button "OK" at bounding box center [473, 175] width 19 height 12
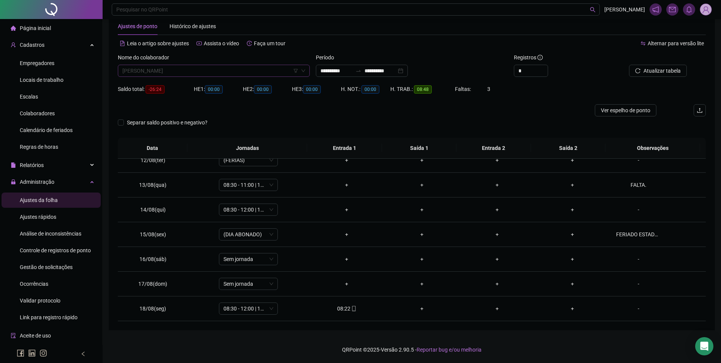
click at [204, 71] on span "[PERSON_NAME]" at bounding box center [213, 70] width 183 height 11
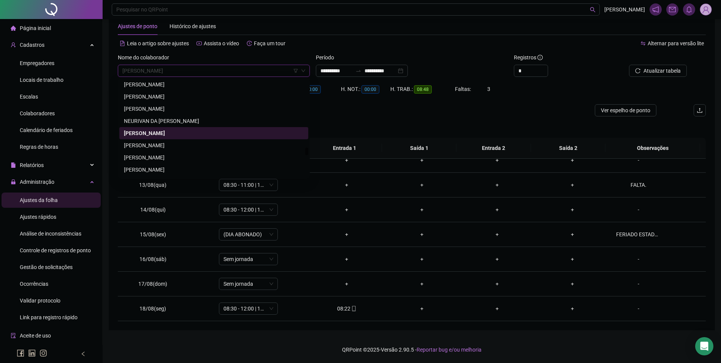
paste input "**********"
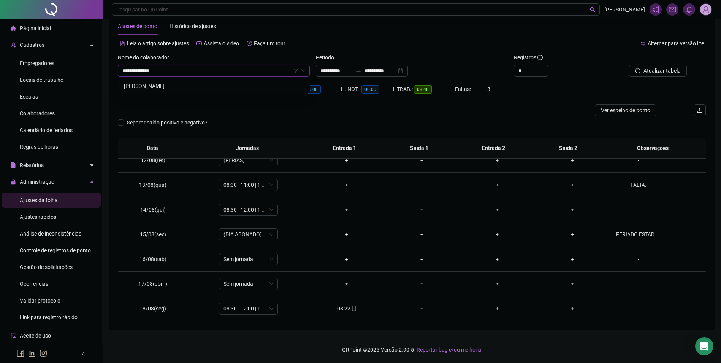
click at [167, 84] on div "[PERSON_NAME]" at bounding box center [214, 86] width 180 height 8
click at [651, 66] on span "Buscar registros" at bounding box center [661, 70] width 39 height 8
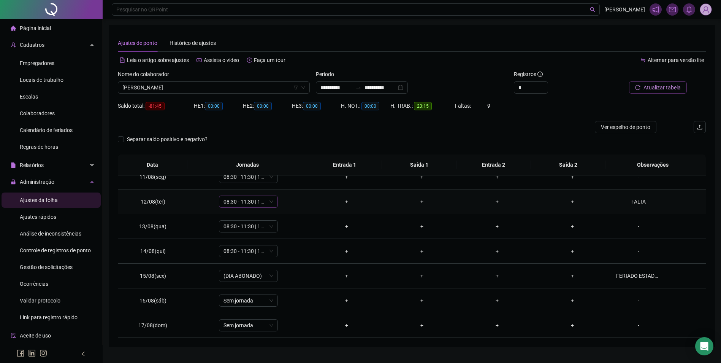
scroll to position [244, 0]
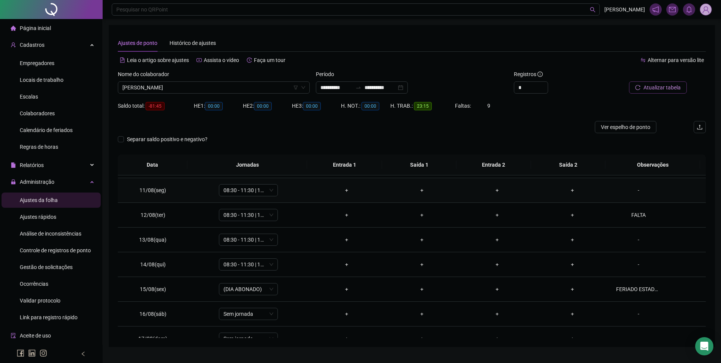
click at [633, 191] on div "-" at bounding box center [638, 190] width 45 height 8
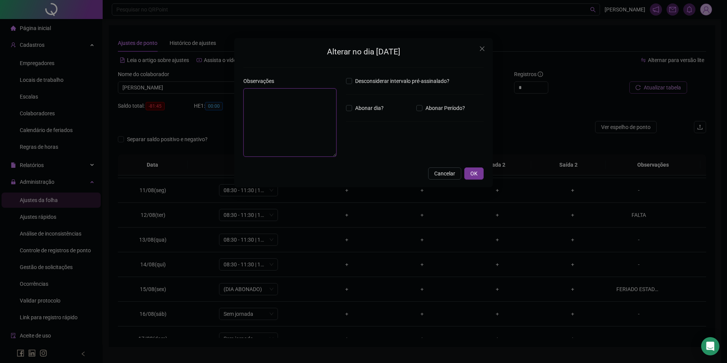
click at [323, 133] on textarea at bounding box center [289, 122] width 93 height 68
click at [469, 172] on button "OK" at bounding box center [473, 175] width 19 height 12
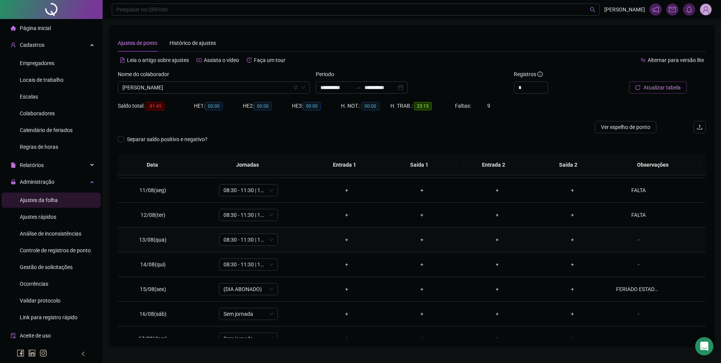
click at [636, 241] on div "-" at bounding box center [638, 239] width 45 height 8
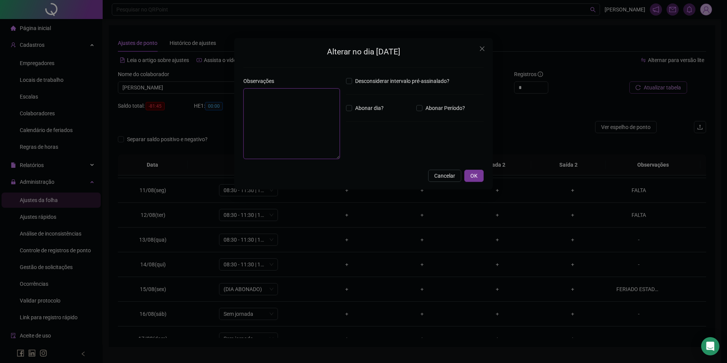
click at [290, 130] on textarea at bounding box center [291, 123] width 97 height 71
click at [477, 179] on button "OK" at bounding box center [473, 175] width 19 height 12
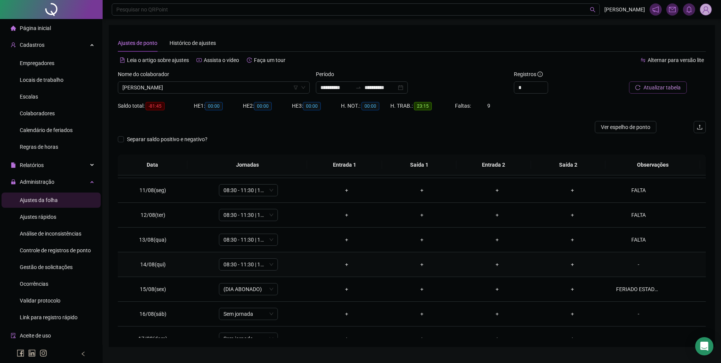
click at [637, 265] on div "-" at bounding box center [638, 264] width 45 height 8
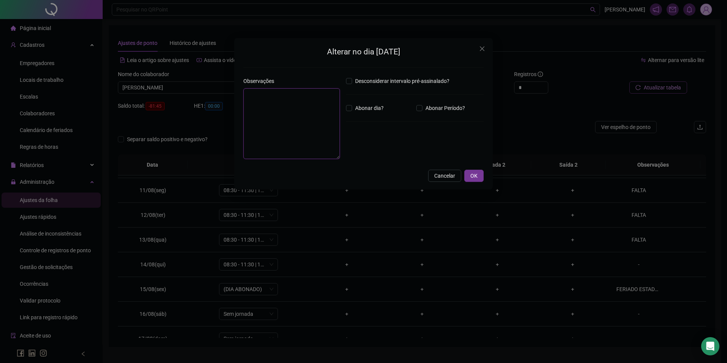
click at [306, 110] on textarea at bounding box center [291, 123] width 97 height 71
click at [470, 177] on button "OK" at bounding box center [473, 175] width 19 height 12
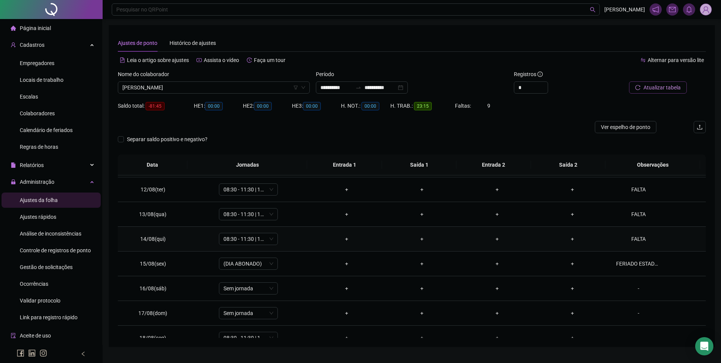
scroll to position [282, 0]
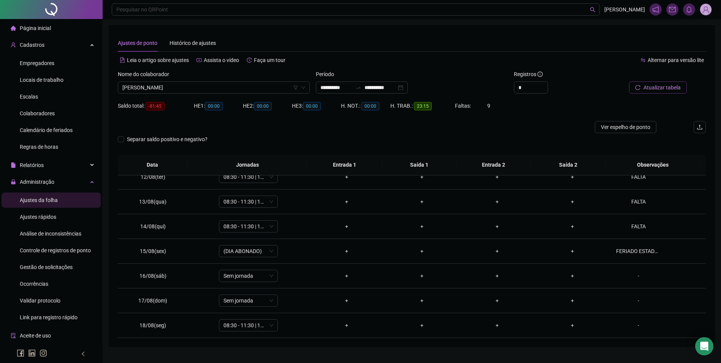
click at [659, 92] on button "Atualizar tabela" at bounding box center [658, 87] width 58 height 12
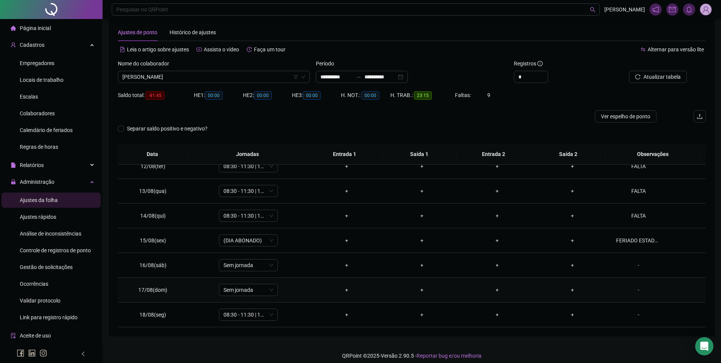
scroll to position [17, 0]
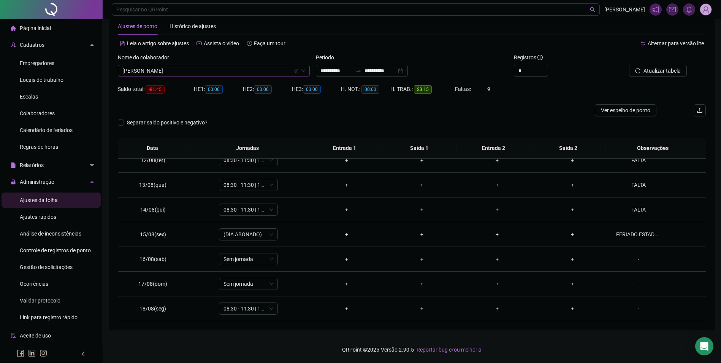
click at [163, 70] on span "[PERSON_NAME]" at bounding box center [213, 70] width 183 height 11
click at [675, 69] on span "Atualizar tabela" at bounding box center [661, 70] width 37 height 8
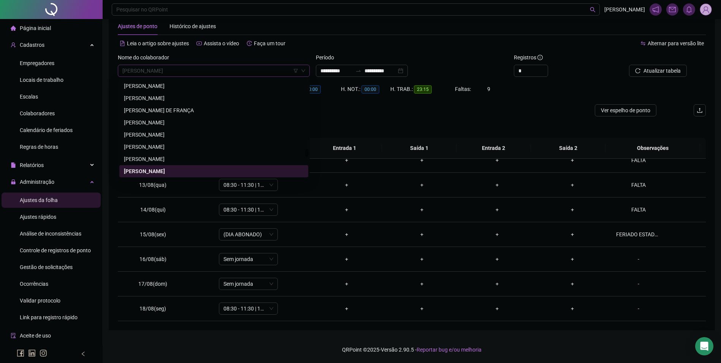
click at [204, 72] on span "[PERSON_NAME]" at bounding box center [213, 70] width 183 height 11
paste input "**********"
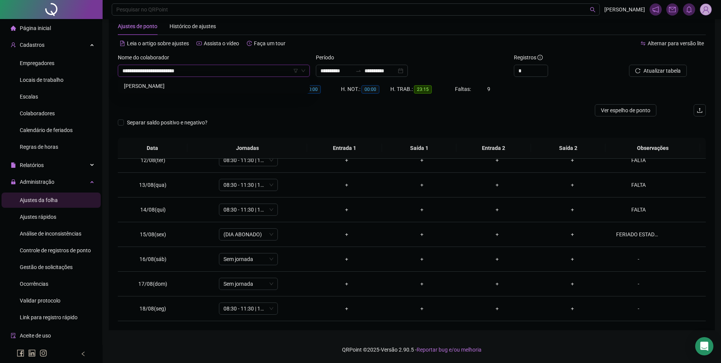
scroll to position [0, 0]
click at [194, 88] on div "[PERSON_NAME]" at bounding box center [214, 86] width 180 height 8
click at [678, 72] on span "Buscar registros" at bounding box center [661, 70] width 39 height 8
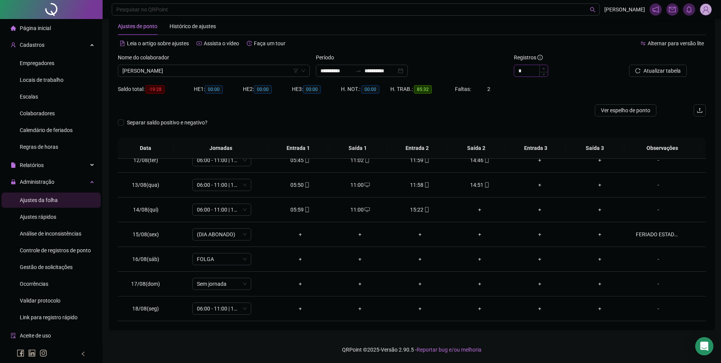
click at [544, 68] on icon "up" at bounding box center [543, 68] width 3 height 3
click at [659, 73] on span "Atualizar tabela" at bounding box center [661, 70] width 37 height 8
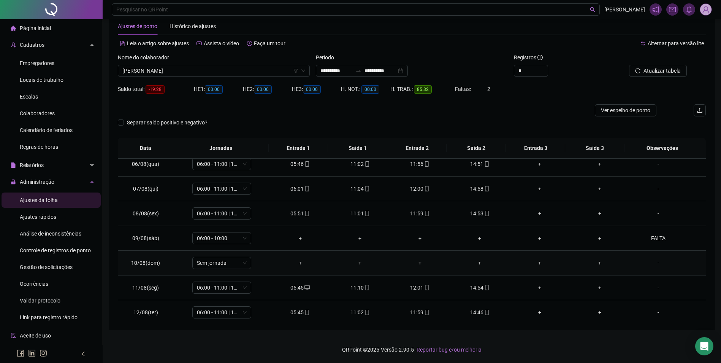
scroll to position [282, 0]
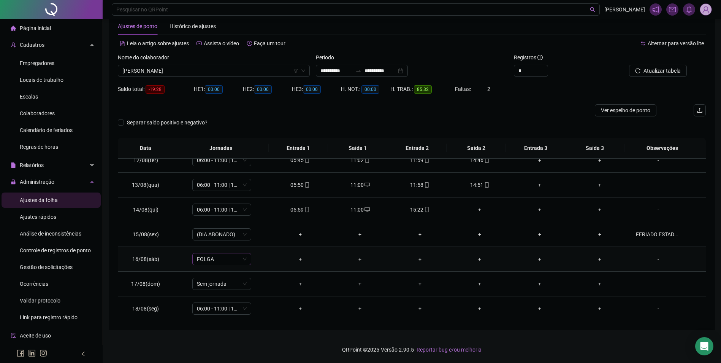
click at [223, 260] on span "FOLGA" at bounding box center [222, 258] width 50 height 11
click at [228, 195] on div "06:00 - 10:00" at bounding box center [234, 193] width 64 height 8
click at [256, 236] on span "Sim" at bounding box center [256, 239] width 9 height 8
click at [653, 261] on div "-" at bounding box center [658, 259] width 45 height 8
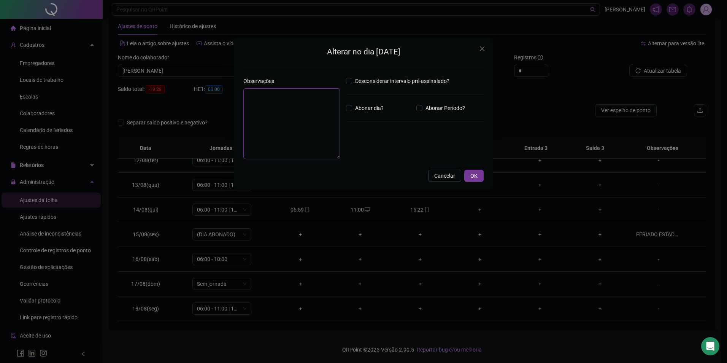
click at [311, 133] on textarea at bounding box center [291, 123] width 97 height 71
click at [470, 179] on span "OK" at bounding box center [473, 175] width 7 height 8
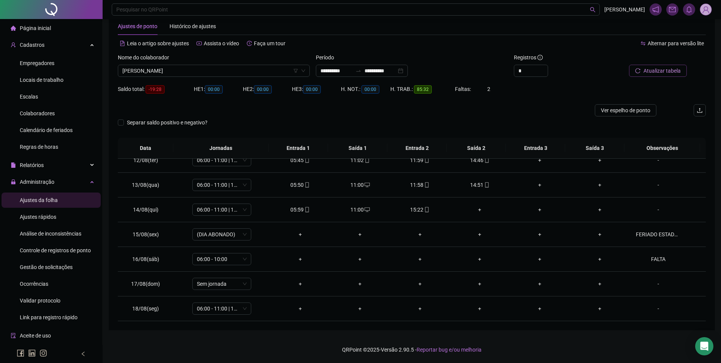
click at [654, 71] on span "Atualizar tabela" at bounding box center [661, 70] width 37 height 8
click at [207, 74] on span "[PERSON_NAME]" at bounding box center [213, 70] width 183 height 11
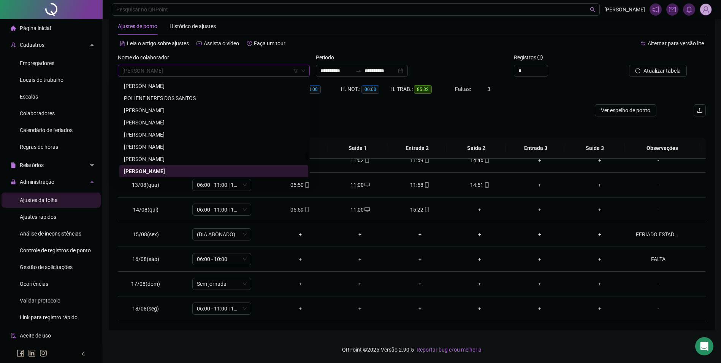
paste input "**********"
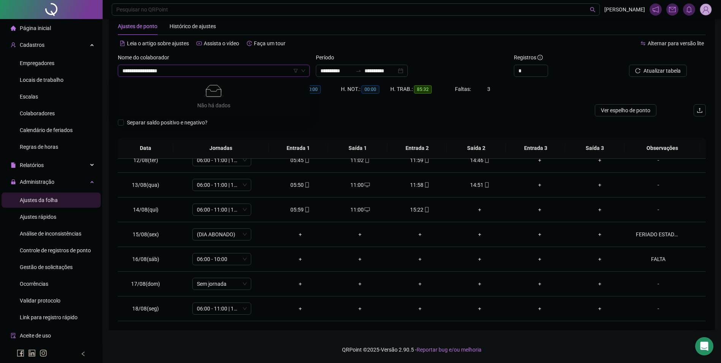
click at [146, 68] on input "**********" at bounding box center [210, 70] width 176 height 11
click at [188, 71] on span "[PERSON_NAME]" at bounding box center [213, 70] width 183 height 11
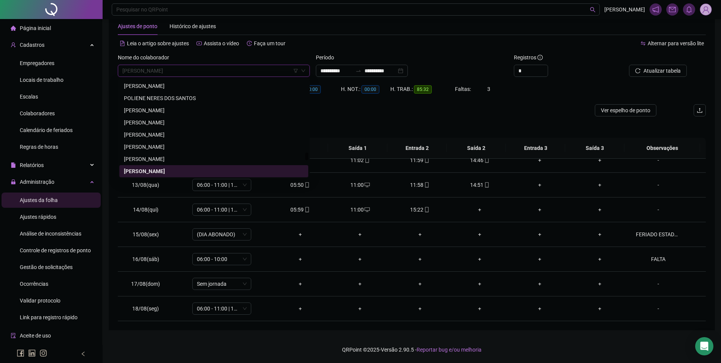
paste input "**********"
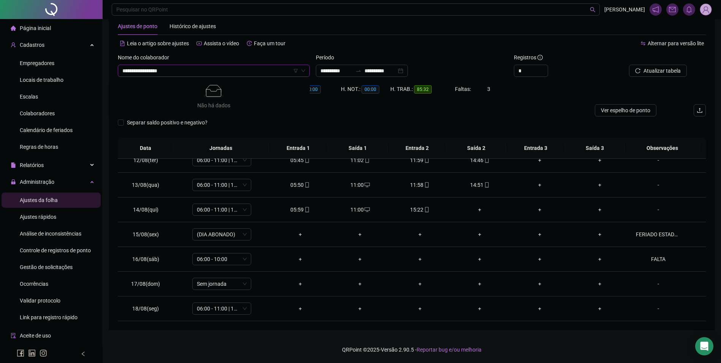
click at [143, 69] on input "**********" at bounding box center [210, 70] width 176 height 11
click at [145, 70] on input "**********" at bounding box center [210, 70] width 176 height 11
click at [174, 83] on div "[PERSON_NAME]" at bounding box center [214, 86] width 180 height 8
click at [648, 68] on span "Buscar registros" at bounding box center [661, 70] width 39 height 8
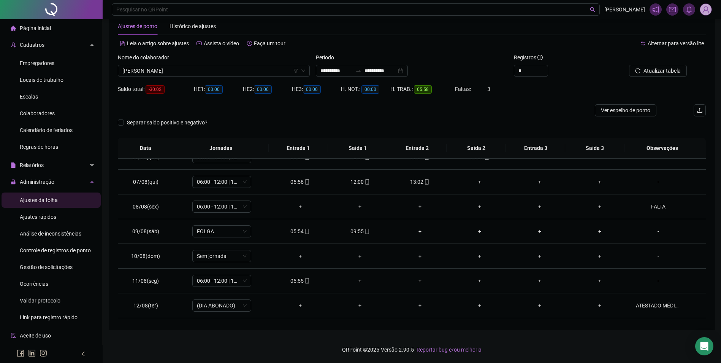
scroll to position [130, 0]
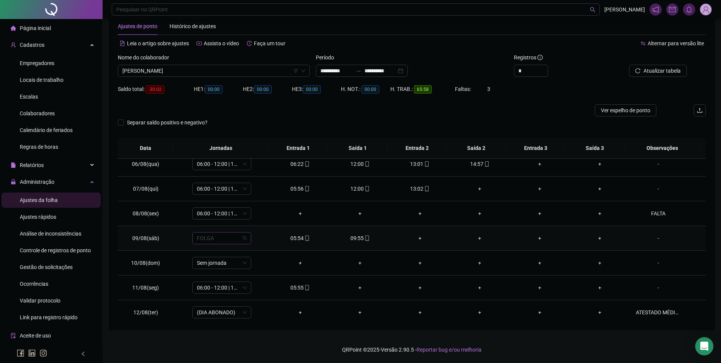
click at [230, 237] on span "FOLGA" at bounding box center [222, 237] width 50 height 11
click at [224, 287] on div "06:00 - 10:00" at bounding box center [234, 288] width 64 height 8
click at [253, 220] on span "Sim" at bounding box center [256, 218] width 9 height 8
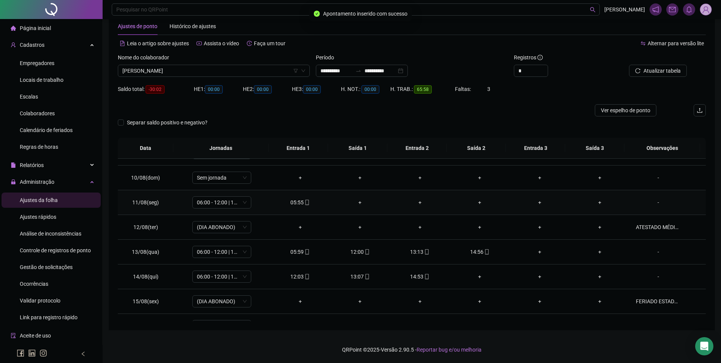
scroll to position [282, 0]
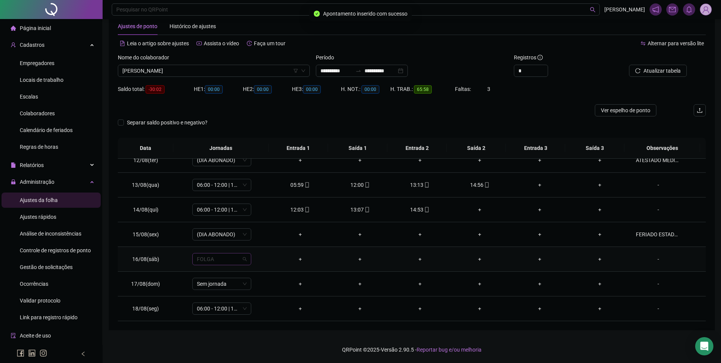
click at [228, 261] on span "FOLGA" at bounding box center [222, 258] width 50 height 11
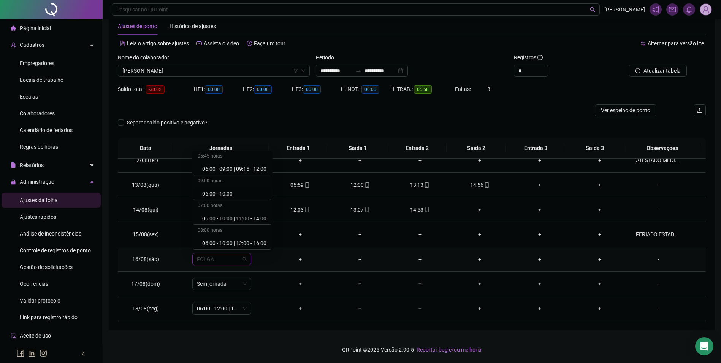
click at [231, 192] on div "06:00 - 10:00" at bounding box center [234, 193] width 64 height 8
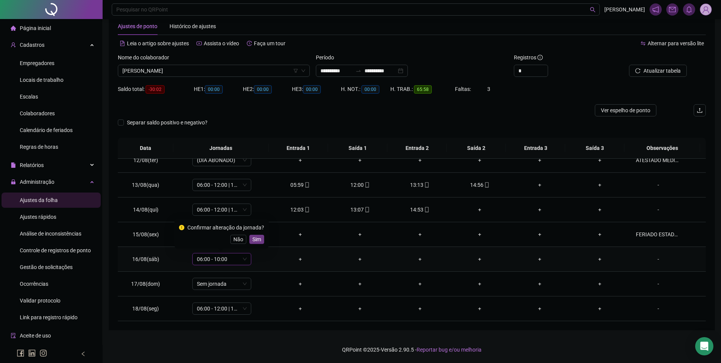
click at [252, 237] on span "Sim" at bounding box center [256, 239] width 9 height 8
click at [639, 71] on icon "reload" at bounding box center [637, 70] width 5 height 5
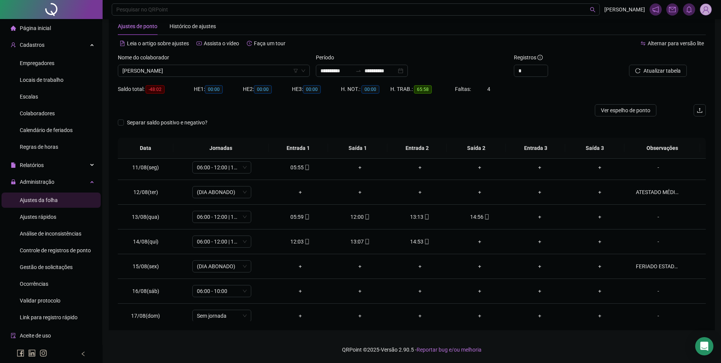
scroll to position [282, 0]
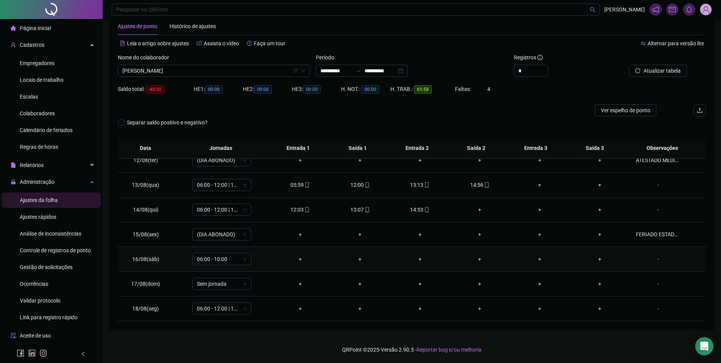
click at [654, 256] on div "-" at bounding box center [658, 259] width 45 height 8
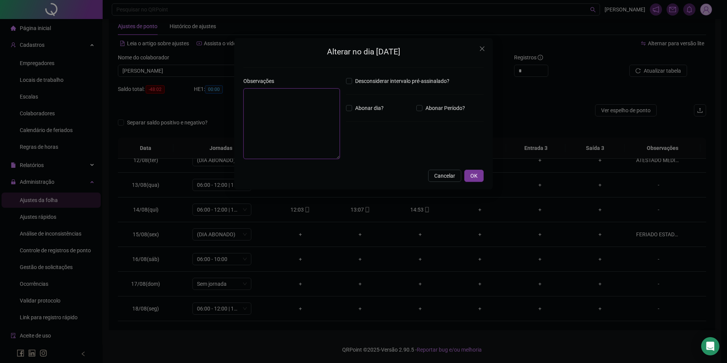
click at [315, 119] on textarea at bounding box center [291, 123] width 97 height 71
click at [472, 176] on span "OK" at bounding box center [473, 175] width 7 height 8
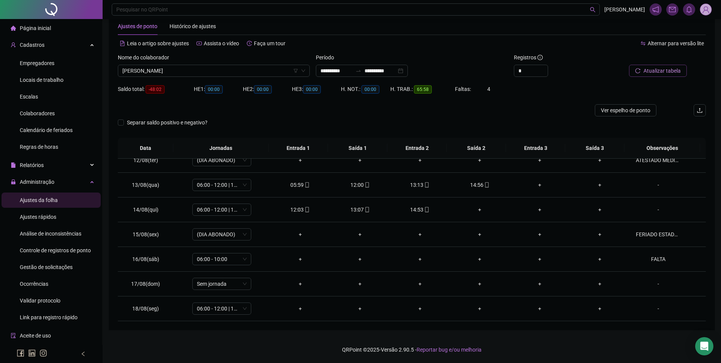
click at [633, 66] on button "Atualizar tabela" at bounding box center [658, 71] width 58 height 12
click at [239, 69] on span "[PERSON_NAME]" at bounding box center [213, 70] width 183 height 11
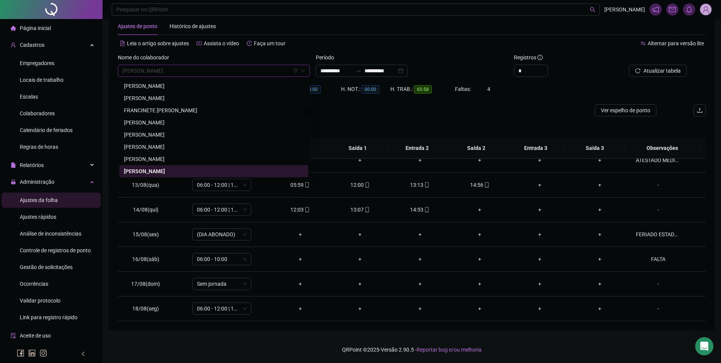
paste input "**********"
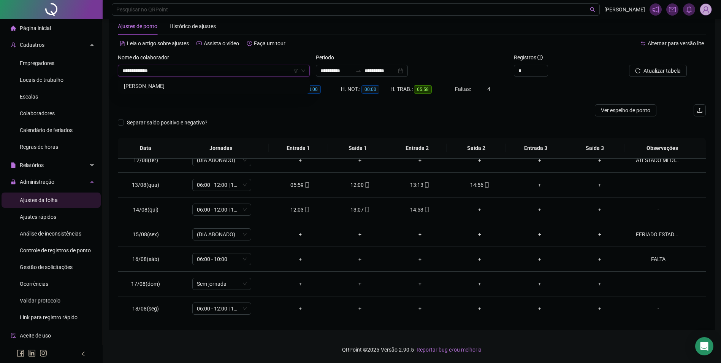
scroll to position [0, 0]
click at [183, 83] on div "[PERSON_NAME]" at bounding box center [214, 86] width 180 height 8
click at [670, 68] on span "Buscar registros" at bounding box center [661, 70] width 39 height 8
click at [35, 179] on span "Administração" at bounding box center [37, 182] width 35 height 6
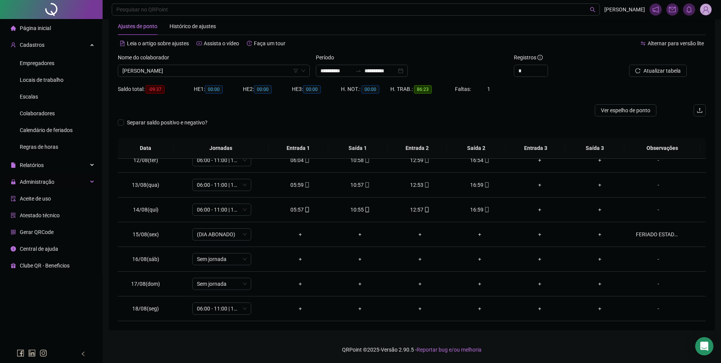
click at [52, 180] on span "Administração" at bounding box center [37, 182] width 35 height 6
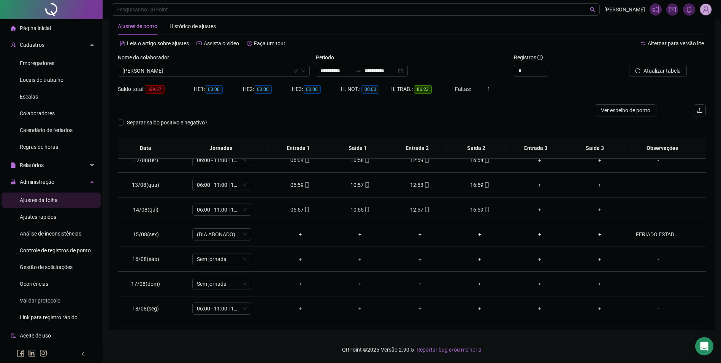
click at [62, 215] on li "Ajustes rápidos" at bounding box center [51, 216] width 99 height 15
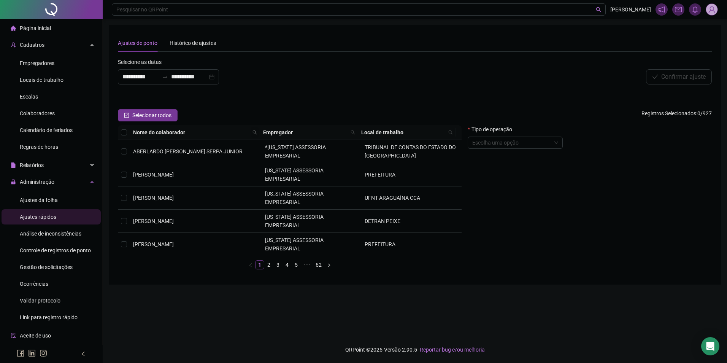
click at [254, 131] on icon "search" at bounding box center [254, 132] width 5 height 5
click at [239, 150] on input "text" at bounding box center [222, 145] width 71 height 12
click at [205, 160] on span "Buscar" at bounding box center [208, 159] width 17 height 8
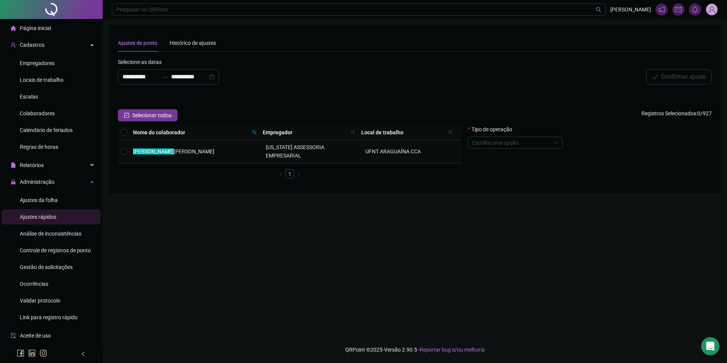
click at [249, 147] on td "[PERSON_NAME]" at bounding box center [196, 151] width 133 height 23
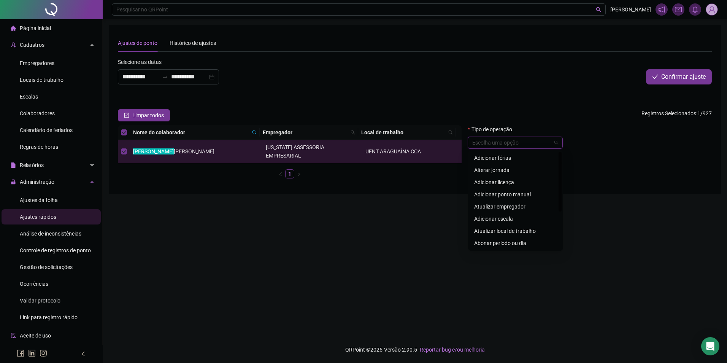
click at [538, 145] on input "search" at bounding box center [511, 142] width 79 height 11
drag, startPoint x: 519, startPoint y: 240, endPoint x: 535, endPoint y: 237, distance: 16.6
click at [519, 240] on div "Abonar período ou dia" at bounding box center [515, 243] width 83 height 8
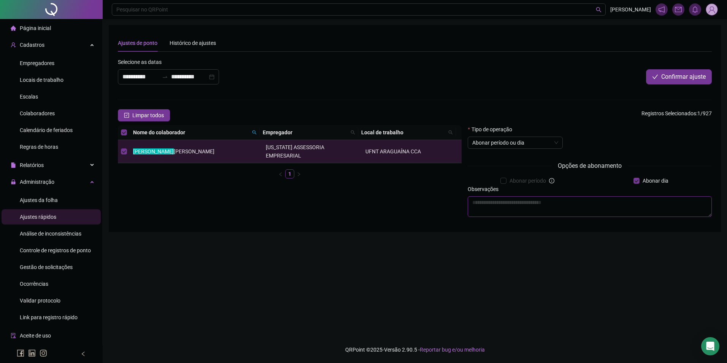
click at [609, 204] on textarea at bounding box center [589, 206] width 244 height 21
click at [686, 72] on button "Confirmar ajuste" at bounding box center [679, 76] width 66 height 15
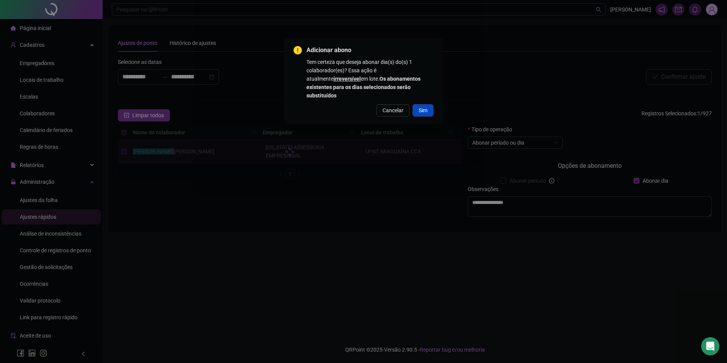
click at [421, 104] on button "Sim" at bounding box center [422, 110] width 21 height 12
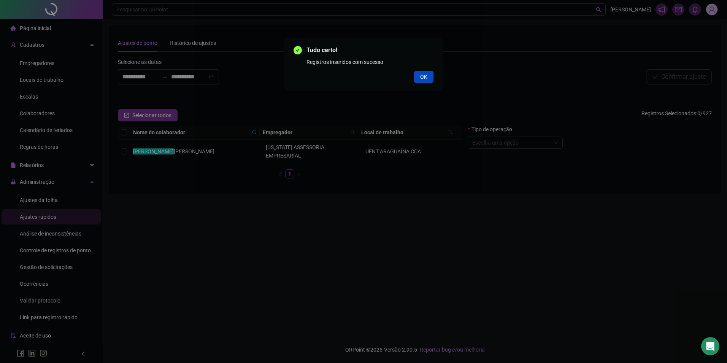
click at [431, 73] on button "OK" at bounding box center [423, 77] width 19 height 12
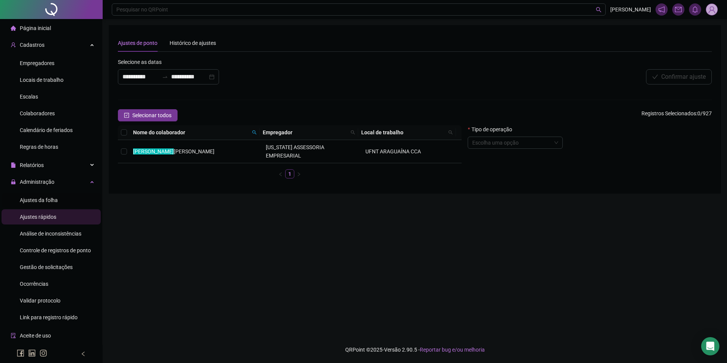
click at [46, 198] on span "Ajustes da folha" at bounding box center [39, 200] width 38 height 6
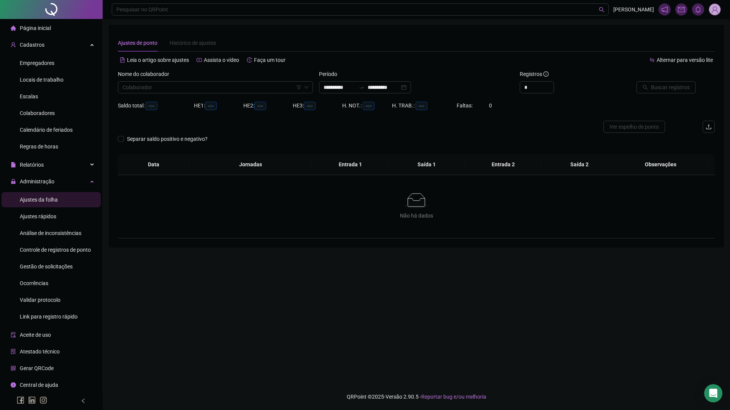
drag, startPoint x: 0, startPoint y: 410, endPoint x: 490, endPoint y: 46, distance: 610.6
click at [490, 46] on div "Ajustes de ponto Histórico de ajustes" at bounding box center [416, 42] width 597 height 17
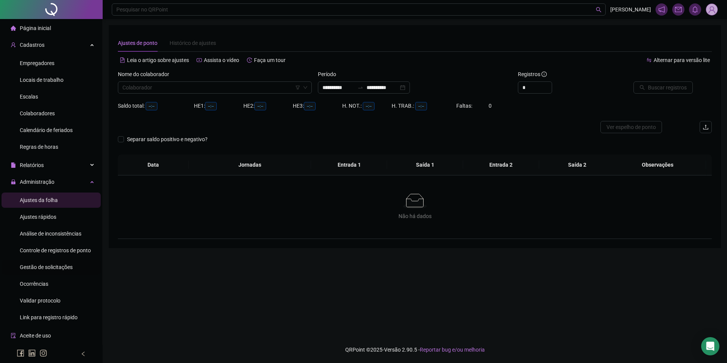
click at [37, 272] on div "Gestão de solicitações" at bounding box center [46, 266] width 53 height 15
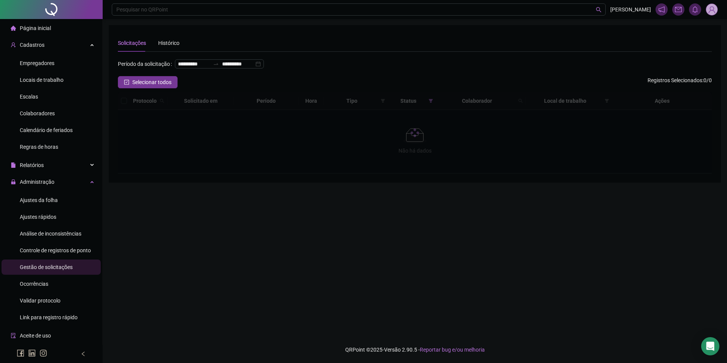
click at [201, 70] on div "**********" at bounding box center [221, 64] width 92 height 12
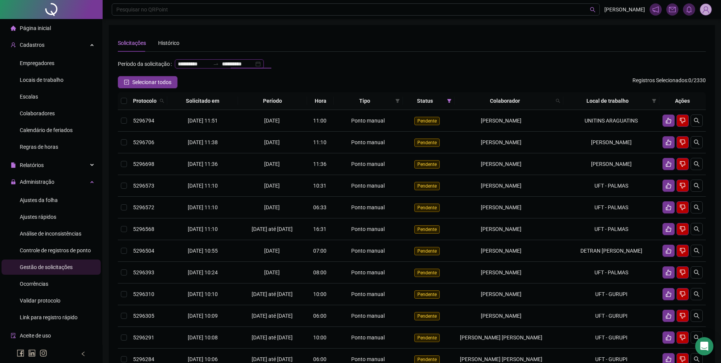
click at [222, 68] on input "**********" at bounding box center [238, 64] width 32 height 8
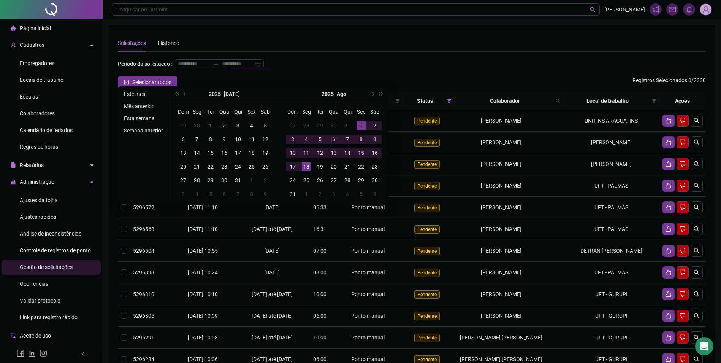
click at [133, 91] on li "Este mês" at bounding box center [143, 93] width 45 height 9
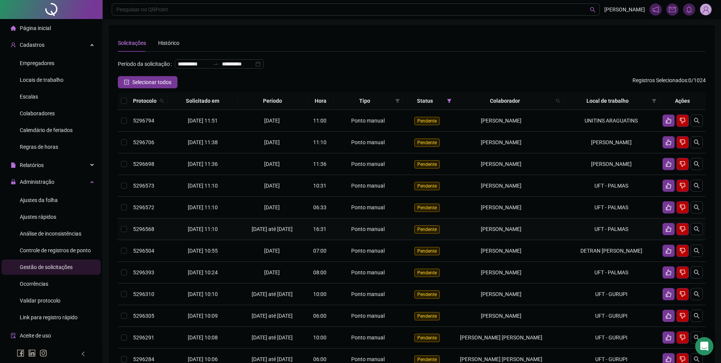
drag, startPoint x: 485, startPoint y: 244, endPoint x: 486, endPoint y: 248, distance: 4.2
click at [486, 240] on td "[PERSON_NAME]" at bounding box center [508, 229] width 109 height 22
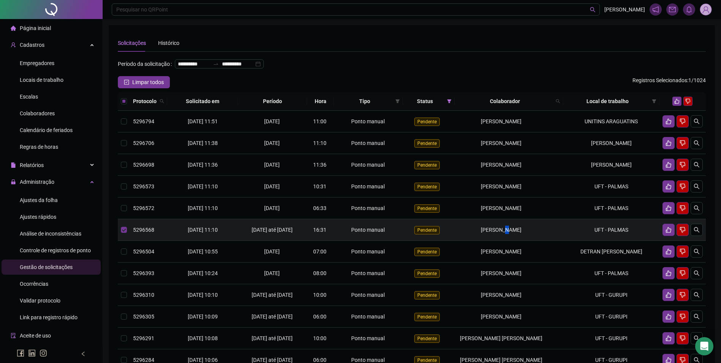
copy span "A"
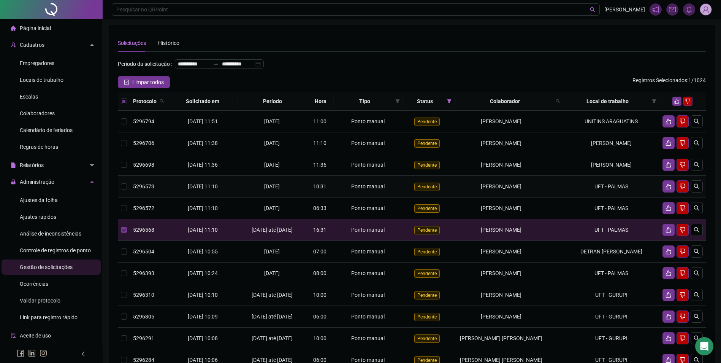
click at [520, 189] on span "[PERSON_NAME]" at bounding box center [501, 186] width 41 height 6
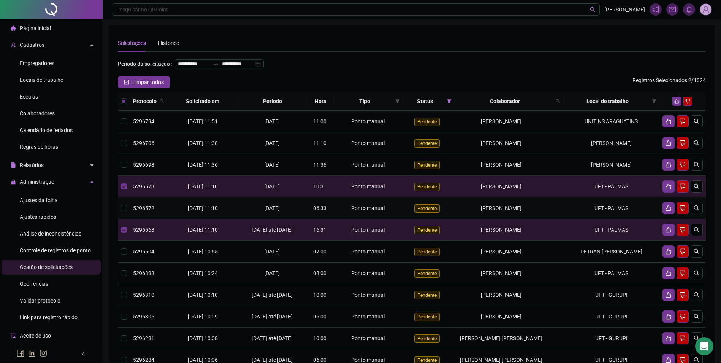
click at [521, 211] on span "[PERSON_NAME]" at bounding box center [501, 208] width 41 height 6
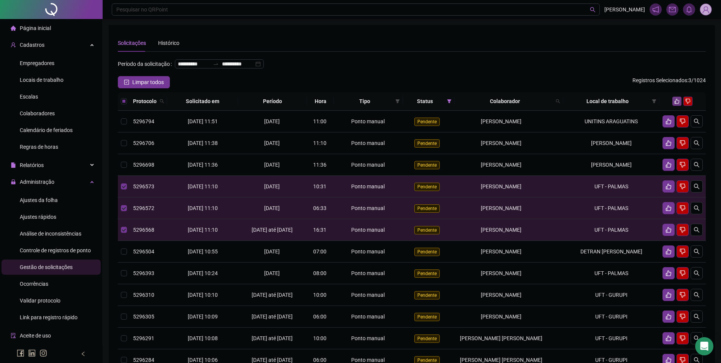
click at [675, 106] on button "button" at bounding box center [676, 101] width 9 height 9
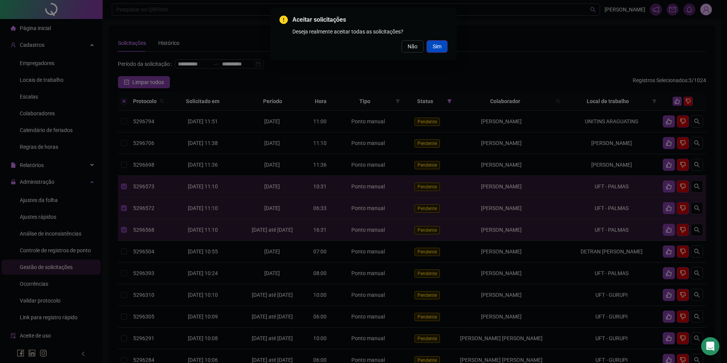
click at [444, 47] on button "Sim" at bounding box center [436, 46] width 21 height 12
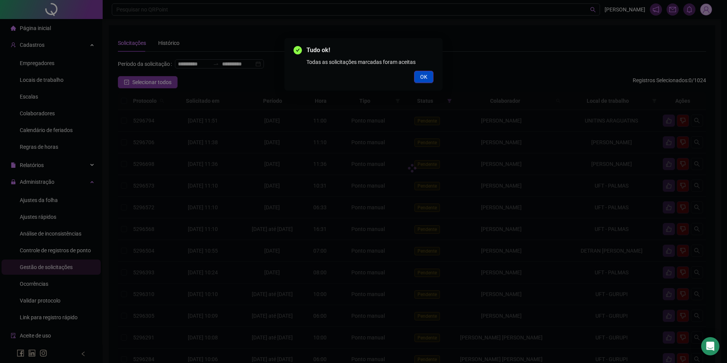
click at [416, 77] on button "OK" at bounding box center [423, 77] width 19 height 12
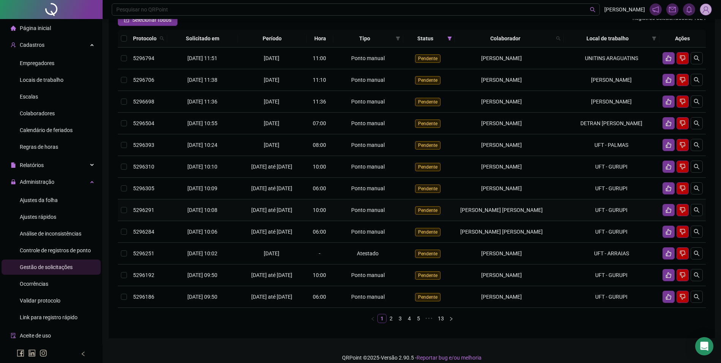
scroll to position [76, 0]
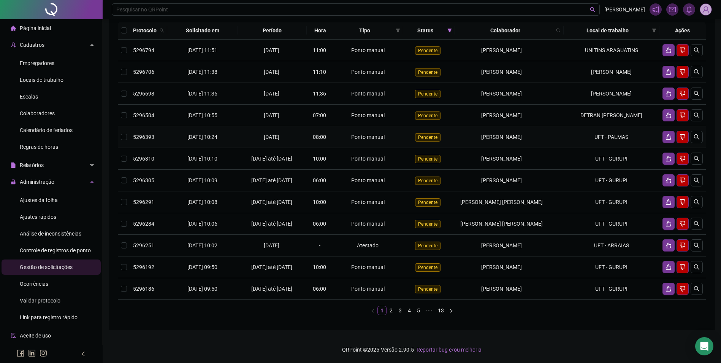
click at [575, 140] on td "UFT - PALMAS" at bounding box center [612, 137] width 96 height 22
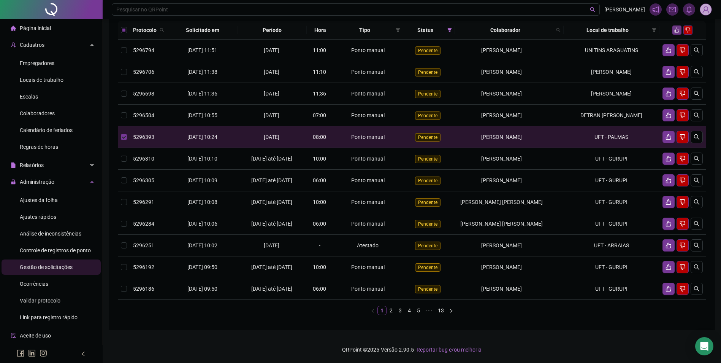
click at [676, 33] on icon "like" at bounding box center [676, 29] width 5 height 5
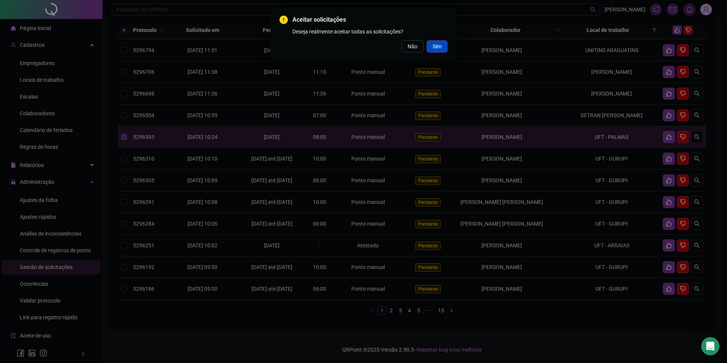
click at [432, 45] on span "Sim" at bounding box center [436, 46] width 9 height 8
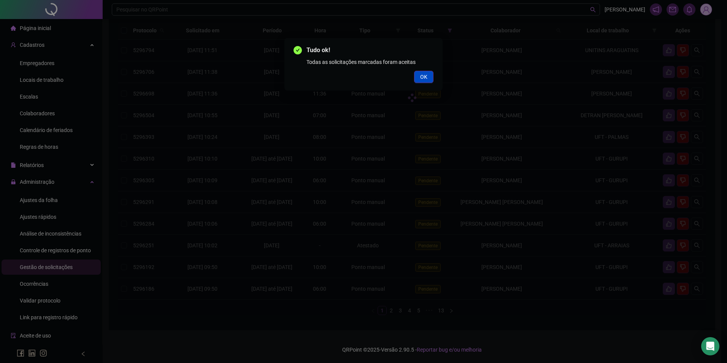
click at [421, 75] on span "OK" at bounding box center [423, 77] width 7 height 8
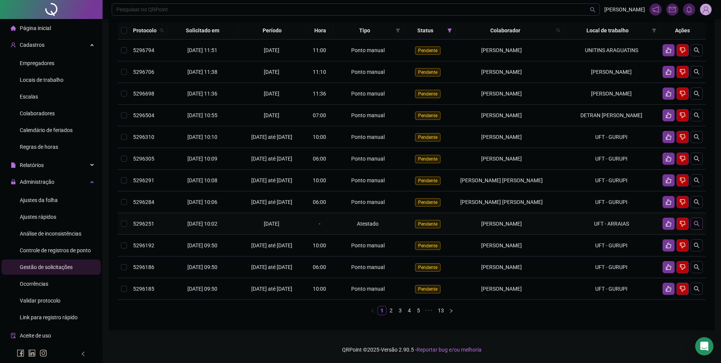
click at [701, 230] on button "button" at bounding box center [696, 223] width 12 height 12
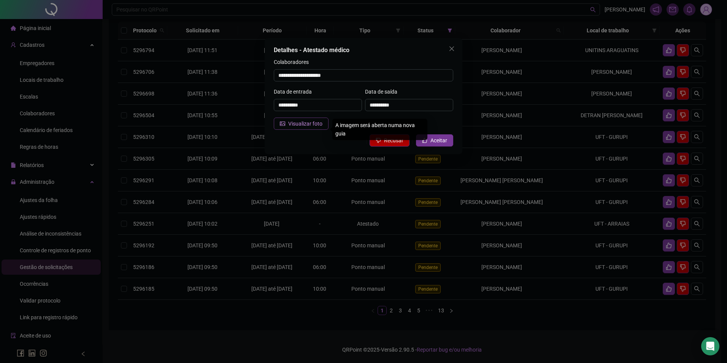
click at [301, 120] on span "Visualizar foto" at bounding box center [305, 123] width 34 height 8
drag, startPoint x: 354, startPoint y: 77, endPoint x: 259, endPoint y: 75, distance: 94.6
click at [259, 75] on div "**********" at bounding box center [363, 181] width 727 height 363
click at [425, 144] on button "Aceitar" at bounding box center [434, 140] width 37 height 12
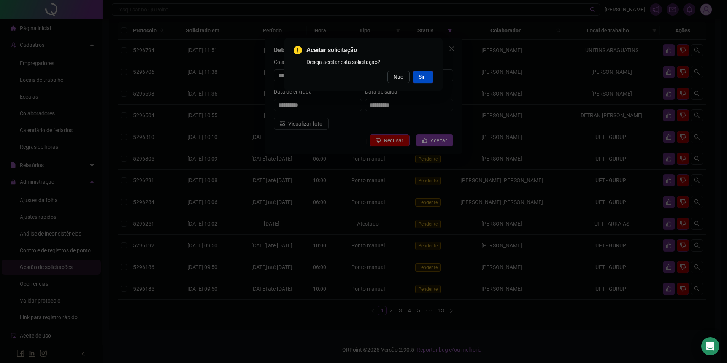
click at [426, 76] on span "Sim" at bounding box center [422, 77] width 9 height 8
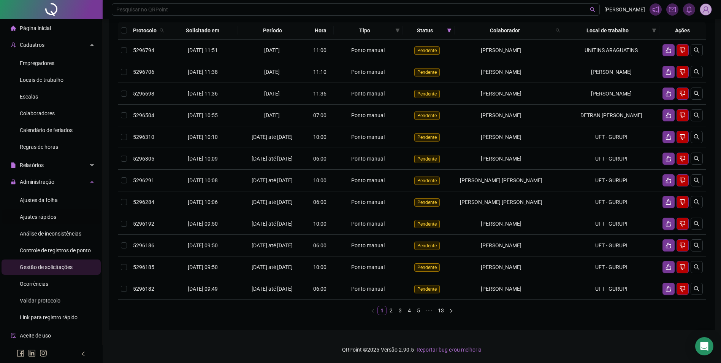
click at [48, 218] on span "Ajustes rápidos" at bounding box center [38, 217] width 36 height 6
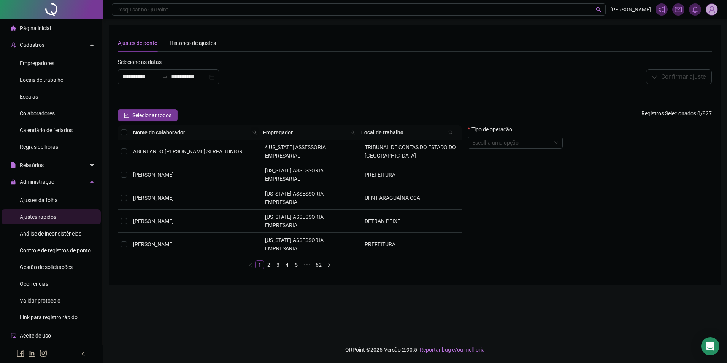
click at [253, 133] on icon "search" at bounding box center [254, 132] width 5 height 5
click at [189, 107] on form "**********" at bounding box center [415, 166] width 594 height 217
click at [709, 11] on img at bounding box center [711, 9] width 11 height 11
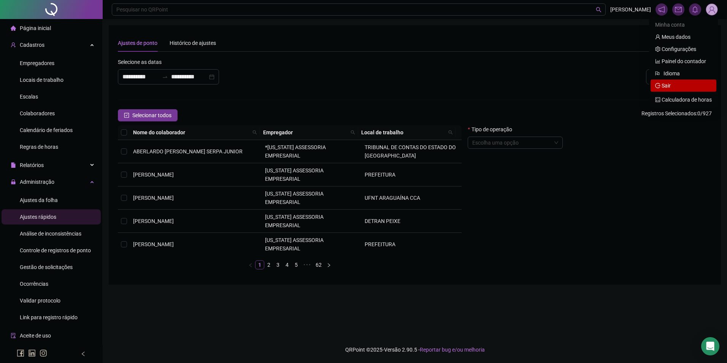
click at [677, 85] on span "Sair" at bounding box center [683, 85] width 57 height 8
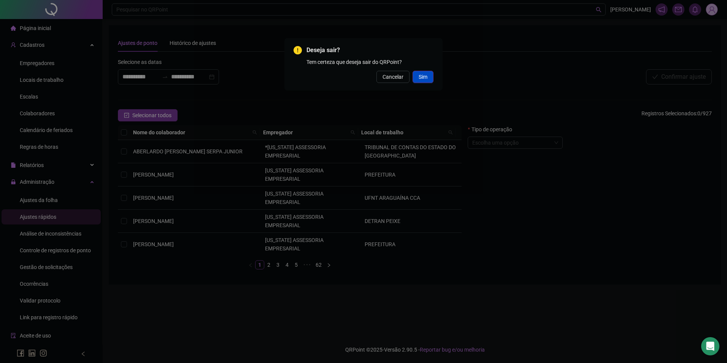
click at [425, 76] on span "Sim" at bounding box center [422, 77] width 9 height 8
